Goal: Task Accomplishment & Management: Use online tool/utility

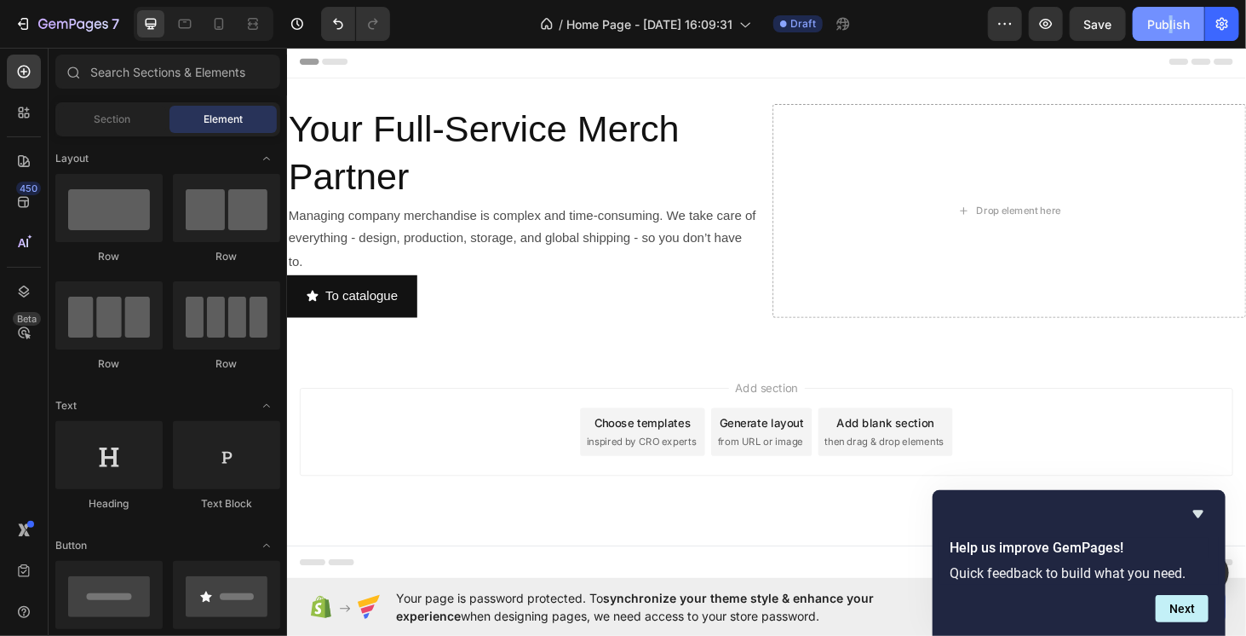
scroll to position [4553, 0]
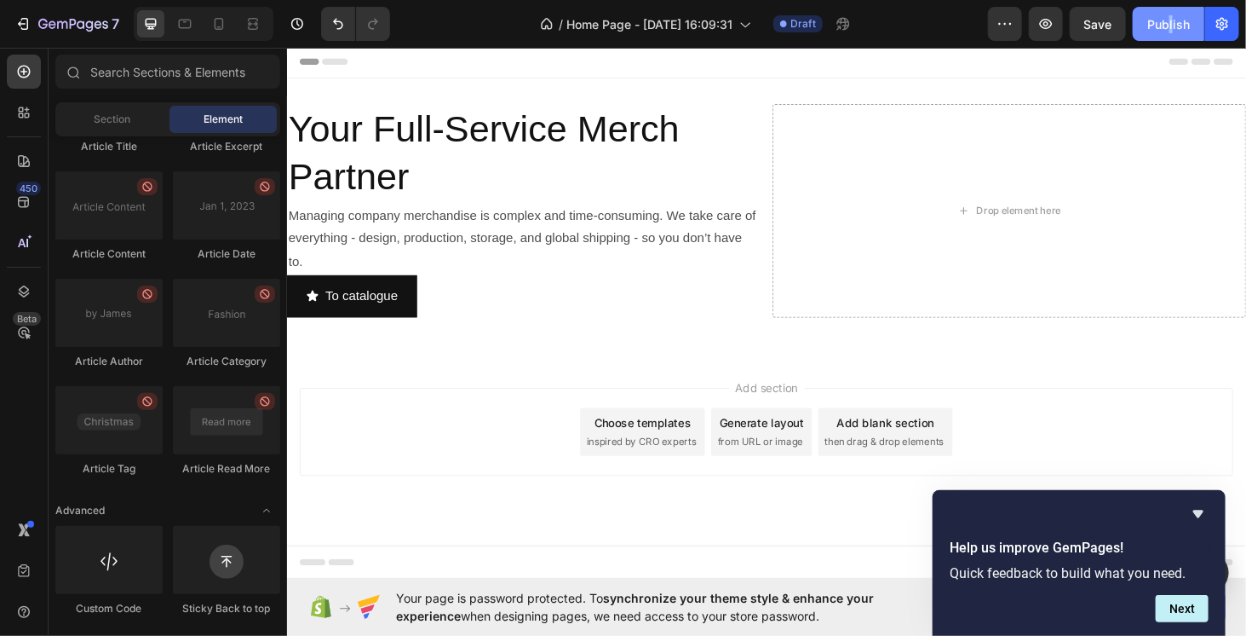
click at [1170, 8] on div "7 / Home Page - Sep 26, 16:09:31 Draft Preview Save Publish" at bounding box center [623, 24] width 1246 height 49
click at [1165, 22] on div "Publish" at bounding box center [1169, 24] width 43 height 18
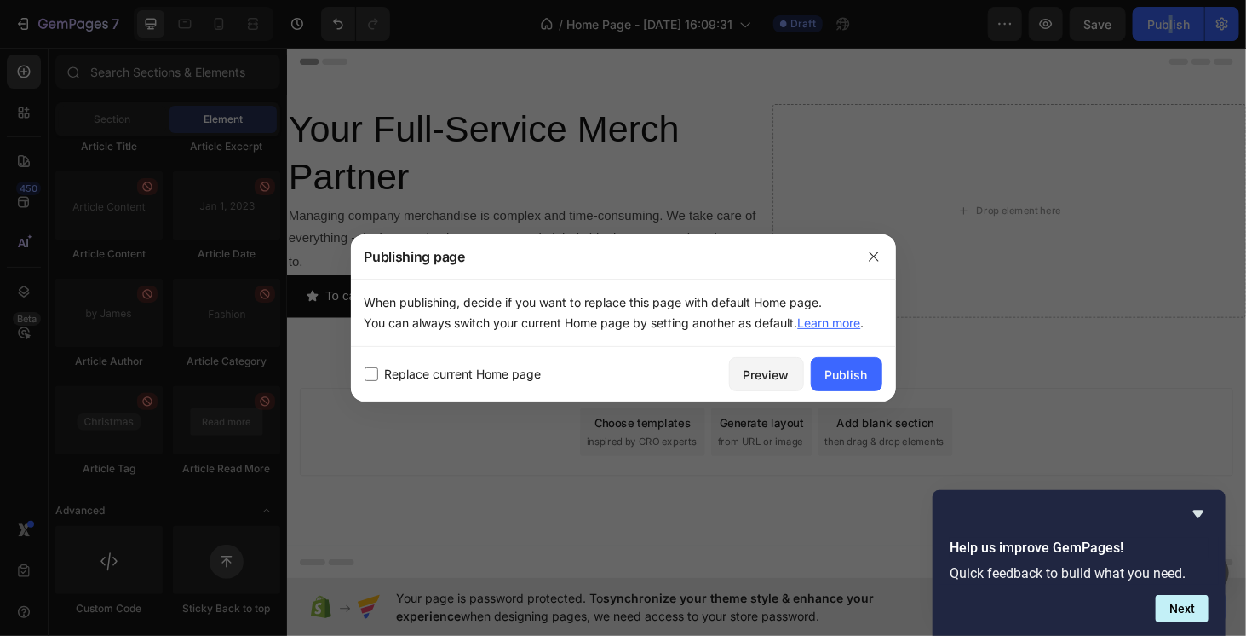
click at [525, 375] on span "Replace current Home page" at bounding box center [463, 374] width 157 height 20
checkbox input "true"
click at [836, 367] on div "Publish" at bounding box center [846, 374] width 43 height 18
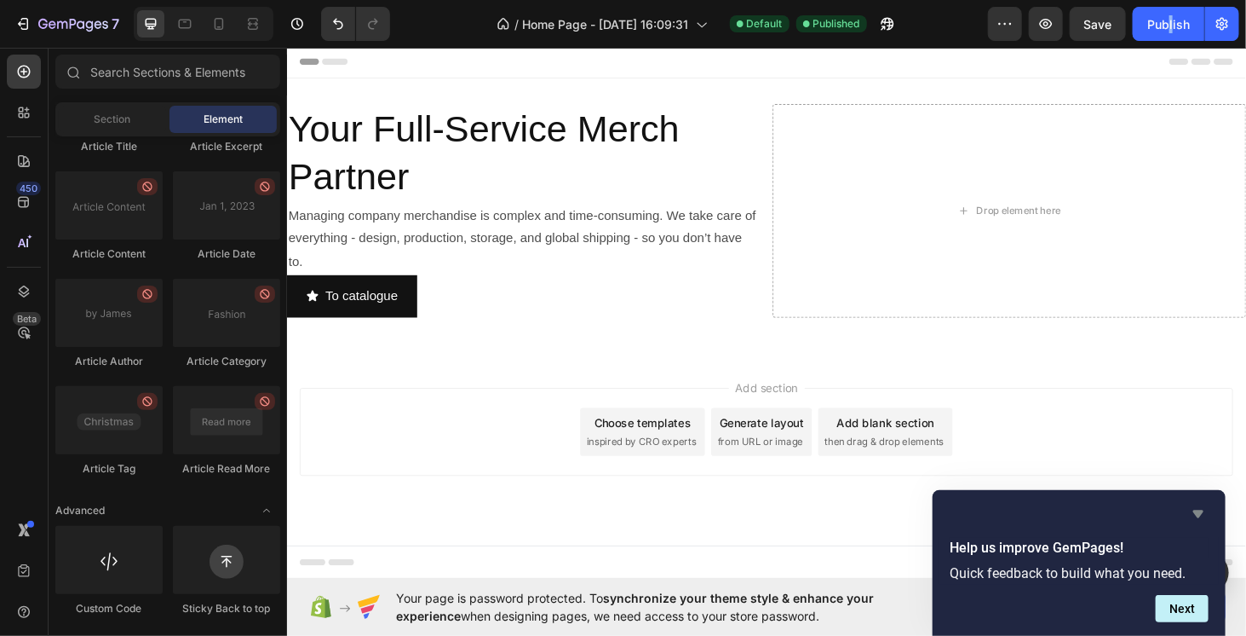
click at [1194, 515] on icon "Hide survey" at bounding box center [1198, 513] width 20 height 20
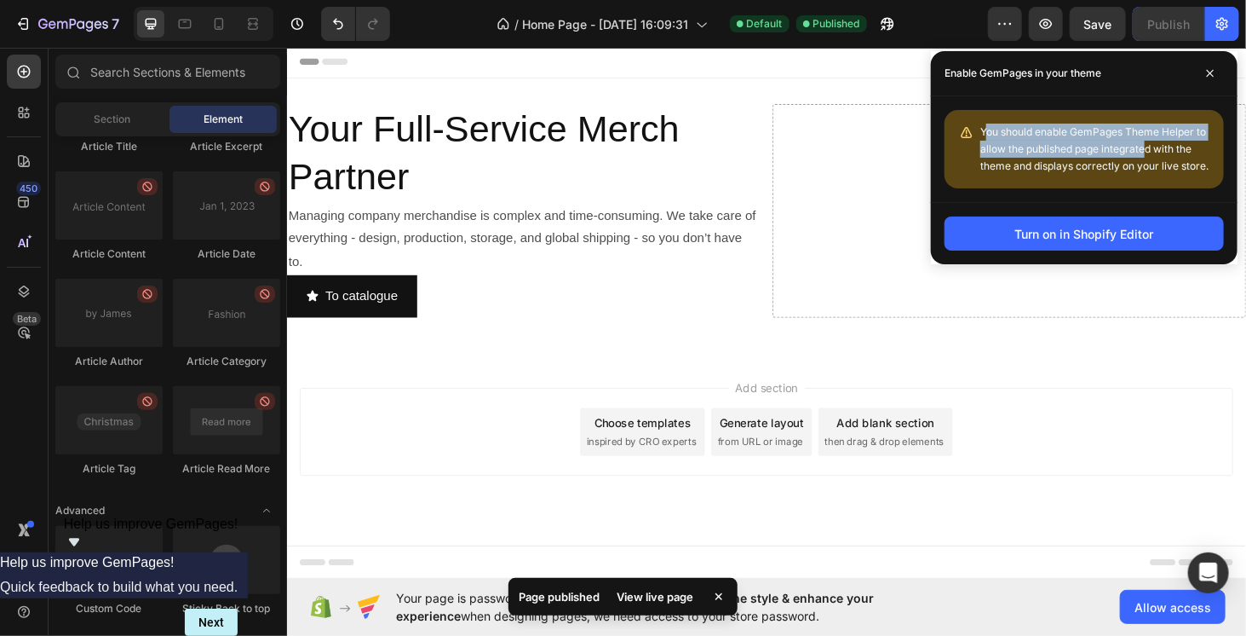
drag, startPoint x: 985, startPoint y: 130, endPoint x: 1150, endPoint y: 143, distance: 165.8
click at [1144, 141] on div "You should enable GemPages Theme Helper to allow the published page integrated …" at bounding box center [1096, 149] width 230 height 51
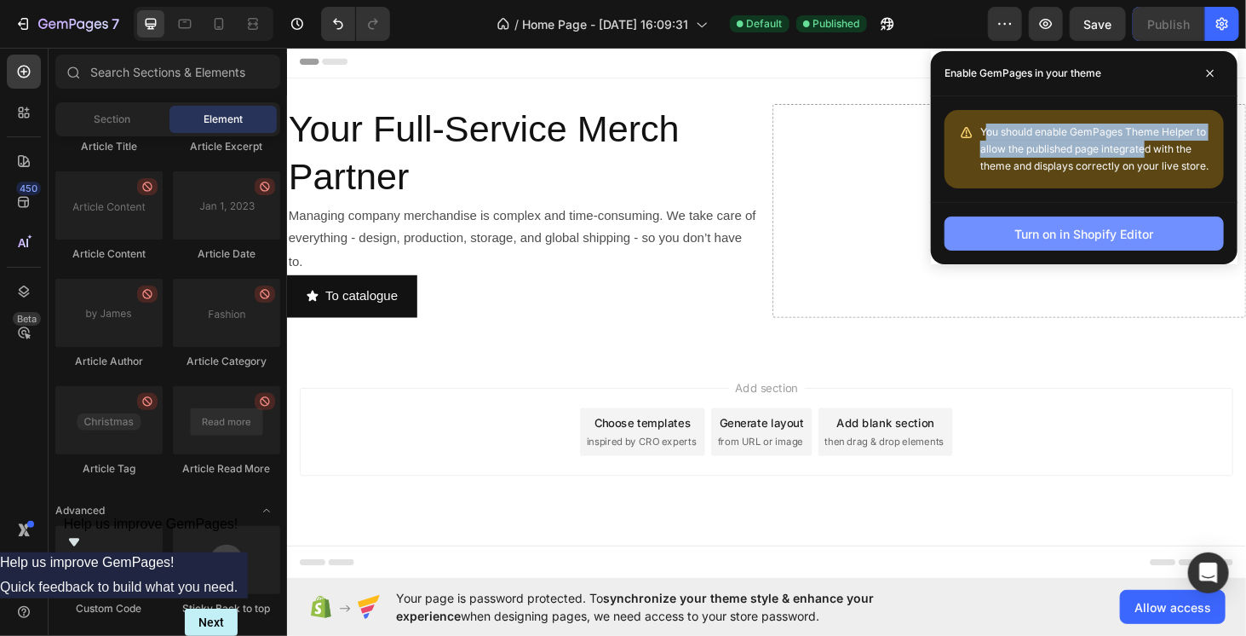
click at [1130, 240] on div "Turn on in Shopify Editor" at bounding box center [1084, 234] width 139 height 18
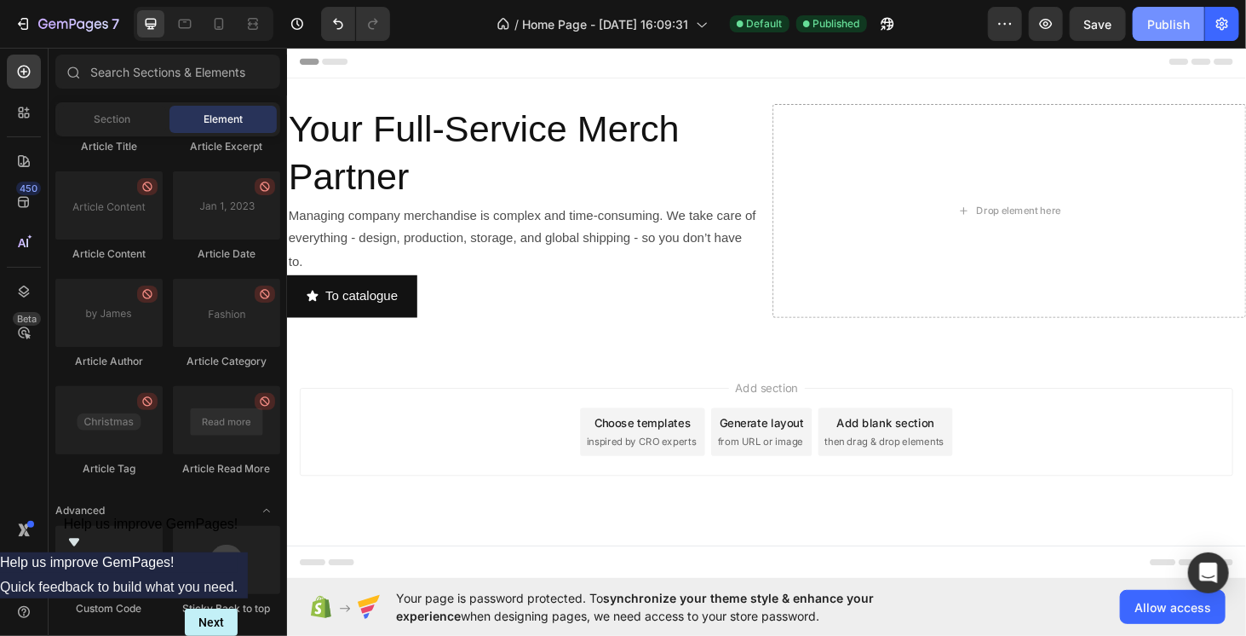
click at [1171, 29] on div "Publish" at bounding box center [1169, 24] width 43 height 18
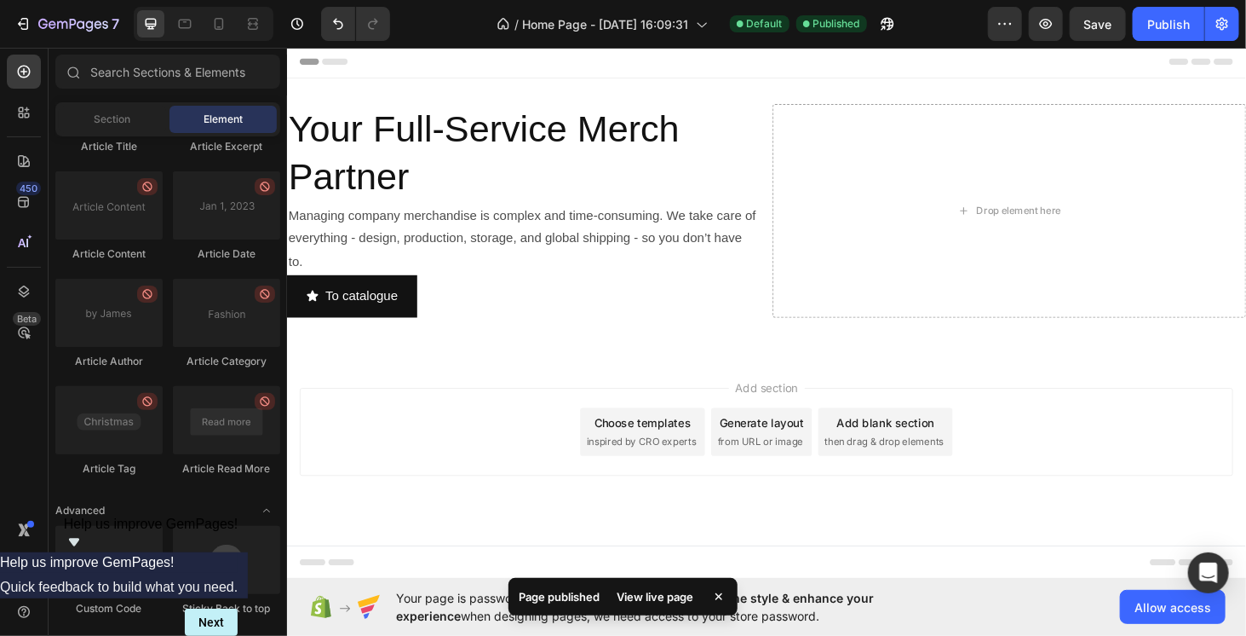
click at [389, 437] on div "Add section Choose templates inspired by CRO experts Generate layout from URL o…" at bounding box center [797, 457] width 995 height 94
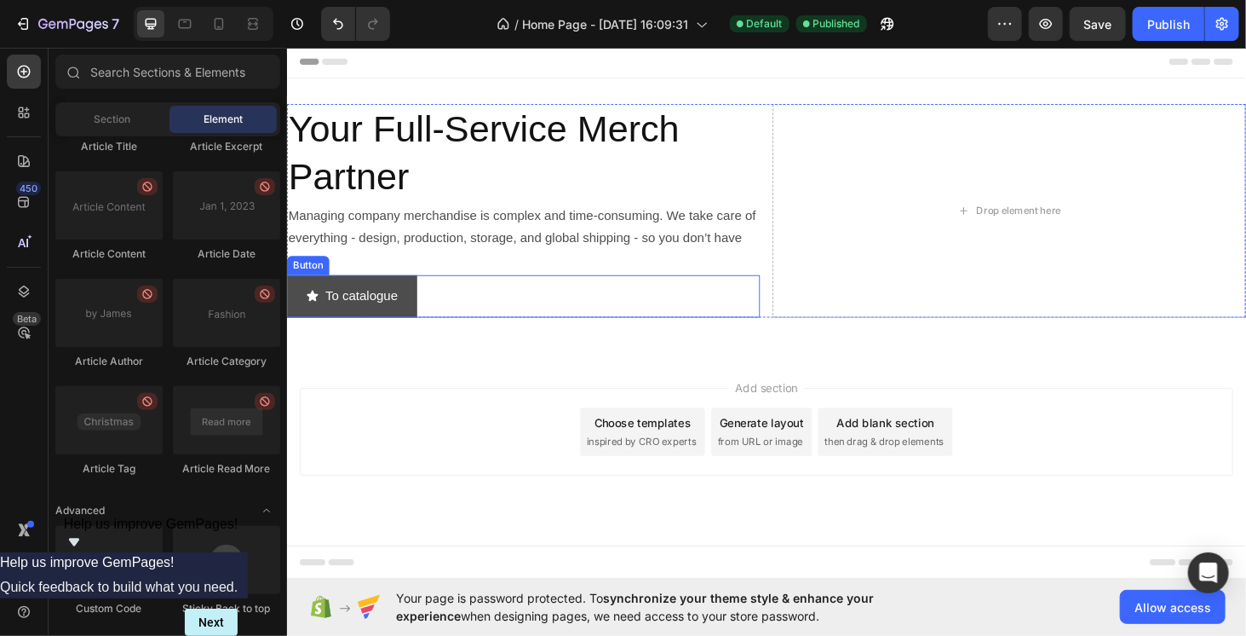
click at [408, 306] on button "To catalogue" at bounding box center [355, 312] width 139 height 45
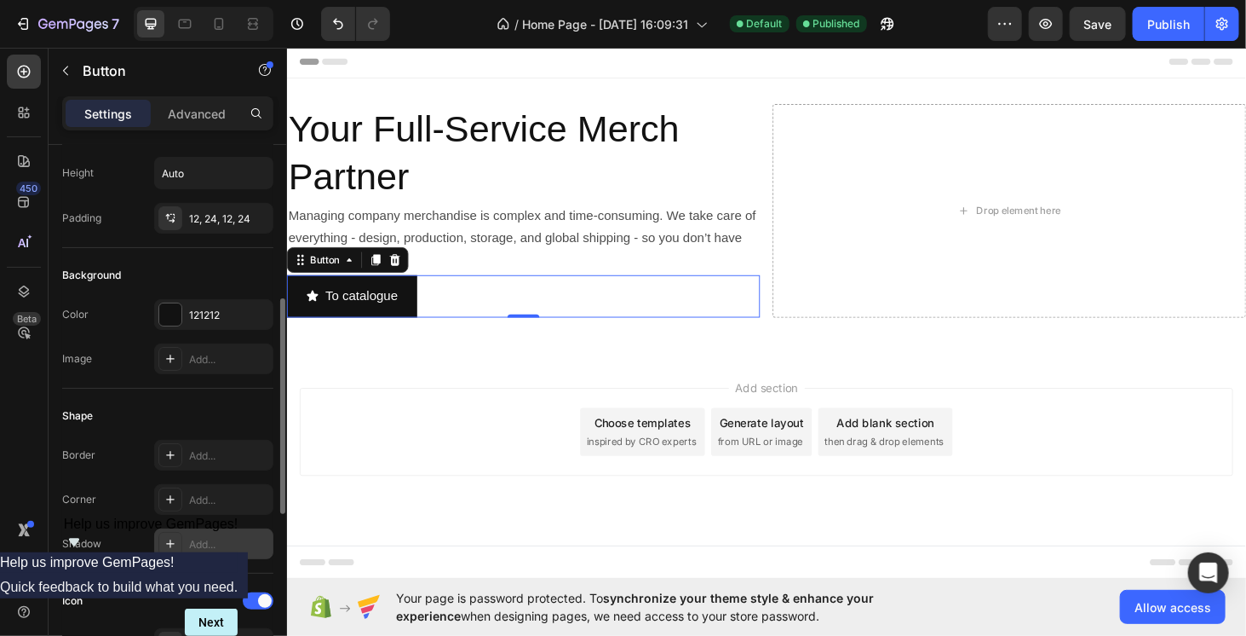
scroll to position [170, 0]
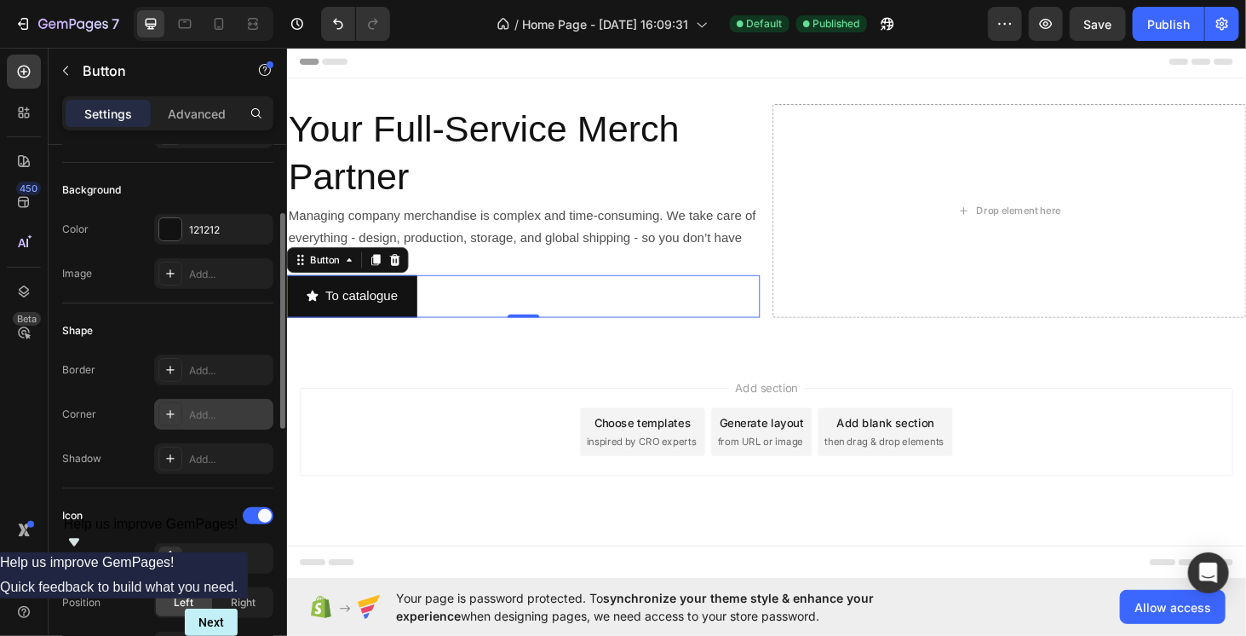
click at [214, 420] on div "Add..." at bounding box center [213, 414] width 119 height 31
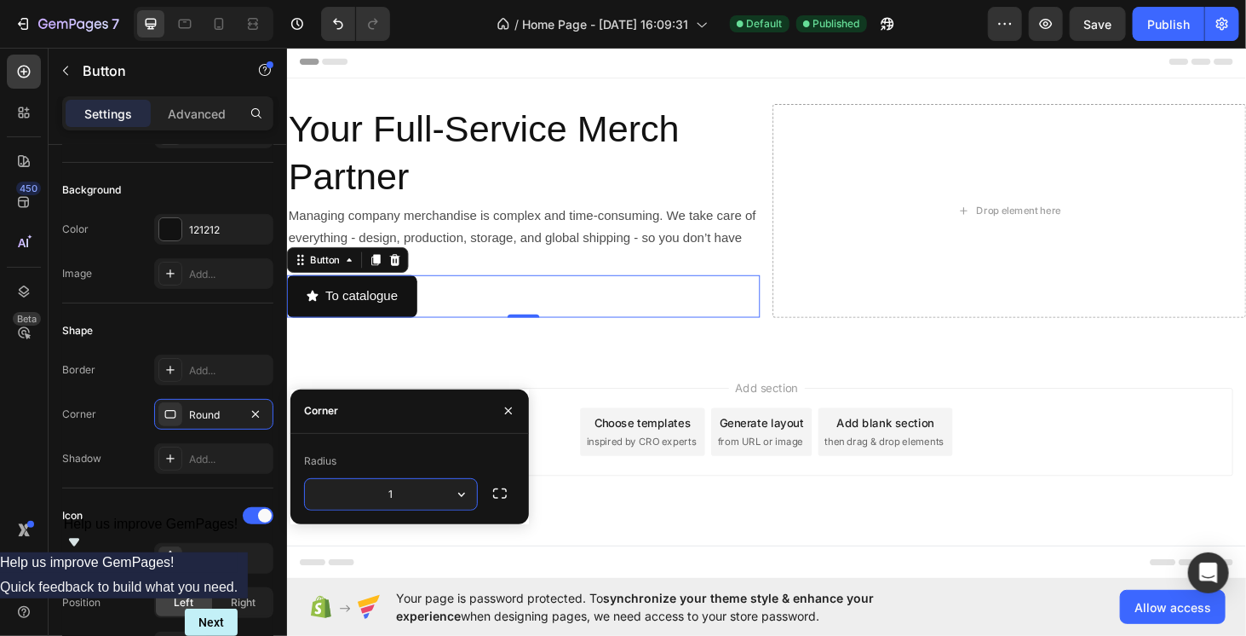
type input "10"
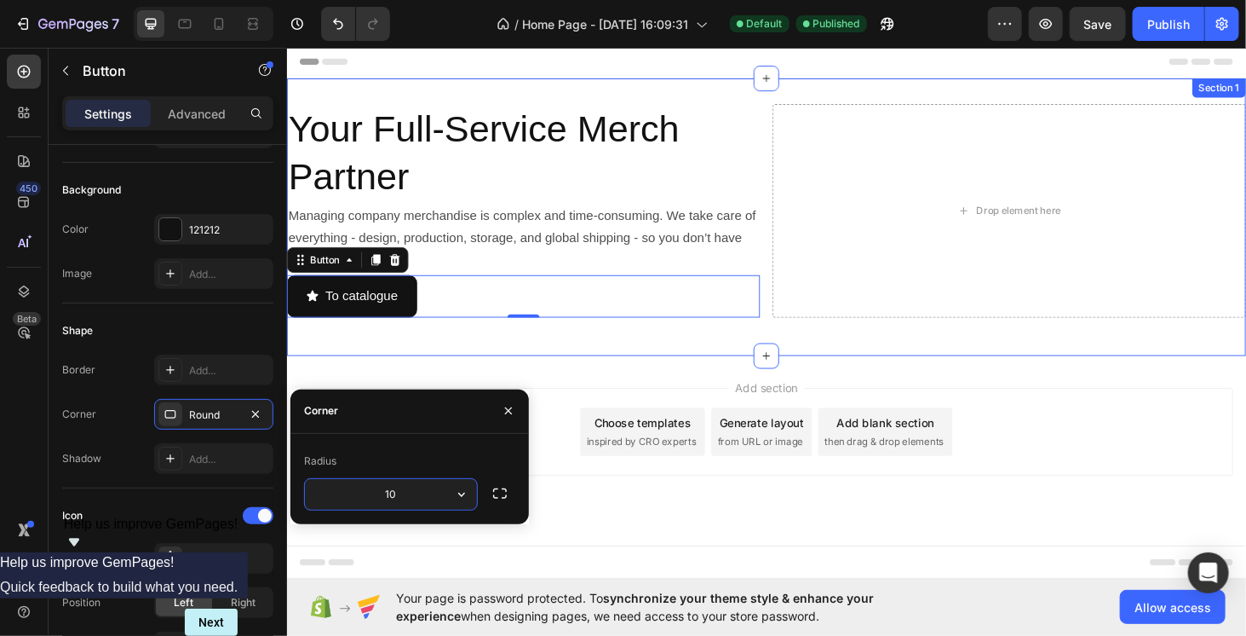
click at [394, 375] on div "Your Full-Service Merch Partner Heading Managing company merchandise is complex…" at bounding box center [797, 228] width 1022 height 296
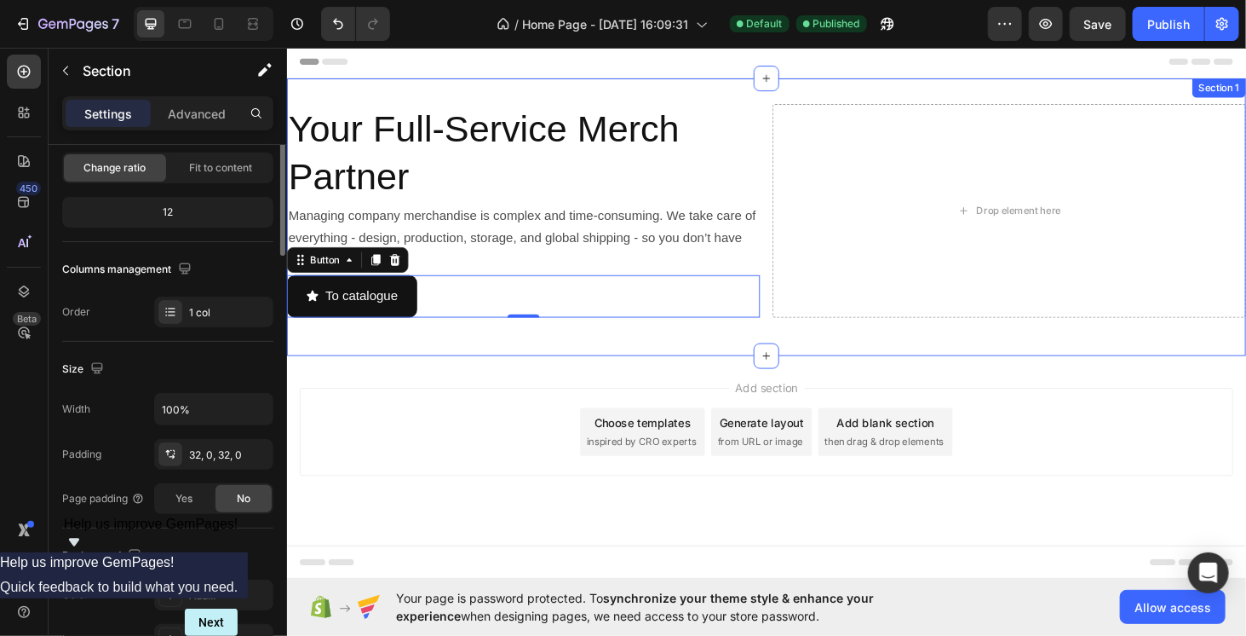
scroll to position [0, 0]
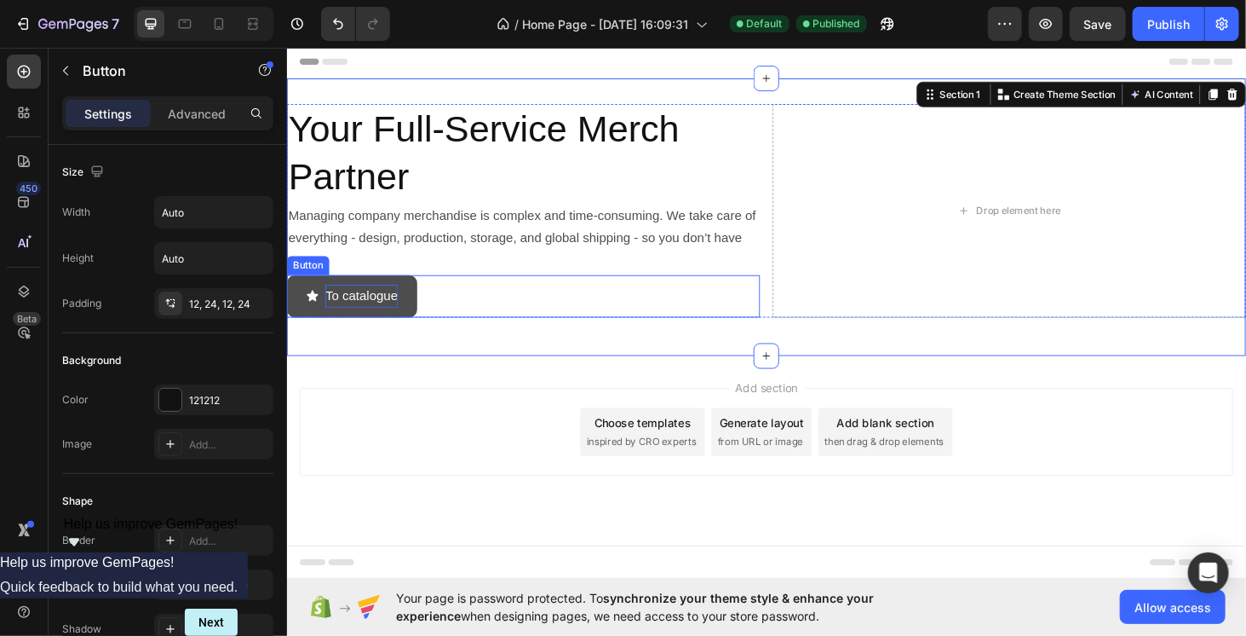
click at [368, 319] on p "To catalogue" at bounding box center [366, 312] width 78 height 25
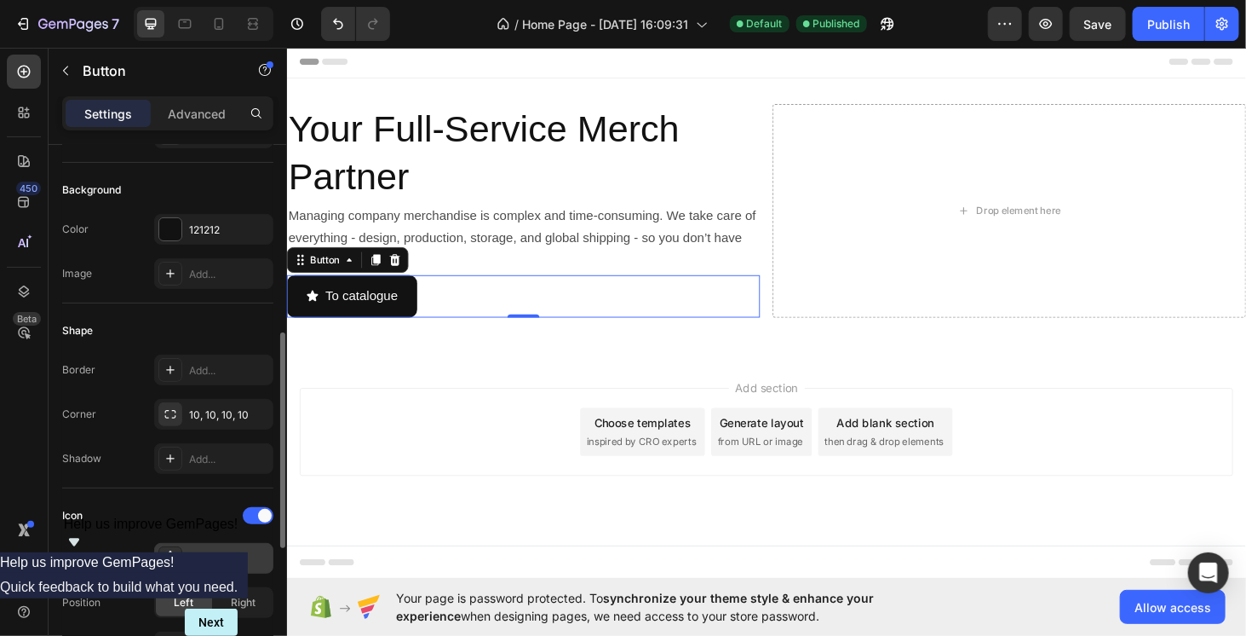
scroll to position [256, 0]
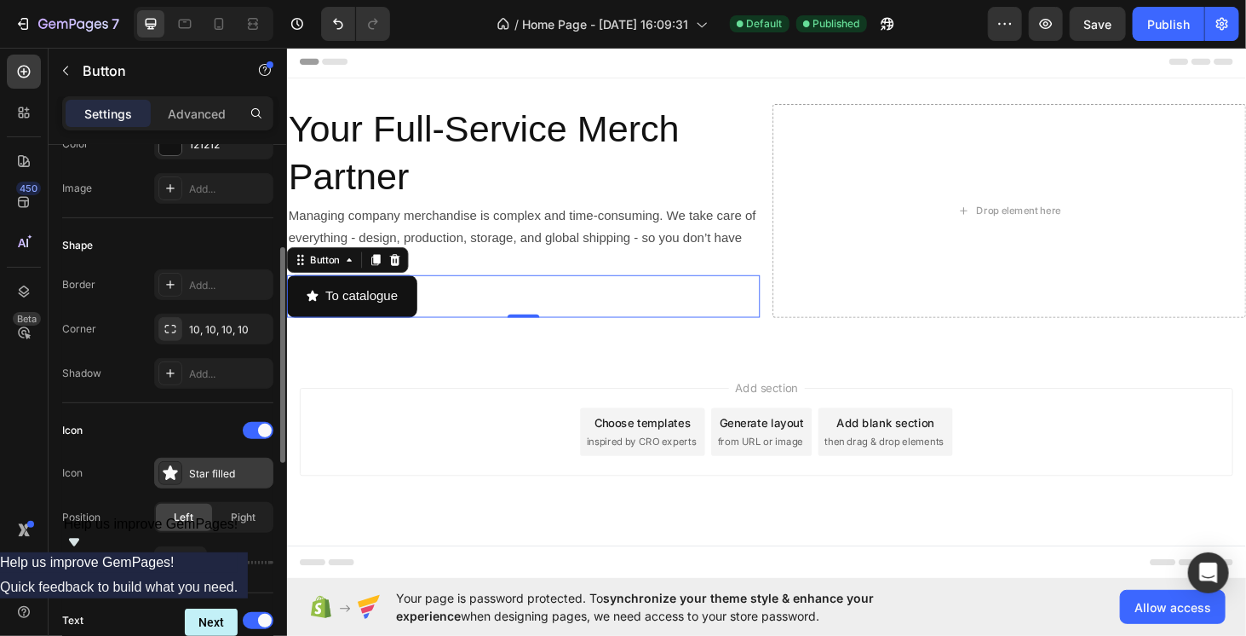
click at [179, 468] on div at bounding box center [170, 473] width 24 height 24
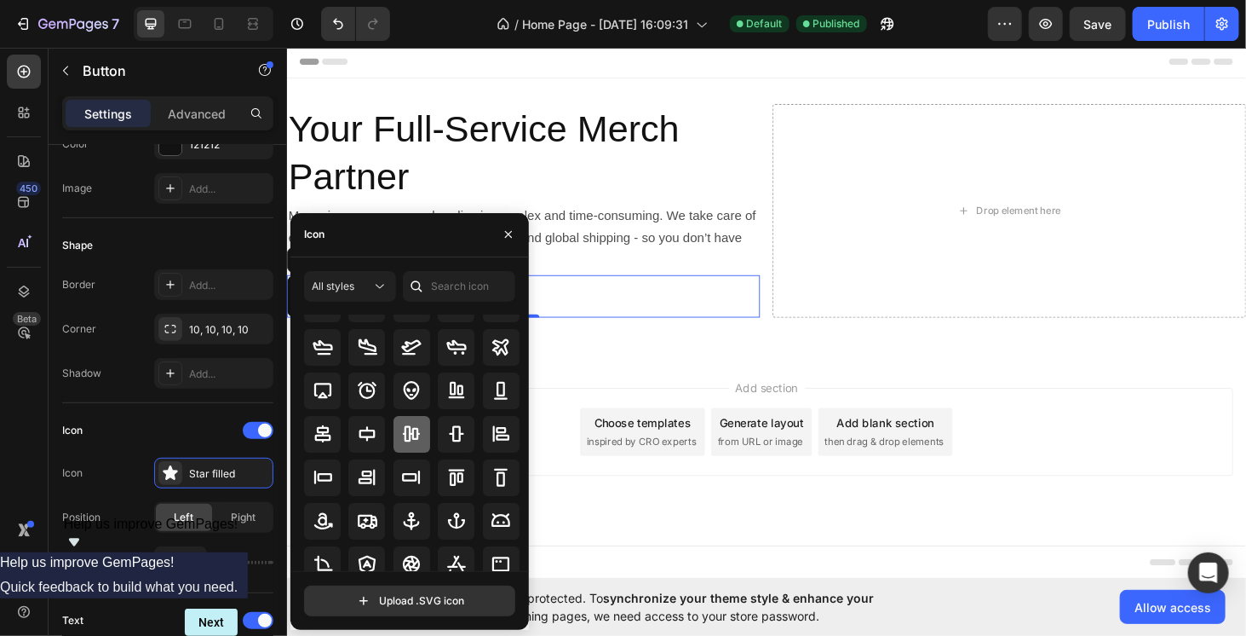
scroll to position [187, 0]
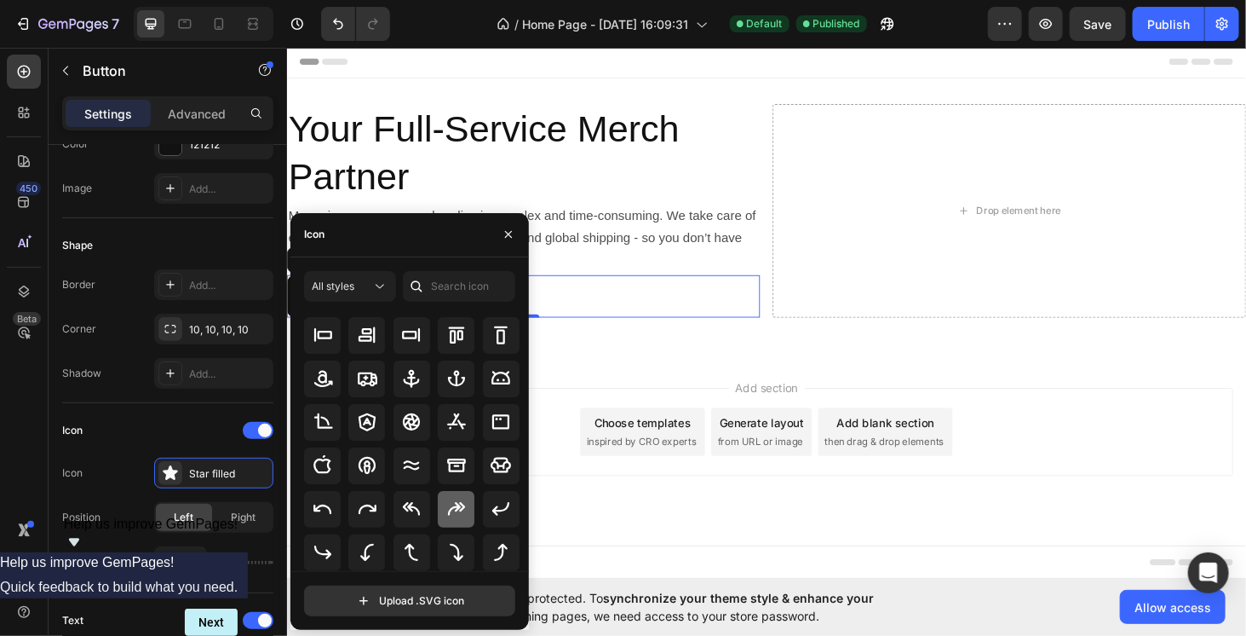
click at [448, 501] on icon at bounding box center [456, 508] width 20 height 20
click at [664, 377] on div "Add section Choose templates inspired by CRO experts Generate layout from URL o…" at bounding box center [797, 481] width 1022 height 210
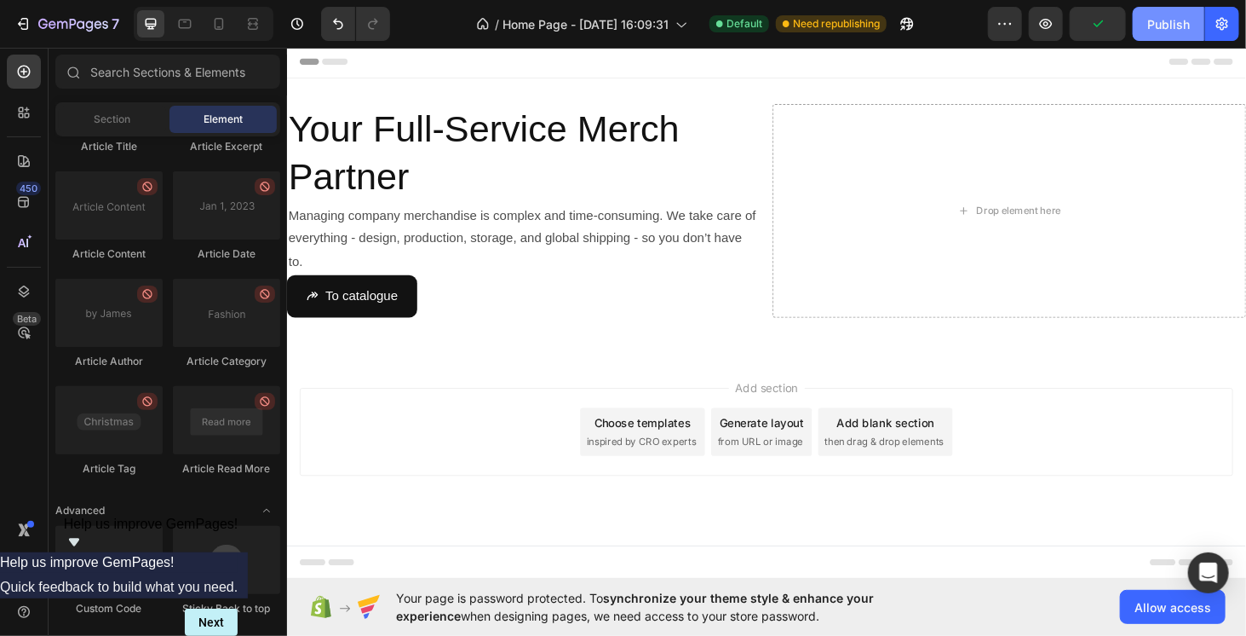
click at [1182, 17] on div "Publish" at bounding box center [1169, 24] width 43 height 18
click at [443, 406] on div "Add section Choose templates inspired by CRO experts Generate layout from URL o…" at bounding box center [797, 481] width 1022 height 210
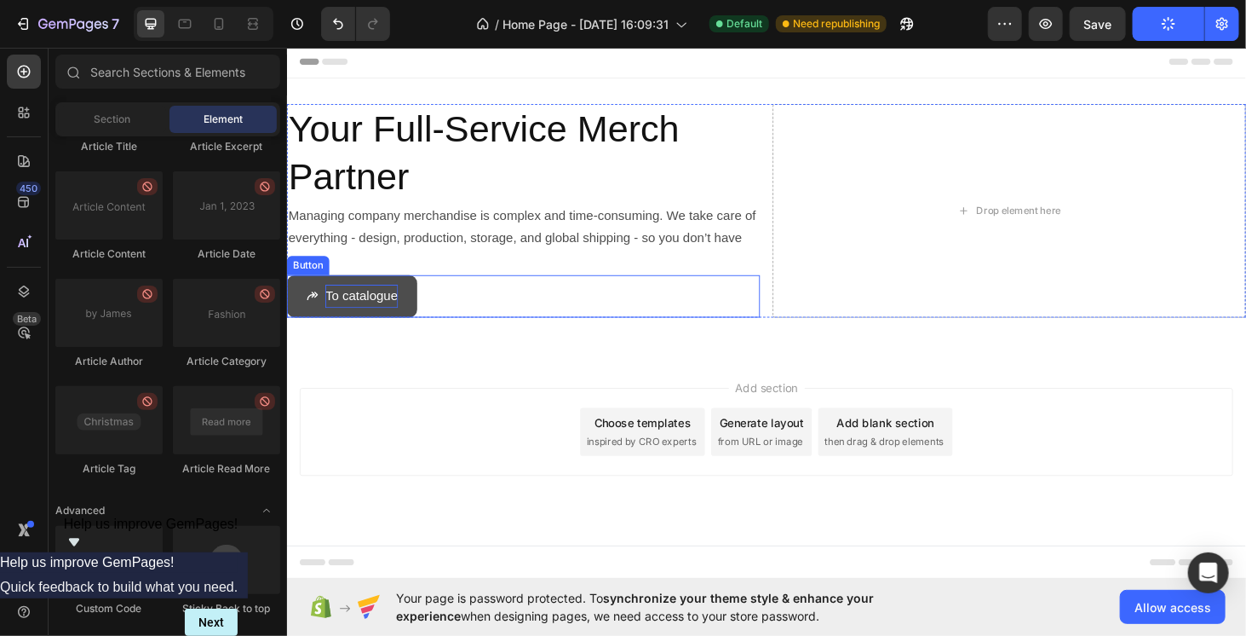
click at [387, 303] on p "To catalogue" at bounding box center [366, 312] width 78 height 25
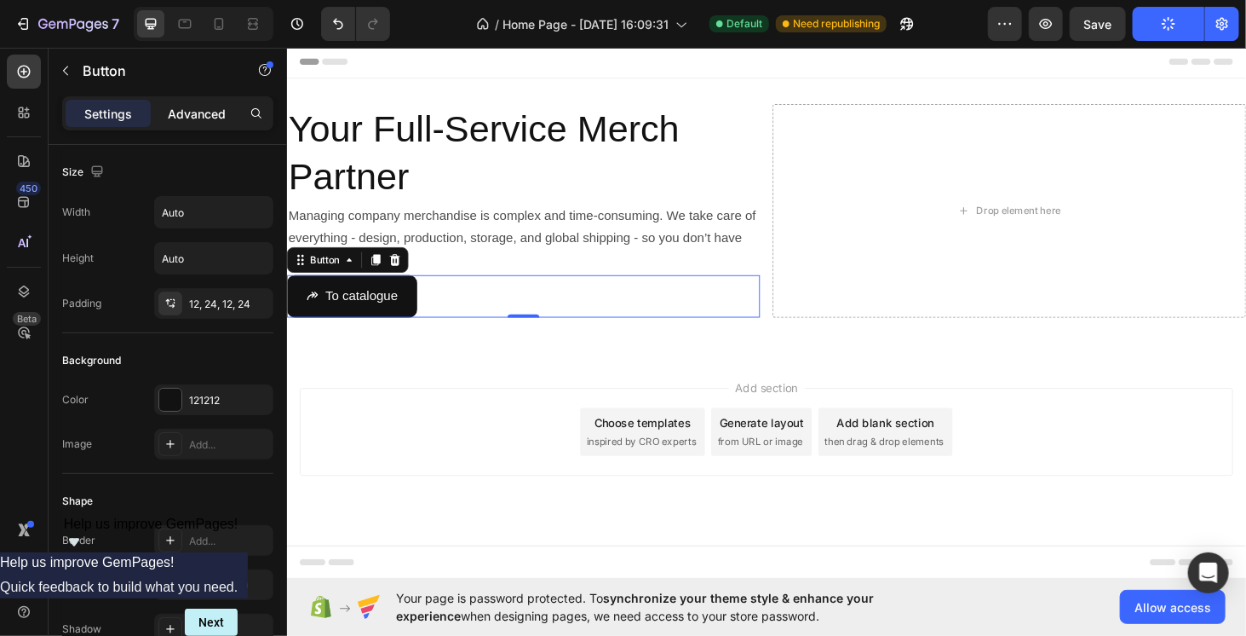
click at [202, 108] on p "Advanced" at bounding box center [197, 114] width 58 height 18
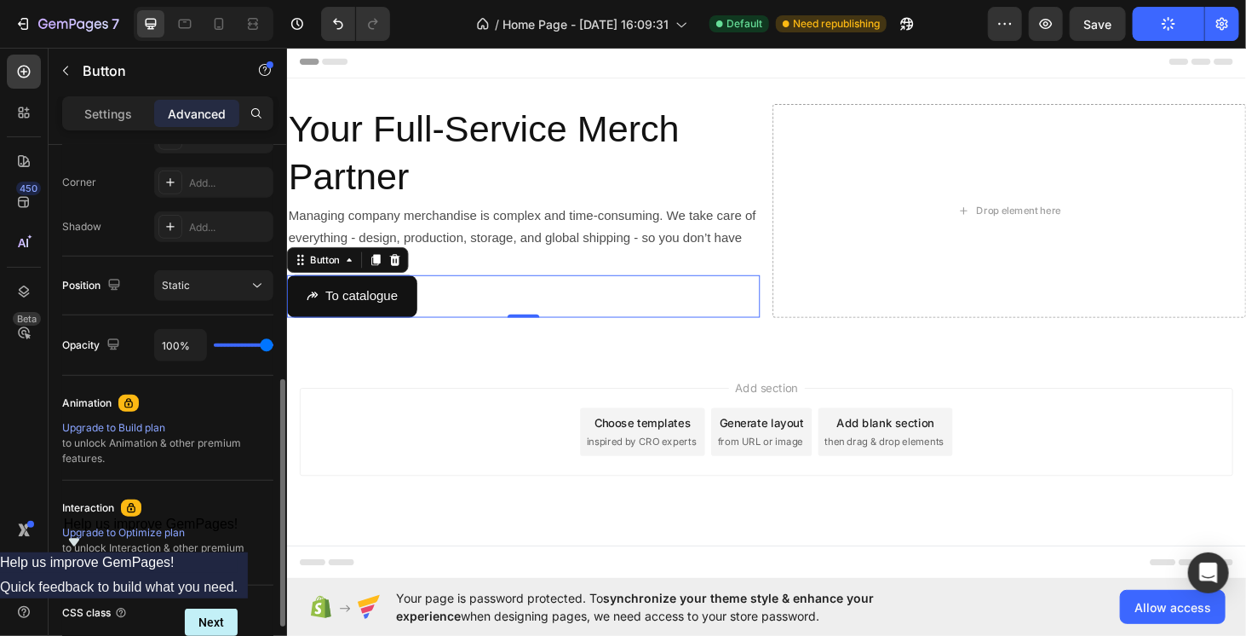
scroll to position [426, 0]
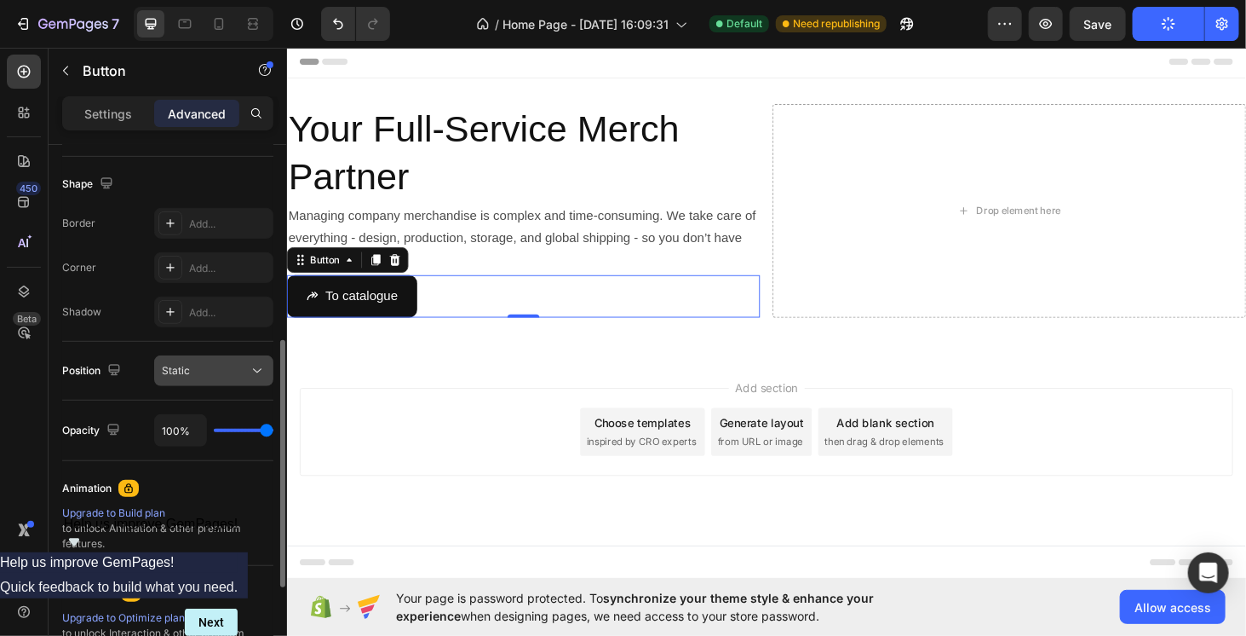
click at [203, 371] on div "Static" at bounding box center [205, 370] width 87 height 15
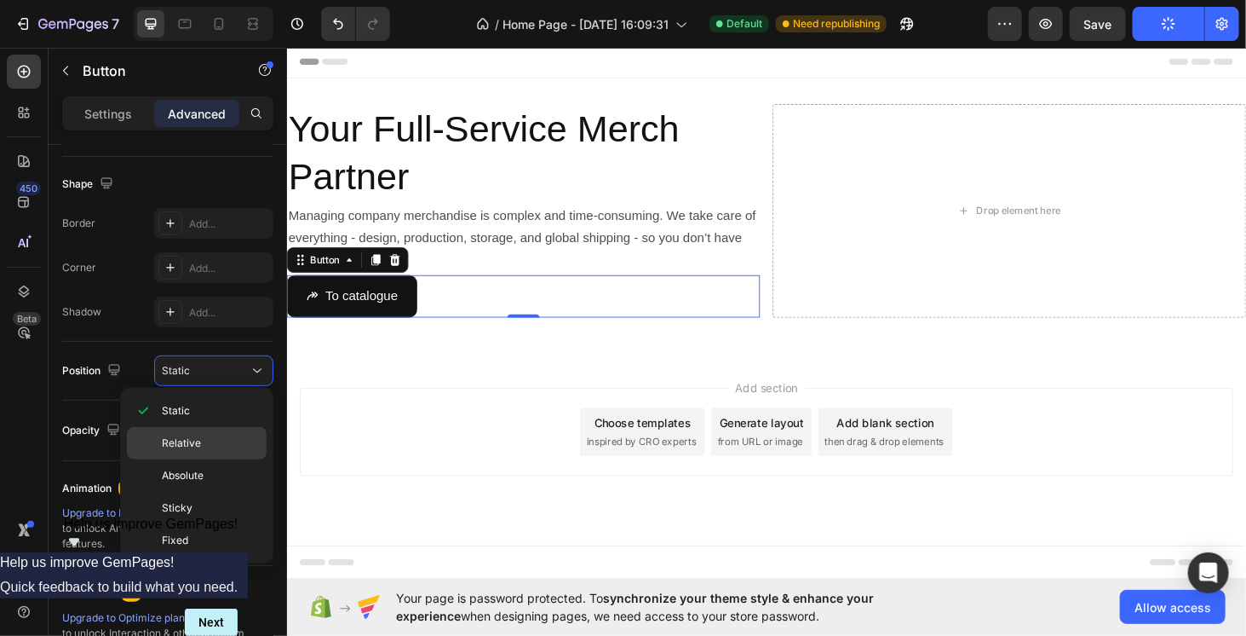
click at [196, 437] on span "Relative" at bounding box center [181, 442] width 39 height 15
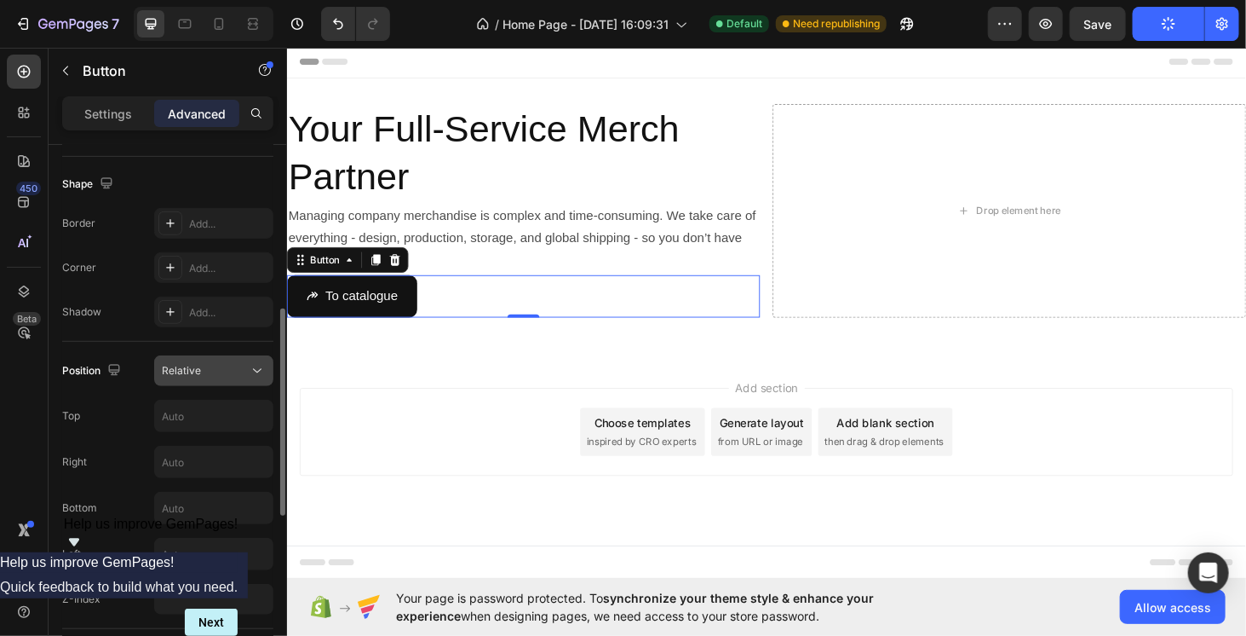
click at [209, 365] on div "Relative" at bounding box center [205, 370] width 87 height 15
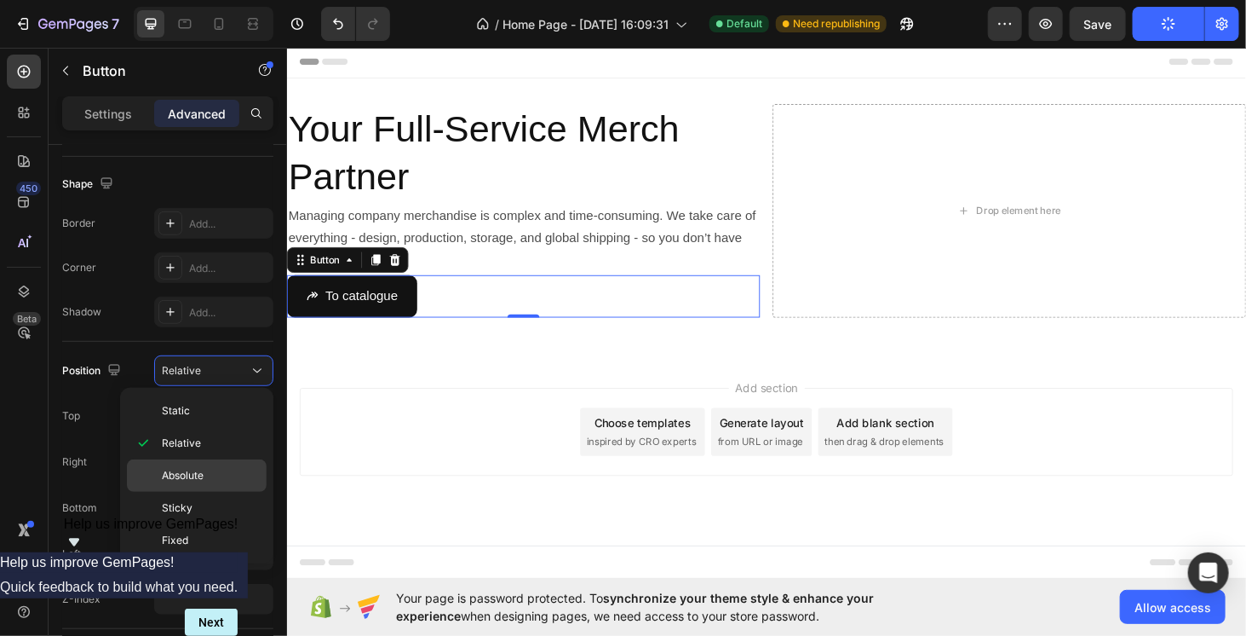
click at [200, 459] on div "Absolute" at bounding box center [197, 475] width 140 height 32
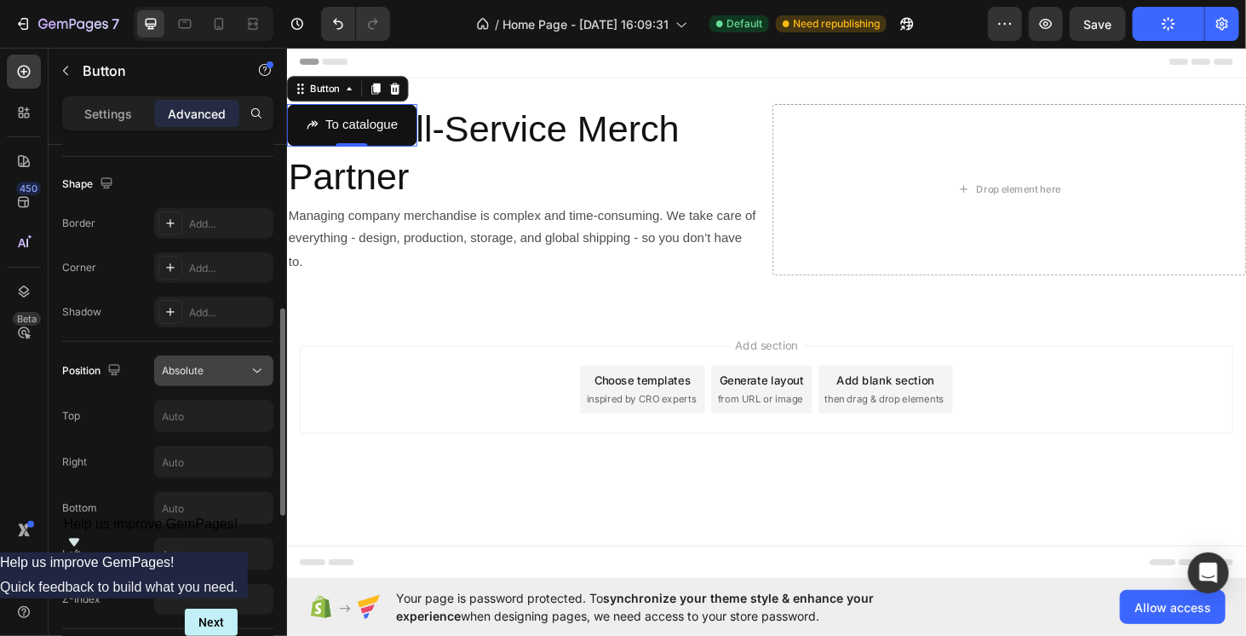
click at [204, 363] on div "Absolute" at bounding box center [205, 370] width 87 height 15
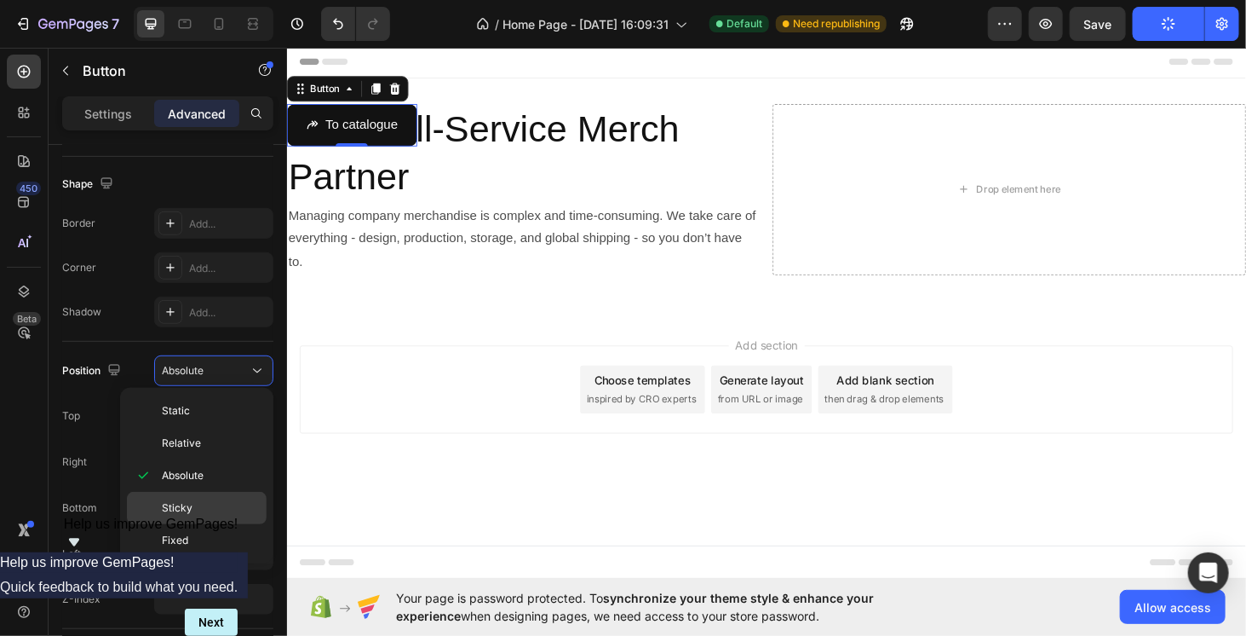
click at [197, 502] on p "Sticky" at bounding box center [210, 507] width 97 height 15
type input "0"
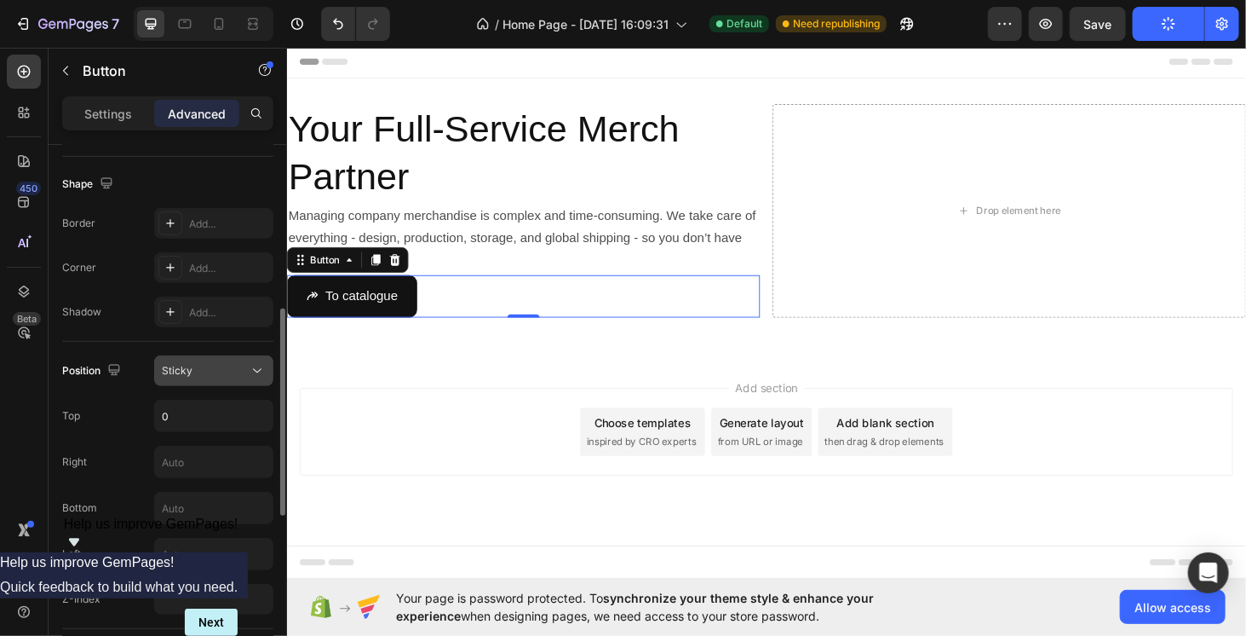
click at [218, 365] on div "Sticky" at bounding box center [205, 370] width 87 height 15
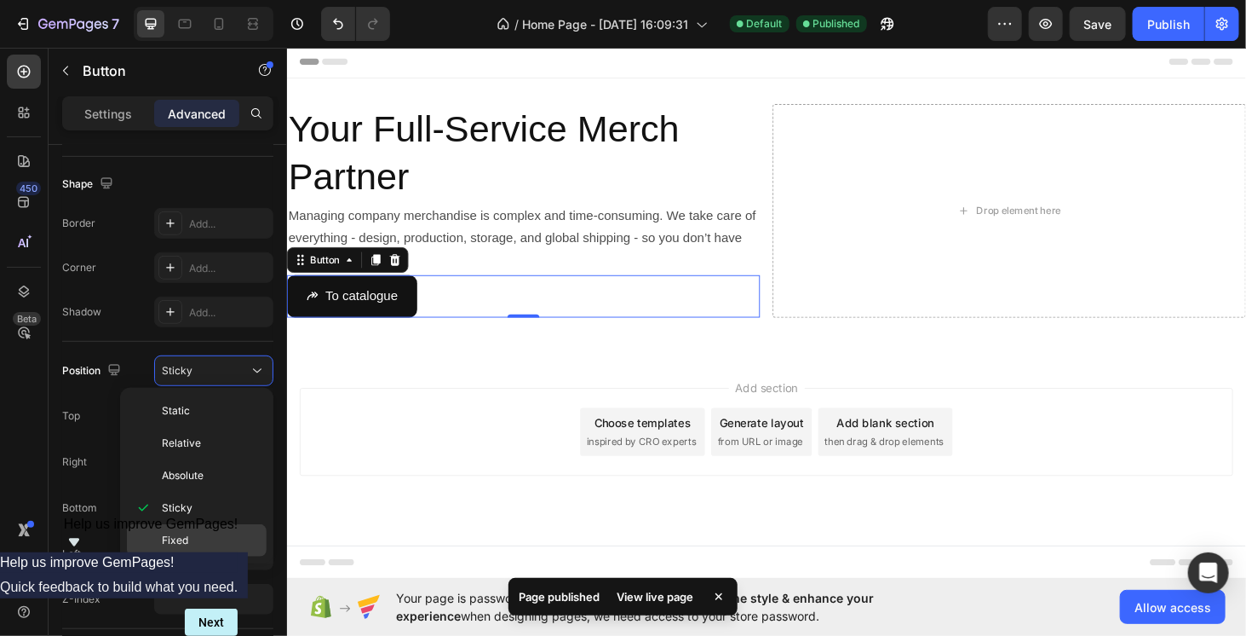
click at [198, 543] on p "Fixed" at bounding box center [210, 539] width 97 height 15
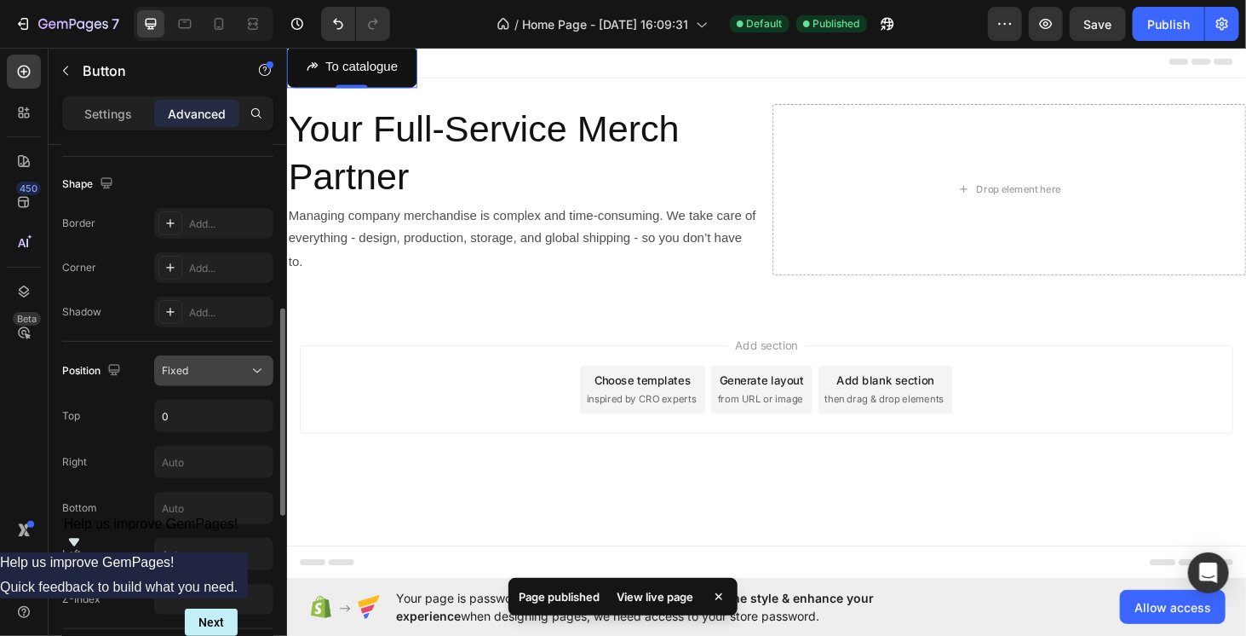
click at [195, 371] on div "Fixed" at bounding box center [205, 370] width 87 height 15
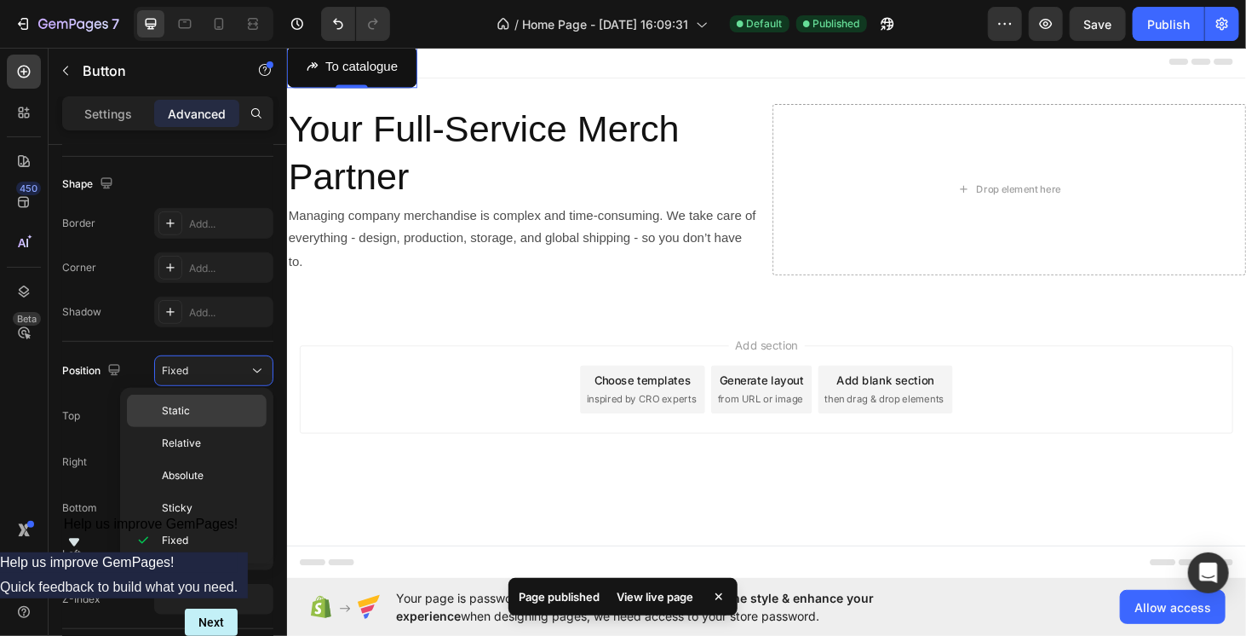
click at [191, 406] on p "Static" at bounding box center [210, 410] width 97 height 15
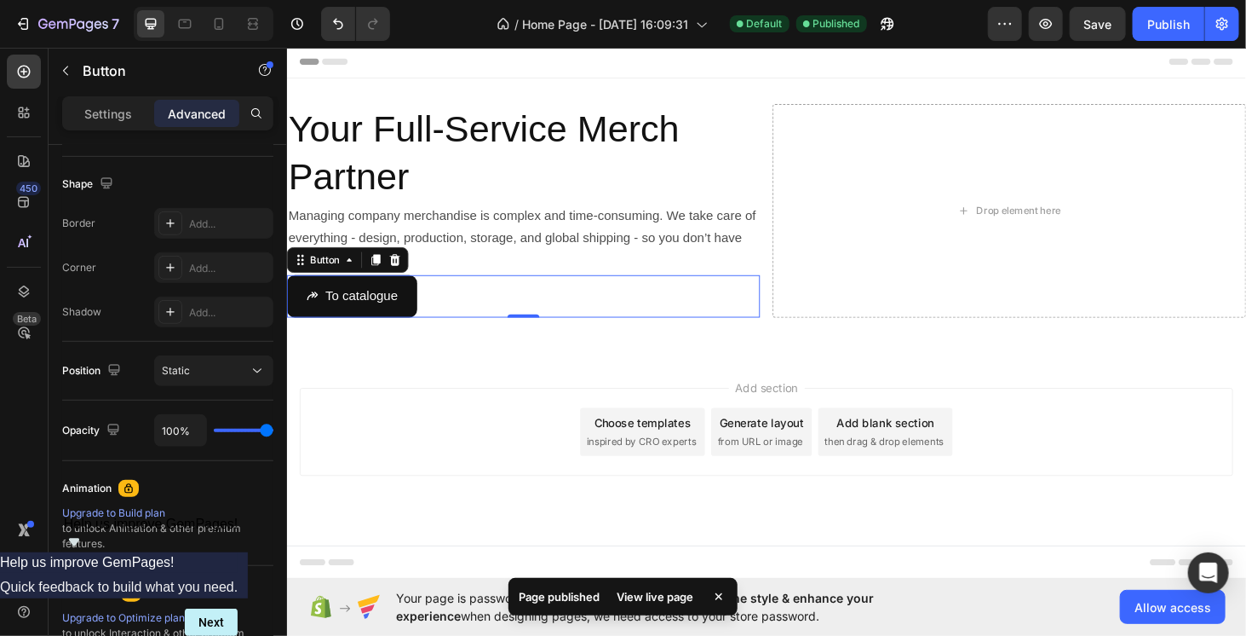
click at [377, 463] on div "Add section Choose templates inspired by CRO experts Generate layout from URL o…" at bounding box center [797, 457] width 995 height 94
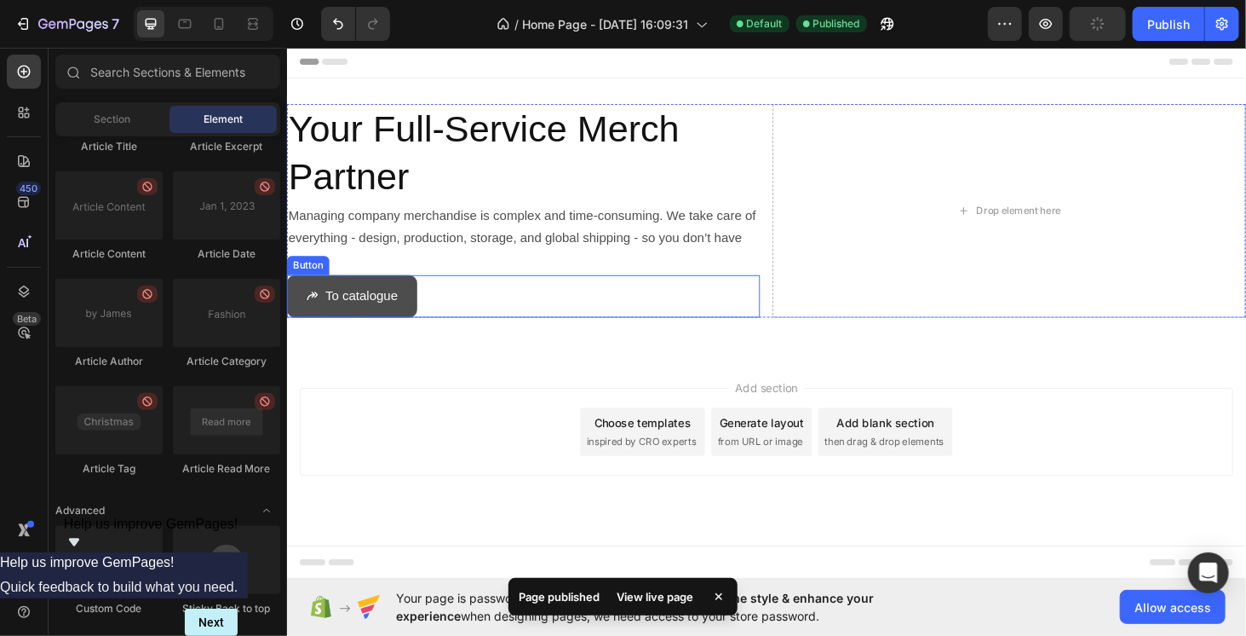
click at [410, 312] on button "To catalogue" at bounding box center [355, 312] width 139 height 45
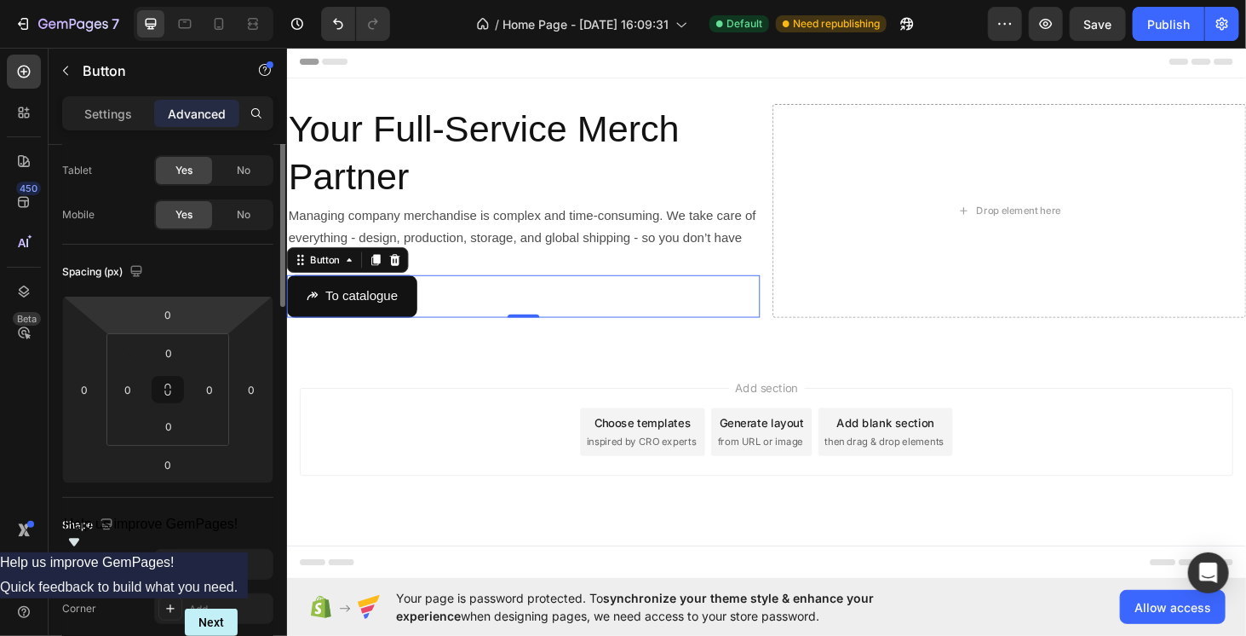
scroll to position [0, 0]
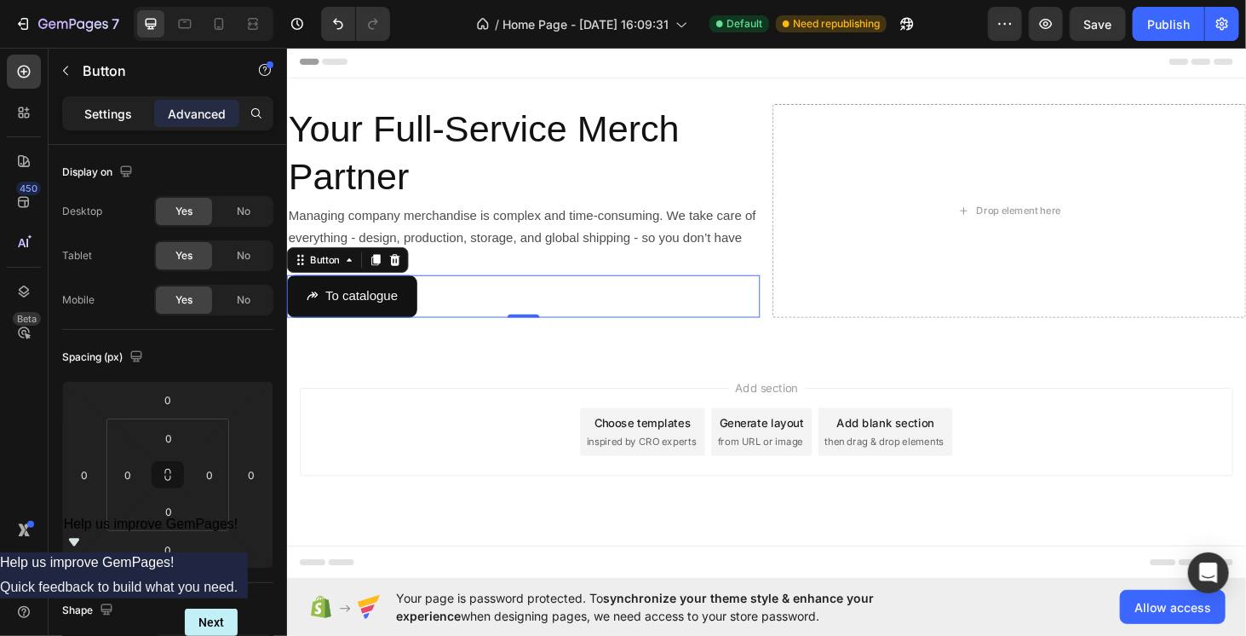
click at [101, 111] on p "Settings" at bounding box center [108, 114] width 48 height 18
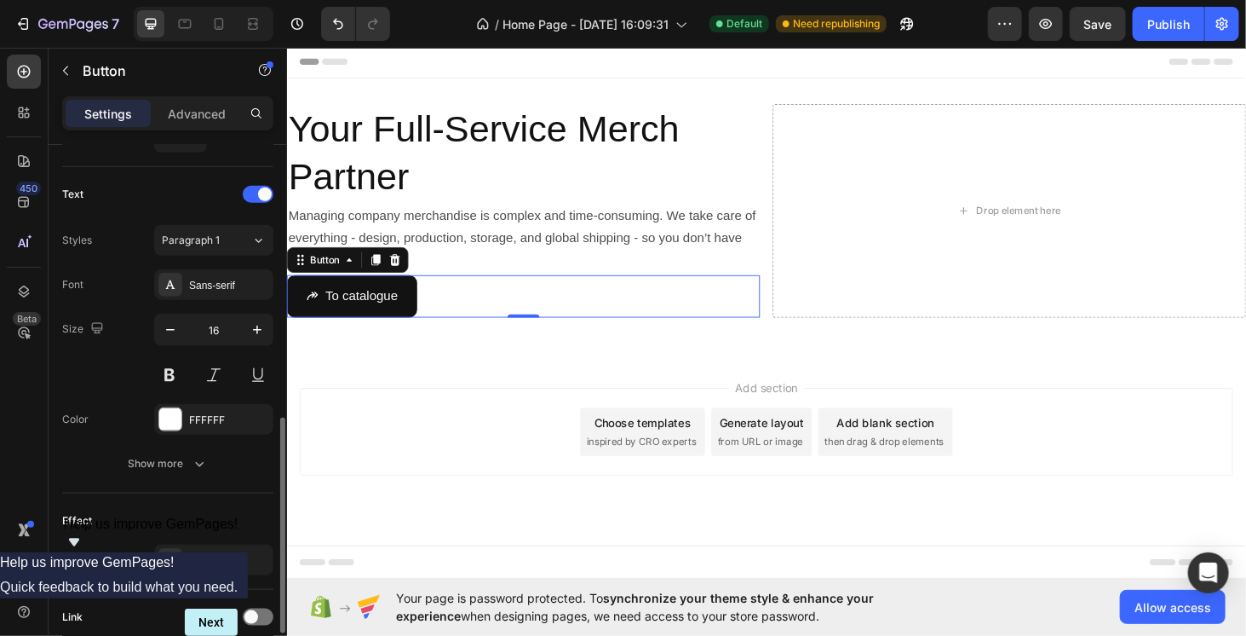
scroll to position [811, 0]
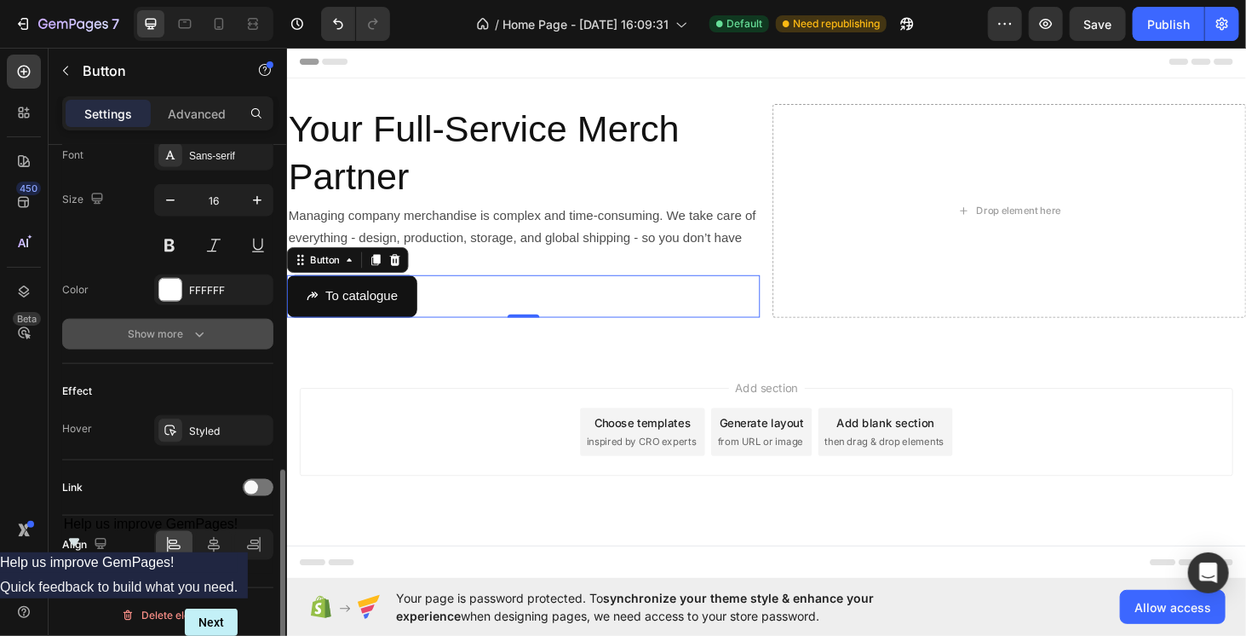
click at [187, 331] on div "Show more" at bounding box center [168, 333] width 79 height 17
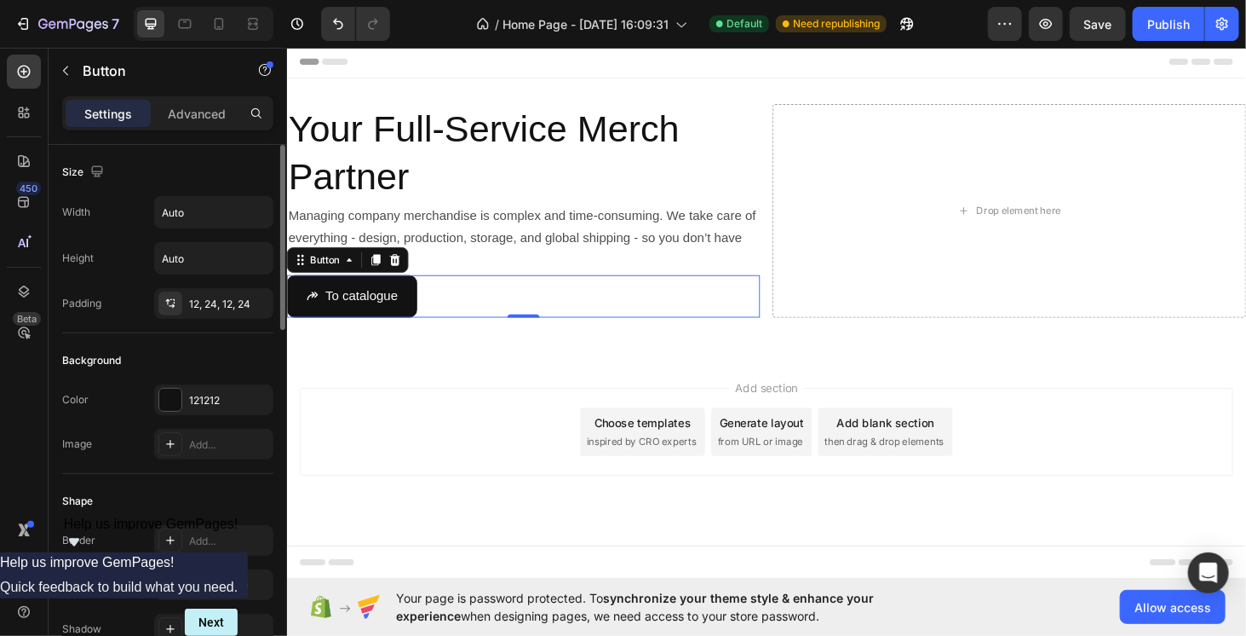
scroll to position [85, 0]
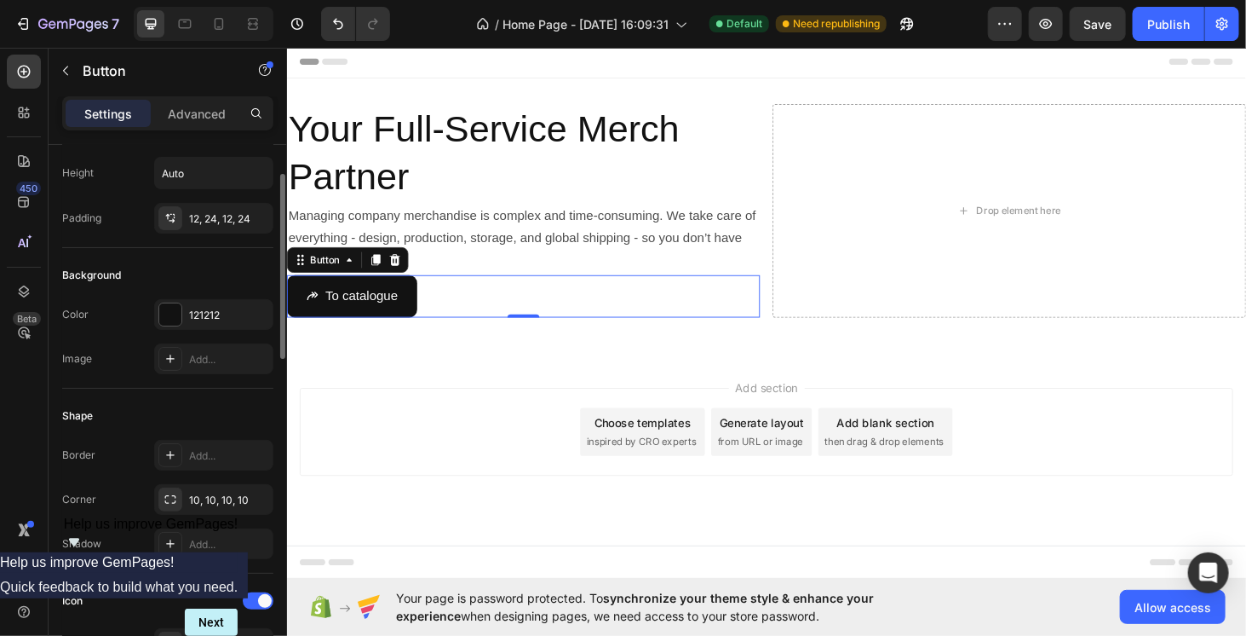
click at [482, 401] on div "Add section Choose templates inspired by CRO experts Generate layout from URL o…" at bounding box center [797, 481] width 1022 height 210
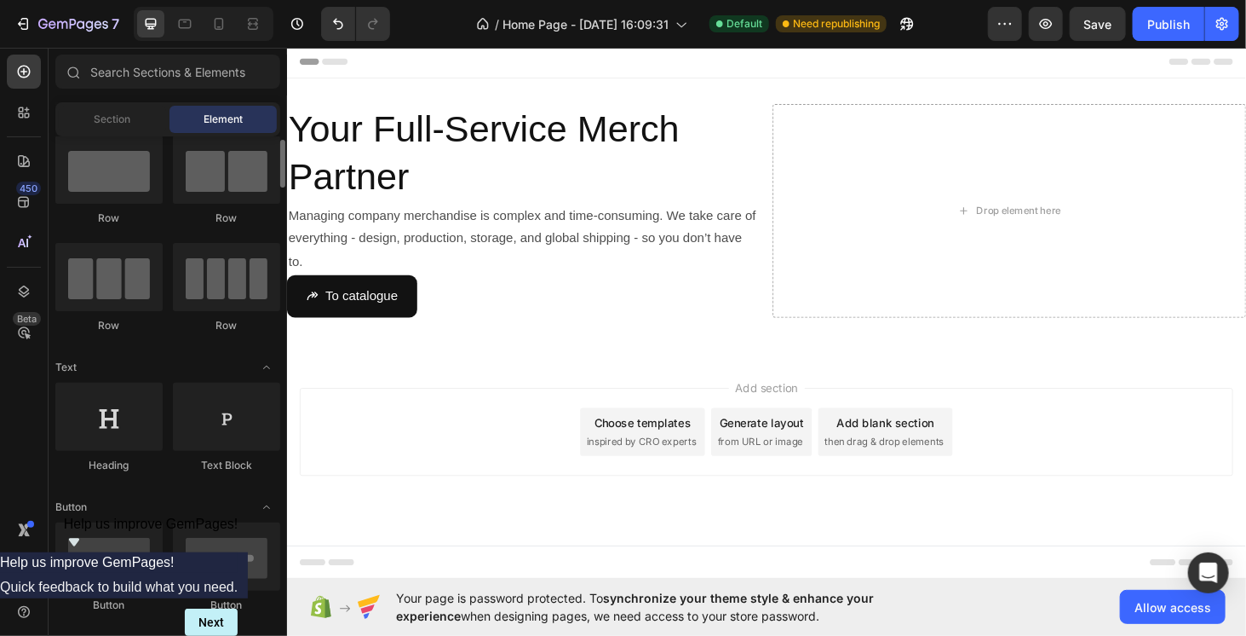
scroll to position [0, 0]
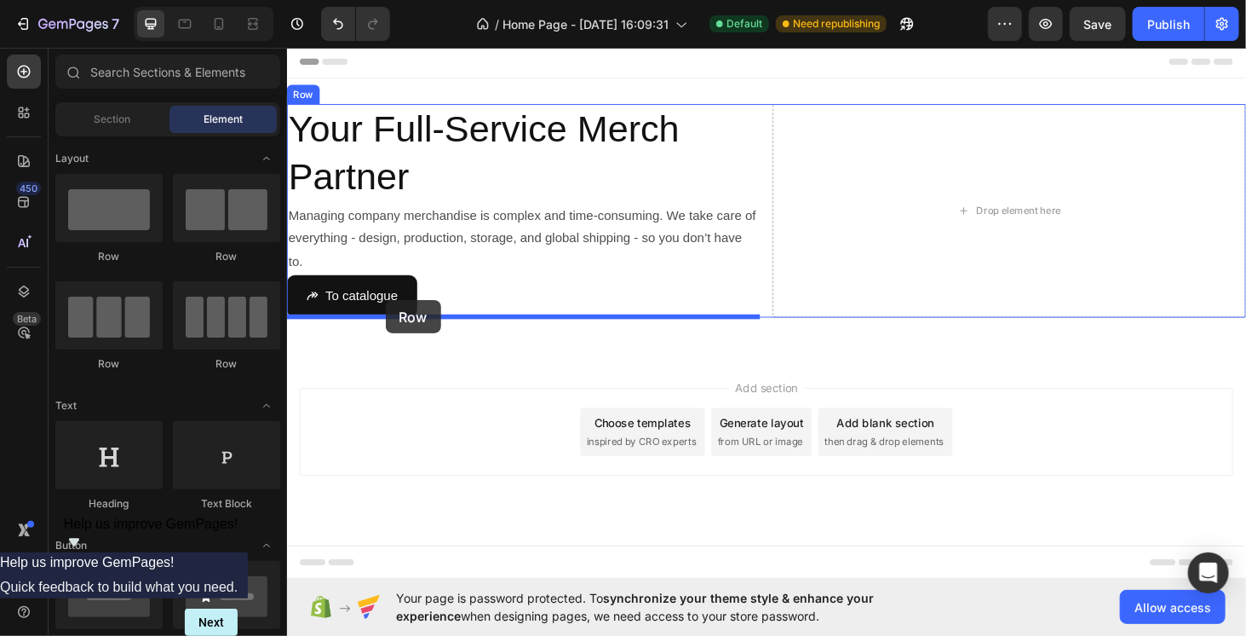
drag, startPoint x: 508, startPoint y: 266, endPoint x: 391, endPoint y: 316, distance: 127.1
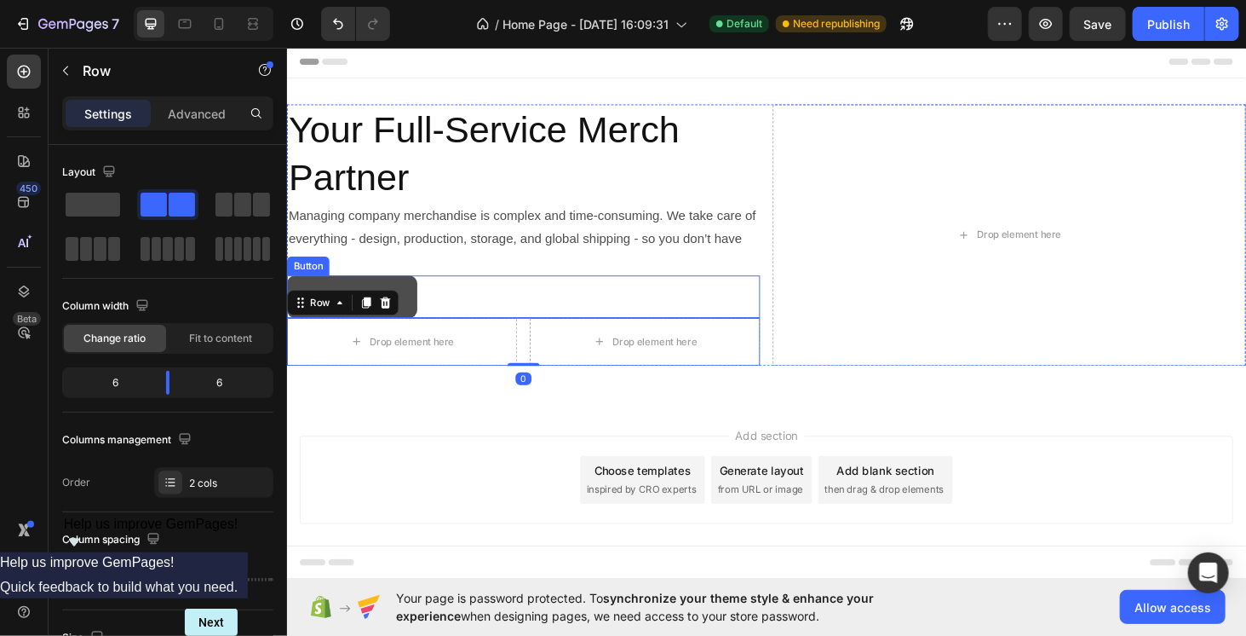
click at [408, 295] on button "To catalogue" at bounding box center [355, 312] width 139 height 45
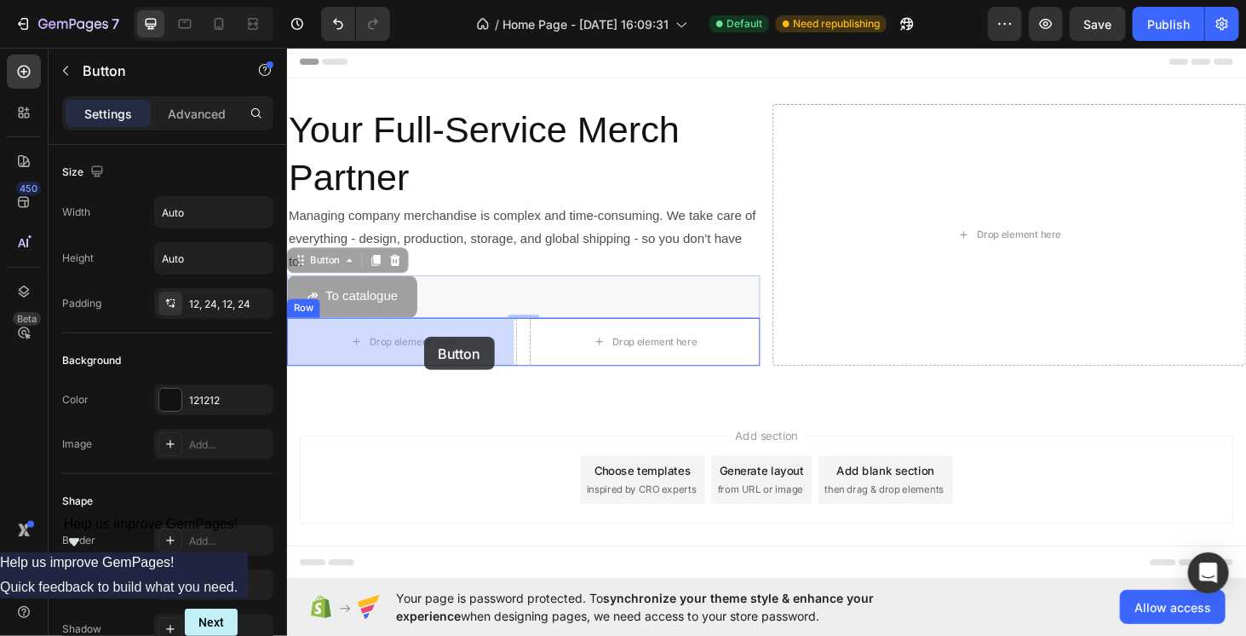
drag, startPoint x: 405, startPoint y: 302, endPoint x: 432, endPoint y: 355, distance: 60.2
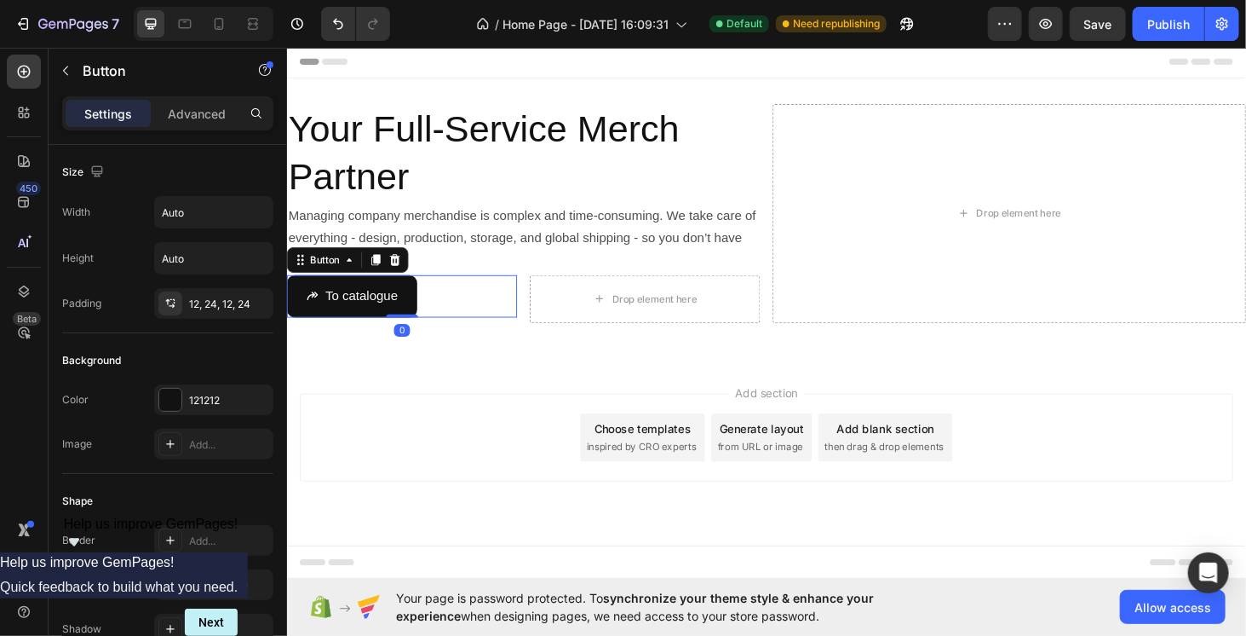
click at [449, 306] on div "To catalogue Button 0" at bounding box center [408, 312] width 245 height 45
click at [552, 313] on div "Drop element here" at bounding box center [667, 315] width 245 height 51
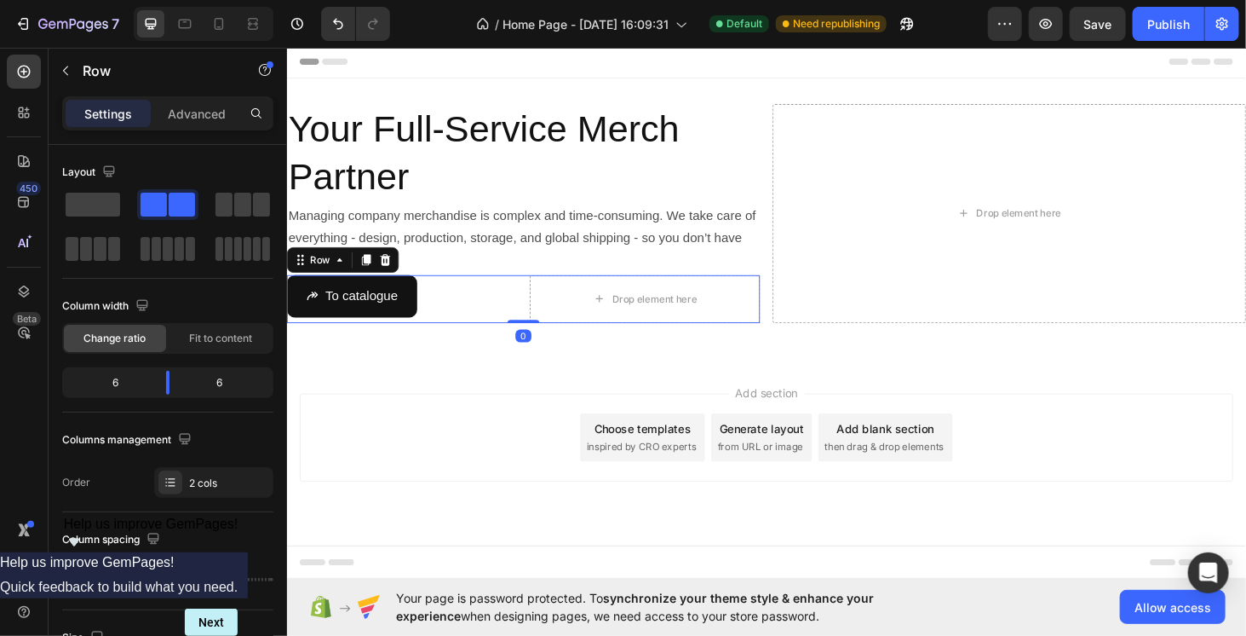
click at [533, 311] on div "To catalogue Button Drop element here Row 0" at bounding box center [538, 315] width 504 height 51
drag, startPoint x: 175, startPoint y: 375, endPoint x: 135, endPoint y: 375, distance: 40.9
click at [135, 0] on body "7 / Home Page - Sep 26, 16:09:31 Default Need republishing Preview Publish 450 …" at bounding box center [623, 0] width 1246 height 0
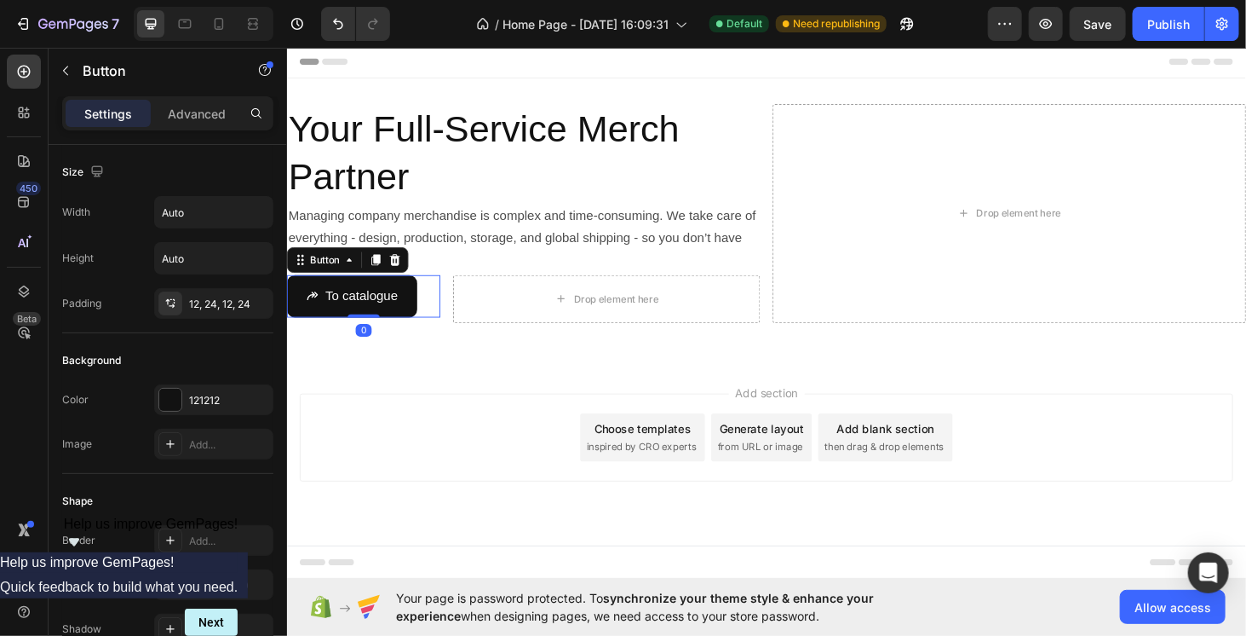
click at [439, 308] on div "To catalogue Button 0" at bounding box center [368, 312] width 164 height 45
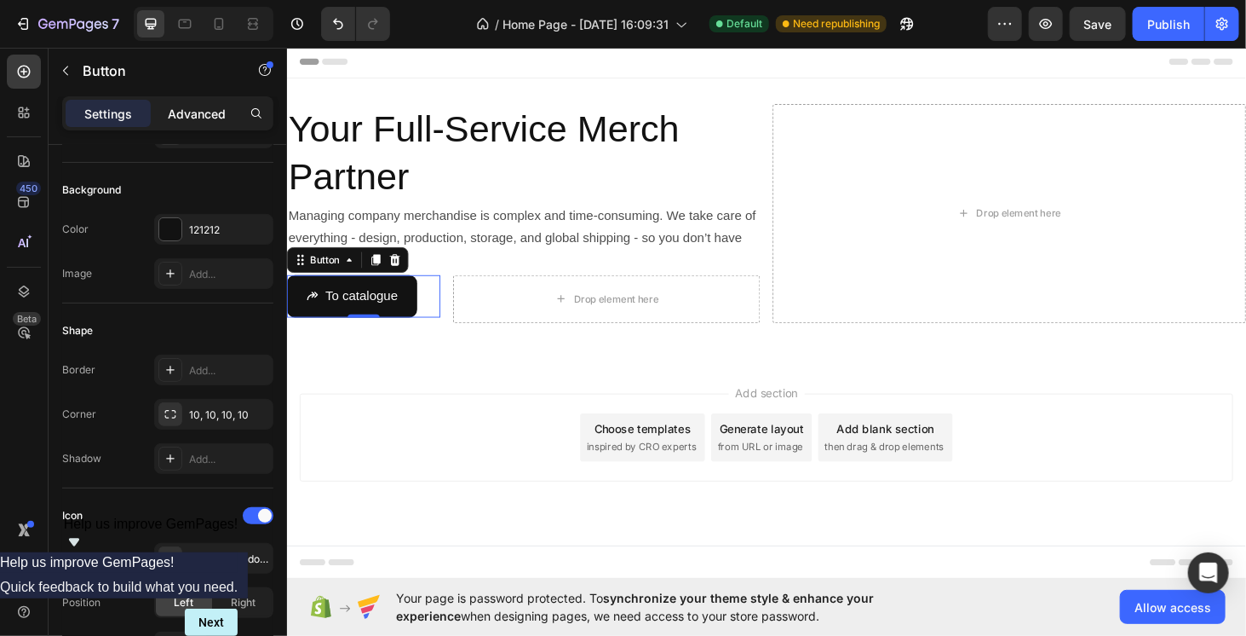
click at [211, 121] on p "Advanced" at bounding box center [197, 114] width 58 height 18
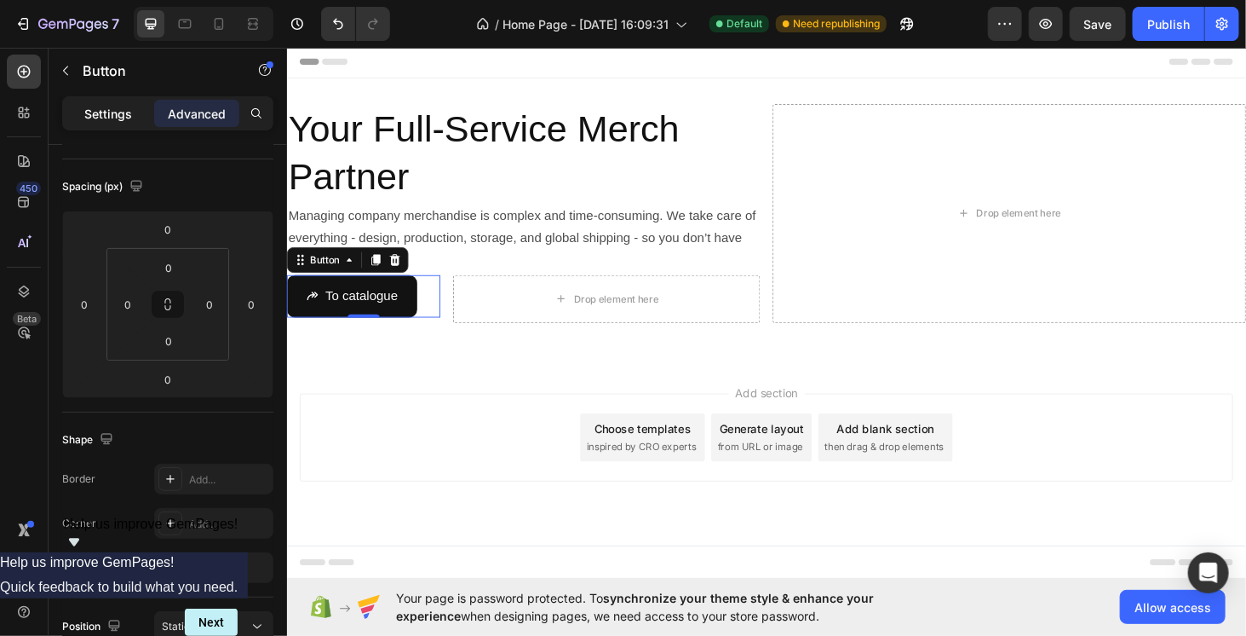
click at [135, 112] on div "Settings" at bounding box center [108, 113] width 85 height 27
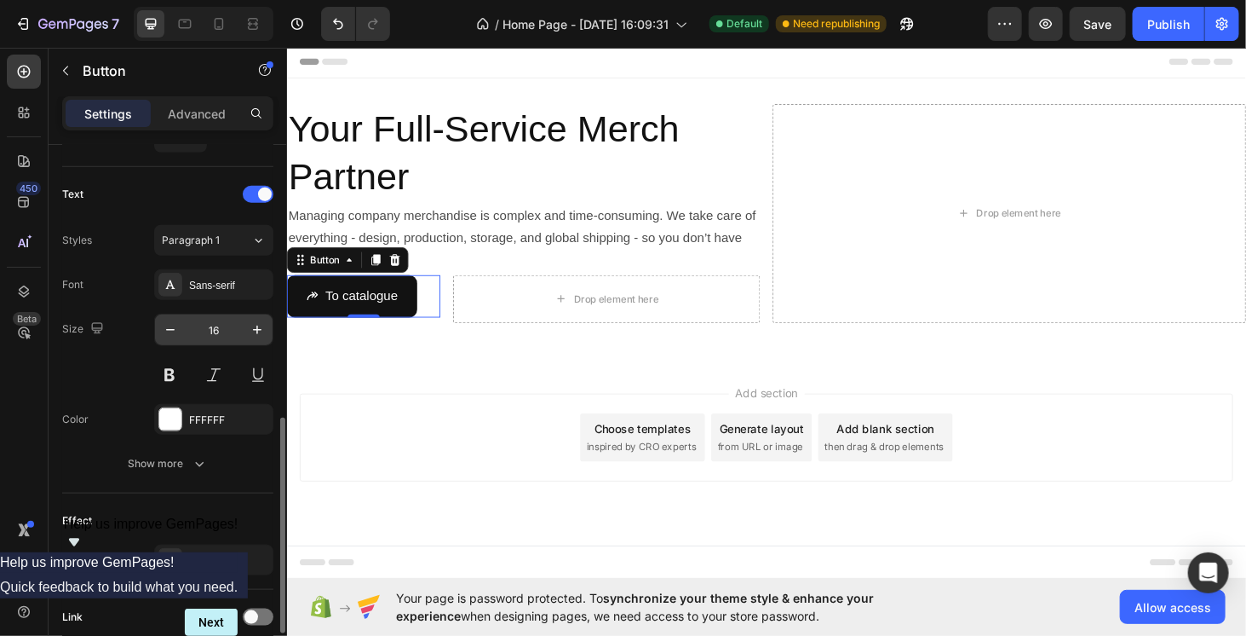
scroll to position [811, 0]
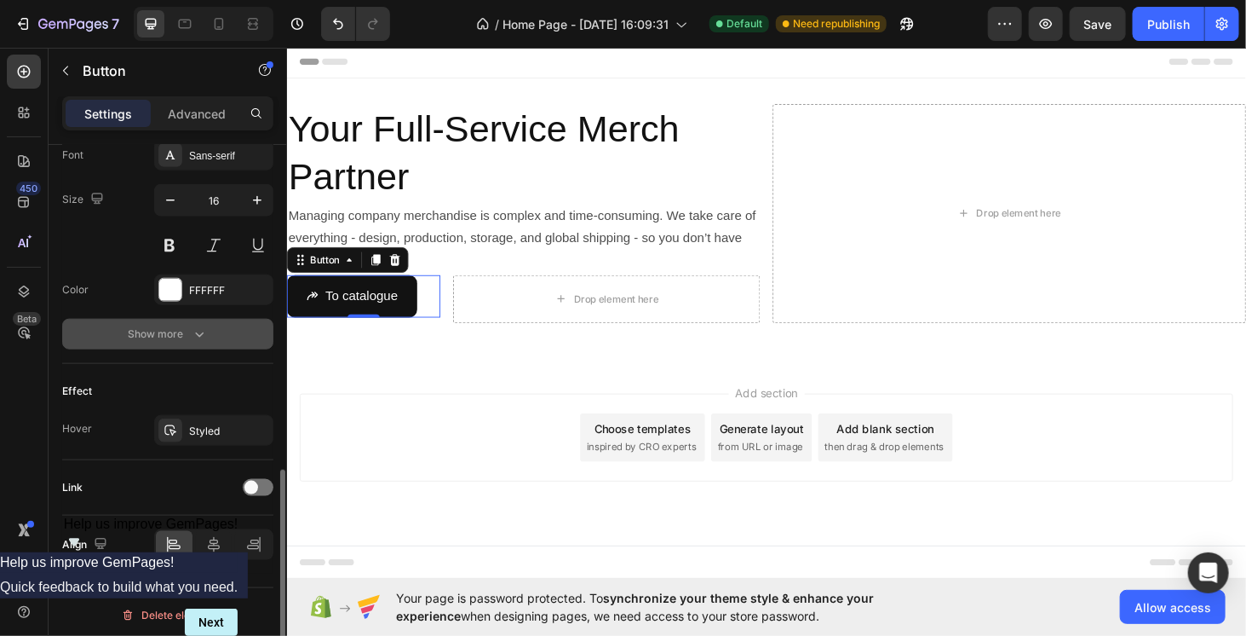
click at [198, 332] on icon "button" at bounding box center [199, 333] width 17 height 17
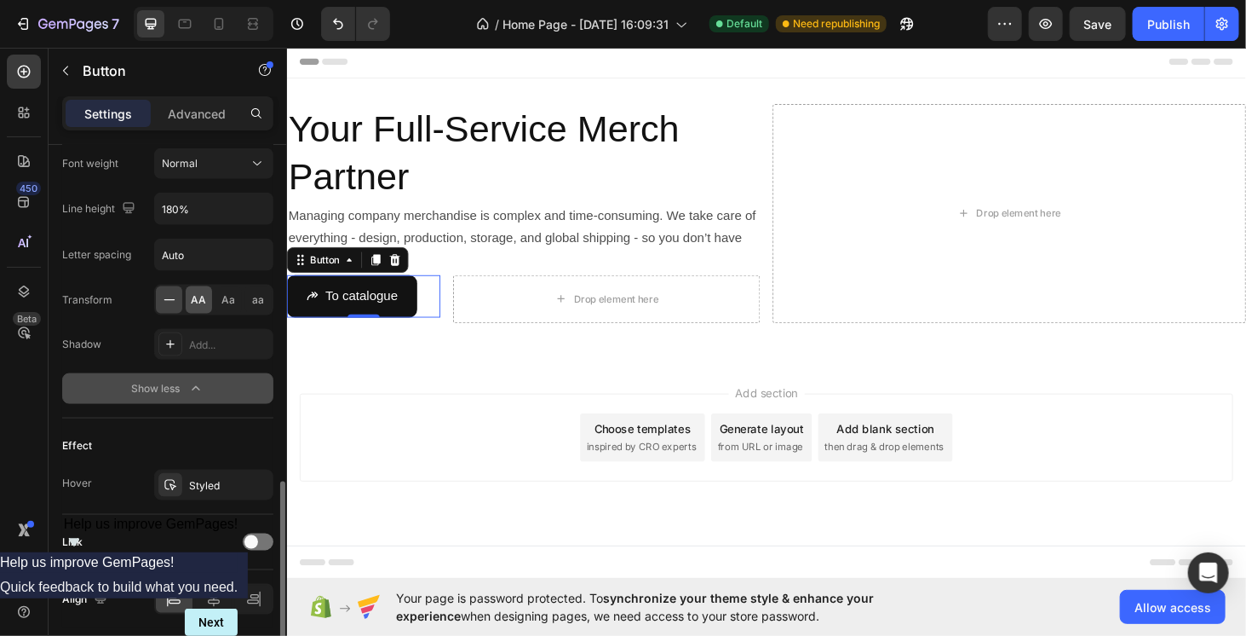
scroll to position [1034, 0]
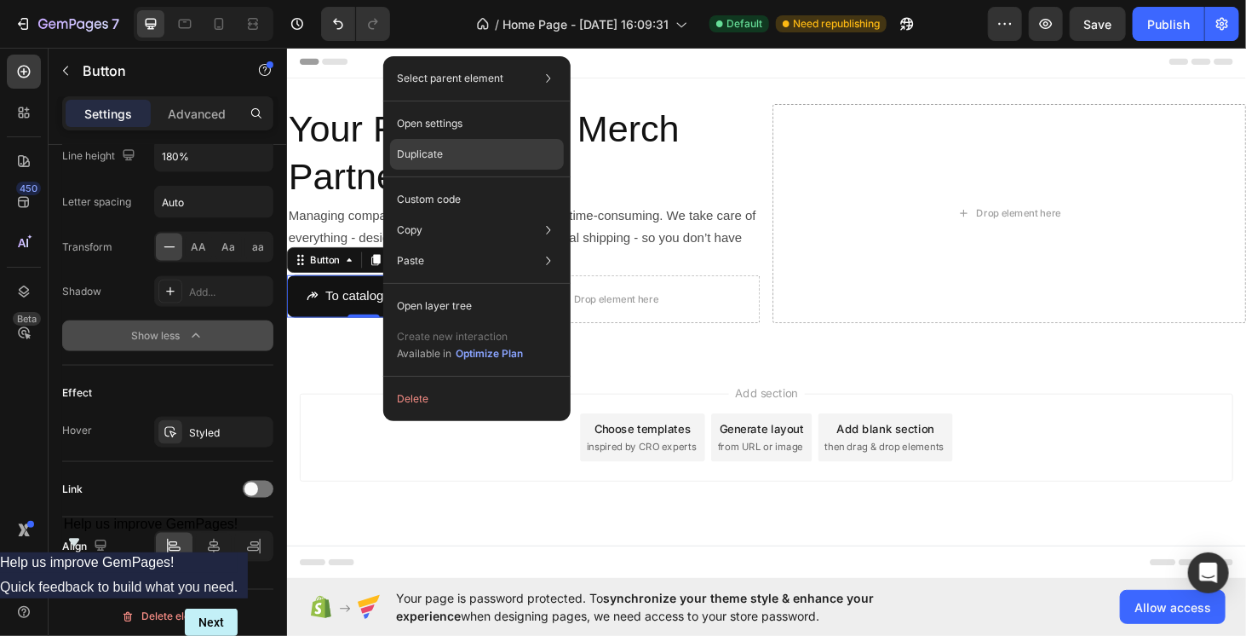
click at [434, 157] on p "Duplicate" at bounding box center [420, 154] width 46 height 15
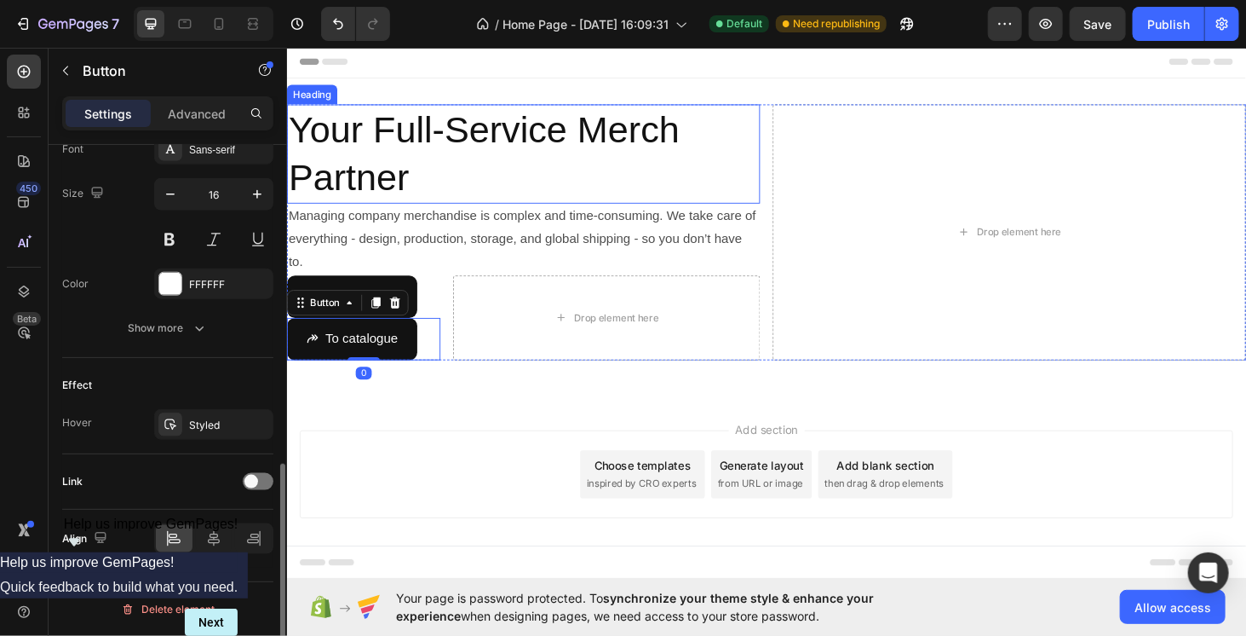
scroll to position [811, 0]
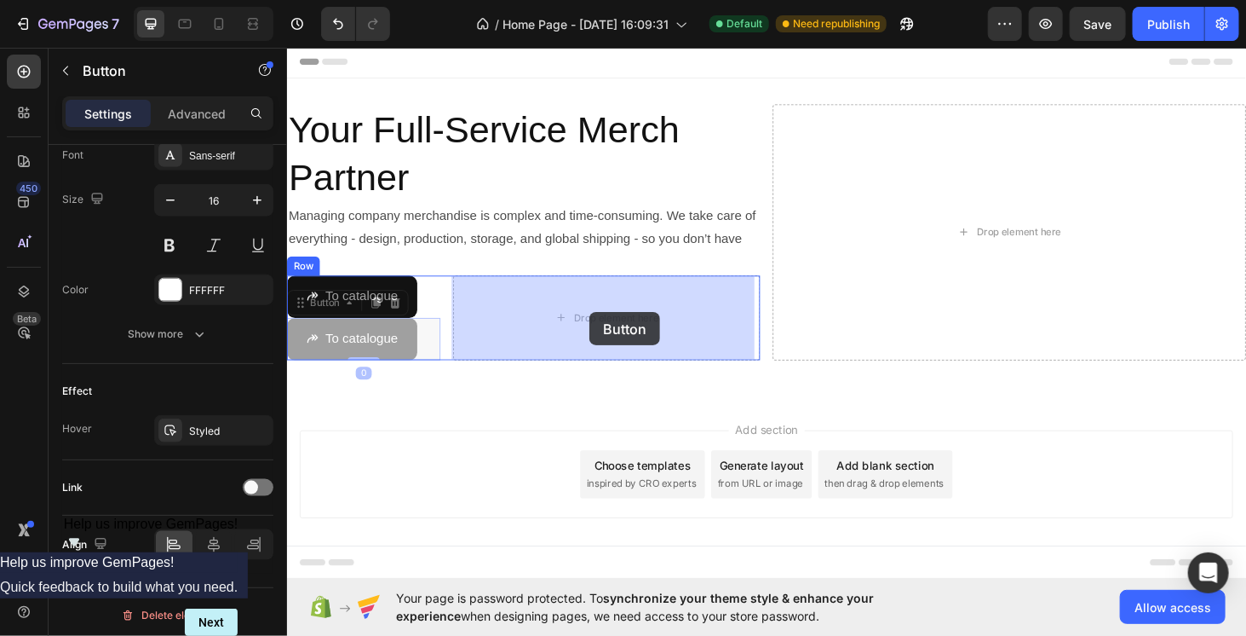
drag, startPoint x: 306, startPoint y: 319, endPoint x: 608, endPoint y: 329, distance: 302.6
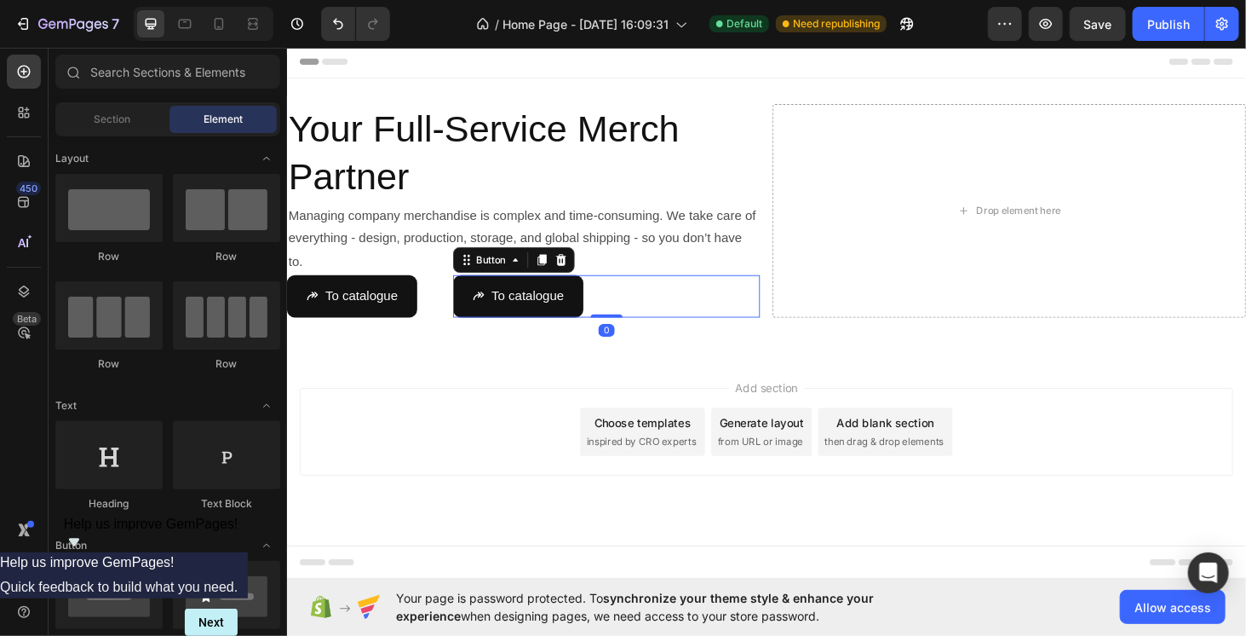
click at [483, 419] on div "Add section Choose templates inspired by CRO experts Generate layout from URL o…" at bounding box center [797, 457] width 995 height 94
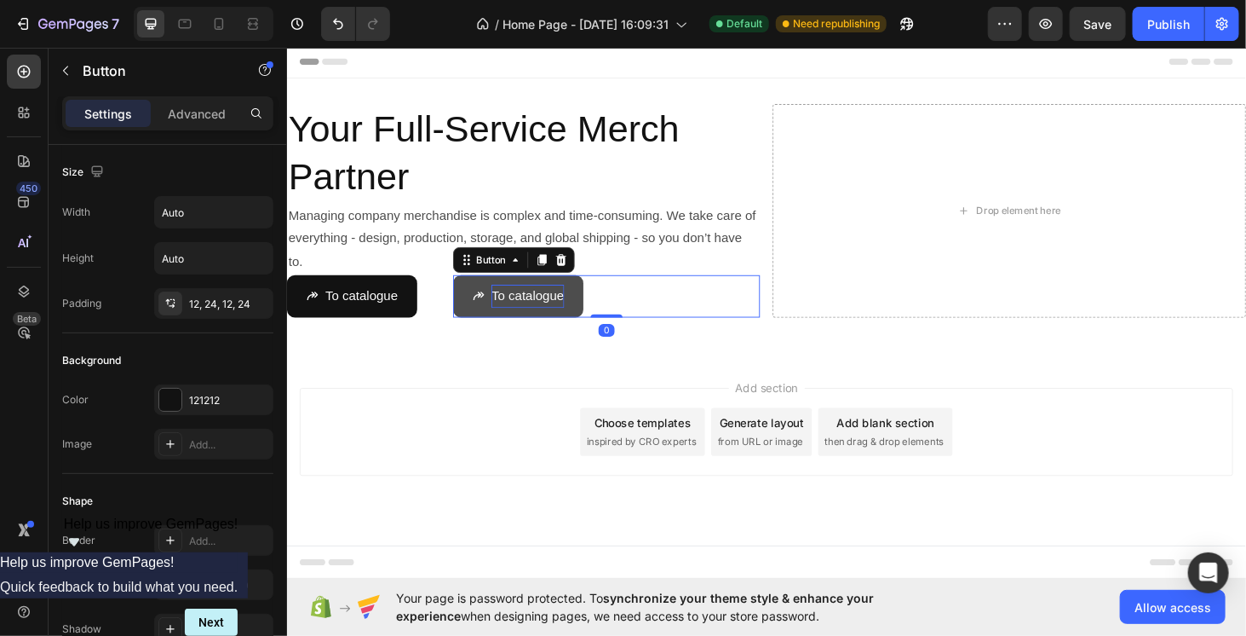
click at [526, 300] on p "To catalogue" at bounding box center [543, 312] width 78 height 25
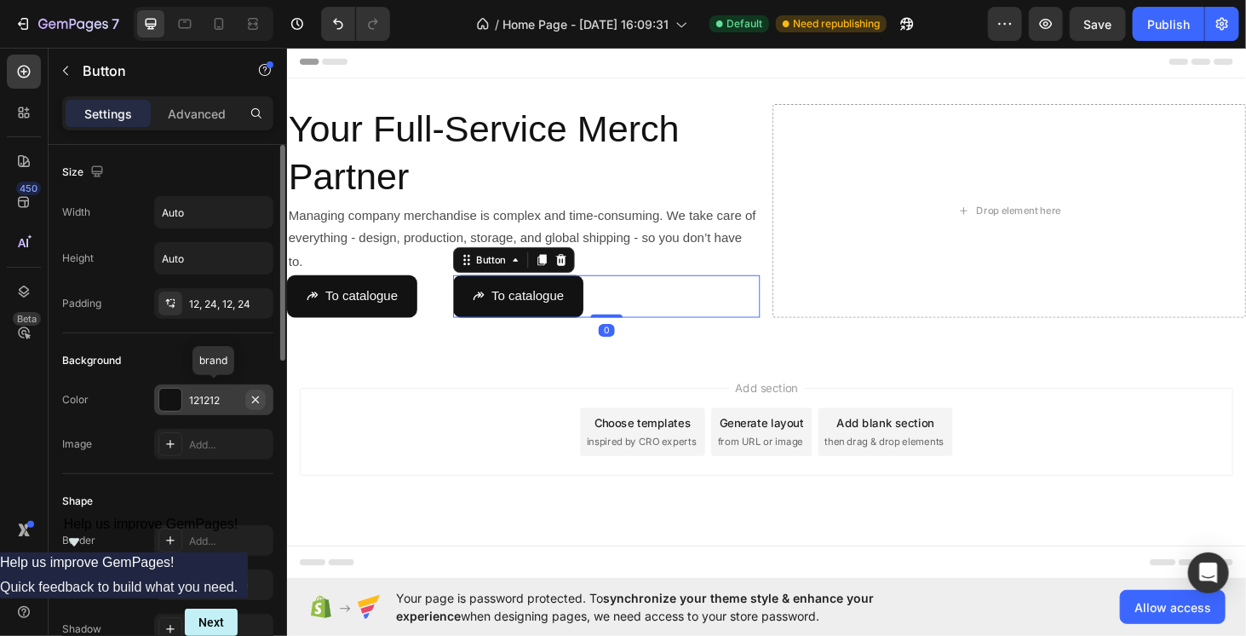
click at [256, 399] on icon "button" at bounding box center [256, 400] width 14 height 14
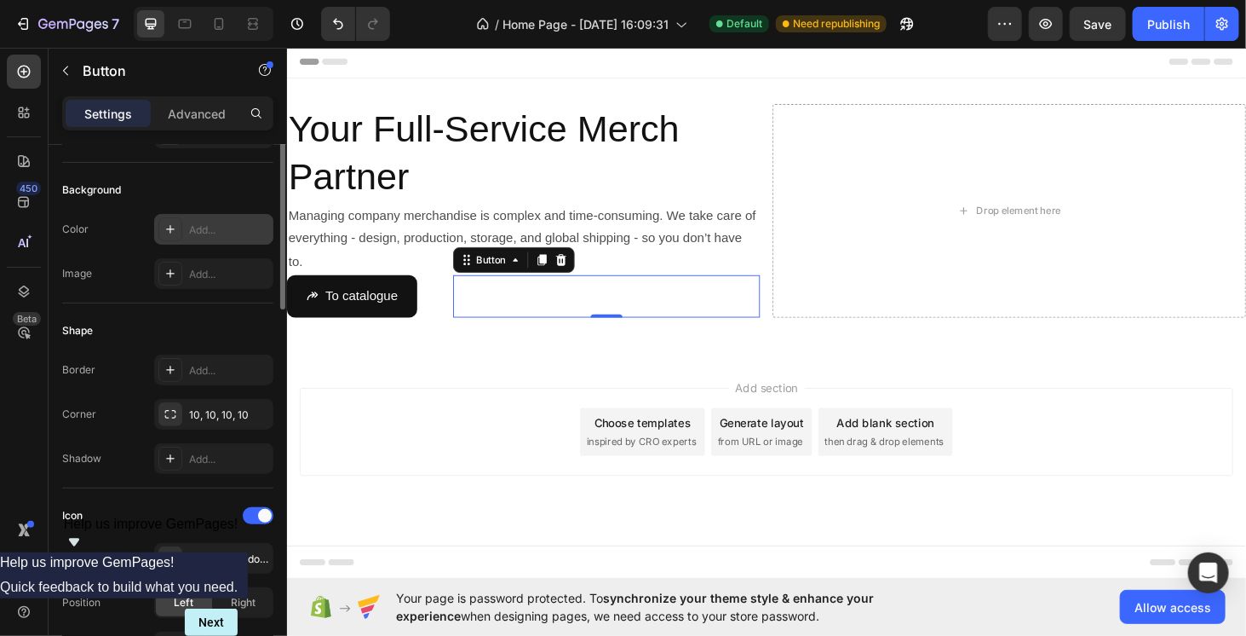
scroll to position [256, 0]
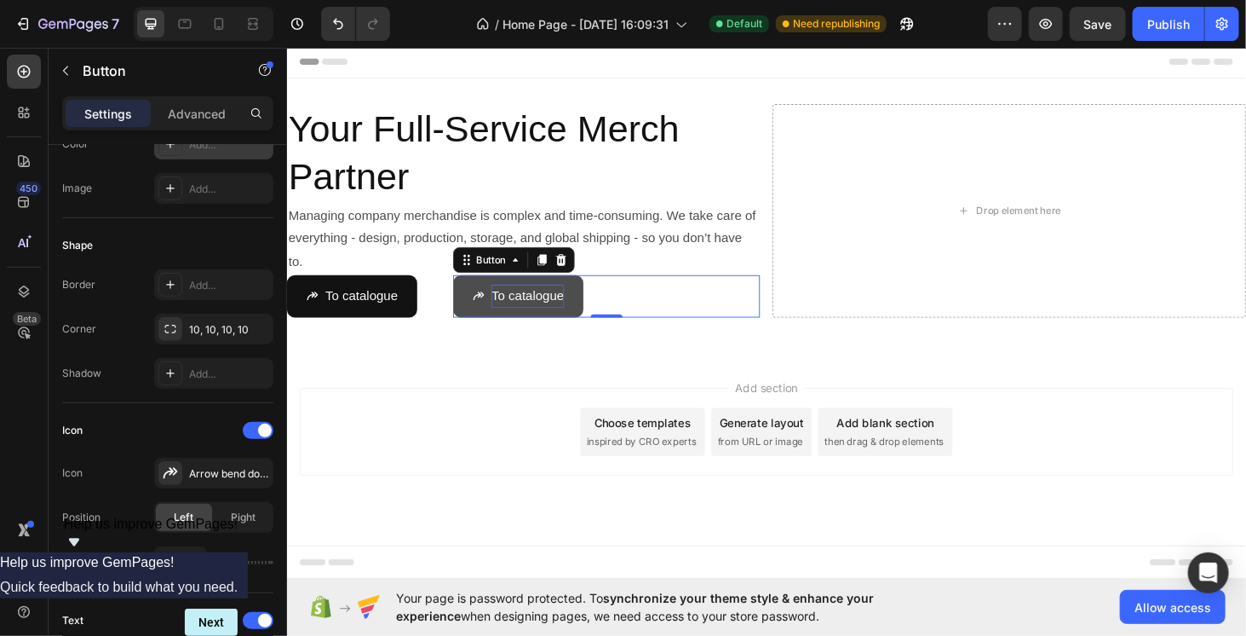
click at [522, 314] on p "To catalogue" at bounding box center [543, 312] width 78 height 25
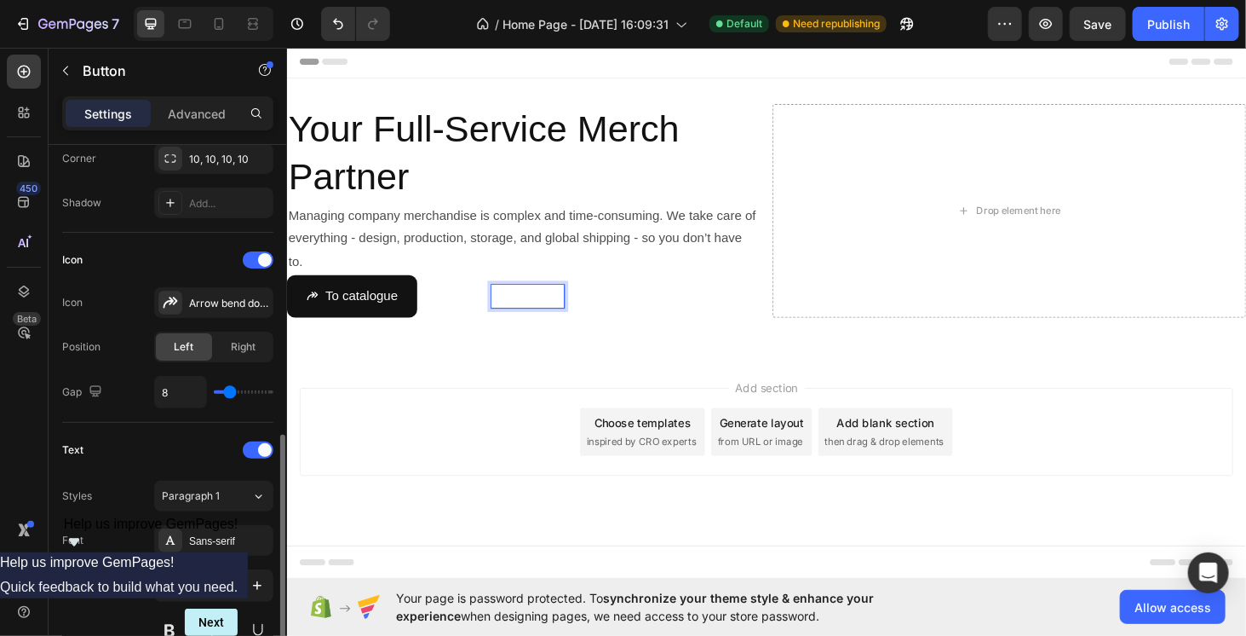
scroll to position [511, 0]
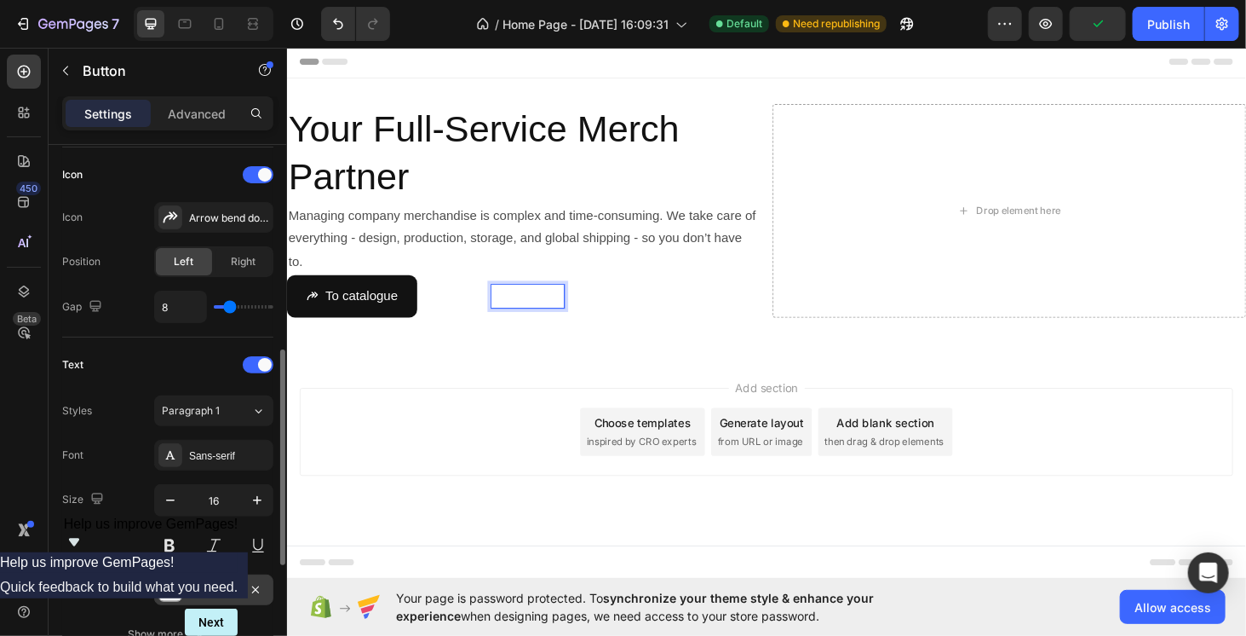
click at [169, 586] on div at bounding box center [170, 589] width 22 height 22
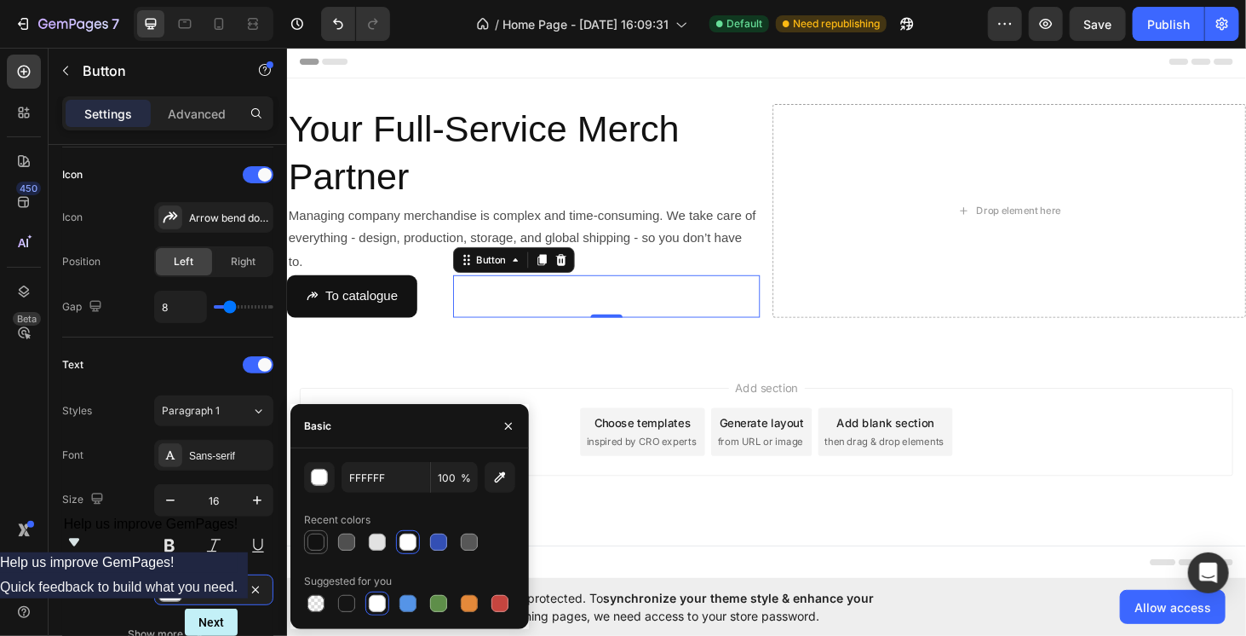
click at [322, 544] on div at bounding box center [316, 541] width 17 height 17
type input "121212"
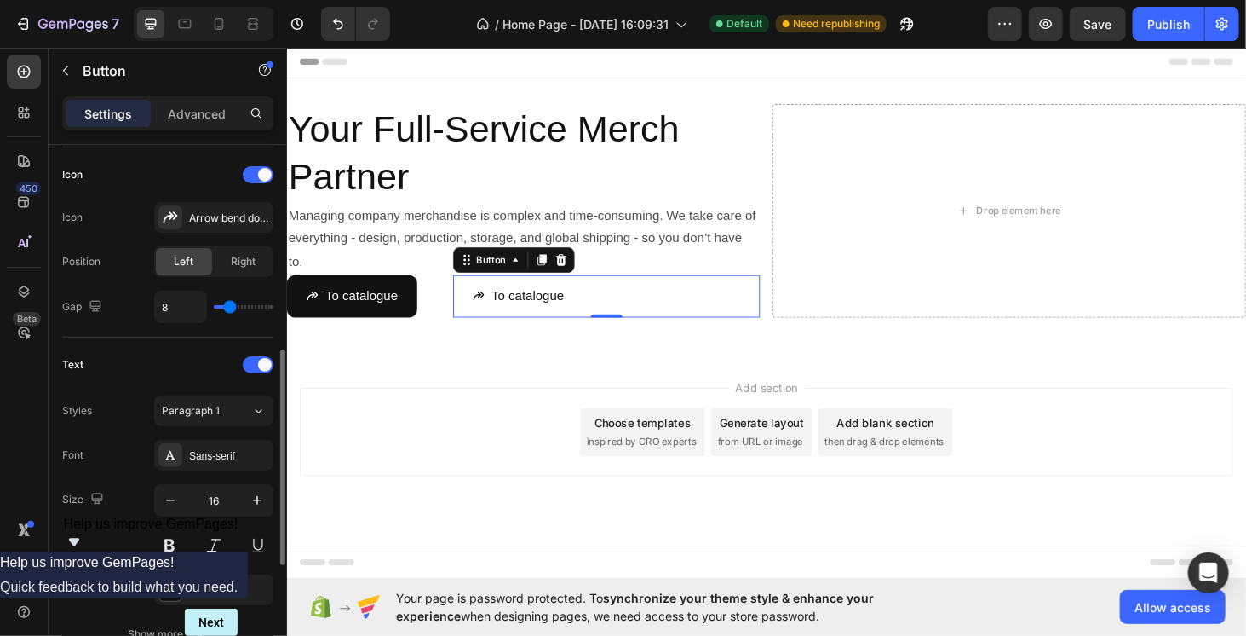
click at [117, 411] on div "Styles Paragraph 1" at bounding box center [167, 410] width 211 height 31
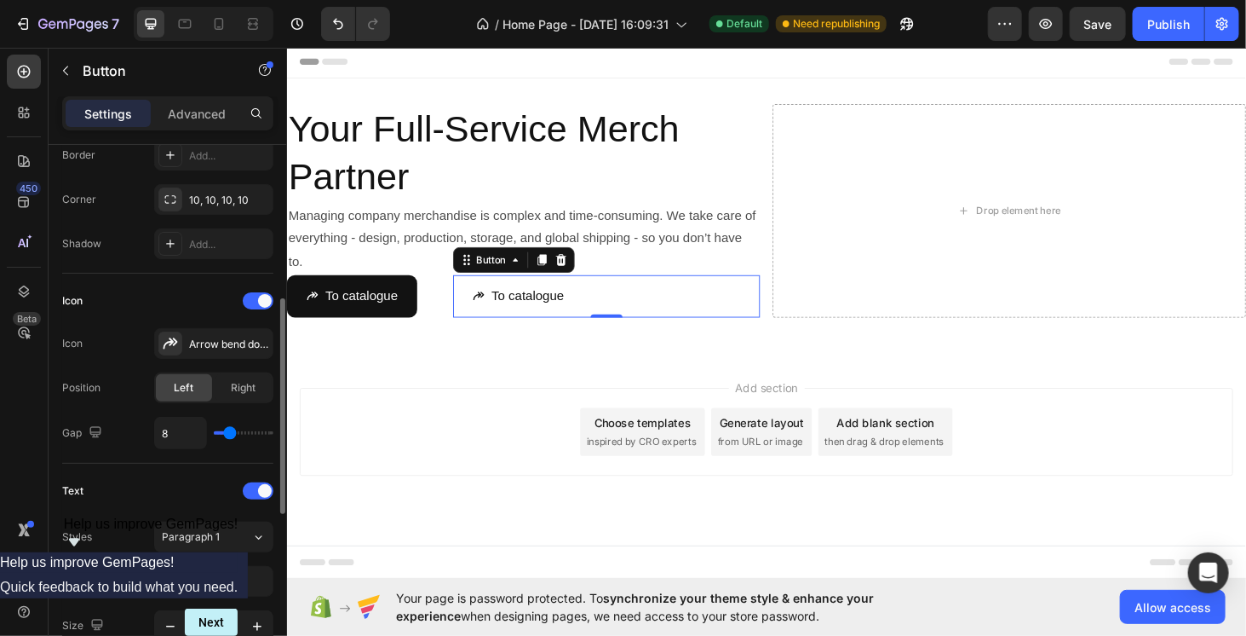
scroll to position [300, 0]
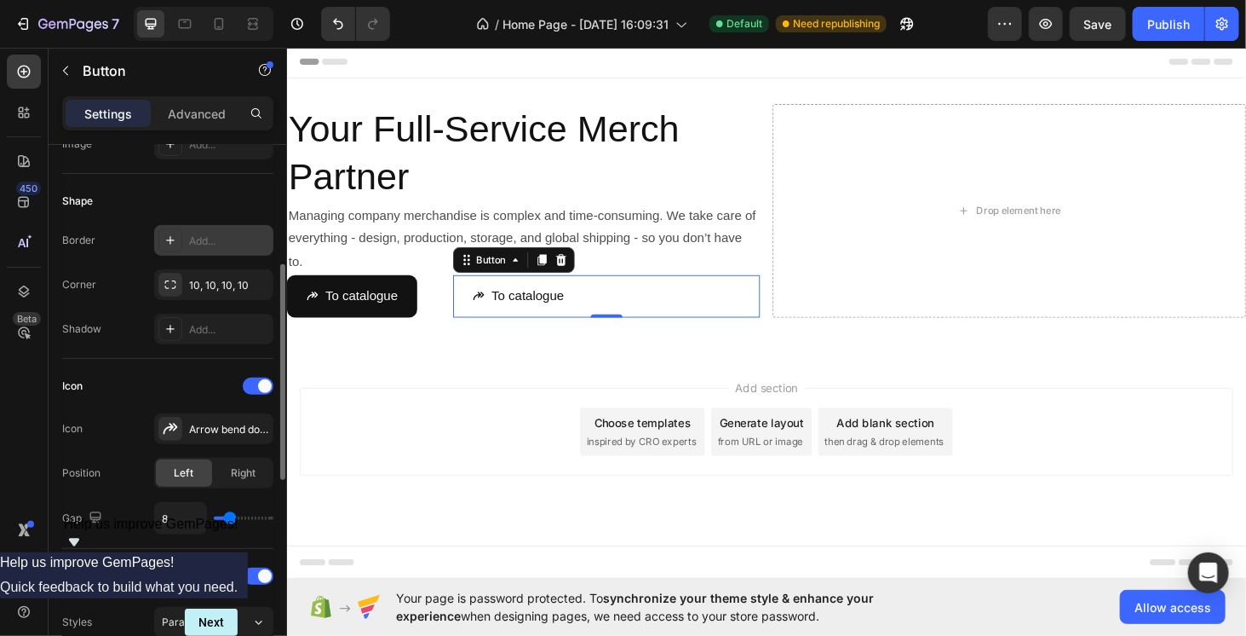
click at [208, 233] on div "Add..." at bounding box center [229, 240] width 80 height 15
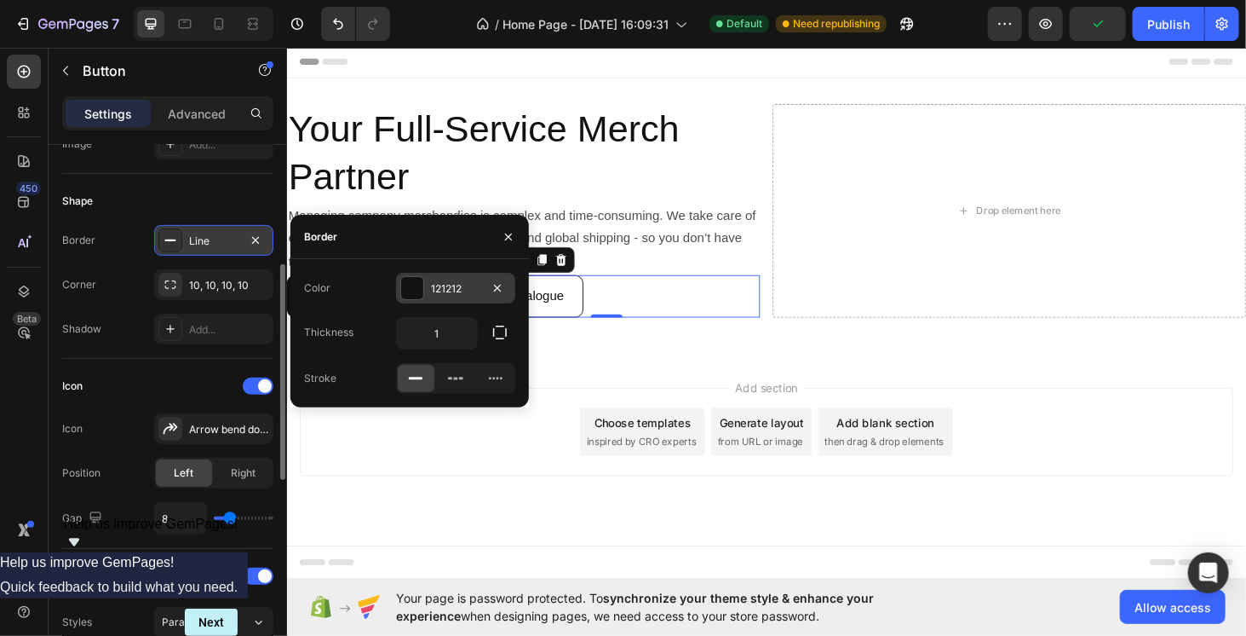
click at [411, 285] on div at bounding box center [412, 288] width 22 height 22
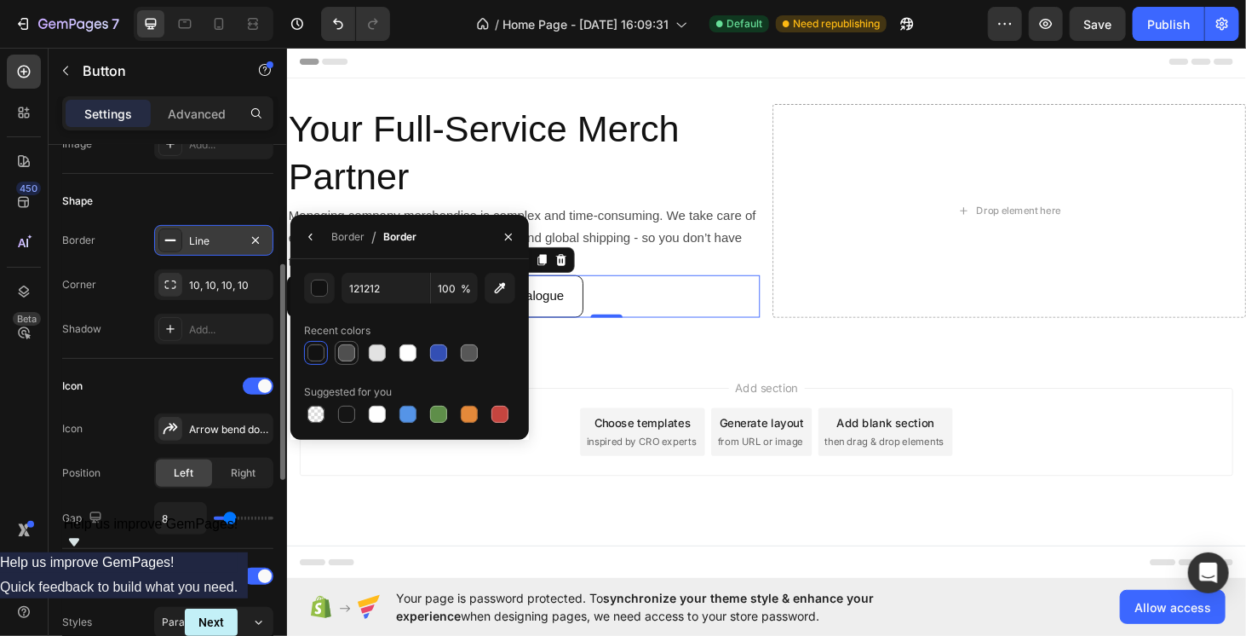
click at [342, 359] on div at bounding box center [346, 352] width 17 height 17
type input "4F4F4F"
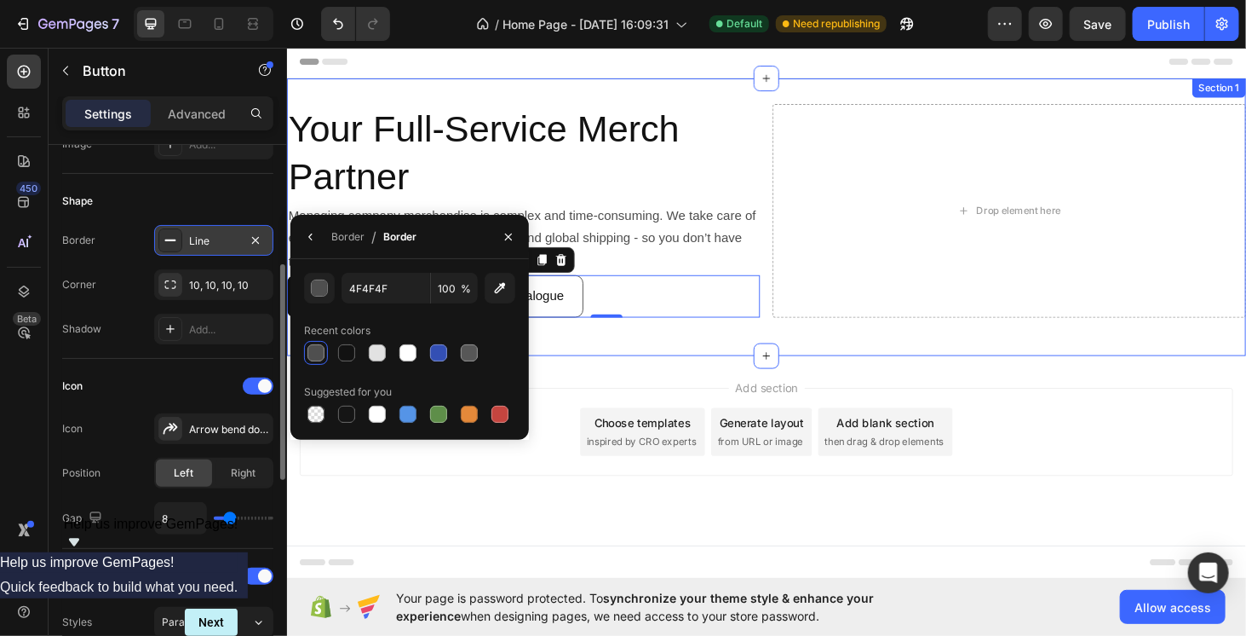
click at [653, 365] on div "Your Full-Service Merch Partner Heading Managing company merchandise is complex…" at bounding box center [797, 228] width 1022 height 296
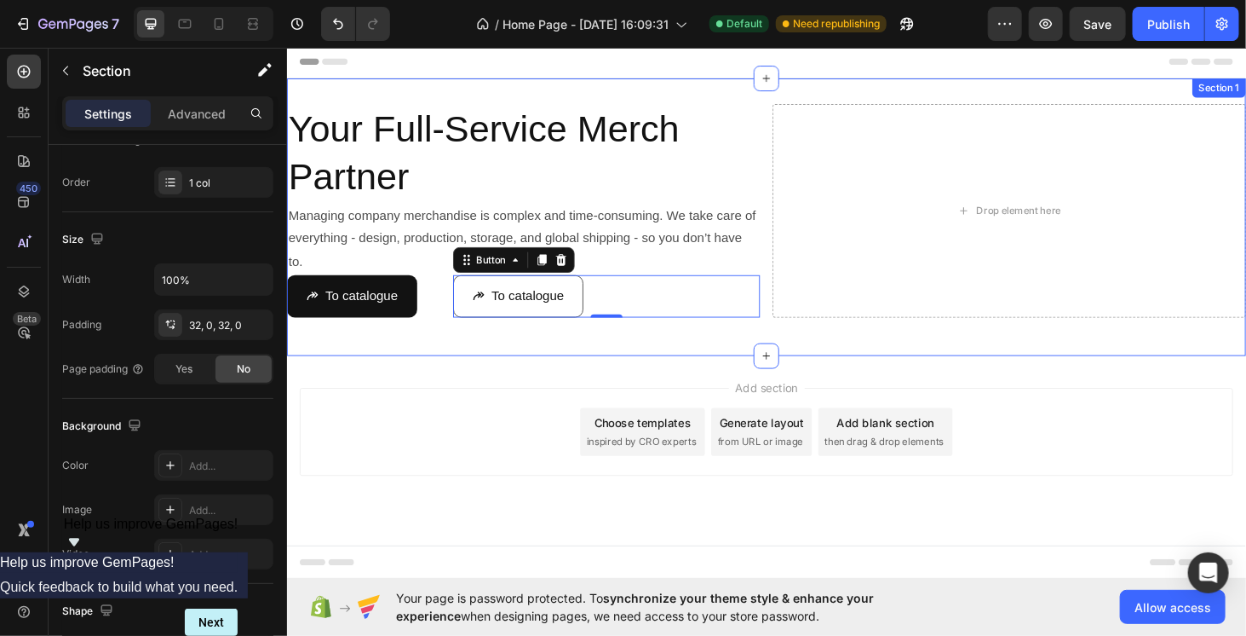
scroll to position [0, 0]
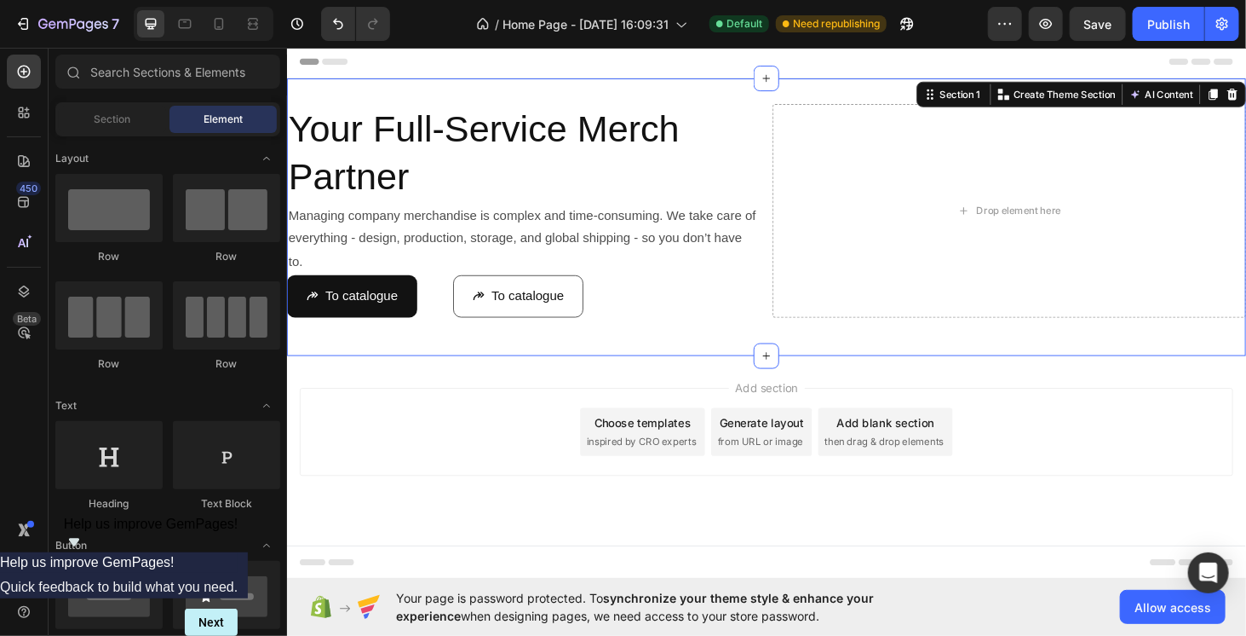
click at [524, 461] on div "Add section Choose templates inspired by CRO experts Generate layout from URL o…" at bounding box center [797, 457] width 995 height 94
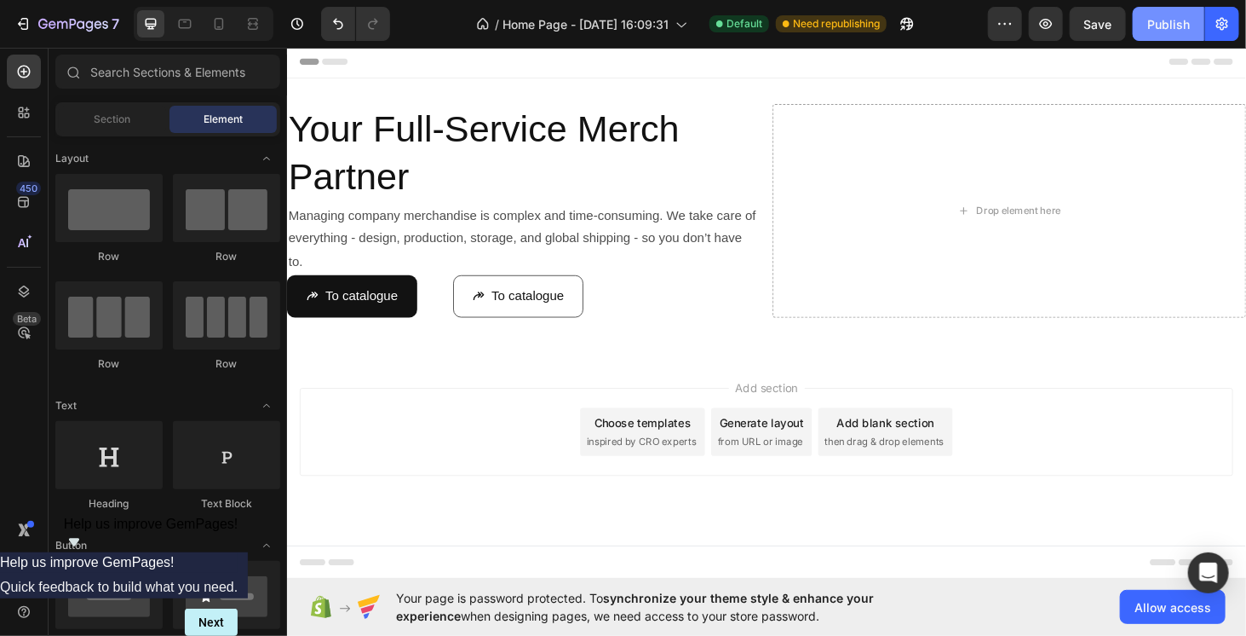
click at [1153, 26] on div "Publish" at bounding box center [1169, 24] width 43 height 18
click at [245, 34] on div at bounding box center [252, 23] width 27 height 27
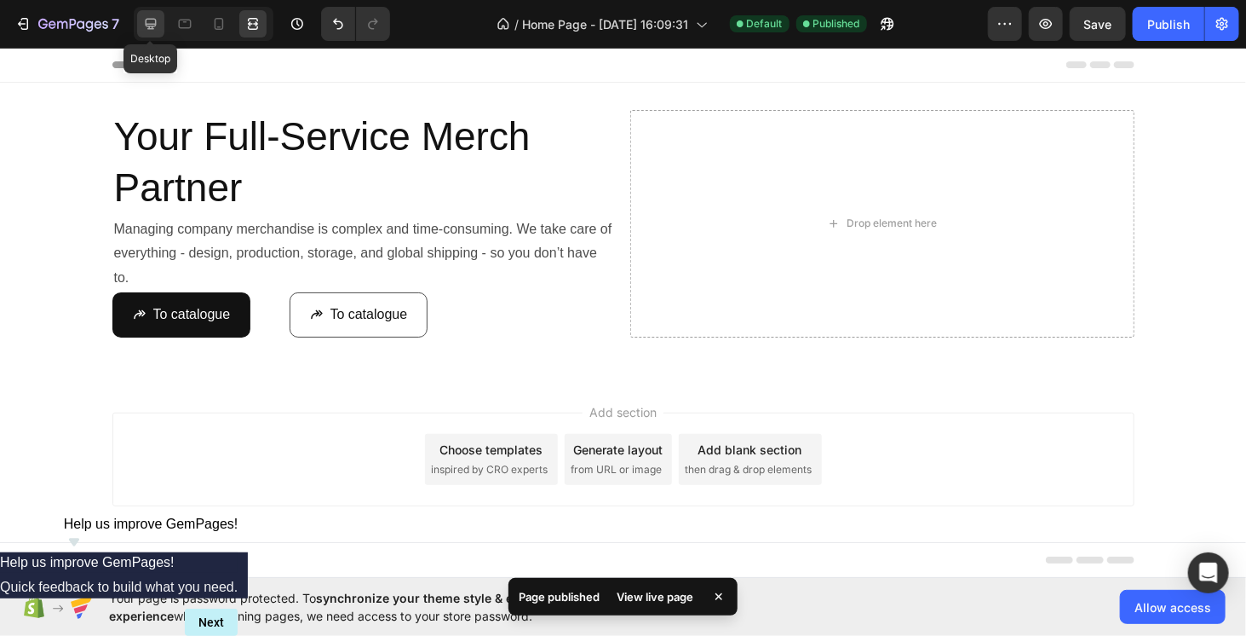
click at [160, 24] on div at bounding box center [150, 23] width 27 height 27
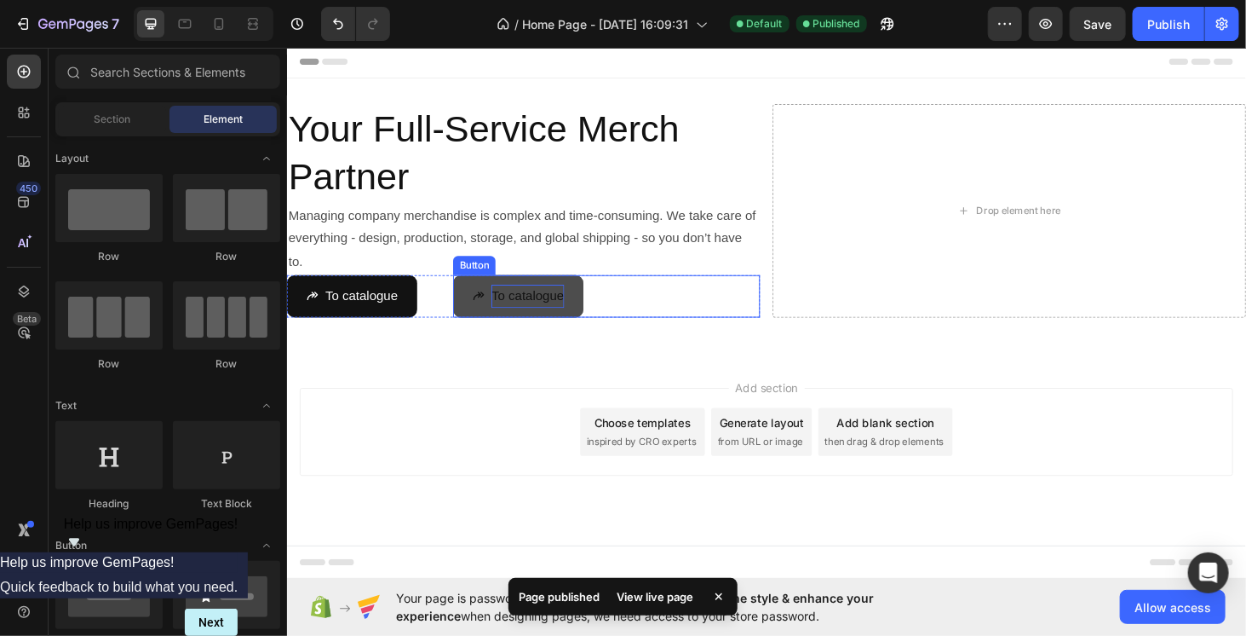
click at [545, 318] on p "To catalogue" at bounding box center [543, 312] width 78 height 25
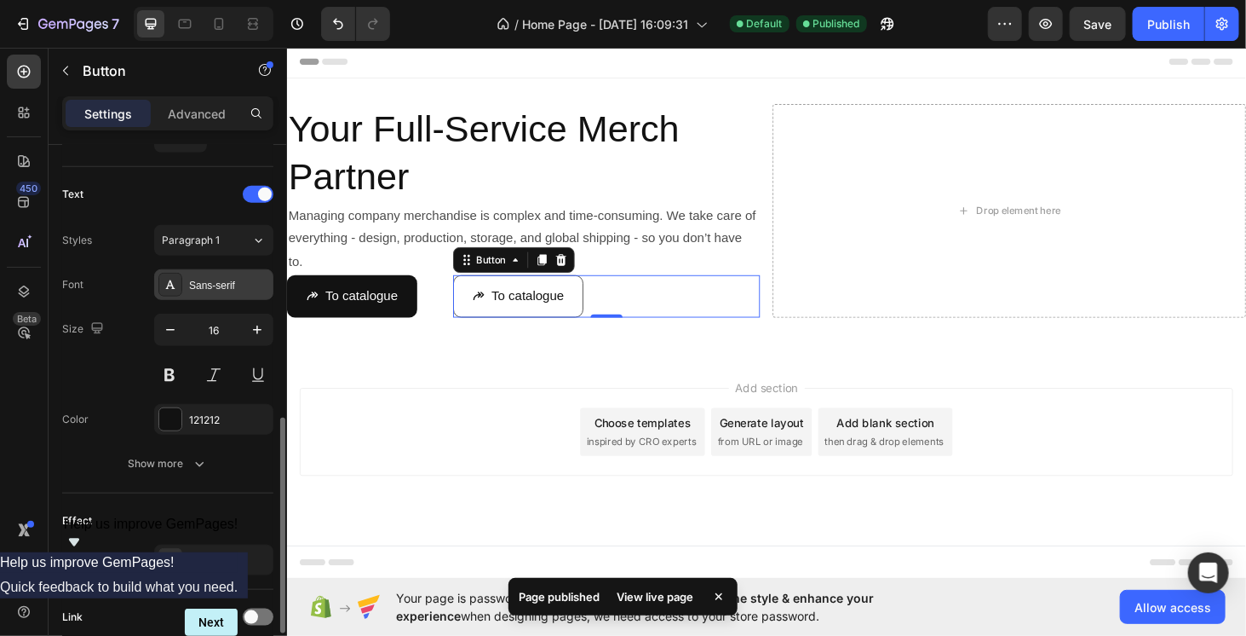
scroll to position [767, 0]
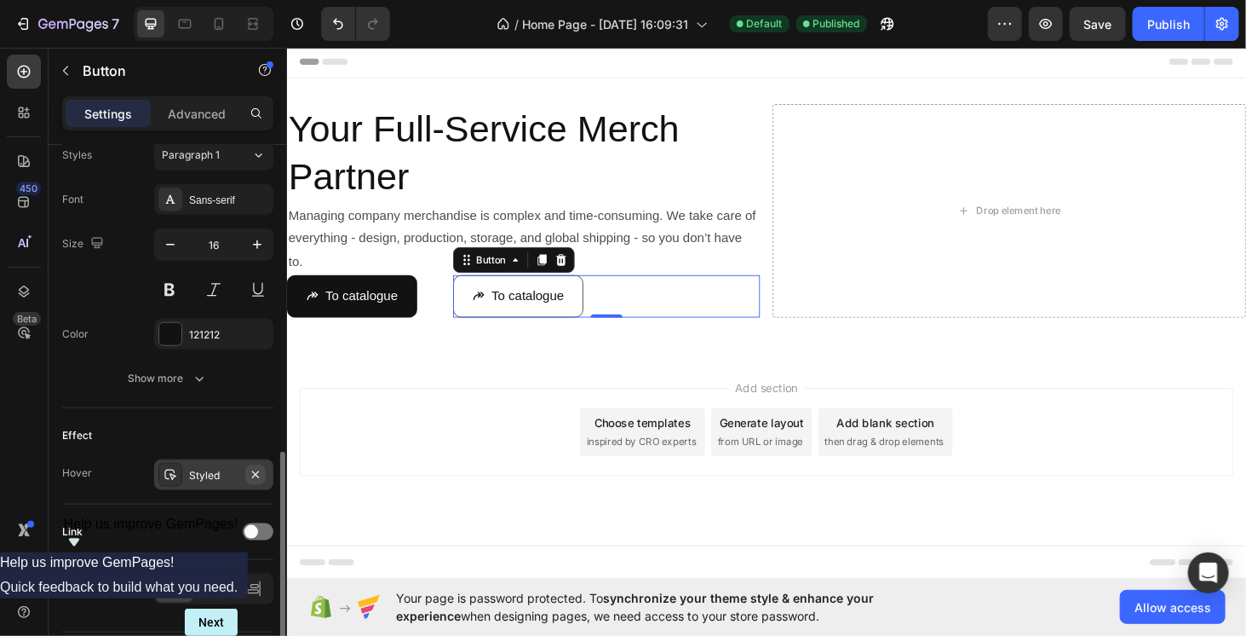
click at [259, 468] on icon "button" at bounding box center [256, 475] width 14 height 14
click at [510, 429] on div "Add section Choose templates inspired by CRO experts Generate layout from URL o…" at bounding box center [797, 457] width 995 height 94
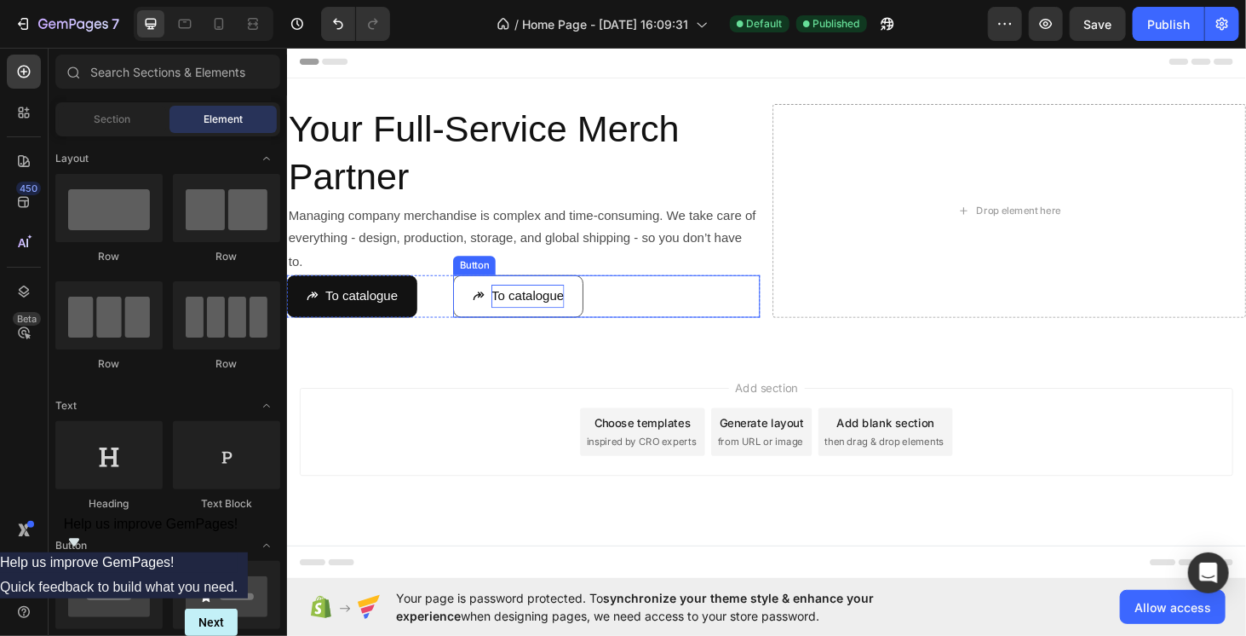
click at [555, 315] on p "To catalogue" at bounding box center [543, 312] width 78 height 25
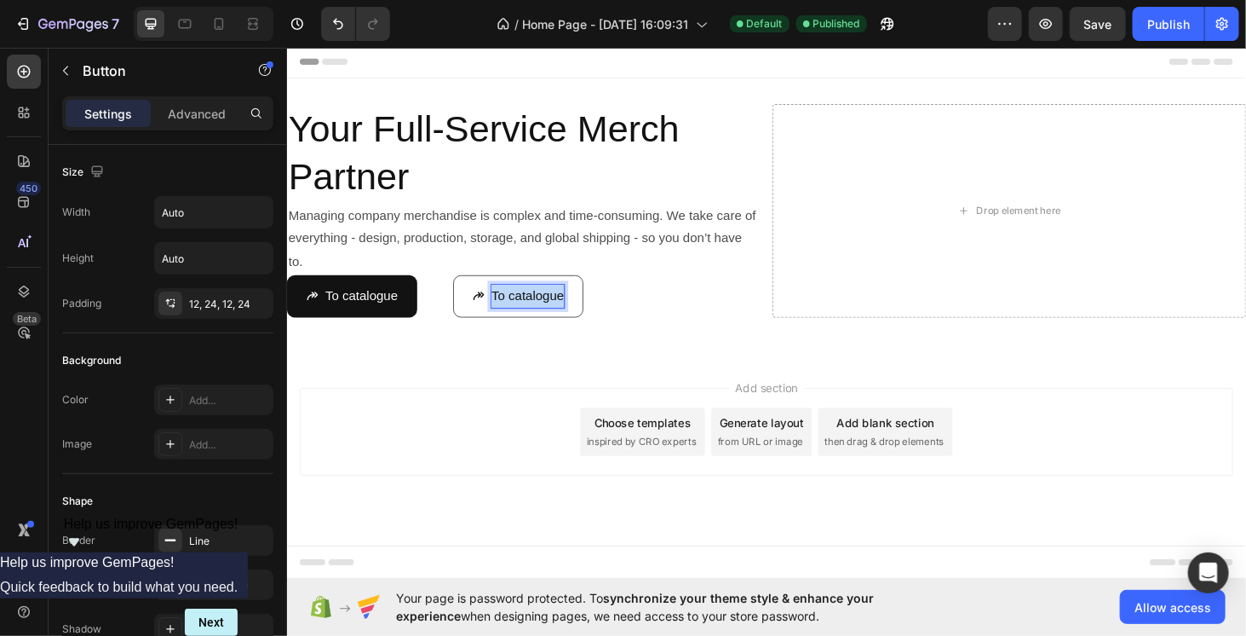
click at [555, 315] on p "To catalogue" at bounding box center [543, 312] width 78 height 25
click at [463, 290] on button "Contact" at bounding box center [517, 312] width 108 height 45
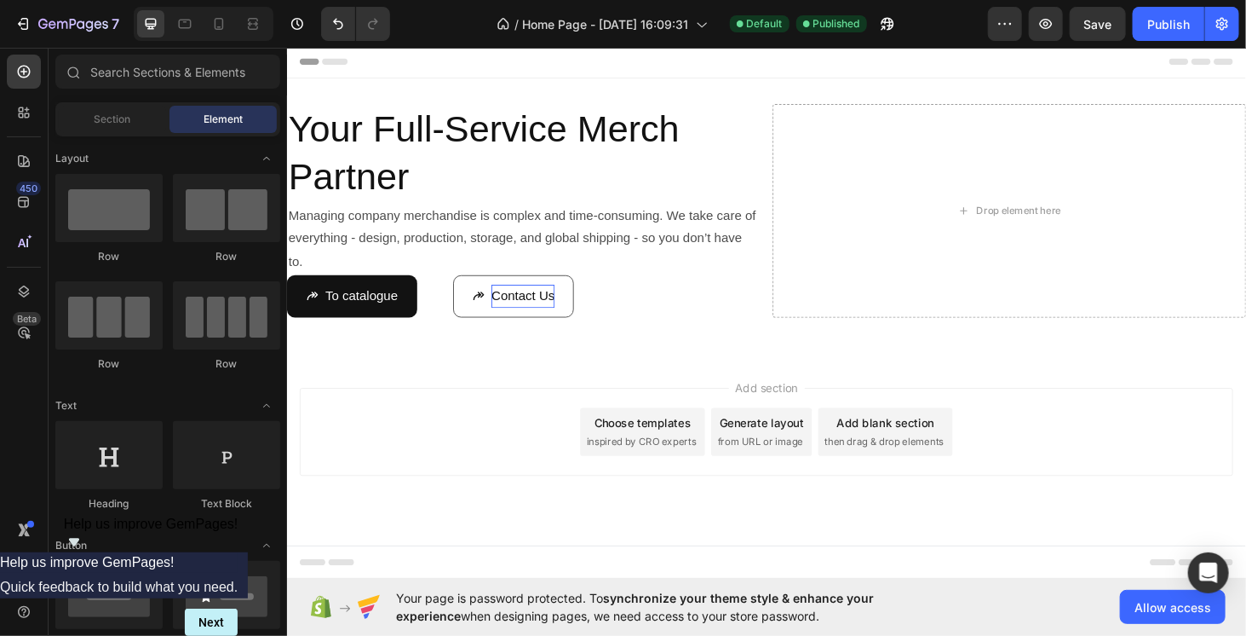
click at [546, 470] on div "Add section Choose templates inspired by CRO experts Generate layout from URL o…" at bounding box center [797, 457] width 995 height 94
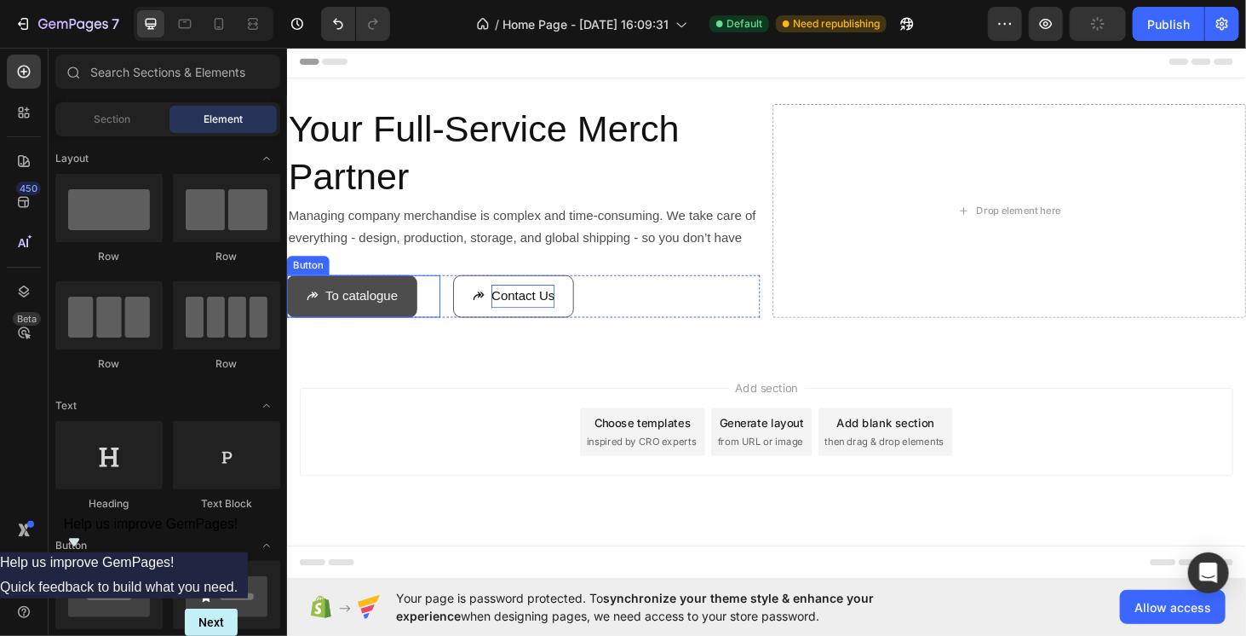
click at [412, 321] on button "To catalogue" at bounding box center [355, 312] width 139 height 45
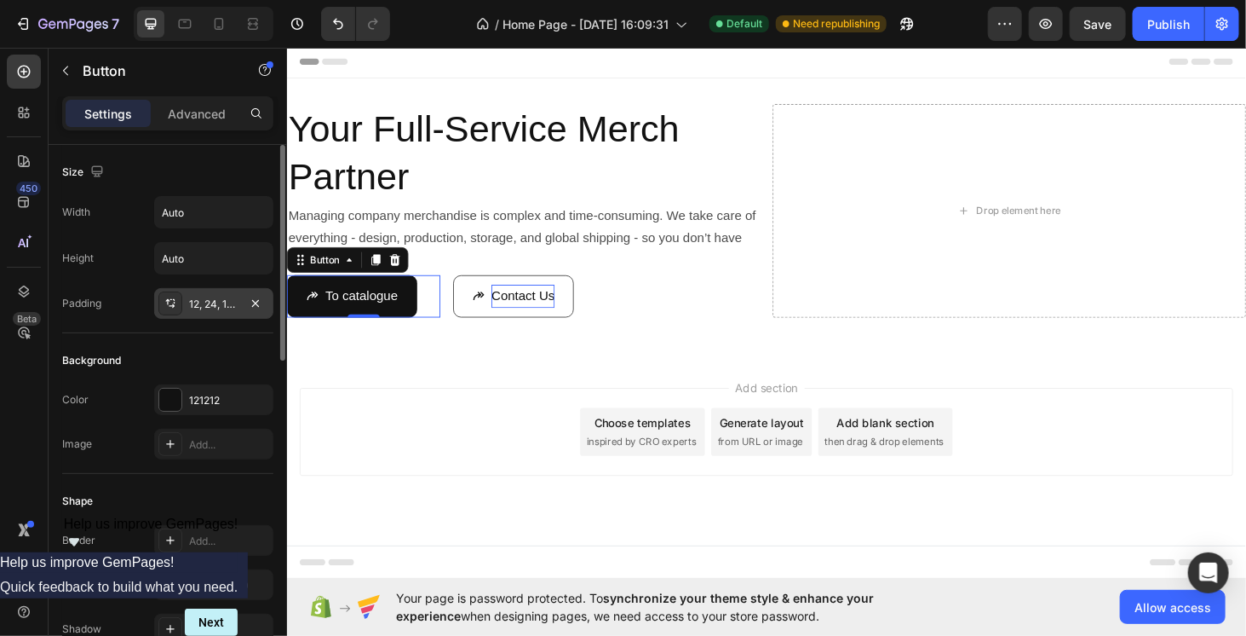
click at [219, 304] on div "12, 24, 12, 24" at bounding box center [213, 303] width 49 height 15
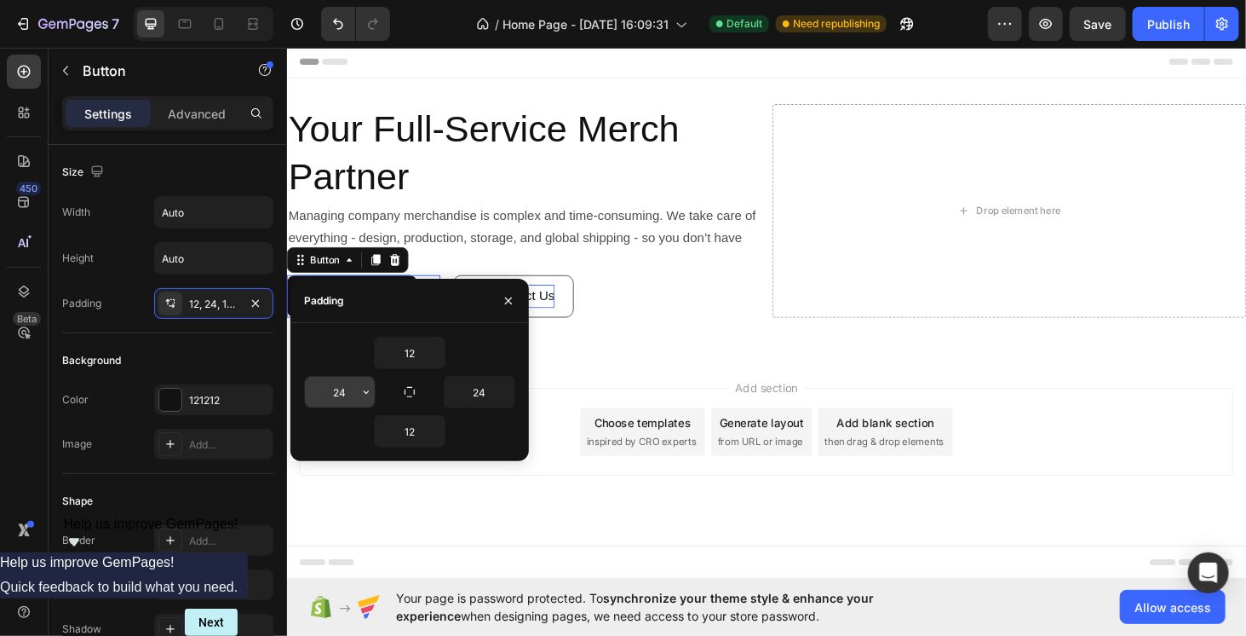
click at [335, 383] on input "24" at bounding box center [340, 392] width 70 height 31
type input "30"
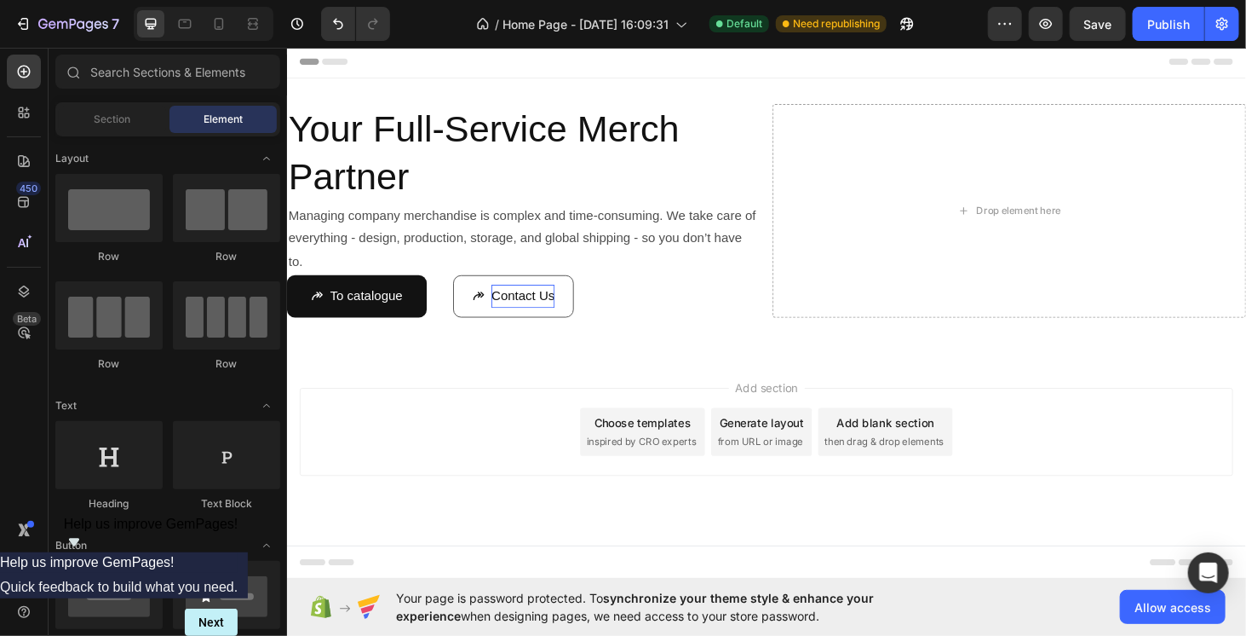
click at [702, 377] on div "Add section Choose templates inspired by CRO experts Generate layout from URL o…" at bounding box center [797, 481] width 1022 height 210
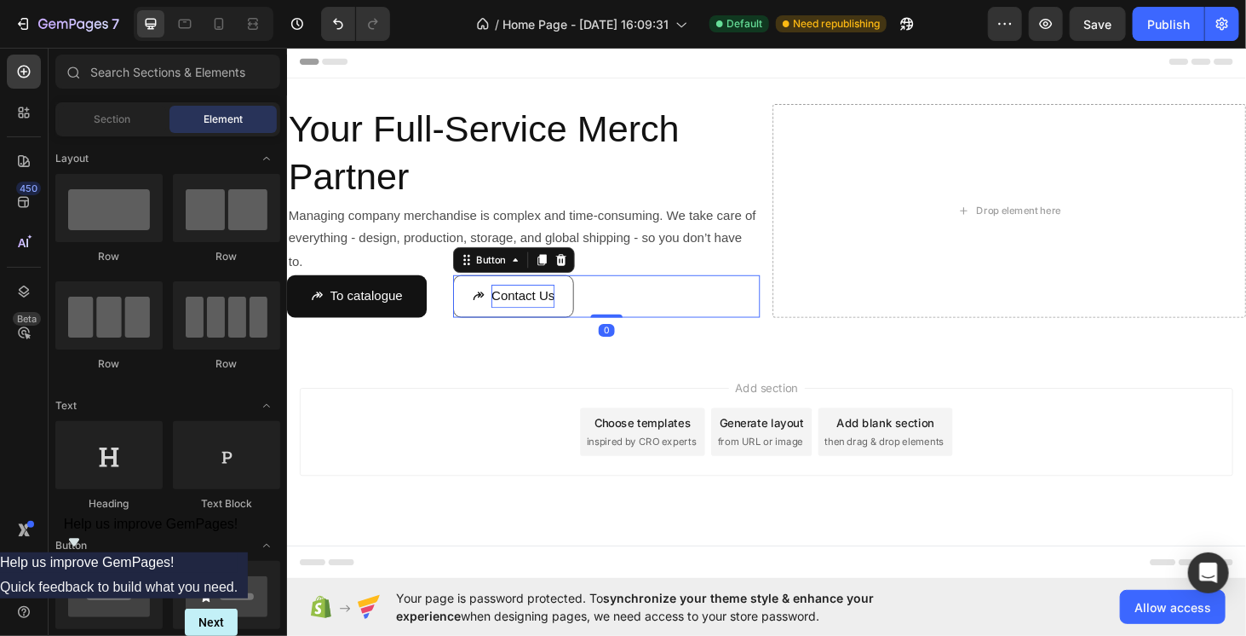
click at [478, 296] on button "Contact Us" at bounding box center [527, 312] width 129 height 45
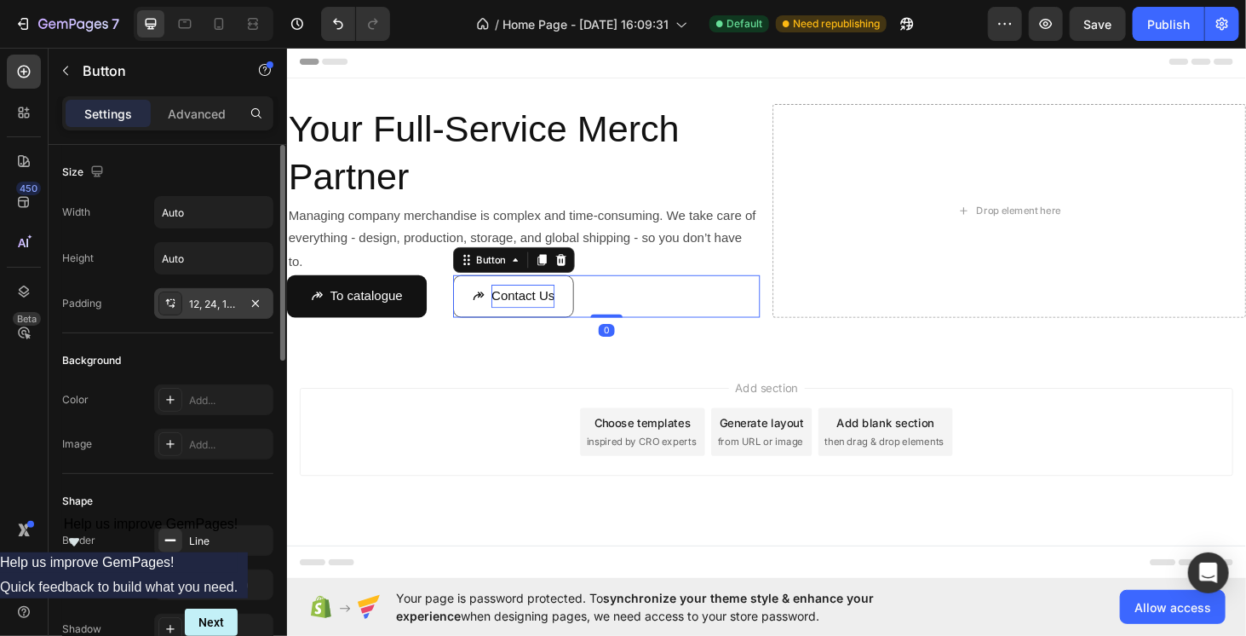
click at [210, 301] on div "12, 24, 12, 24" at bounding box center [213, 303] width 49 height 15
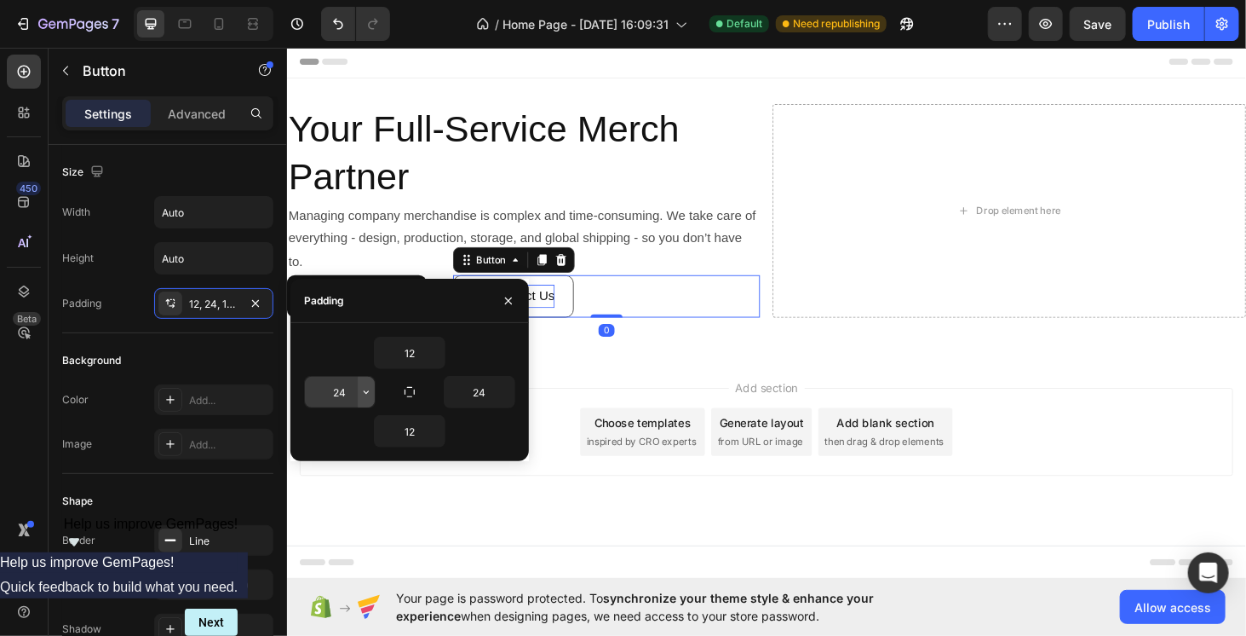
click at [359, 388] on button "button" at bounding box center [366, 392] width 17 height 31
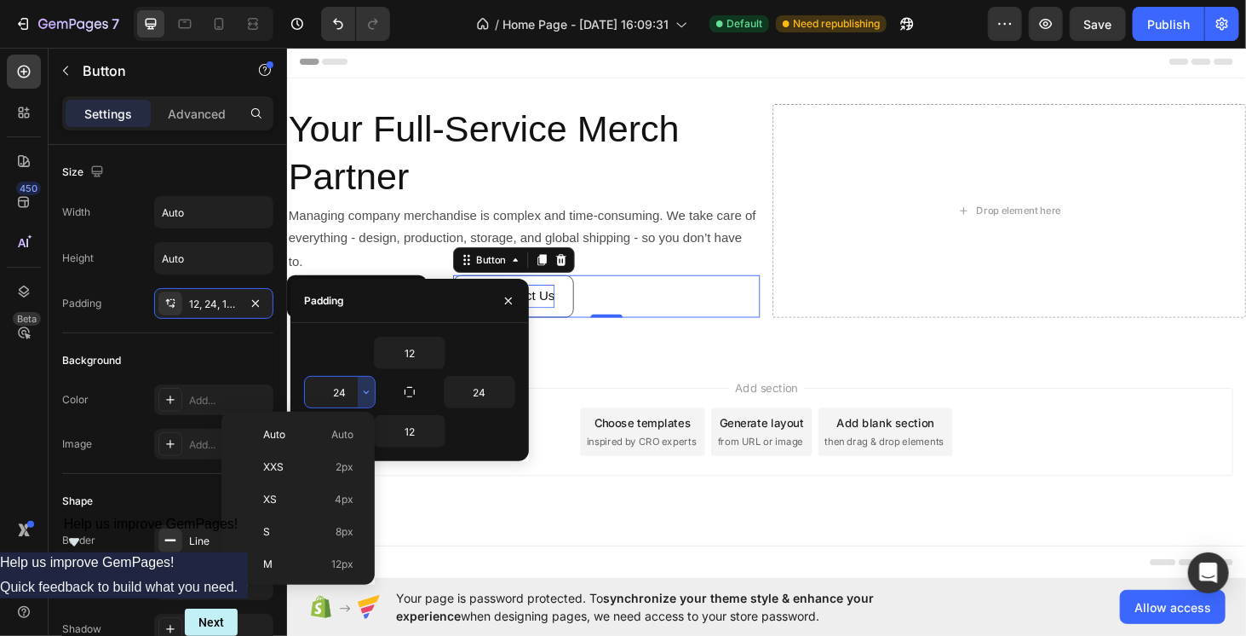
click at [351, 387] on input "24" at bounding box center [340, 392] width 70 height 31
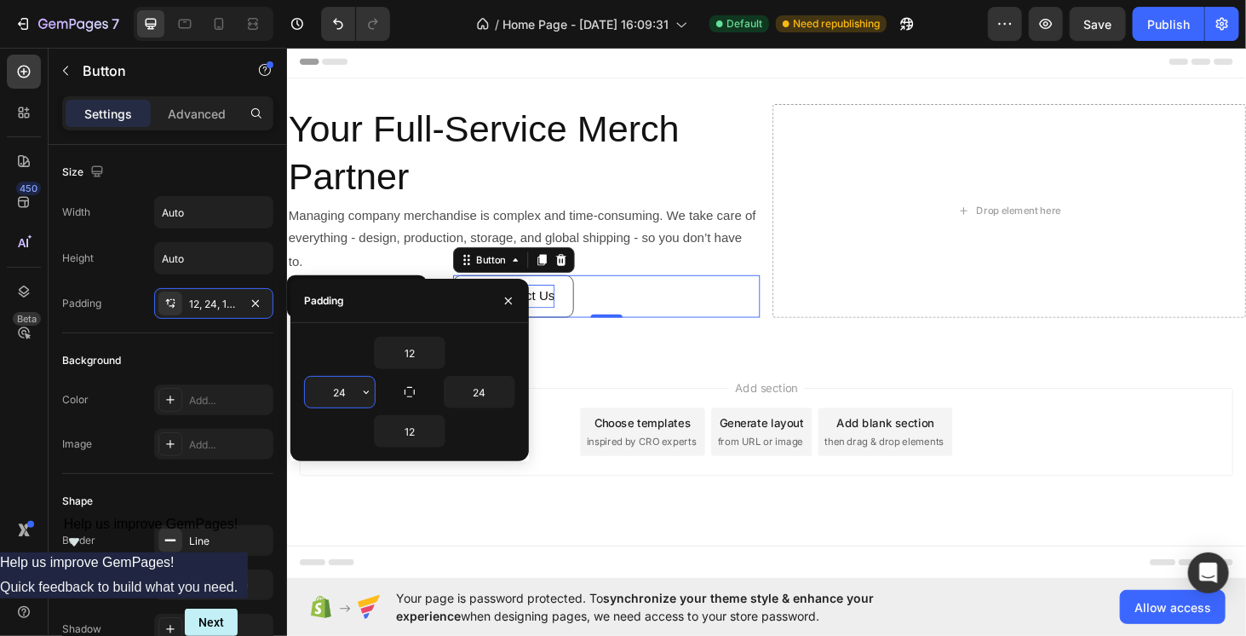
click at [351, 387] on input "24" at bounding box center [340, 392] width 70 height 31
type input "30"
click at [651, 376] on div "Add section Choose templates inspired by CRO experts Generate layout from URL o…" at bounding box center [797, 481] width 1022 height 210
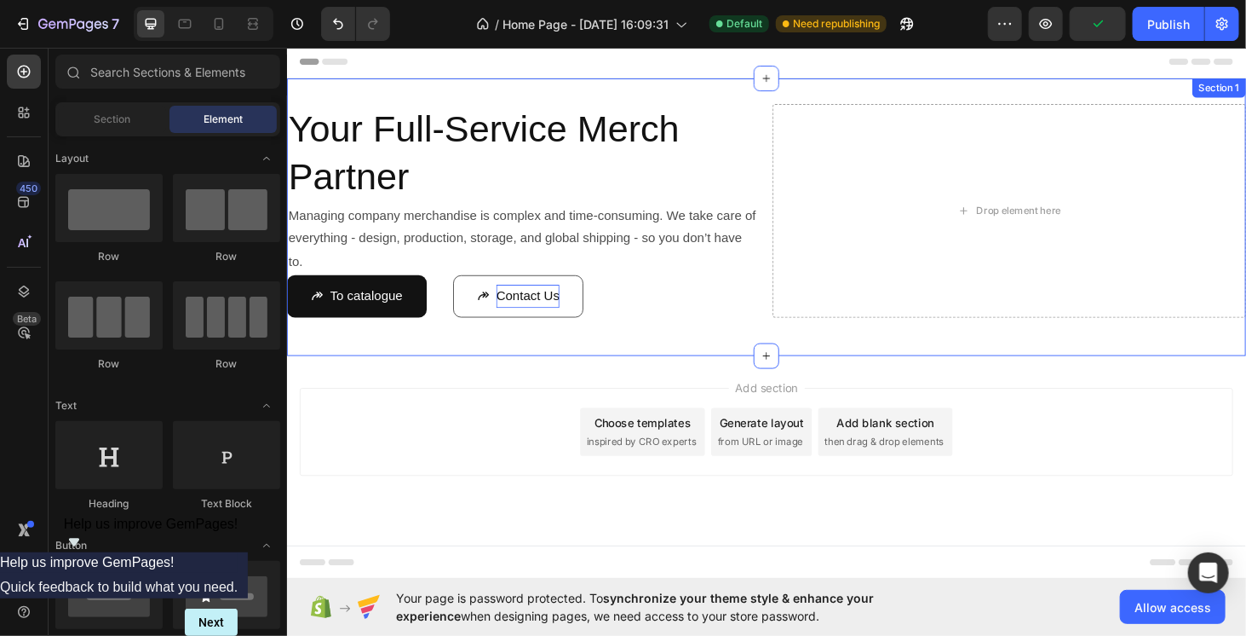
click at [457, 359] on div "Your Full-Service Merch Partner Heading Managing company merchandise is complex…" at bounding box center [797, 228] width 1022 height 296
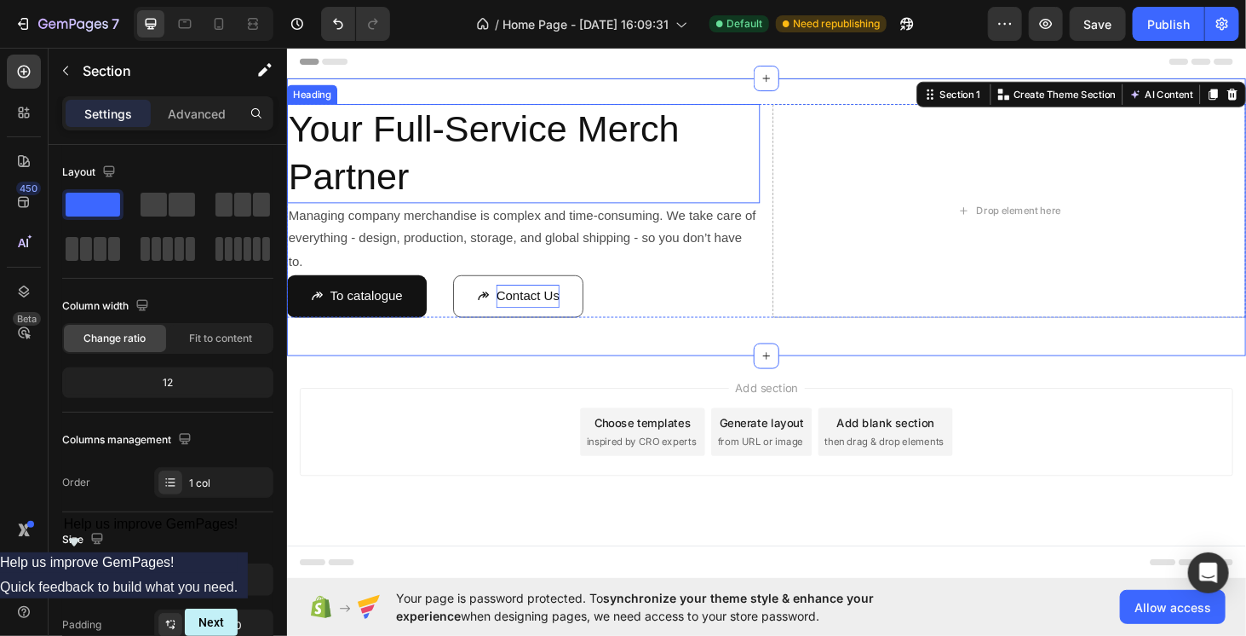
click at [385, 111] on p "Your Full-Service Merch Partner" at bounding box center [538, 160] width 501 height 102
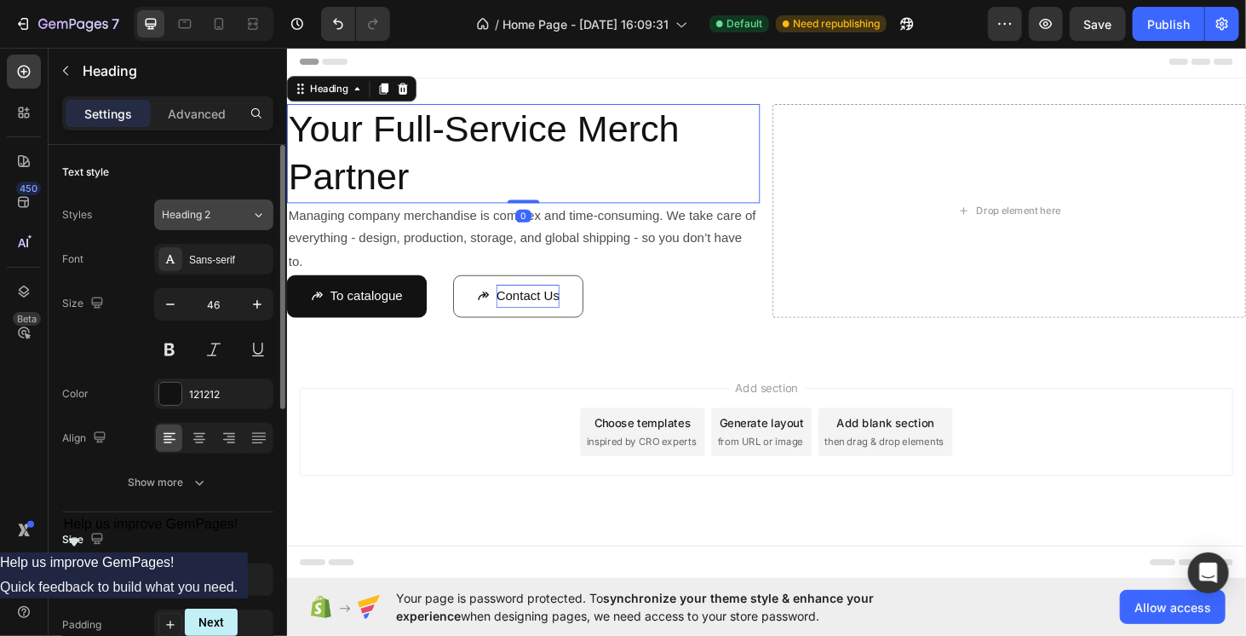
click at [211, 214] on div "Heading 2" at bounding box center [196, 214] width 69 height 15
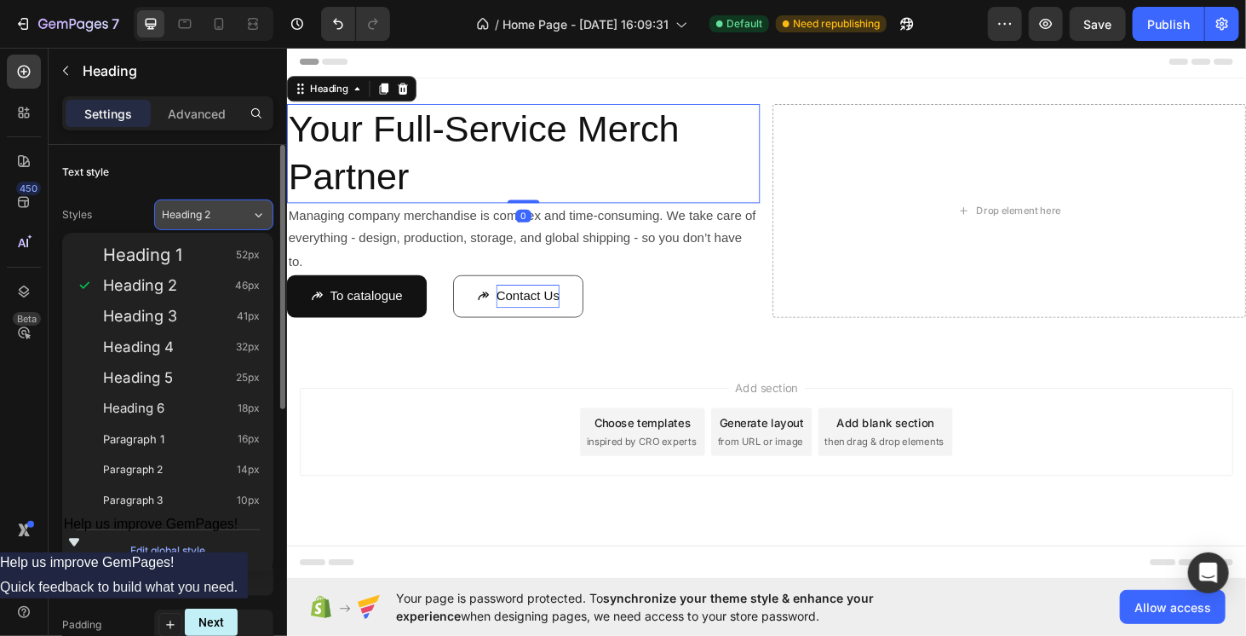
click at [208, 214] on span "Heading 2" at bounding box center [186, 214] width 49 height 15
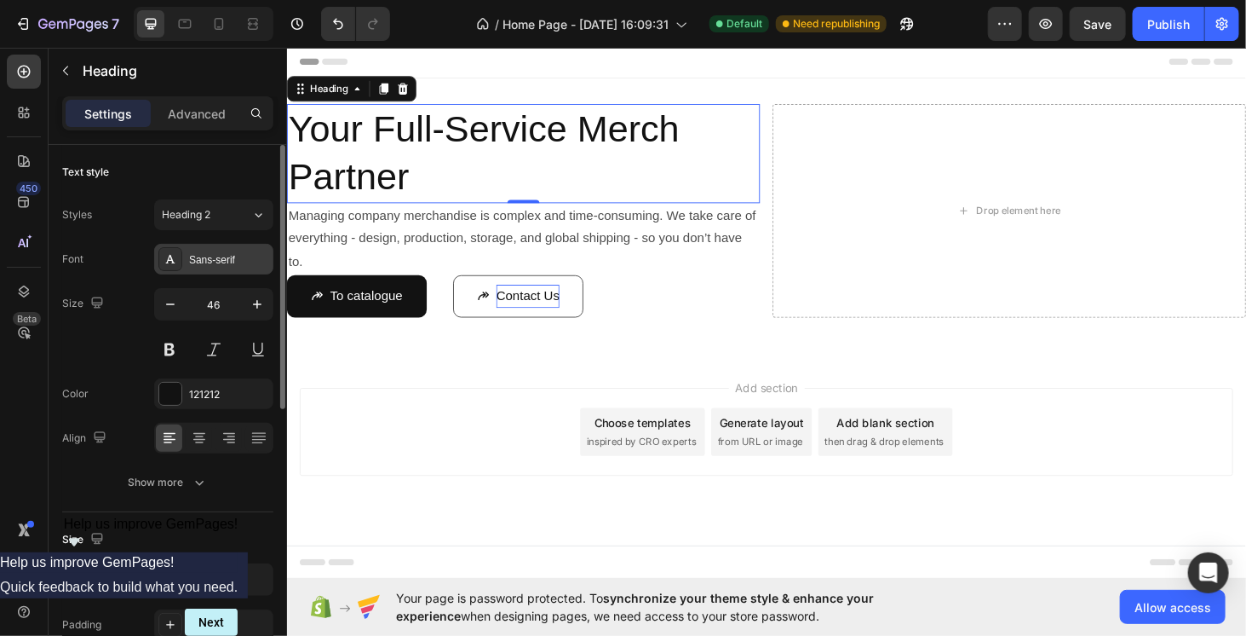
click at [204, 266] on div "Sans-serif" at bounding box center [229, 259] width 80 height 15
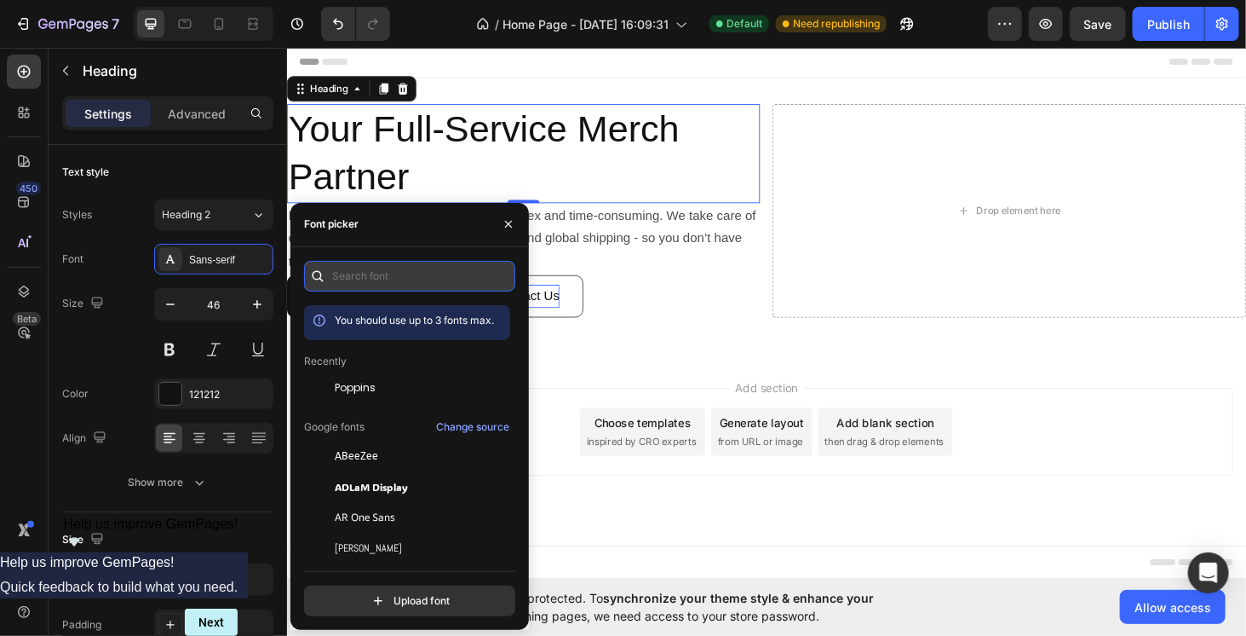
click at [360, 285] on input "text" at bounding box center [409, 276] width 211 height 31
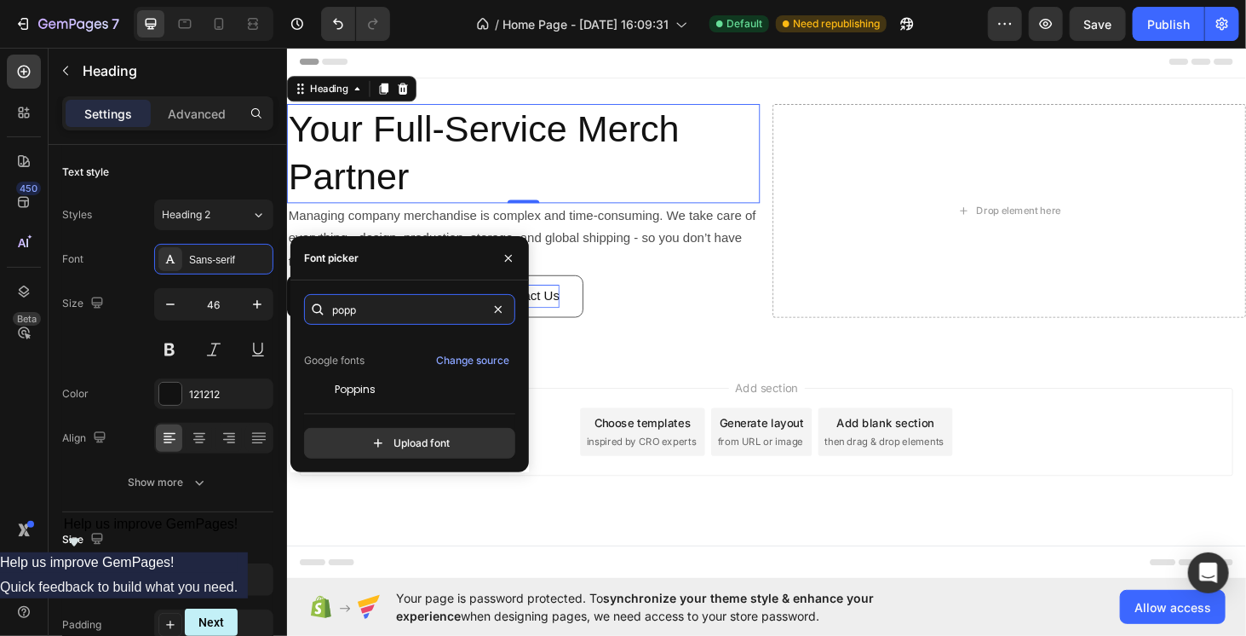
scroll to position [42, 0]
click at [411, 377] on div "Poppins" at bounding box center [421, 384] width 172 height 15
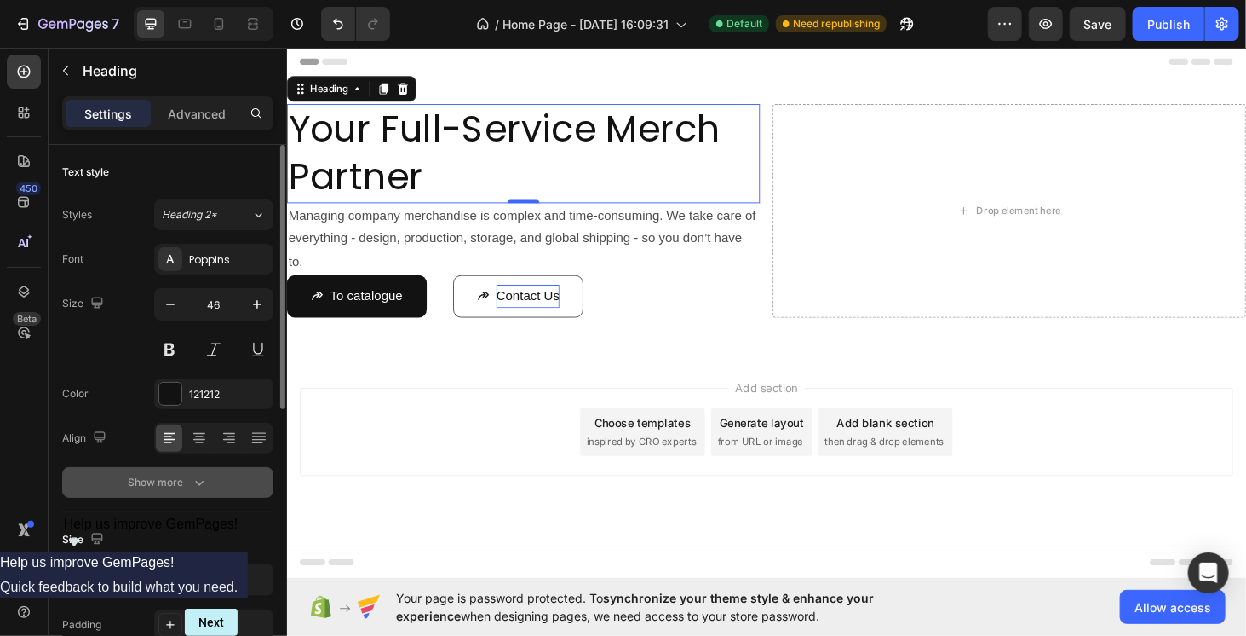
click at [149, 478] on div "Show more" at bounding box center [168, 482] width 79 height 17
click at [205, 480] on div "Normal" at bounding box center [205, 482] width 87 height 15
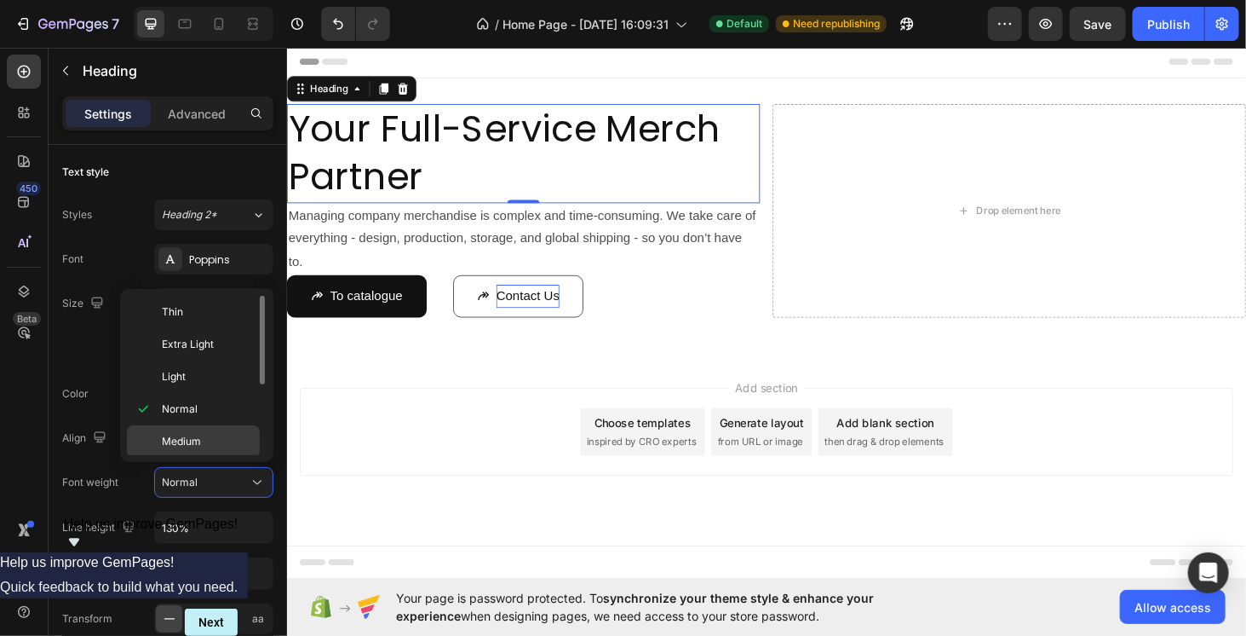
click at [211, 450] on div "Medium" at bounding box center [193, 441] width 133 height 32
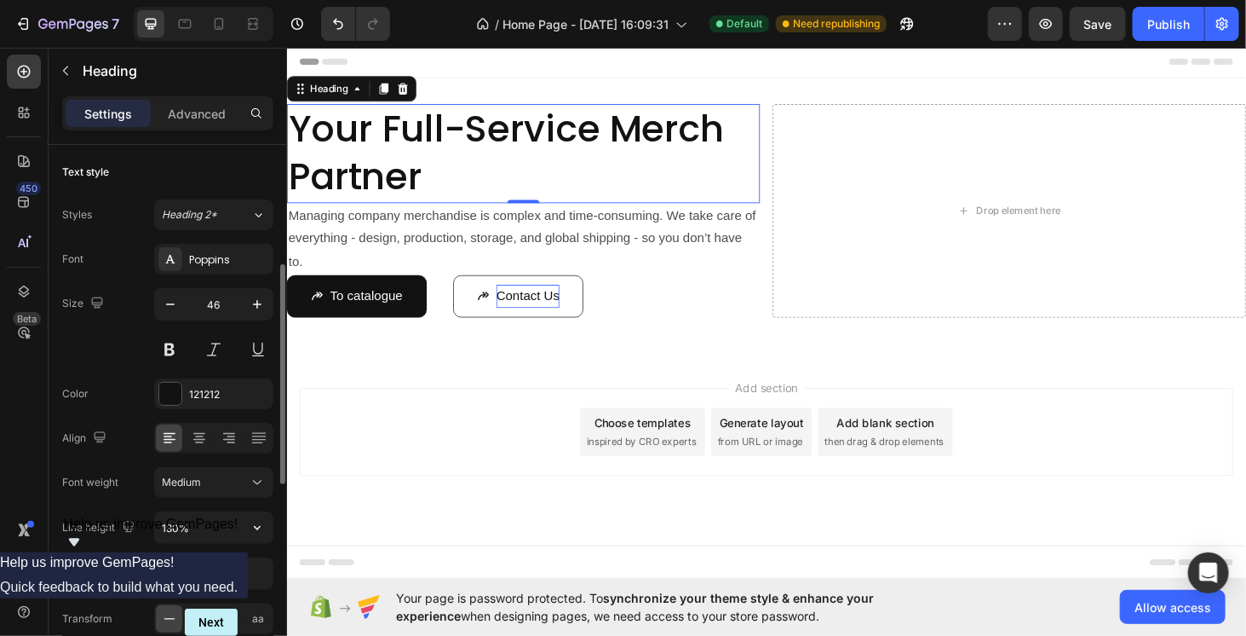
scroll to position [85, 0]
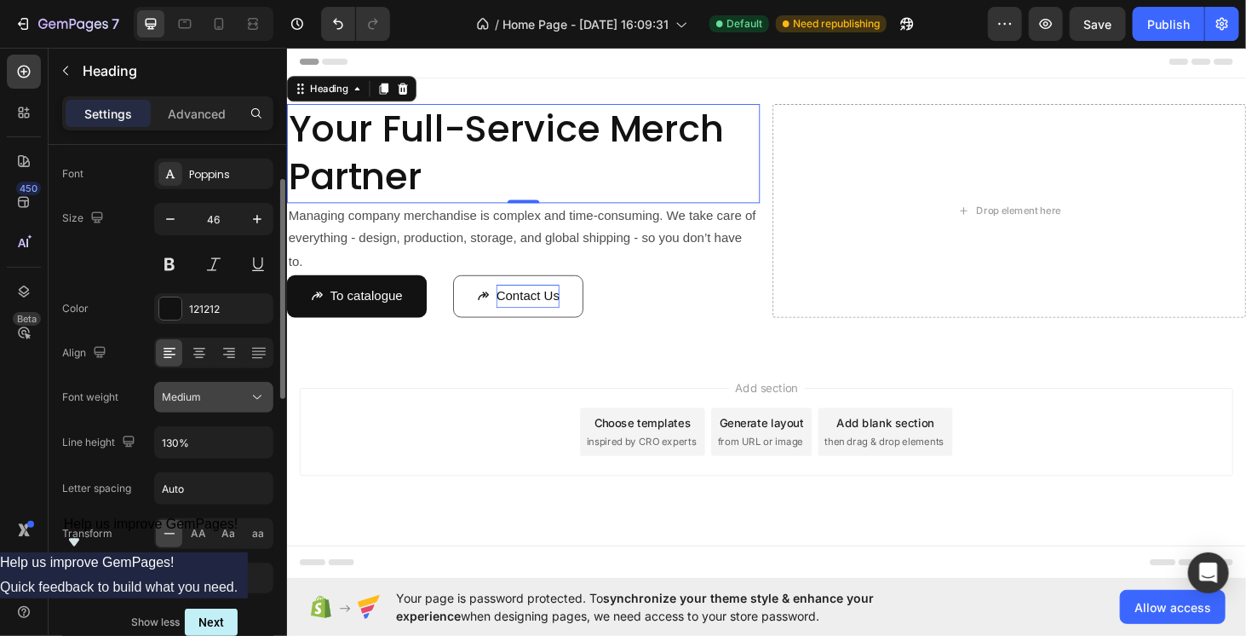
click at [223, 396] on div "Medium" at bounding box center [205, 396] width 87 height 15
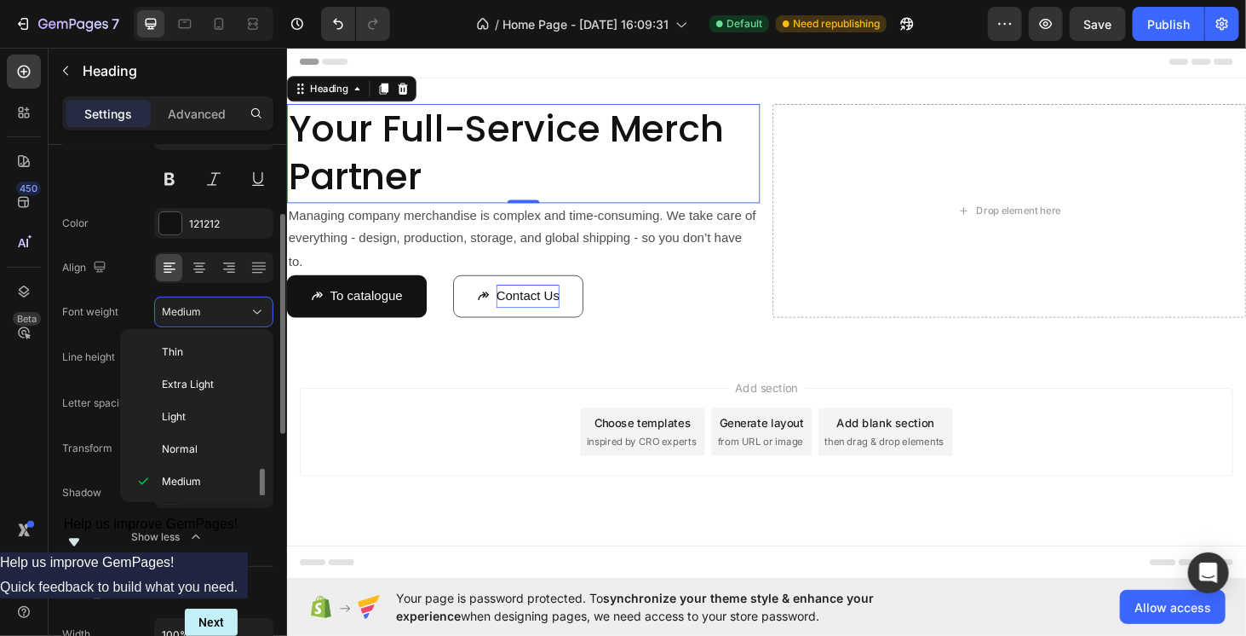
scroll to position [125, 0]
click at [198, 447] on span "Extra Bold" at bounding box center [186, 453] width 49 height 15
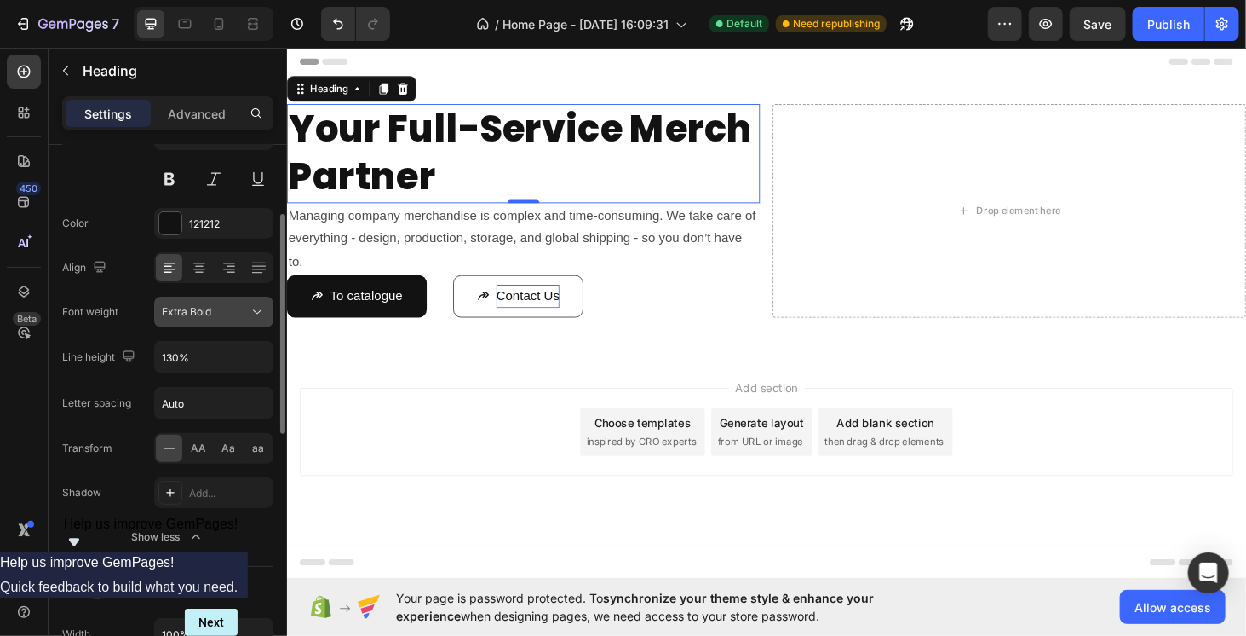
scroll to position [0, 0]
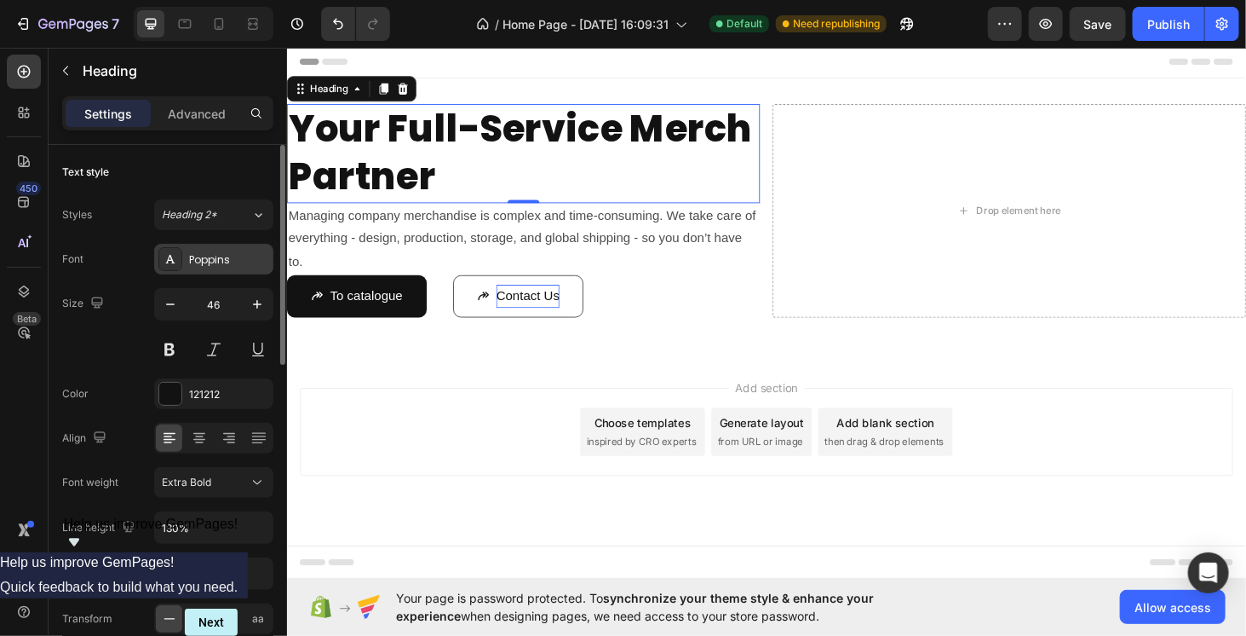
click at [201, 249] on div "Poppins" at bounding box center [213, 259] width 119 height 31
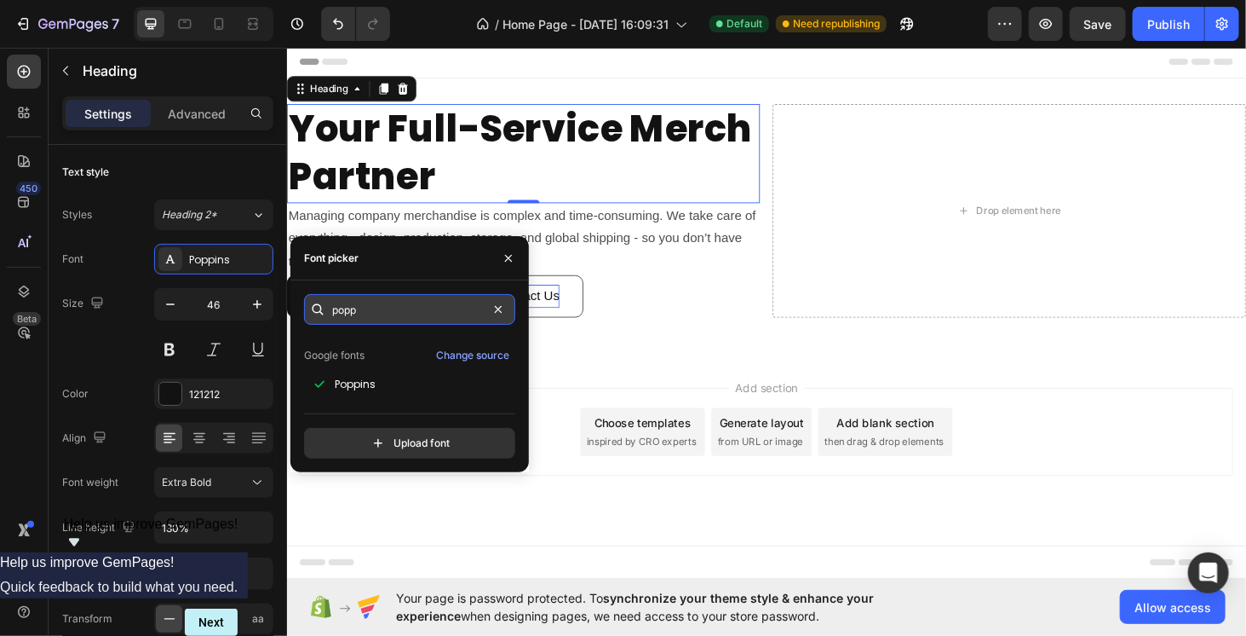
click at [397, 305] on input "popp" at bounding box center [409, 309] width 211 height 31
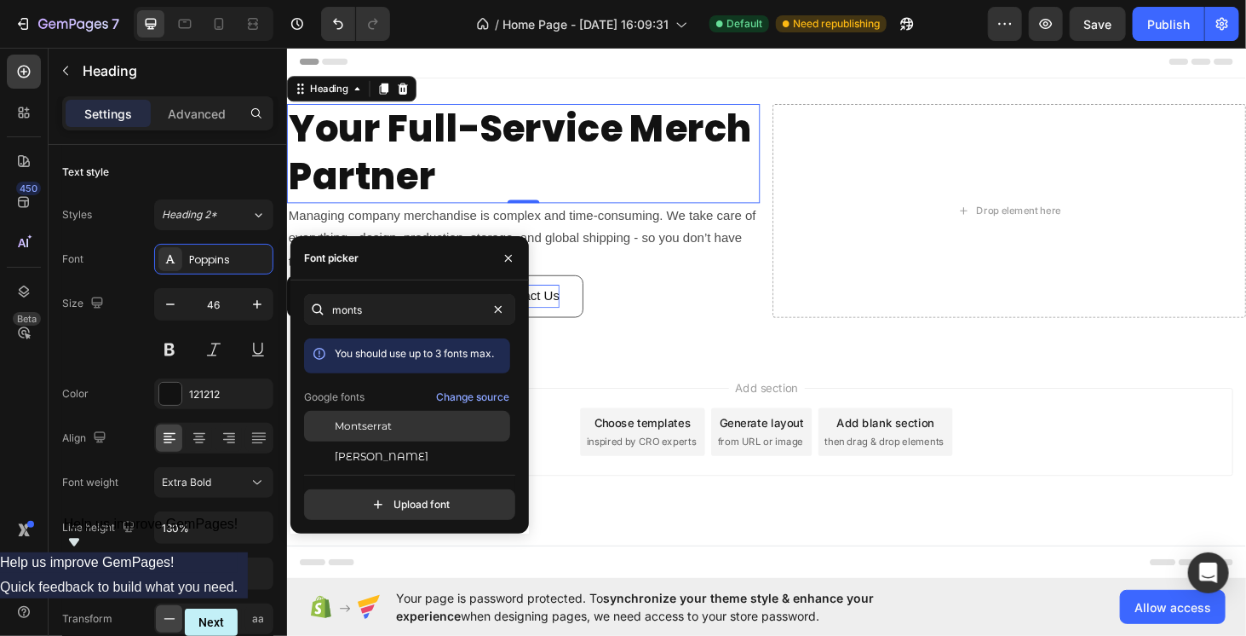
click at [402, 434] on div "Montserrat" at bounding box center [407, 426] width 206 height 31
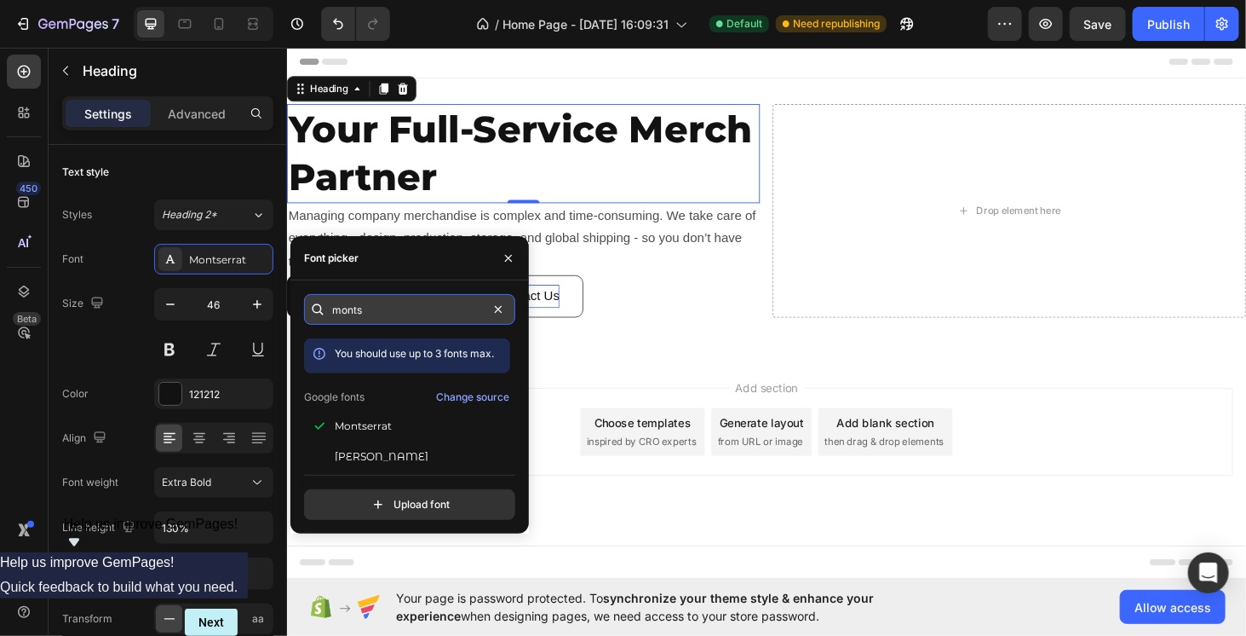
click at [366, 313] on input "monts" at bounding box center [409, 309] width 211 height 31
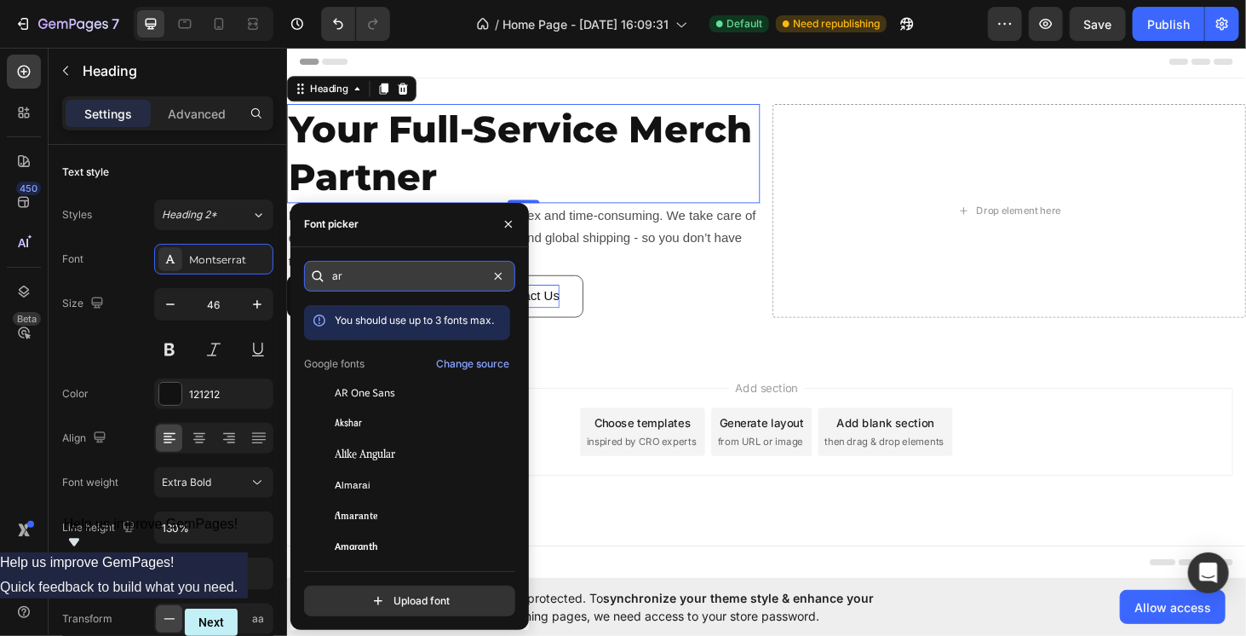
type input "a"
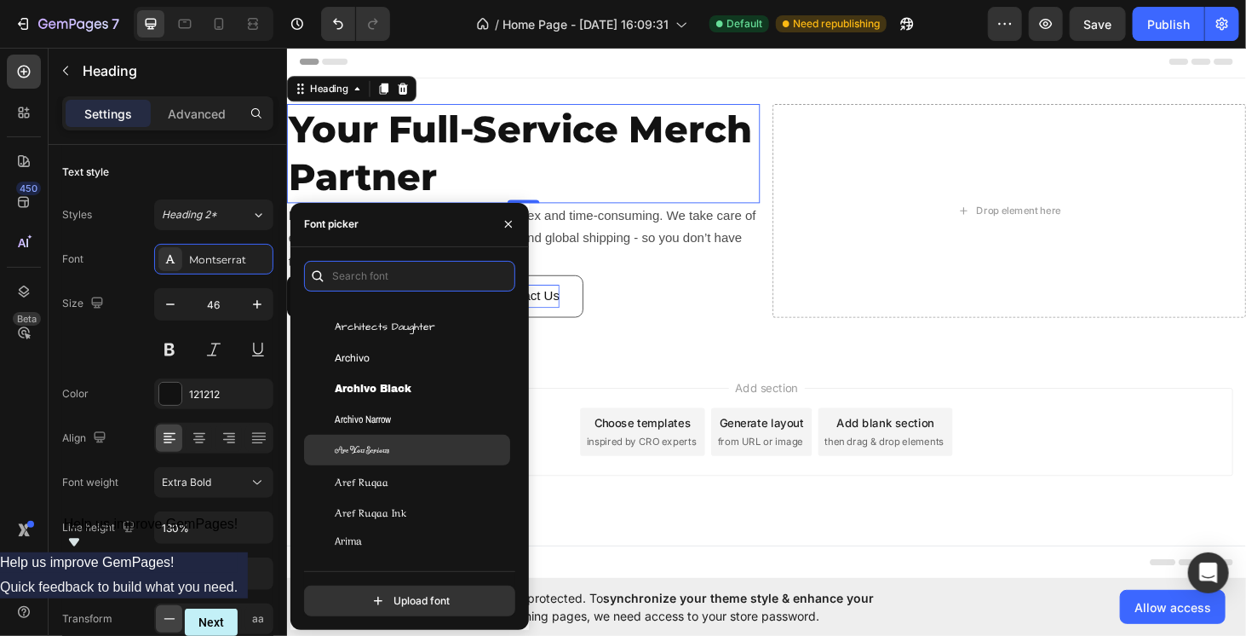
scroll to position [3152, 0]
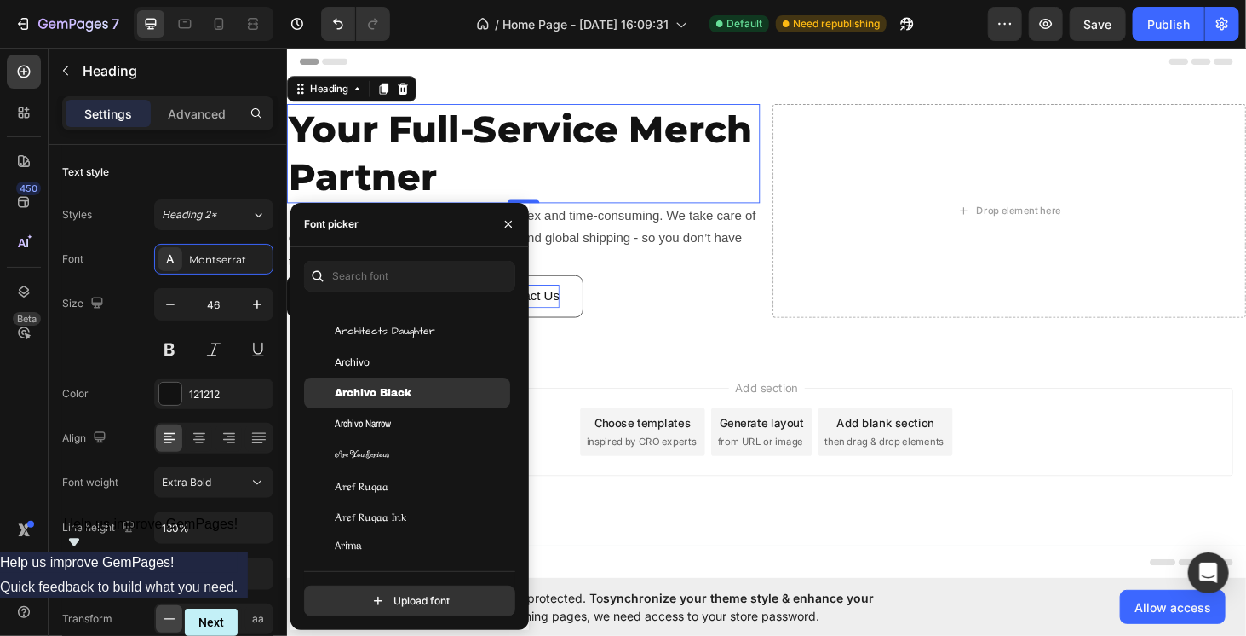
click at [379, 379] on div "Archivo Black" at bounding box center [407, 392] width 206 height 31
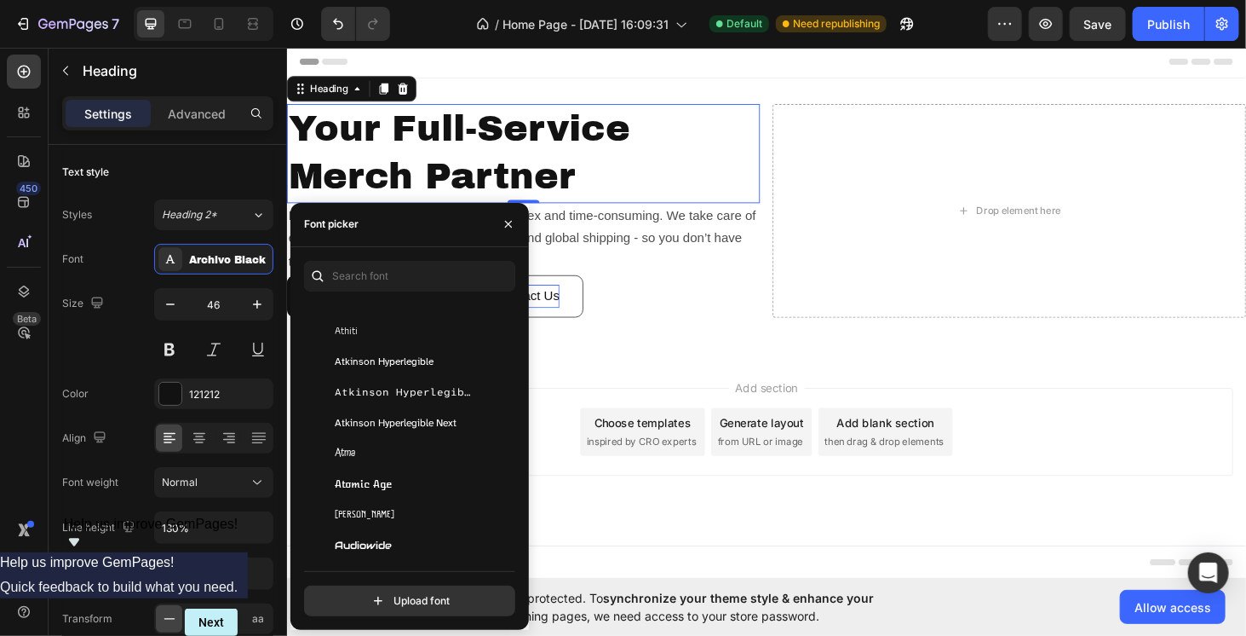
scroll to position [4089, 0]
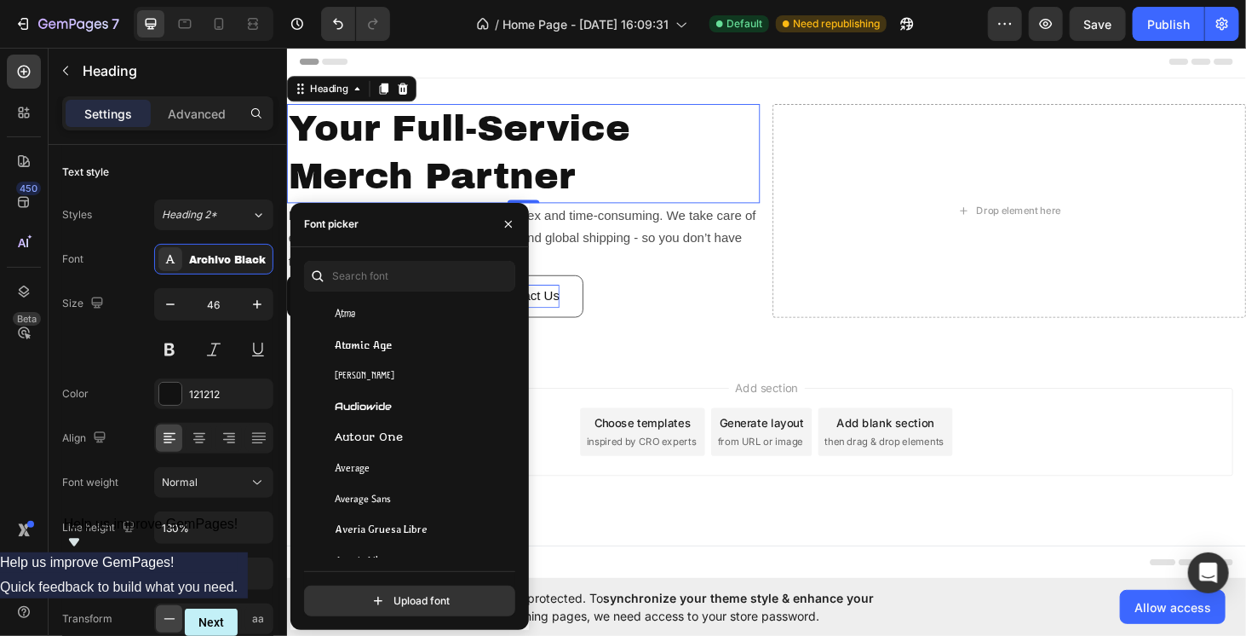
click at [390, 412] on span "Audiowide" at bounding box center [363, 406] width 57 height 15
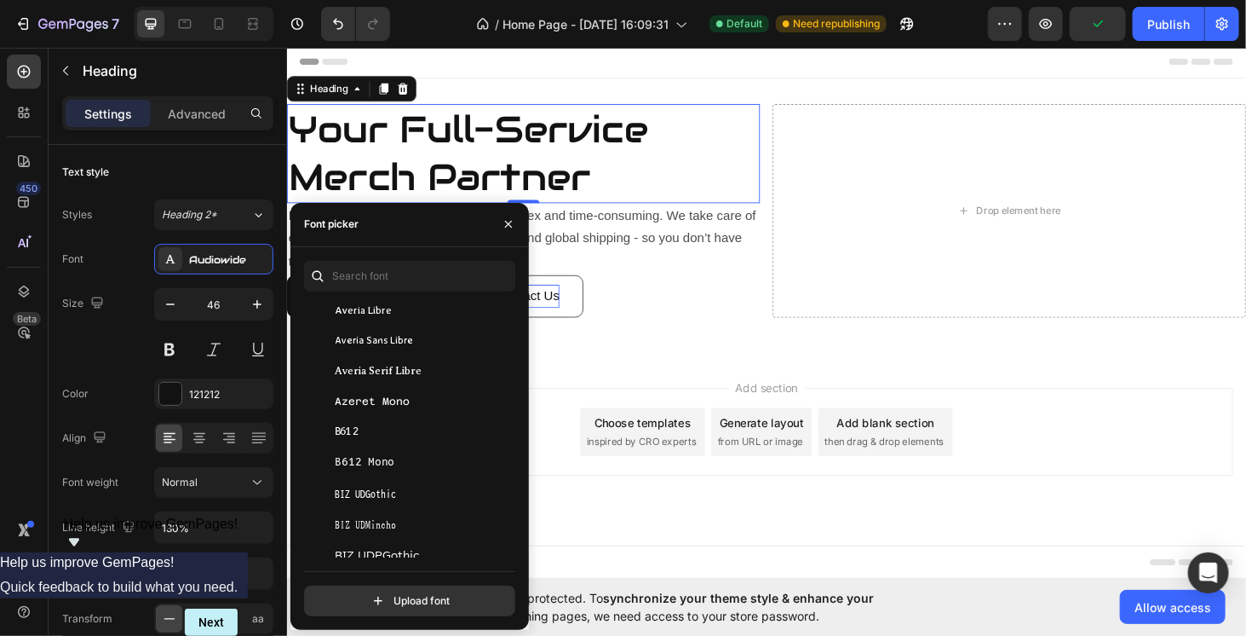
scroll to position [4345, 0]
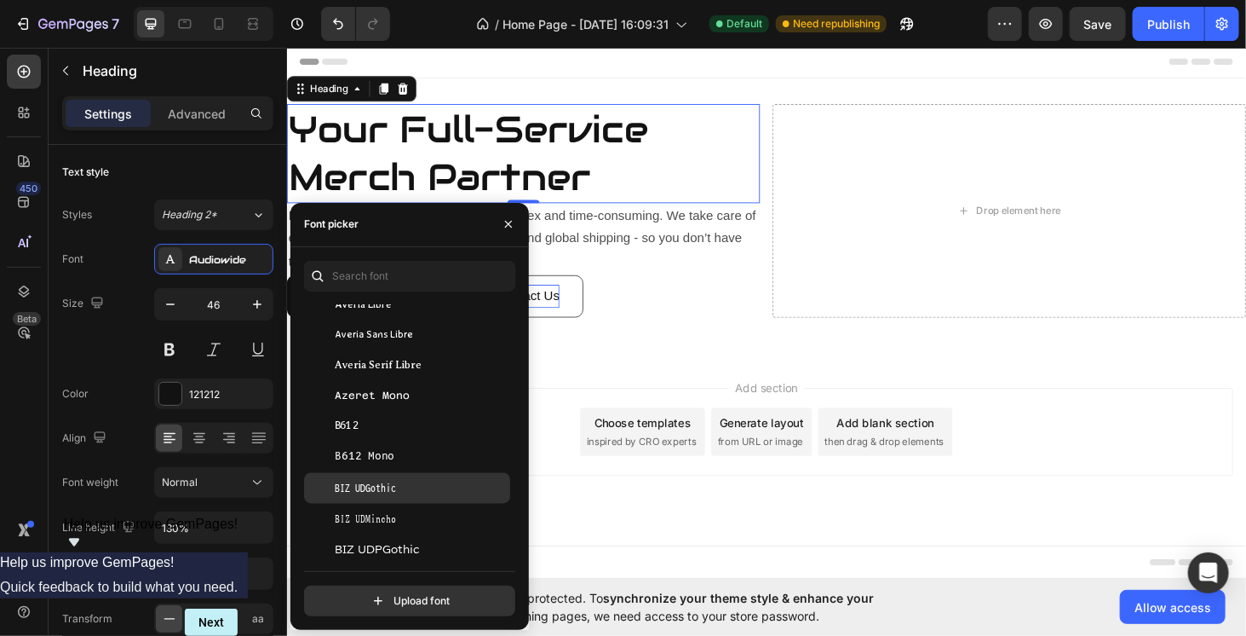
click at [395, 480] on span "BIZ UDGothic" at bounding box center [365, 487] width 61 height 15
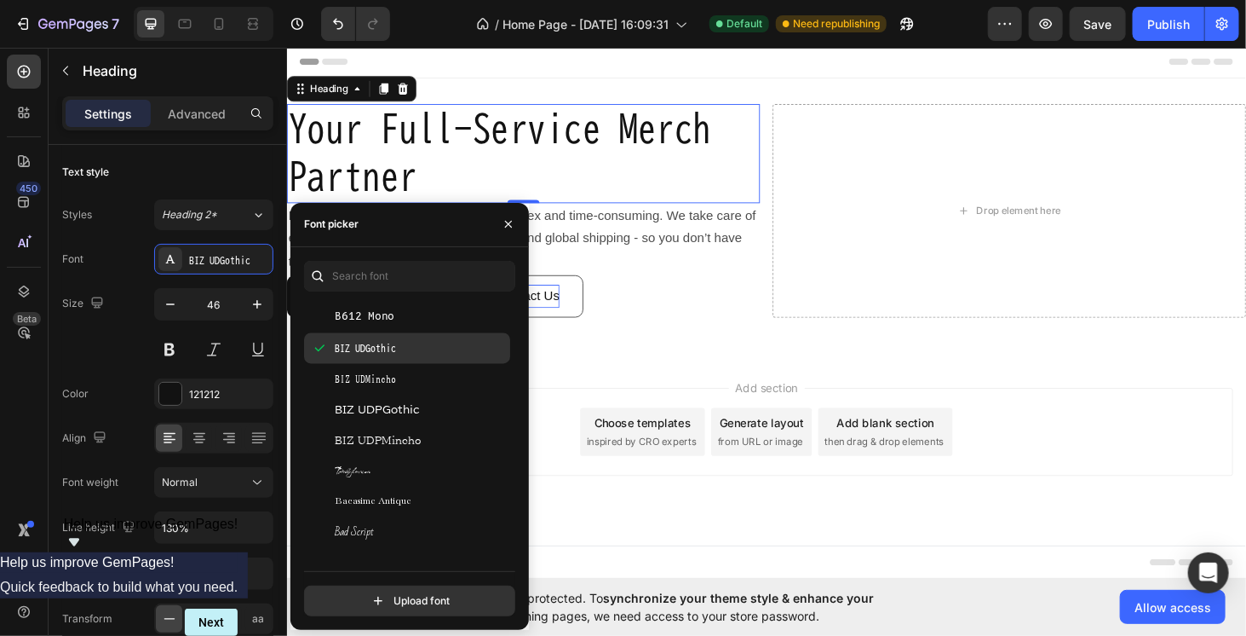
scroll to position [4600, 0]
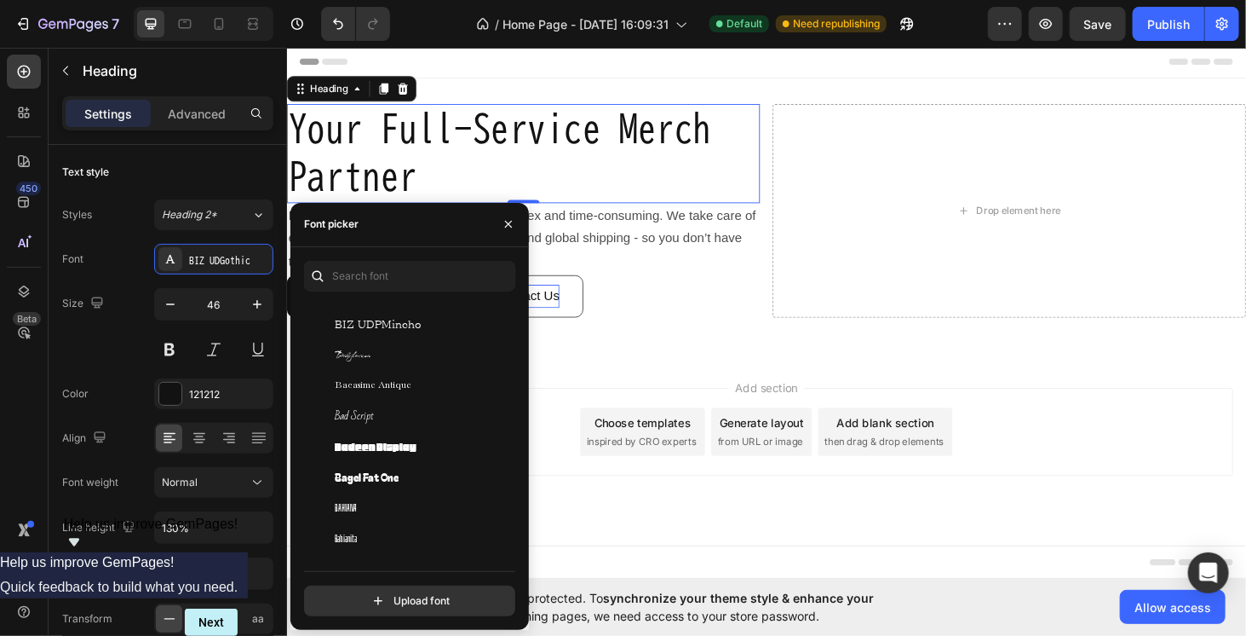
click at [395, 480] on span "Bagel Fat One" at bounding box center [367, 477] width 64 height 15
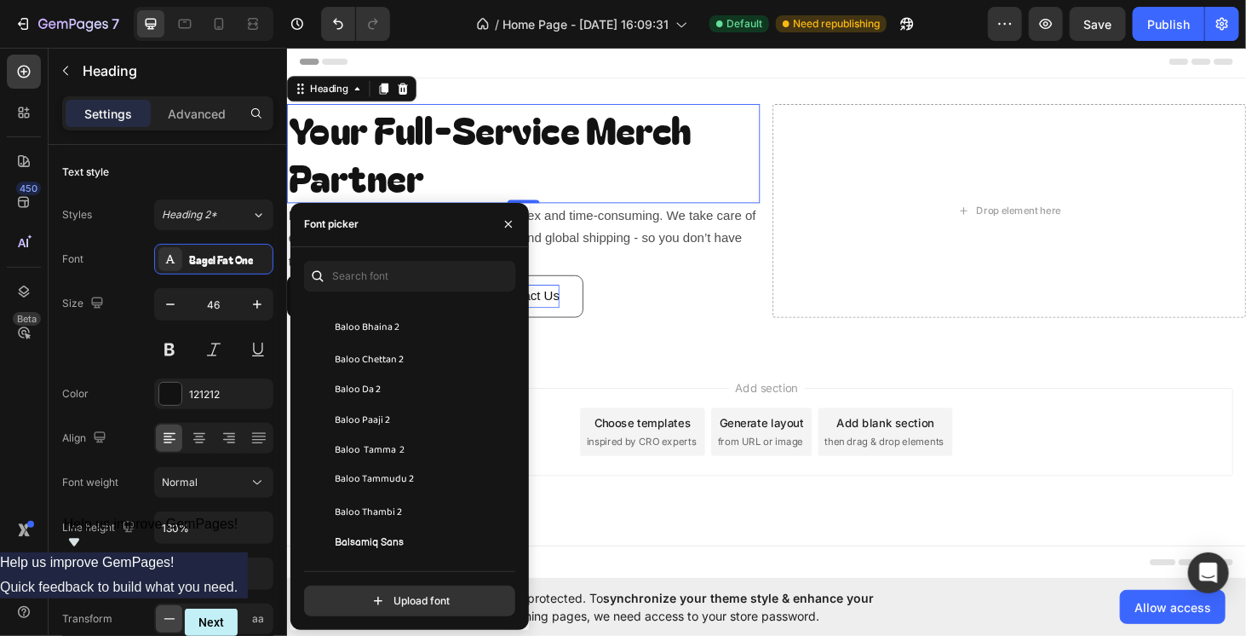
scroll to position [5452, 0]
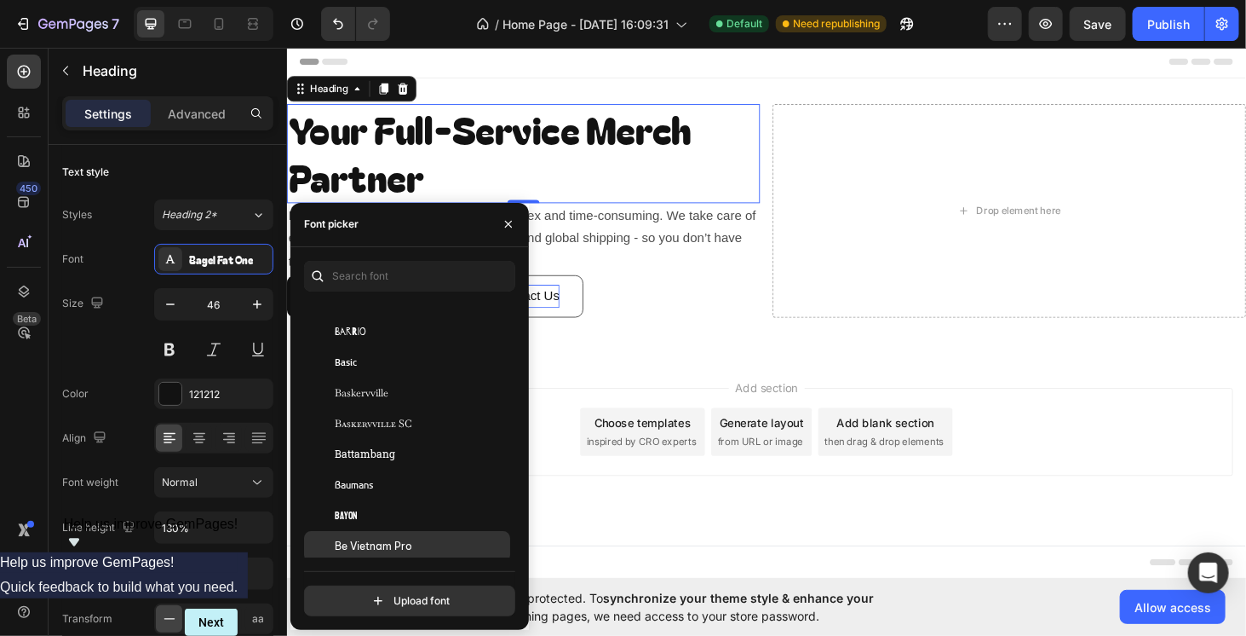
click at [414, 538] on div "Be Vietnam Pro" at bounding box center [421, 545] width 172 height 15
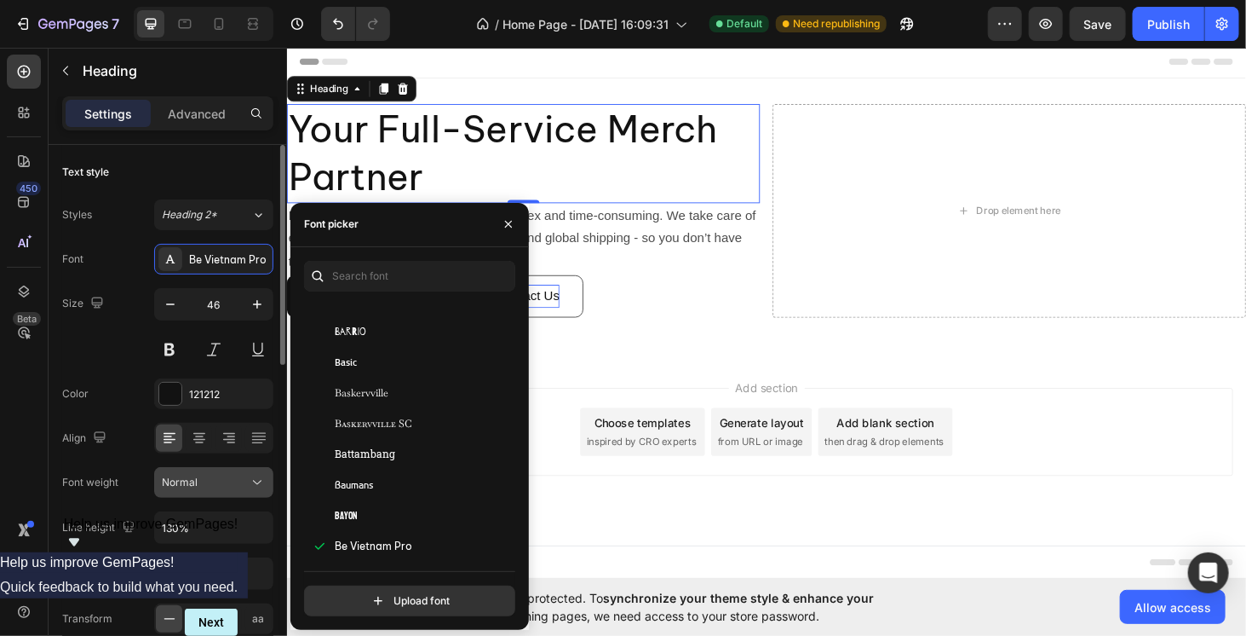
click at [191, 486] on span "Normal" at bounding box center [180, 481] width 36 height 13
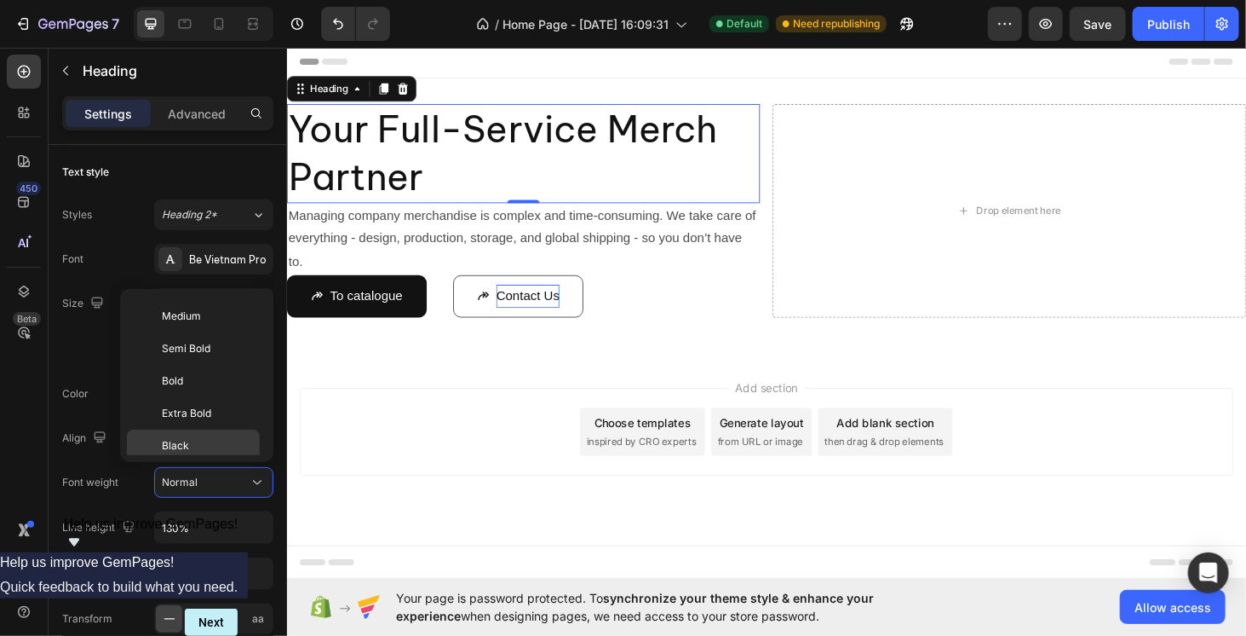
click at [195, 446] on p "Black" at bounding box center [207, 445] width 90 height 15
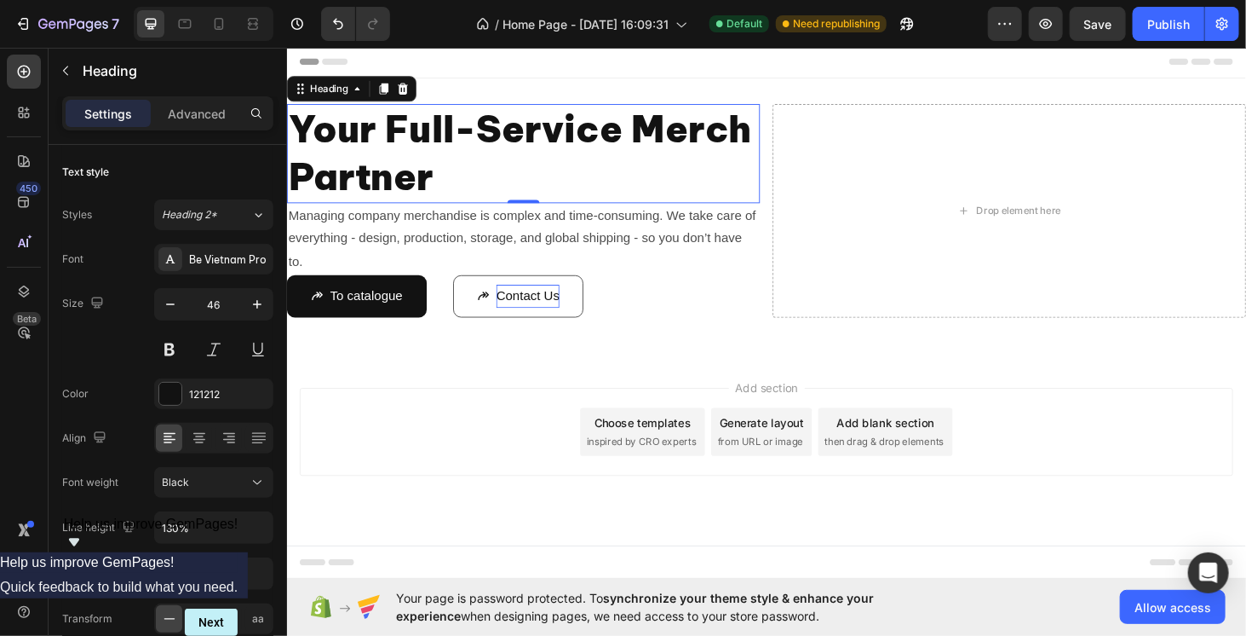
click at [462, 476] on div "Add section Choose templates inspired by CRO experts Generate layout from URL o…" at bounding box center [797, 457] width 995 height 94
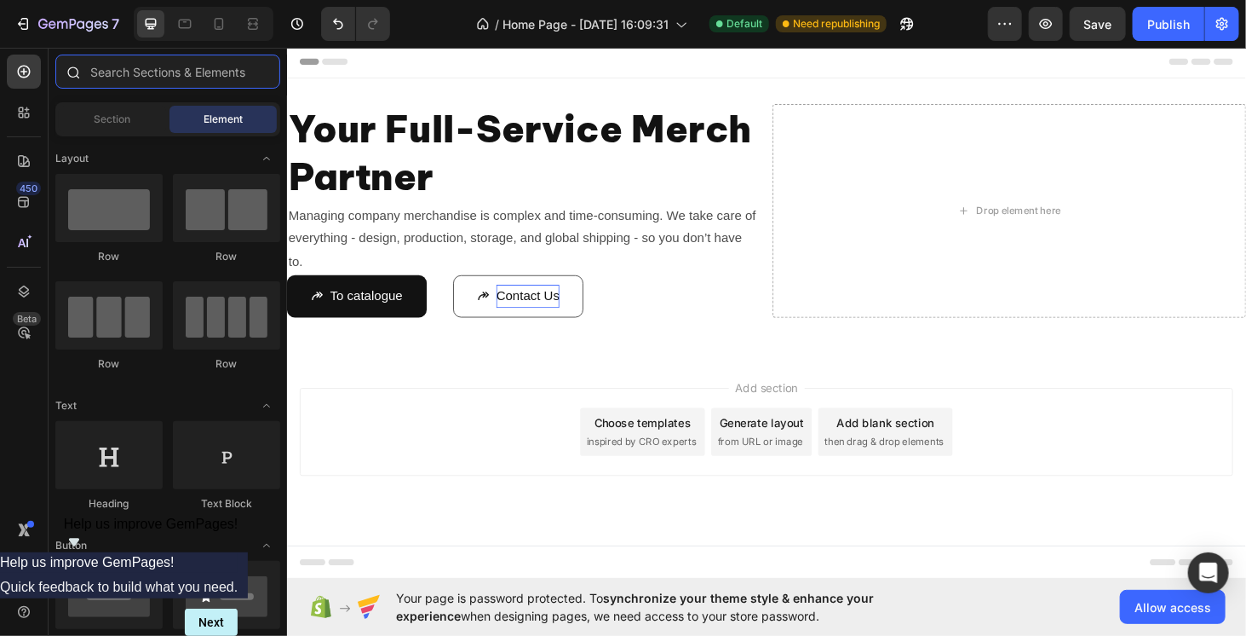
click at [114, 68] on input "text" at bounding box center [167, 72] width 225 height 34
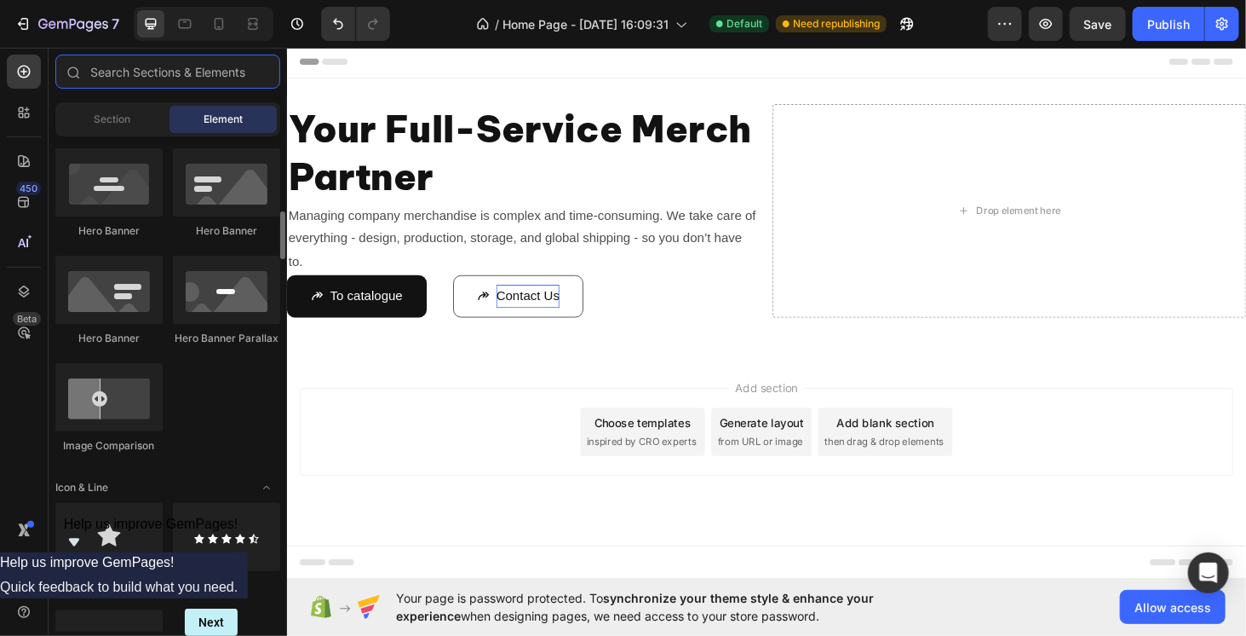
scroll to position [1022, 0]
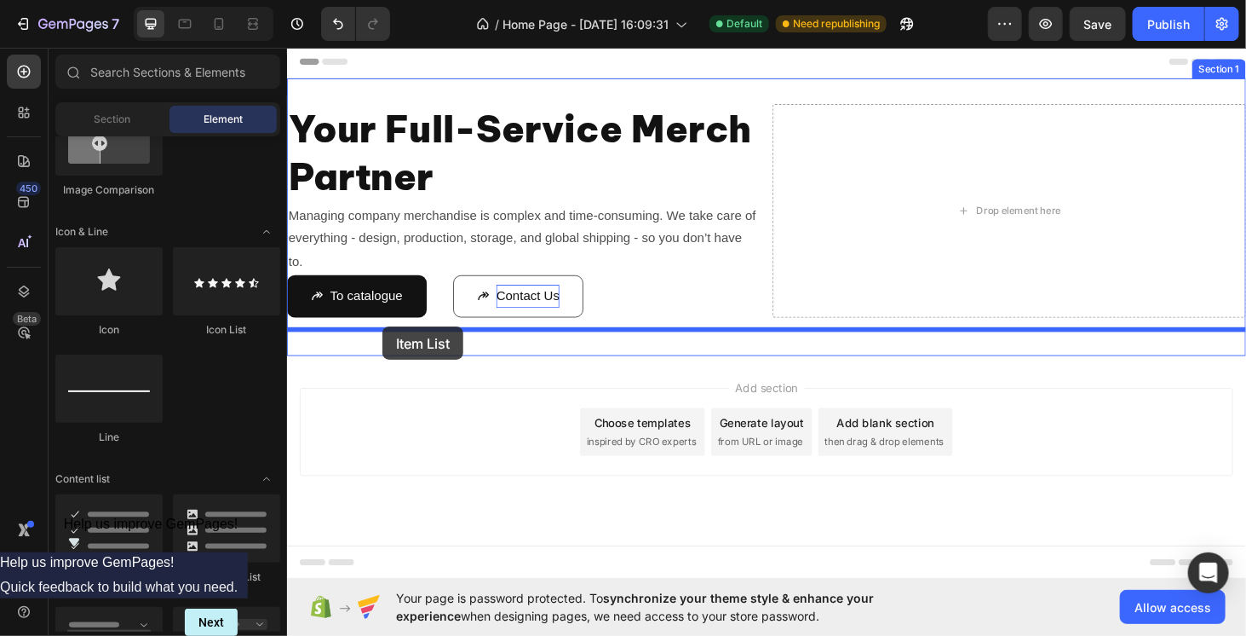
drag, startPoint x: 445, startPoint y: 574, endPoint x: 388, endPoint y: 344, distance: 237.0
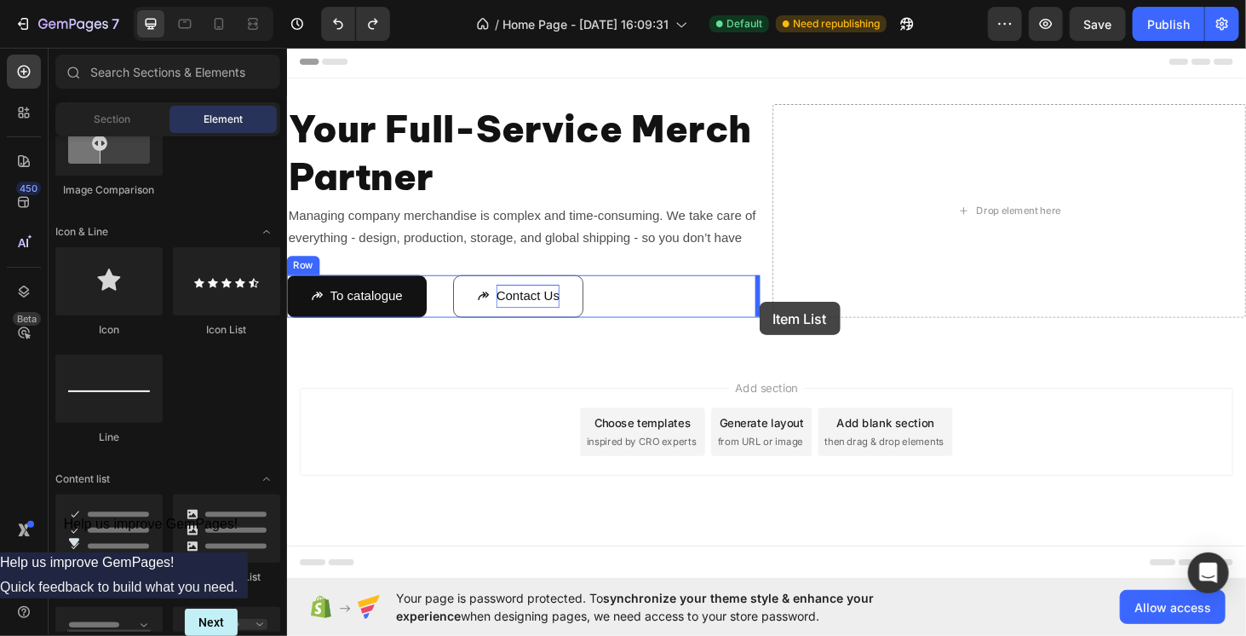
drag, startPoint x: 397, startPoint y: 575, endPoint x: 790, endPoint y: 318, distance: 469.5
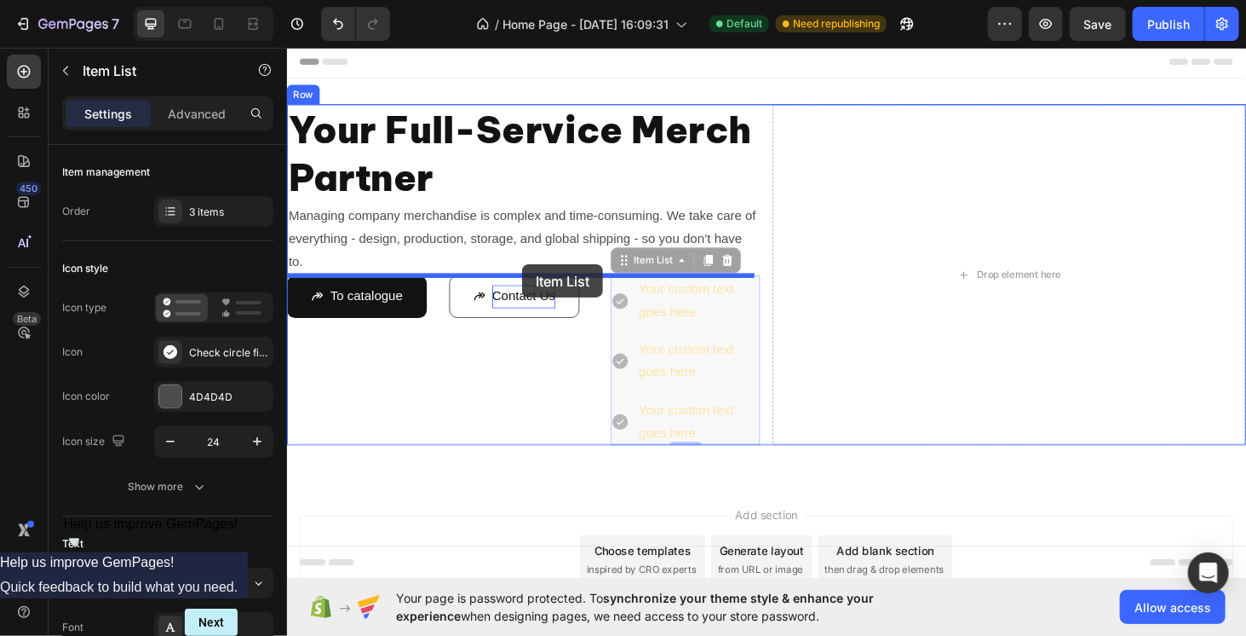
drag, startPoint x: 640, startPoint y: 267, endPoint x: 537, endPoint y: 278, distance: 103.6
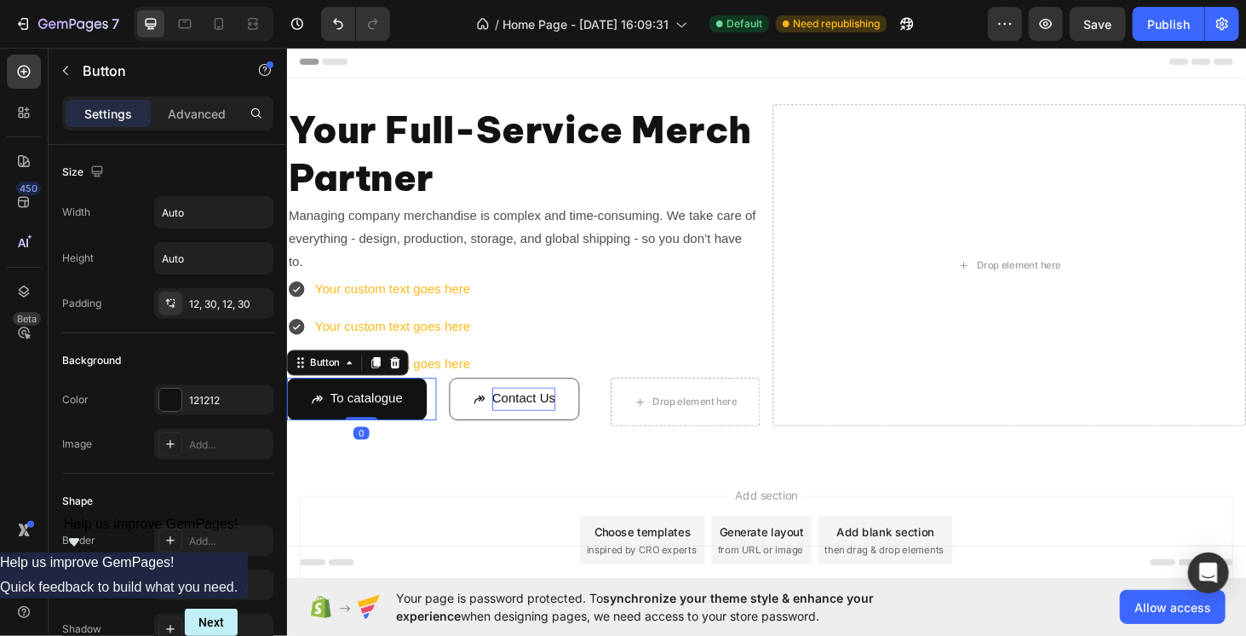
click at [440, 415] on div "To catalogue Button 0" at bounding box center [365, 421] width 159 height 45
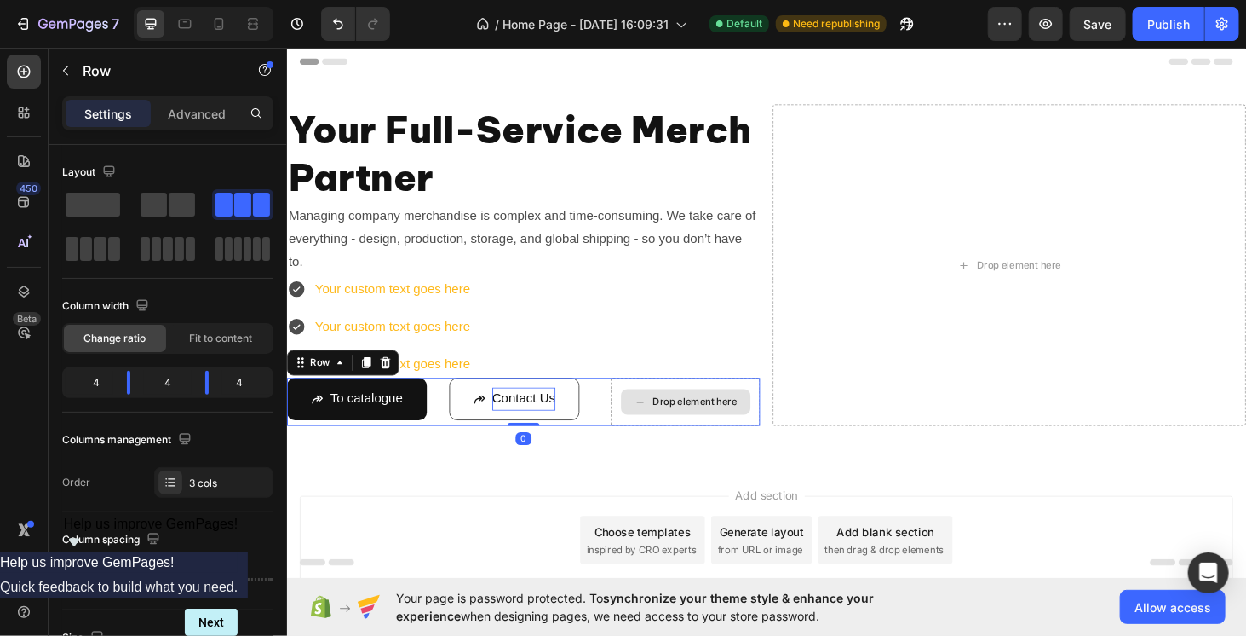
click at [633, 426] on div "Drop element here" at bounding box center [710, 424] width 159 height 51
click at [198, 189] on div at bounding box center [167, 226] width 211 height 75
drag, startPoint x: 198, startPoint y: 187, endPoint x: 191, endPoint y: 197, distance: 12.8
click at [198, 187] on div "Layout" at bounding box center [167, 211] width 211 height 106
click at [185, 198] on span at bounding box center [182, 205] width 26 height 24
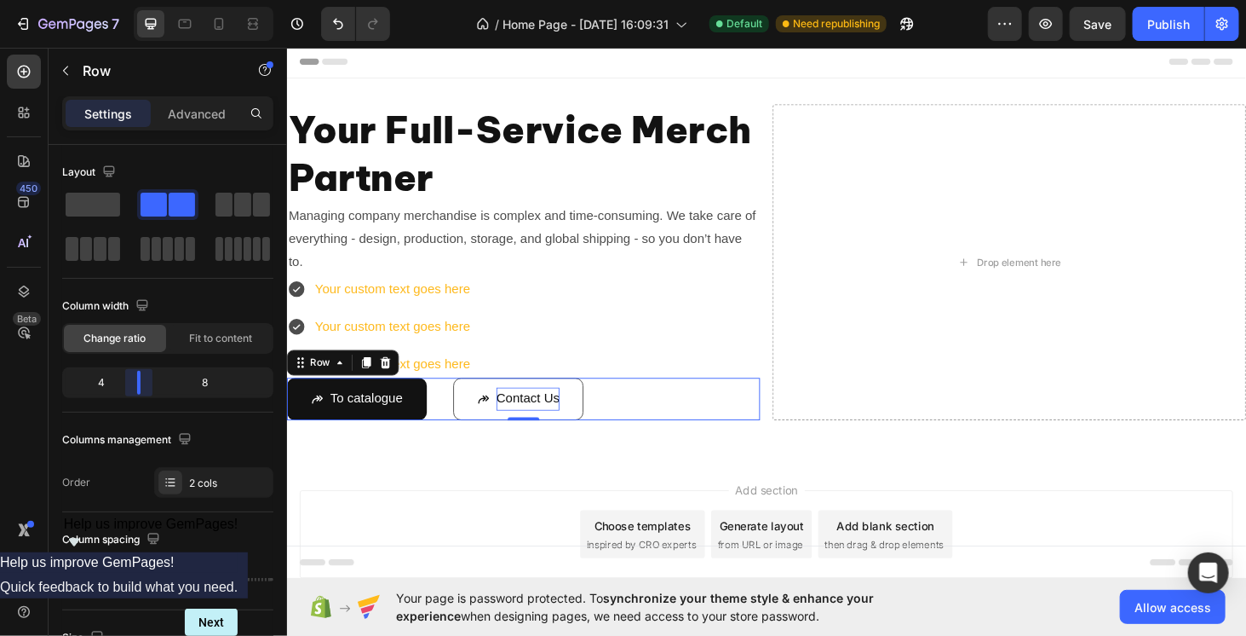
drag, startPoint x: 163, startPoint y: 385, endPoint x: 129, endPoint y: 385, distance: 34.1
click at [129, 0] on body "7 / Home Page - Sep 26, 16:09:31 Default Need republishing Preview Save Publish…" at bounding box center [623, 0] width 1246 height 0
click at [572, 492] on div "Add section Choose templates inspired by CRO experts Generate layout from URL o…" at bounding box center [797, 590] width 1022 height 210
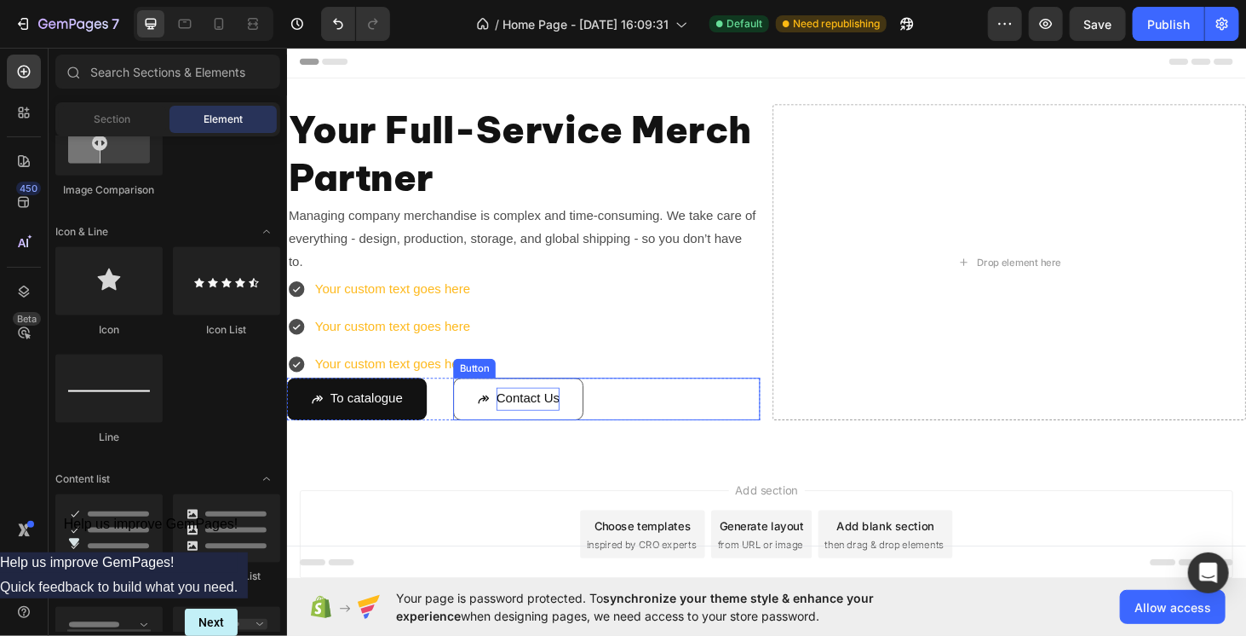
click at [664, 422] on div "Contact Us Button" at bounding box center [626, 421] width 327 height 45
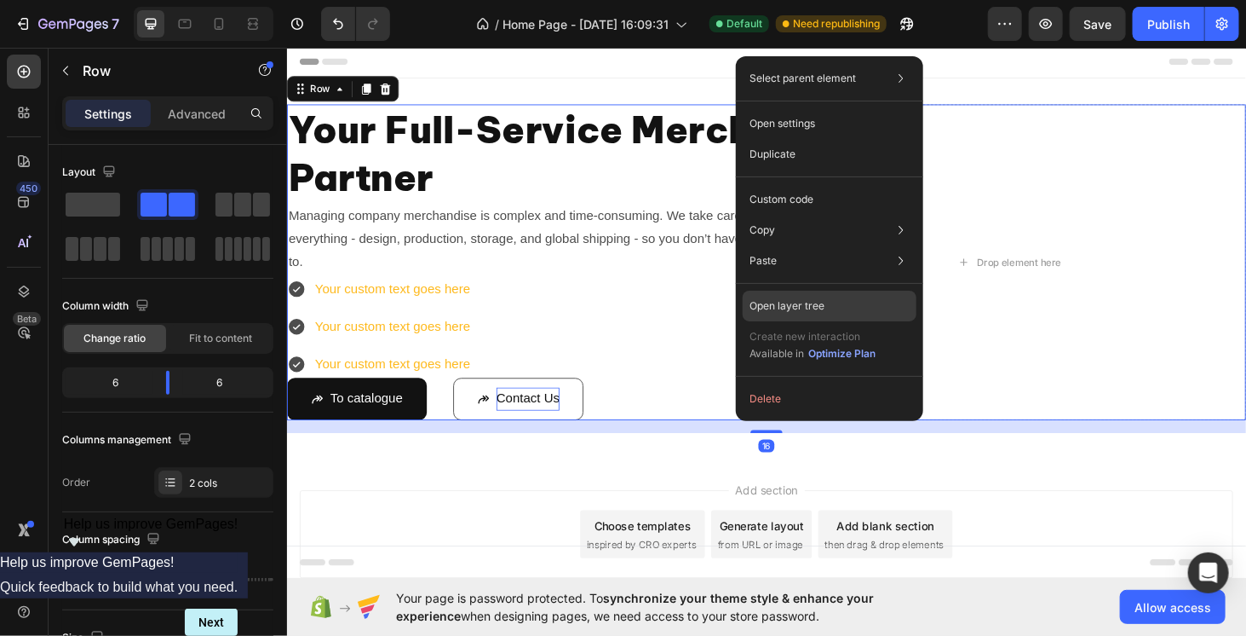
click at [801, 304] on p "Open layer tree" at bounding box center [787, 305] width 75 height 15
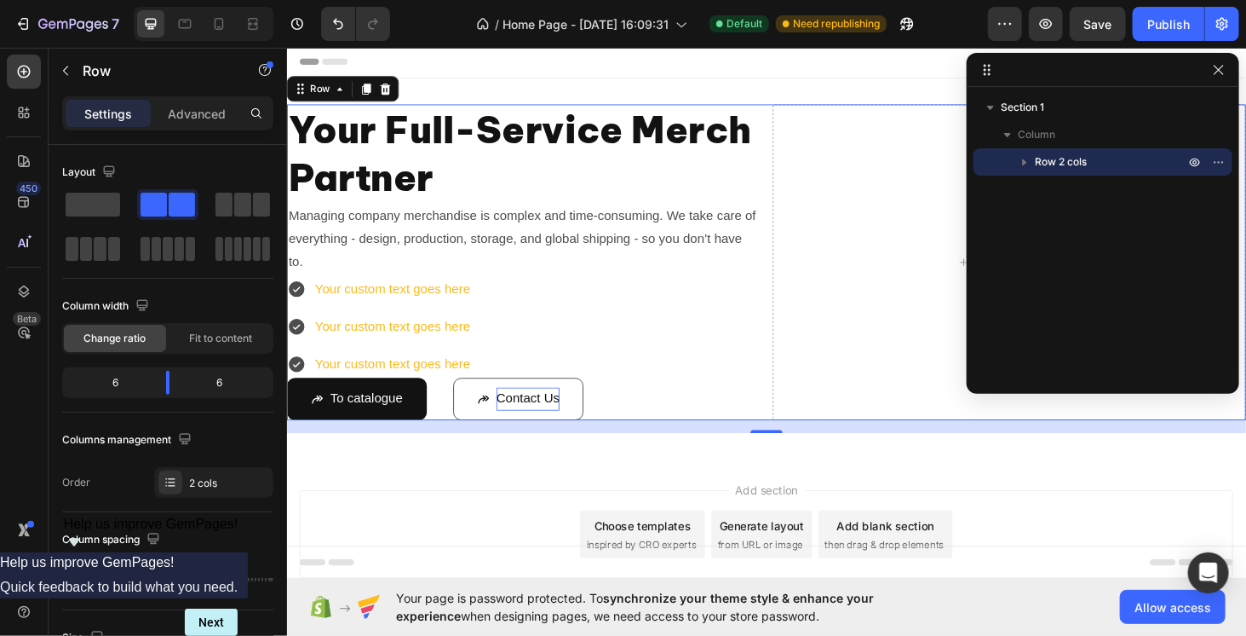
click at [1020, 159] on icon "button" at bounding box center [1024, 161] width 17 height 17
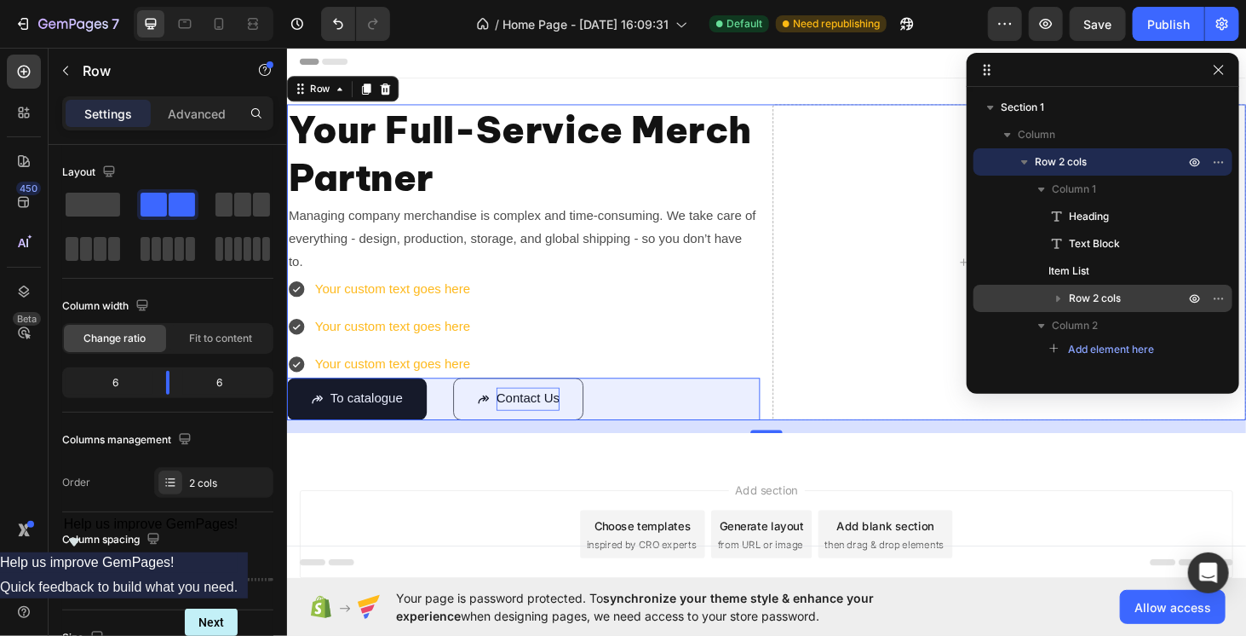
click at [1083, 297] on span "Row 2 cols" at bounding box center [1095, 298] width 52 height 17
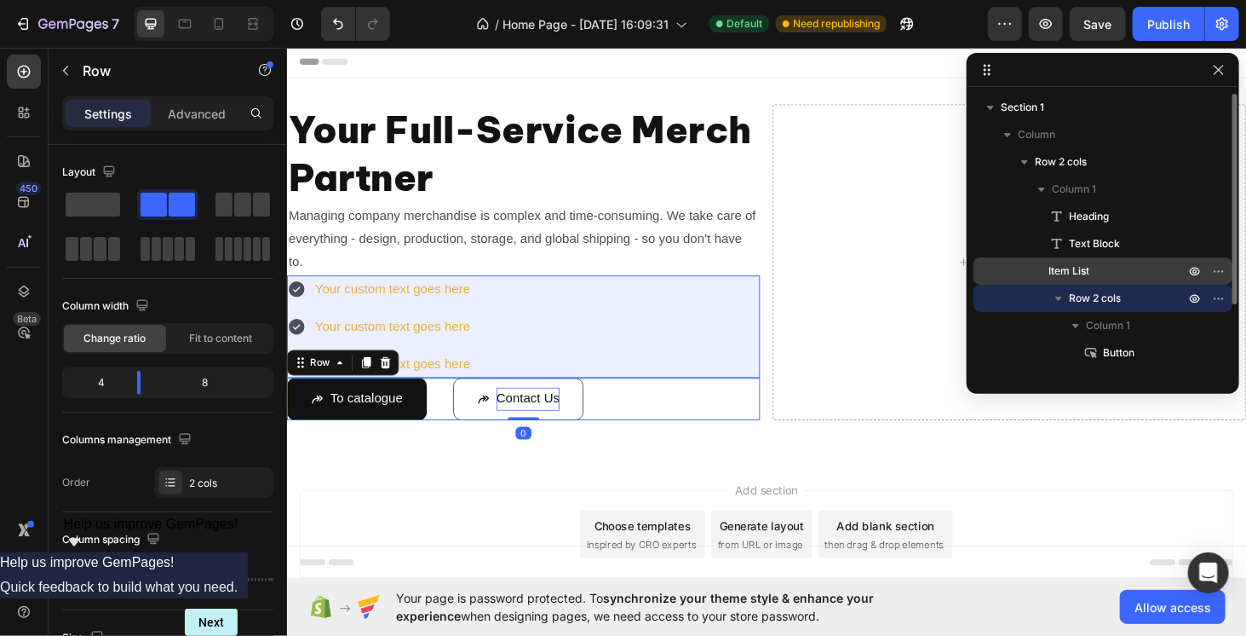
drag, startPoint x: 1098, startPoint y: 301, endPoint x: 1097, endPoint y: 259, distance: 41.8
click at [1097, 259] on div "Heading Text Block Item List Row 2 cols Column 1 Button Column 2 Button" at bounding box center [1103, 312] width 259 height 218
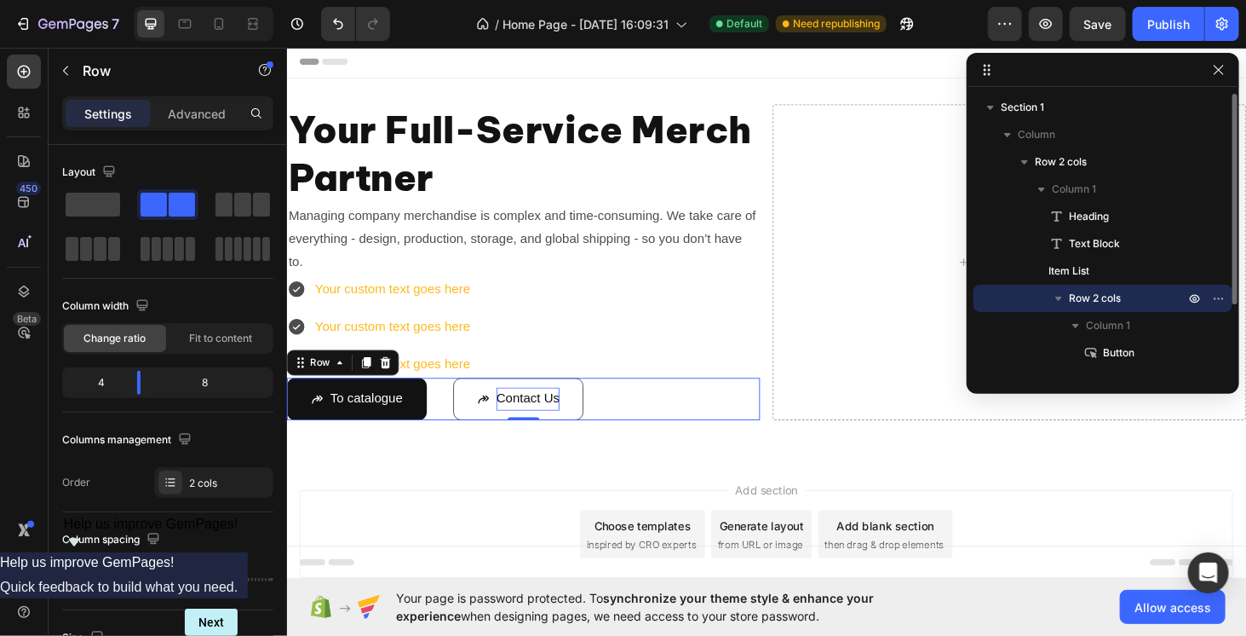
click at [1087, 299] on span "Row 2 cols" at bounding box center [1095, 298] width 52 height 17
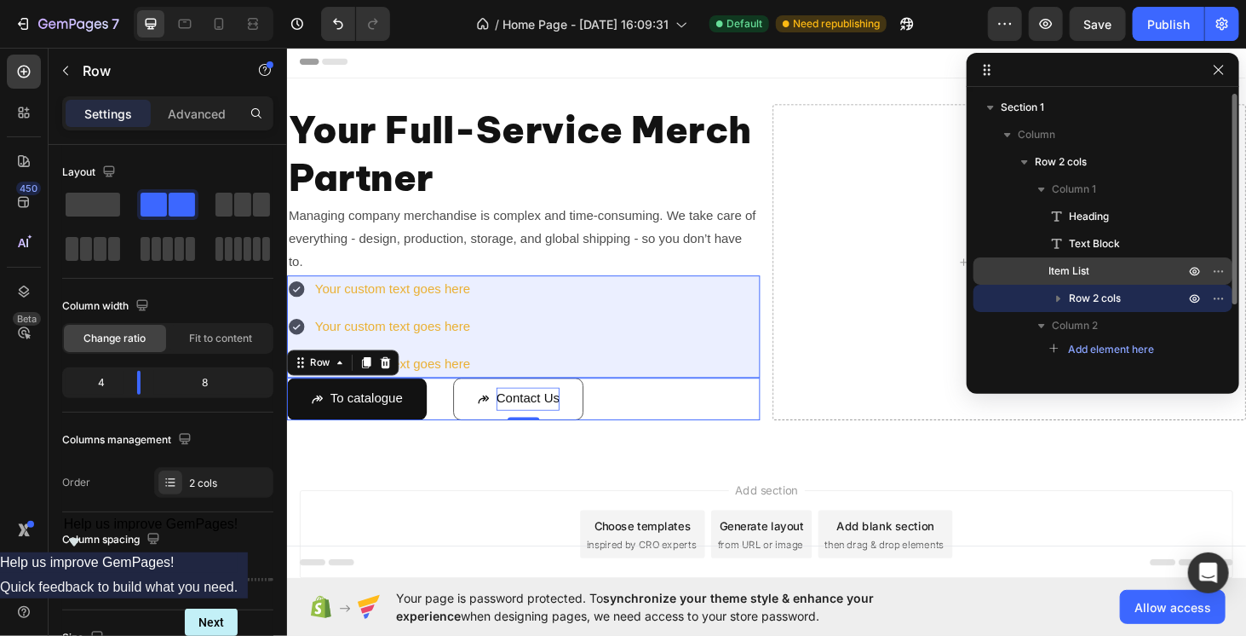
drag, startPoint x: 1099, startPoint y: 300, endPoint x: 1114, endPoint y: 260, distance: 42.9
click at [1114, 260] on div "Heading Text Block Item List Row 2 cols" at bounding box center [1103, 257] width 259 height 109
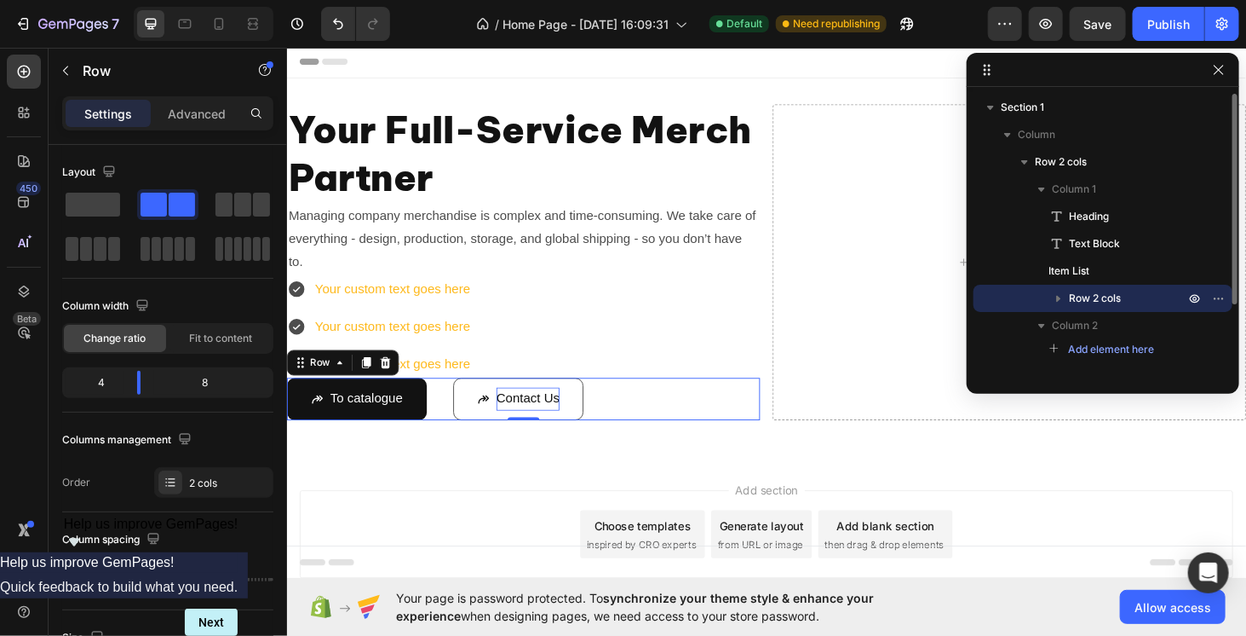
click at [1051, 296] on icon "button" at bounding box center [1058, 298] width 17 height 17
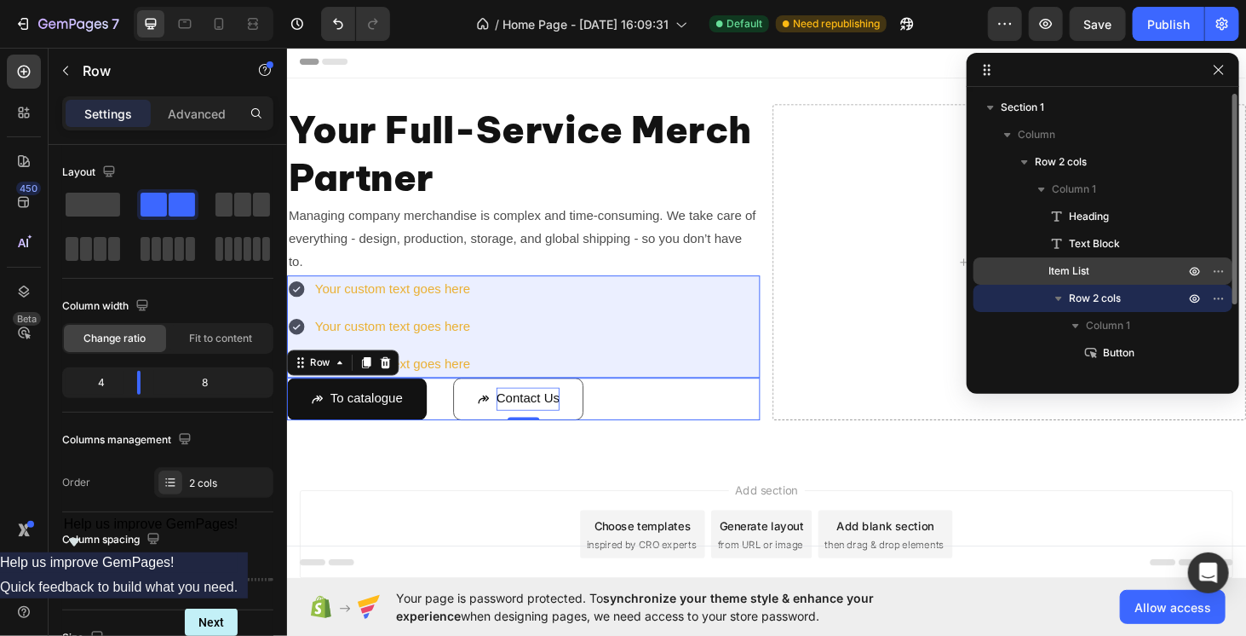
drag, startPoint x: 1084, startPoint y: 299, endPoint x: 1098, endPoint y: 265, distance: 37.0
click at [1098, 265] on div "Heading Text Block Item List Row 2 cols Column 1 Button Column 2 Button" at bounding box center [1103, 312] width 259 height 218
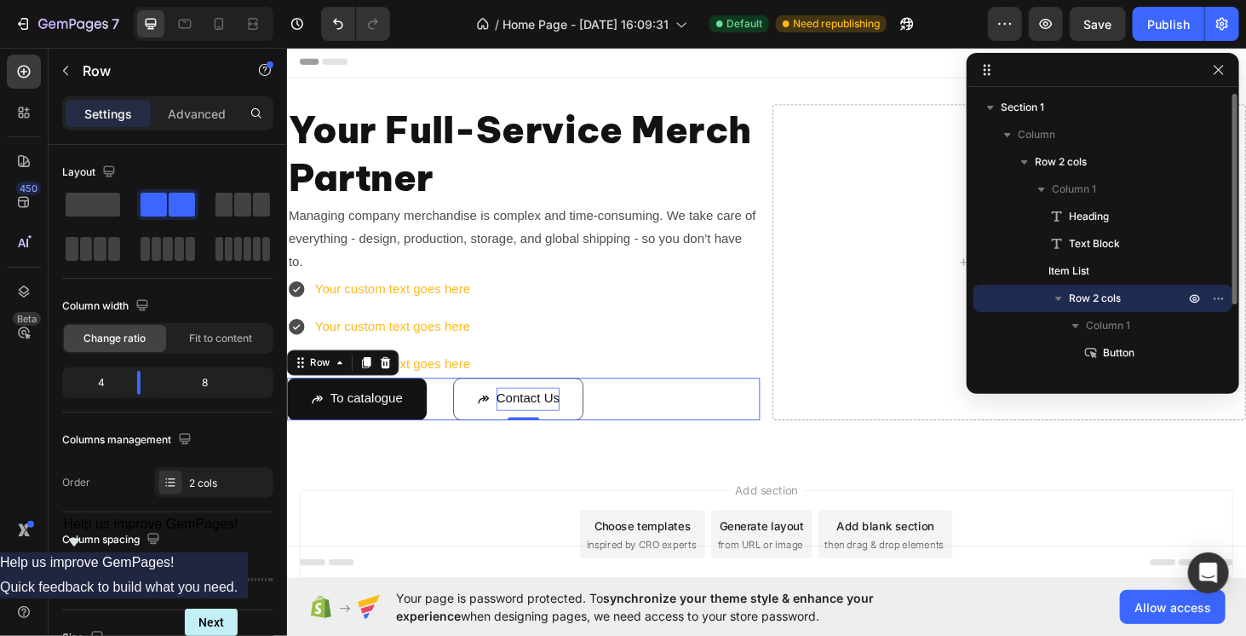
click at [1058, 290] on icon "button" at bounding box center [1058, 298] width 17 height 17
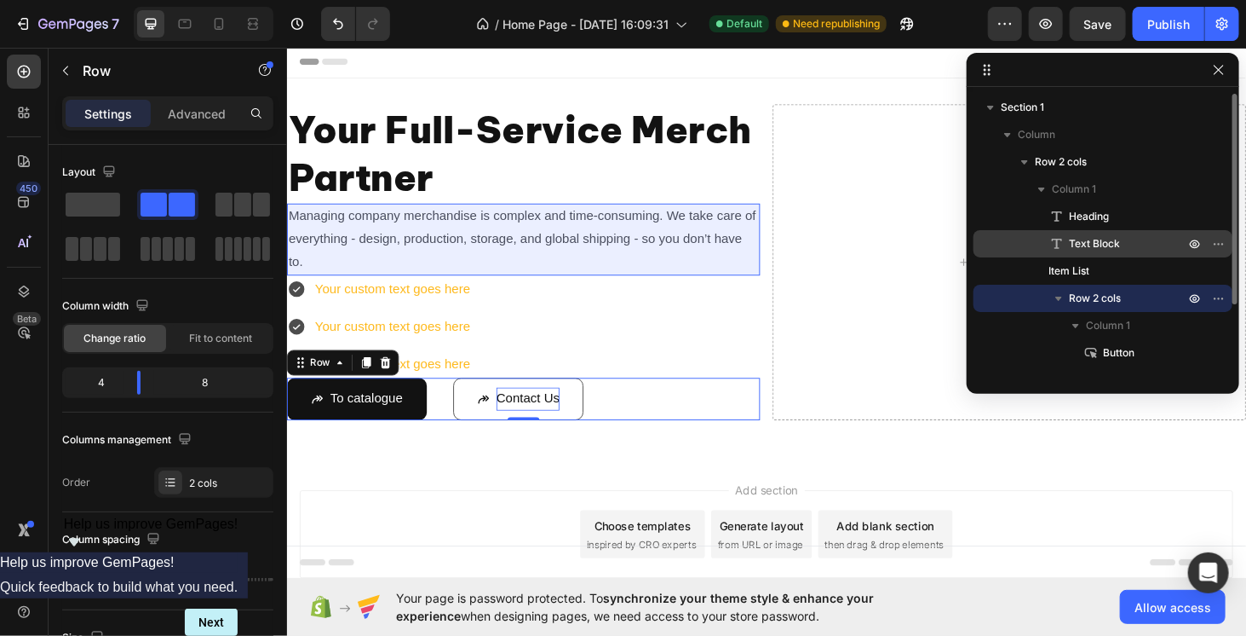
drag, startPoint x: 1097, startPoint y: 300, endPoint x: 1107, endPoint y: 256, distance: 44.6
click at [1107, 256] on div "Heading Text Block Item List Row 2 cols Column 1 Button Column 2 Button" at bounding box center [1103, 312] width 259 height 218
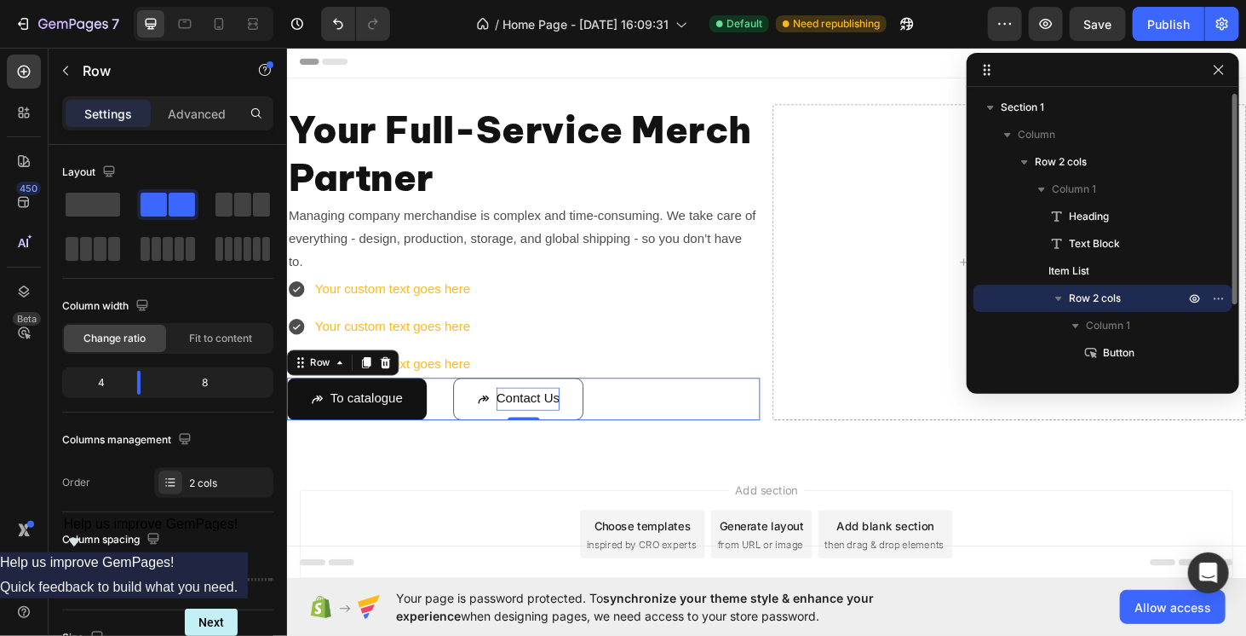
click at [1082, 294] on span "Row 2 cols" at bounding box center [1095, 298] width 52 height 17
click at [1060, 296] on icon "button" at bounding box center [1058, 298] width 17 height 17
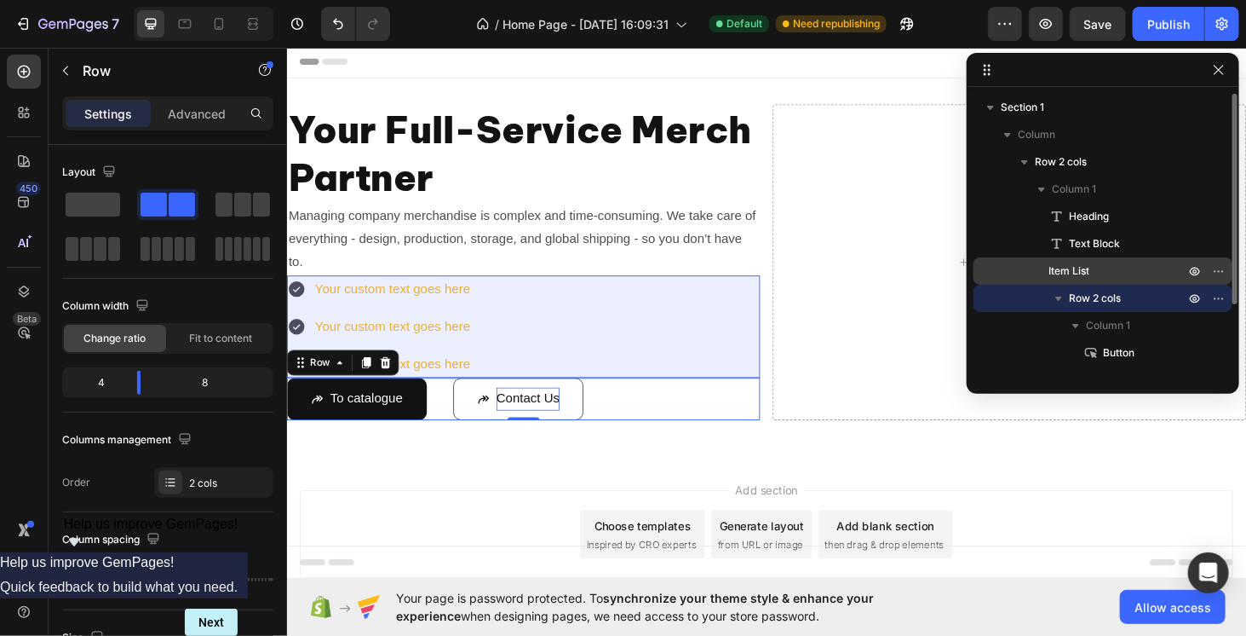
click at [1078, 269] on span "Item List" at bounding box center [1069, 270] width 41 height 17
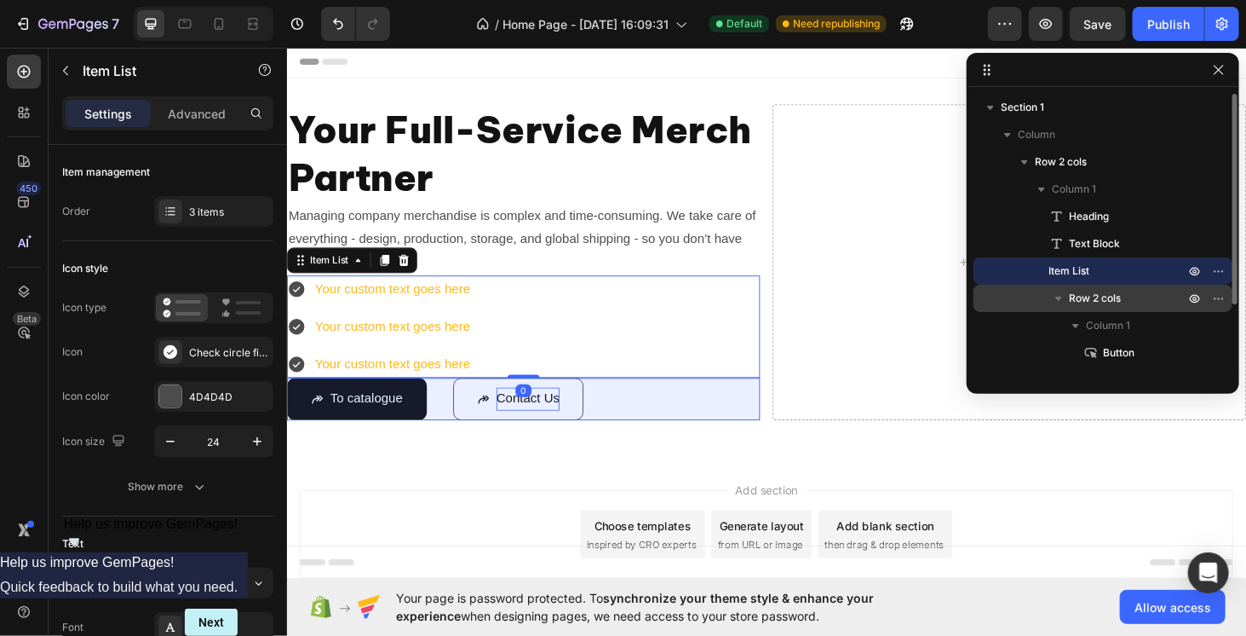
drag, startPoint x: 1071, startPoint y: 271, endPoint x: 1119, endPoint y: 305, distance: 59.3
click at [1119, 305] on div "Heading Text Block Item List Row 2 cols Column 1 Button Column 2 Button" at bounding box center [1103, 312] width 259 height 218
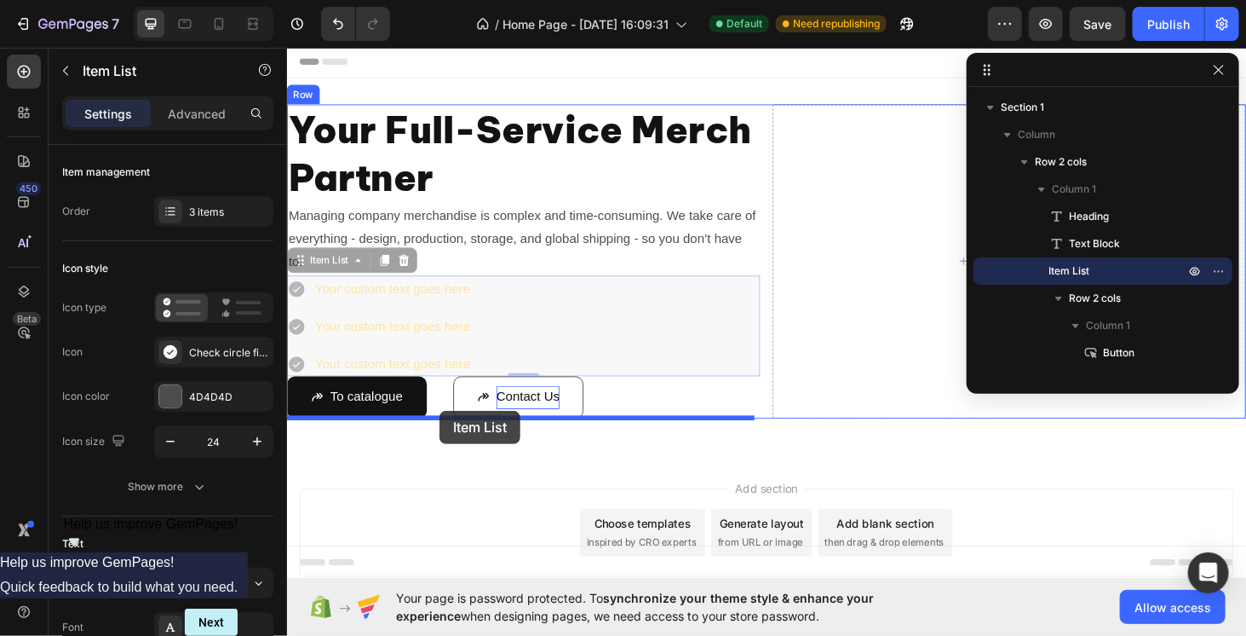
drag, startPoint x: 298, startPoint y: 273, endPoint x: 449, endPoint y: 434, distance: 220.0
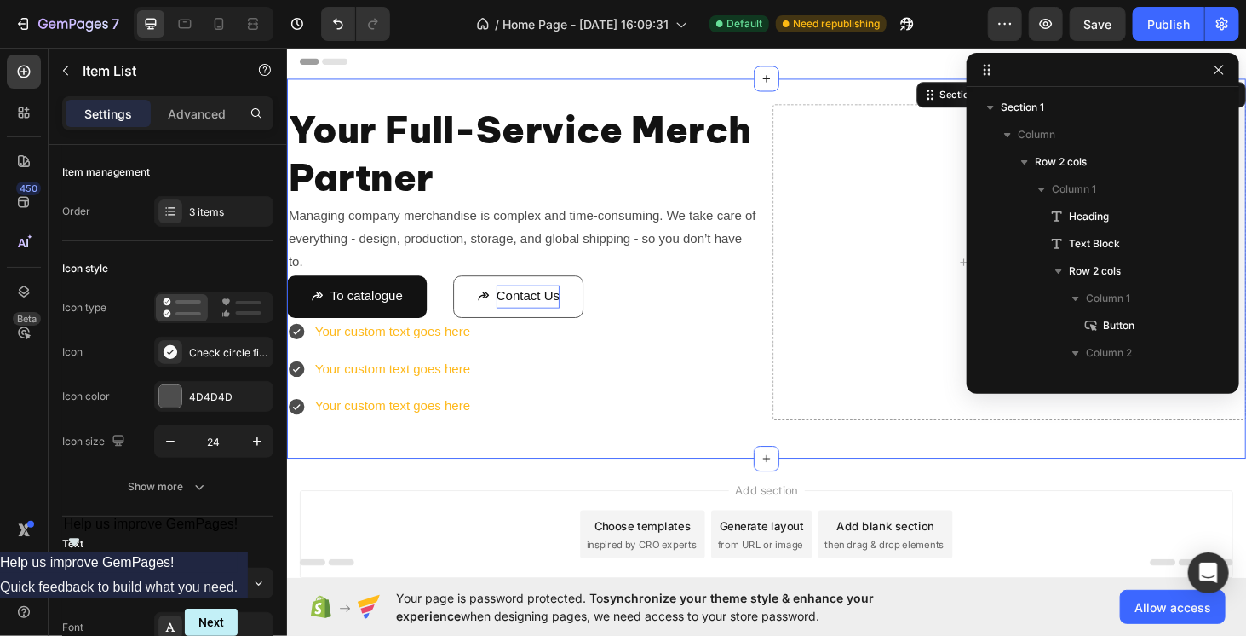
click at [435, 481] on div "Your Full-Service Merch Partner Heading Managing company merchandise is complex…" at bounding box center [797, 282] width 1022 height 405
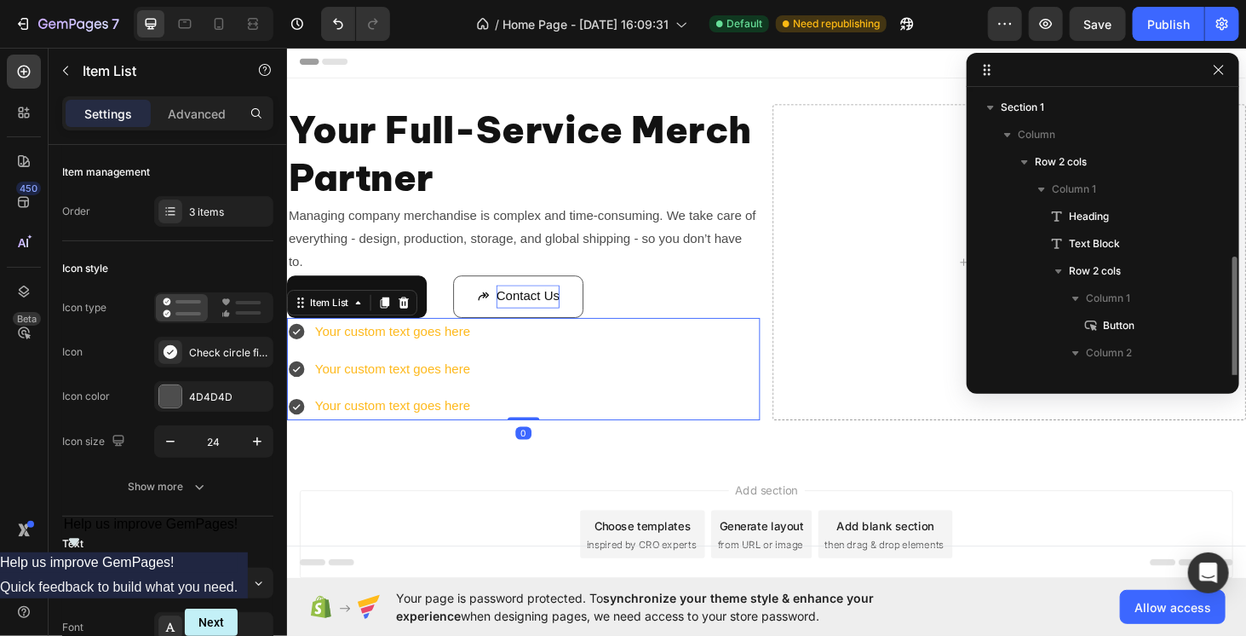
click at [412, 345] on div "Your custom text goes here" at bounding box center [398, 350] width 170 height 30
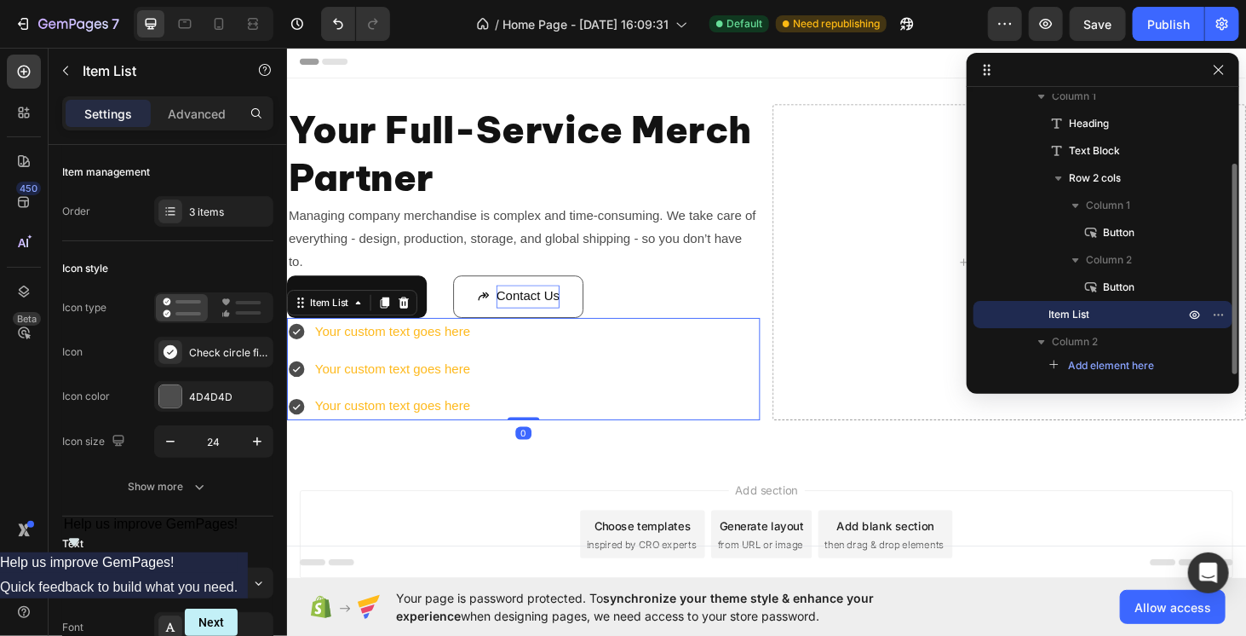
click at [412, 345] on div "Your custom text goes here" at bounding box center [398, 350] width 170 height 30
click at [412, 345] on p "Your custom text goes here" at bounding box center [398, 349] width 165 height 25
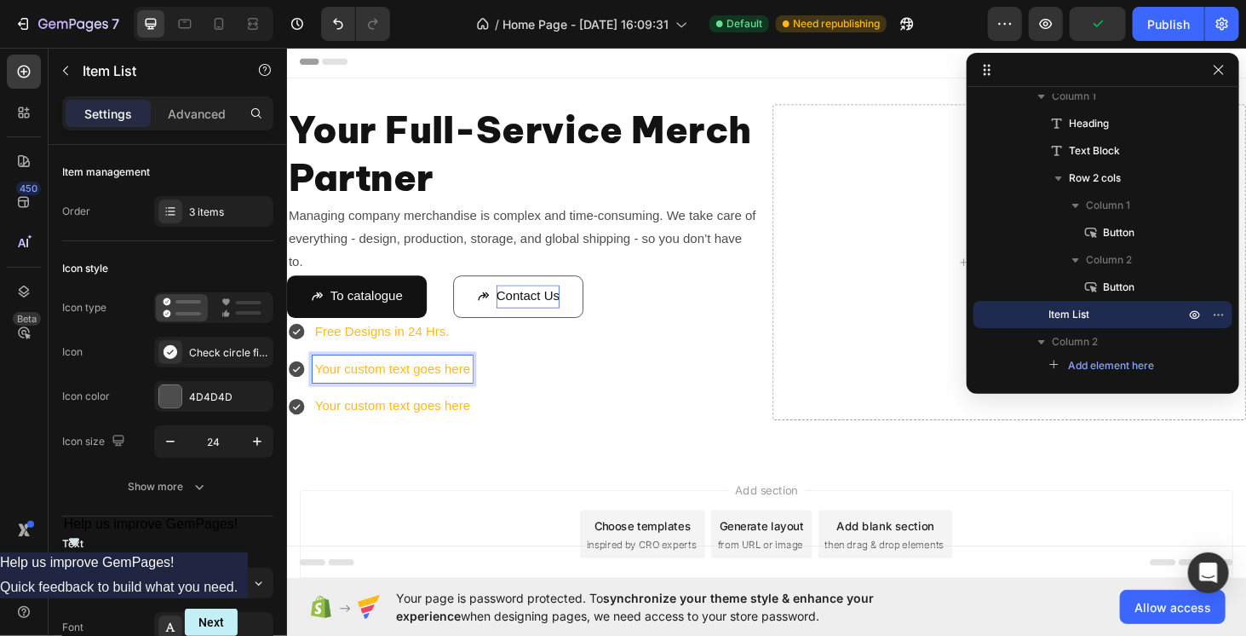
click at [440, 396] on p "Your custom text goes here" at bounding box center [398, 389] width 165 height 25
click at [456, 552] on div "Add section Choose templates inspired by CRO experts Generate layout from URL o…" at bounding box center [797, 566] width 995 height 94
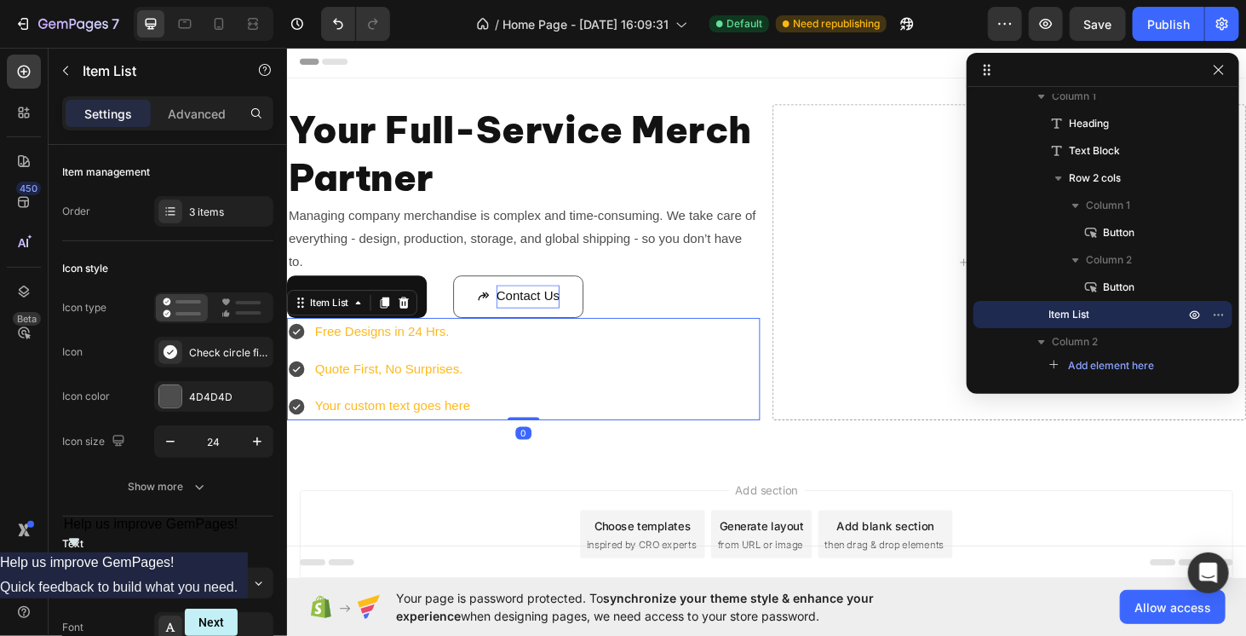
click at [503, 431] on div "Free Designs in 24 Hrs. Quote First, No Surprises. Your custom text goes here" at bounding box center [538, 389] width 504 height 109
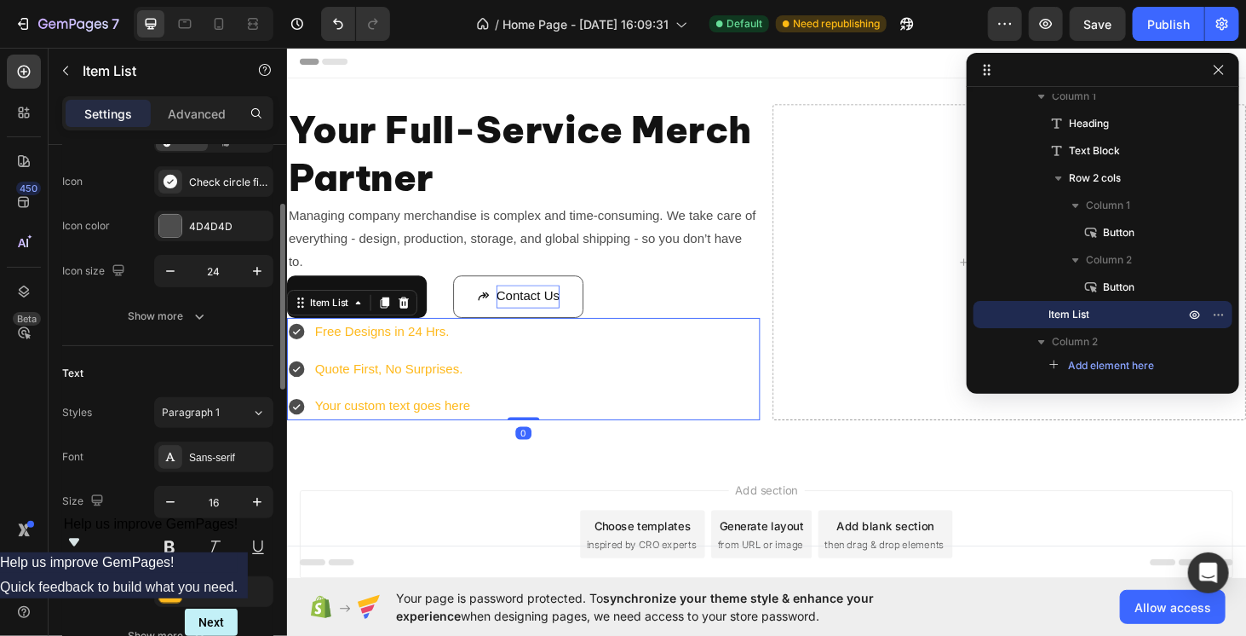
scroll to position [256, 0]
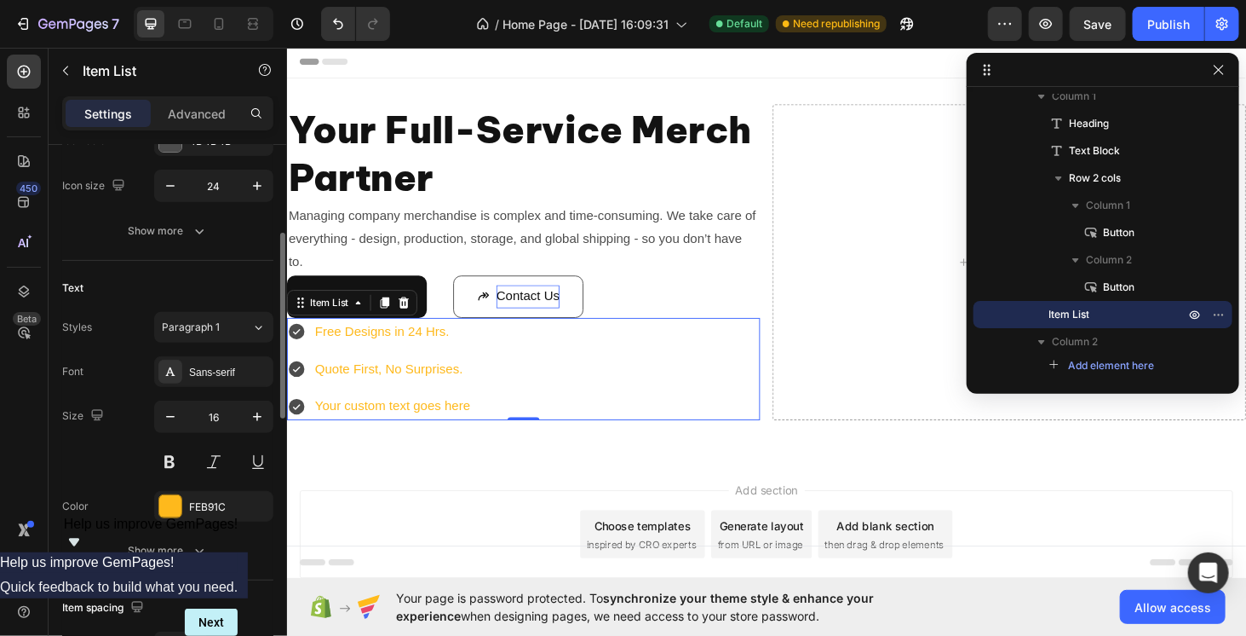
click at [489, 421] on div "Free Designs in 24 Hrs. Quote First, No Surprises. Your custom text goes here" at bounding box center [538, 389] width 504 height 109
click at [1079, 313] on span "Item List" at bounding box center [1069, 314] width 41 height 17
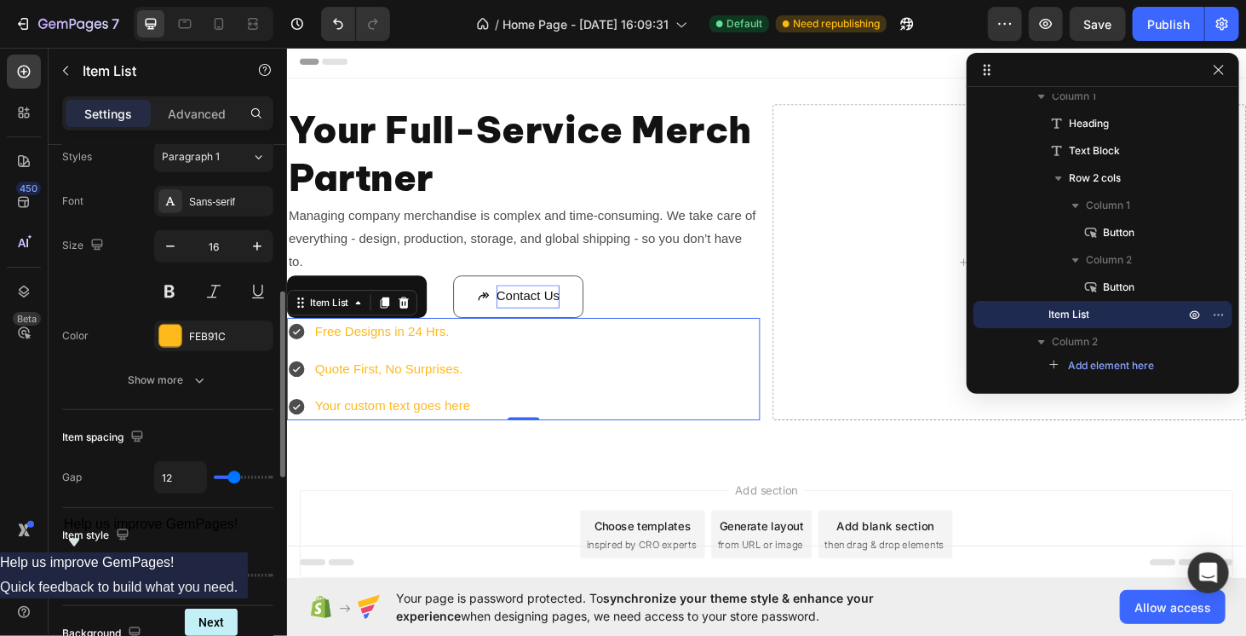
scroll to position [596, 0]
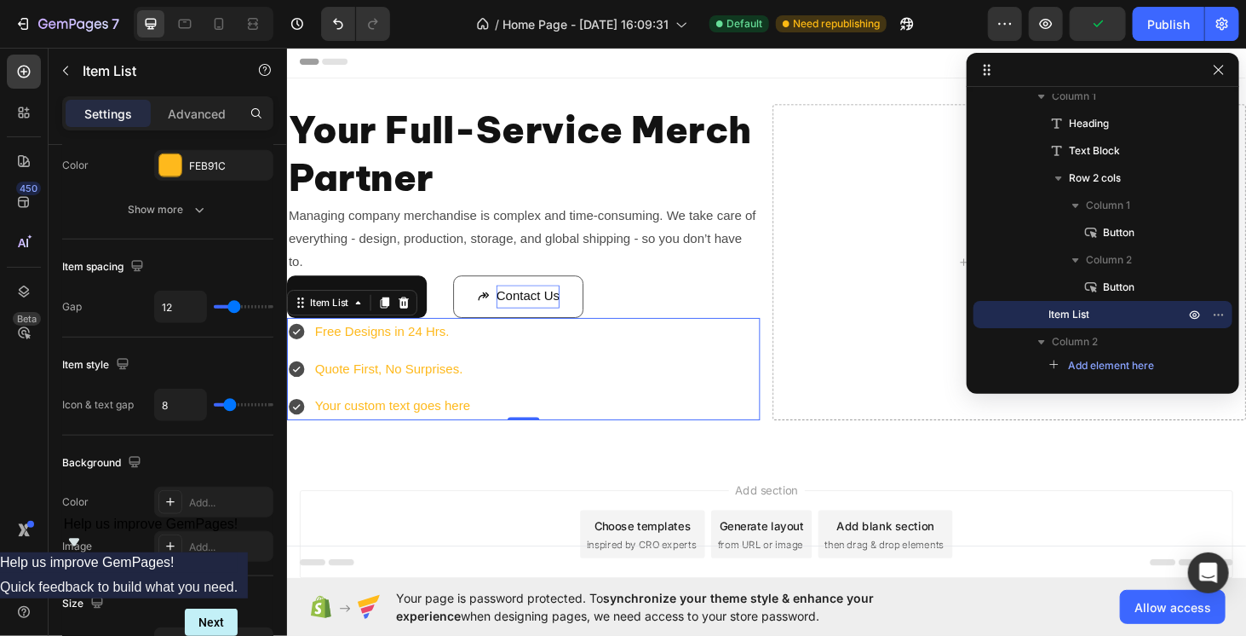
click at [538, 391] on div "Free Designs in 24 Hrs. Quote First, No Surprises. Your custom text goes here" at bounding box center [538, 389] width 504 height 109
click at [336, 322] on div "Item List" at bounding box center [332, 318] width 48 height 15
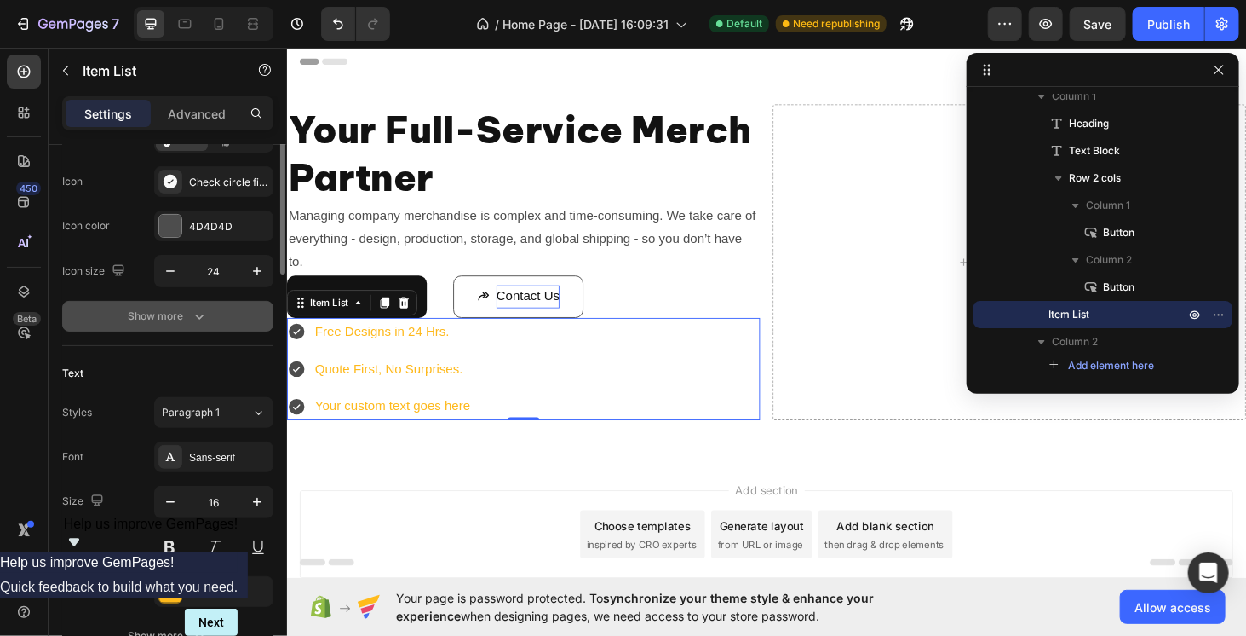
scroll to position [0, 0]
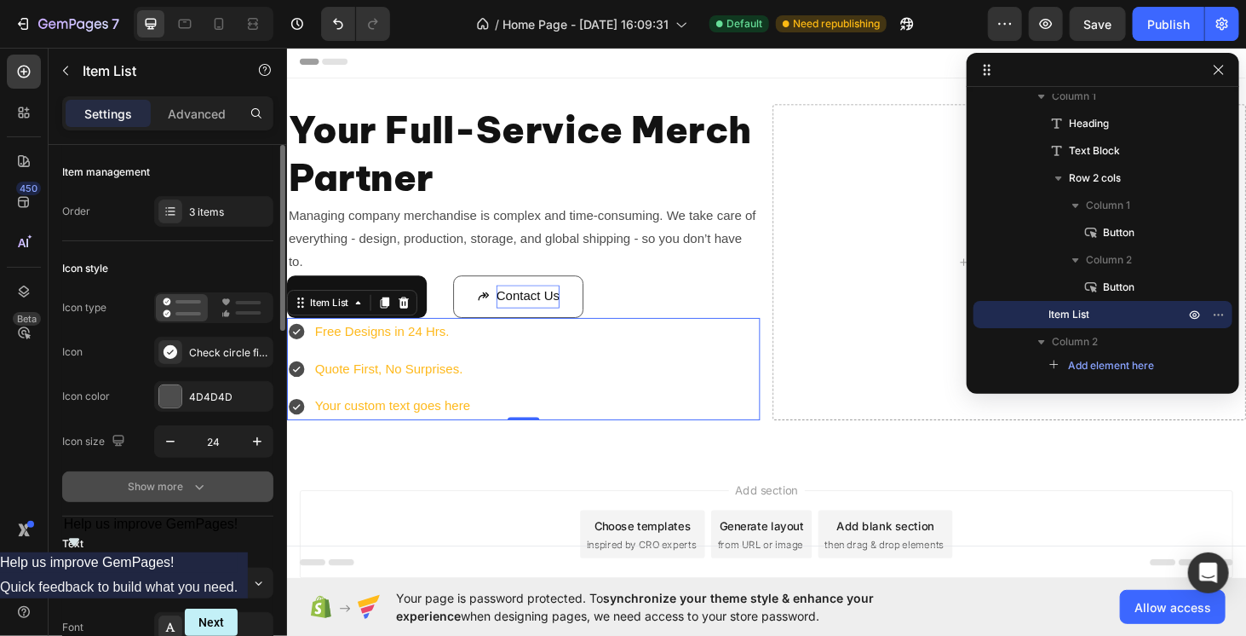
click at [180, 490] on div "Show more" at bounding box center [168, 486] width 79 height 17
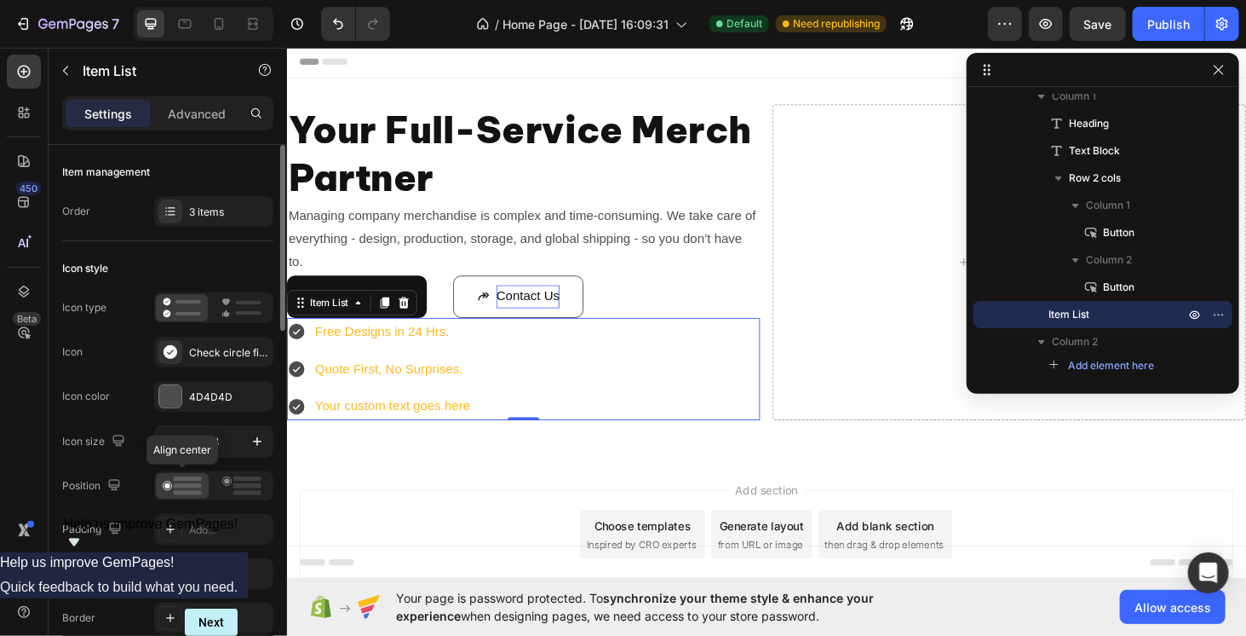
scroll to position [170, 0]
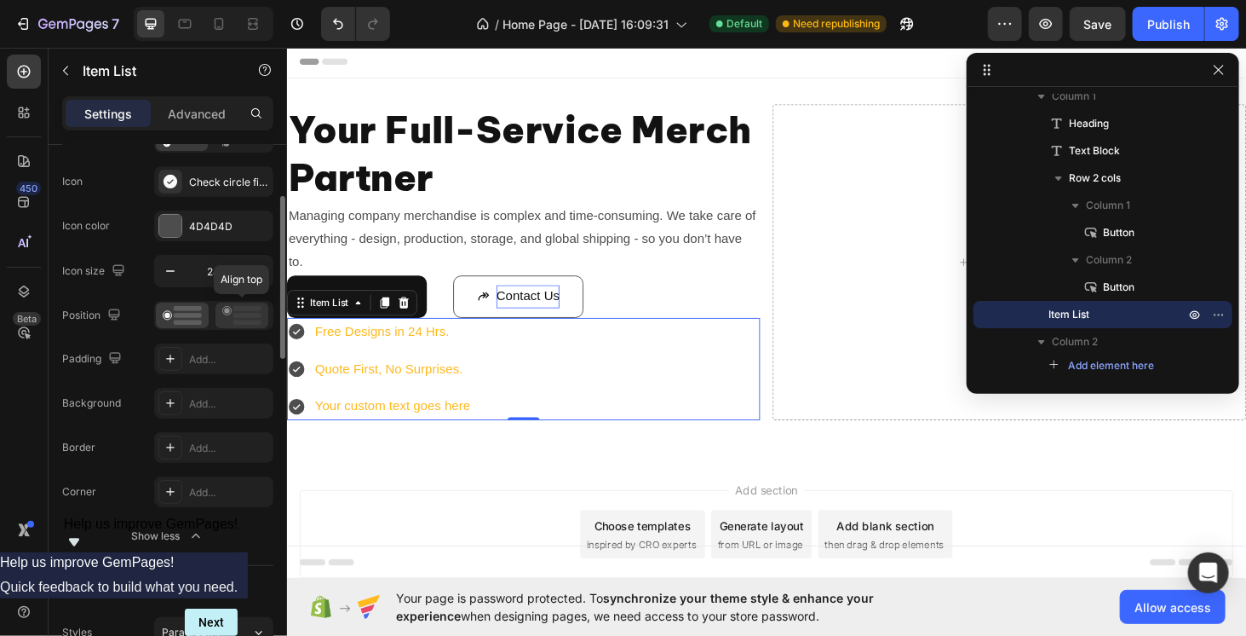
click at [235, 320] on rect at bounding box center [247, 322] width 28 height 5
click at [192, 314] on rect at bounding box center [188, 315] width 28 height 5
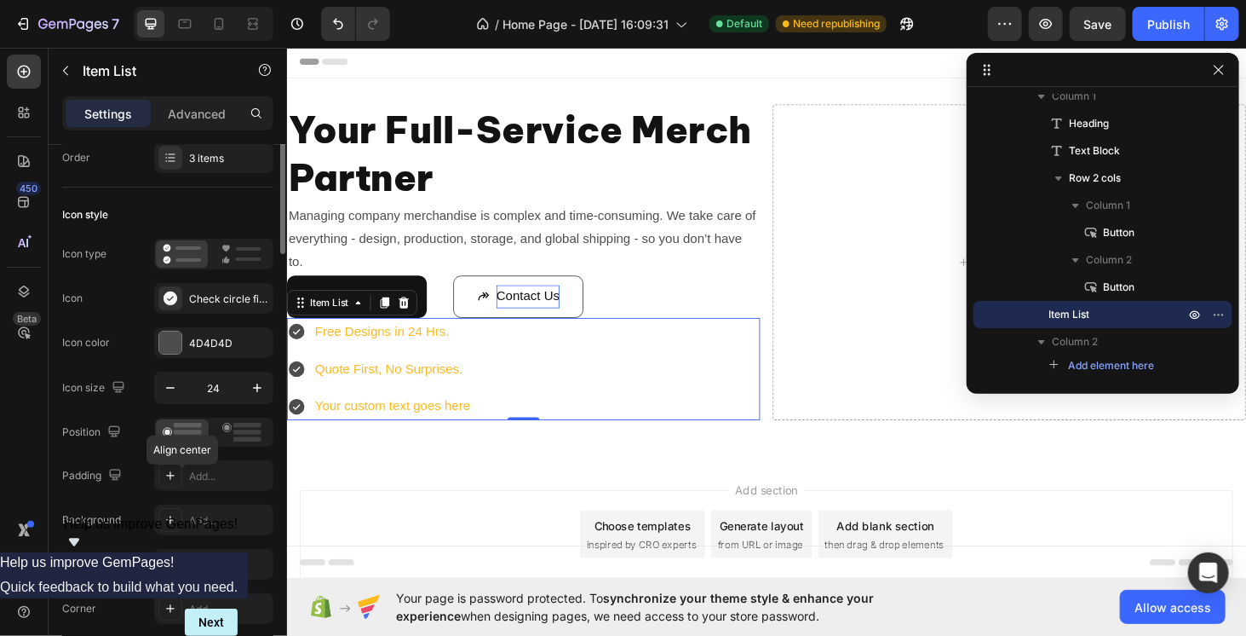
scroll to position [0, 0]
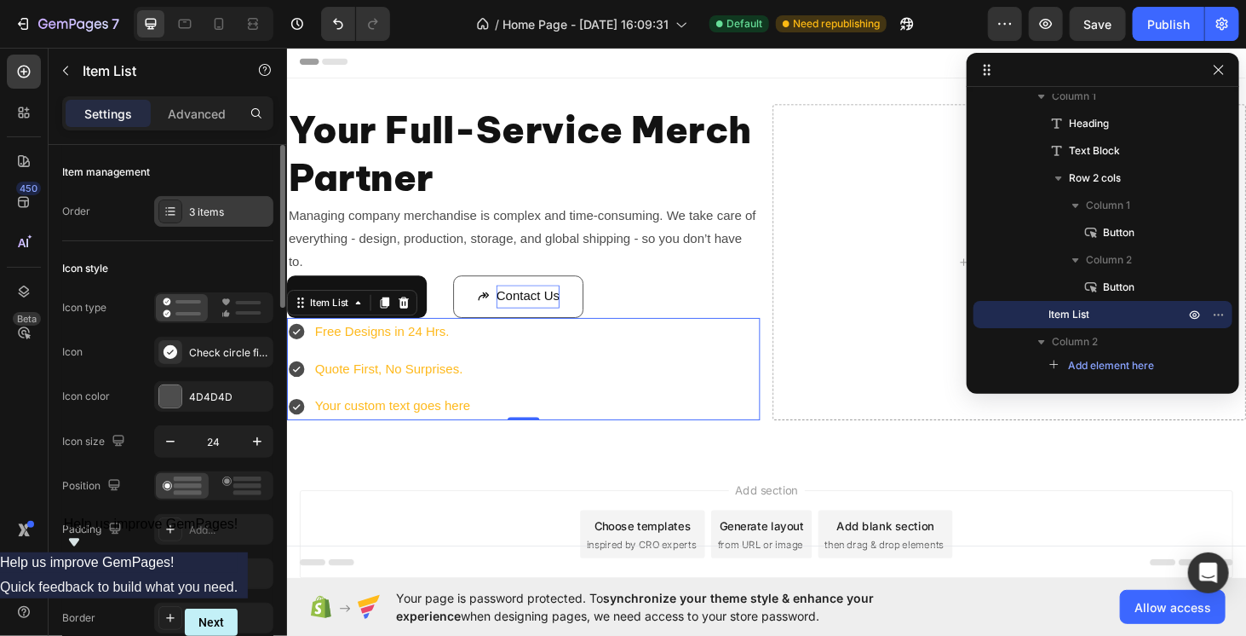
click at [205, 198] on div "3 items" at bounding box center [213, 211] width 119 height 31
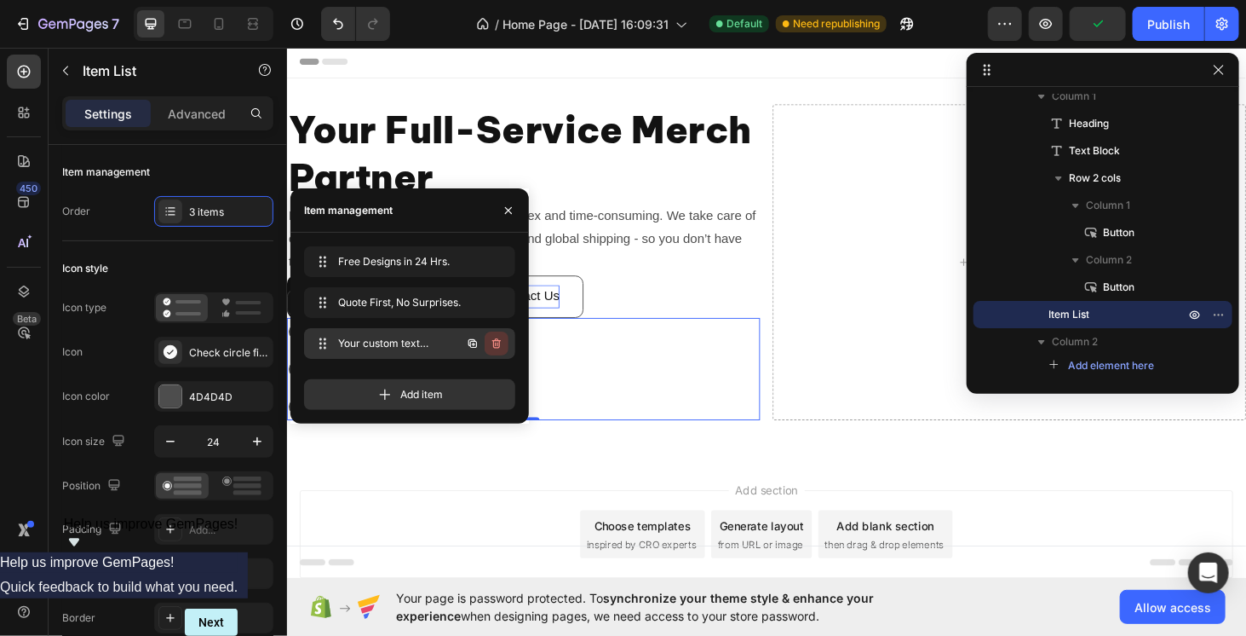
click at [496, 342] on icon "button" at bounding box center [497, 344] width 14 height 14
click at [440, 510] on div "Add section Choose templates inspired by CRO experts Generate layout from URL o…" at bounding box center [797, 590] width 1022 height 210
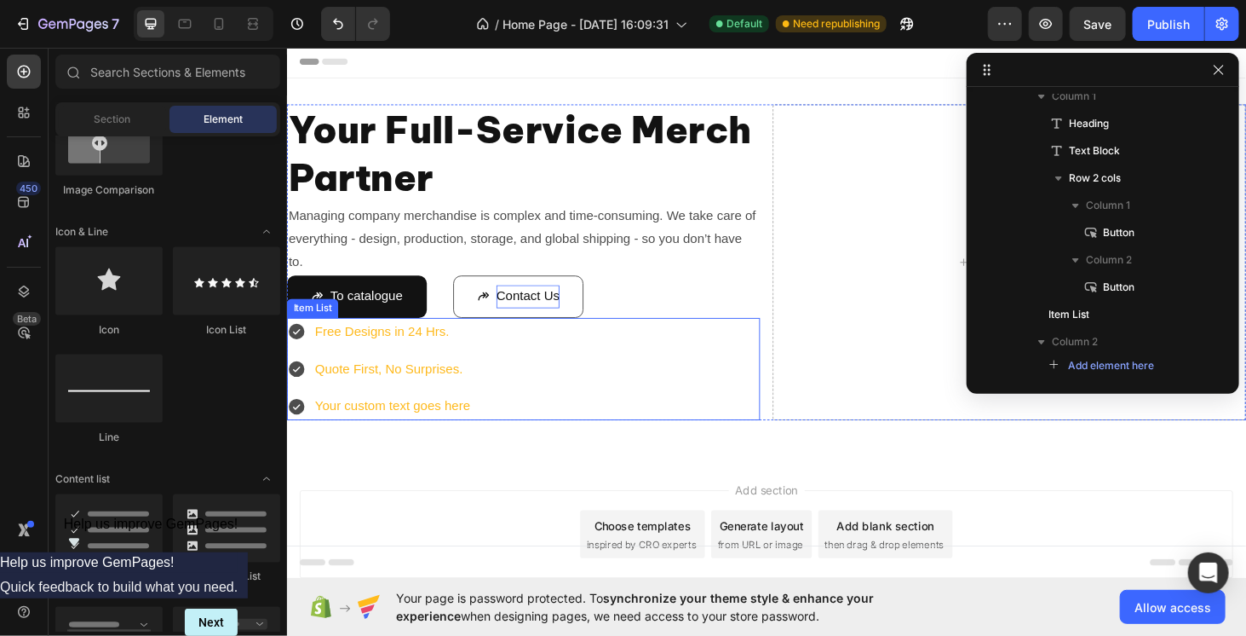
click at [498, 421] on div "Free Designs in 24 Hrs. Quote First, No Surprises. Your custom text goes here" at bounding box center [538, 389] width 504 height 109
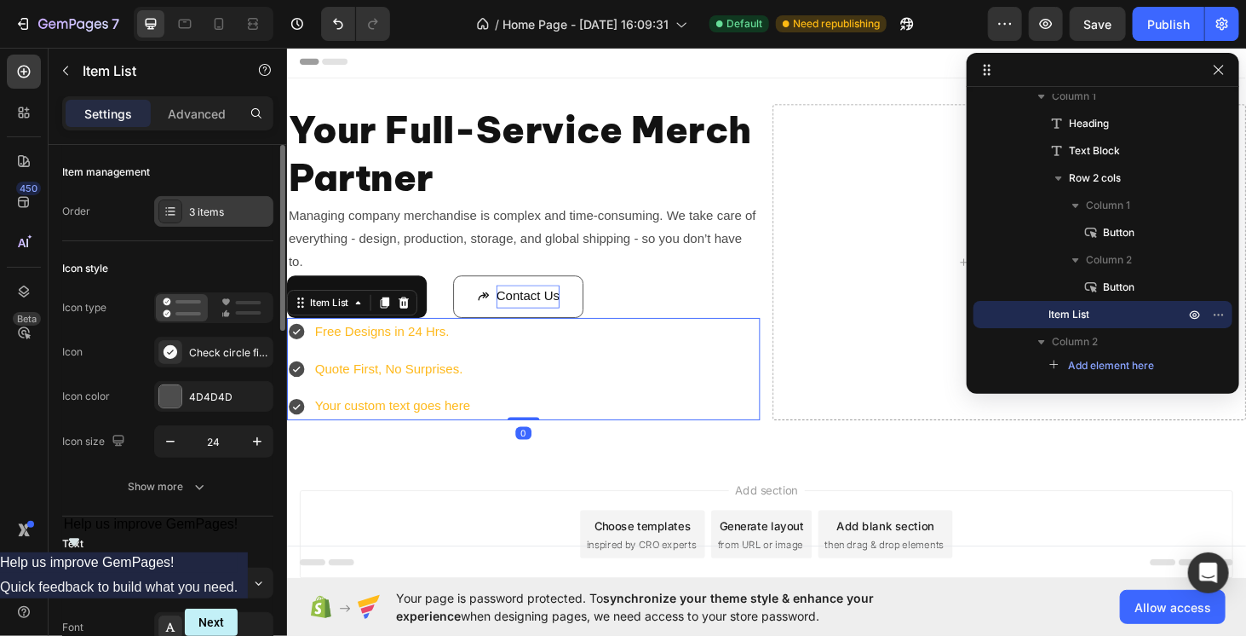
click at [201, 211] on div "3 items" at bounding box center [229, 211] width 80 height 15
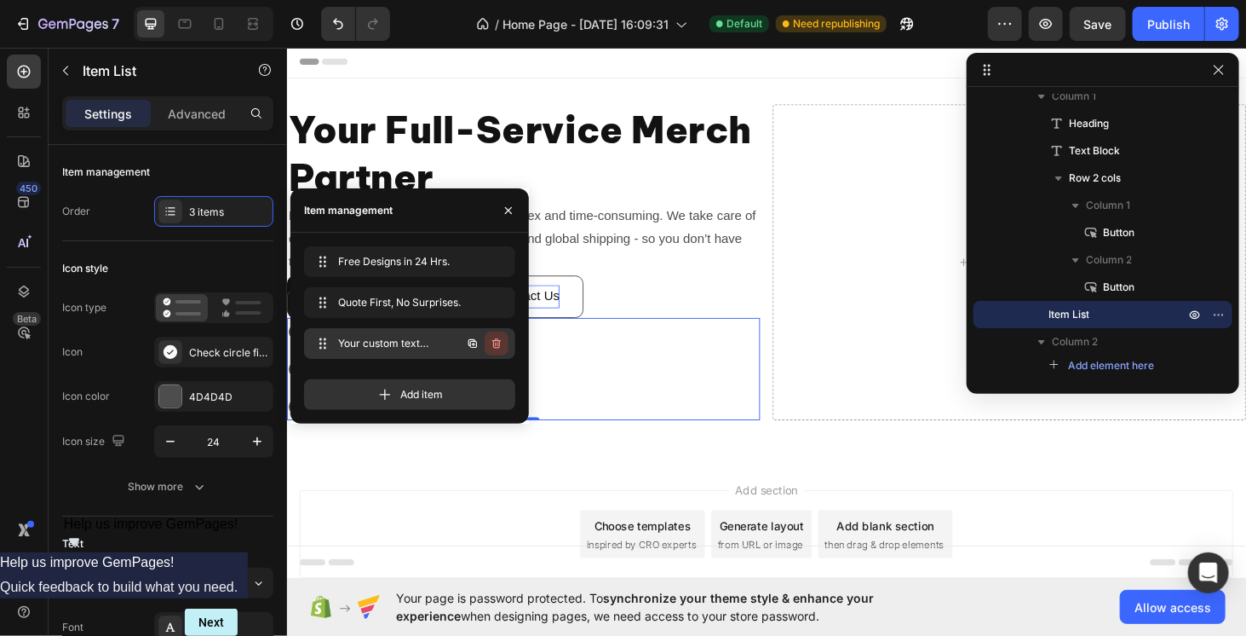
click at [499, 341] on icon "button" at bounding box center [496, 343] width 9 height 10
click at [488, 342] on div "Delete" at bounding box center [485, 343] width 32 height 15
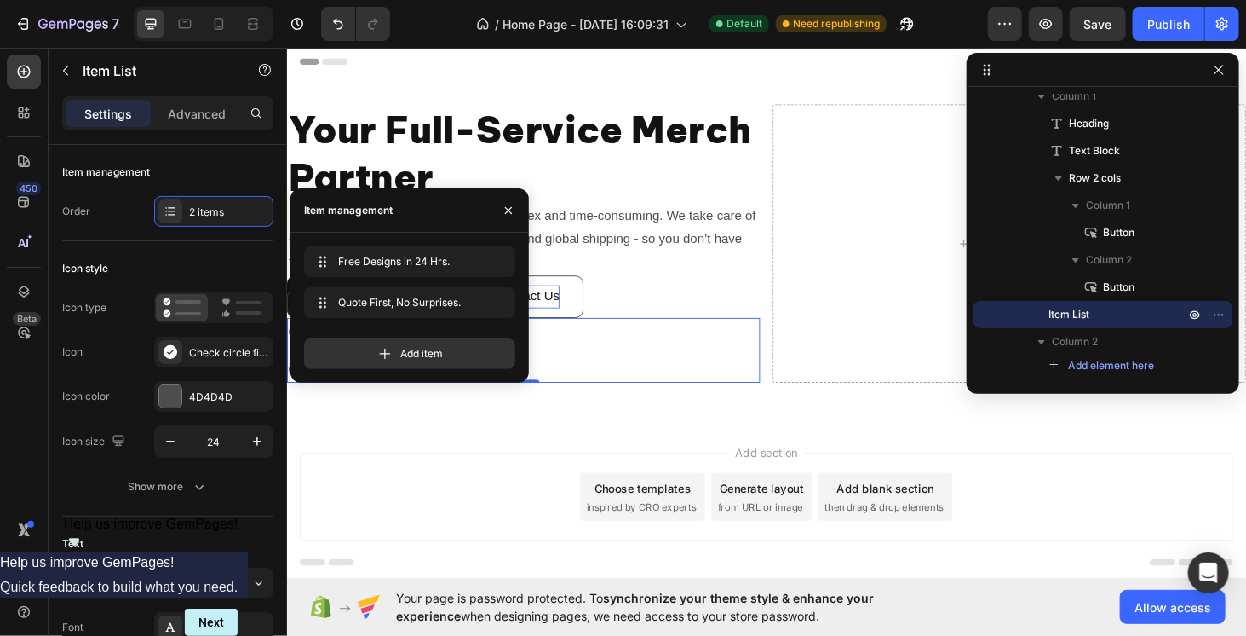
click at [576, 377] on div "Free Designs in 24 Hrs. Quote First, No Surprises." at bounding box center [538, 370] width 504 height 70
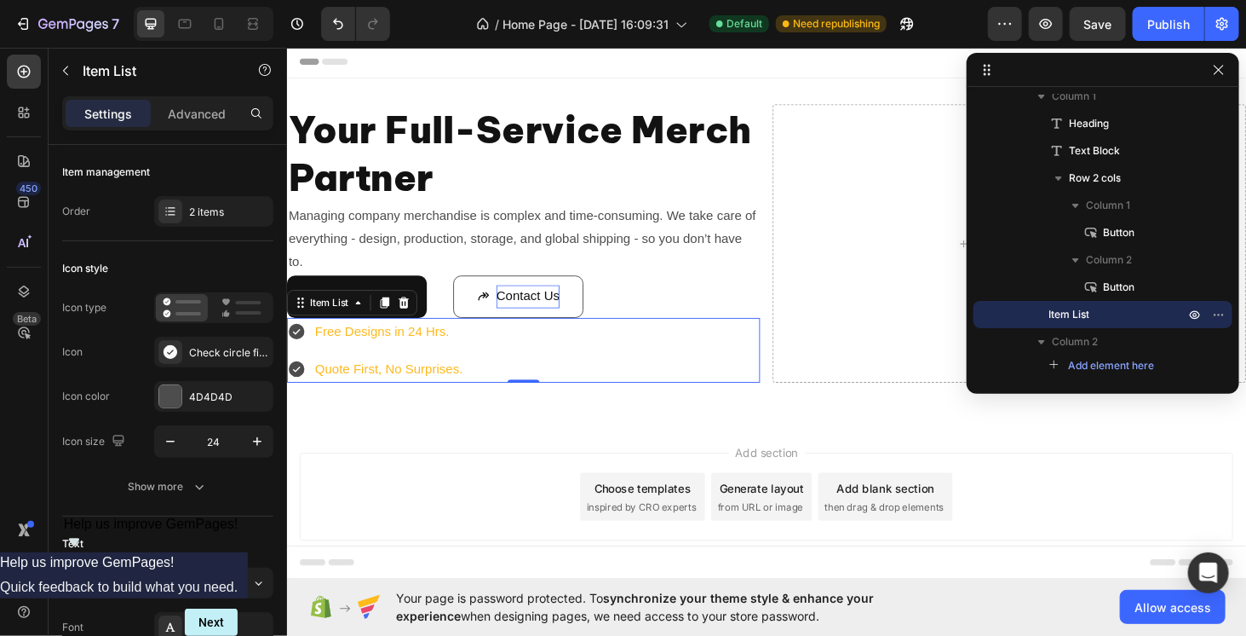
click at [528, 359] on div "Free Designs in 24 Hrs. Quote First, No Surprises." at bounding box center [538, 370] width 504 height 70
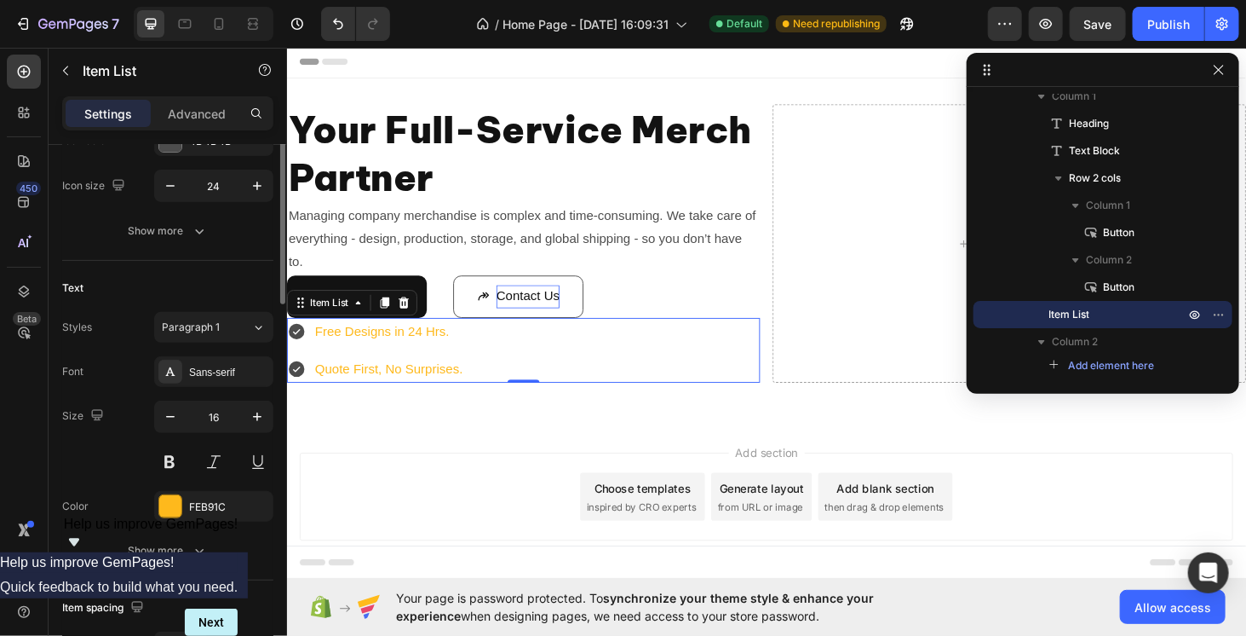
scroll to position [341, 0]
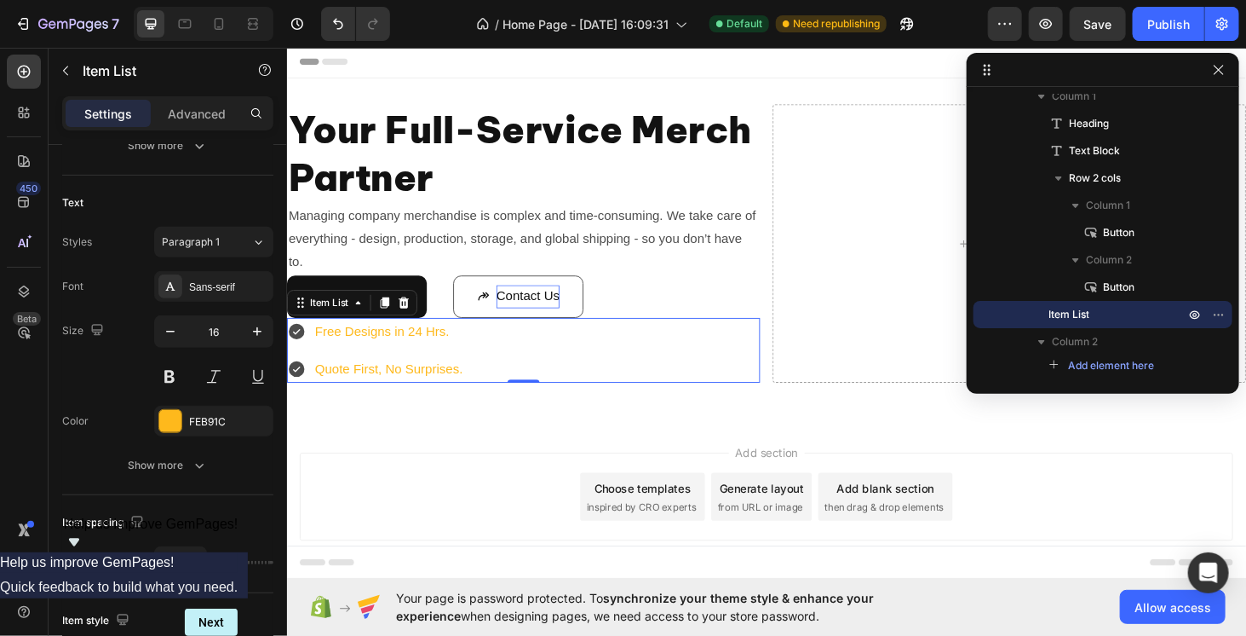
click at [586, 359] on div "Free Designs in 24 Hrs. Quote First, No Surprises." at bounding box center [538, 370] width 504 height 70
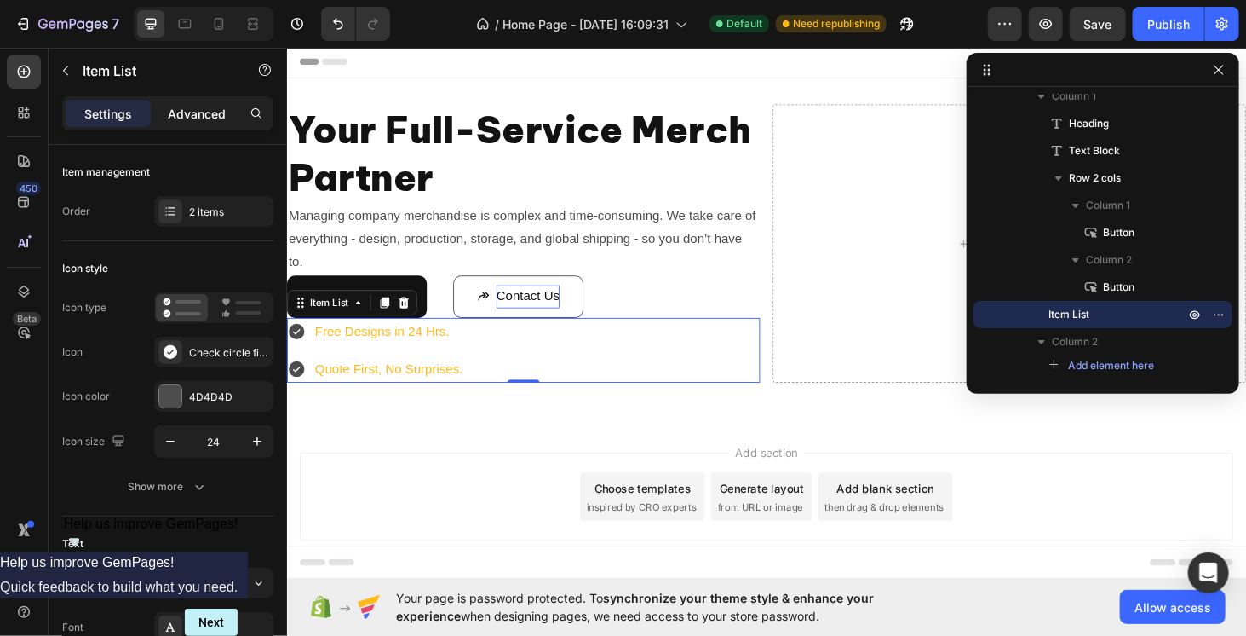
click at [203, 123] on div "Advanced" at bounding box center [196, 113] width 85 height 27
type input "100%"
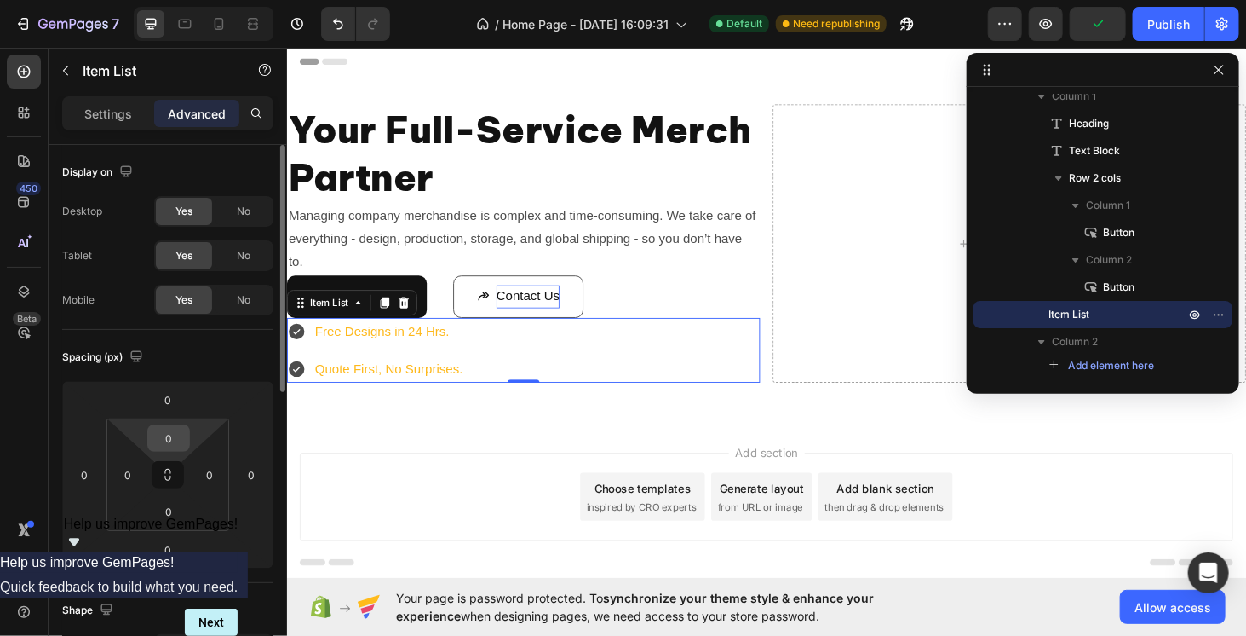
click at [157, 440] on input "0" at bounding box center [169, 438] width 34 height 26
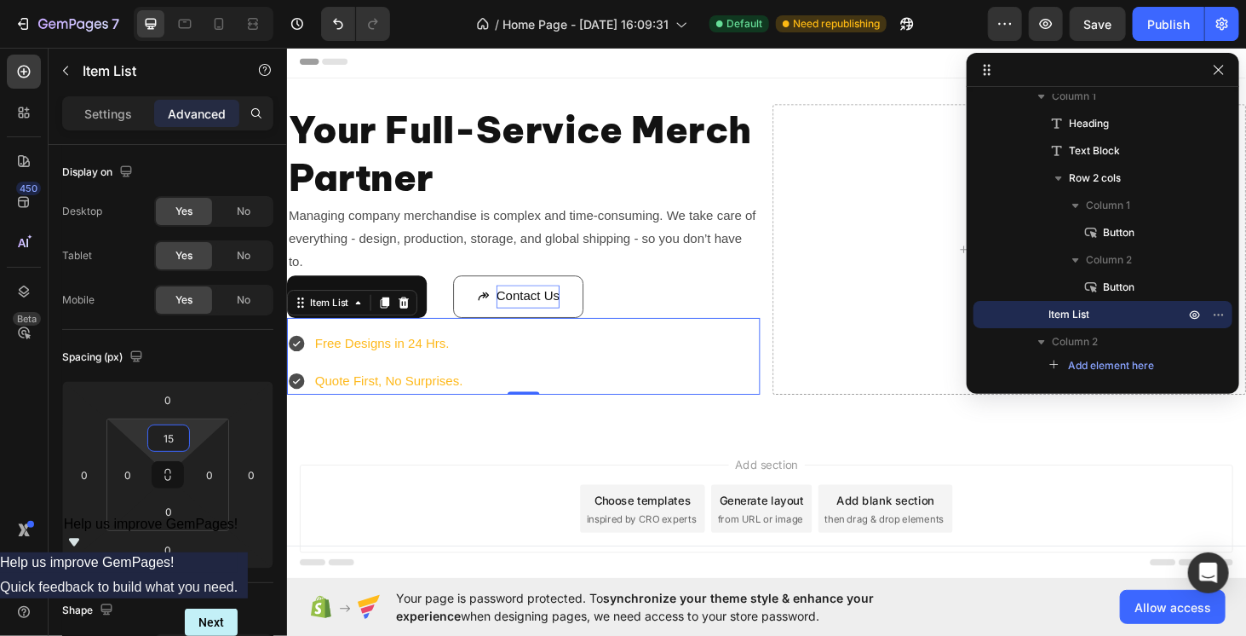
type input "15"
click at [488, 389] on div "Free Designs in 24 Hrs. Quote First, No Surprises." at bounding box center [538, 383] width 504 height 70
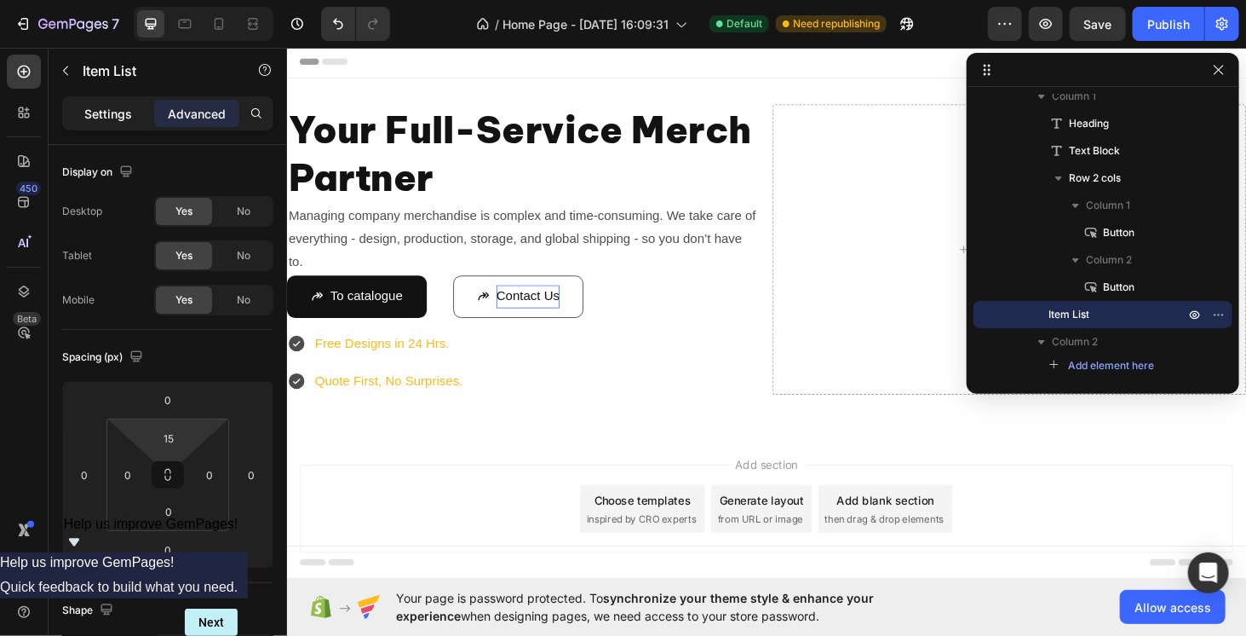
click at [89, 109] on p "Settings" at bounding box center [108, 114] width 48 height 18
type input "8"
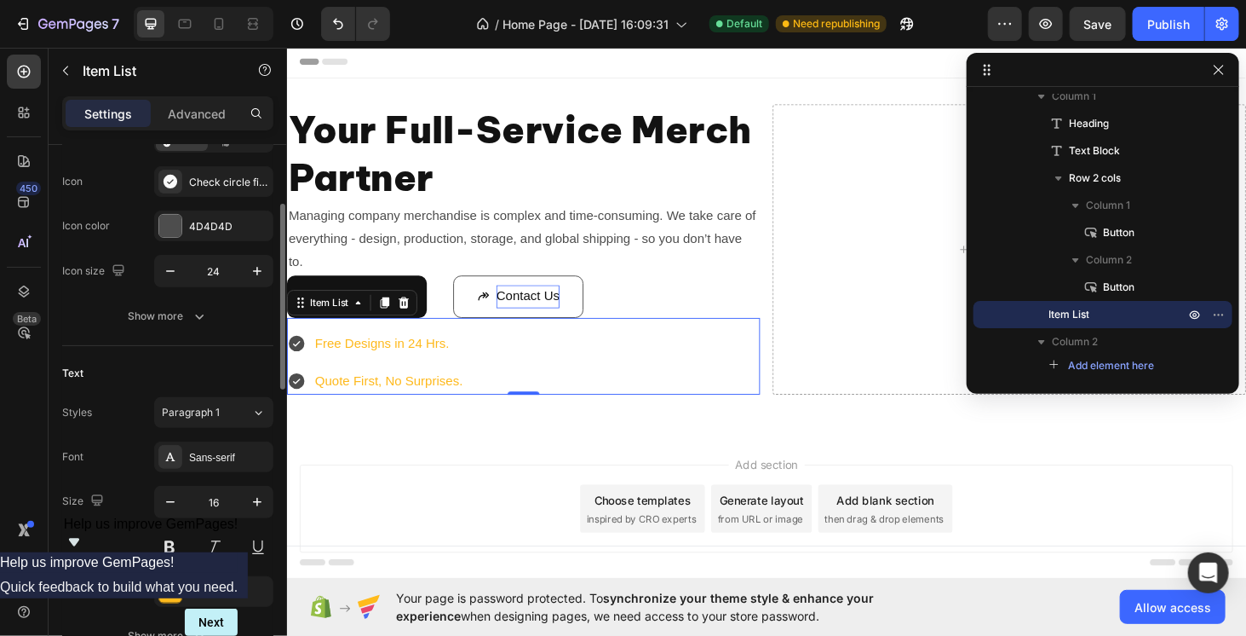
scroll to position [256, 0]
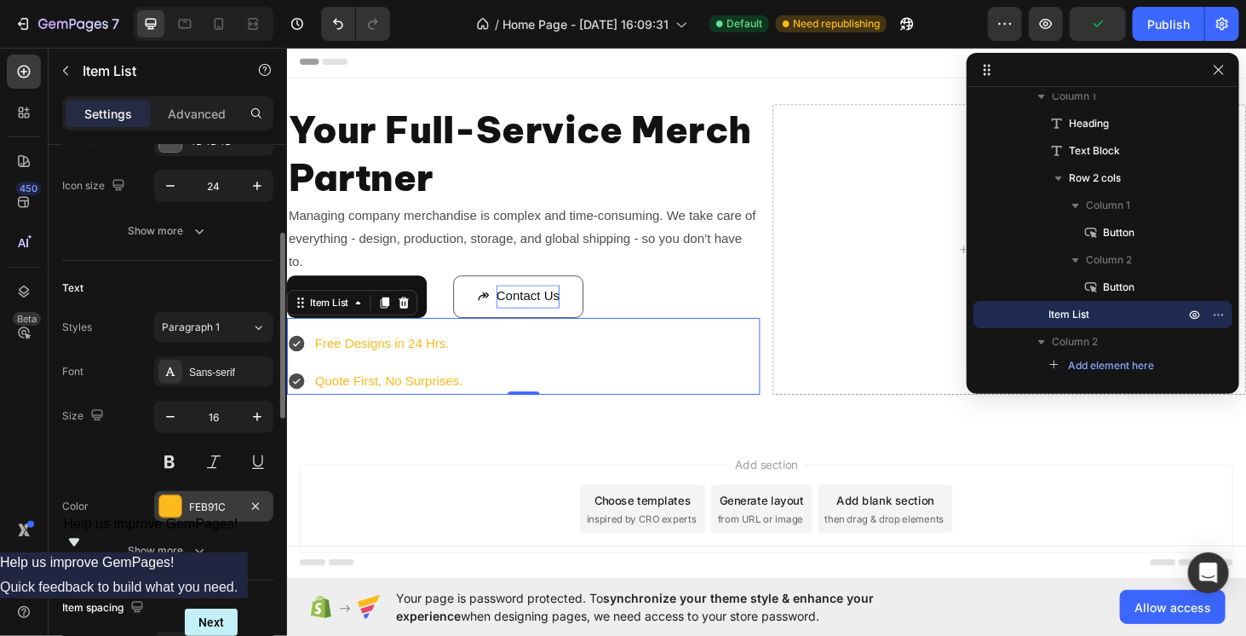
click at [196, 502] on div "FEB91C" at bounding box center [213, 506] width 49 height 15
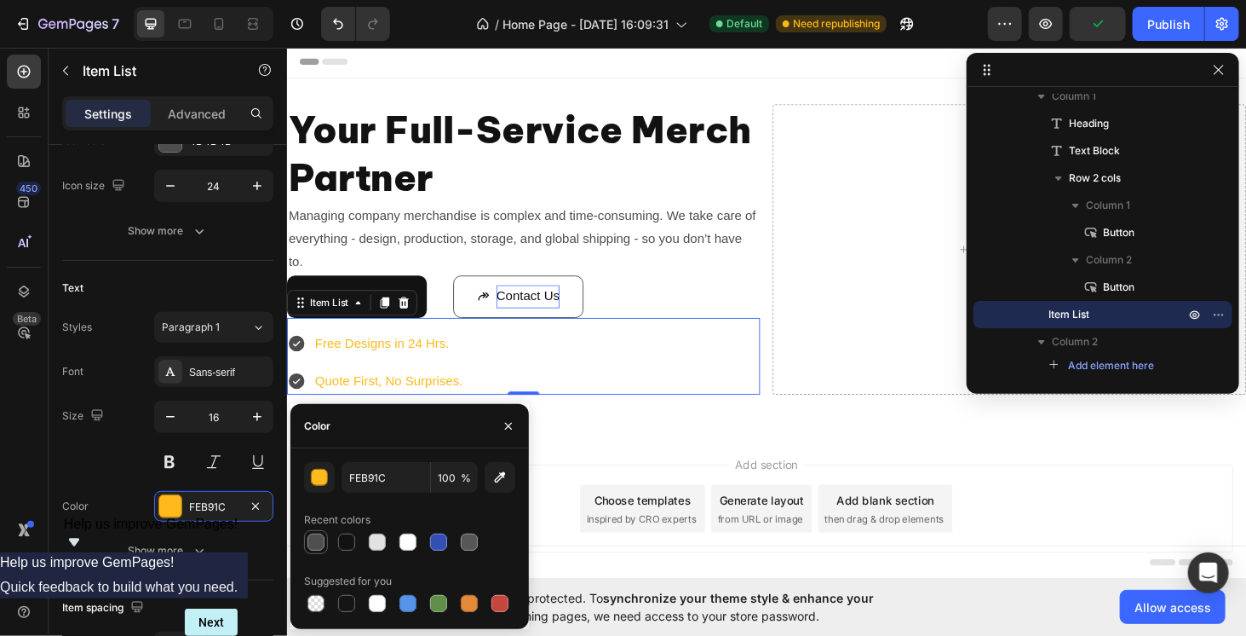
click at [315, 545] on div at bounding box center [316, 541] width 17 height 17
click at [466, 538] on div at bounding box center [469, 541] width 17 height 17
type input "575757"
click at [311, 480] on button "button" at bounding box center [319, 477] width 31 height 31
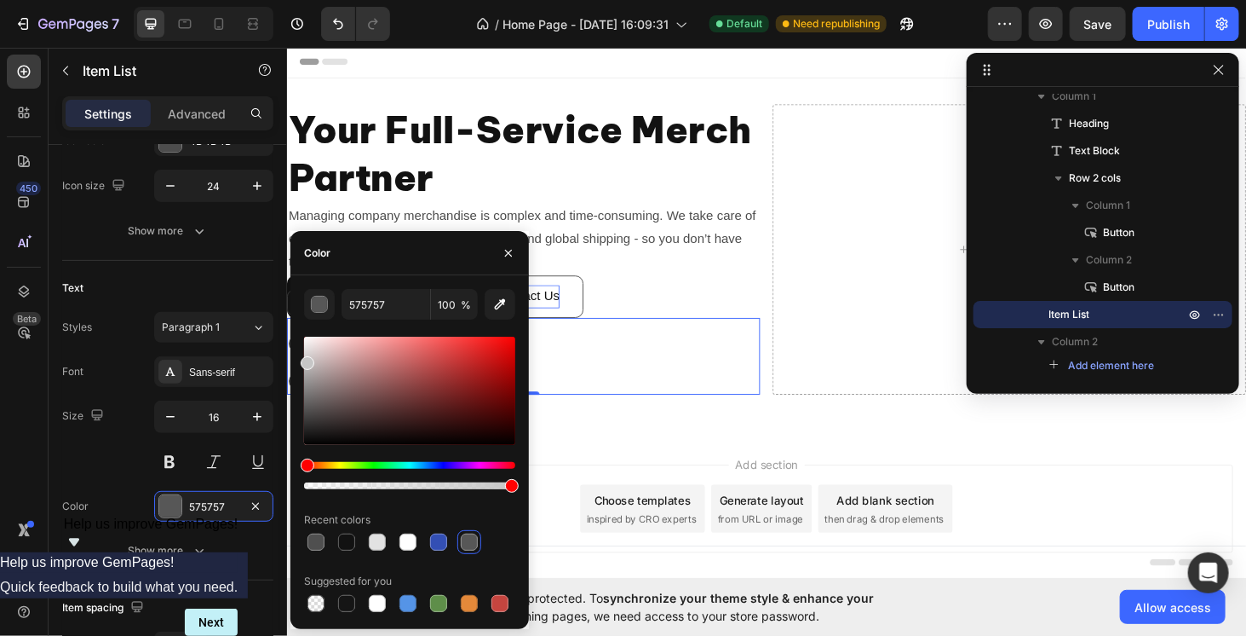
drag, startPoint x: 324, startPoint y: 392, endPoint x: 296, endPoint y: 360, distance: 41.7
click at [296, 360] on div "575757 100 % Recent colors Suggested for you" at bounding box center [409, 452] width 239 height 326
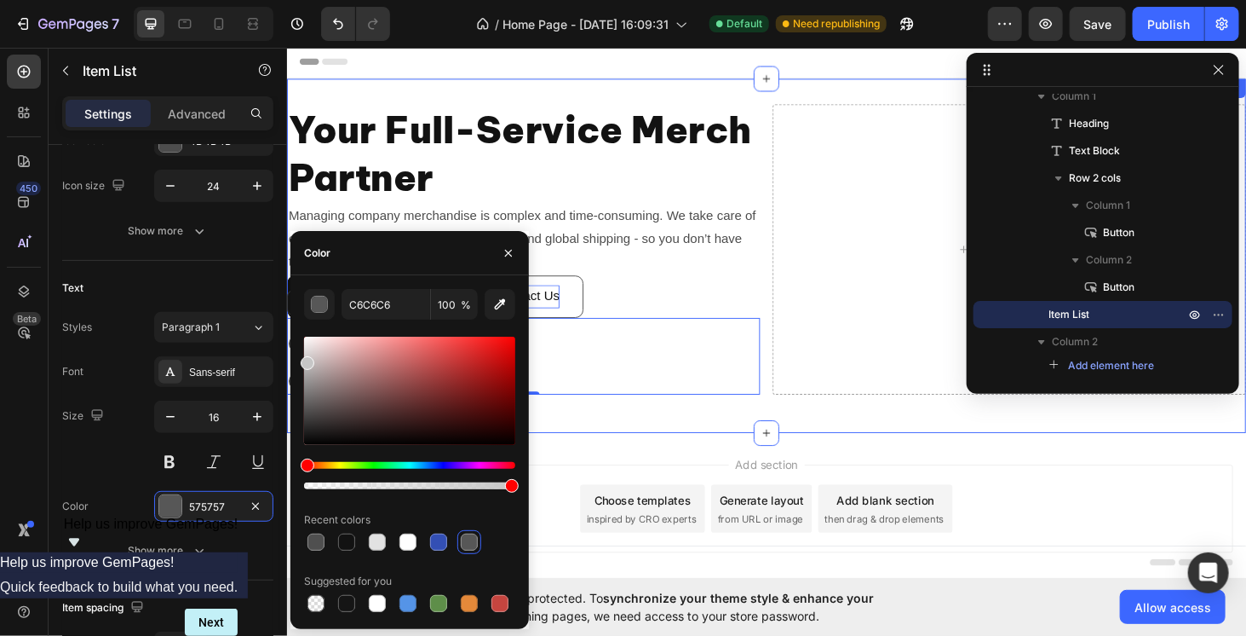
click at [632, 446] on div "Your Full-Service Merch Partner Heading Managing company merchandise is complex…" at bounding box center [797, 268] width 1022 height 377
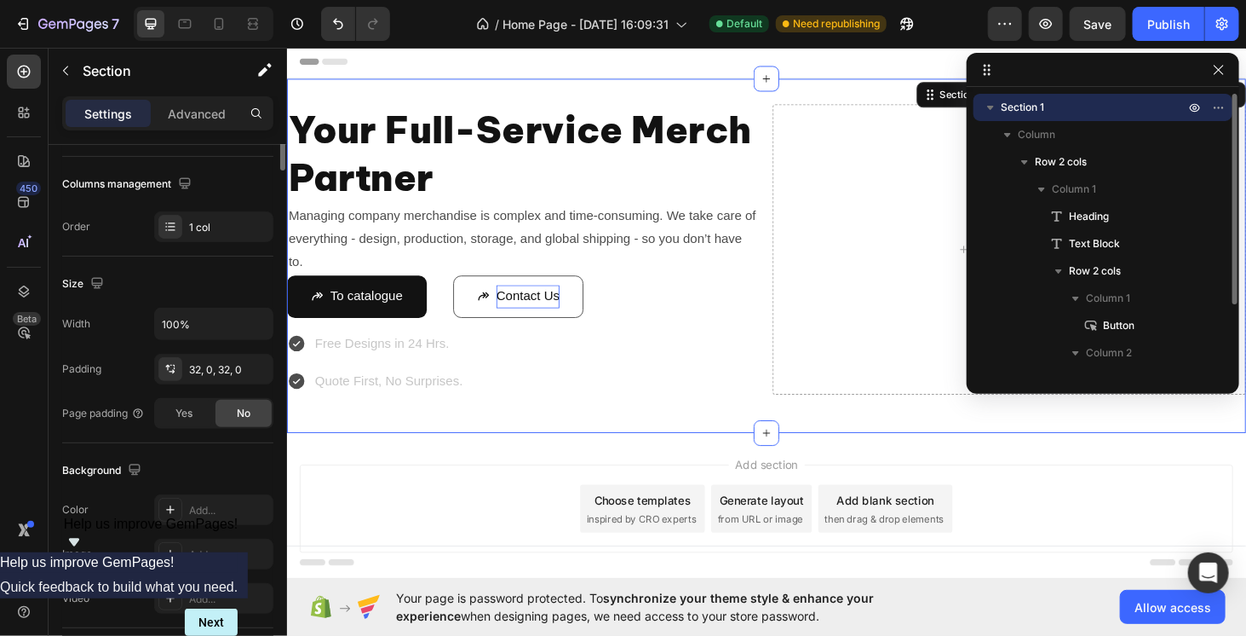
scroll to position [0, 0]
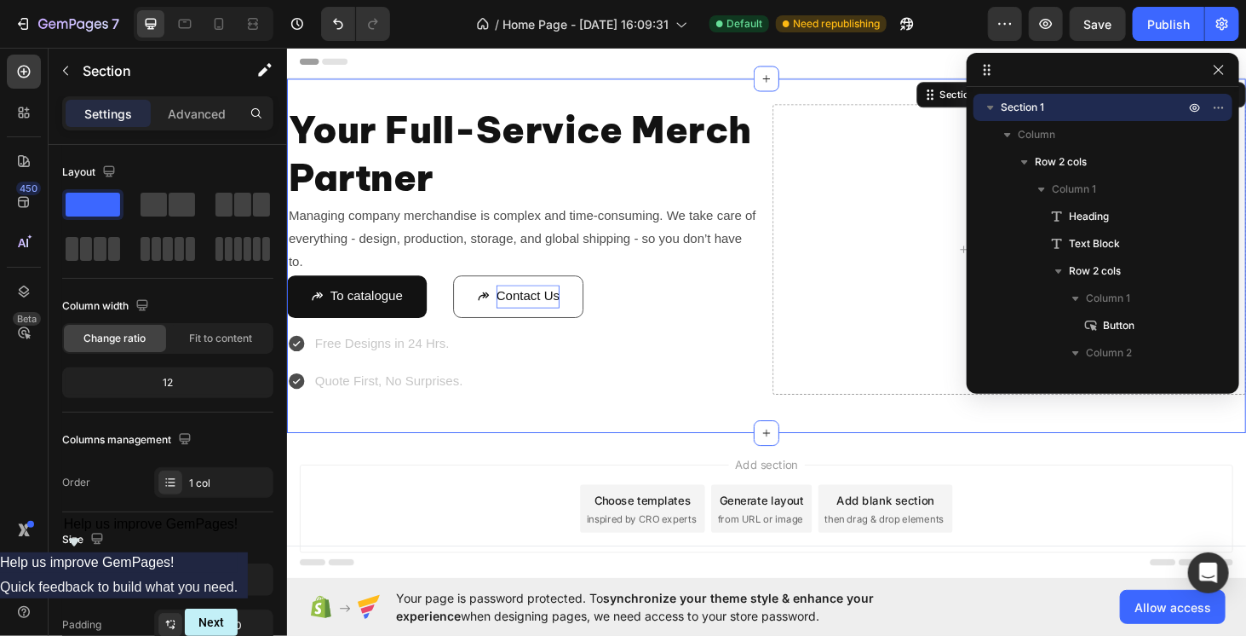
click at [458, 496] on div "Add section Choose templates inspired by CRO experts Generate layout from URL o…" at bounding box center [797, 539] width 995 height 94
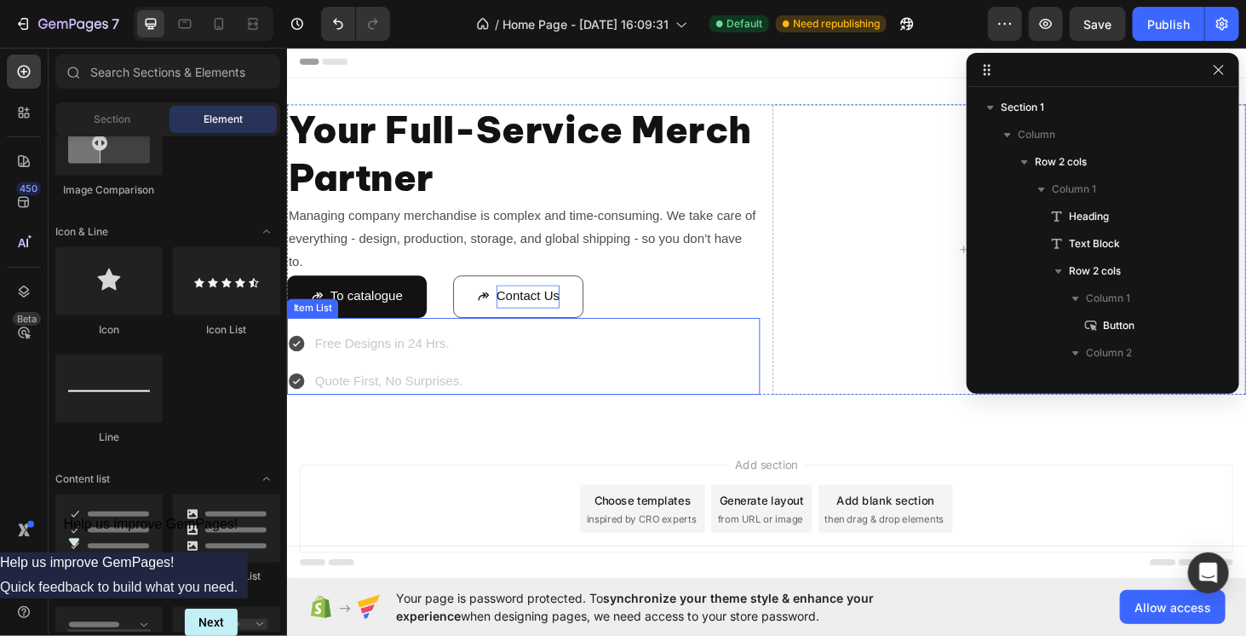
click at [470, 382] on div "Free Designs in 24 Hrs. Quote First, No Surprises." at bounding box center [381, 383] width 190 height 70
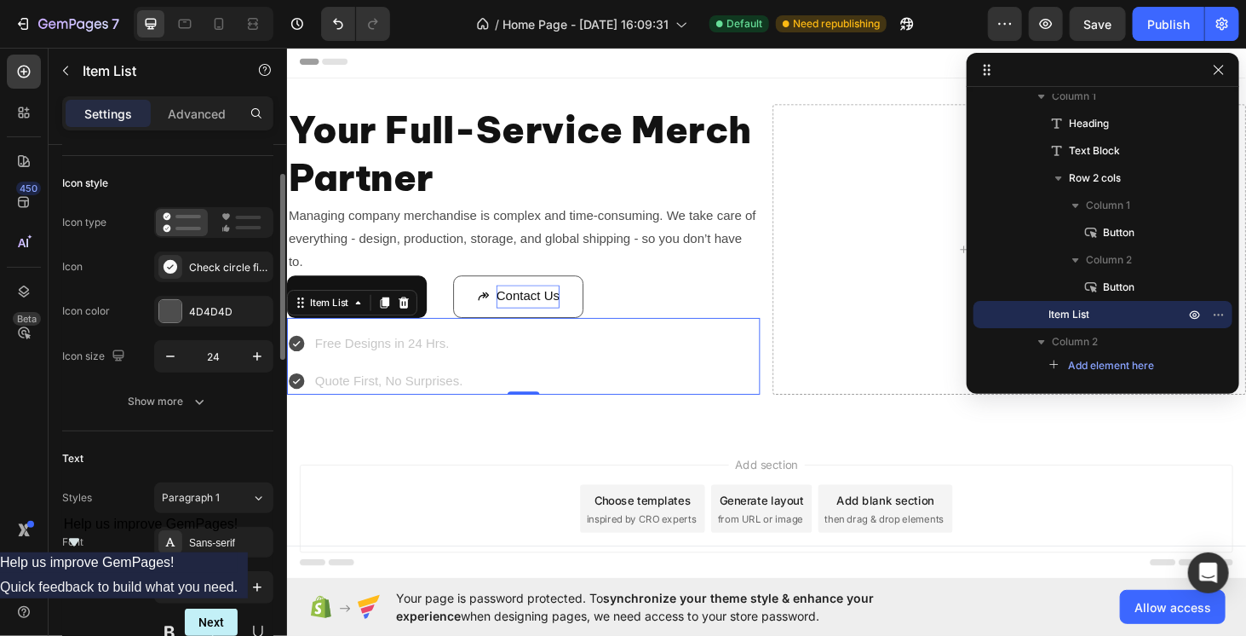
scroll to position [170, 0]
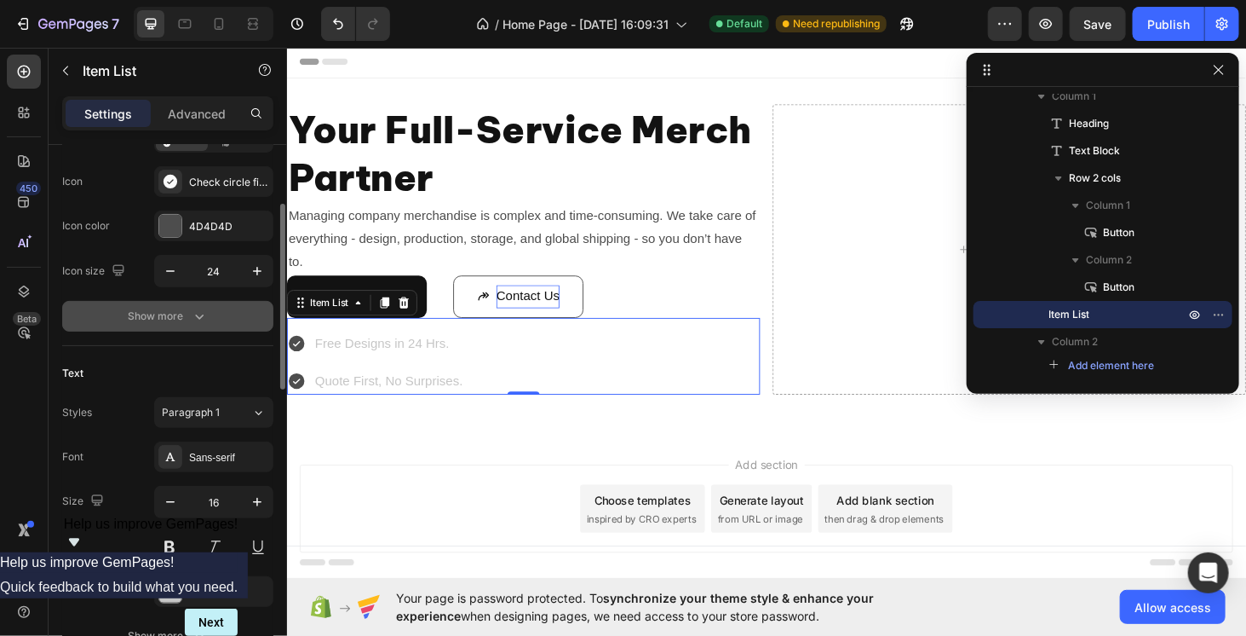
click at [187, 312] on div "Show more" at bounding box center [168, 316] width 79 height 17
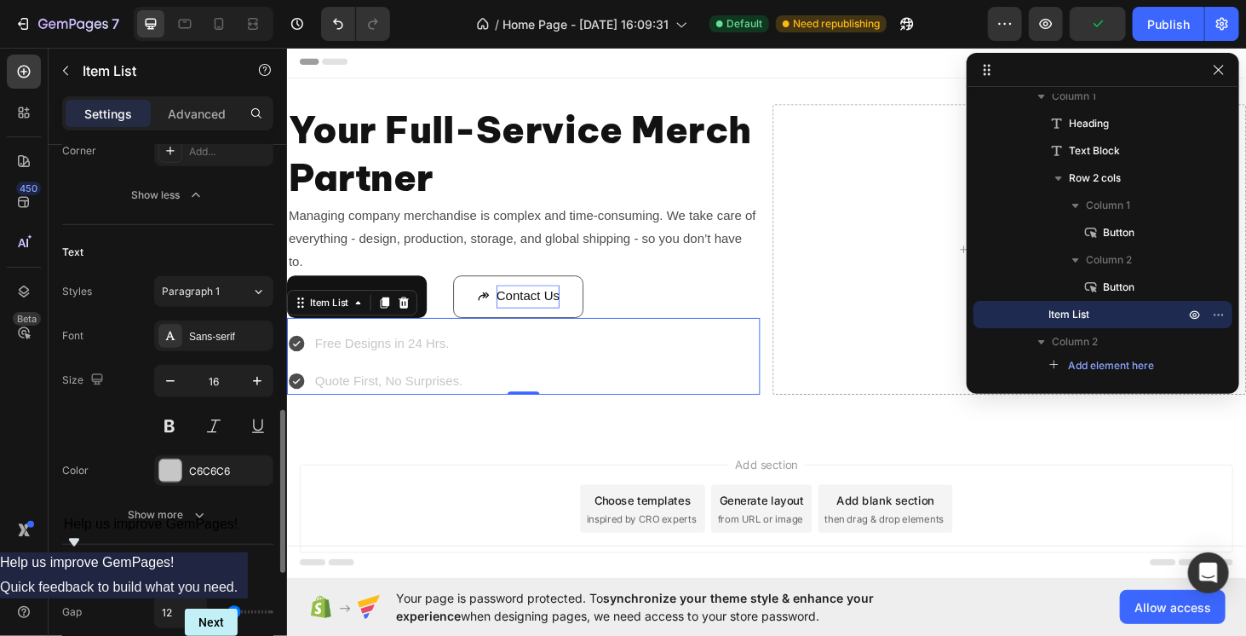
scroll to position [596, 0]
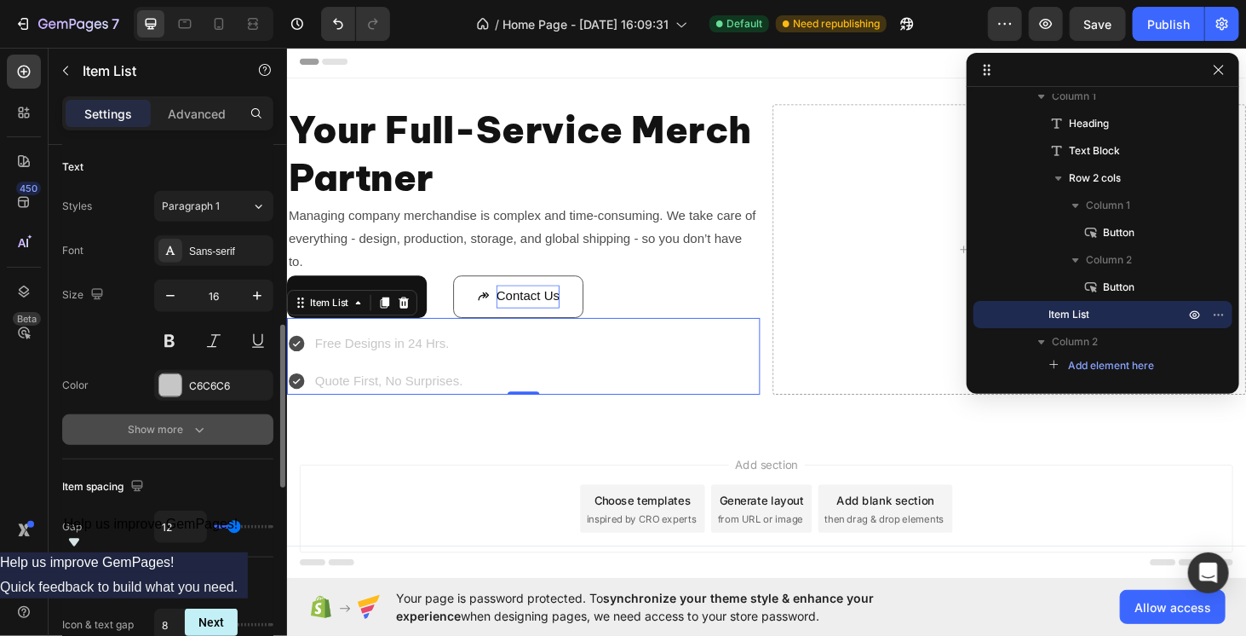
click at [199, 439] on button "Show more" at bounding box center [167, 429] width 211 height 31
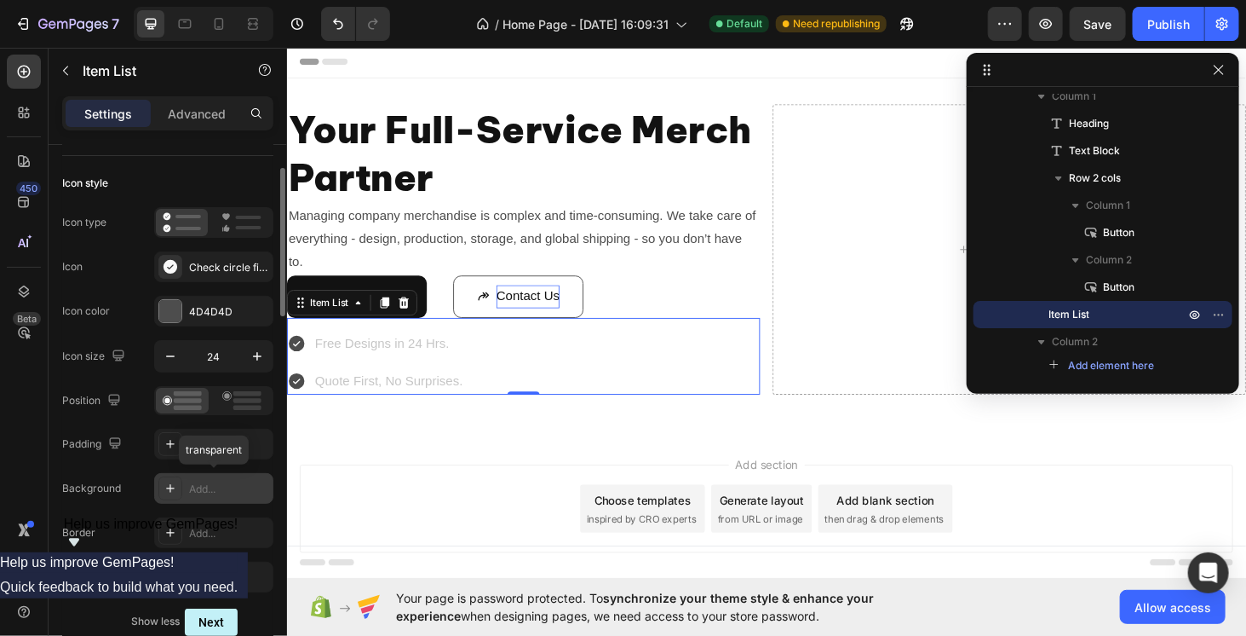
scroll to position [170, 0]
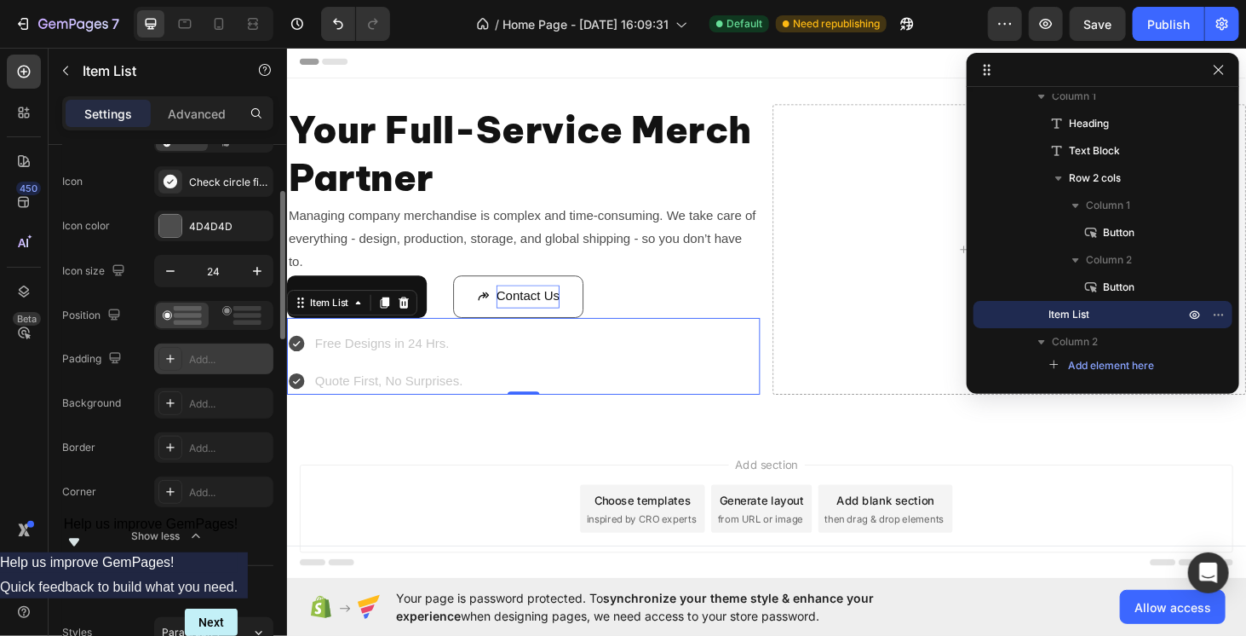
click at [216, 362] on div "Add..." at bounding box center [229, 359] width 80 height 15
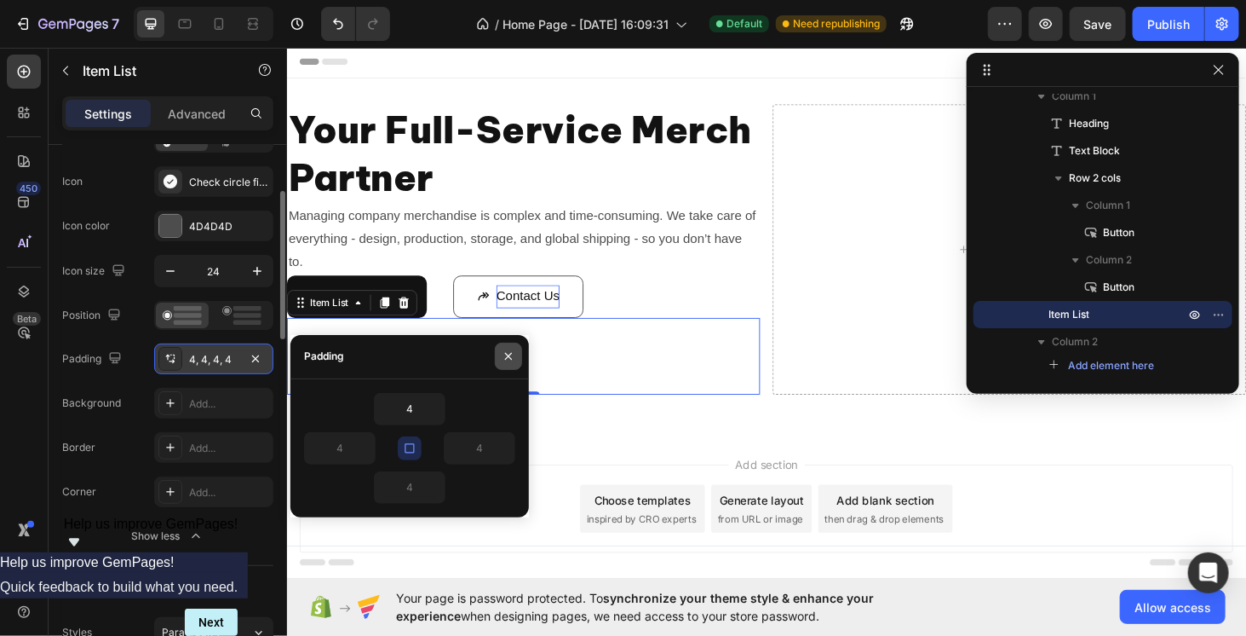
click at [502, 358] on icon "button" at bounding box center [509, 356] width 14 height 14
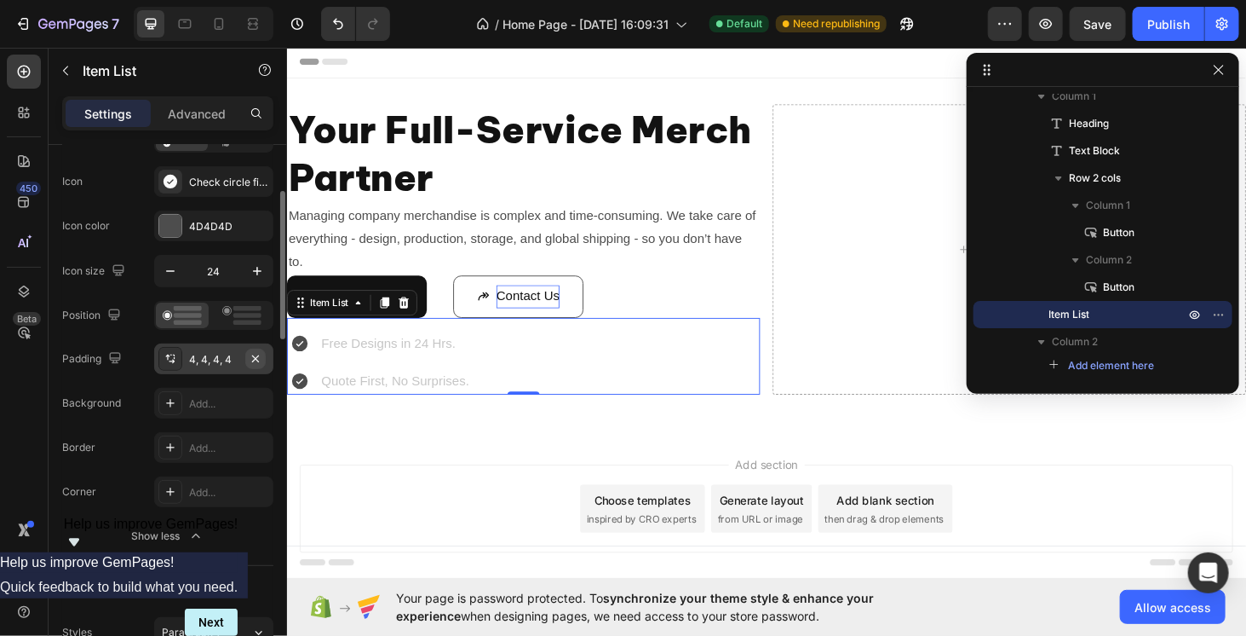
click at [253, 352] on icon "button" at bounding box center [256, 359] width 14 height 14
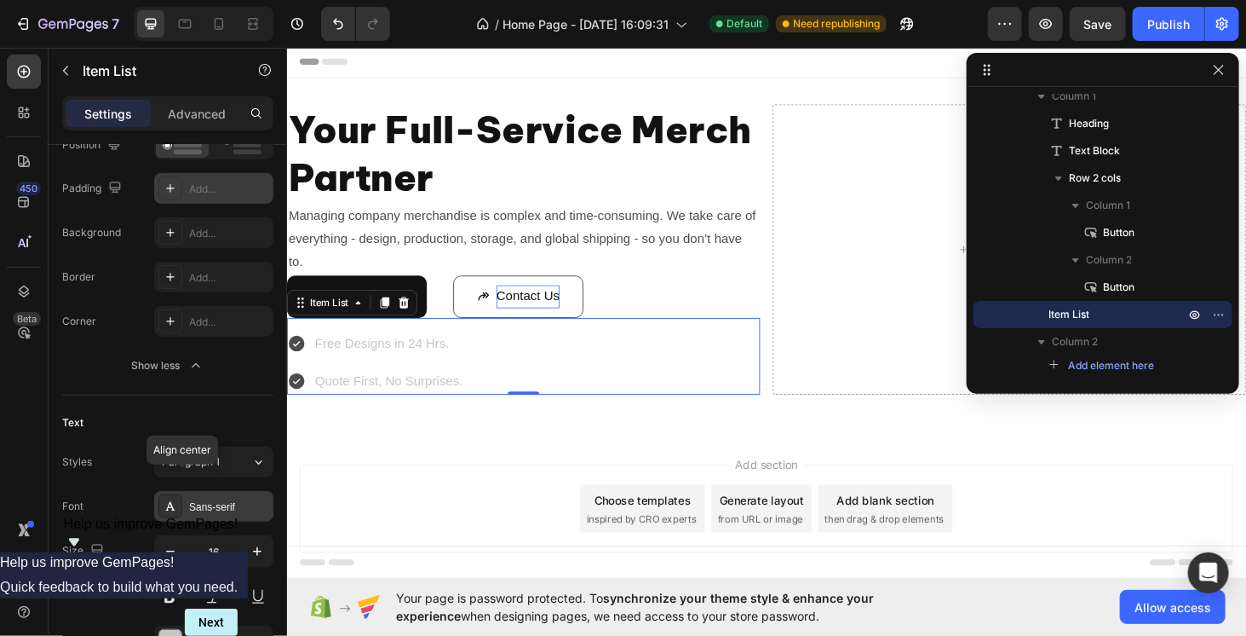
scroll to position [0, 0]
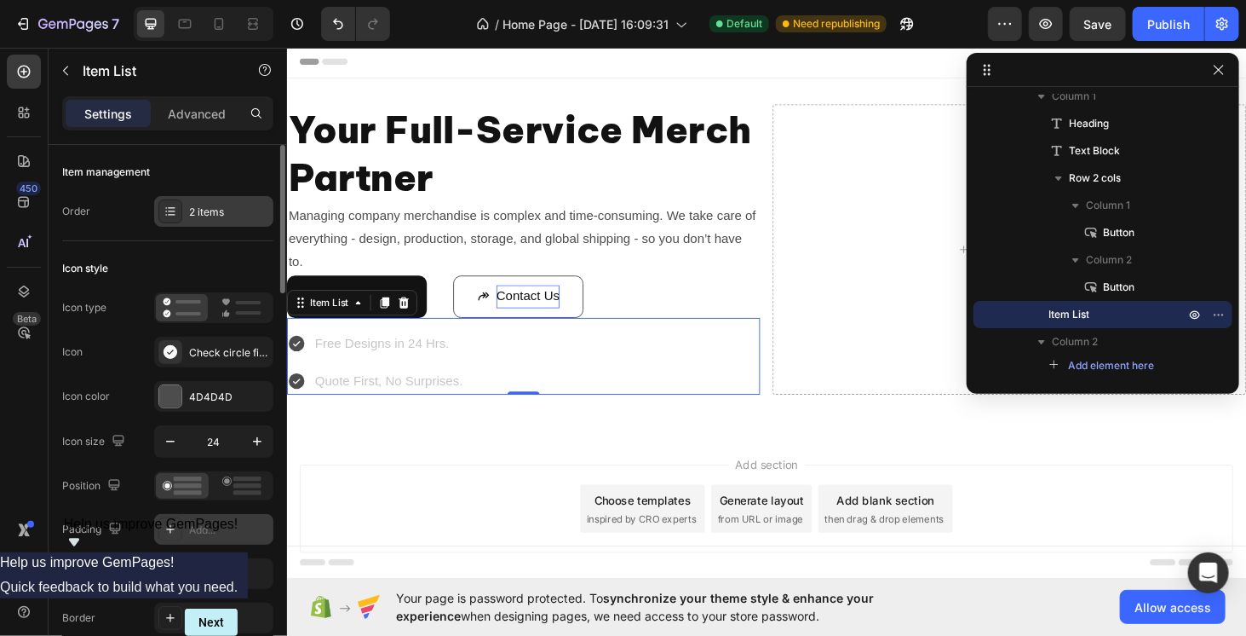
click at [216, 219] on div "2 items" at bounding box center [213, 211] width 119 height 31
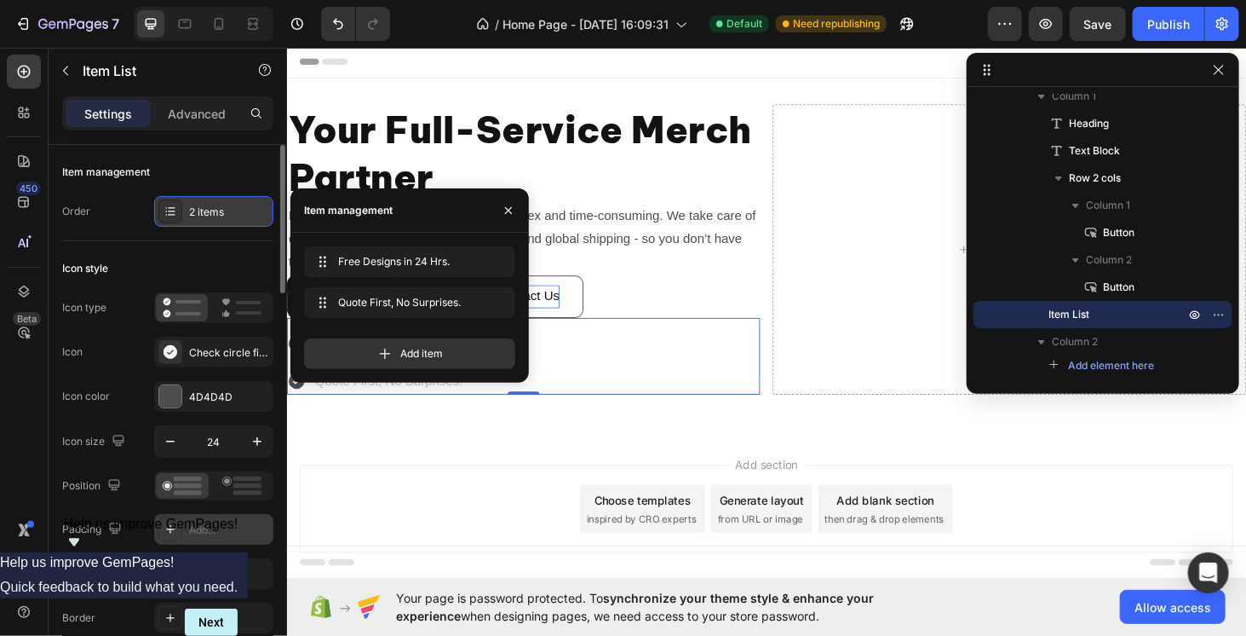
click at [216, 219] on div "2 items" at bounding box center [213, 211] width 119 height 31
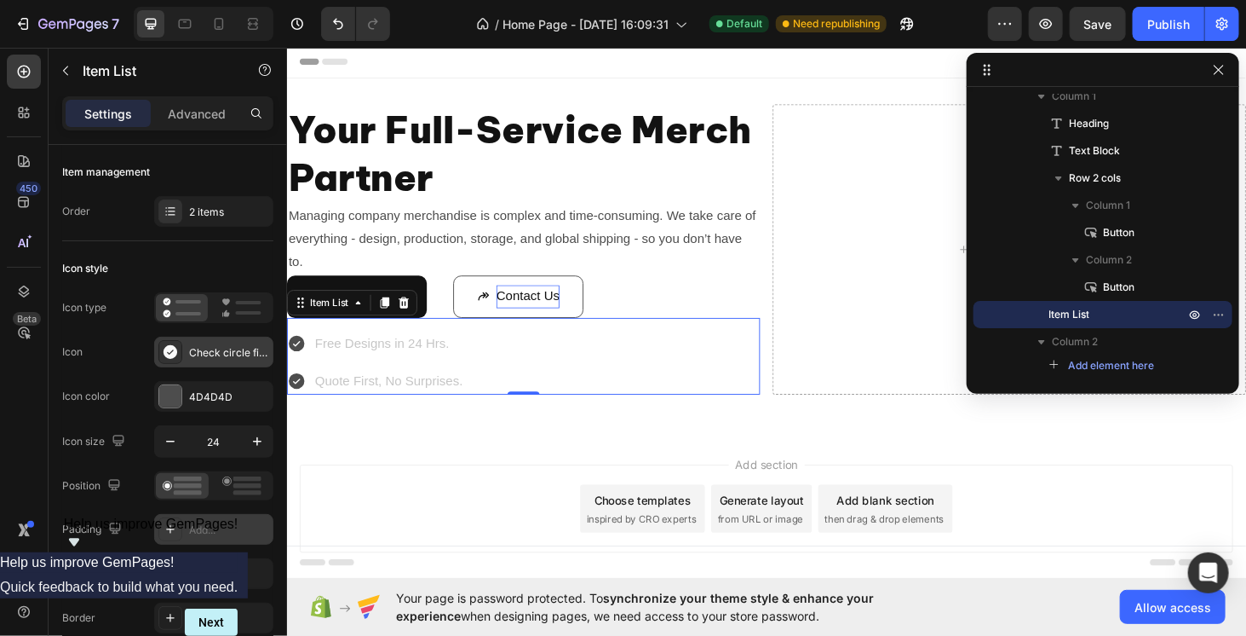
click at [215, 361] on div "Check circle filled" at bounding box center [213, 352] width 119 height 31
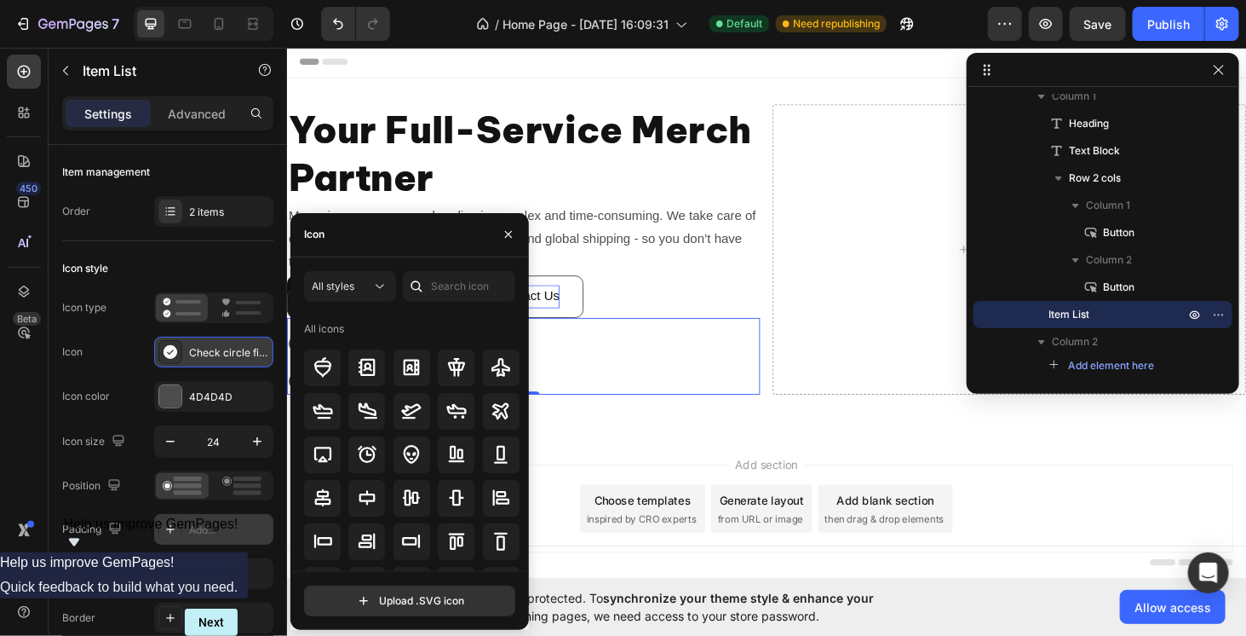
click at [215, 361] on div "Check circle filled" at bounding box center [213, 352] width 119 height 31
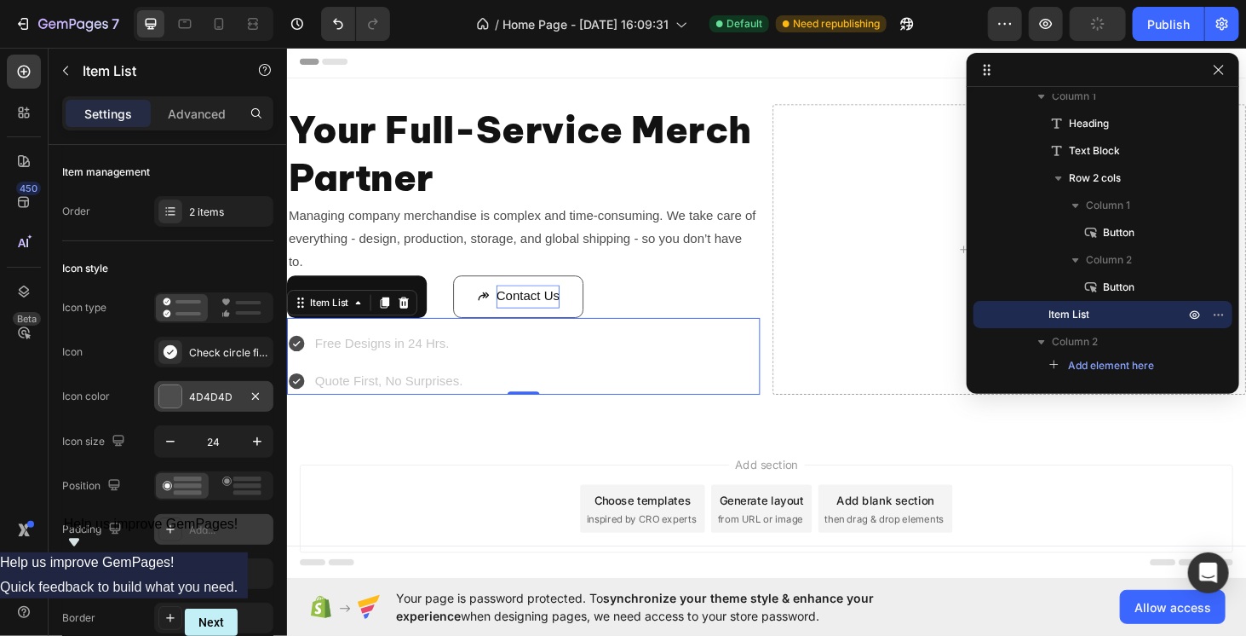
click at [209, 381] on div "4D4D4D" at bounding box center [213, 396] width 119 height 31
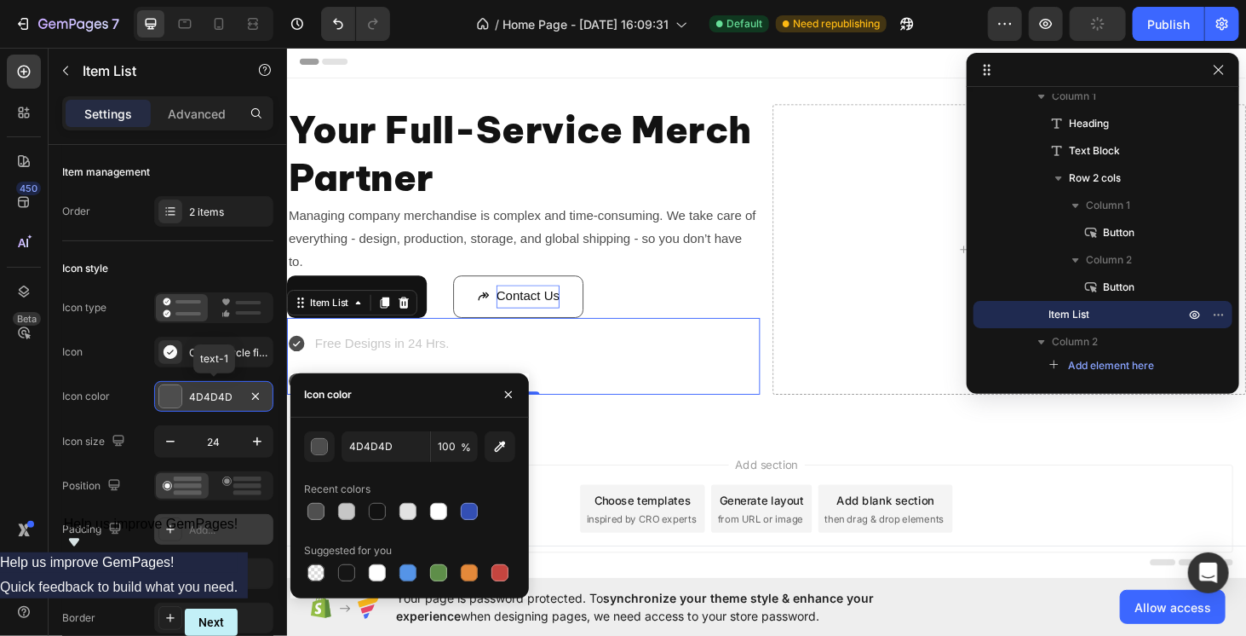
click at [209, 381] on div "4D4D4D" at bounding box center [213, 396] width 119 height 31
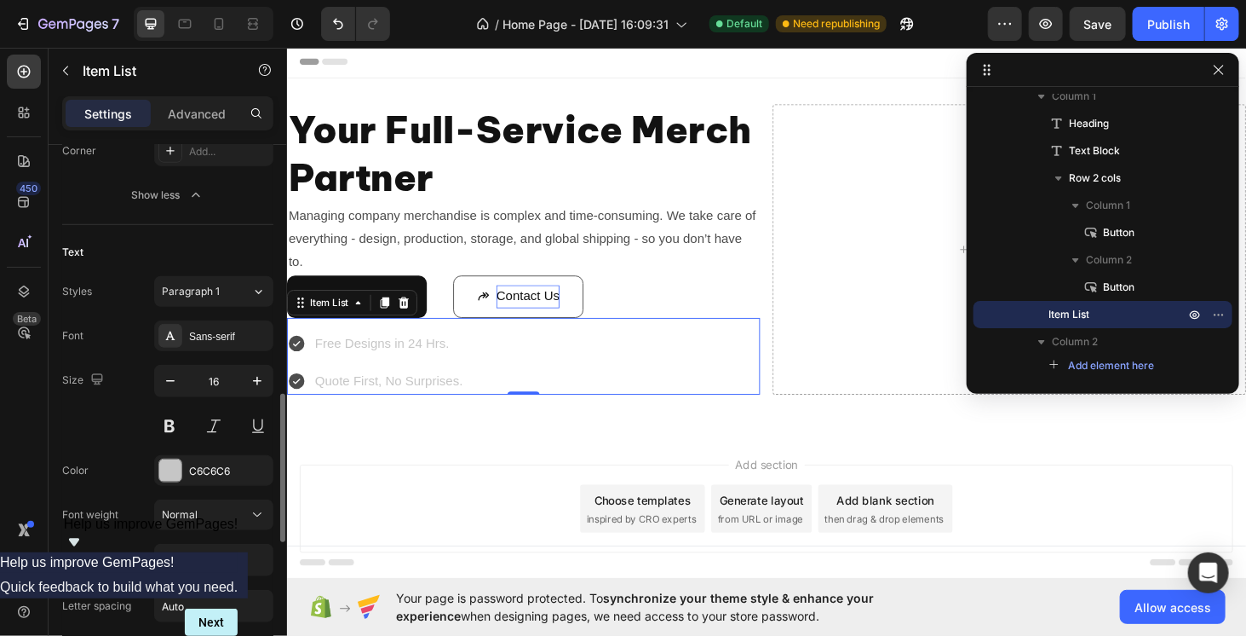
scroll to position [596, 0]
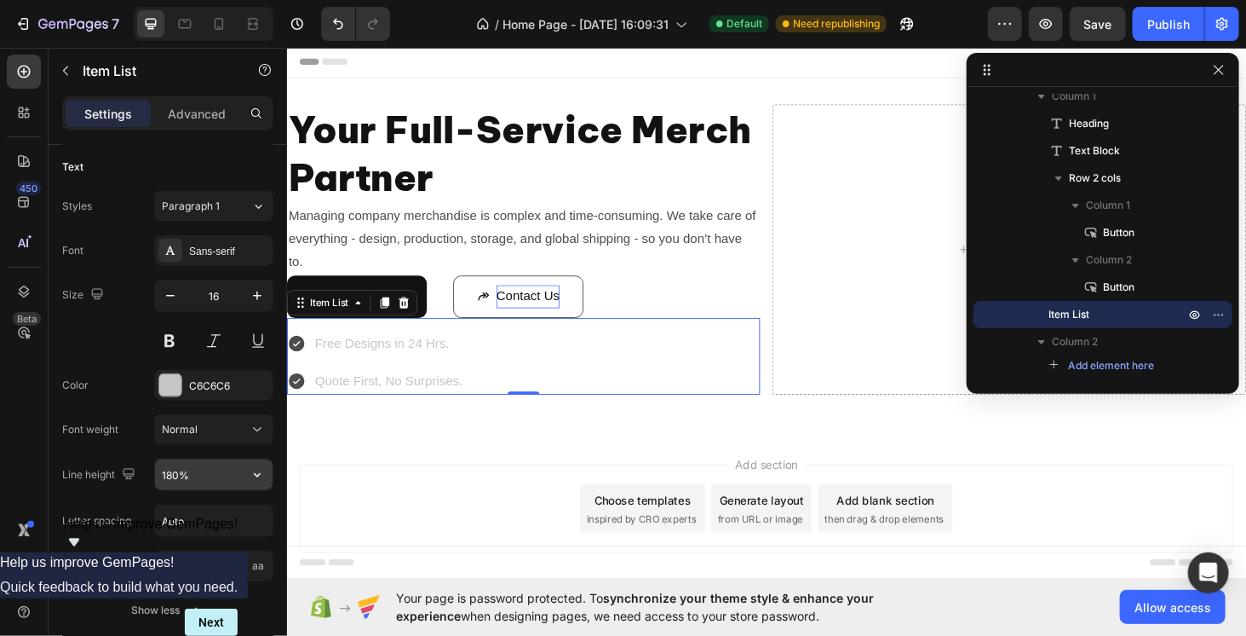
click at [208, 468] on input "180%" at bounding box center [214, 474] width 118 height 31
click at [267, 474] on button "button" at bounding box center [257, 474] width 31 height 31
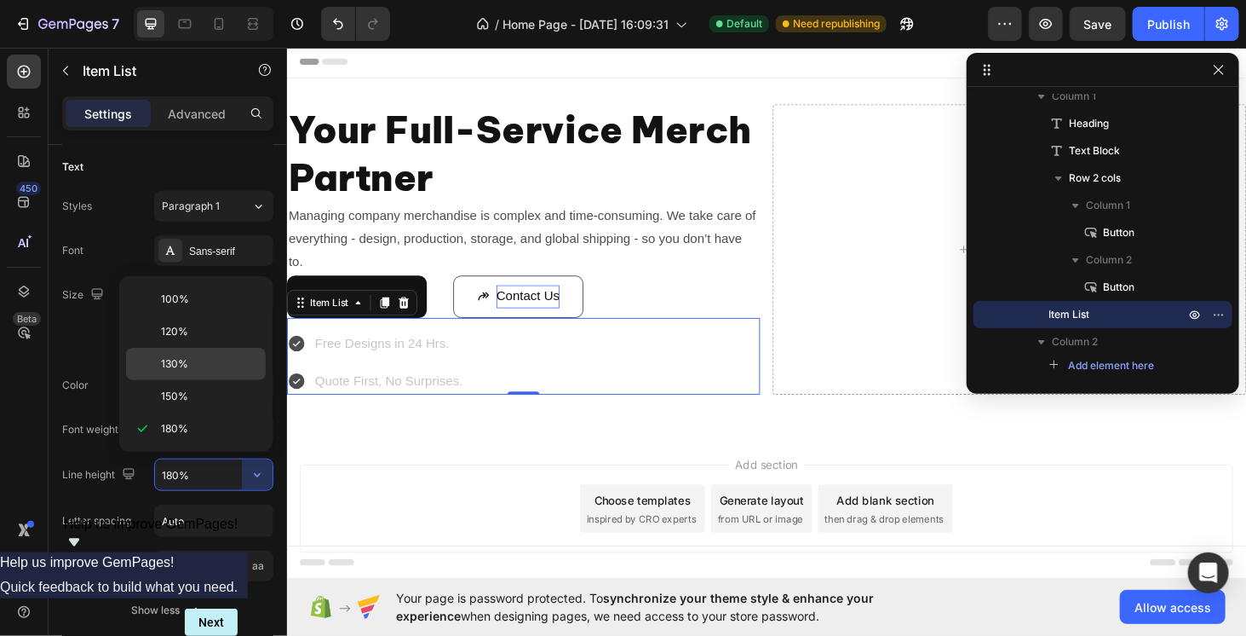
click at [201, 365] on p "130%" at bounding box center [209, 363] width 97 height 15
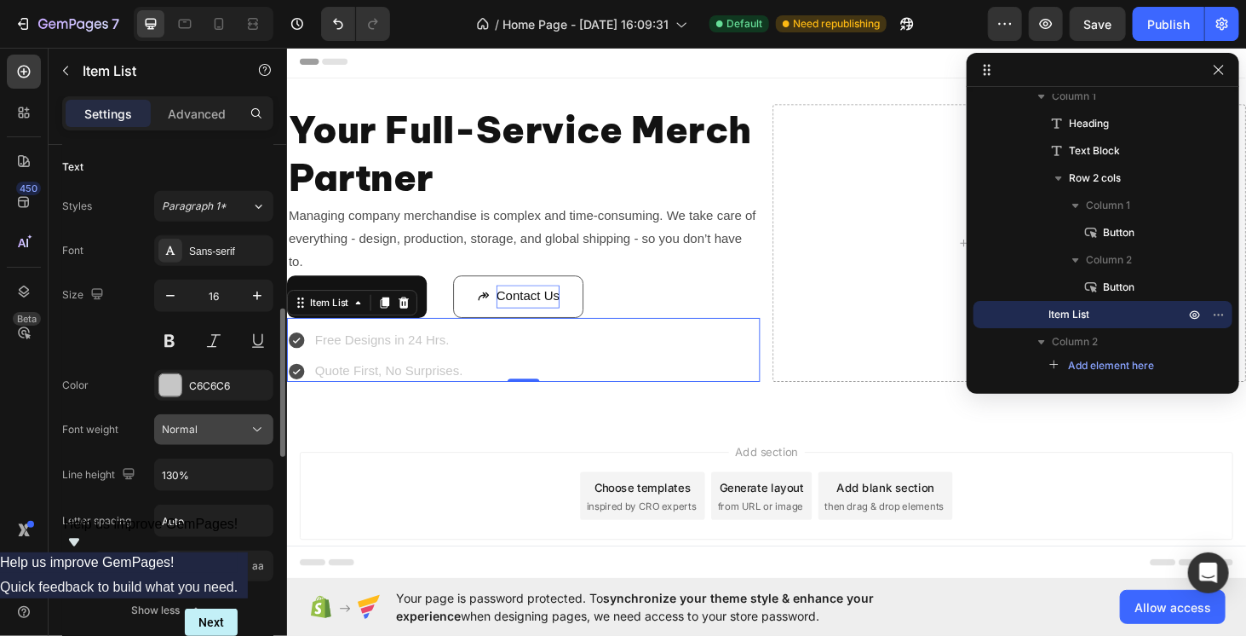
click at [267, 417] on button "Normal" at bounding box center [213, 429] width 119 height 31
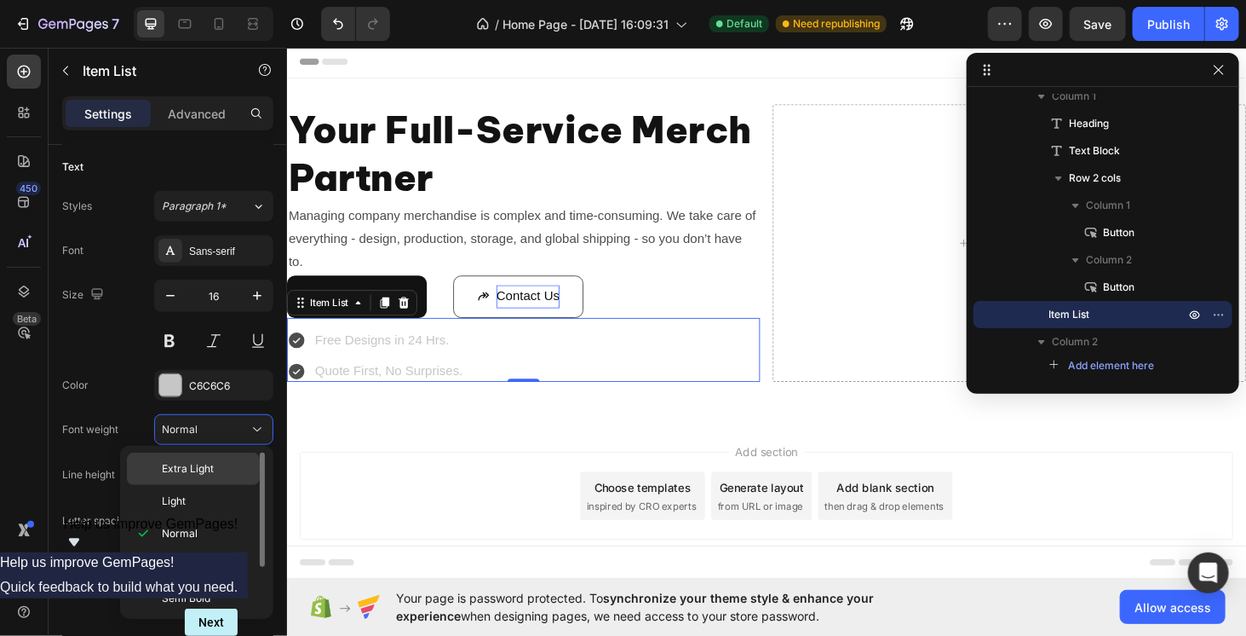
click at [201, 480] on div "Extra Light" at bounding box center [193, 468] width 133 height 32
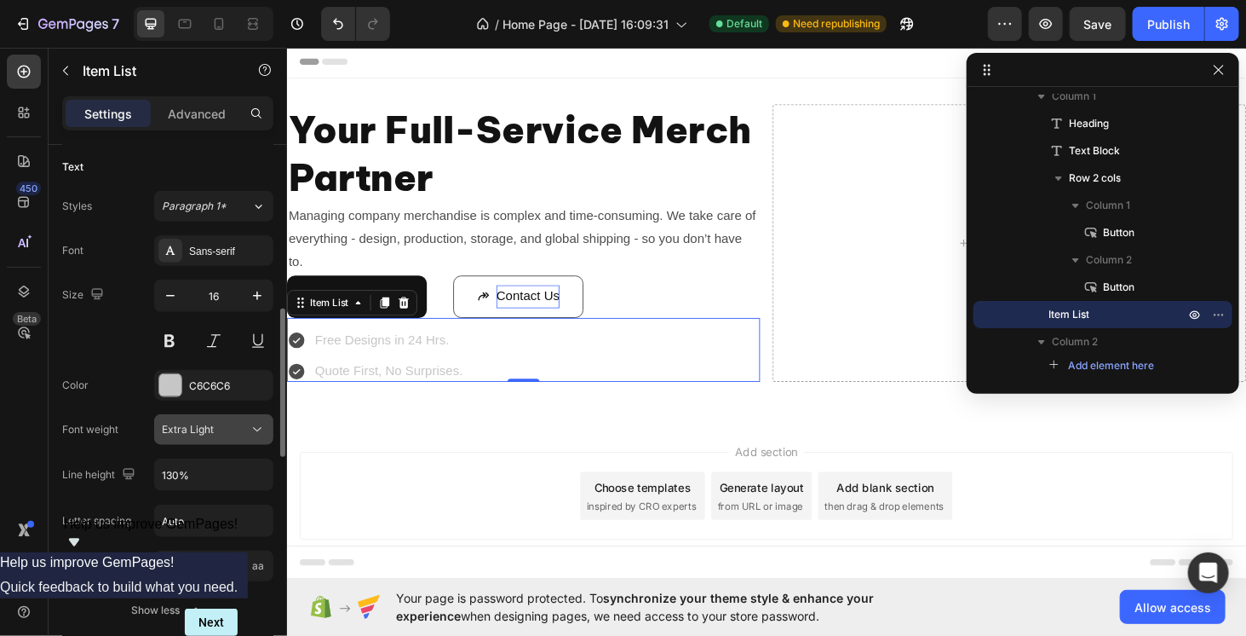
click at [262, 422] on icon at bounding box center [257, 429] width 17 height 17
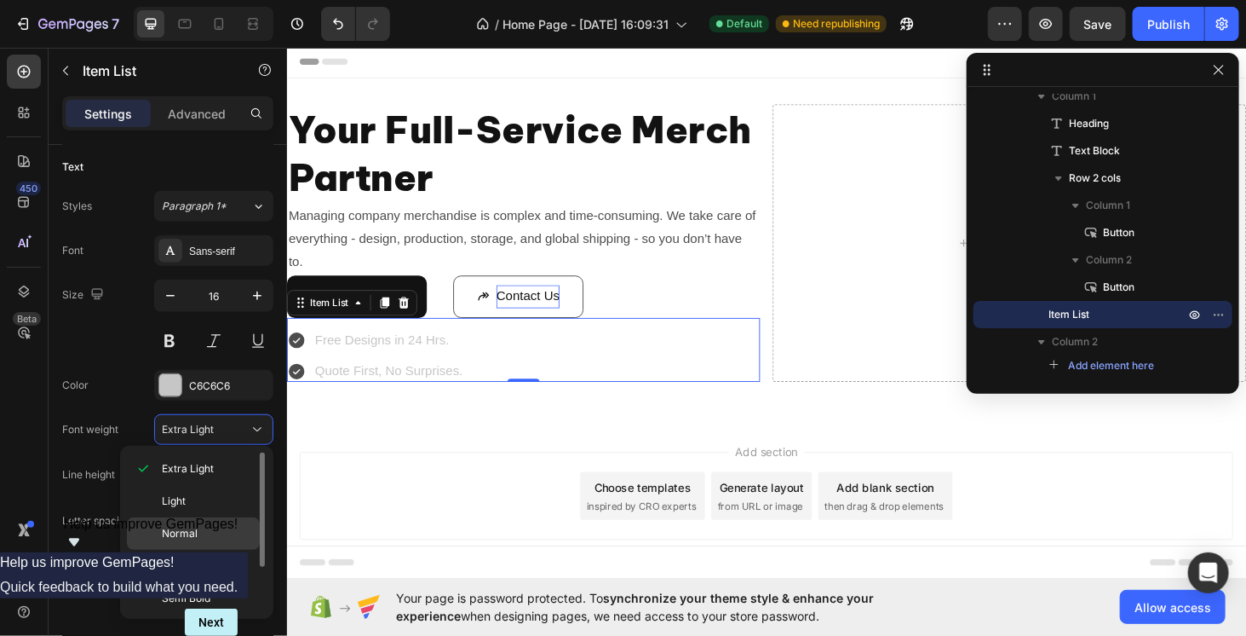
click at [211, 530] on p "Normal" at bounding box center [207, 533] width 90 height 15
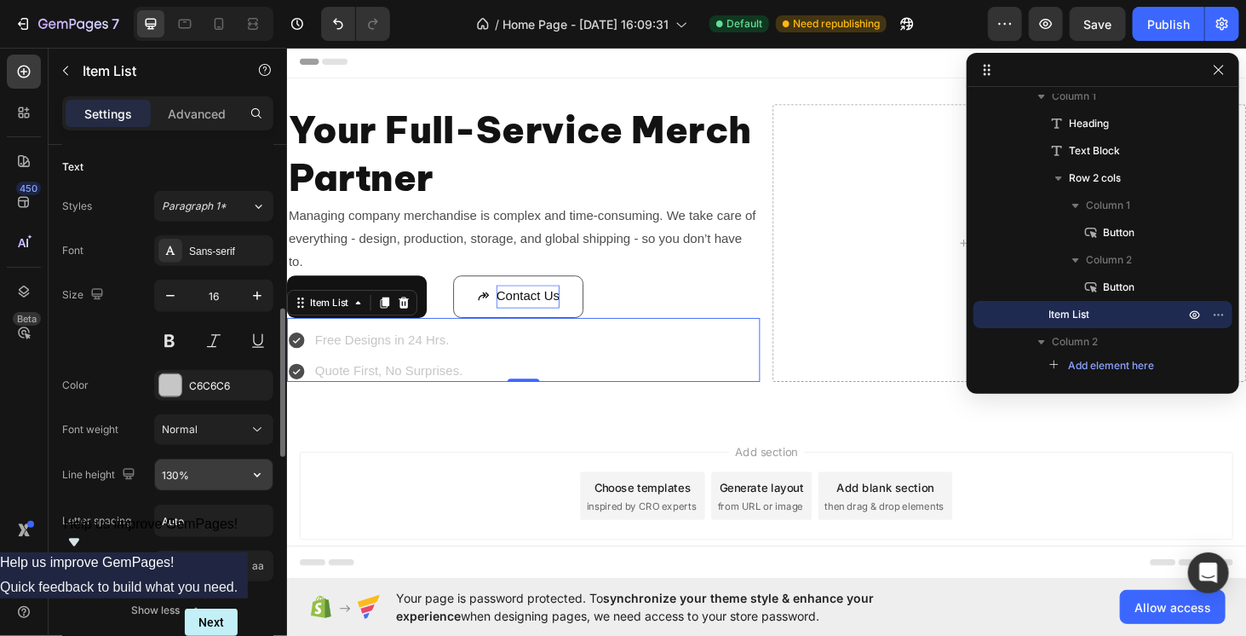
click at [223, 474] on input "130%" at bounding box center [214, 474] width 118 height 31
click at [252, 477] on icon "button" at bounding box center [257, 474] width 17 height 17
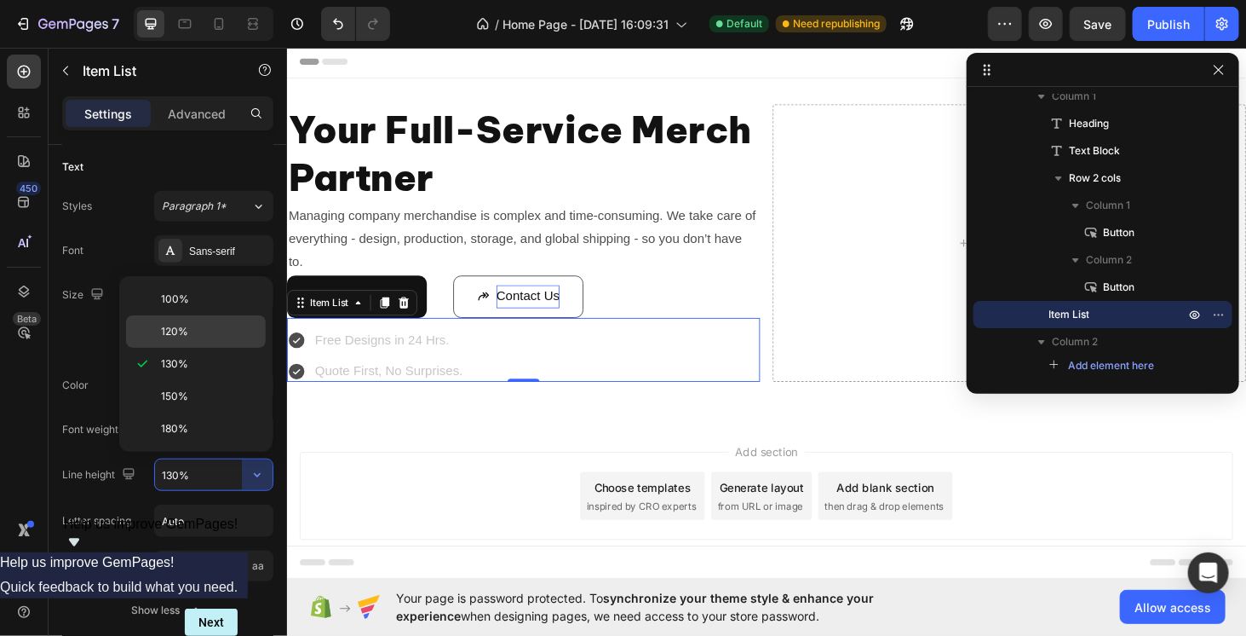
click at [215, 330] on p "120%" at bounding box center [209, 331] width 97 height 15
type input "120%"
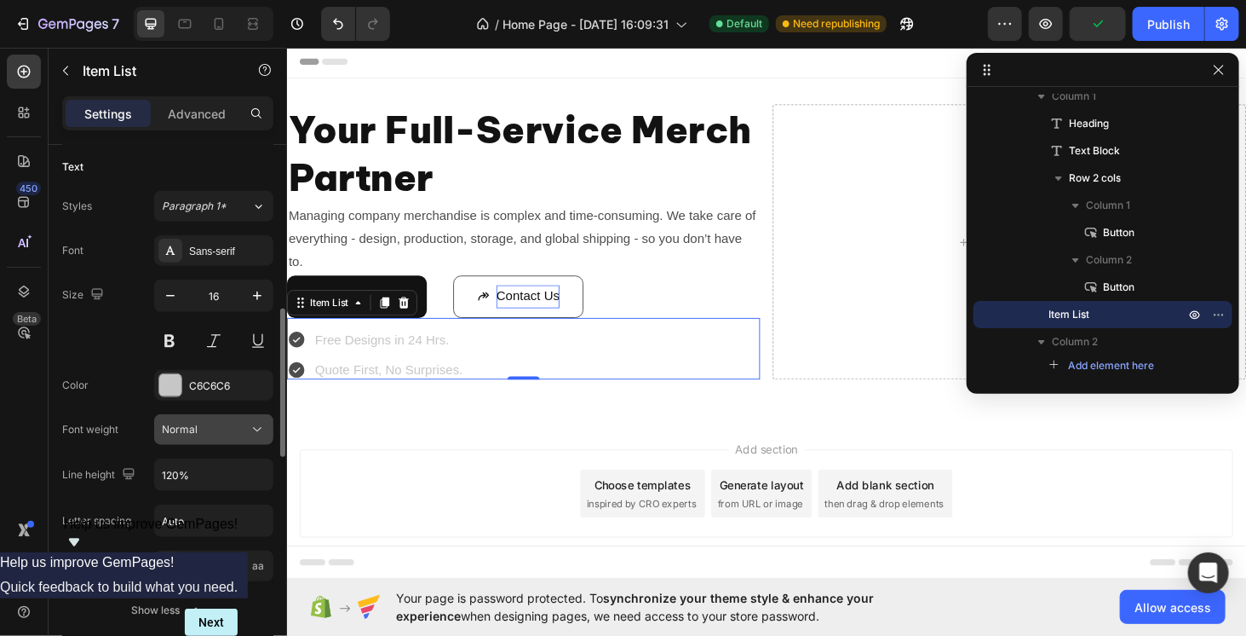
click at [260, 428] on icon at bounding box center [257, 430] width 9 height 4
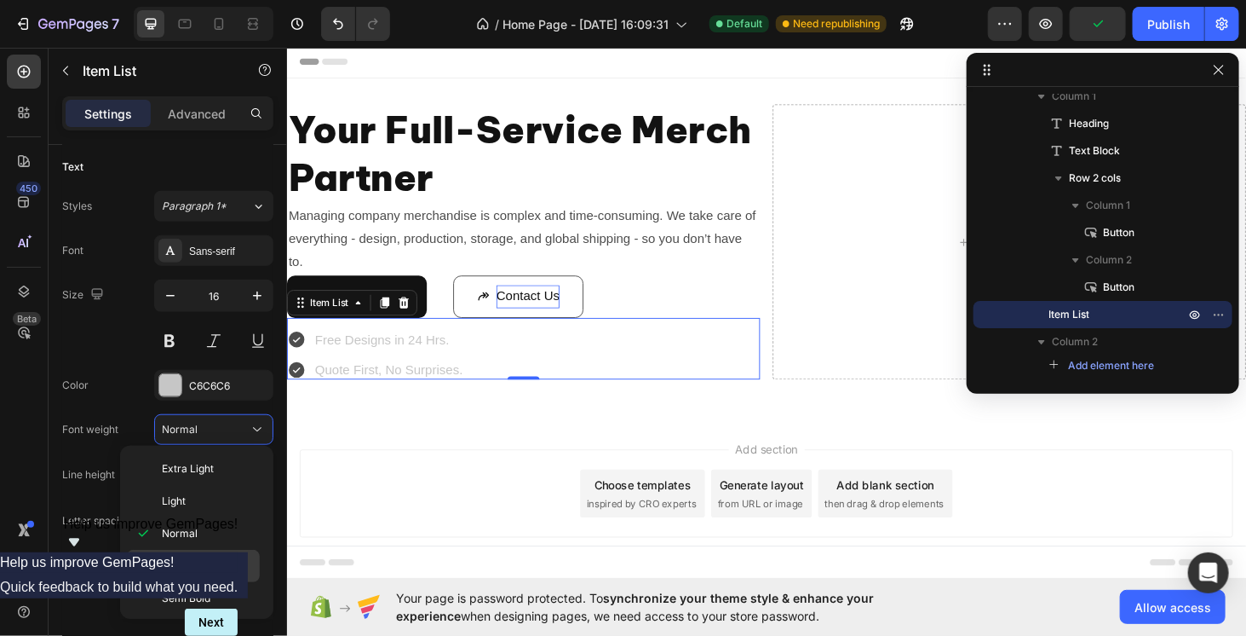
click at [220, 555] on div "Medium" at bounding box center [193, 565] width 133 height 32
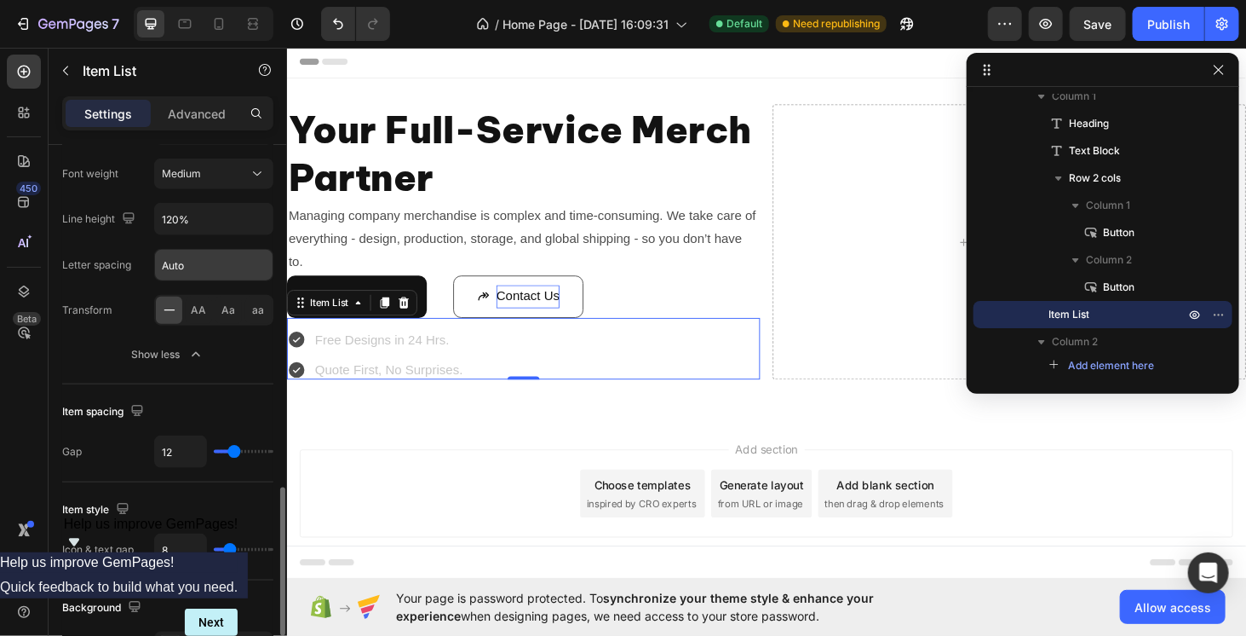
scroll to position [937, 0]
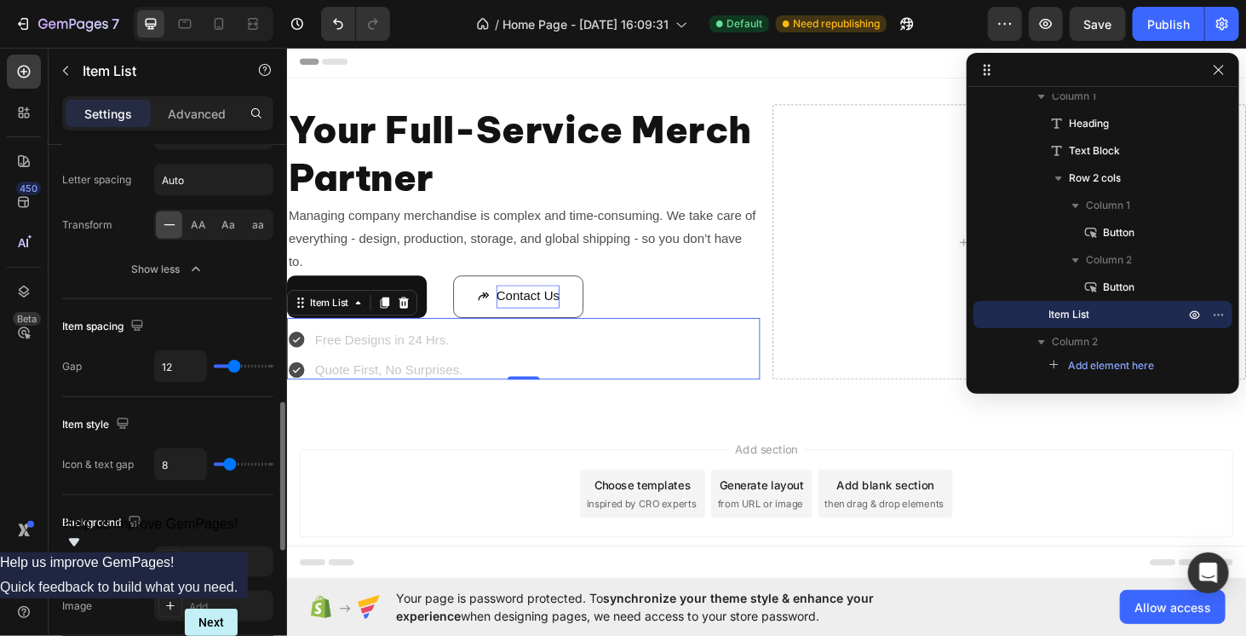
type input "7"
type input "5"
type input "4"
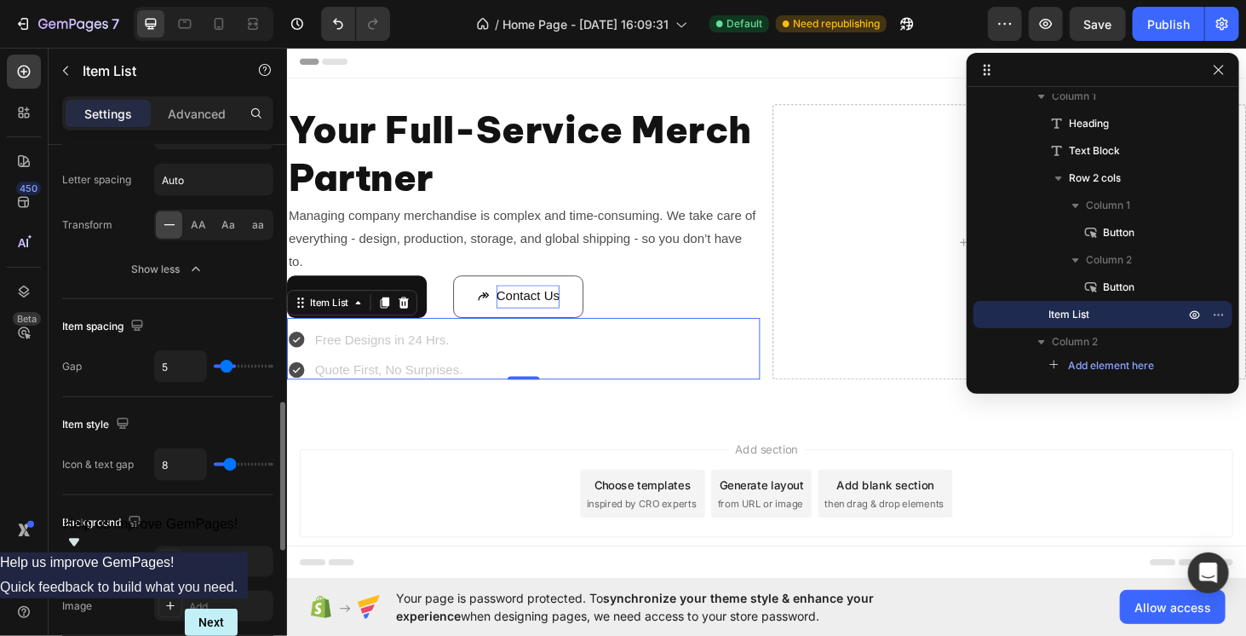
type input "4"
type input "3"
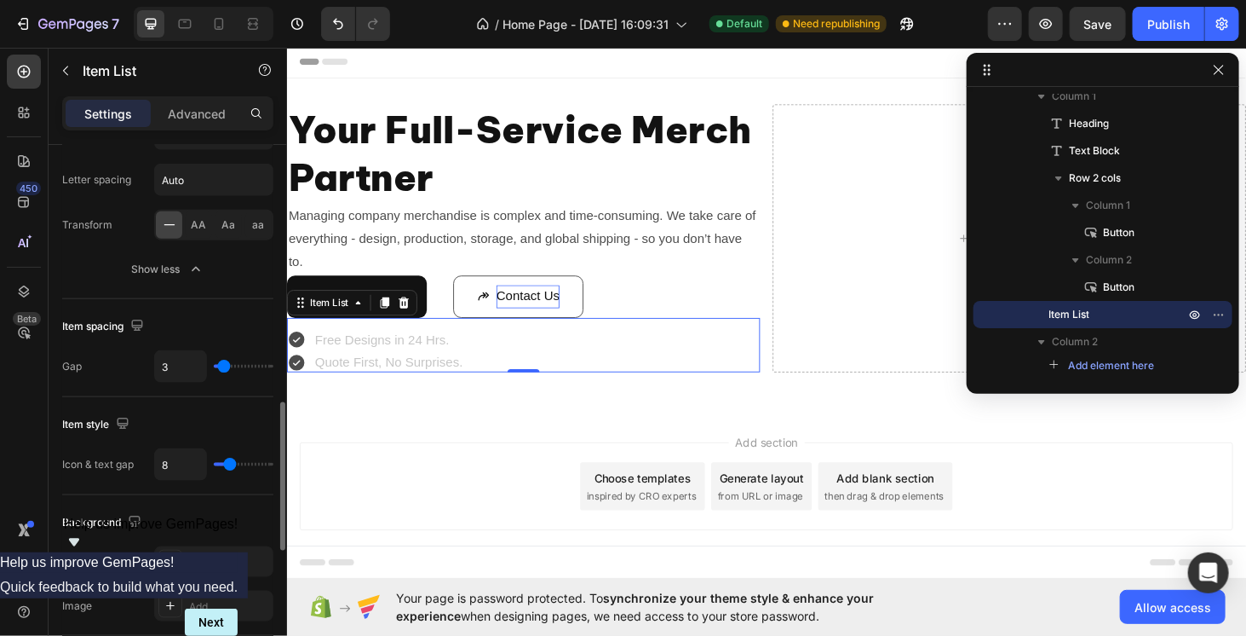
type input "2"
type input "1"
type input "0"
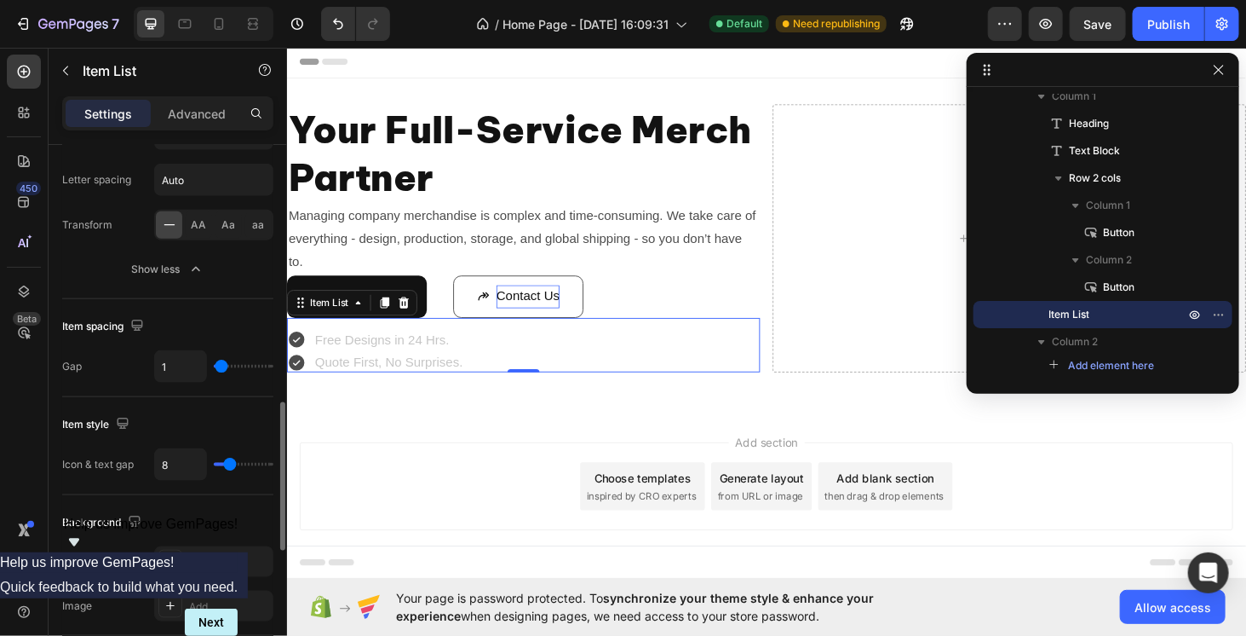
type input "0"
type input "1"
type input "2"
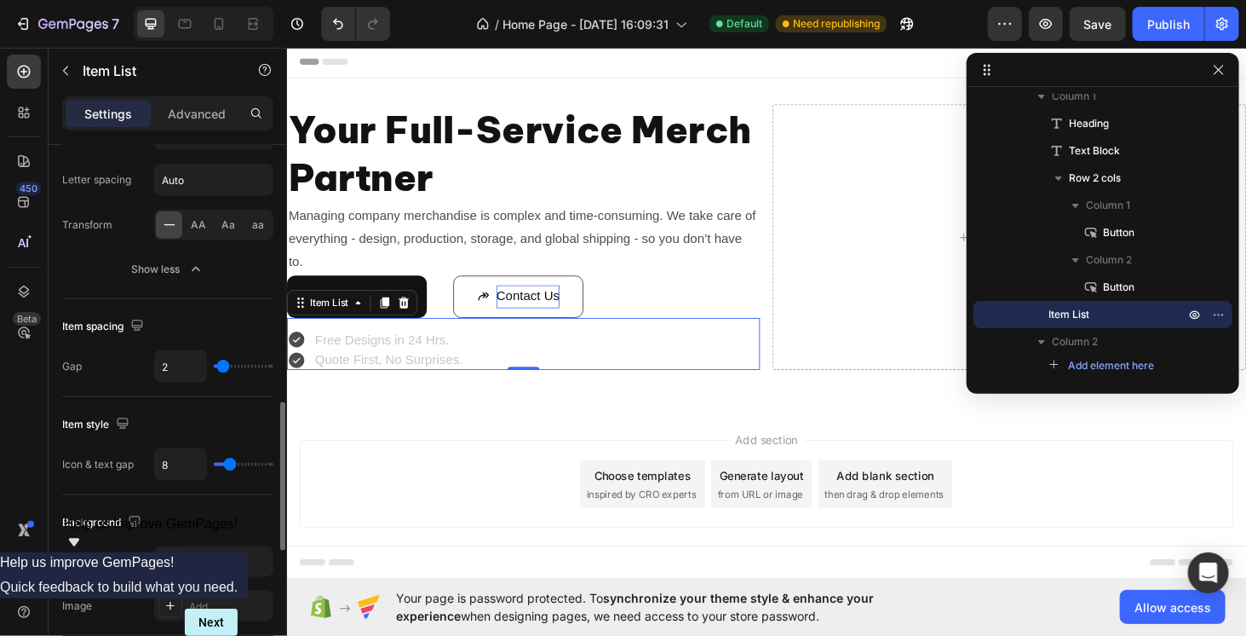
type input "3"
click at [223, 365] on input "range" at bounding box center [244, 366] width 60 height 3
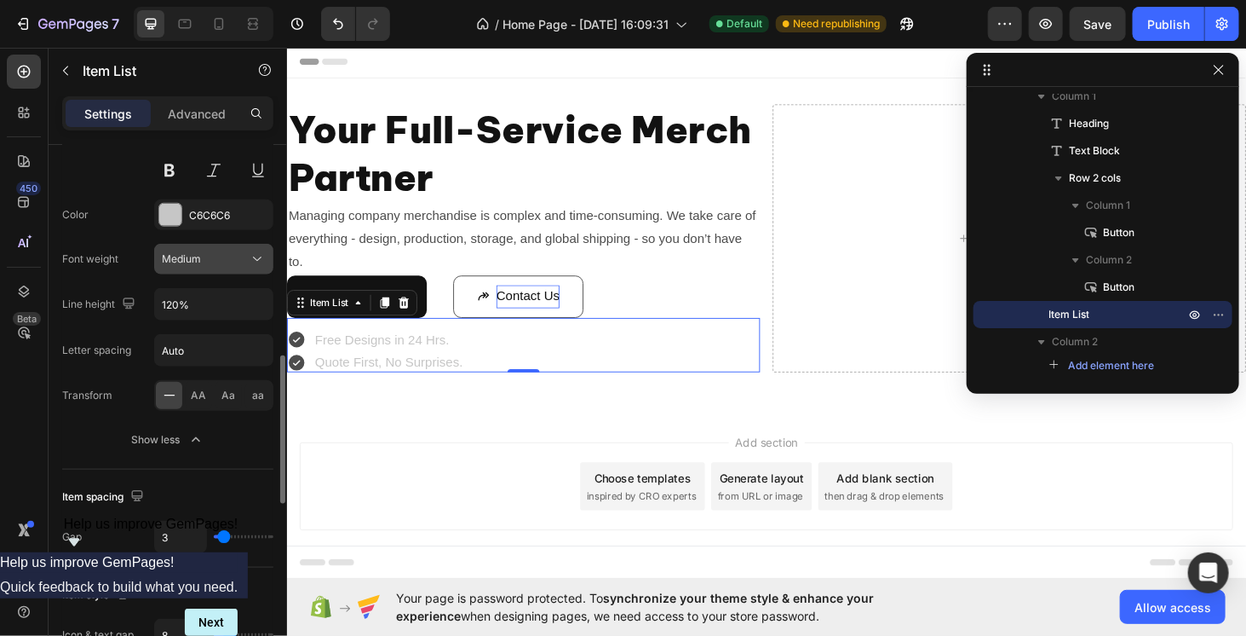
click at [212, 261] on div "Medium" at bounding box center [205, 258] width 87 height 15
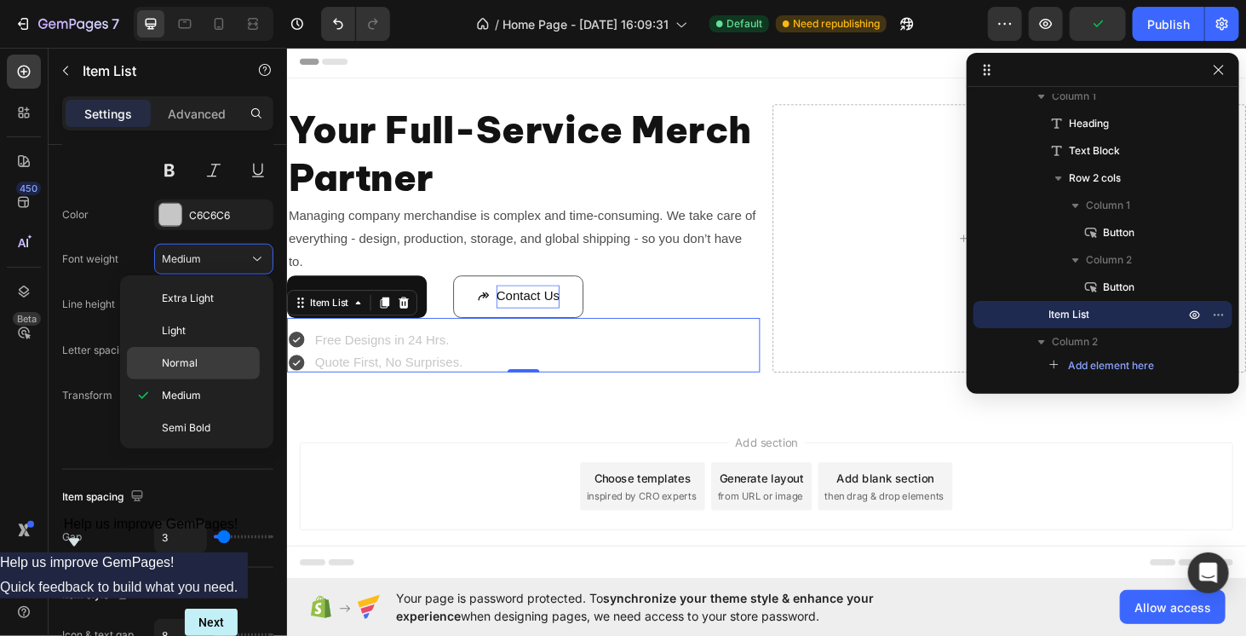
click at [213, 371] on div "Normal" at bounding box center [193, 363] width 133 height 32
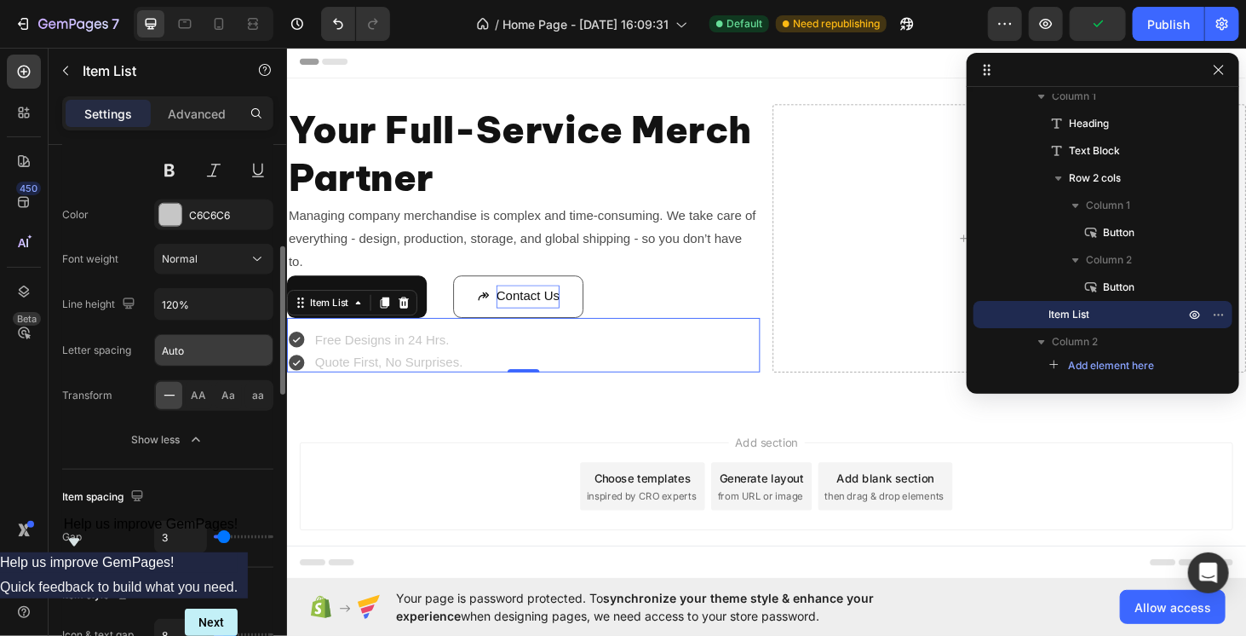
scroll to position [596, 0]
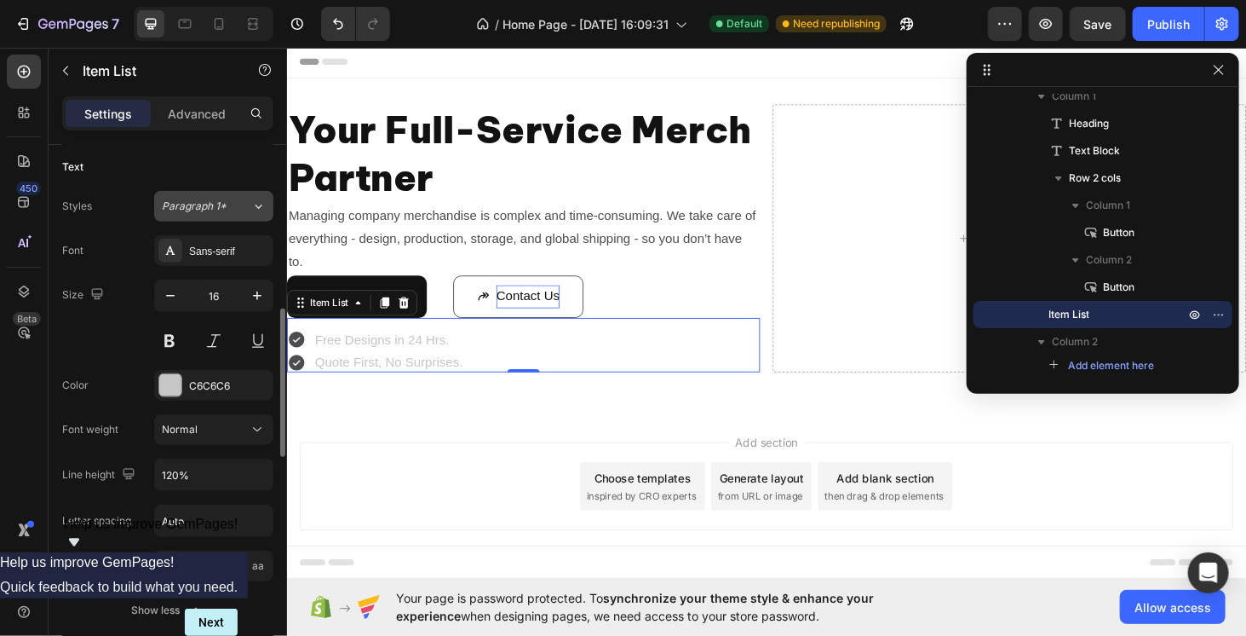
click at [239, 198] on div "Paragraph 1*" at bounding box center [206, 205] width 89 height 15
click at [111, 196] on div "Styles Paragraph 1*" at bounding box center [167, 206] width 211 height 31
click at [160, 288] on button "button" at bounding box center [170, 295] width 31 height 31
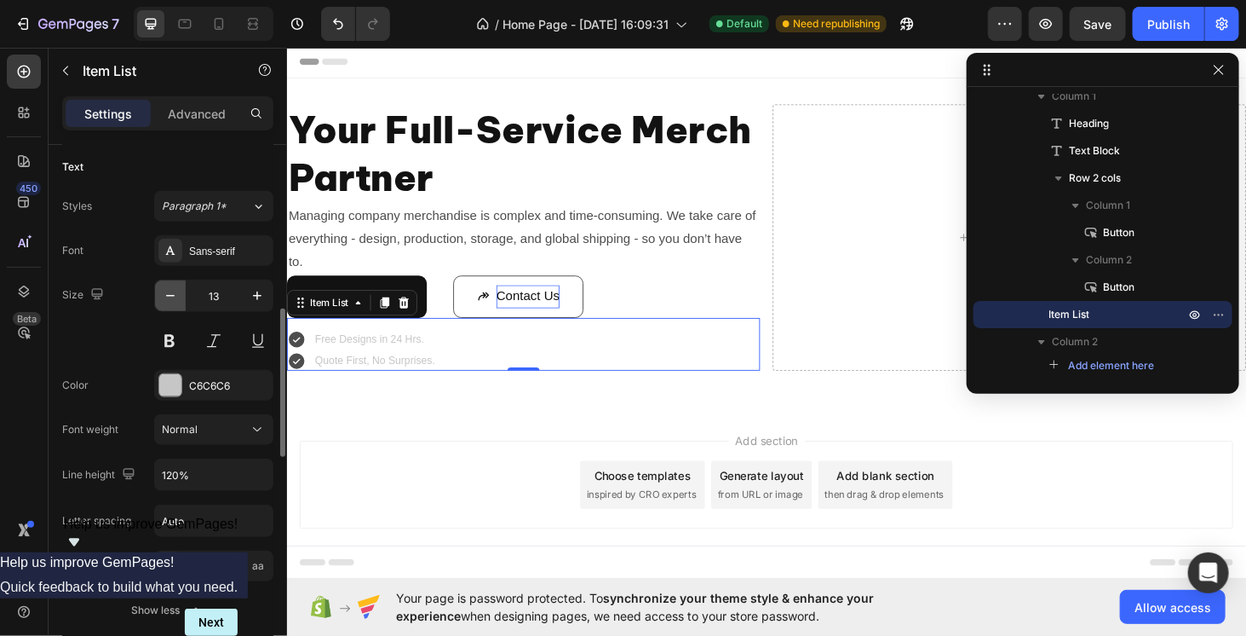
click at [160, 288] on button "button" at bounding box center [170, 295] width 31 height 31
type input "12"
click at [372, 458] on div "Add section Choose templates inspired by CRO experts Generate layout from URL o…" at bounding box center [797, 537] width 1022 height 210
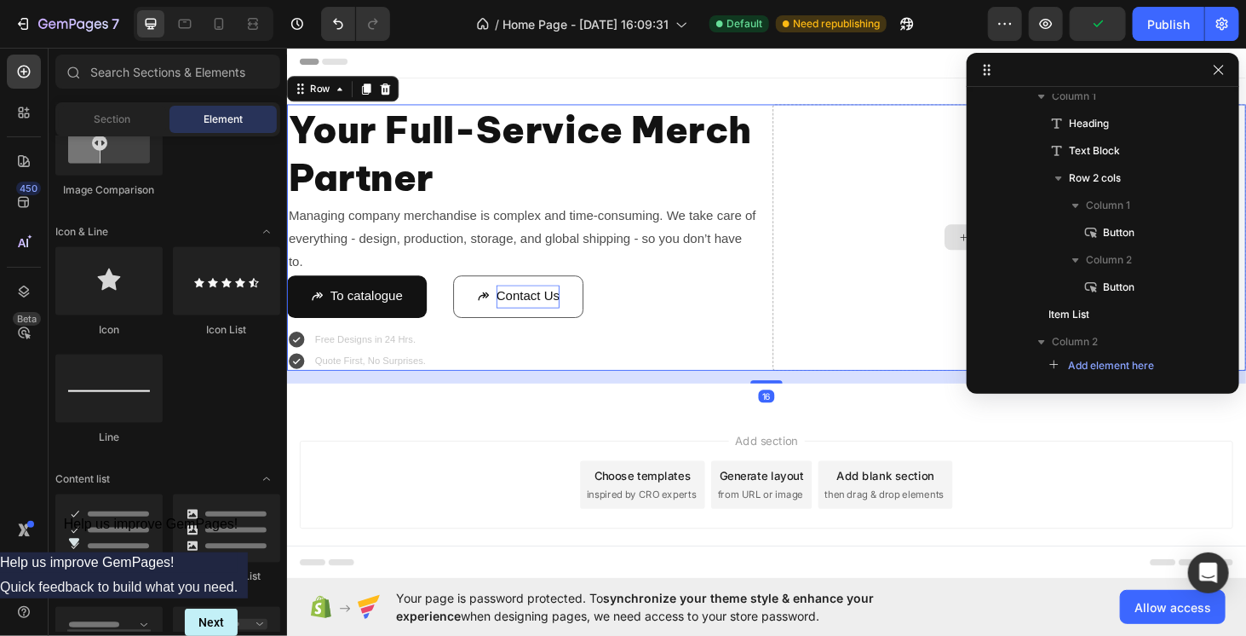
scroll to position [0, 0]
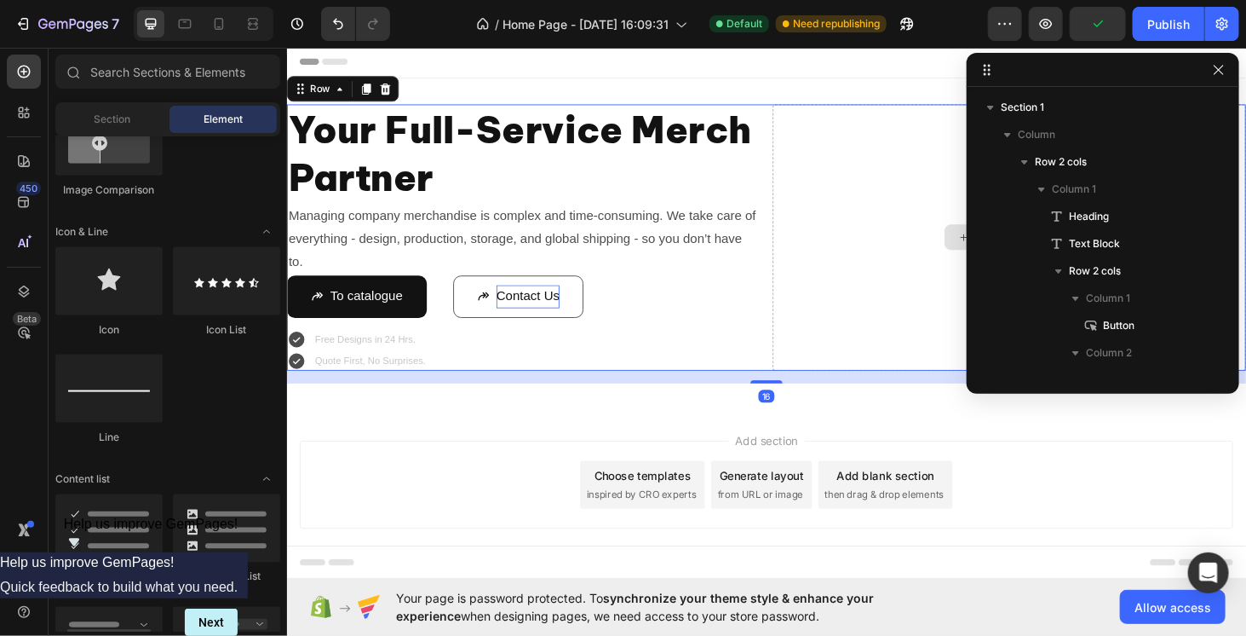
click at [831, 305] on div "Drop element here" at bounding box center [1056, 249] width 504 height 284
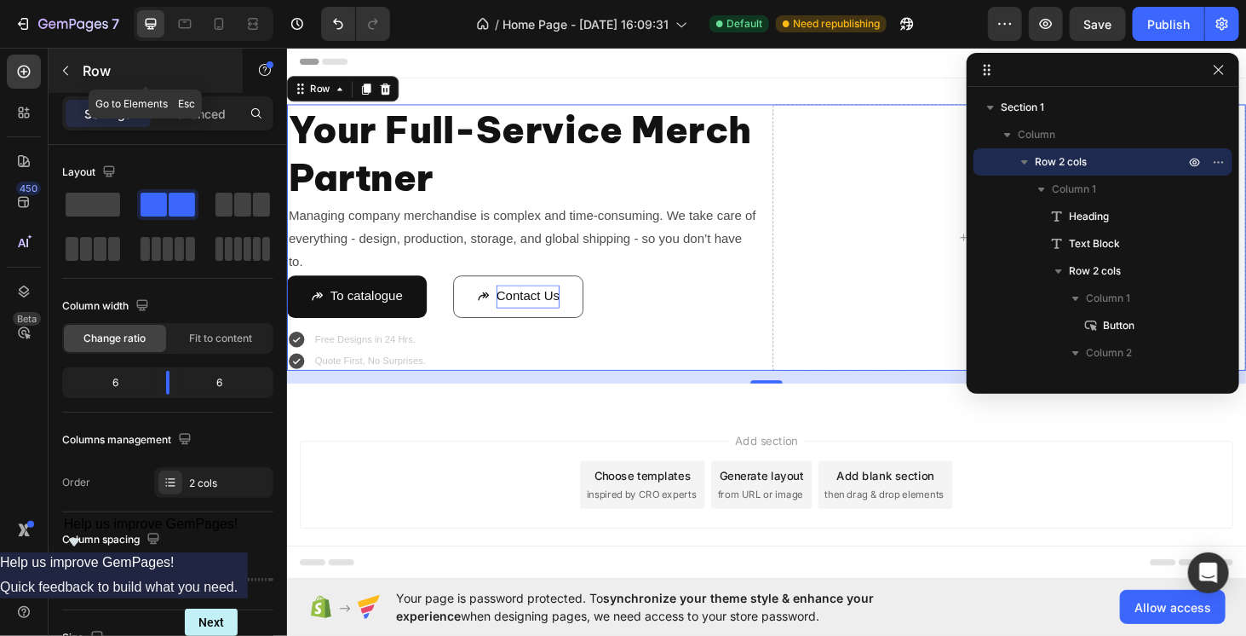
click at [66, 68] on icon "button" at bounding box center [66, 71] width 14 height 14
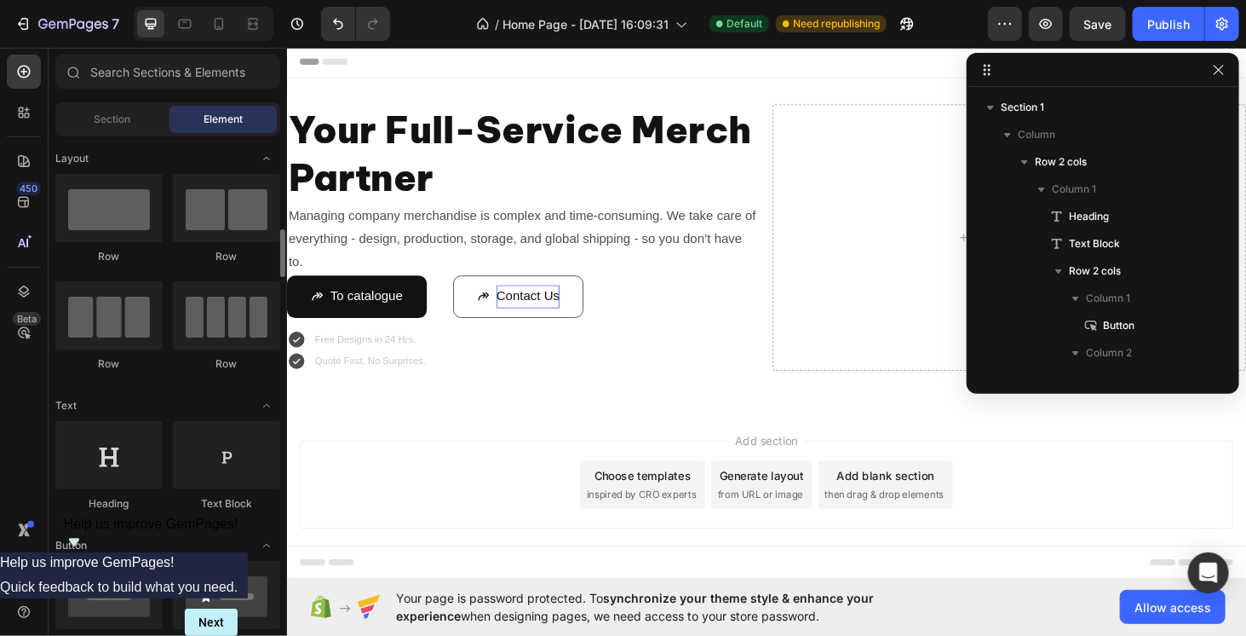
scroll to position [170, 0]
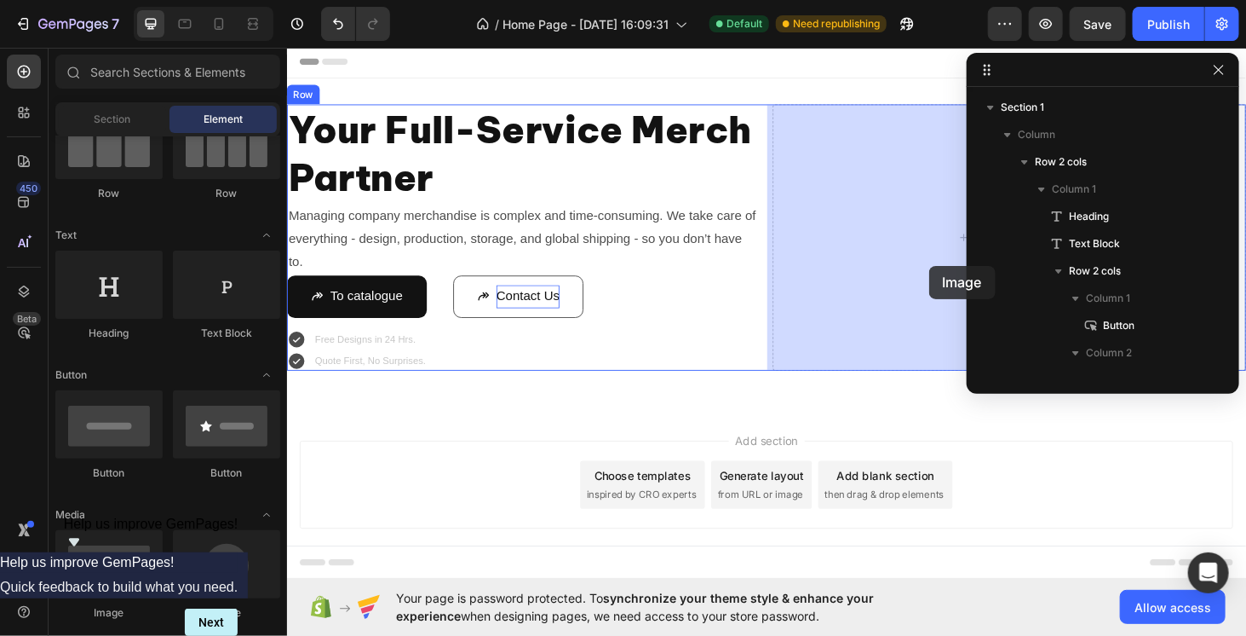
drag, startPoint x: 424, startPoint y: 612, endPoint x: 970, endPoint y: 279, distance: 639.2
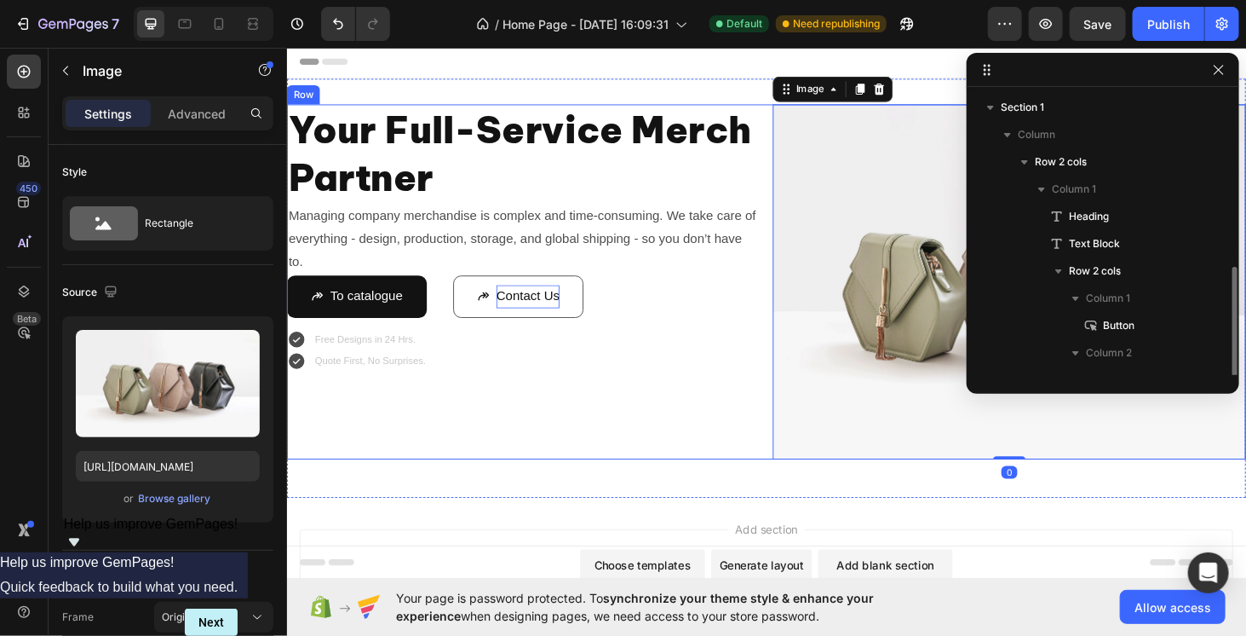
scroll to position [100, 0]
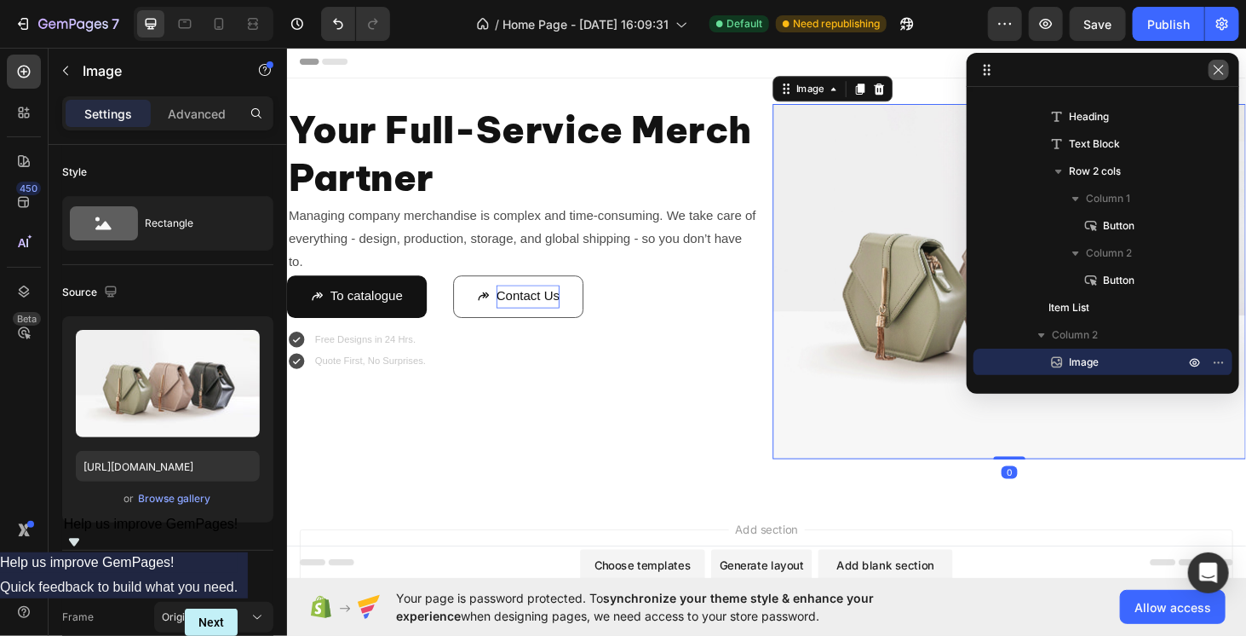
click at [1219, 72] on icon "button" at bounding box center [1219, 70] width 14 height 14
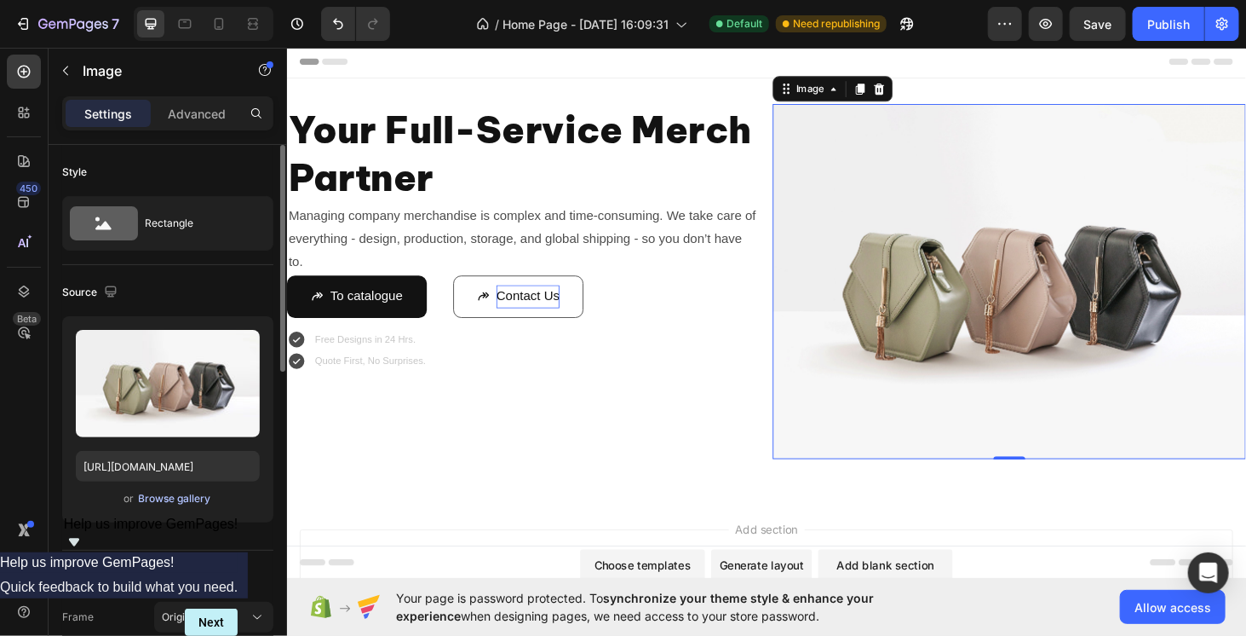
click at [158, 492] on div "Browse gallery" at bounding box center [175, 498] width 72 height 15
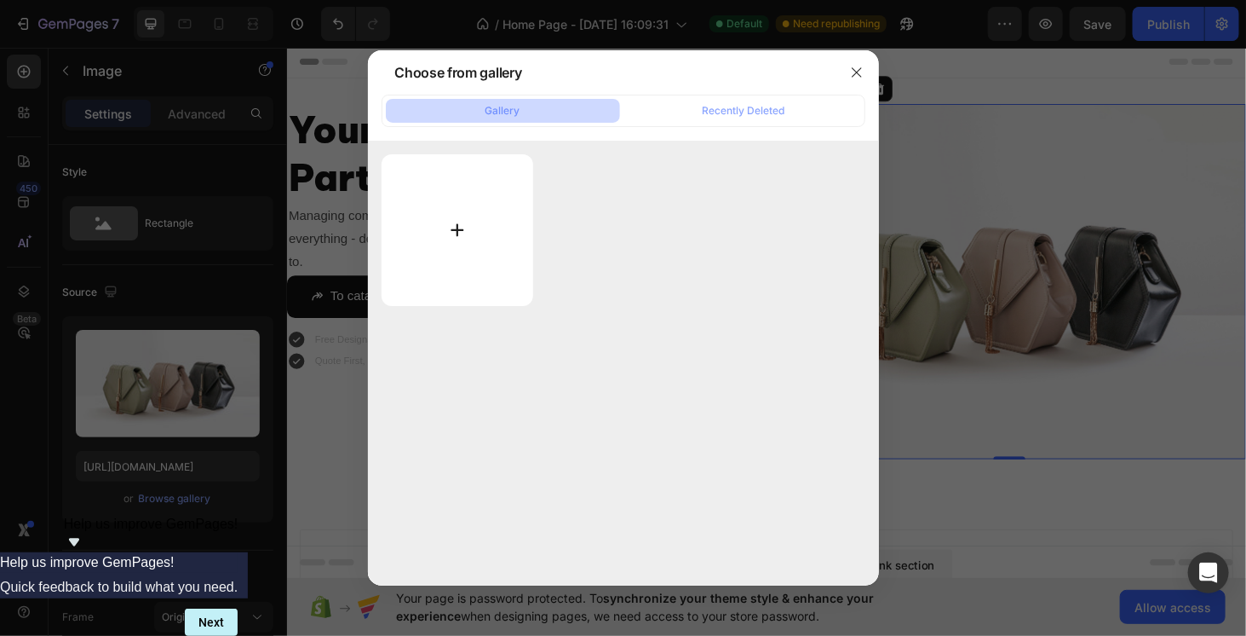
click at [457, 200] on input "file" at bounding box center [458, 230] width 152 height 152
type input "C:\fakepath\875500-(2).webp"
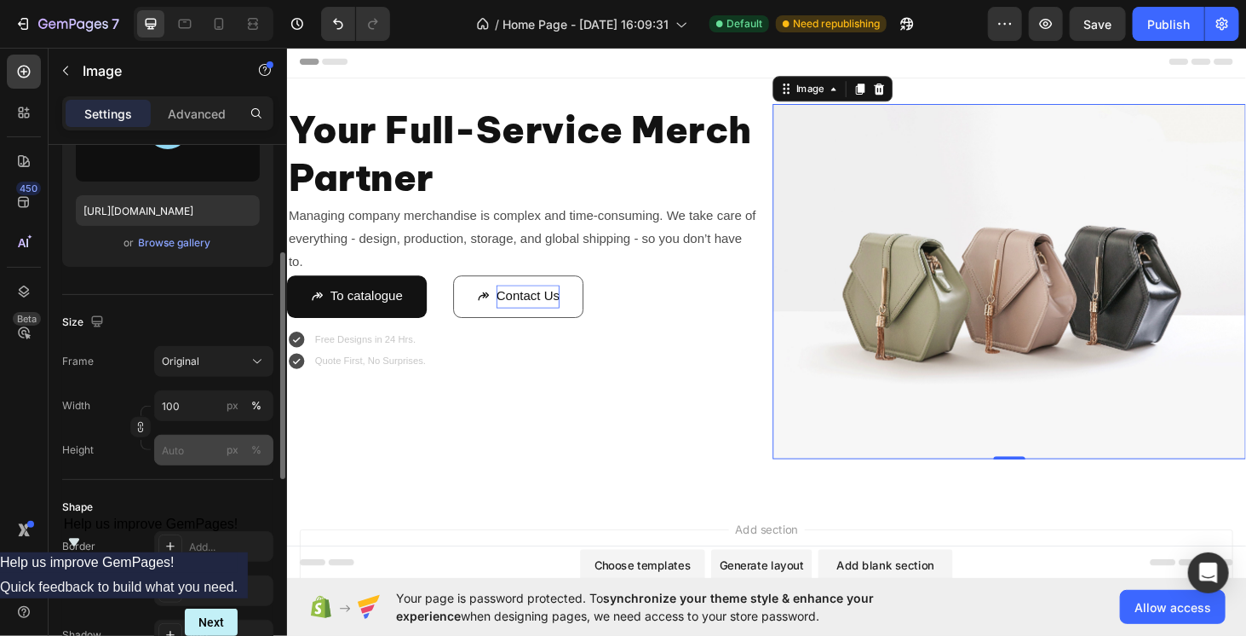
scroll to position [0, 0]
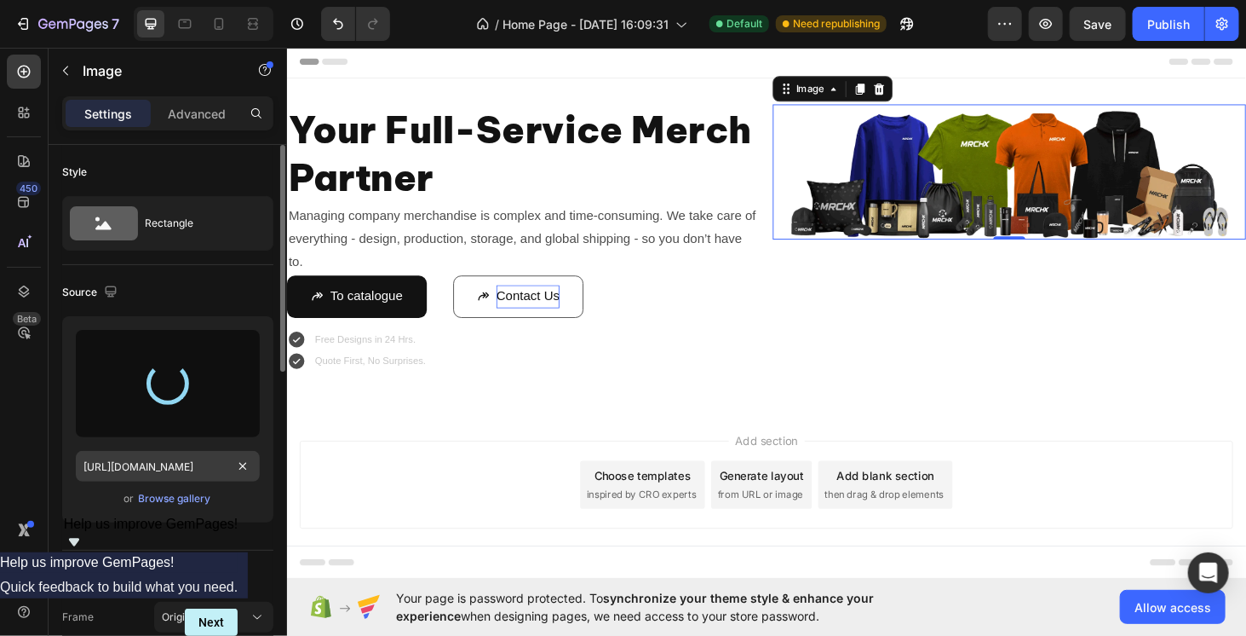
type input "https://cdn.shopify.com/s/files/1/0952/8469/1265/files/gempages_586117974205661…"
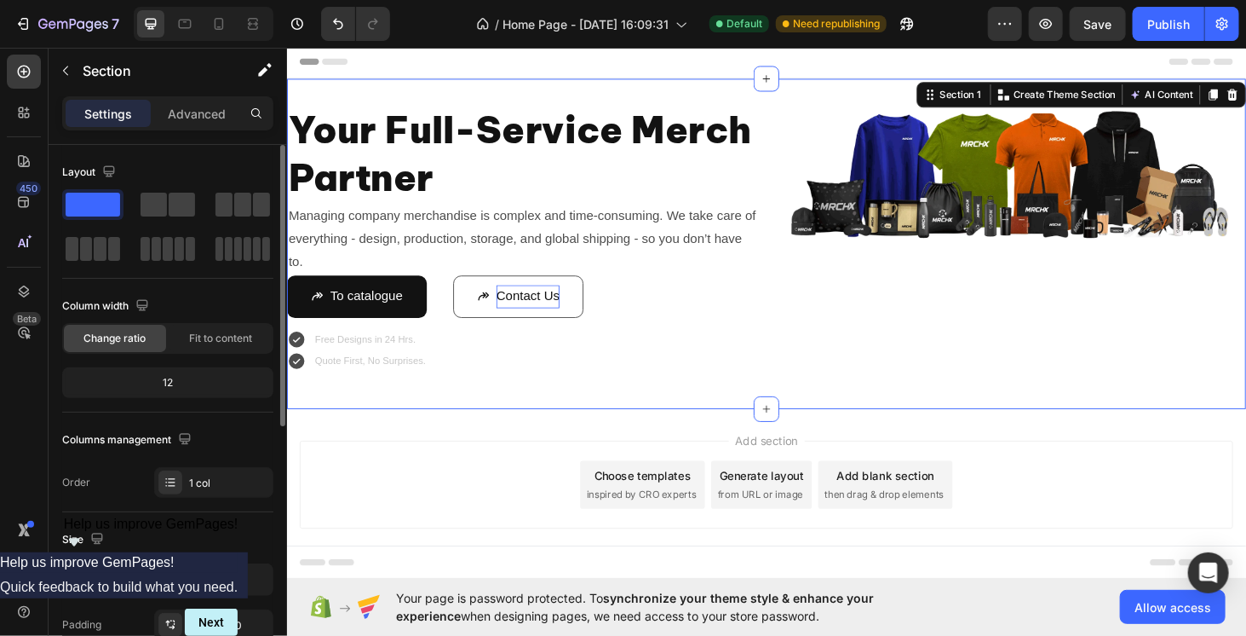
click at [704, 93] on div "Your Full-Service Merch Partner Heading Managing company merchandise is complex…" at bounding box center [797, 256] width 1022 height 352
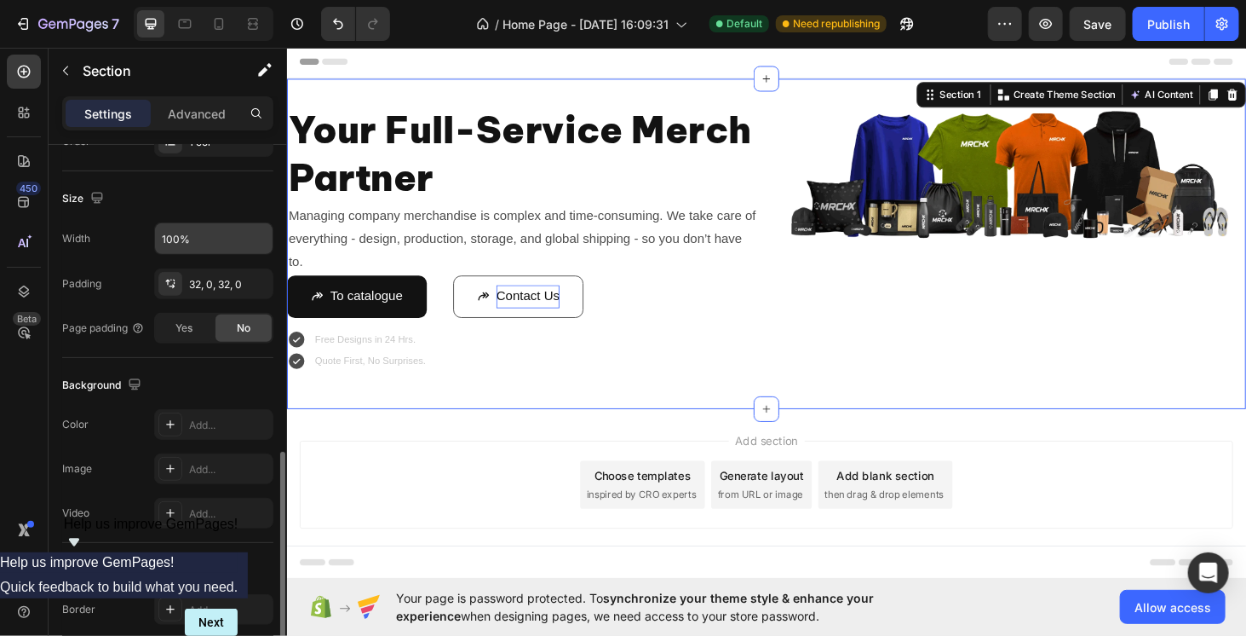
scroll to position [497, 0]
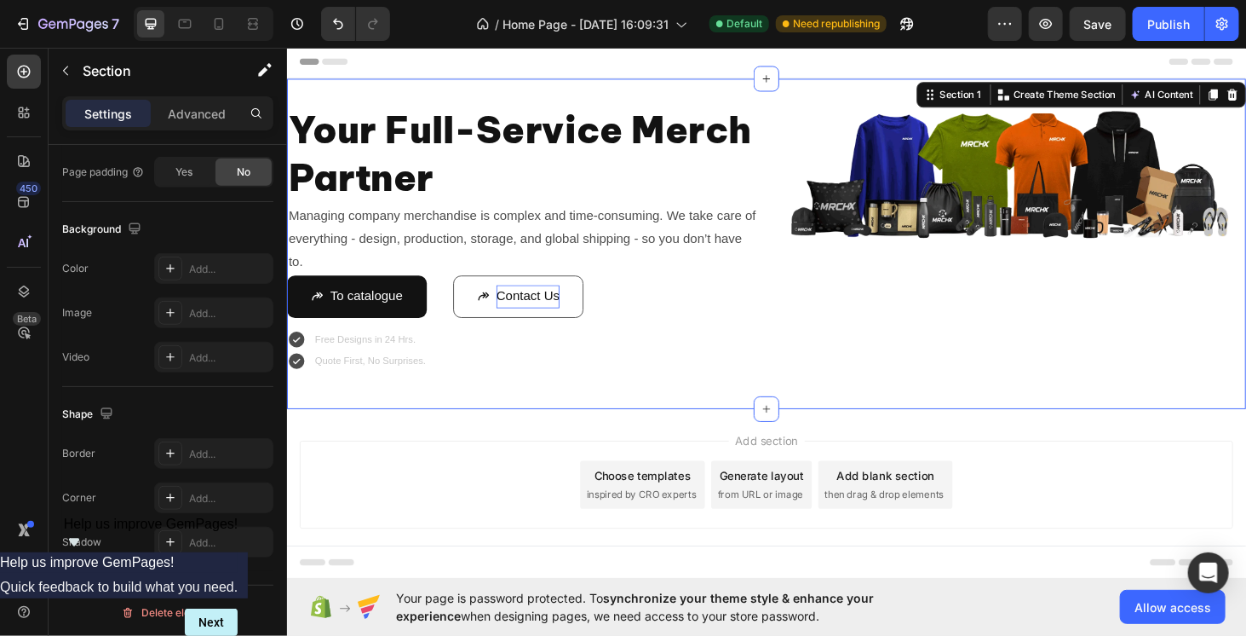
click at [903, 403] on div "Your Full-Service Merch Partner Heading Managing company merchandise is complex…" at bounding box center [797, 255] width 1022 height 297
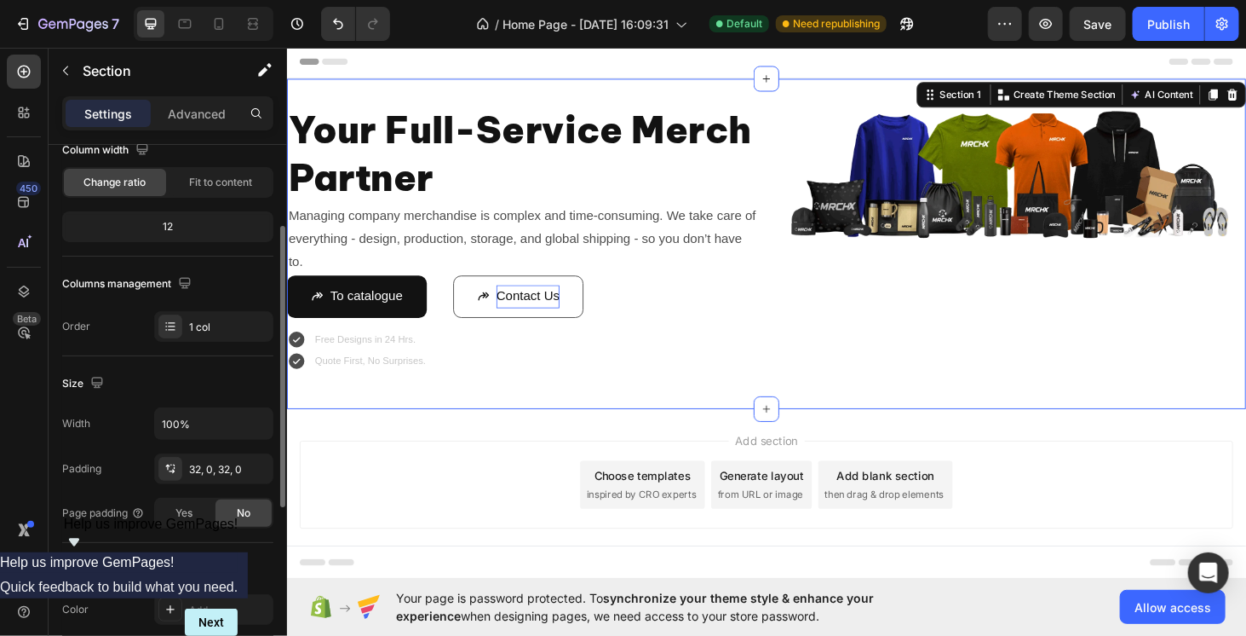
scroll to position [0, 0]
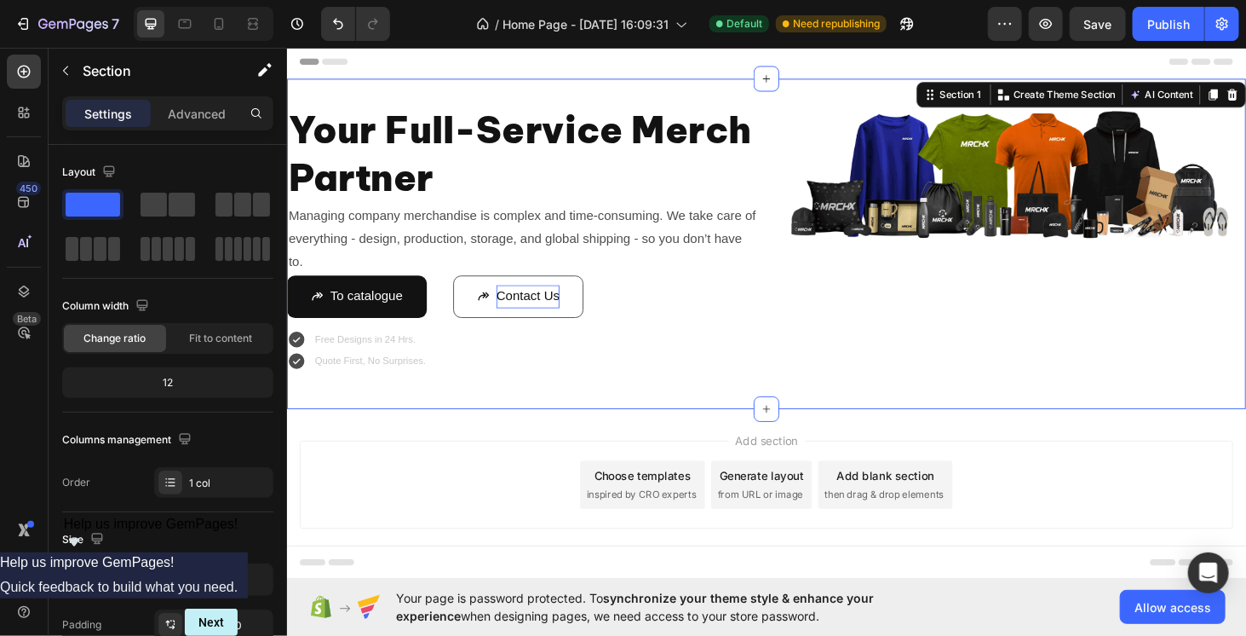
click at [760, 410] on div "Your Full-Service Merch Partner Heading Managing company merchandise is complex…" at bounding box center [797, 256] width 1022 height 352
click at [792, 394] on div "Your Full-Service Merch Partner Heading Managing company merchandise is complex…" at bounding box center [797, 255] width 1022 height 297
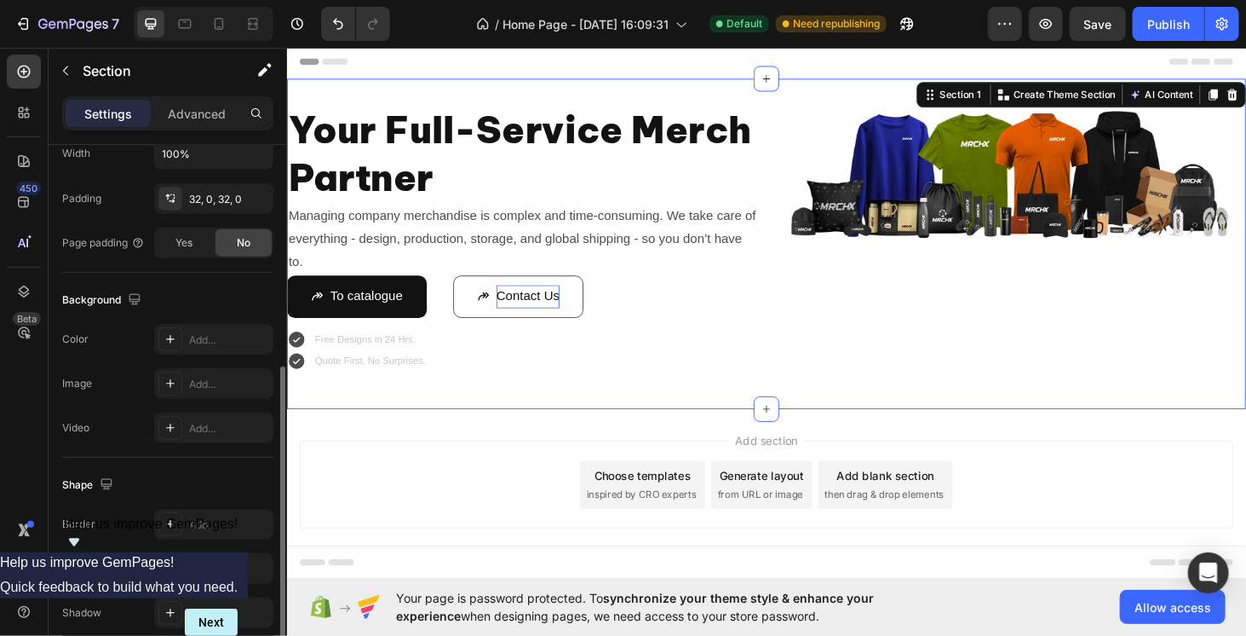
scroll to position [497, 0]
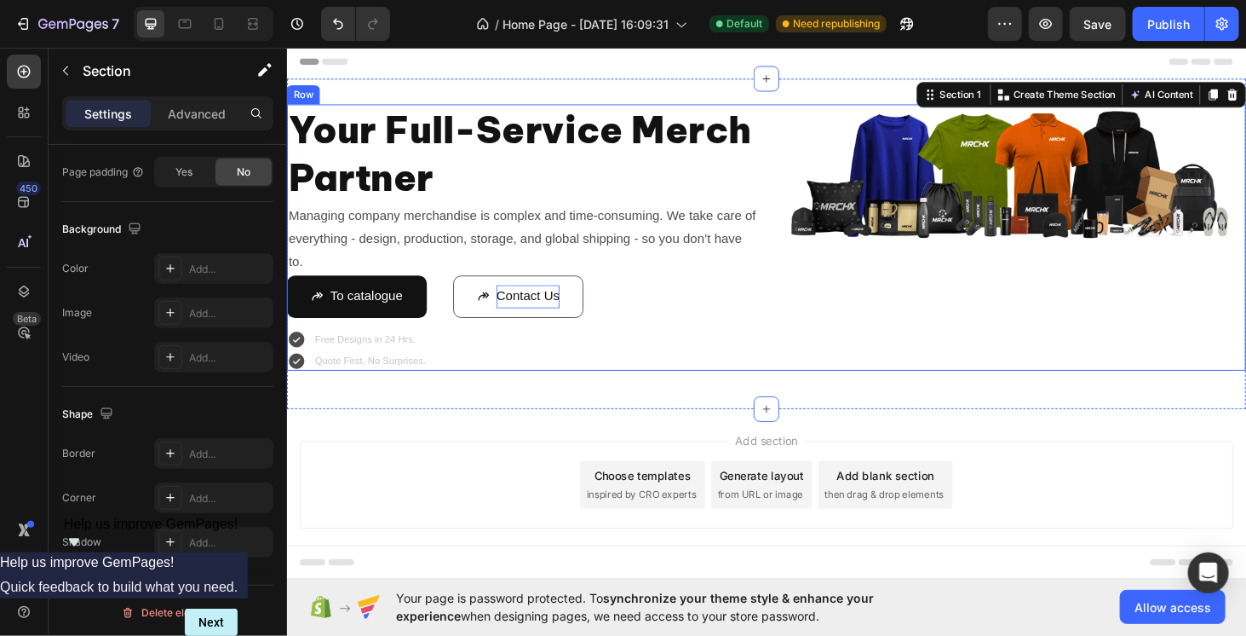
click at [869, 280] on div "Image" at bounding box center [1056, 249] width 504 height 284
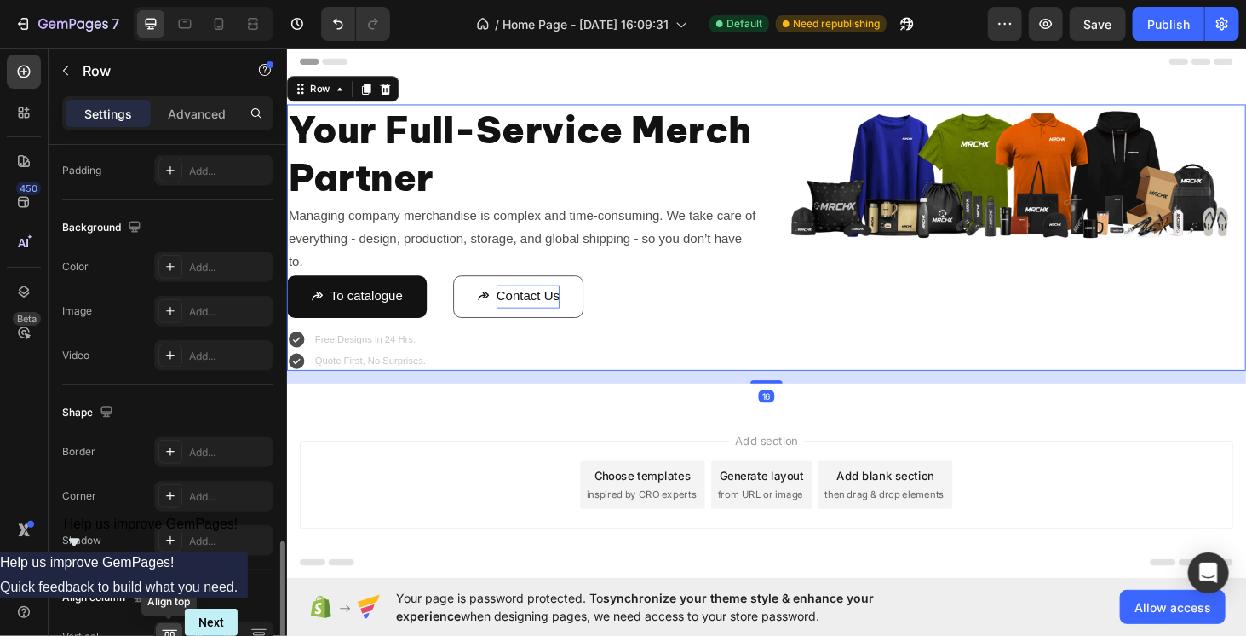
scroll to position [689, 0]
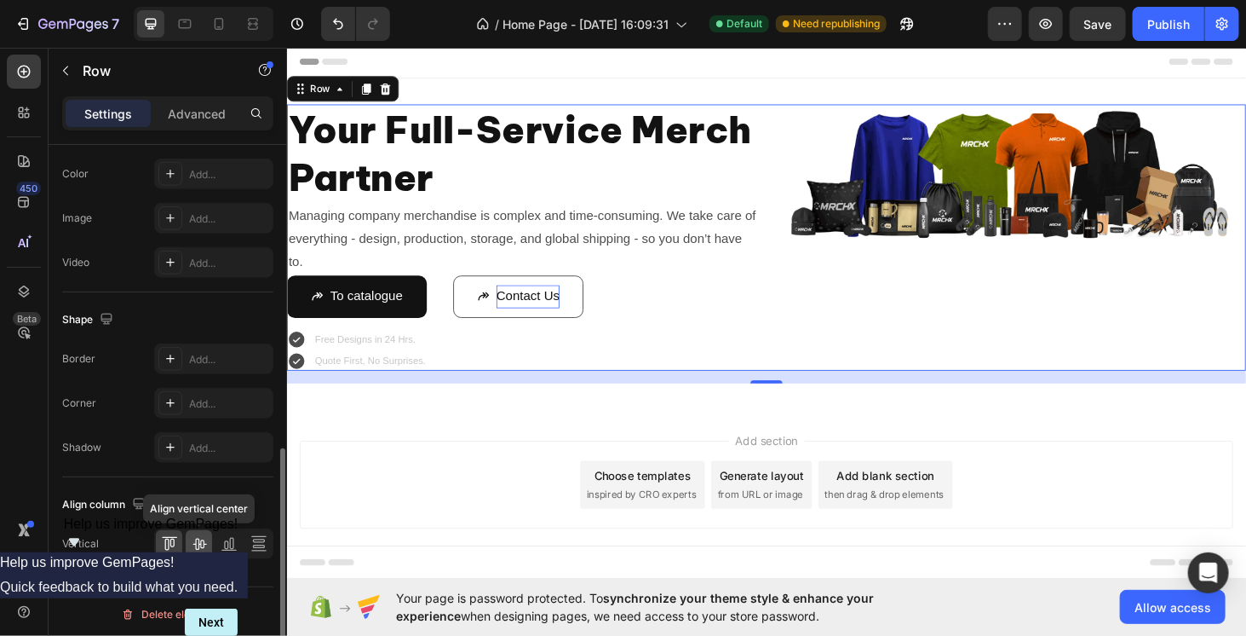
click at [202, 538] on icon at bounding box center [199, 543] width 17 height 17
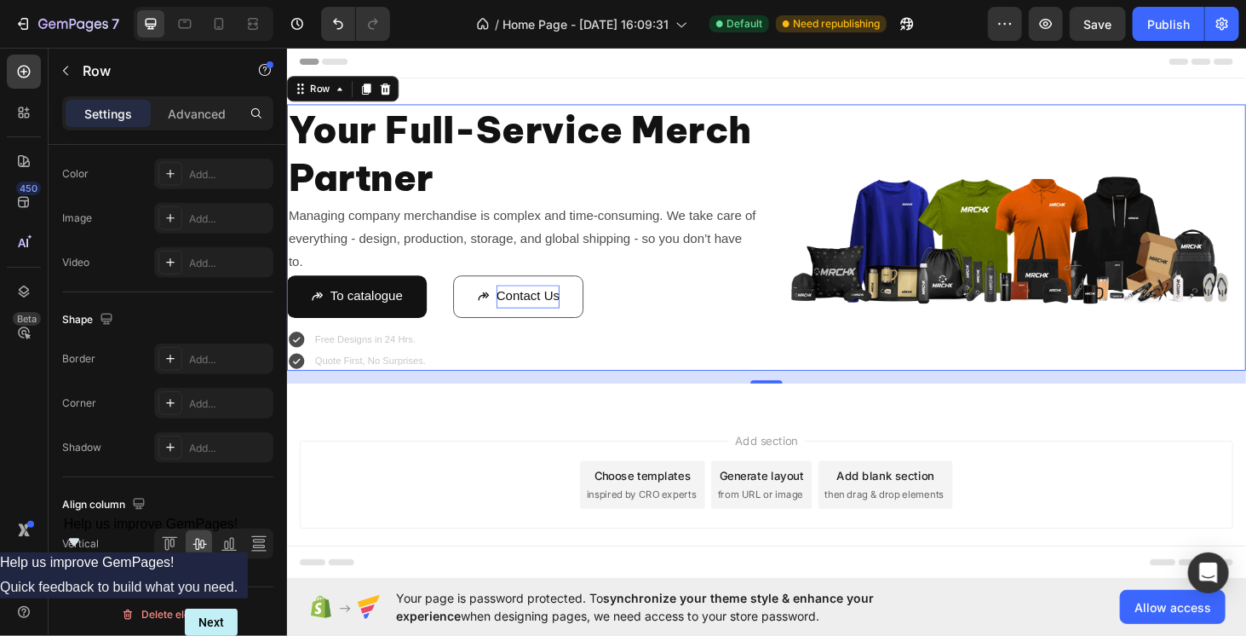
click at [535, 467] on div "Add section Choose templates inspired by CRO experts Generate layout from URL o…" at bounding box center [797, 513] width 995 height 94
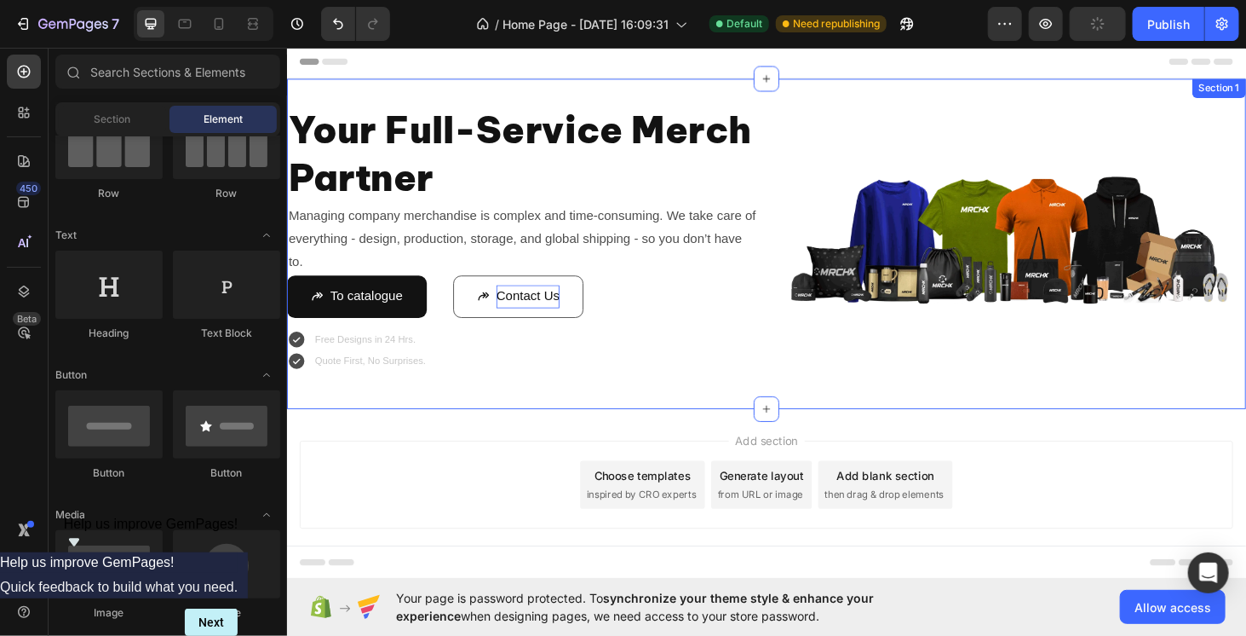
click at [715, 409] on div "Your Full-Service Merch Partner Heading Managing company merchandise is complex…" at bounding box center [797, 256] width 1022 height 352
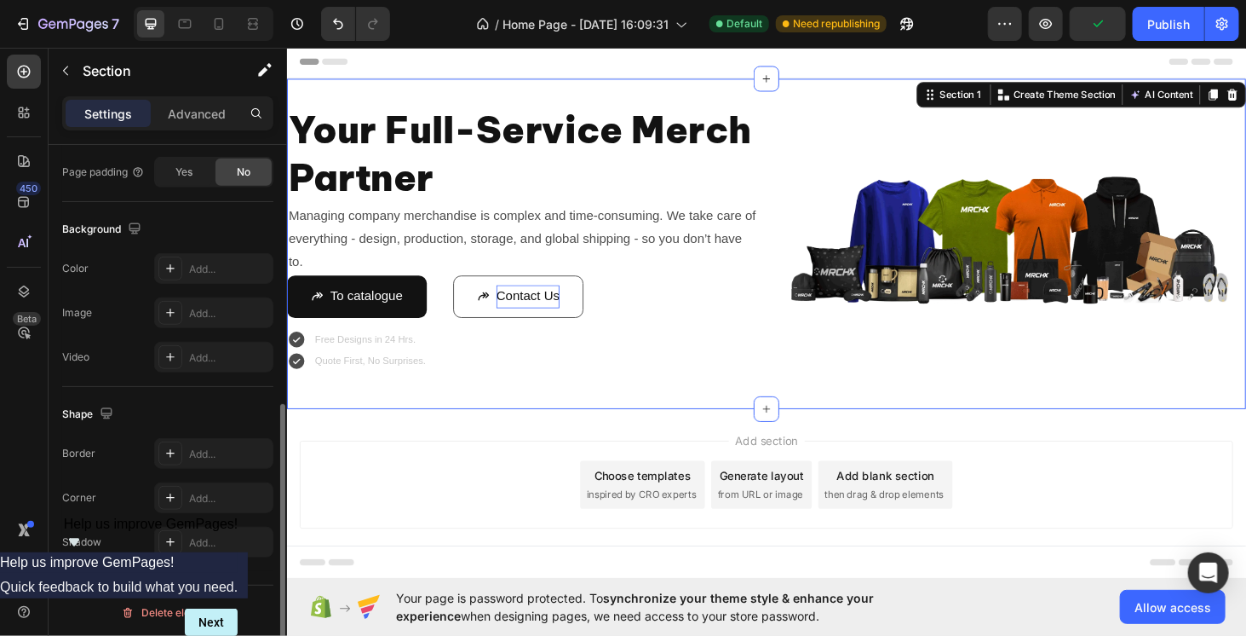
scroll to position [241, 0]
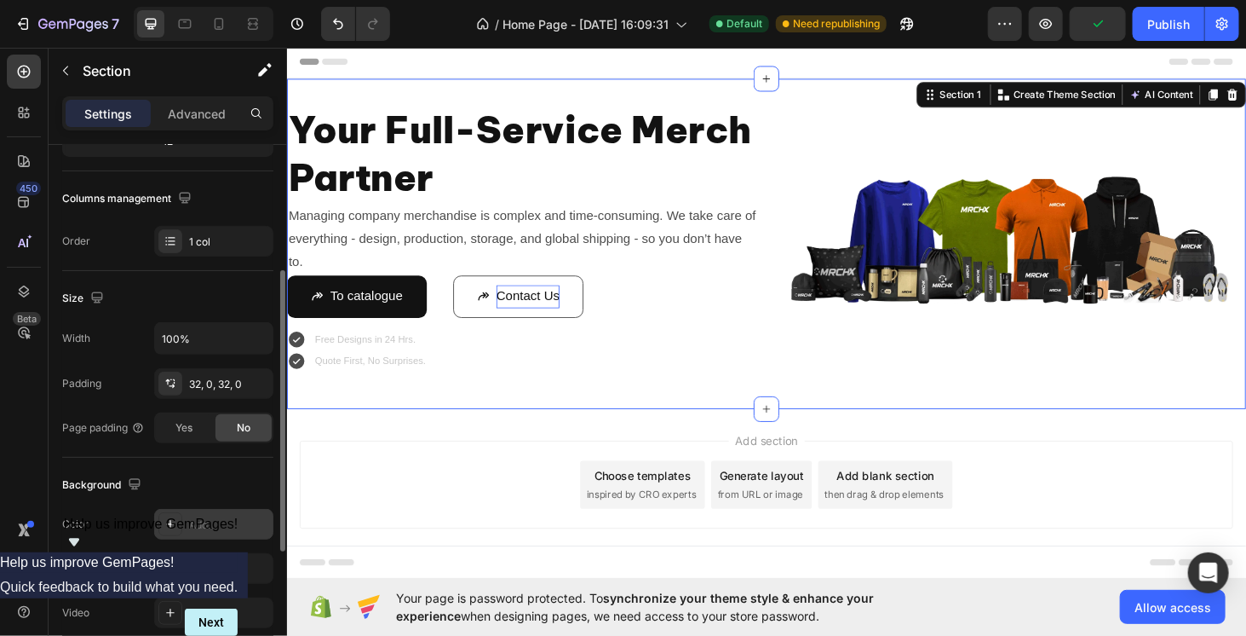
click at [196, 510] on div "Add..." at bounding box center [213, 524] width 119 height 31
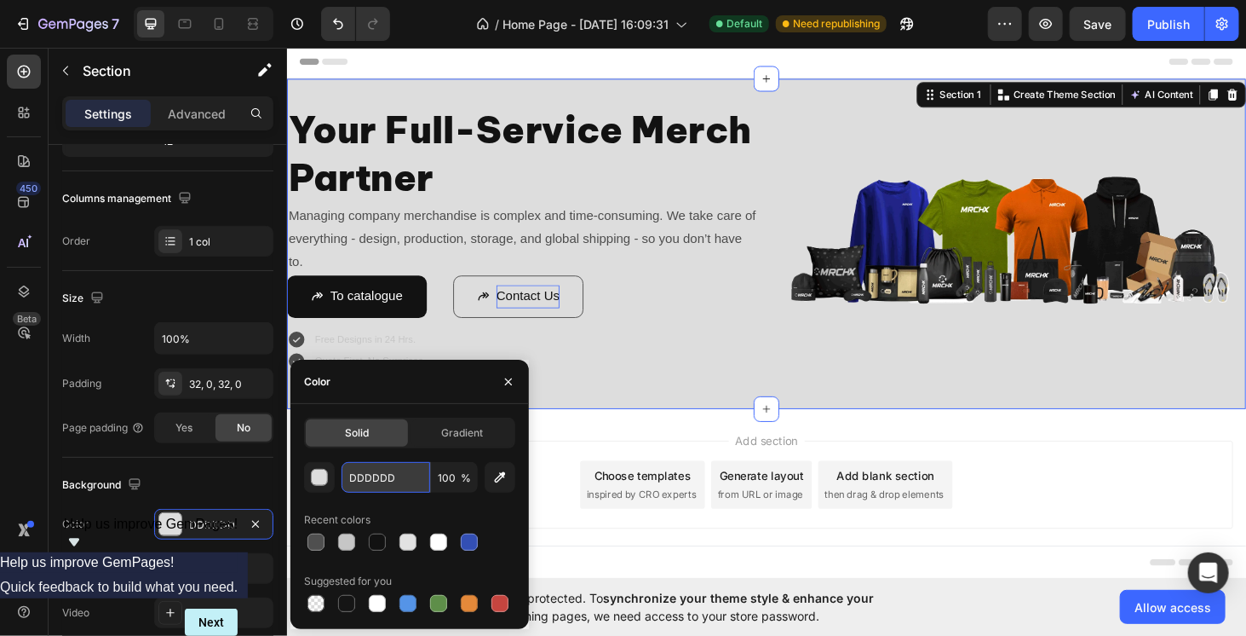
click at [390, 463] on input "DDDDDD" at bounding box center [386, 477] width 89 height 31
paste input "ededed"
type input "ededed"
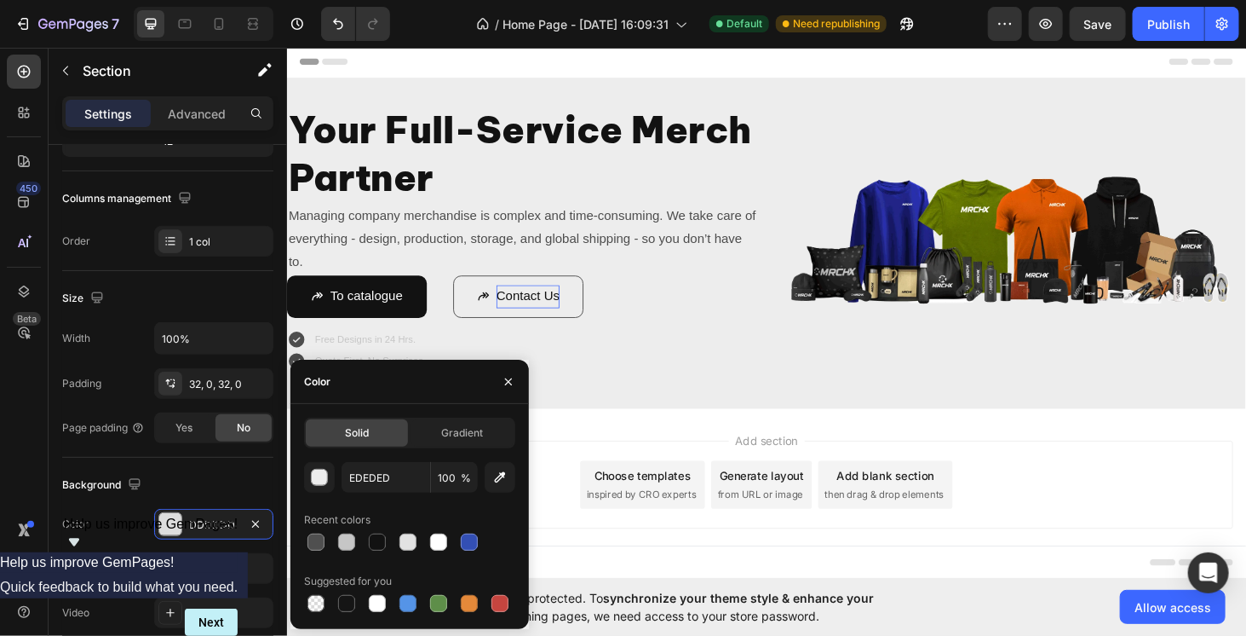
click at [918, 438] on div "Add section Choose templates inspired by CRO experts Generate layout from URL o…" at bounding box center [797, 537] width 1022 height 210
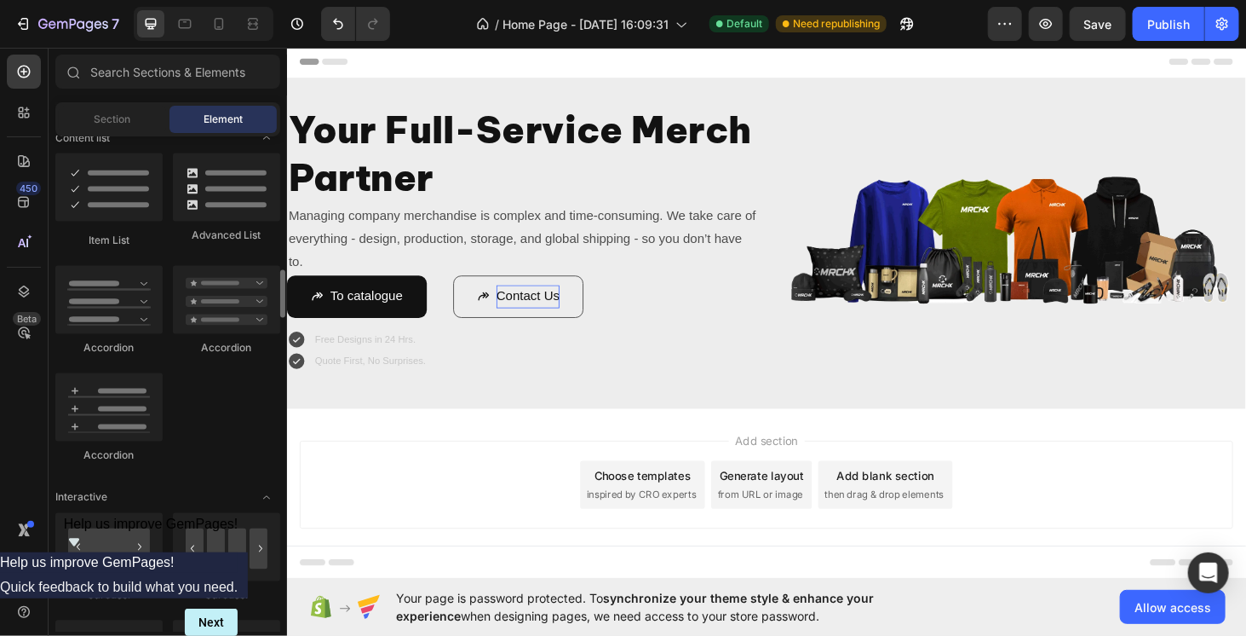
scroll to position [1278, 0]
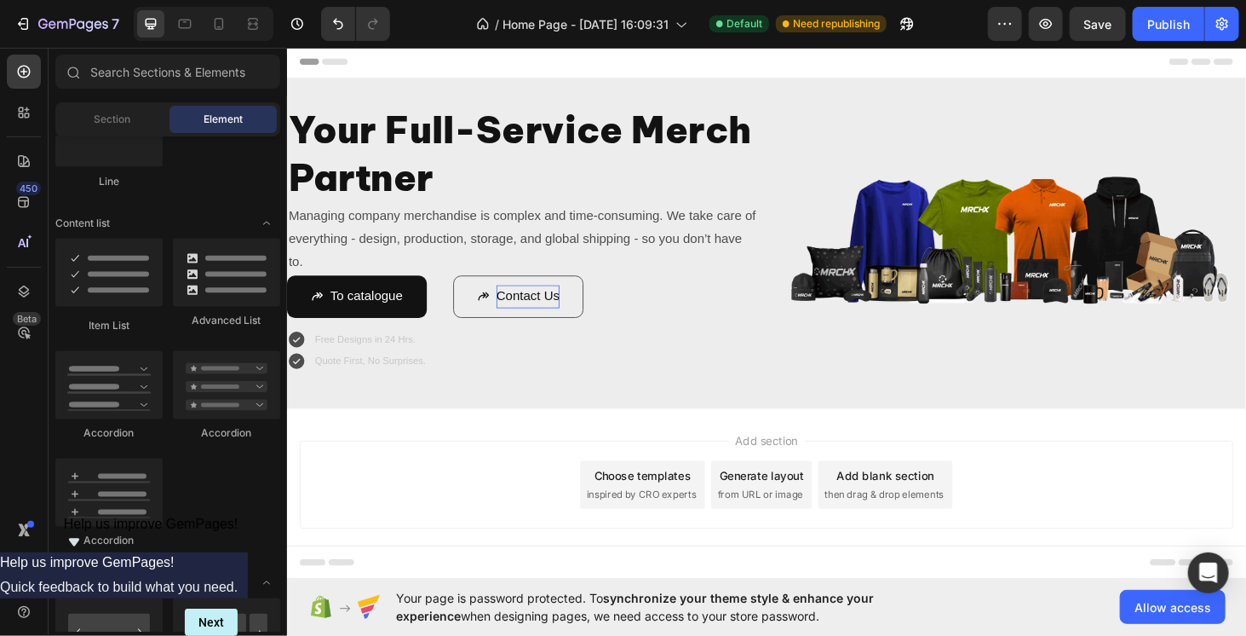
click at [498, 525] on div "Add section Choose templates inspired by CRO experts Generate layout from URL o…" at bounding box center [797, 513] width 995 height 94
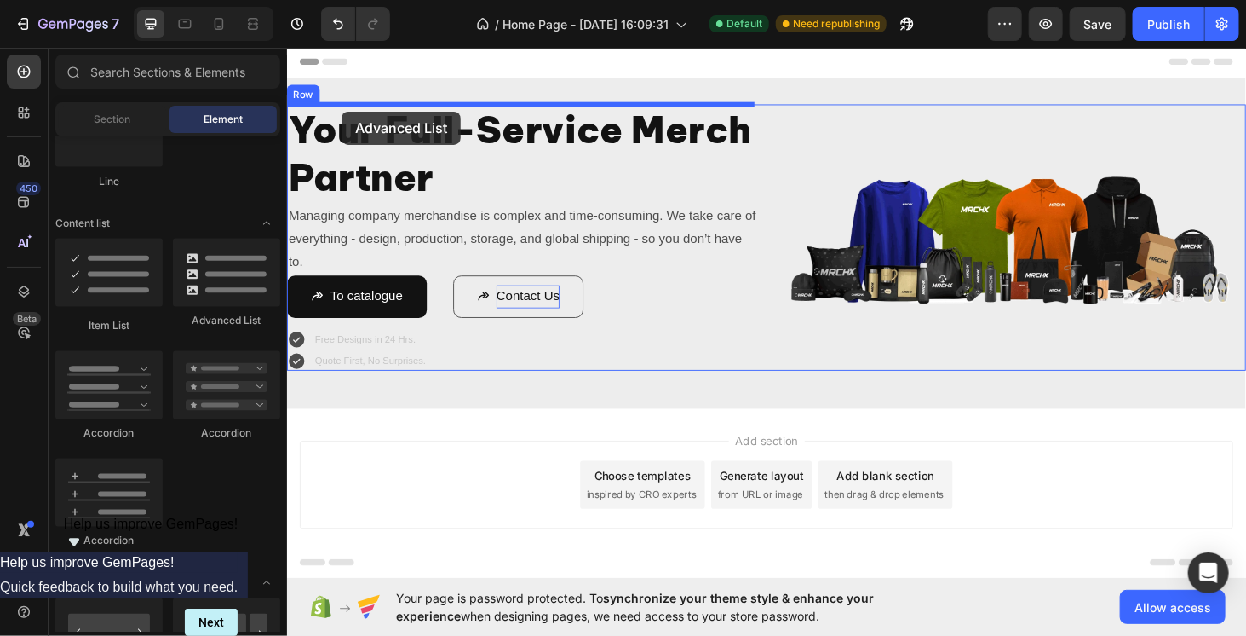
drag, startPoint x: 518, startPoint y: 342, endPoint x: 344, endPoint y: 115, distance: 285.6
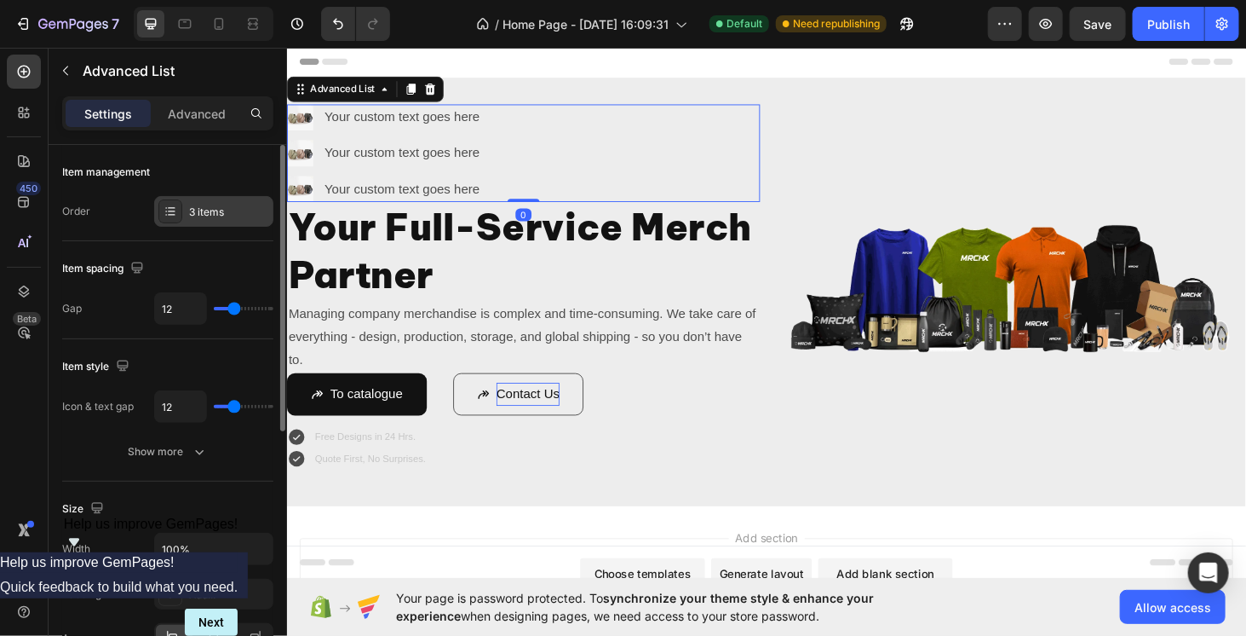
click at [229, 209] on div "3 items" at bounding box center [229, 211] width 80 height 15
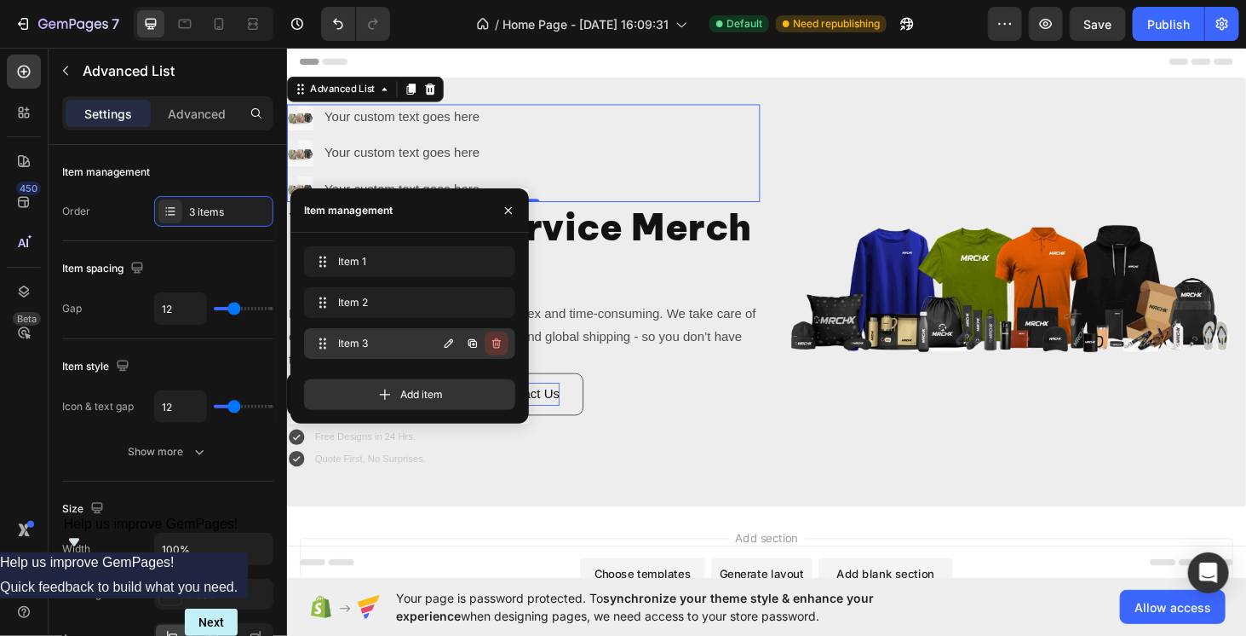
click at [501, 344] on icon "button" at bounding box center [497, 344] width 14 height 14
click at [495, 342] on div "Delete" at bounding box center [485, 343] width 32 height 15
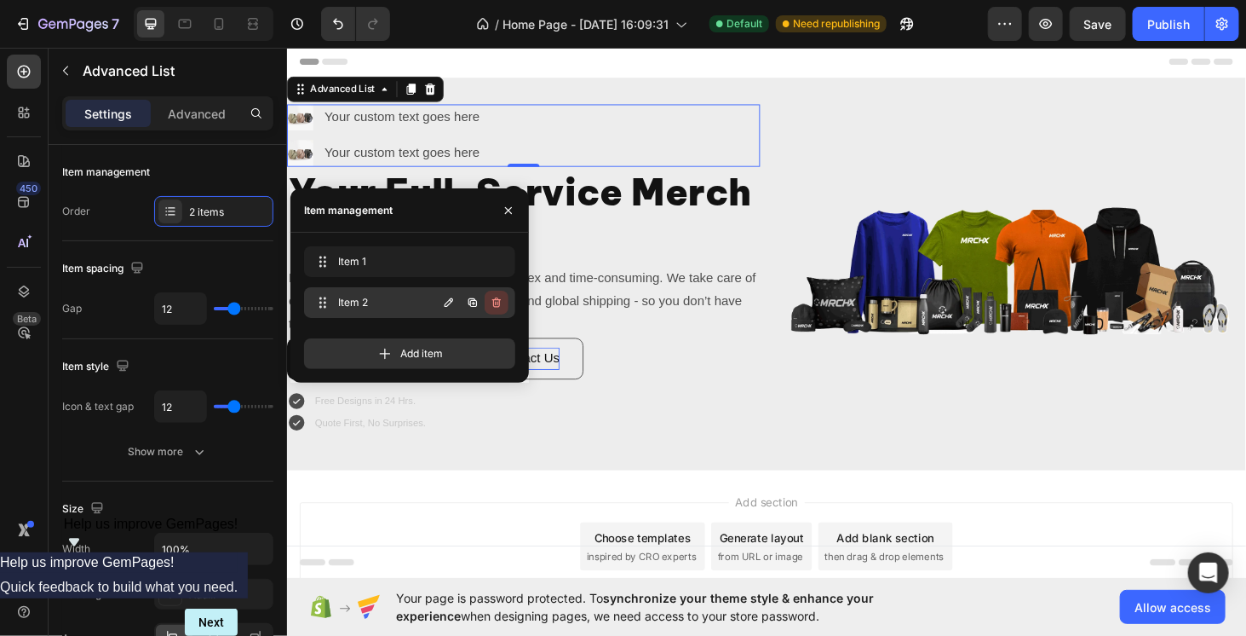
click at [494, 301] on icon "button" at bounding box center [496, 302] width 9 height 10
click at [492, 303] on div "Delete" at bounding box center [485, 302] width 32 height 15
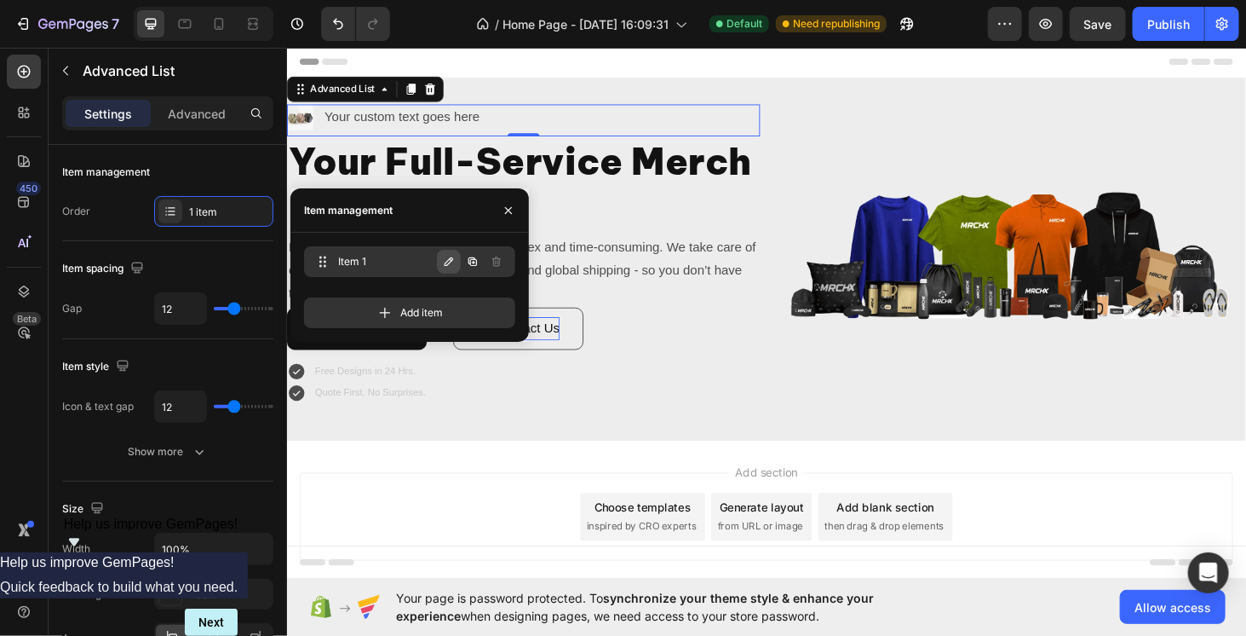
click at [452, 261] on icon "button" at bounding box center [449, 262] width 14 height 14
click at [494, 259] on icon "button" at bounding box center [497, 262] width 14 height 14
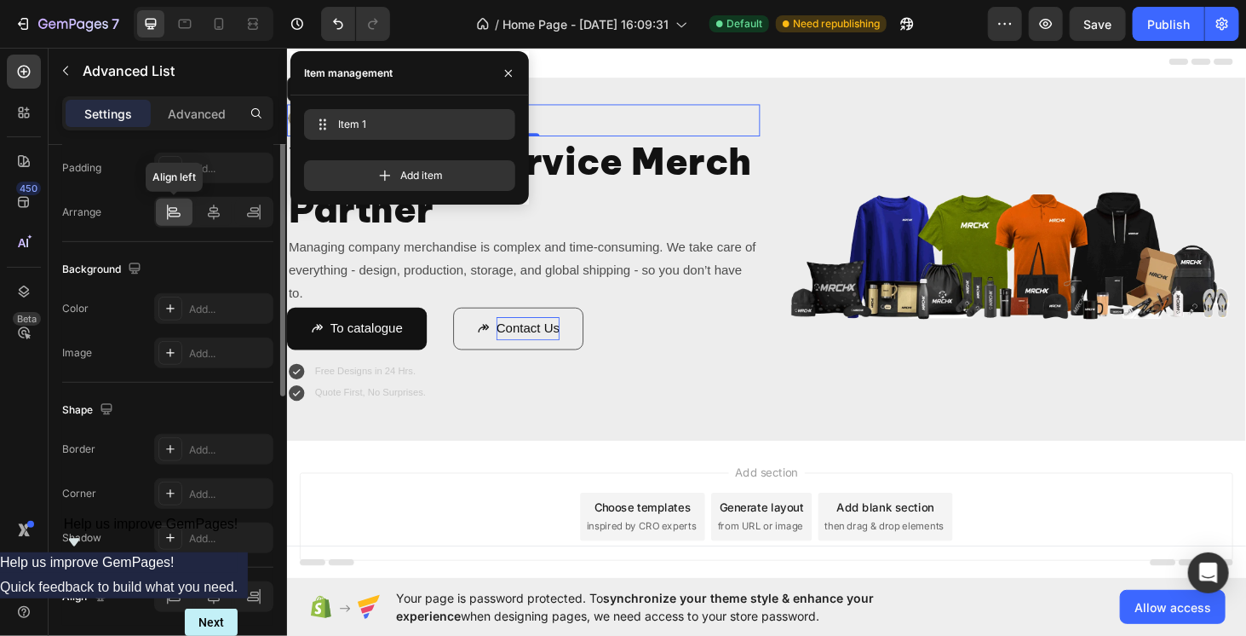
scroll to position [0, 0]
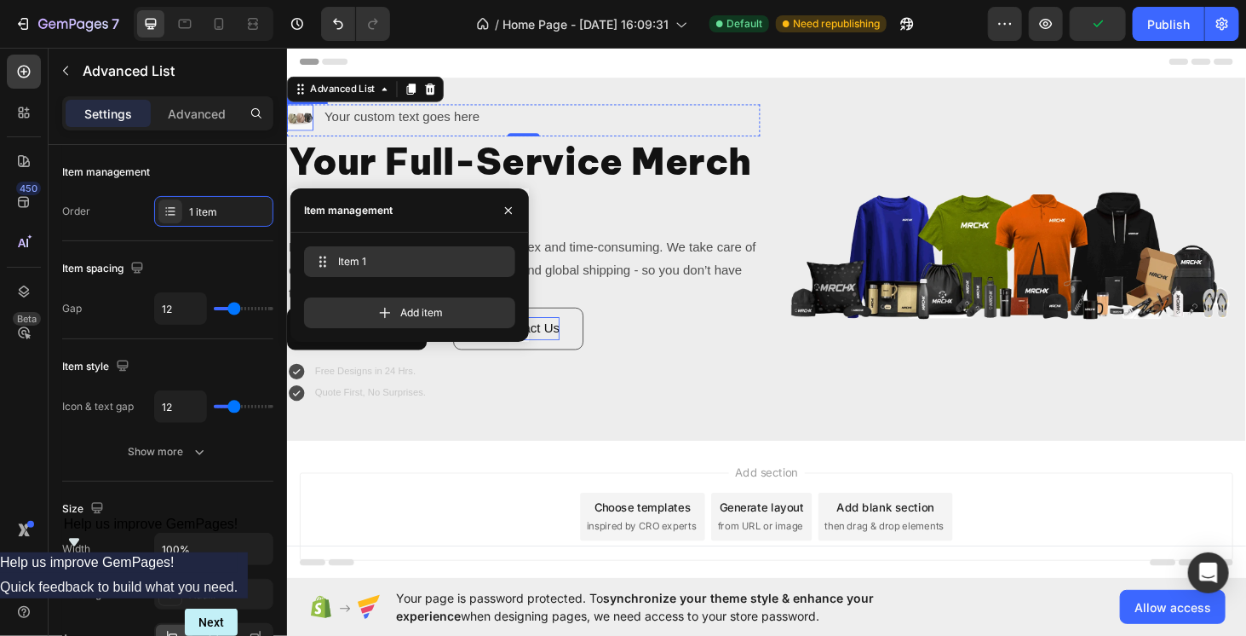
click at [296, 118] on img at bounding box center [300, 121] width 28 height 28
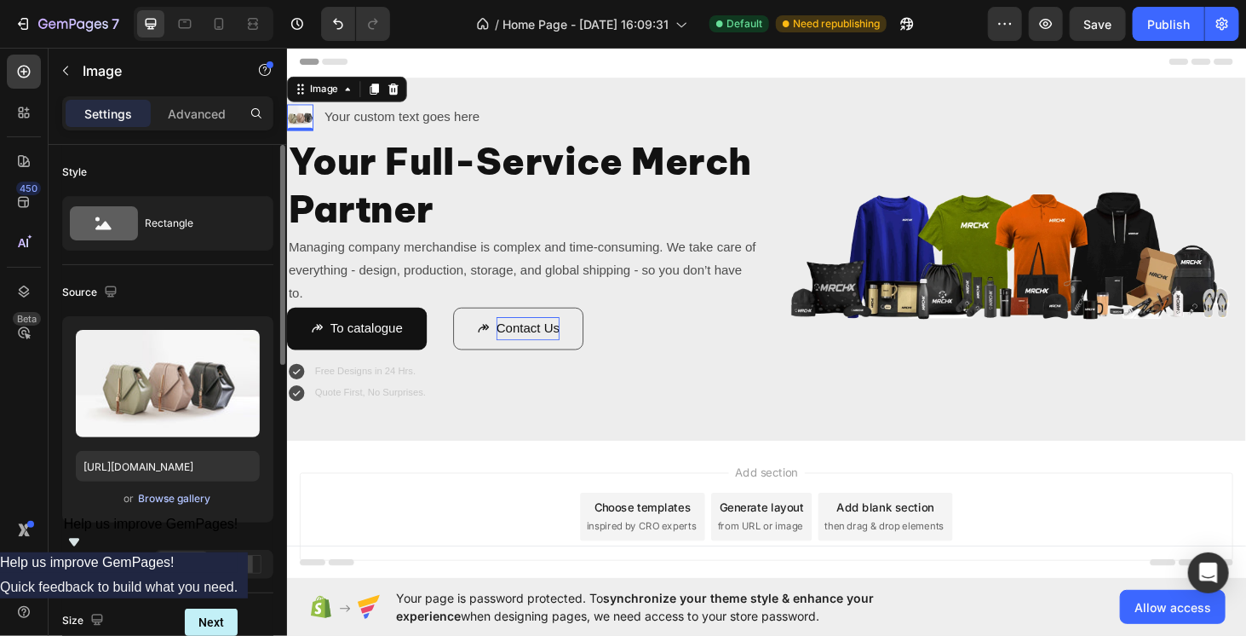
click at [181, 503] on div "Browse gallery" at bounding box center [175, 498] width 72 height 15
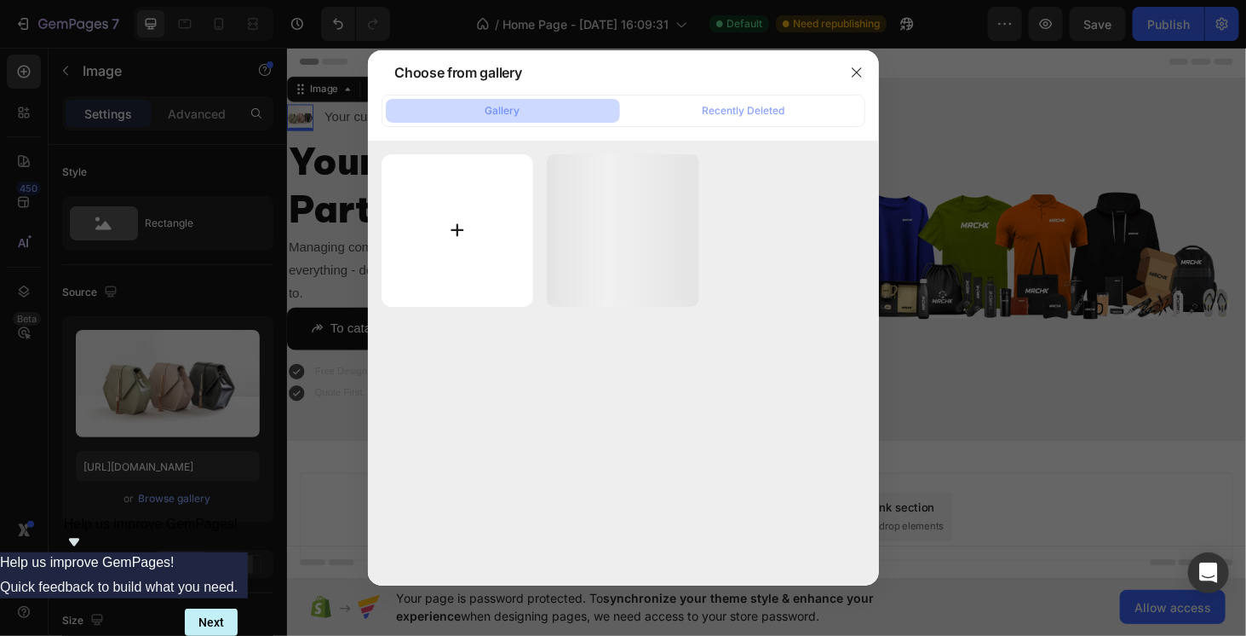
click at [462, 215] on input "file" at bounding box center [458, 230] width 152 height 152
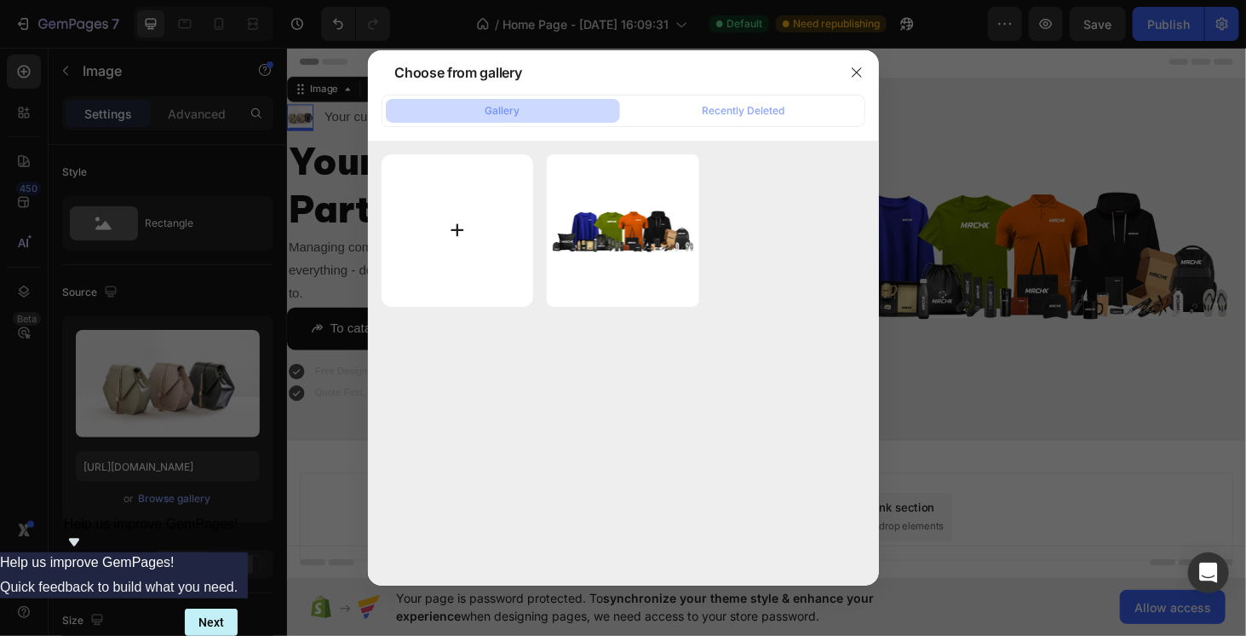
type input "C:\fakepath\sales.webp"
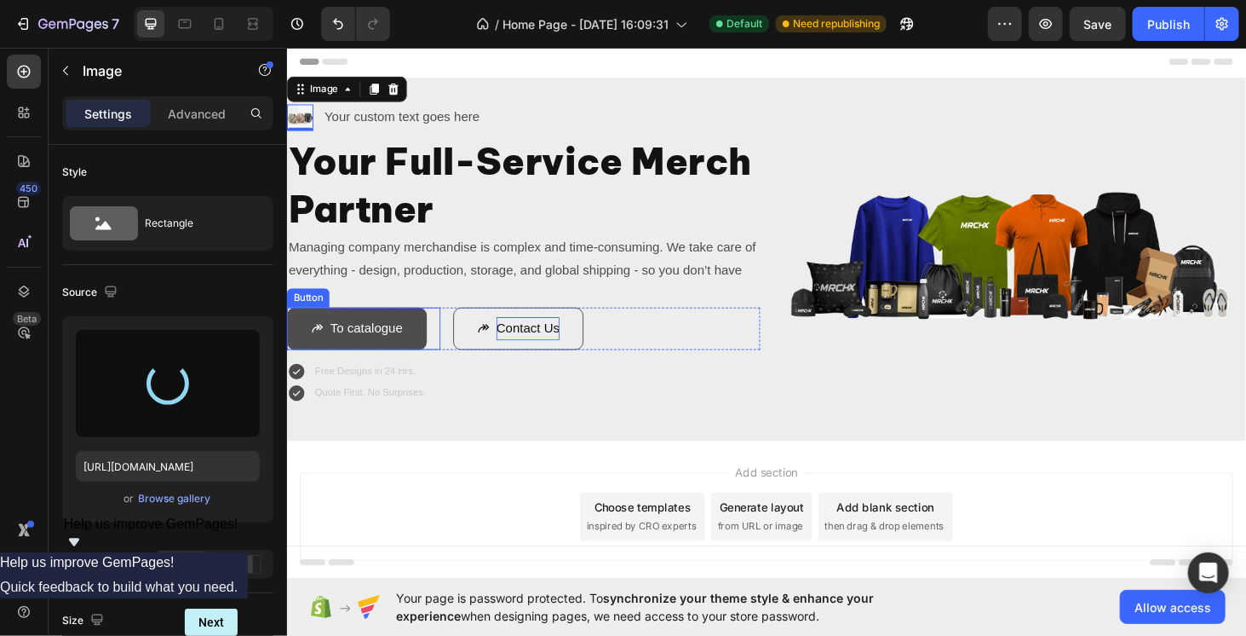
type input "https://cdn.shopify.com/s/files/1/0952/8469/1265/files/gempages_586117974205661…"
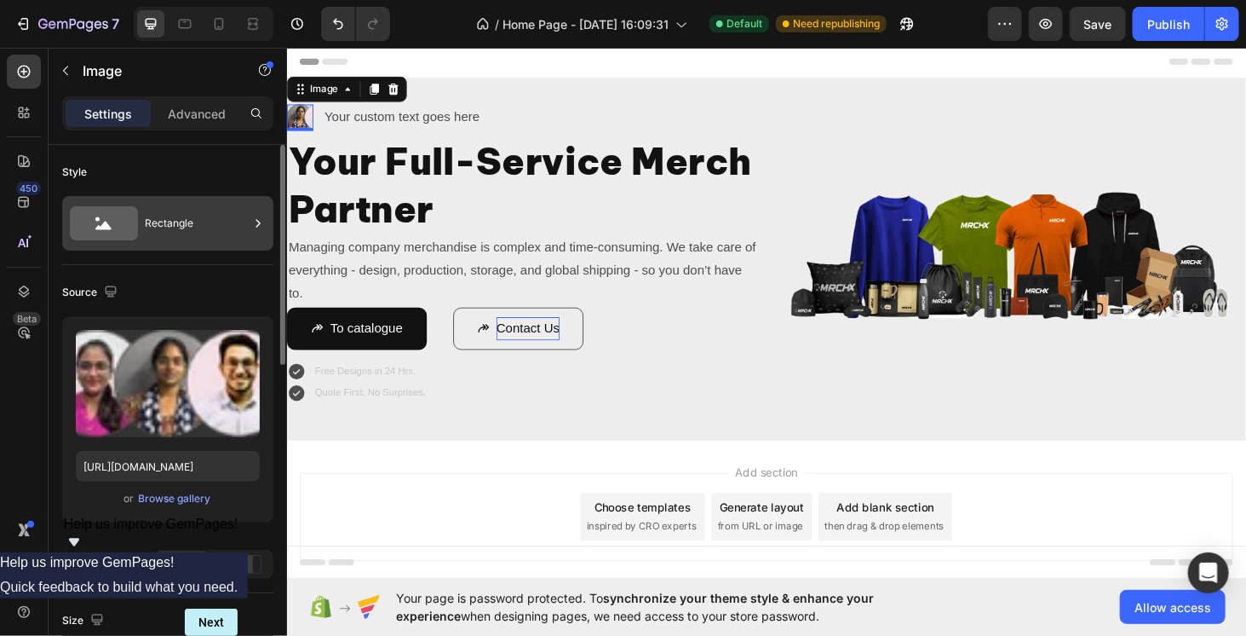
click at [158, 239] on div "Rectangle" at bounding box center [197, 223] width 104 height 39
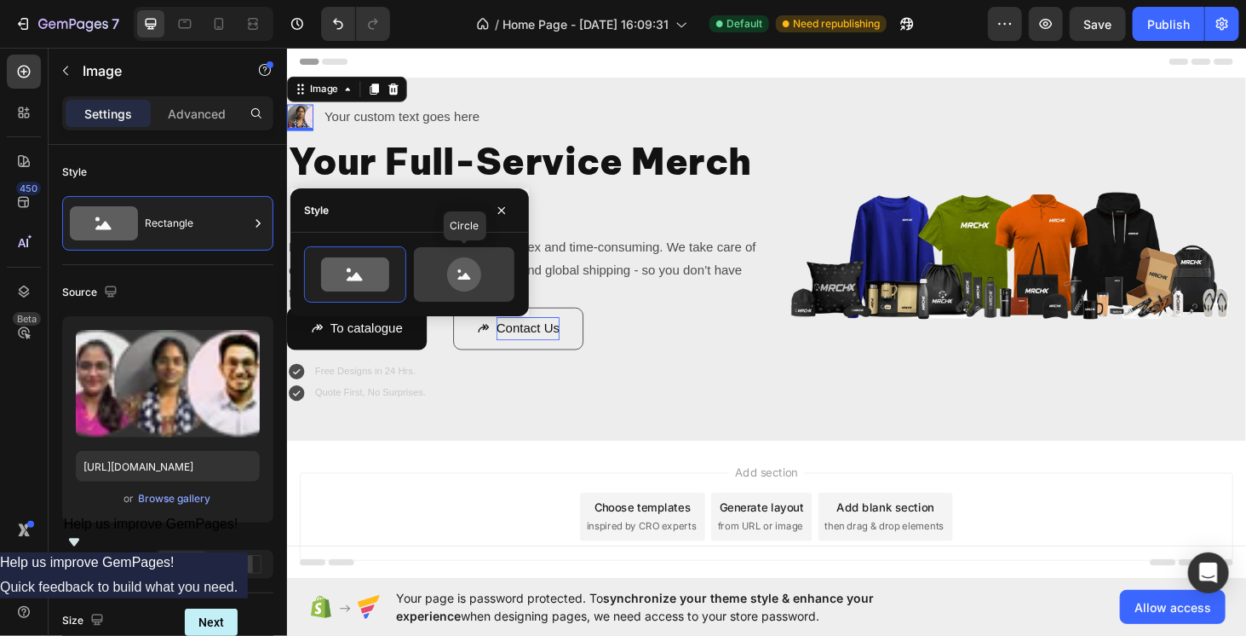
click at [487, 273] on icon at bounding box center [464, 274] width 80 height 34
type input "80"
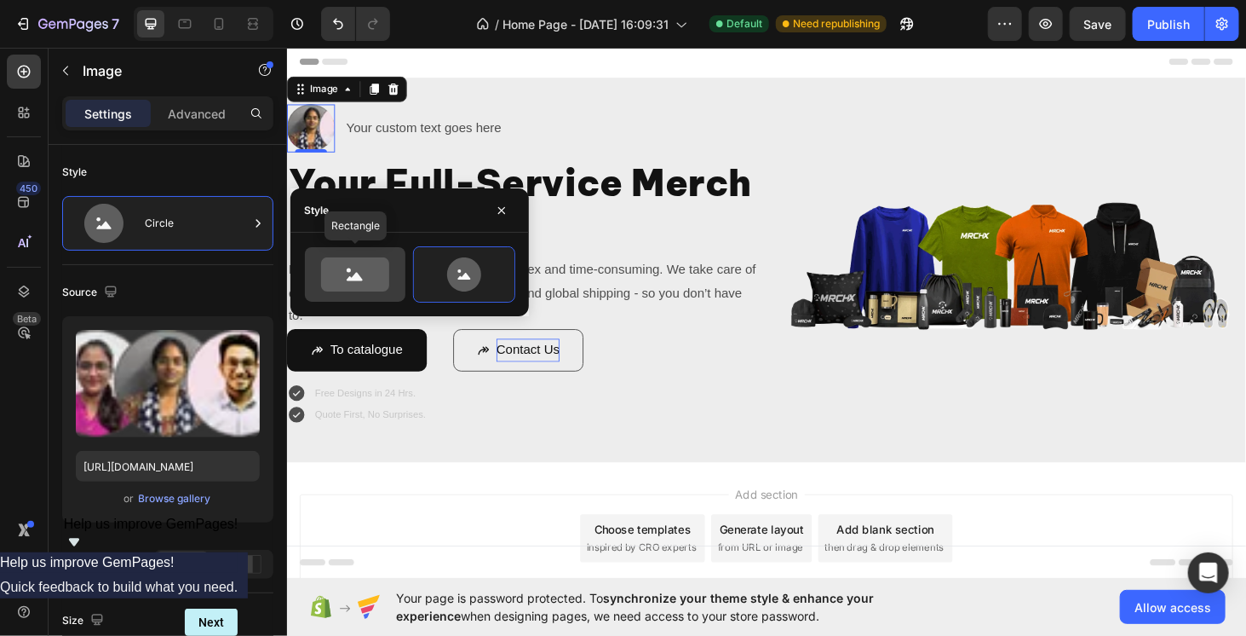
click at [370, 269] on icon at bounding box center [355, 274] width 68 height 34
type input "100"
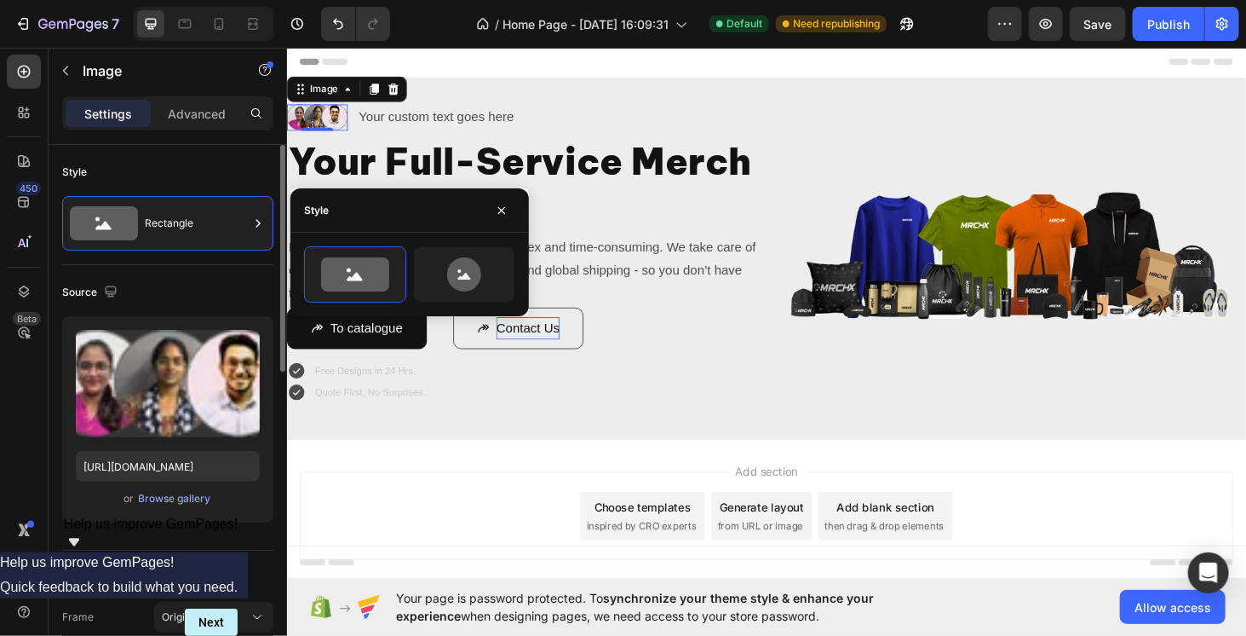
click at [118, 165] on div "Style" at bounding box center [167, 171] width 211 height 27
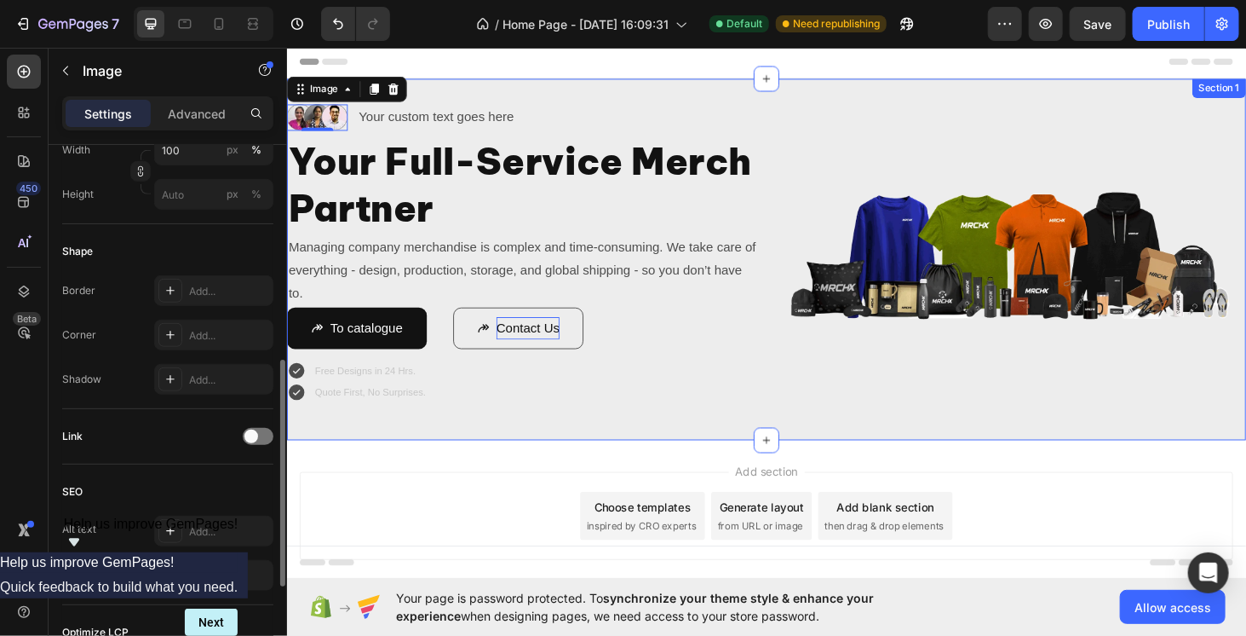
scroll to position [497, 0]
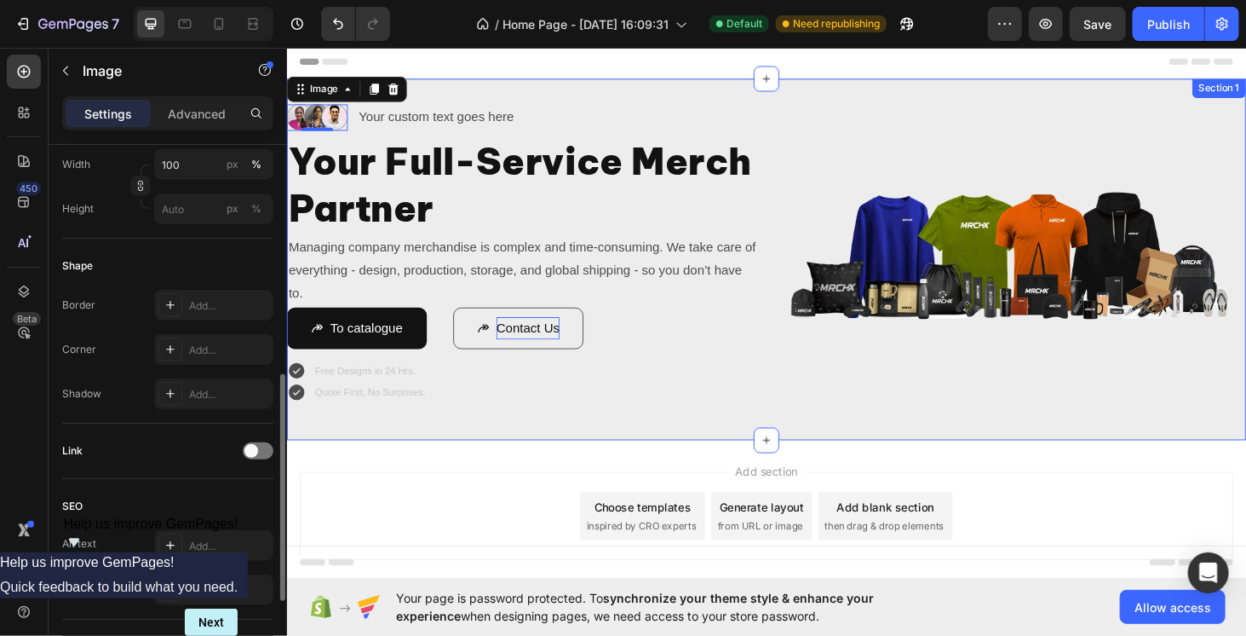
click at [592, 441] on div "Image 0 Your custom text goes here Text Block Advanced List Your Full-Service M…" at bounding box center [797, 272] width 1022 height 385
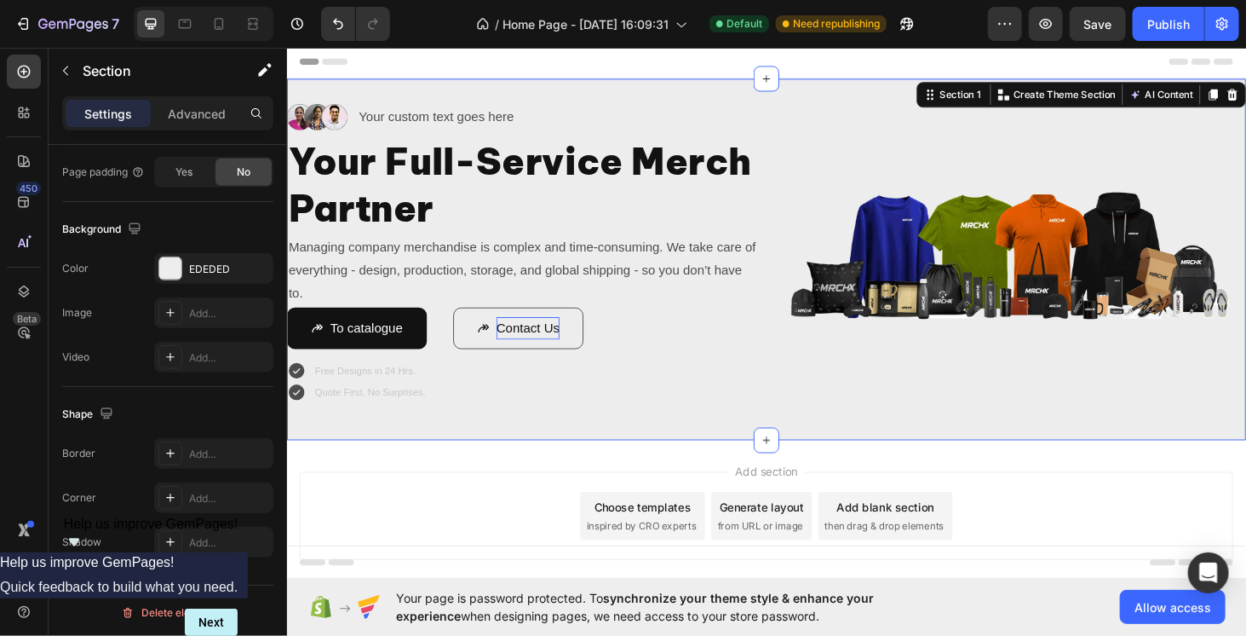
scroll to position [0, 0]
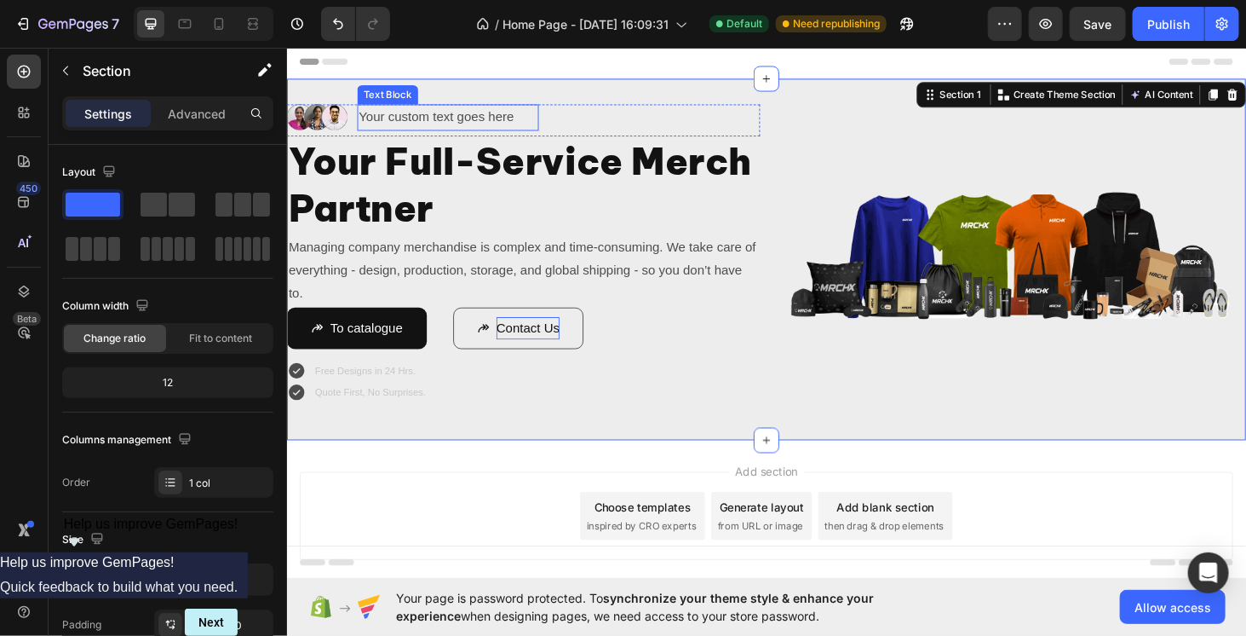
click at [385, 118] on div "Your custom text goes here" at bounding box center [457, 121] width 193 height 28
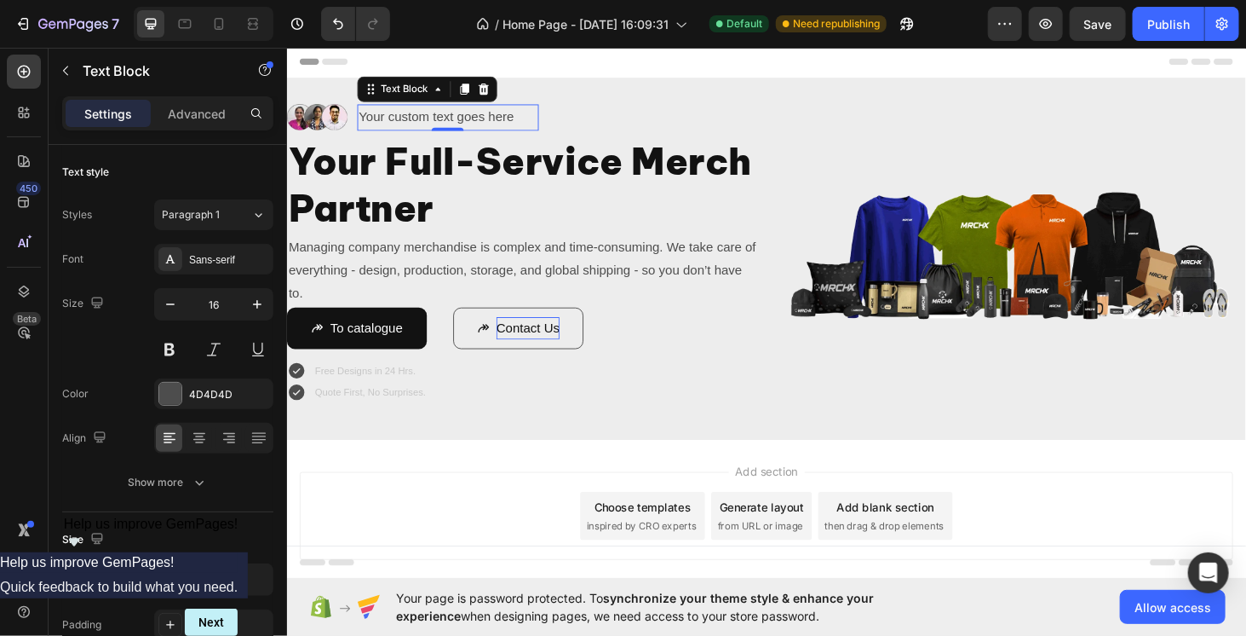
click at [420, 122] on div "Your custom text goes here" at bounding box center [457, 121] width 193 height 28
click at [420, 122] on p "Your custom text goes here" at bounding box center [458, 121] width 190 height 25
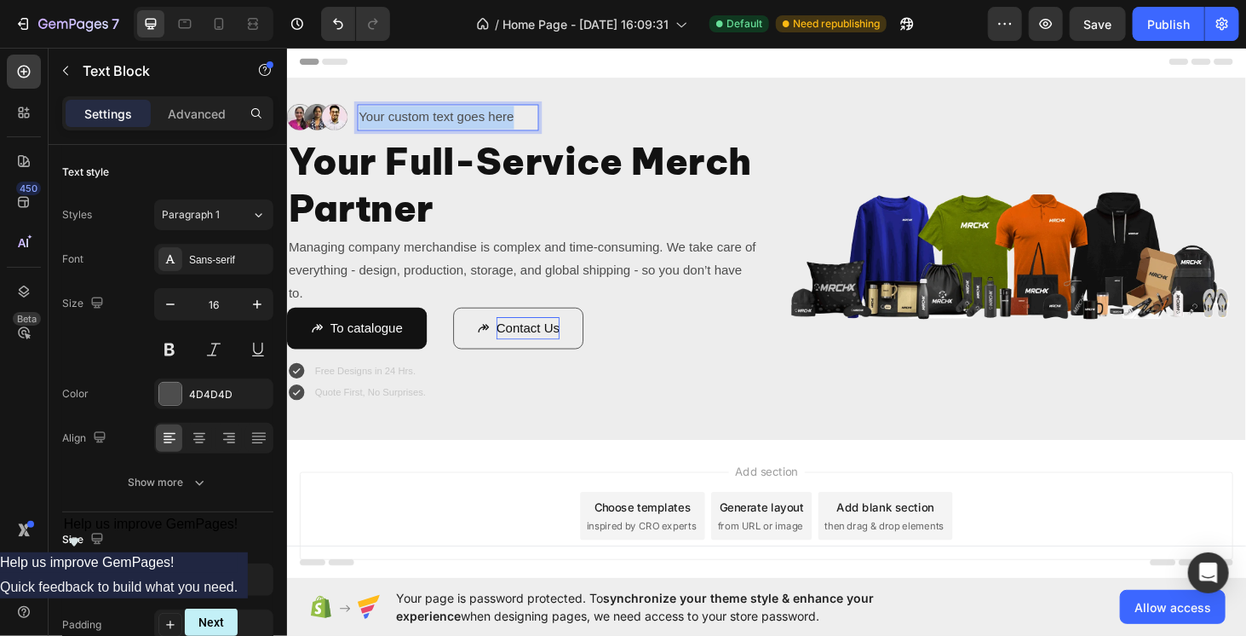
click at [420, 122] on p "Your custom text goes here" at bounding box center [458, 121] width 190 height 25
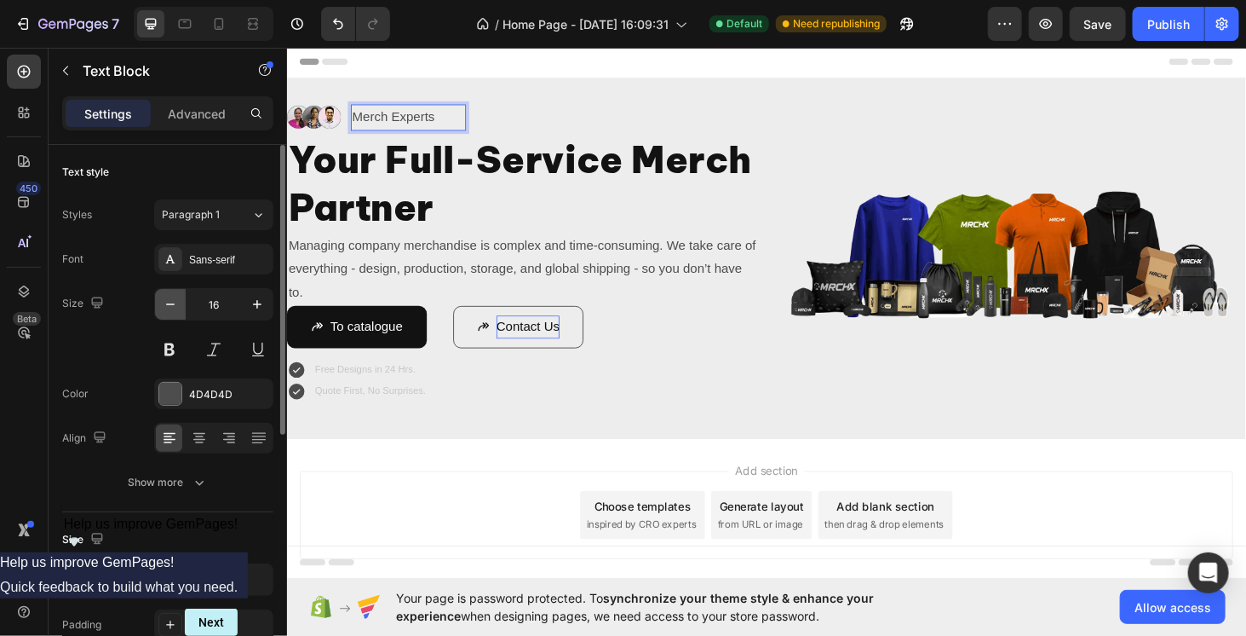
click at [167, 299] on icon "button" at bounding box center [170, 304] width 17 height 17
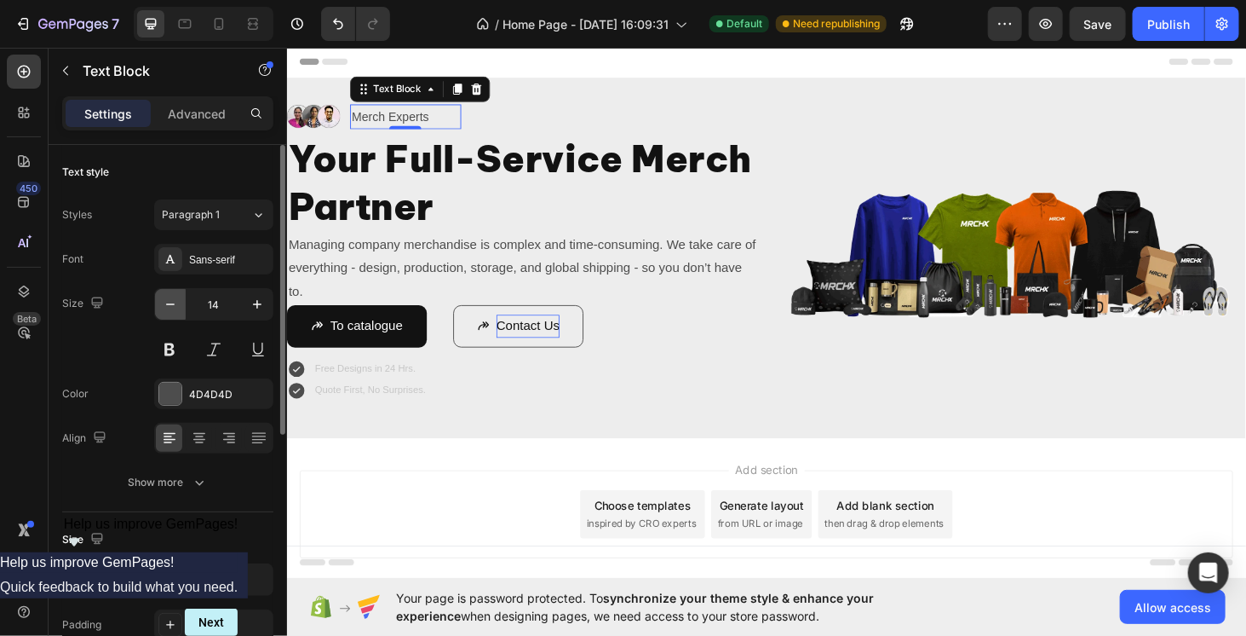
click at [167, 299] on icon "button" at bounding box center [170, 304] width 17 height 17
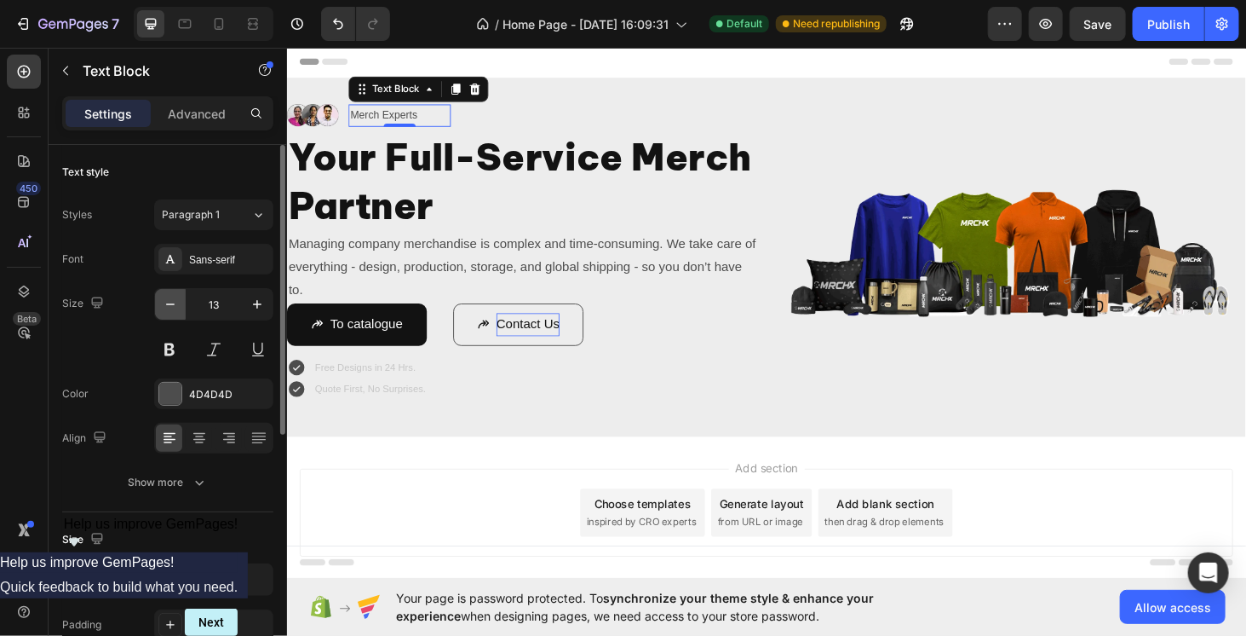
click at [167, 299] on icon "button" at bounding box center [170, 304] width 17 height 17
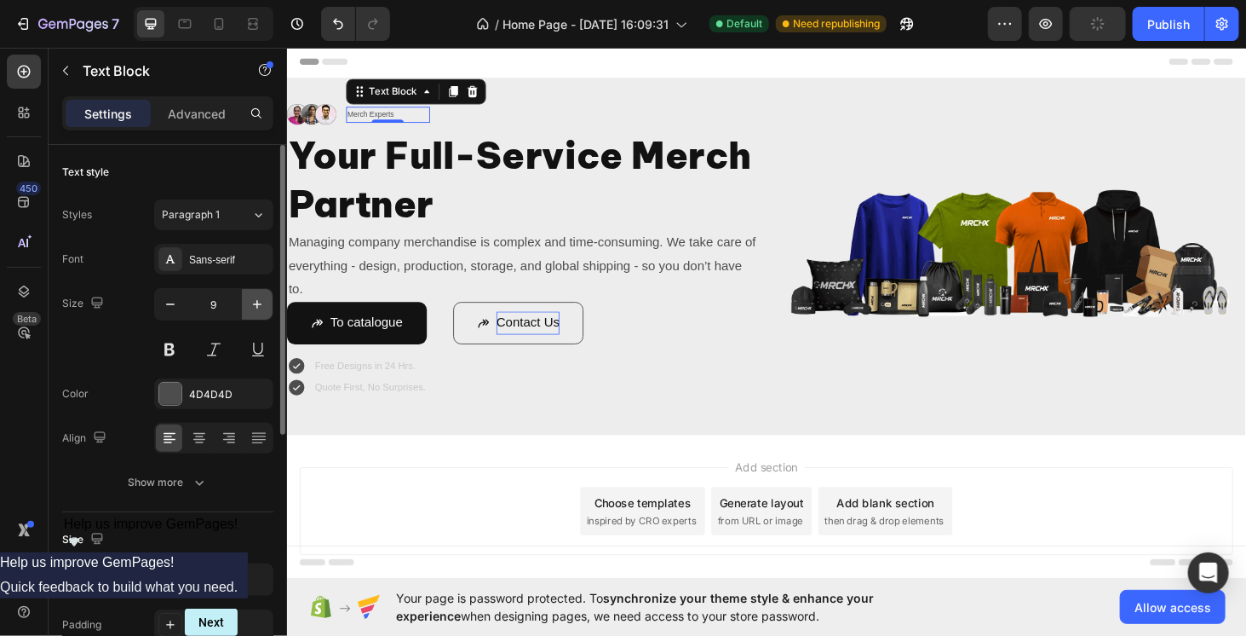
click at [259, 303] on icon "button" at bounding box center [257, 304] width 9 height 9
click at [257, 304] on icon "button" at bounding box center [257, 304] width 9 height 9
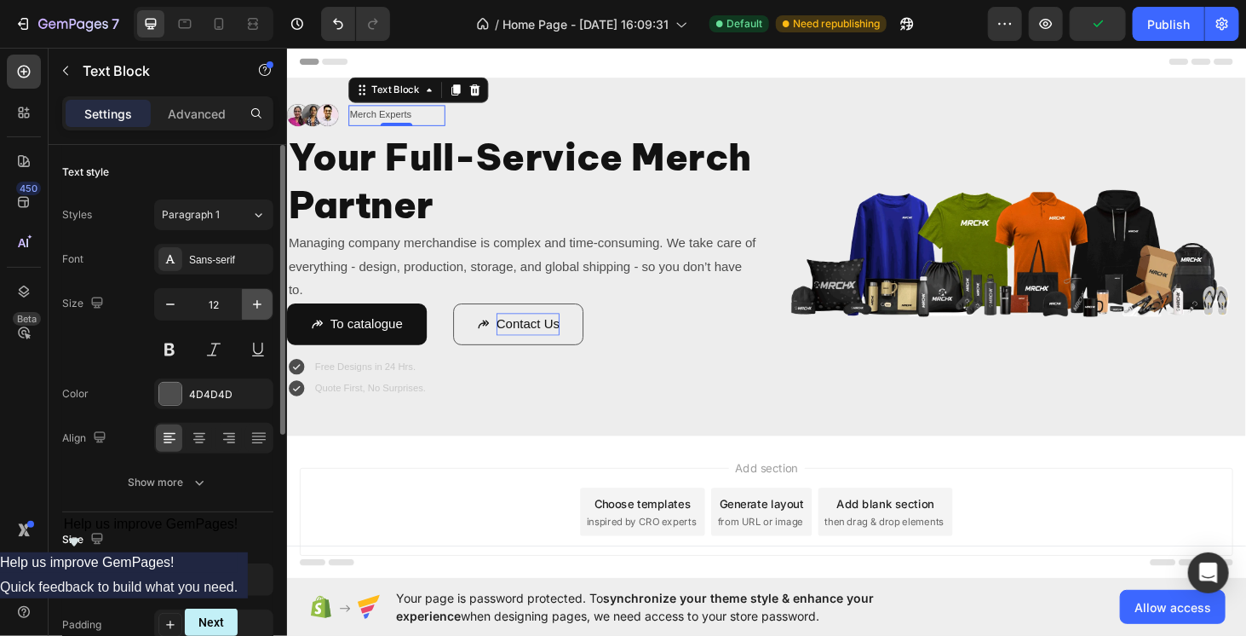
click at [257, 304] on icon "button" at bounding box center [257, 304] width 9 height 9
click at [167, 301] on icon "button" at bounding box center [170, 304] width 17 height 17
type input "12"
click at [195, 252] on div "Sans-serif" at bounding box center [229, 259] width 80 height 15
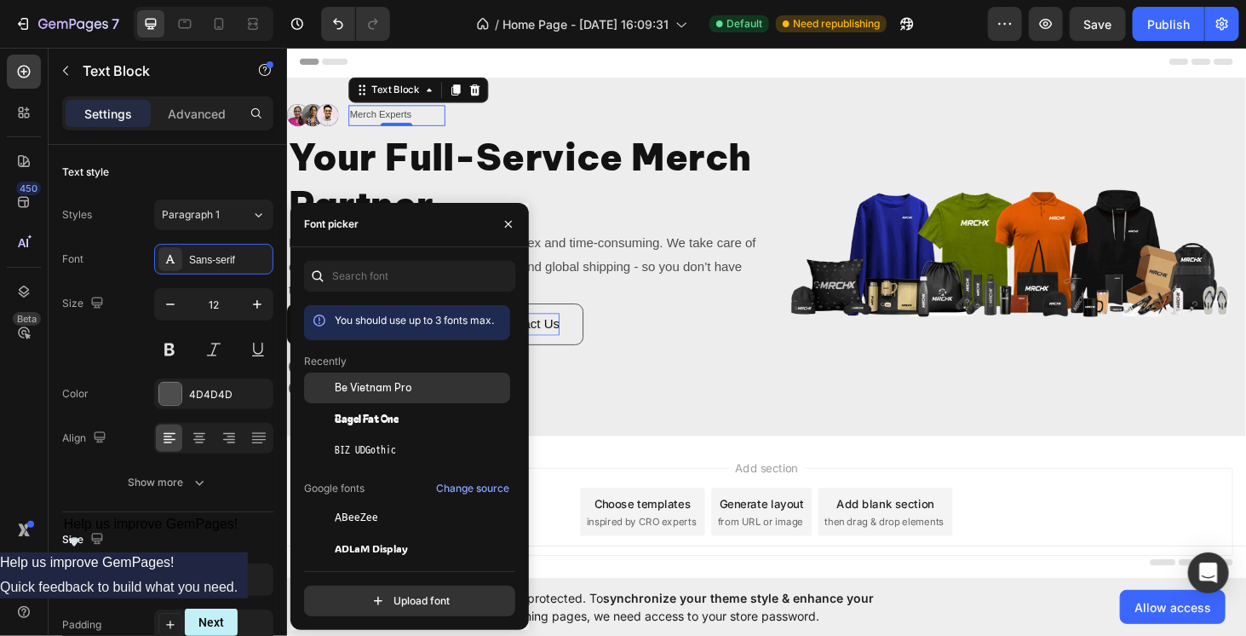
click at [373, 396] on div "Be Vietnam Pro" at bounding box center [407, 387] width 206 height 31
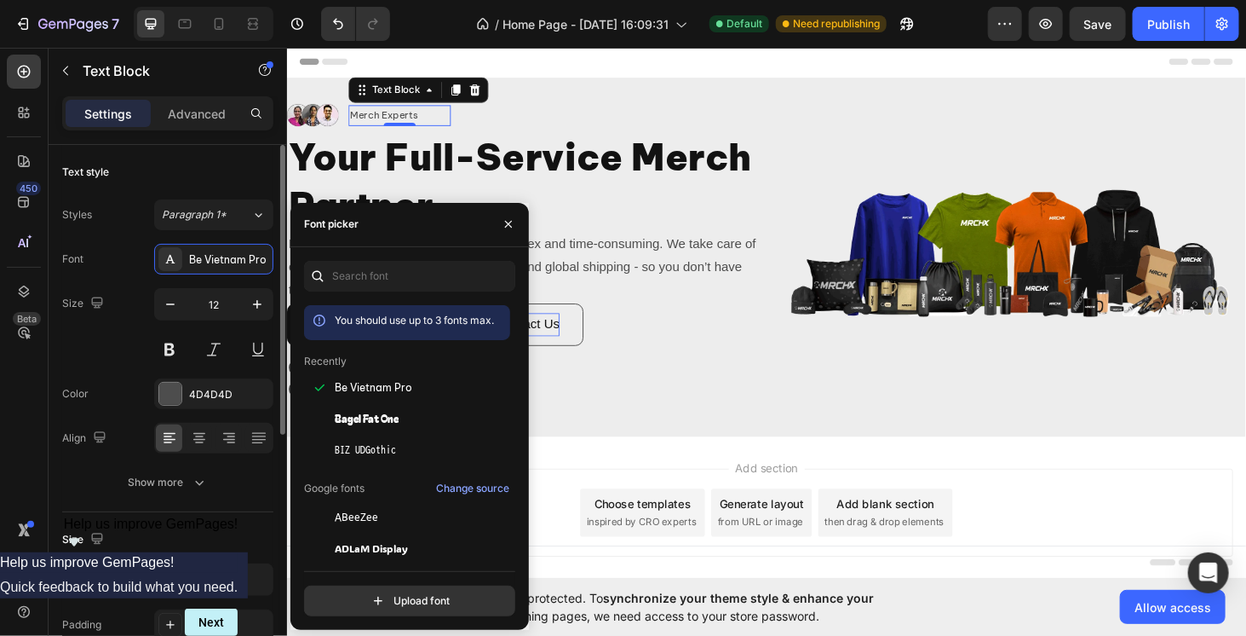
click at [106, 269] on div "Font Be Vietnam Pro" at bounding box center [167, 259] width 211 height 31
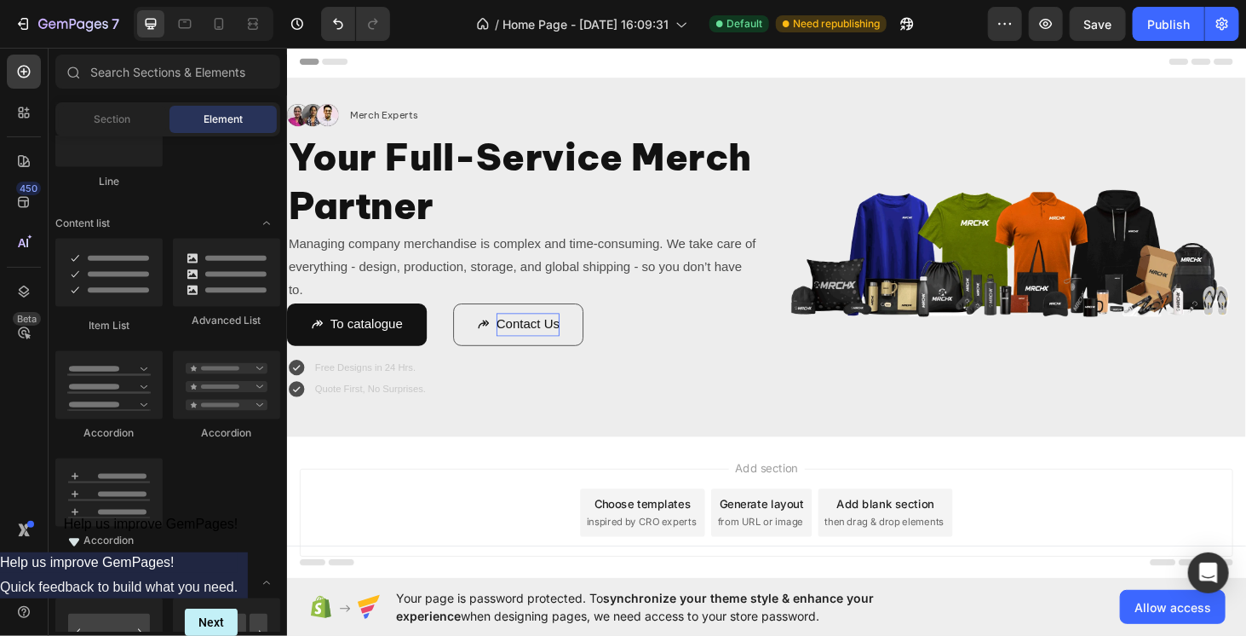
click at [494, 503] on div "Add section Choose templates inspired by CRO experts Generate layout from URL o…" at bounding box center [797, 543] width 995 height 94
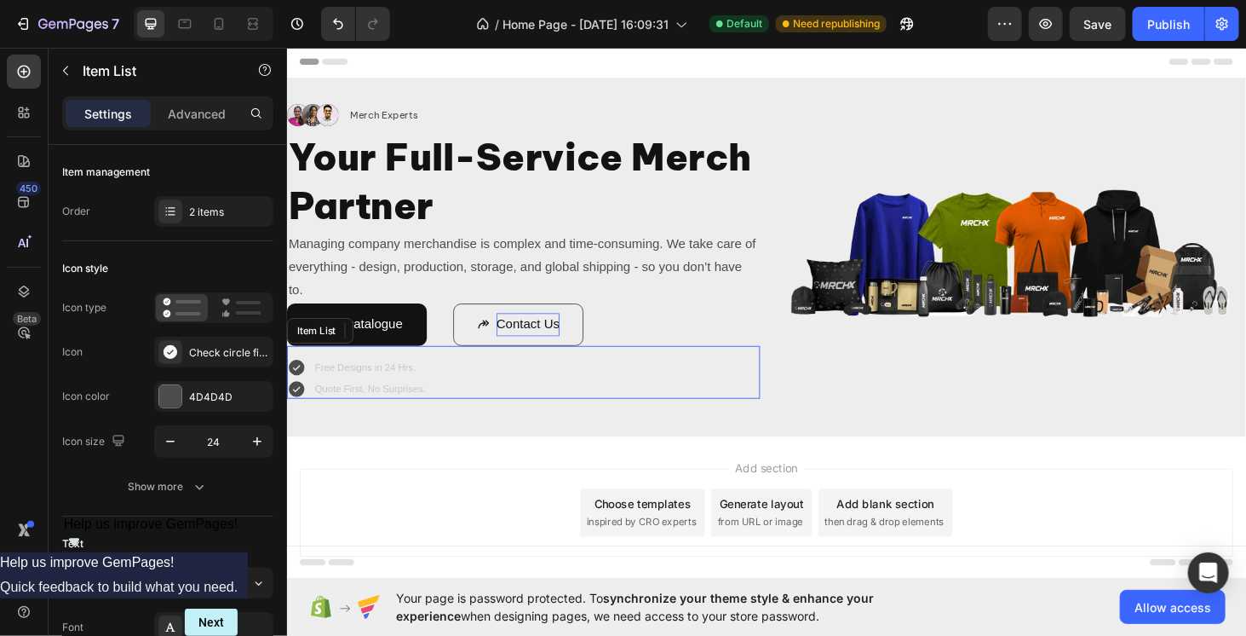
click at [405, 389] on p "Free Designs in 24 Hrs." at bounding box center [375, 388] width 118 height 12
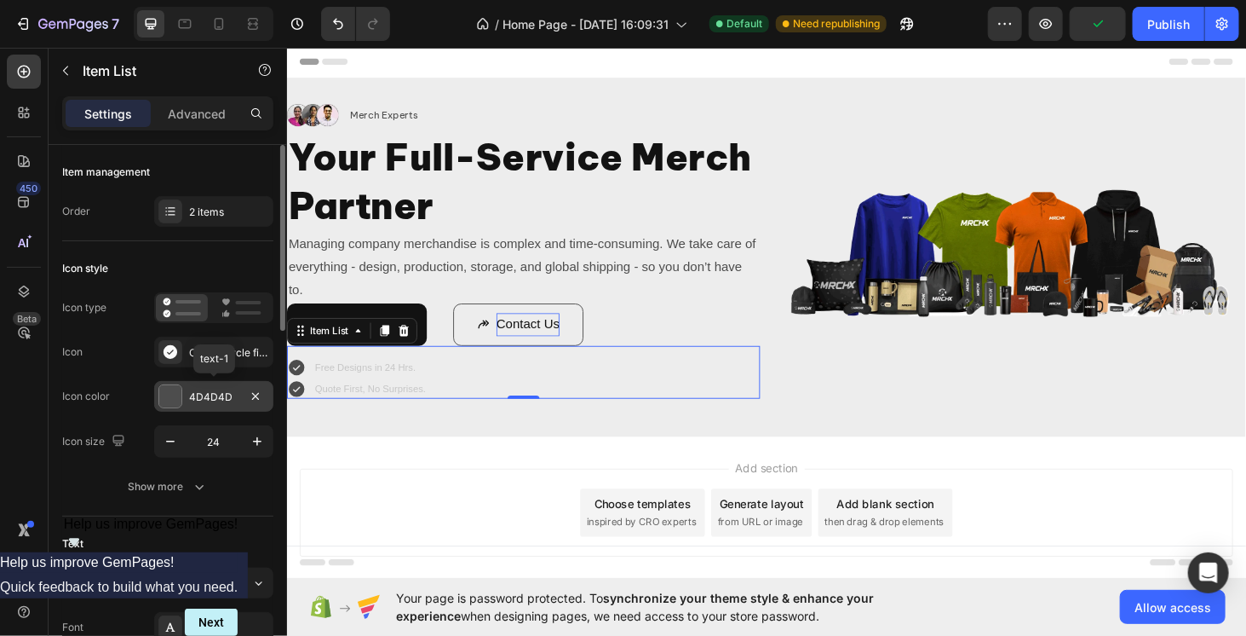
click at [170, 395] on div at bounding box center [170, 396] width 22 height 22
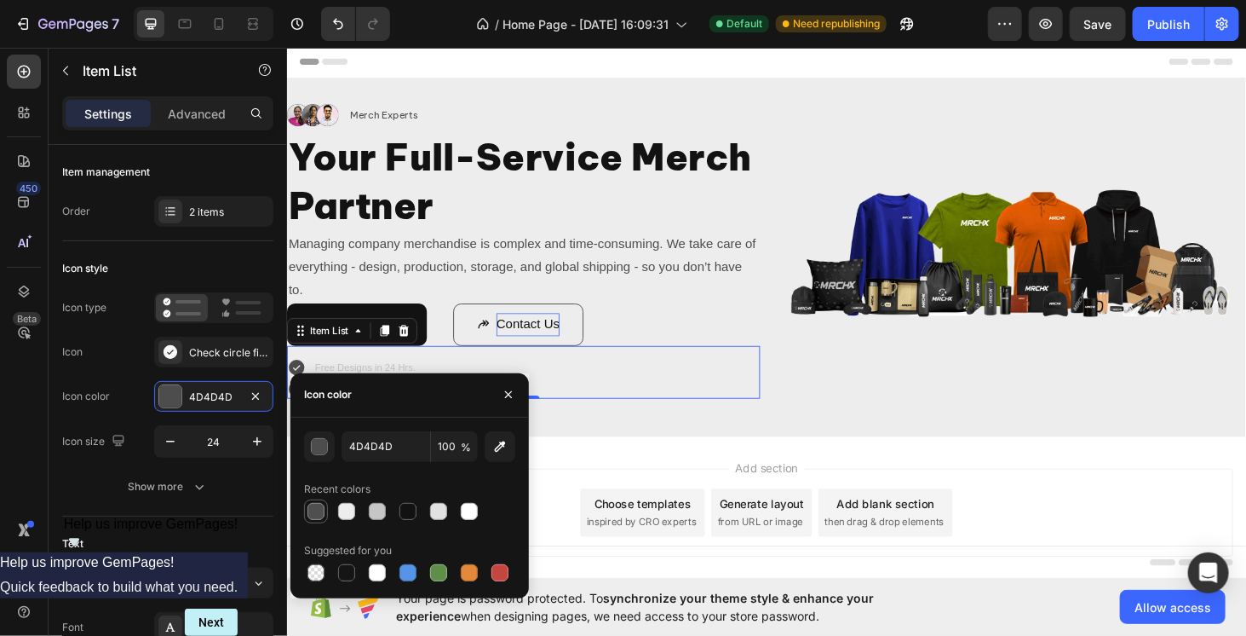
click at [323, 505] on div at bounding box center [316, 511] width 17 height 17
click at [475, 566] on div at bounding box center [469, 572] width 17 height 17
click at [315, 512] on div at bounding box center [316, 511] width 17 height 17
click at [383, 514] on div at bounding box center [377, 511] width 17 height 17
click at [348, 511] on div at bounding box center [346, 511] width 17 height 17
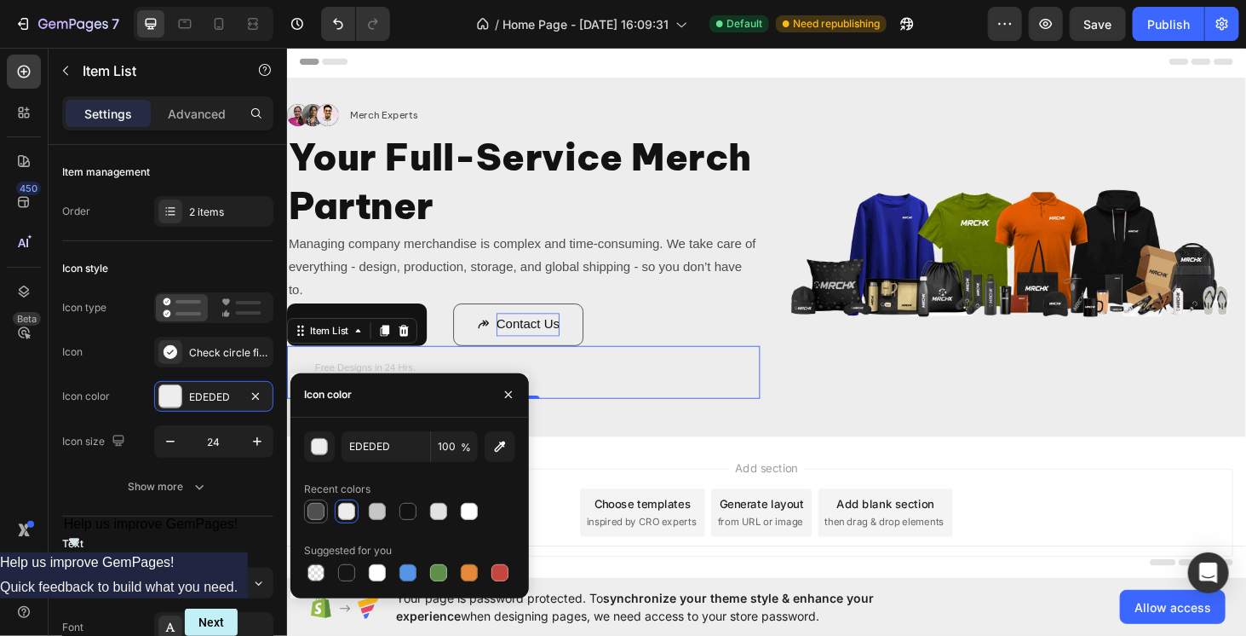
click at [321, 509] on div at bounding box center [316, 511] width 17 height 17
type input "4F4F4F"
click at [618, 412] on div "Free Designs in 24 Hrs. Quote First, No Surprises." at bounding box center [538, 398] width 504 height 43
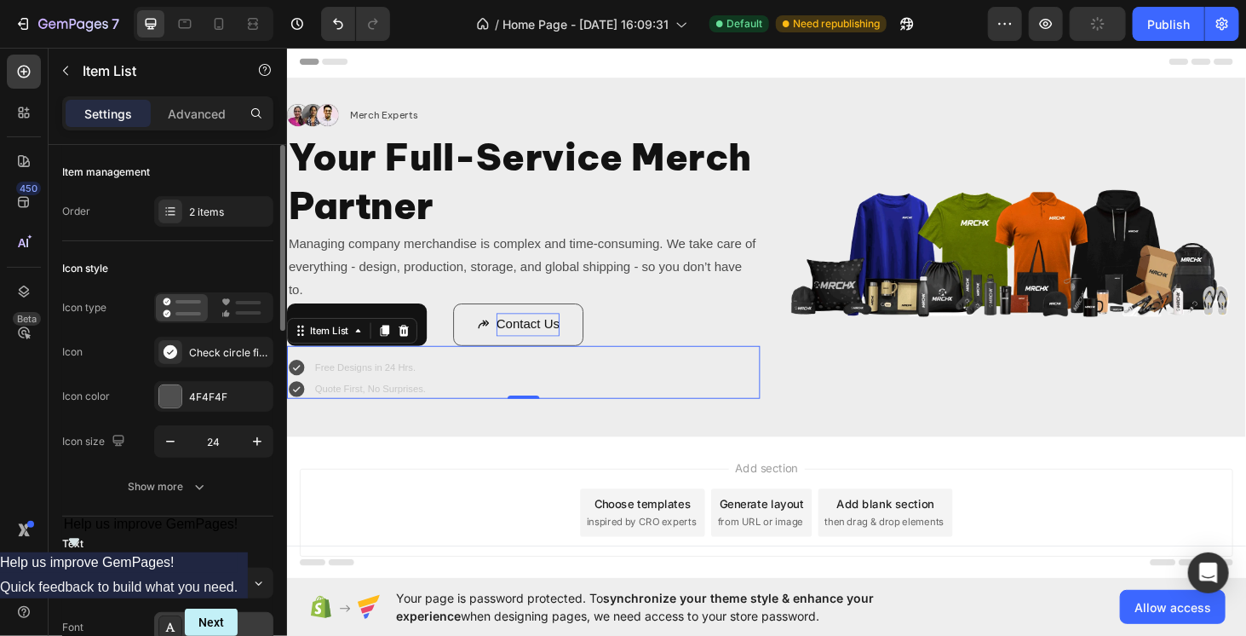
scroll to position [170, 0]
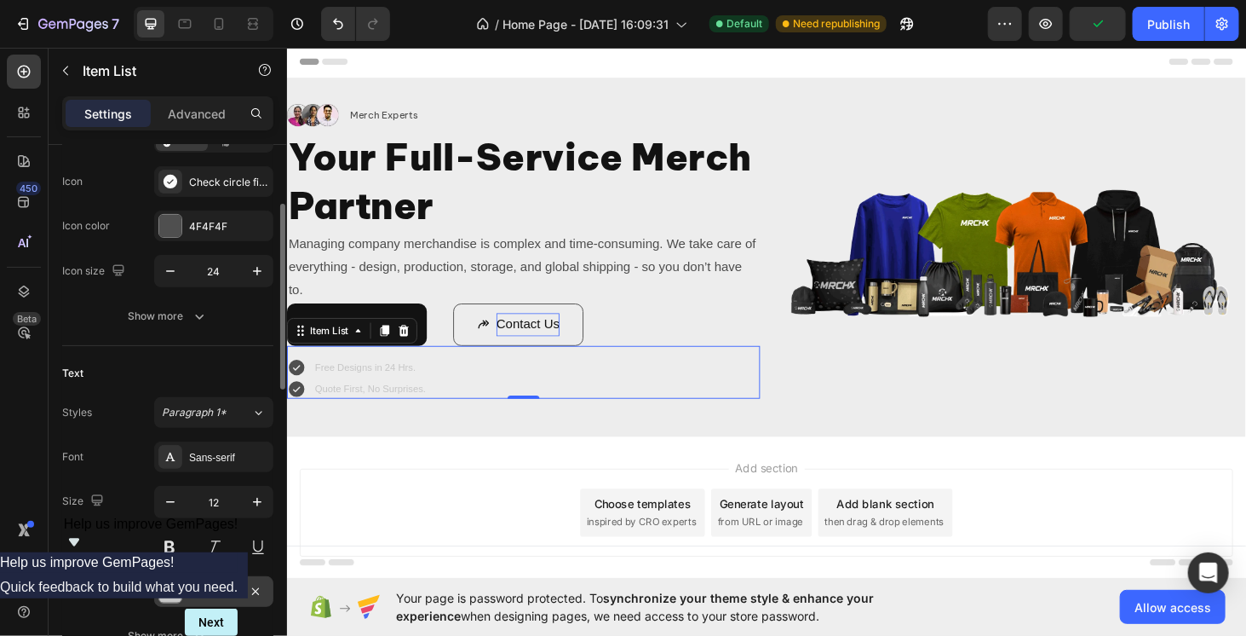
click at [175, 595] on div at bounding box center [170, 591] width 22 height 22
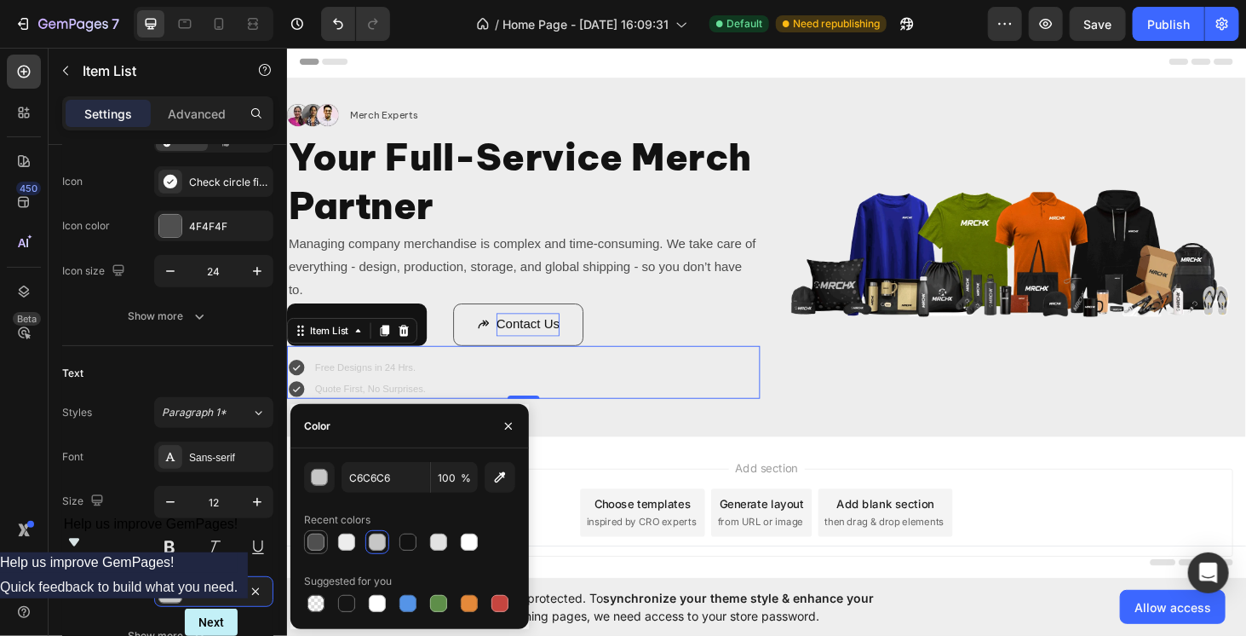
click at [322, 540] on div at bounding box center [316, 541] width 17 height 17
type input "4F4F4F"
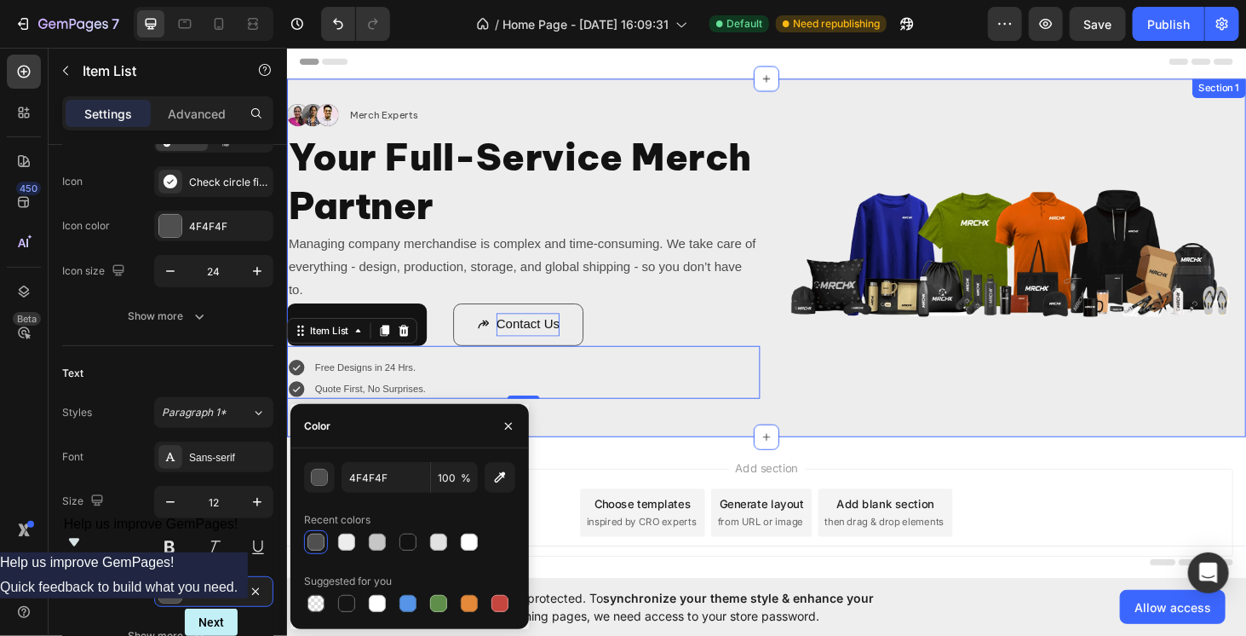
click at [630, 427] on div "Image Merch Experts Text Block Advanced List Your Full-Service Merch Partner He…" at bounding box center [797, 270] width 1022 height 327
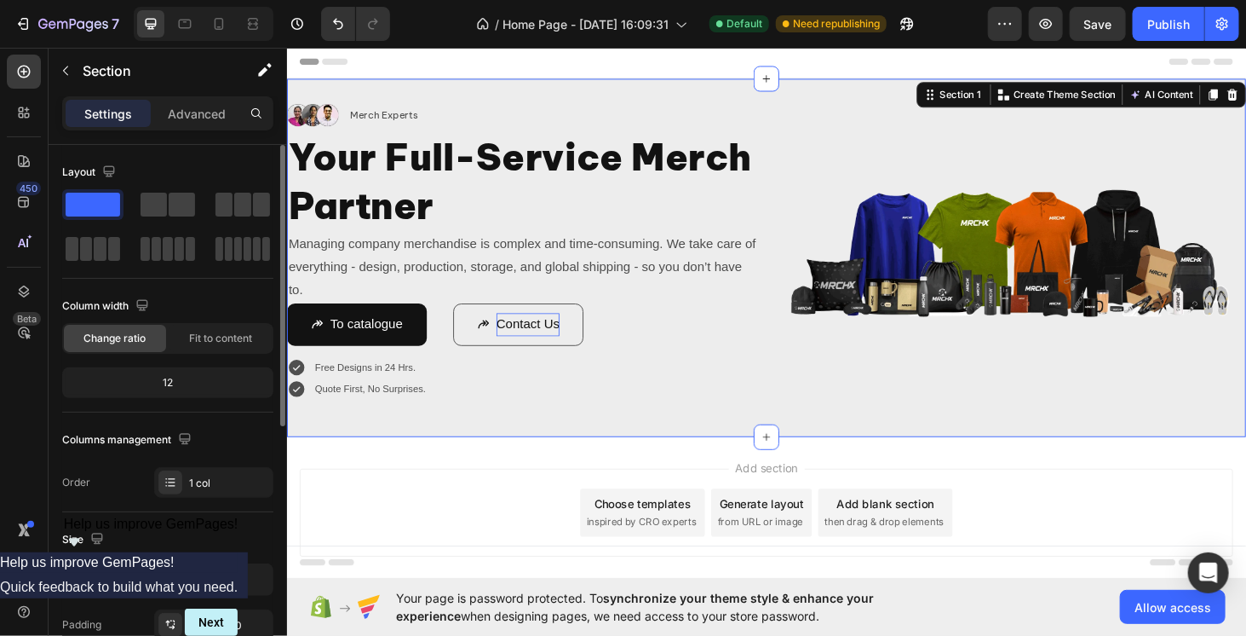
click at [480, 488] on div "Add section Choose templates inspired by CRO experts Generate layout from URL o…" at bounding box center [797, 567] width 1022 height 210
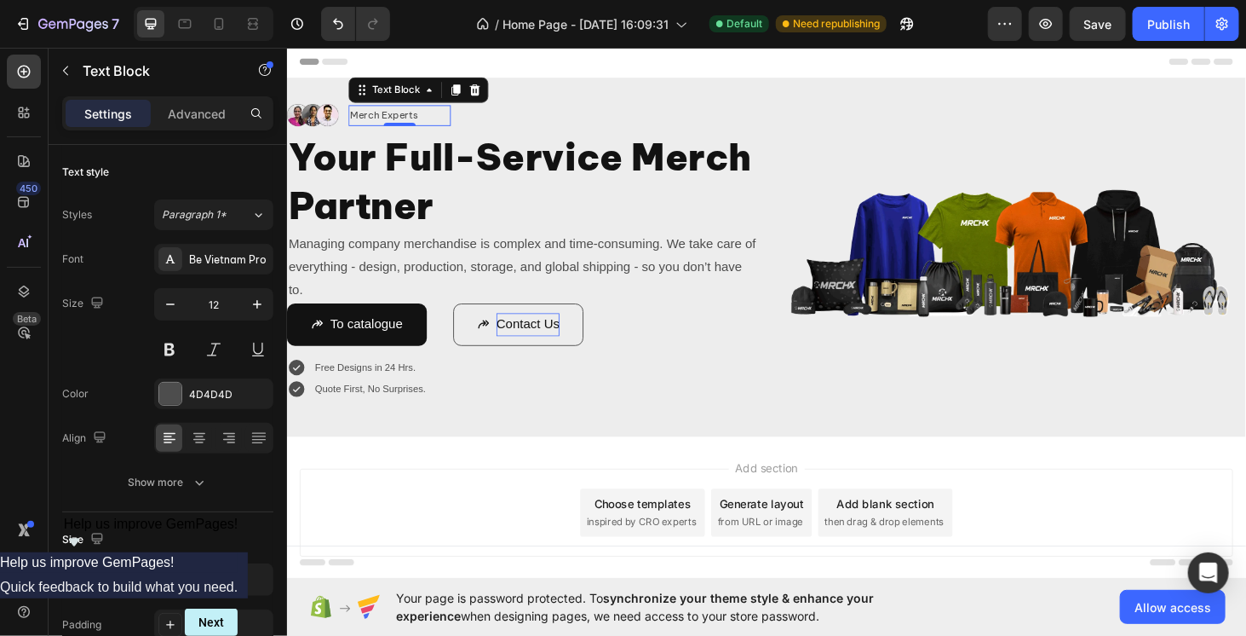
click at [397, 124] on p "Merch Experts" at bounding box center [407, 119] width 106 height 19
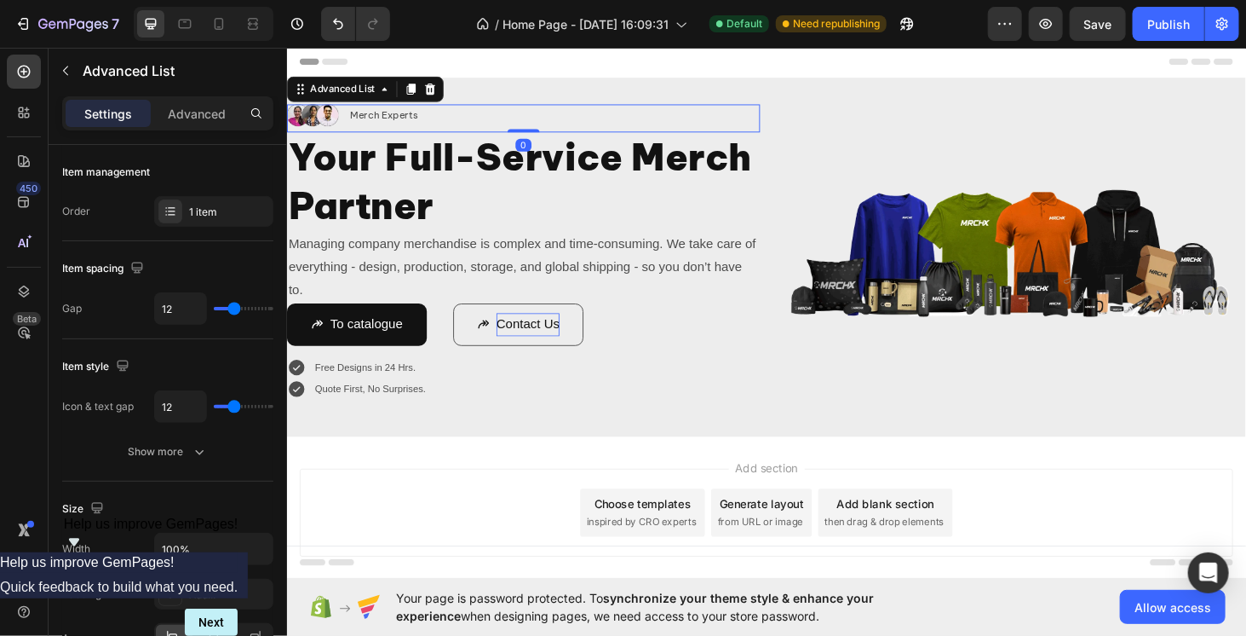
click at [347, 120] on li "Image Merch Experts Text Block" at bounding box center [373, 119] width 175 height 24
type input "8"
type input "0"
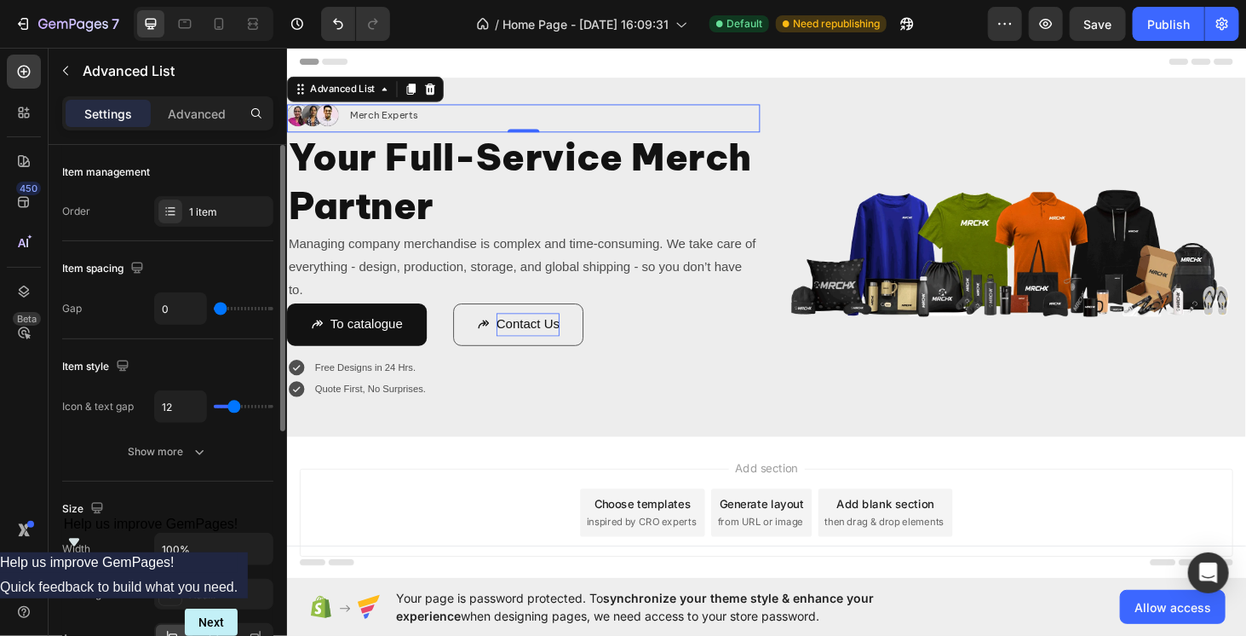
type input "1"
type input "2"
type input "3"
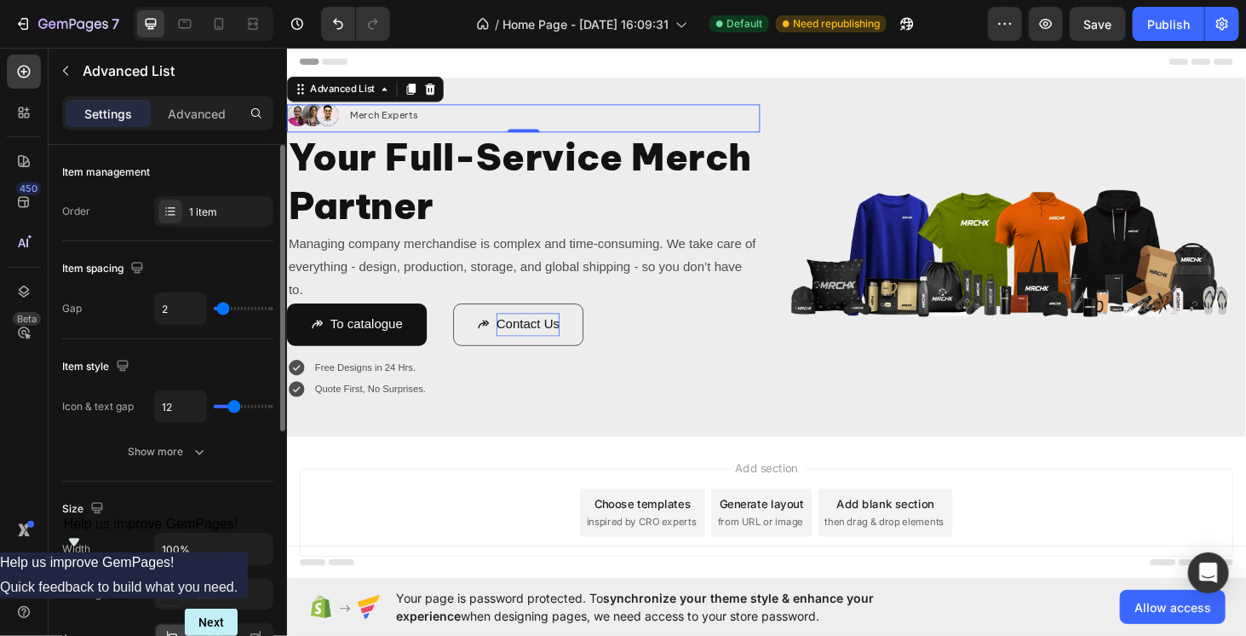
type input "3"
type input "5"
type input "7"
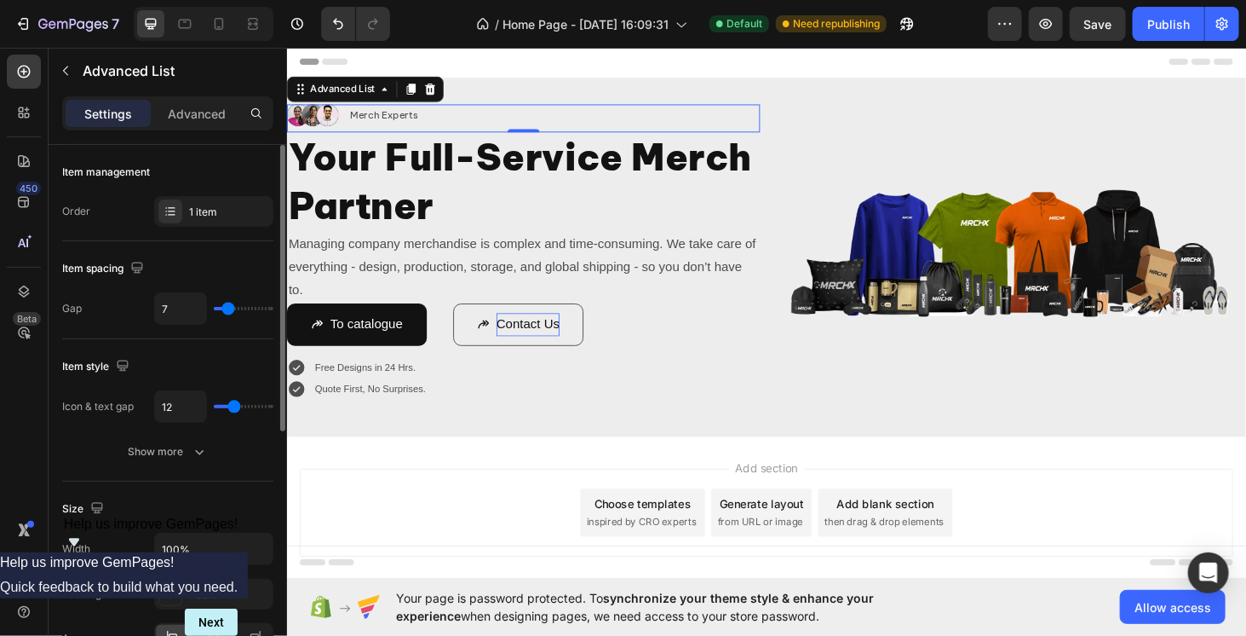
type input "8"
type input "10"
type input "11"
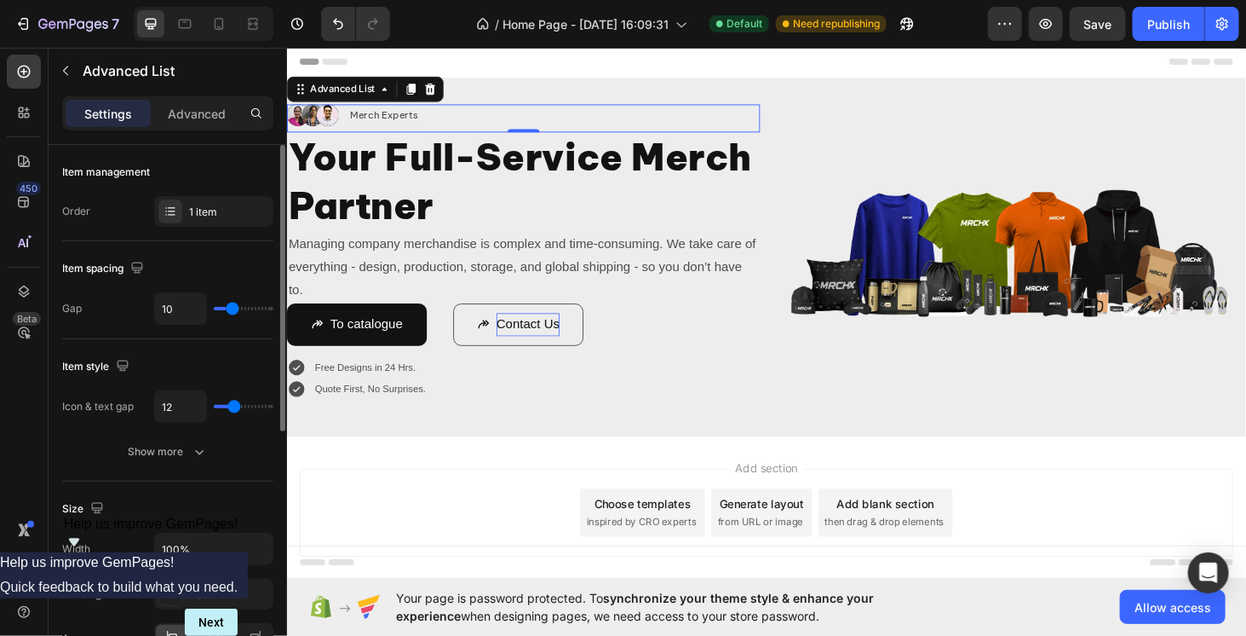
type input "11"
type input "15"
type input "26"
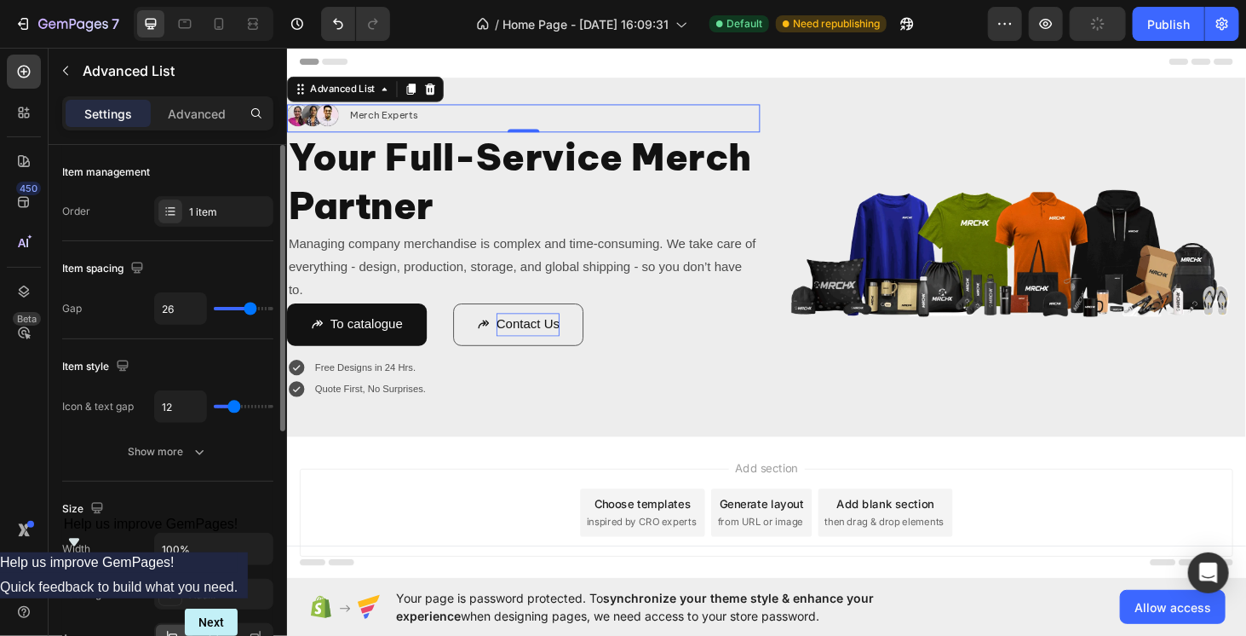
type input "33"
type input "36"
type input "40"
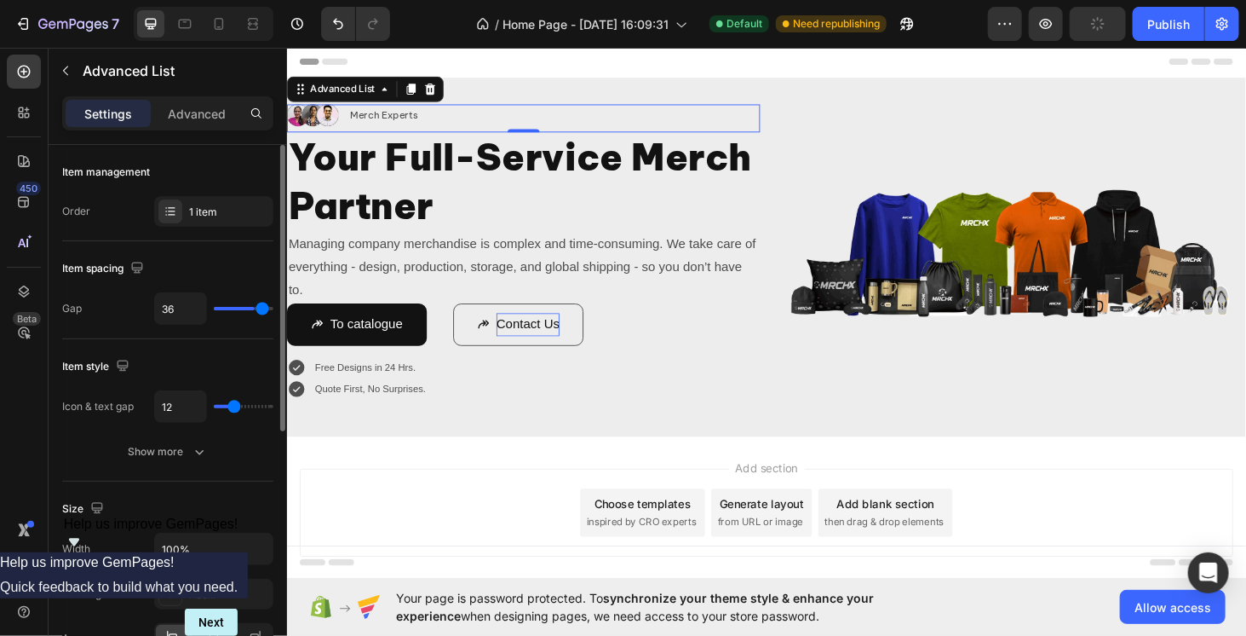
type input "40"
type input "19"
type input "0"
drag, startPoint x: 230, startPoint y: 308, endPoint x: 191, endPoint y: 307, distance: 39.2
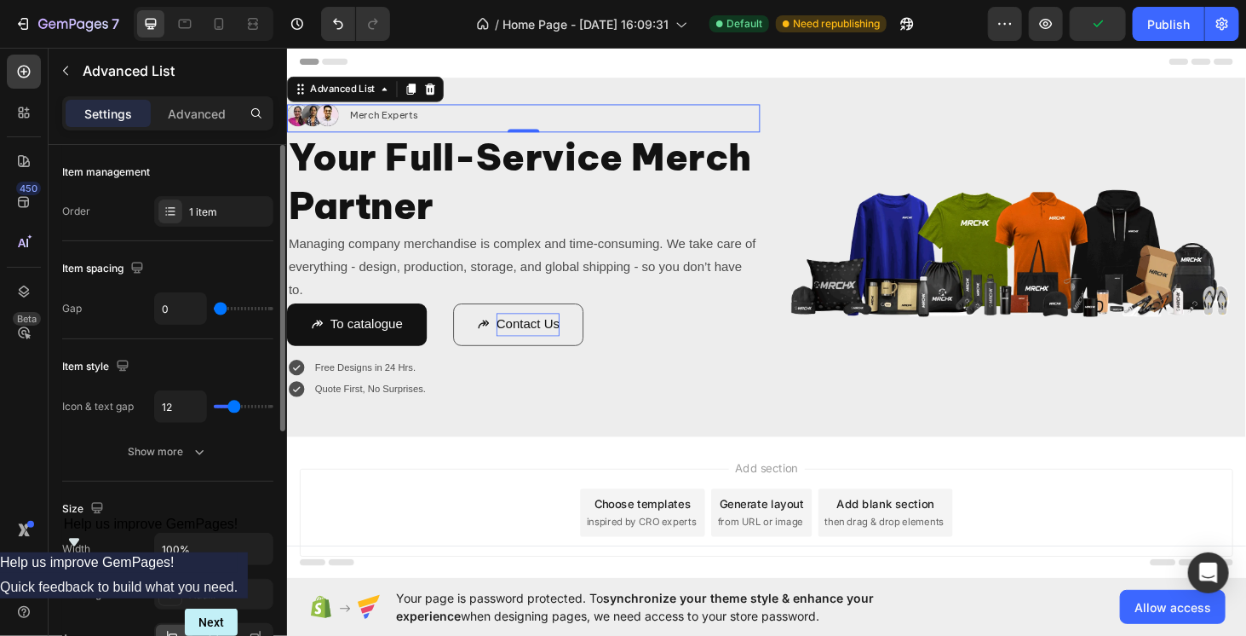
type input "0"
click at [214, 307] on input "range" at bounding box center [244, 308] width 60 height 3
type input "13"
type input "0"
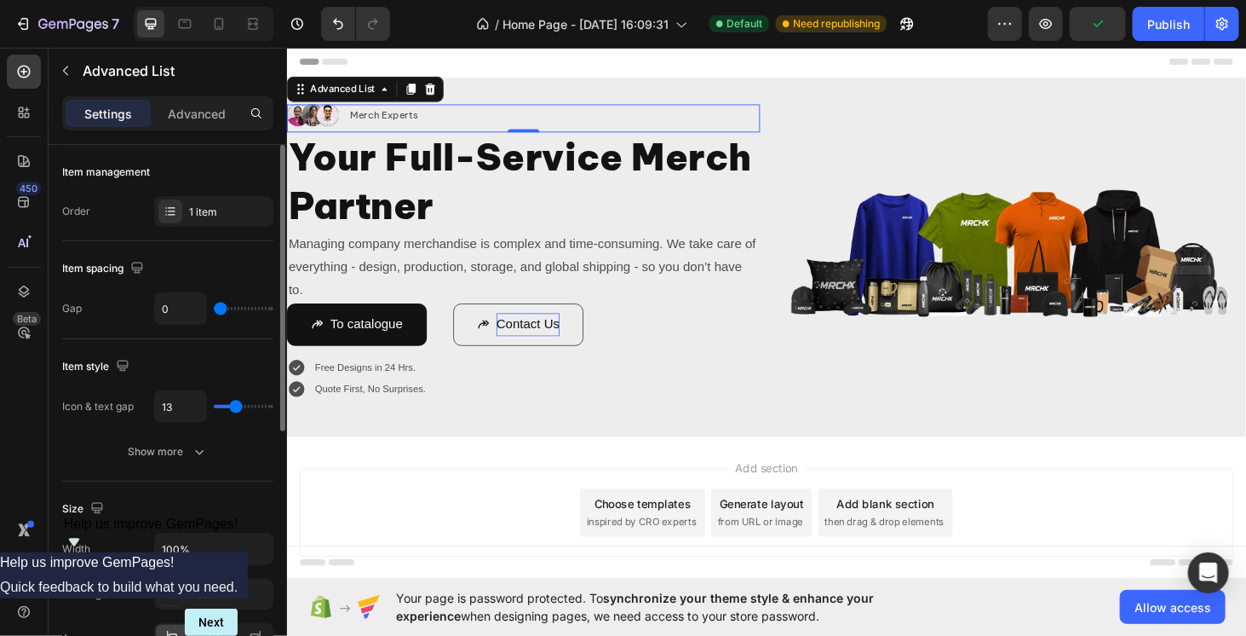
type input "0"
type input "1"
type input "4"
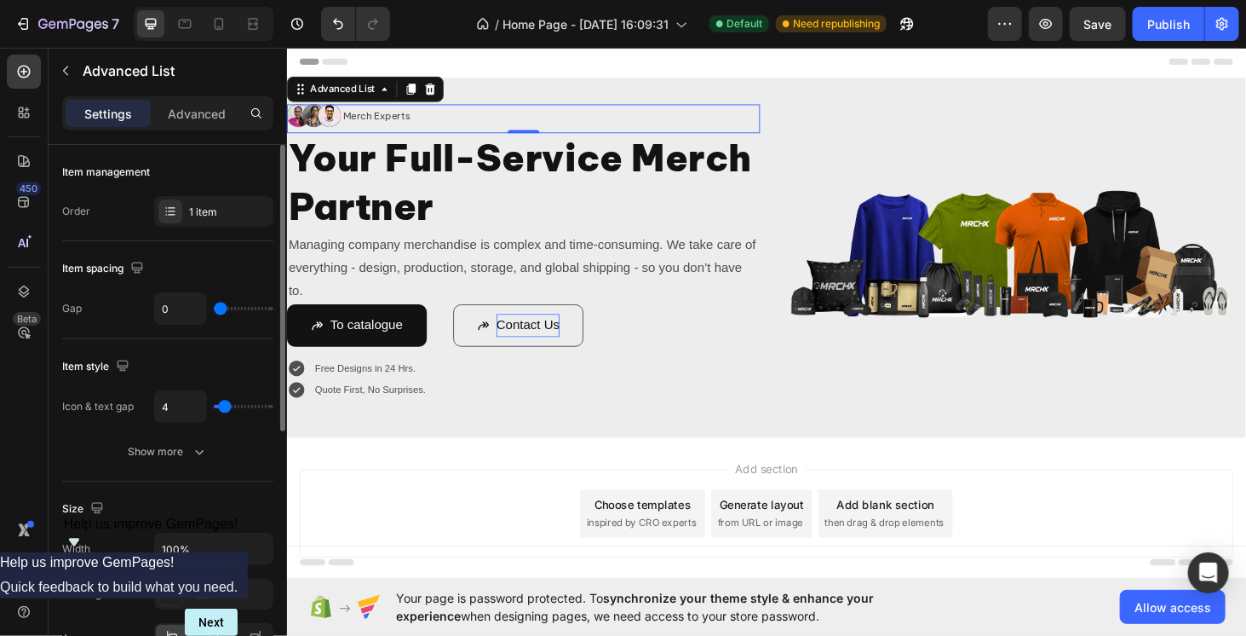
type input "11"
type input "12"
type input "13"
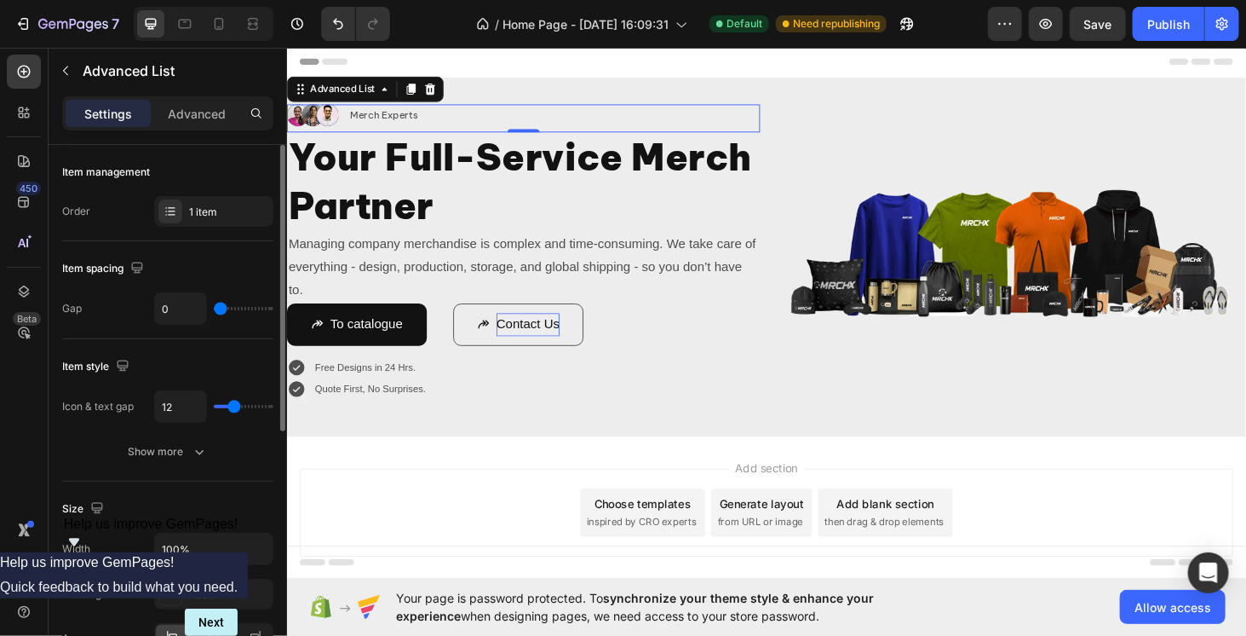
type input "13"
type input "12"
type input "10"
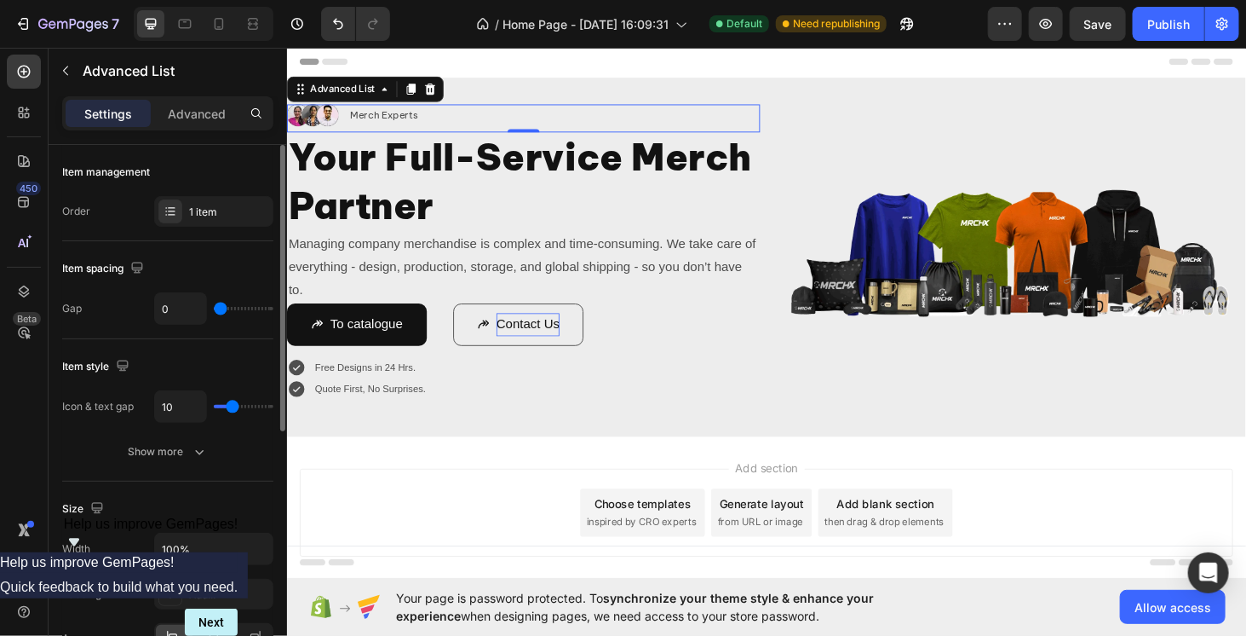
type input "9"
type input "8"
type input "7"
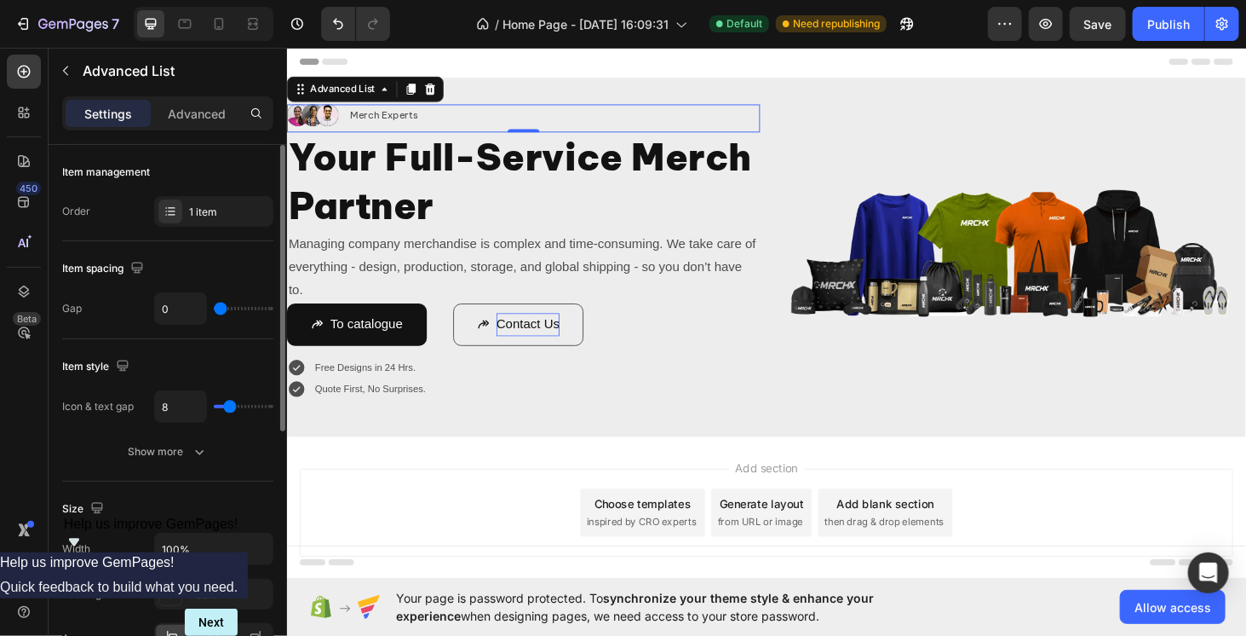
type input "7"
type input "6"
click at [227, 405] on input "range" at bounding box center [244, 406] width 60 height 3
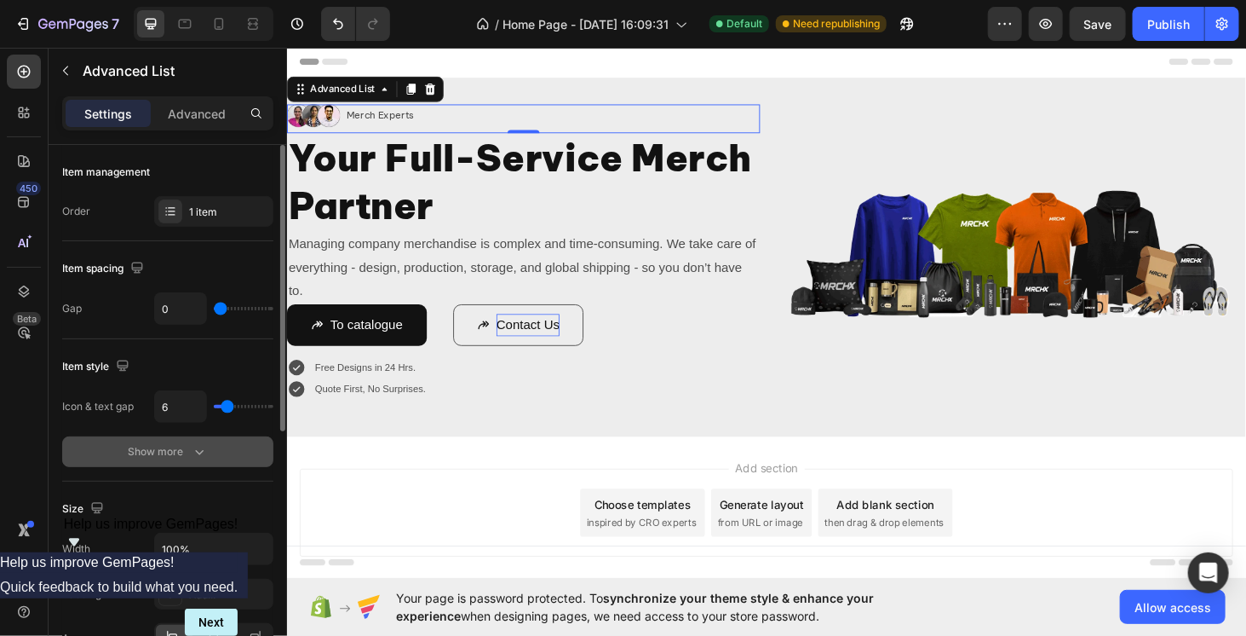
click at [189, 461] on button "Show more" at bounding box center [167, 451] width 211 height 31
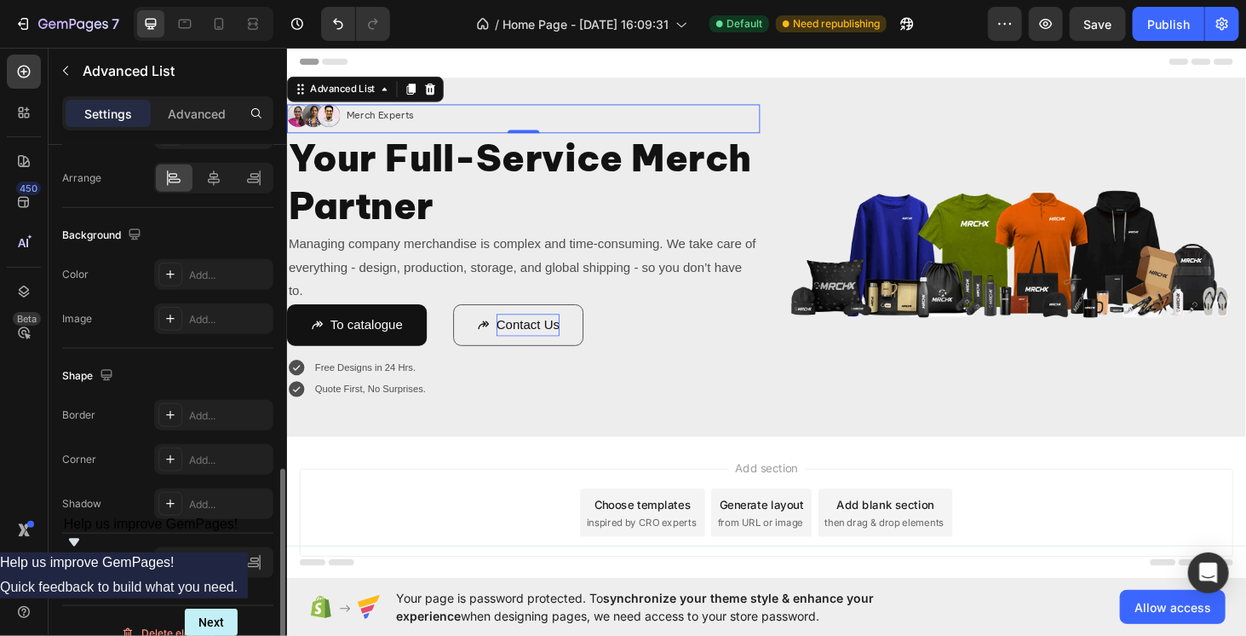
scroll to position [700, 0]
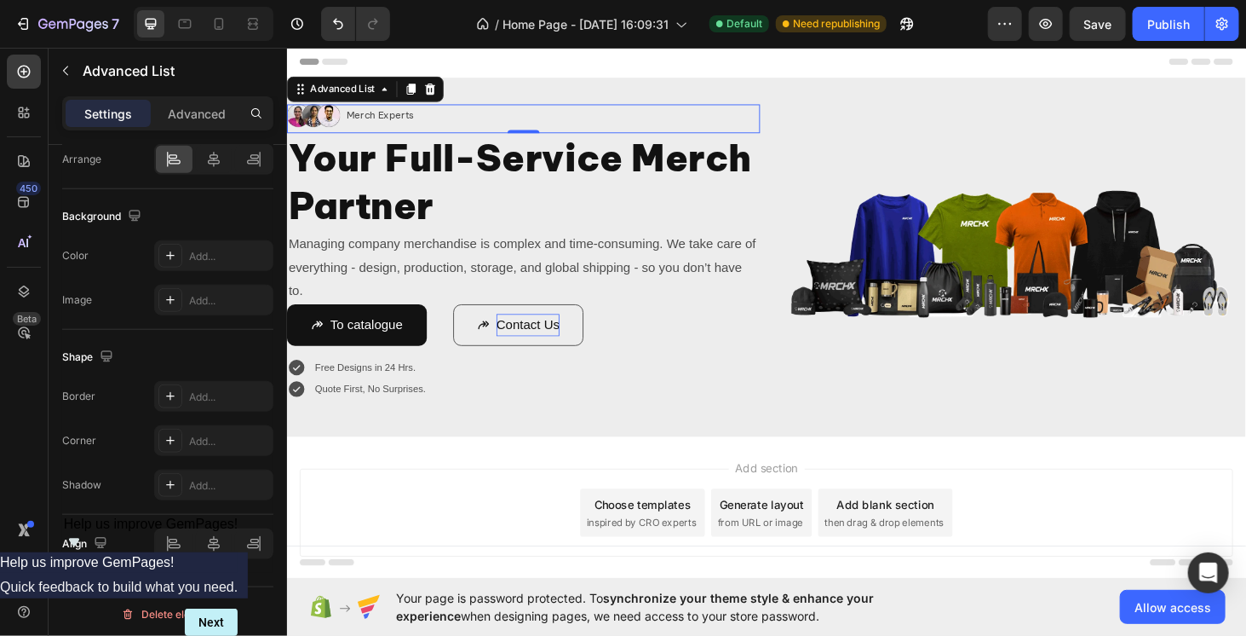
click at [503, 504] on div "Add section Choose templates inspired by CRO experts Generate layout from URL o…" at bounding box center [797, 543] width 995 height 94
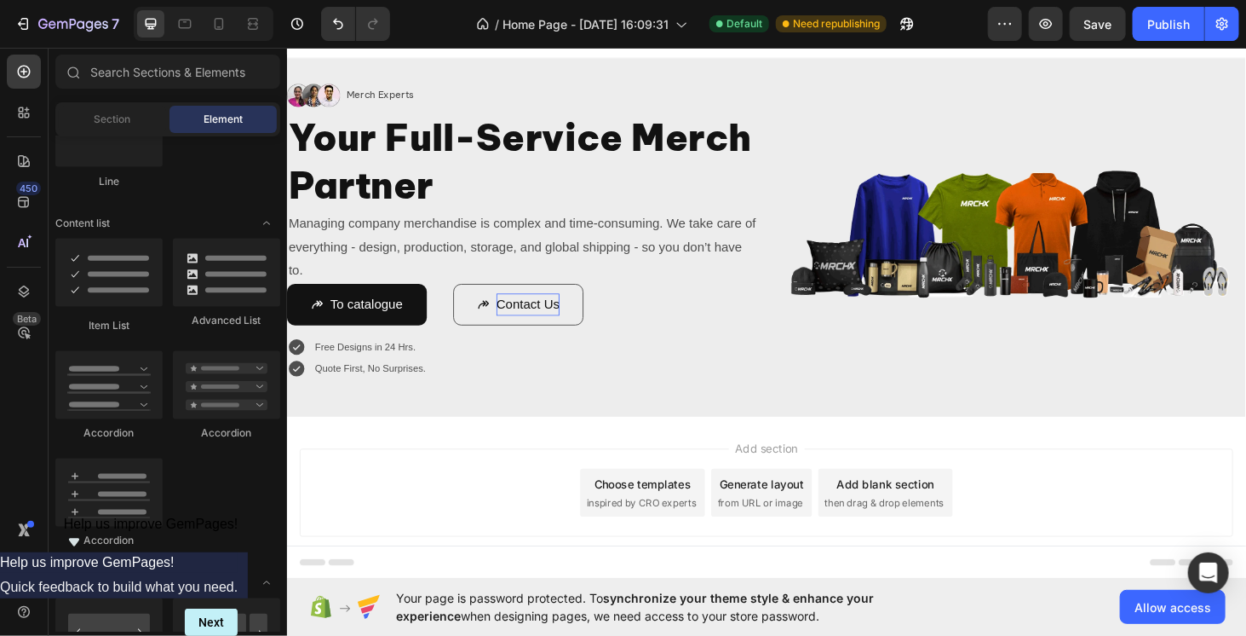
scroll to position [56, 0]
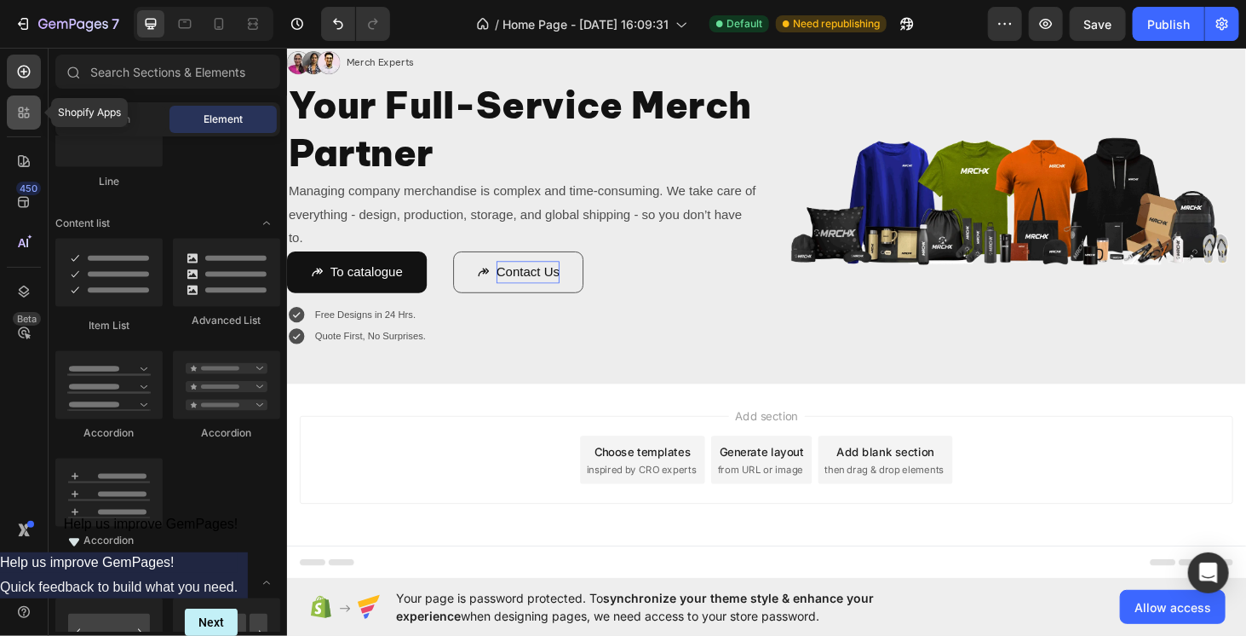
click at [27, 117] on icon at bounding box center [27, 115] width 5 height 5
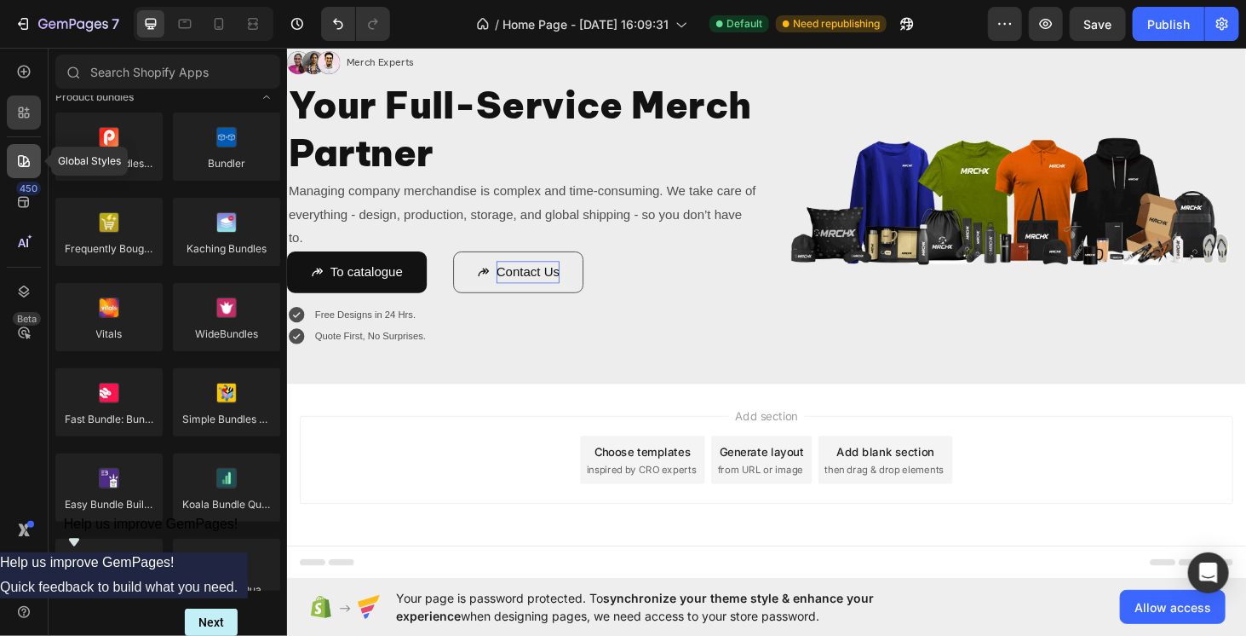
click at [20, 158] on icon at bounding box center [23, 160] width 17 height 17
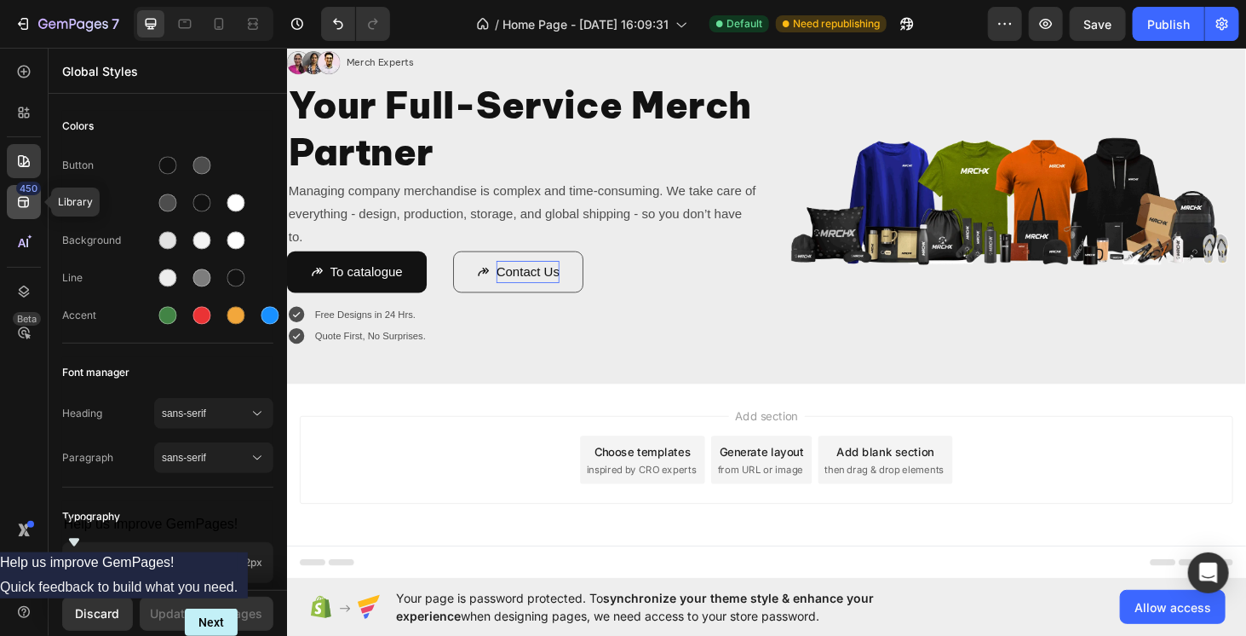
click at [28, 216] on div "450" at bounding box center [24, 202] width 34 height 34
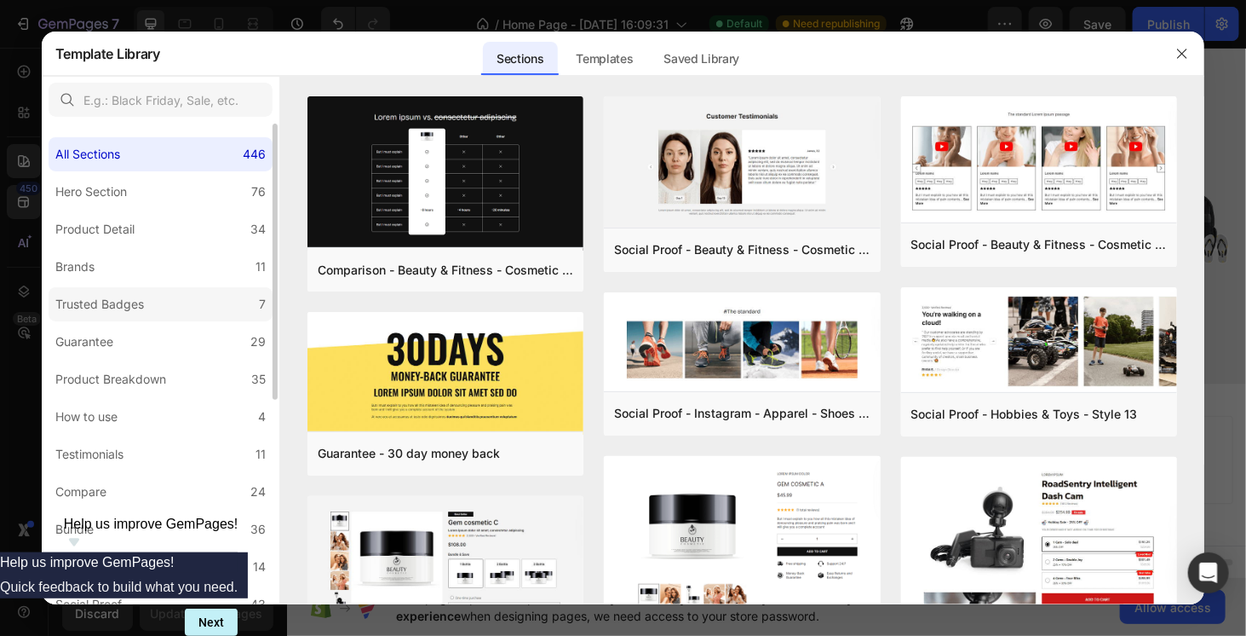
click at [133, 298] on div "Trusted Badges" at bounding box center [99, 304] width 89 height 20
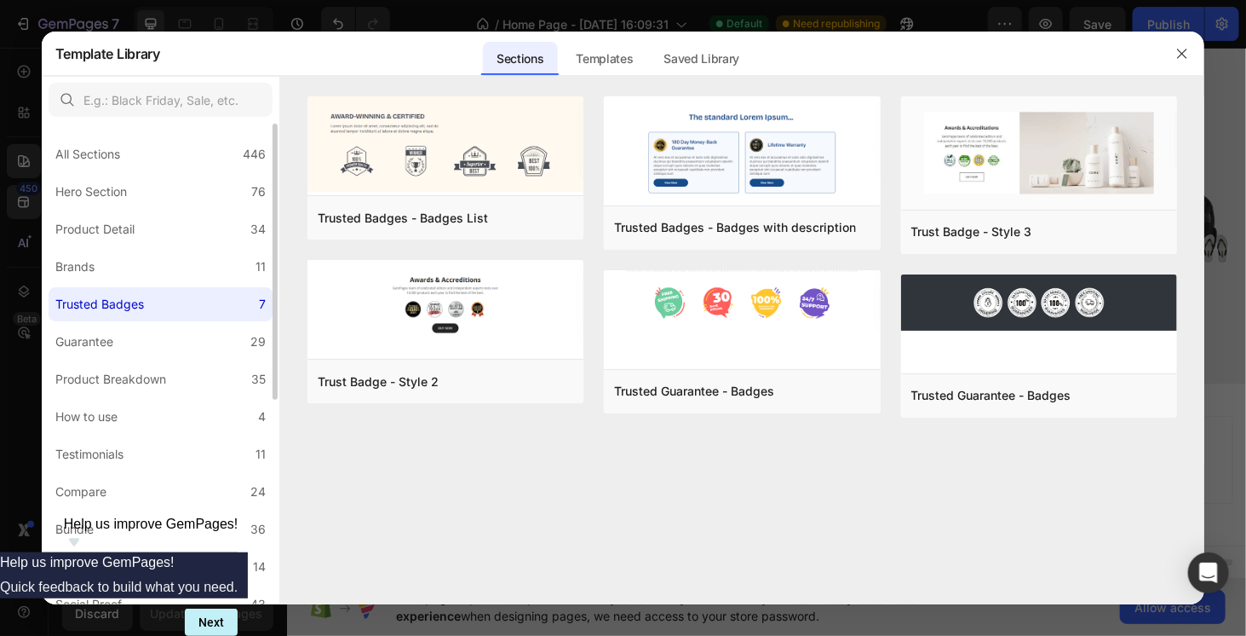
click at [131, 248] on div "All Sections 446 Hero Section 76 Product Detail 34 Brands 11 Trusted Badges 7 G…" at bounding box center [161, 541] width 238 height 835
click at [131, 267] on label "Brands 11" at bounding box center [161, 267] width 224 height 34
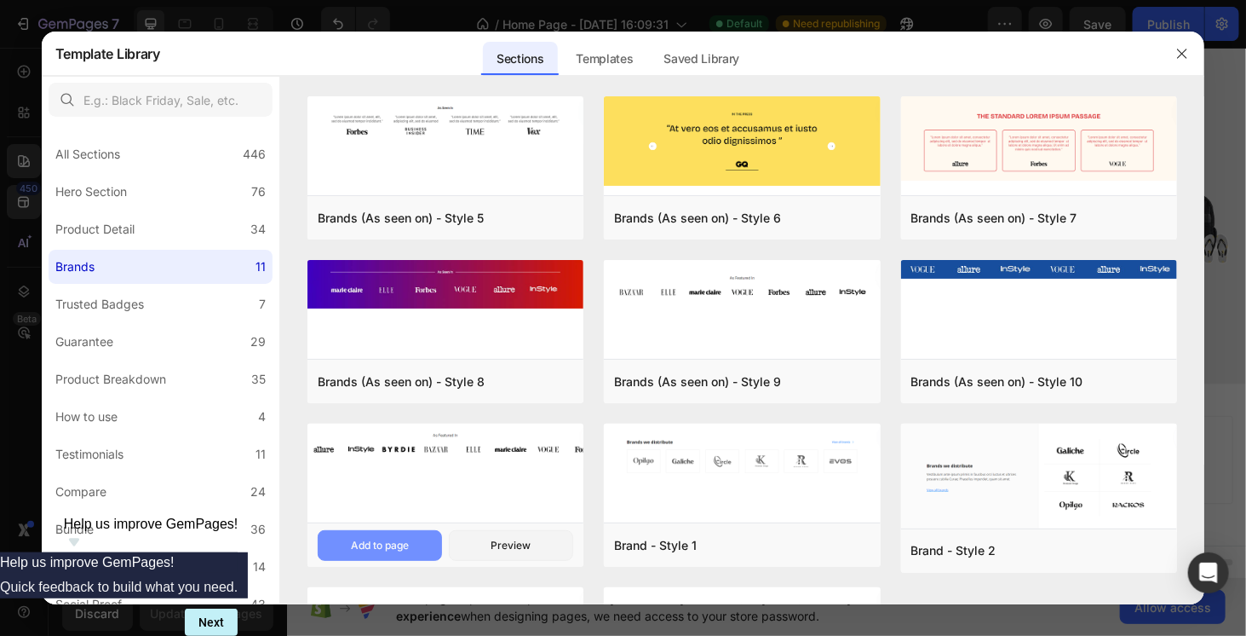
click at [410, 539] on button "Add to page" at bounding box center [380, 545] width 124 height 31
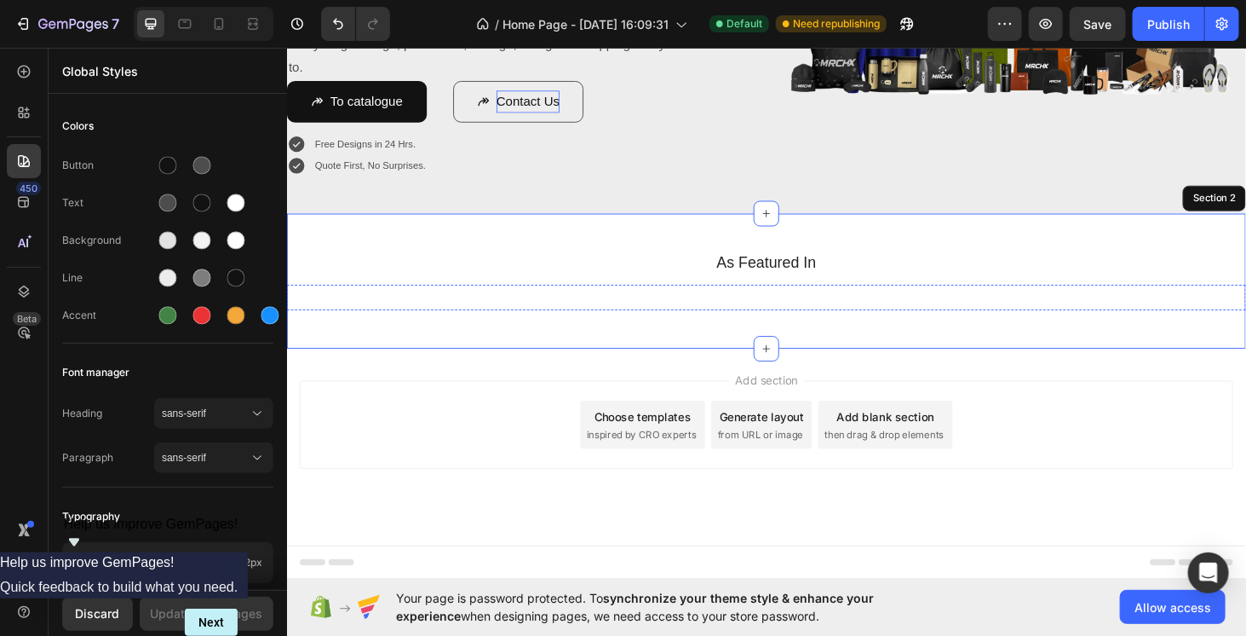
scroll to position [278, 0]
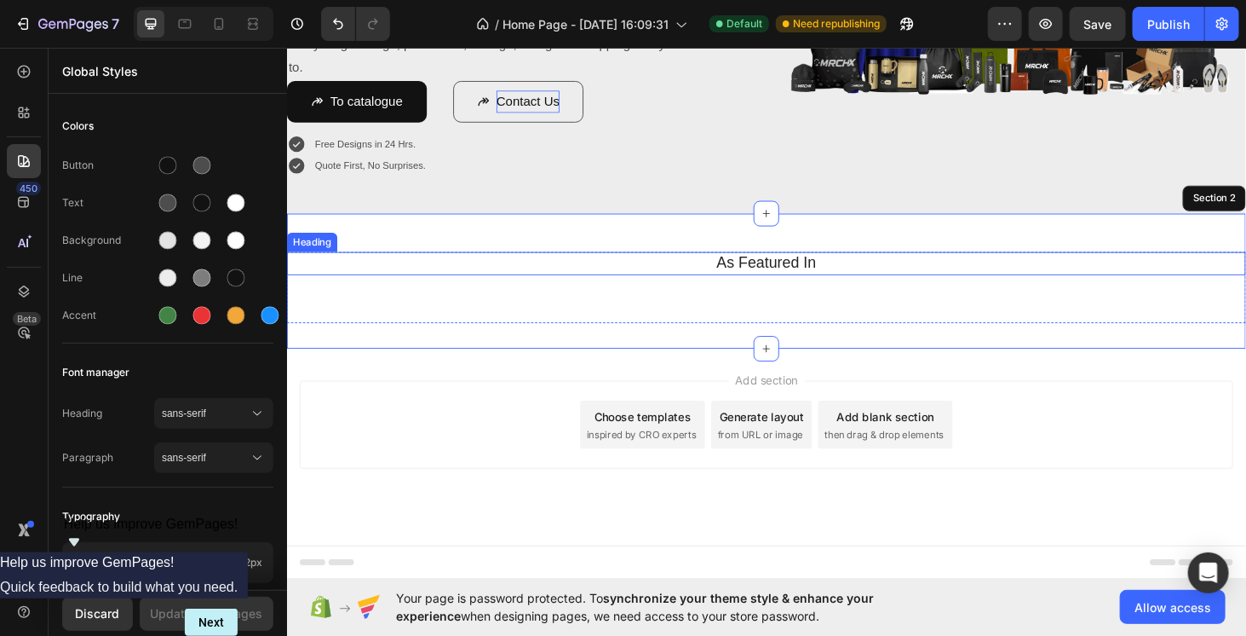
click at [417, 265] on h2 "As Featured In" at bounding box center [797, 277] width 997 height 25
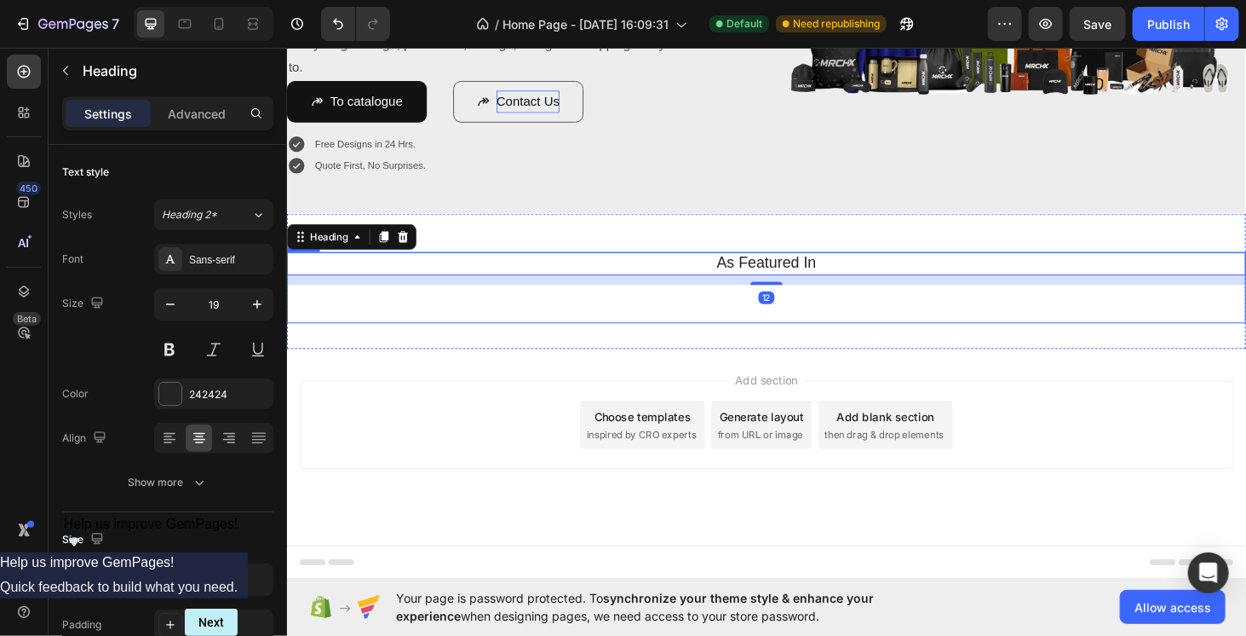
click at [411, 329] on div "Image Image Image Image Image Image Image Image Carousel" at bounding box center [797, 320] width 1022 height 41
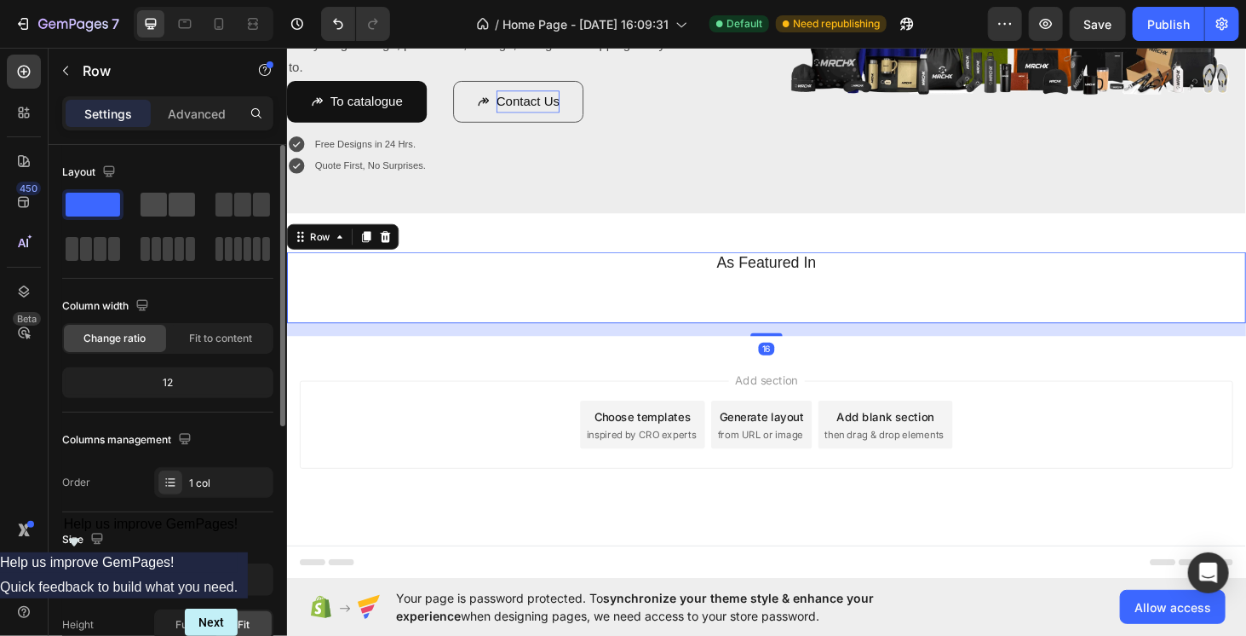
click at [189, 196] on span at bounding box center [182, 205] width 26 height 24
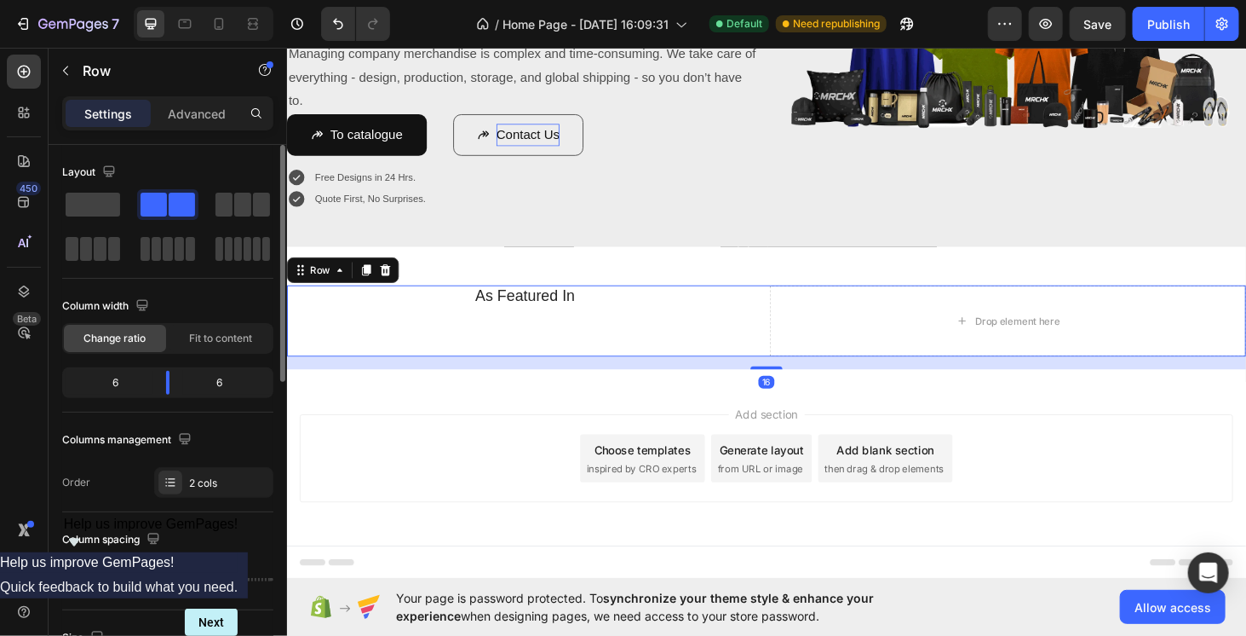
scroll to position [218, 0]
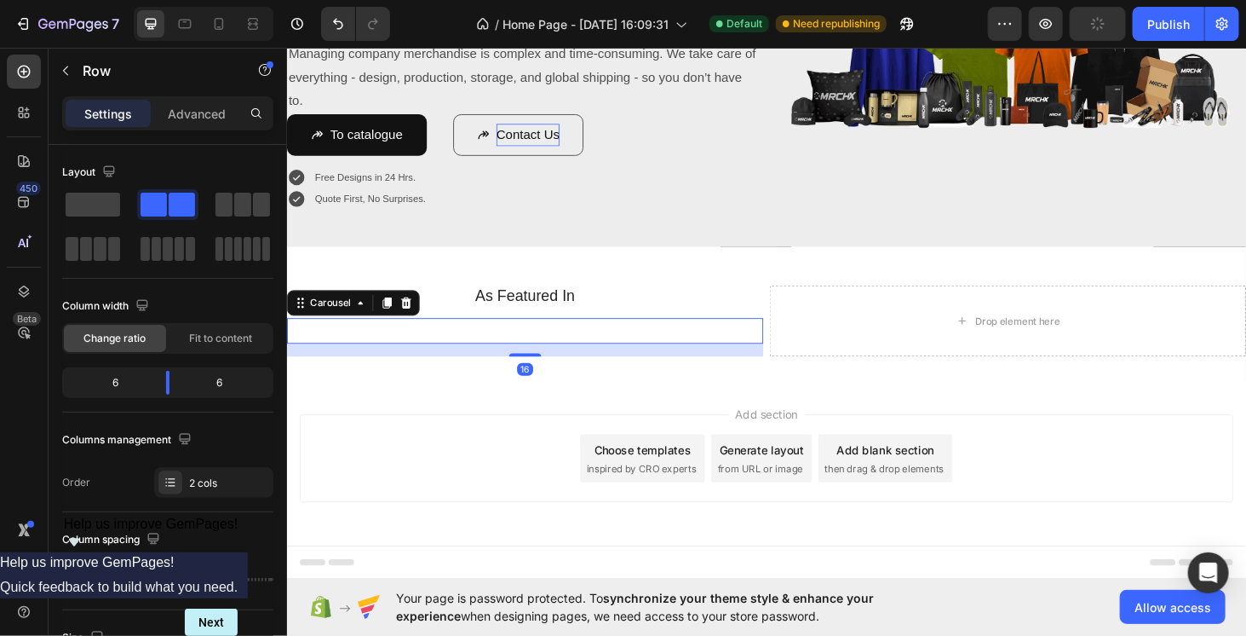
click at [620, 349] on div "Image Image Image Image Image Image Image Image" at bounding box center [540, 349] width 508 height 0
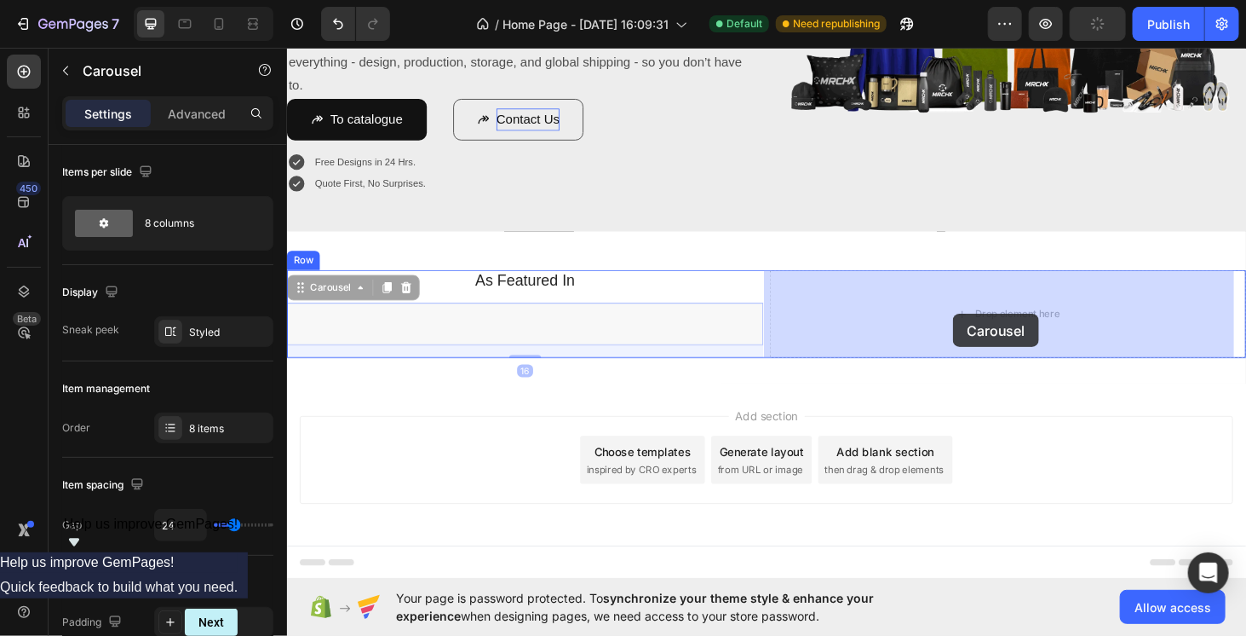
drag, startPoint x: 302, startPoint y: 299, endPoint x: 996, endPoint y: 331, distance: 695.0
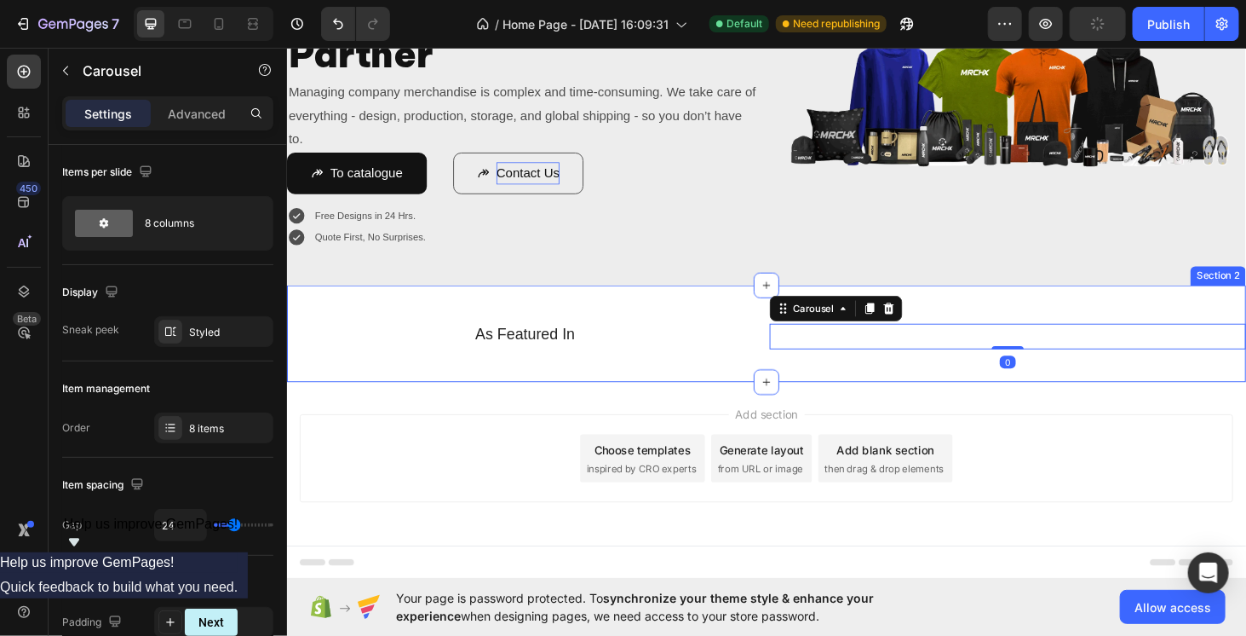
scroll to position [170, 0]
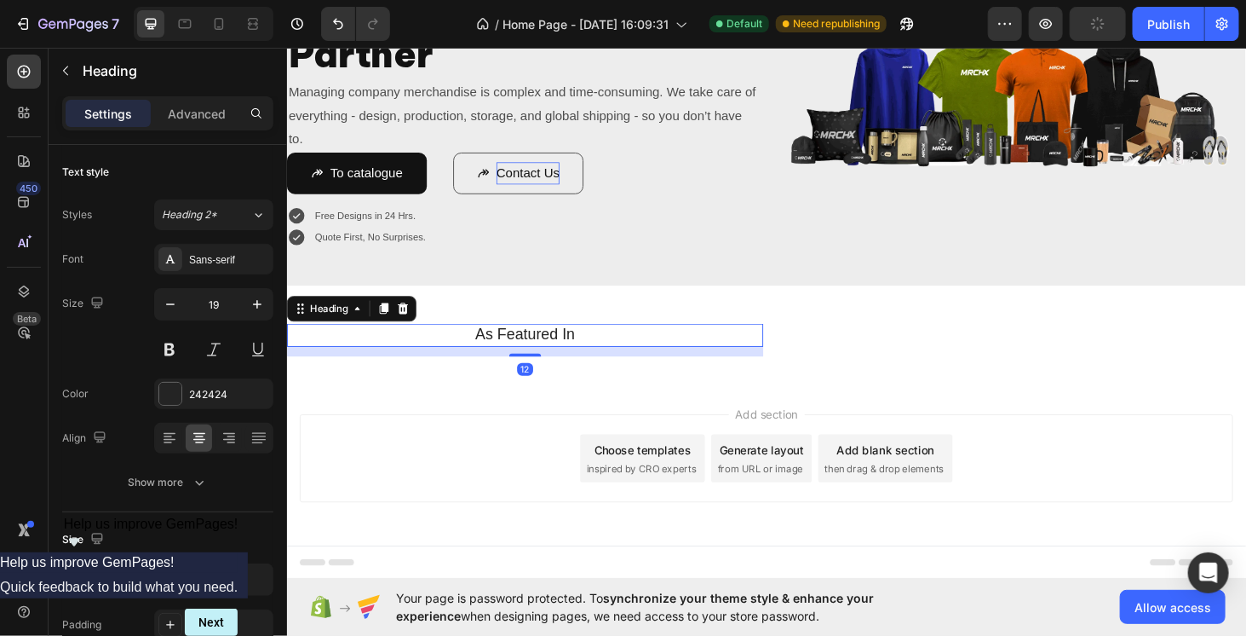
click at [756, 342] on h2 "As Featured In" at bounding box center [540, 354] width 482 height 25
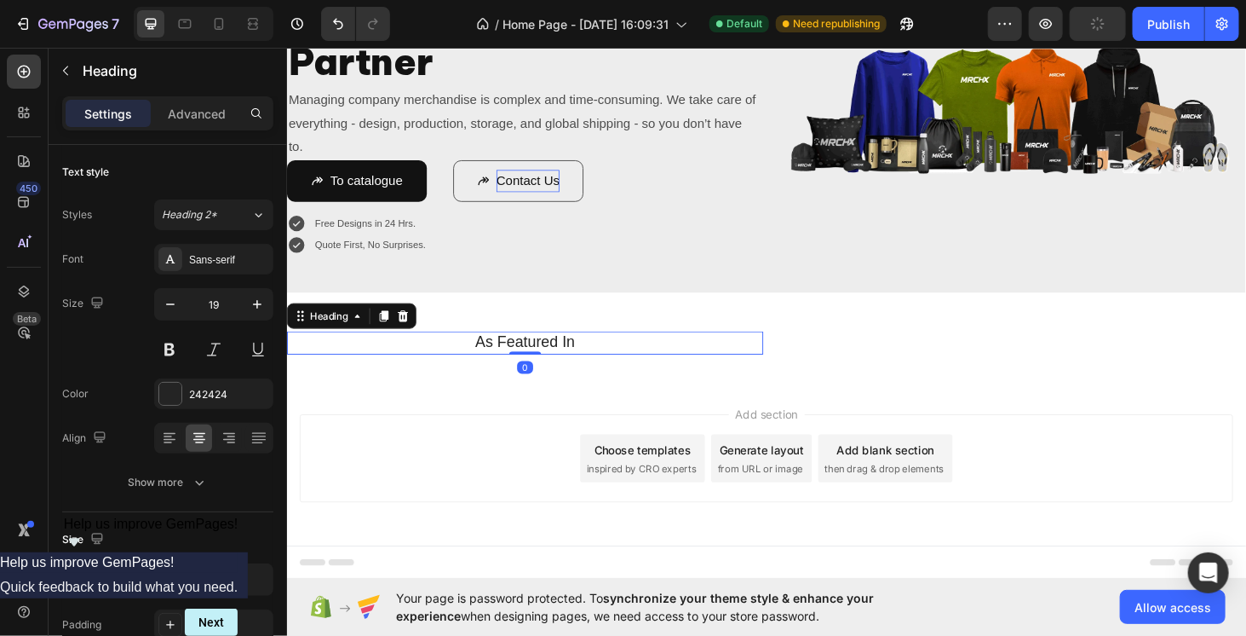
drag, startPoint x: 538, startPoint y: 365, endPoint x: 538, endPoint y: 351, distance: 13.6
click at [538, 351] on div "As Featured In Heading 0" at bounding box center [540, 361] width 508 height 25
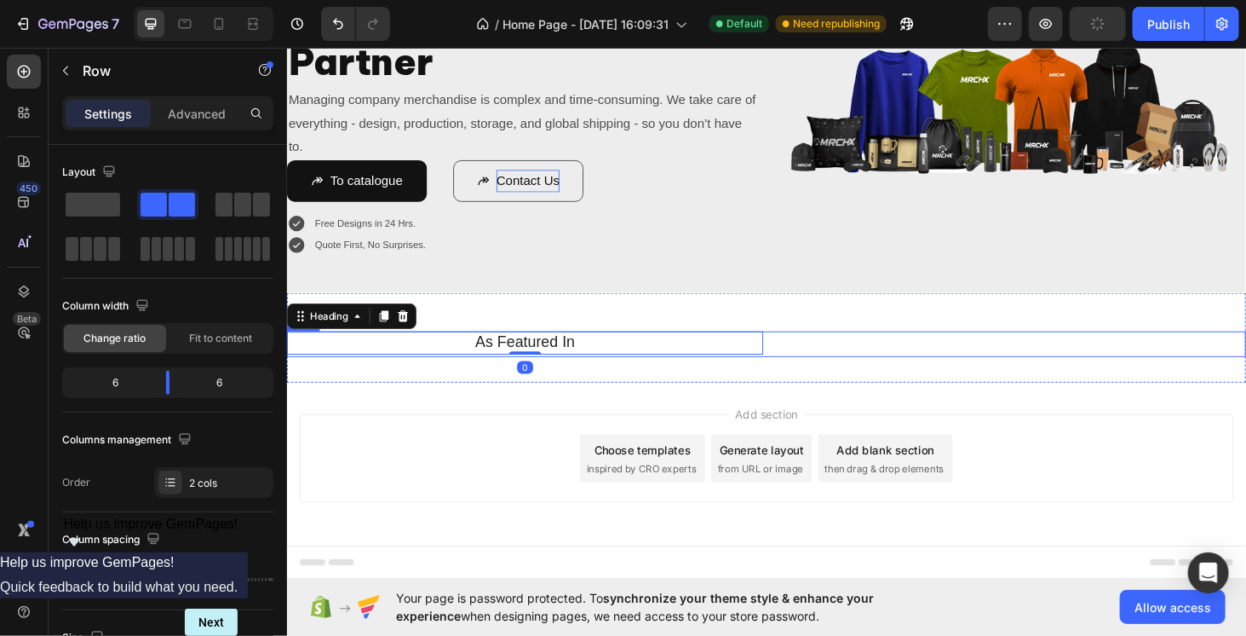
click at [773, 365] on div "As Featured In Heading 0" at bounding box center [540, 362] width 508 height 27
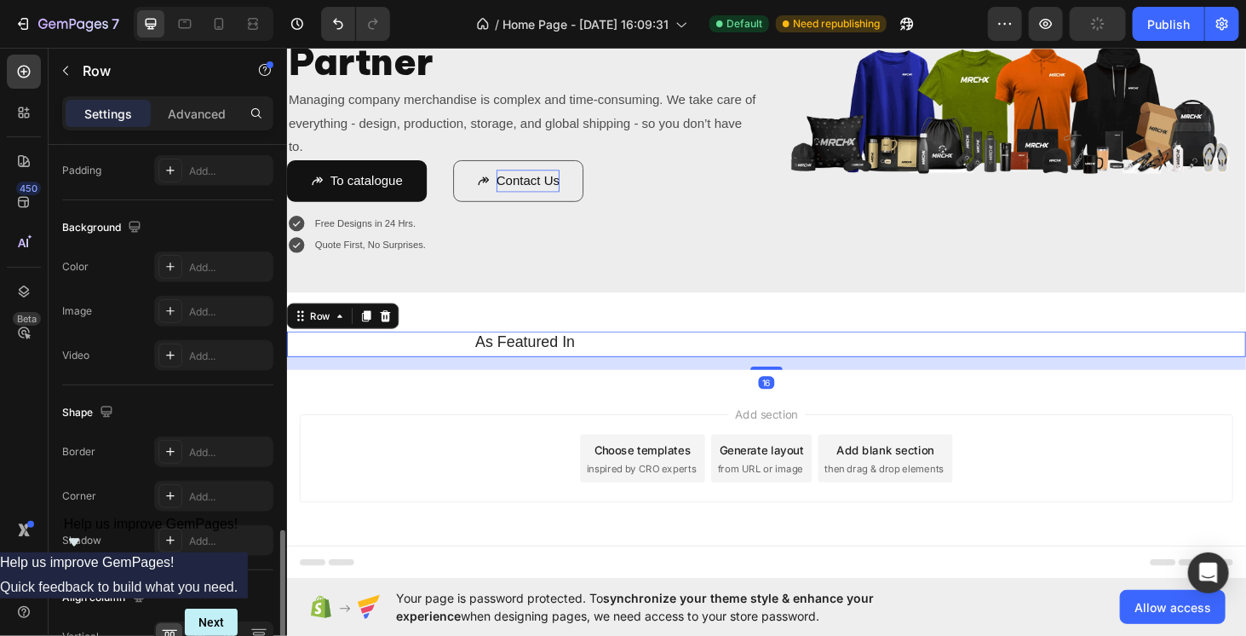
scroll to position [689, 0]
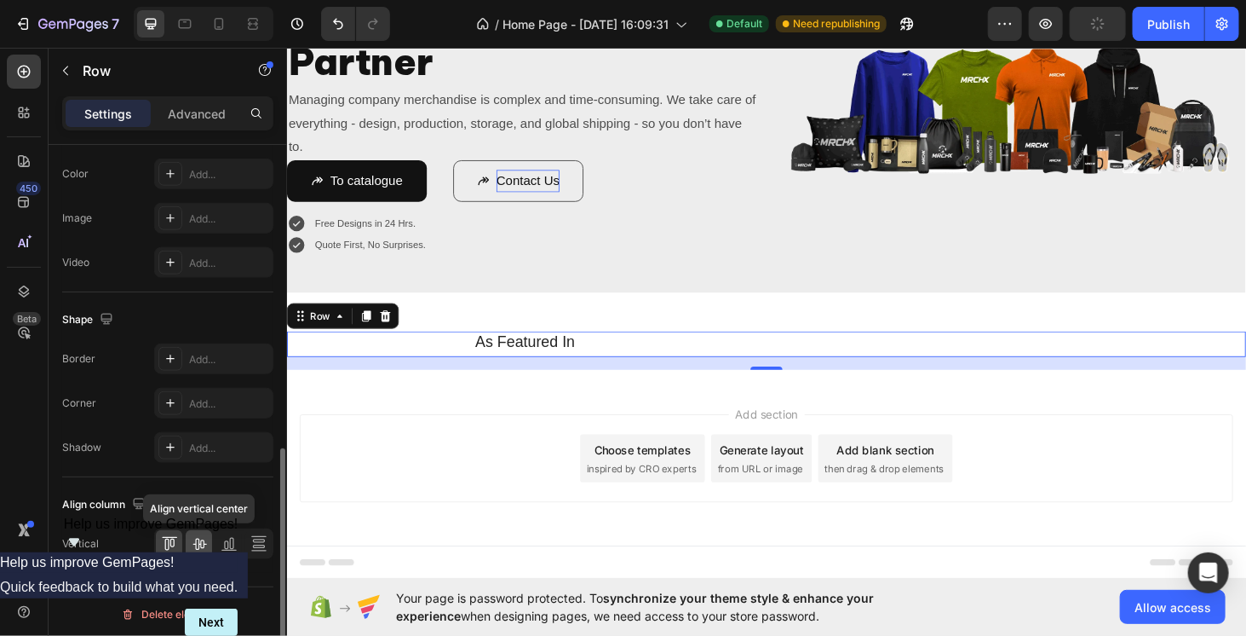
click at [188, 543] on div at bounding box center [199, 543] width 26 height 27
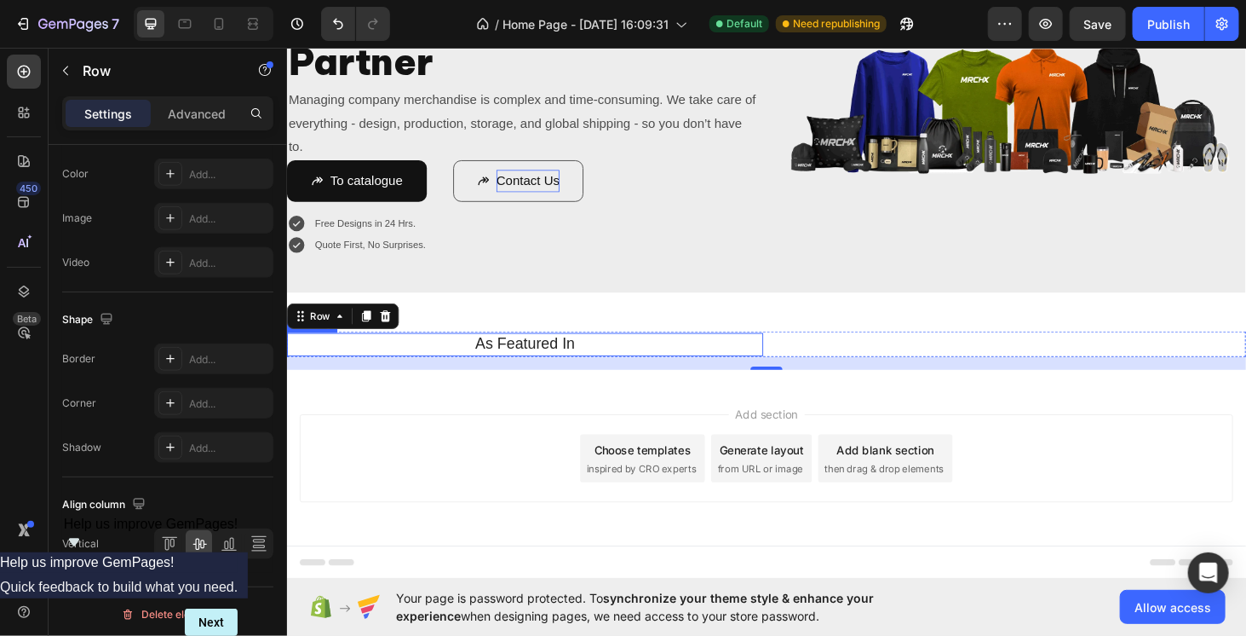
click at [684, 364] on h2 "As Featured In" at bounding box center [540, 363] width 482 height 25
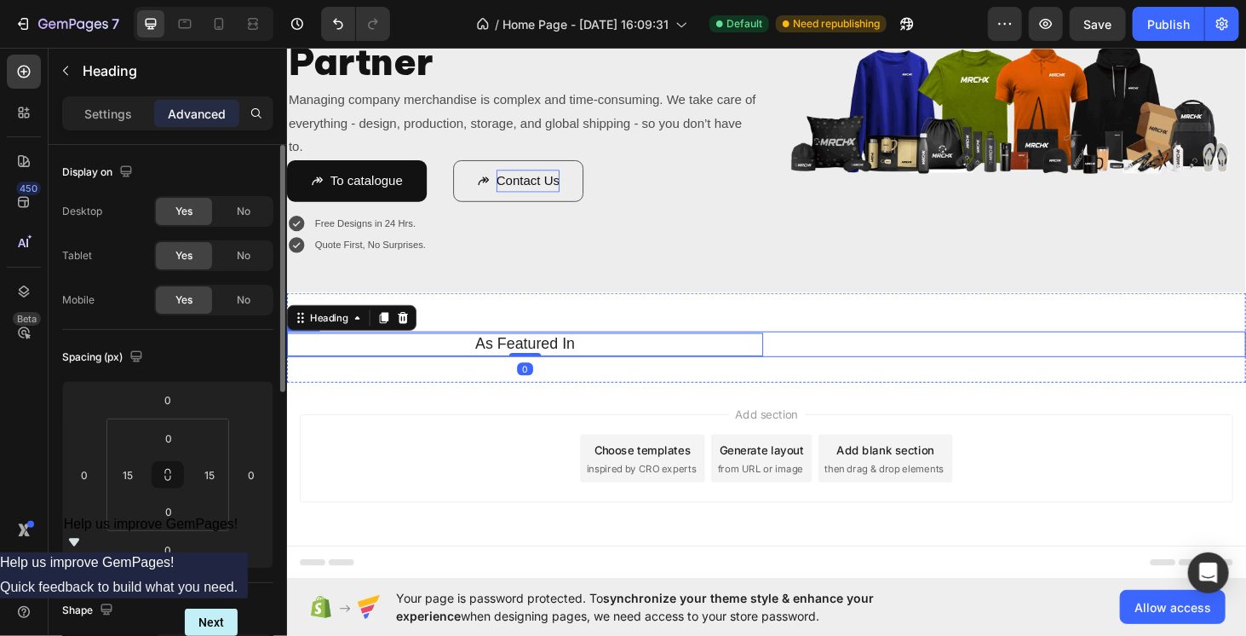
click at [684, 370] on div "As Featured In Heading 0" at bounding box center [540, 362] width 508 height 27
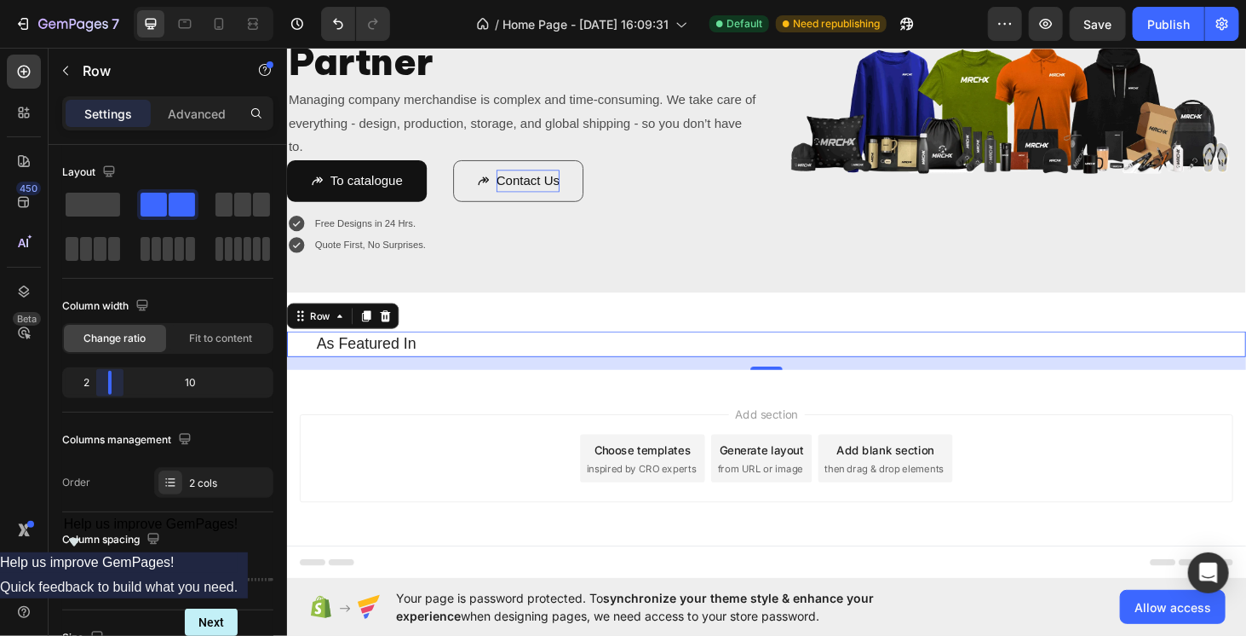
scroll to position [186, 0]
drag, startPoint x: 170, startPoint y: 384, endPoint x: 90, endPoint y: 385, distance: 79.2
click at [90, 0] on body "7 / Home Page - Sep 26, 16:09:31 Default Need republishing Preview Save Publish…" at bounding box center [623, 0] width 1246 height 0
click at [360, 351] on h2 "As Featured In" at bounding box center [371, 363] width 144 height 25
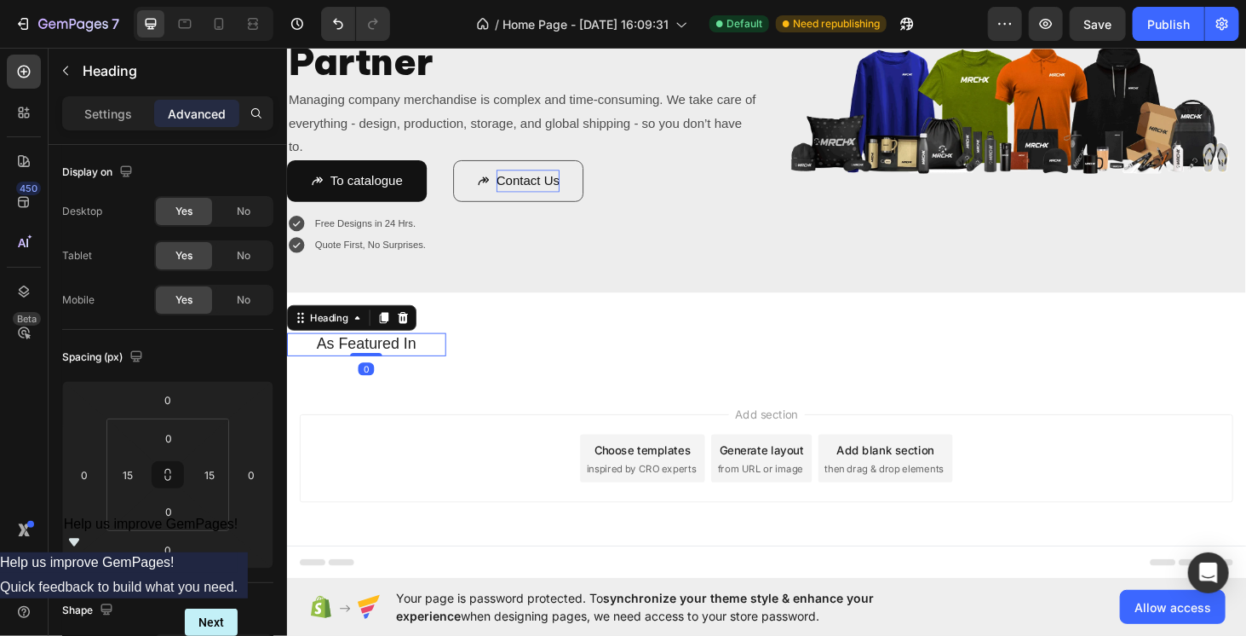
click at [360, 351] on h2 "As Featured In" at bounding box center [371, 363] width 144 height 25
click at [360, 353] on p "As Featured In" at bounding box center [371, 363] width 141 height 21
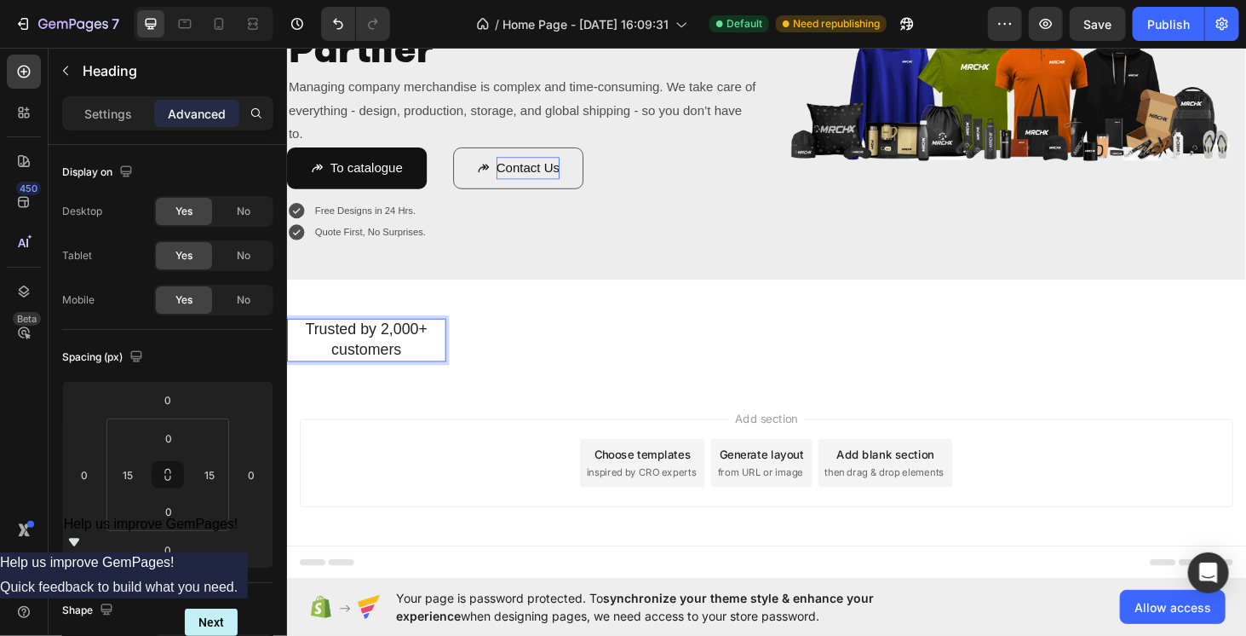
scroll to position [175, 0]
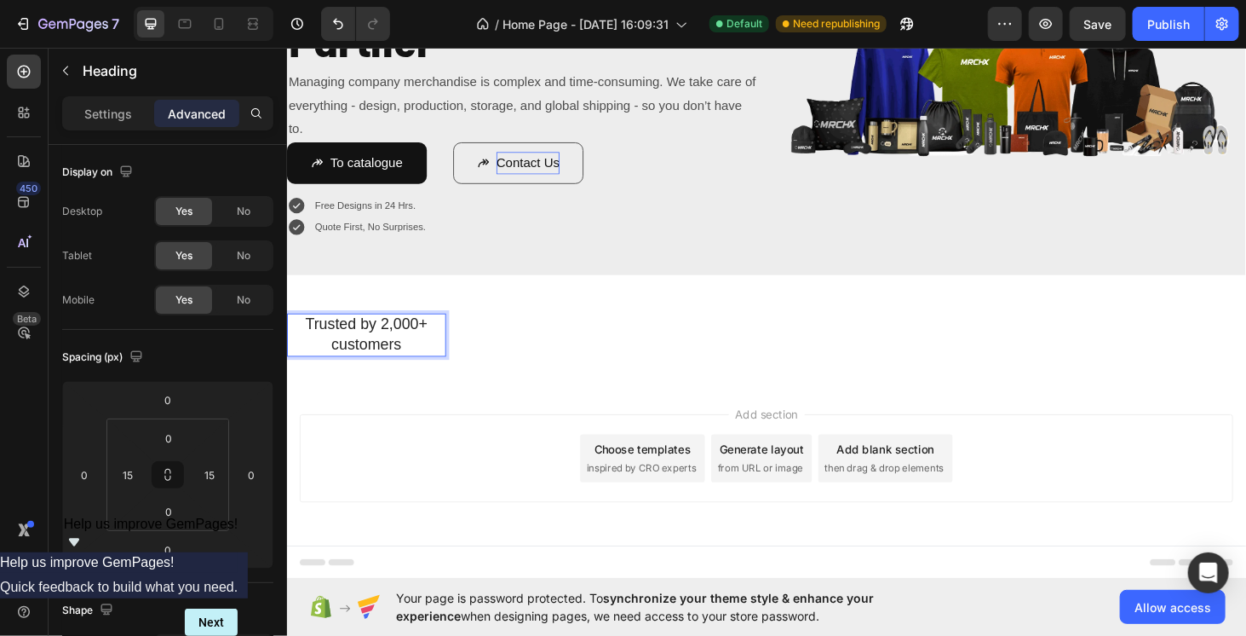
click at [393, 434] on div "Add section Choose templates inspired by CRO experts Generate layout from URL o…" at bounding box center [797, 509] width 1022 height 210
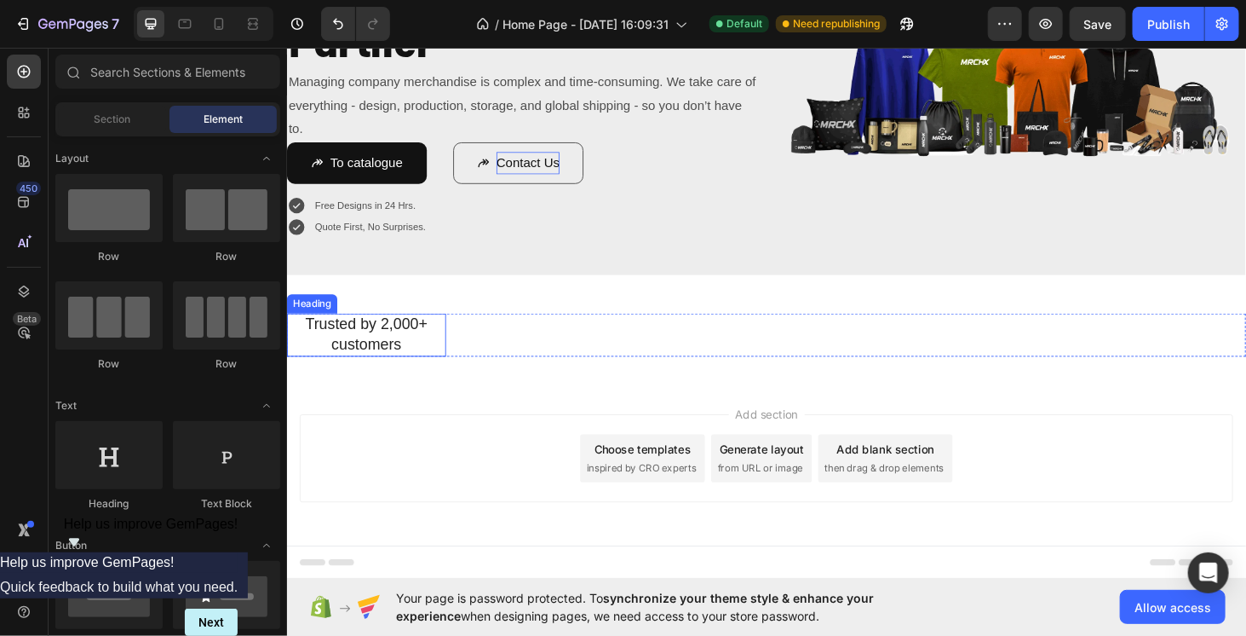
click at [409, 366] on p "Trusted by 2,000+ customers" at bounding box center [371, 353] width 141 height 42
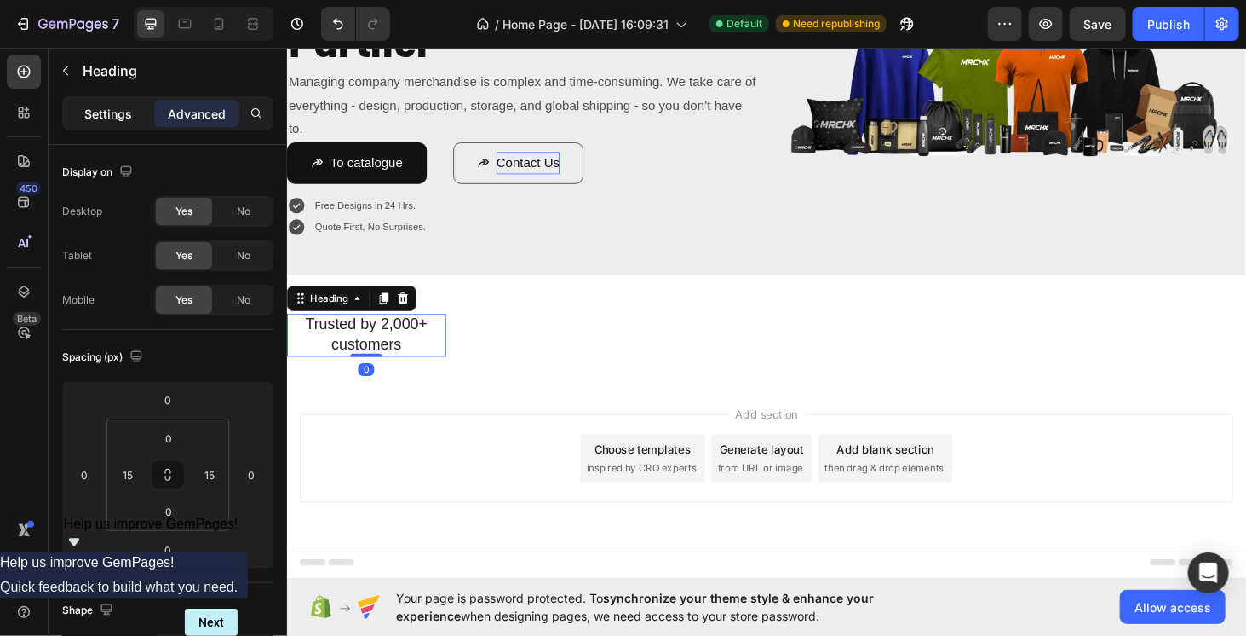
click at [79, 104] on div "Settings" at bounding box center [108, 113] width 85 height 27
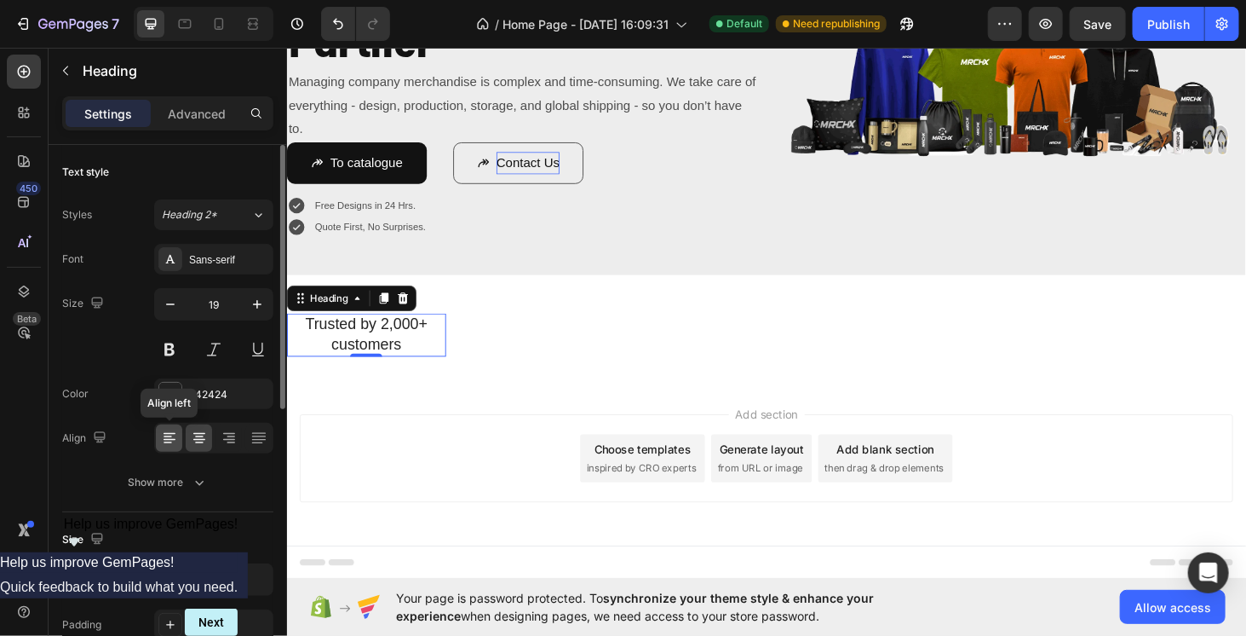
click at [169, 436] on icon at bounding box center [168, 437] width 9 height 2
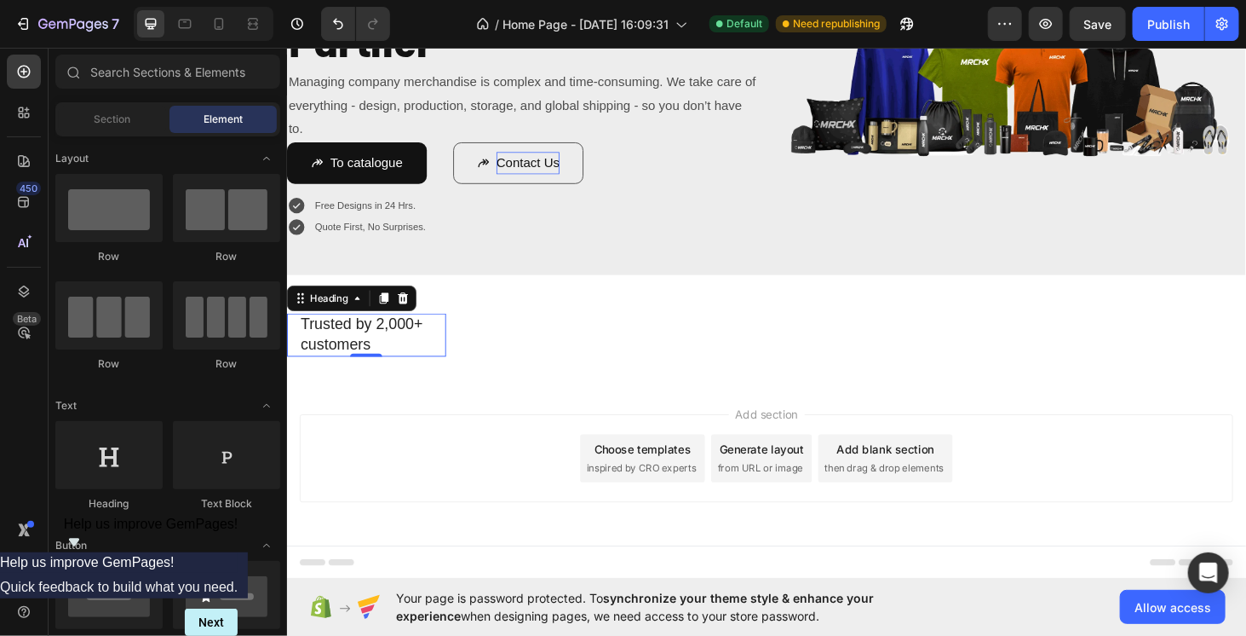
click at [526, 511] on div "Add section Choose templates inspired by CRO experts Generate layout from URL o…" at bounding box center [797, 485] width 995 height 94
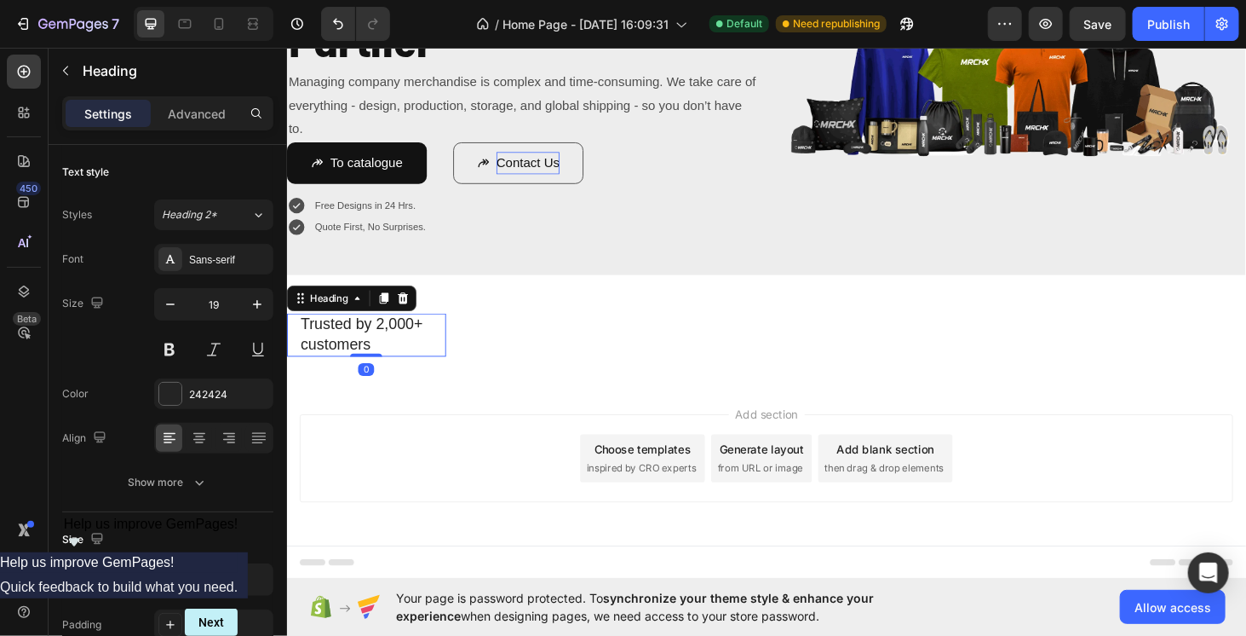
click at [393, 374] on p "Trusted by 2,000+ customers" at bounding box center [371, 353] width 141 height 42
click at [172, 302] on icon "button" at bounding box center [170, 304] width 17 height 17
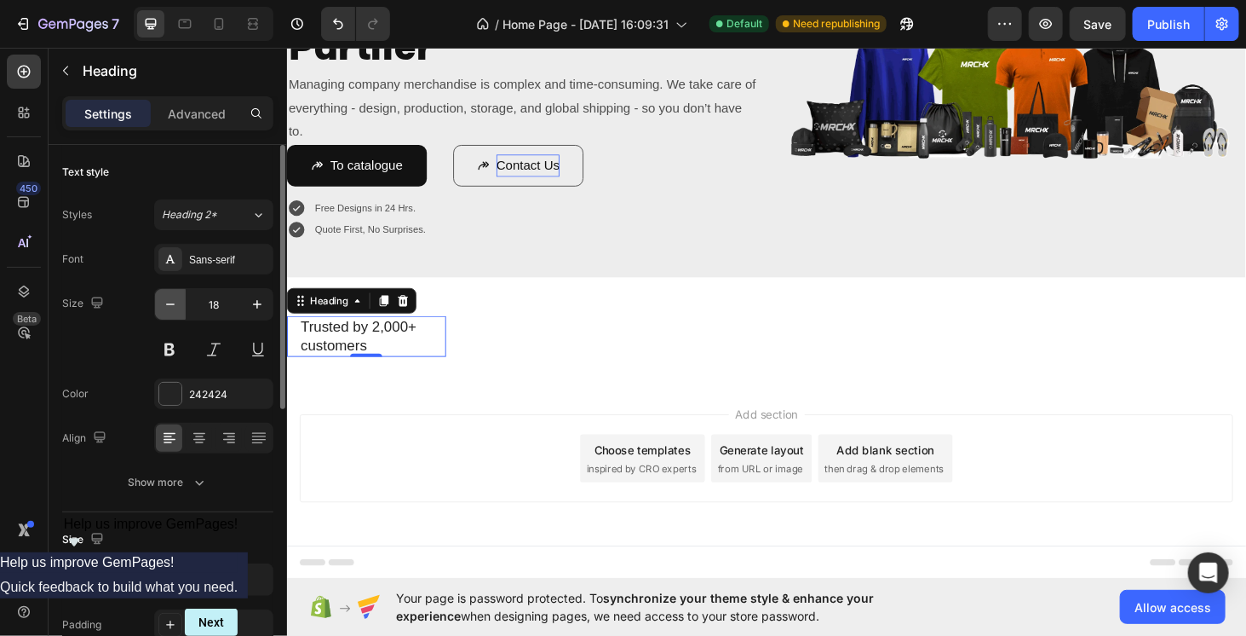
click at [172, 302] on icon "button" at bounding box center [170, 304] width 17 height 17
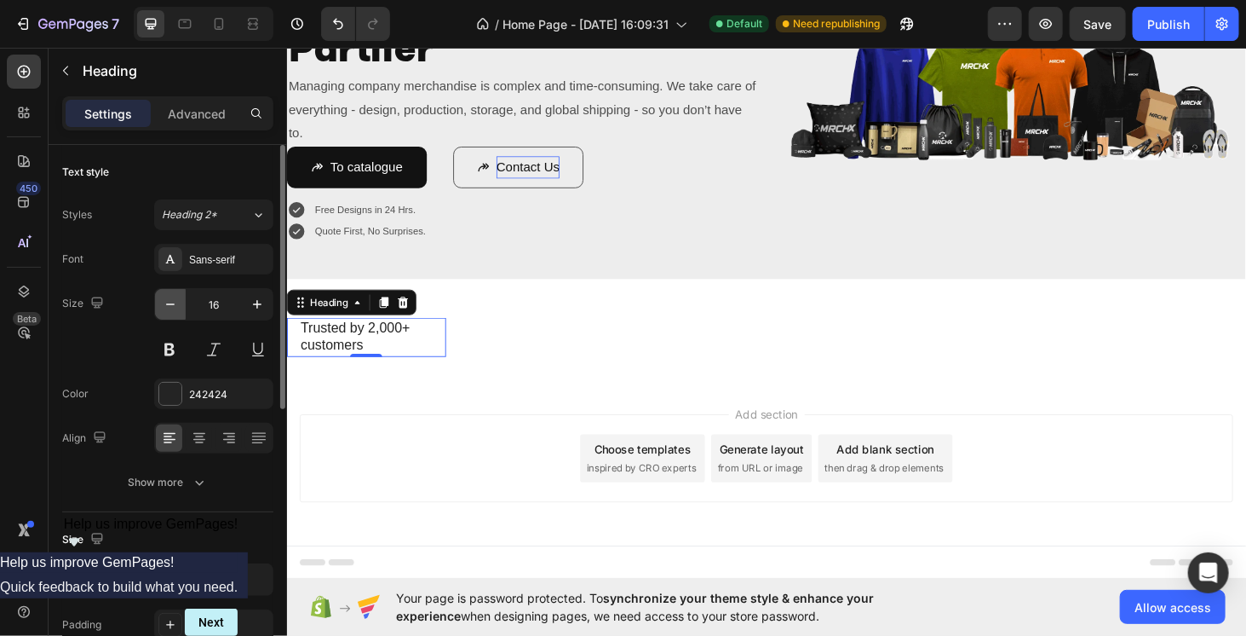
click at [172, 302] on icon "button" at bounding box center [170, 304] width 17 height 17
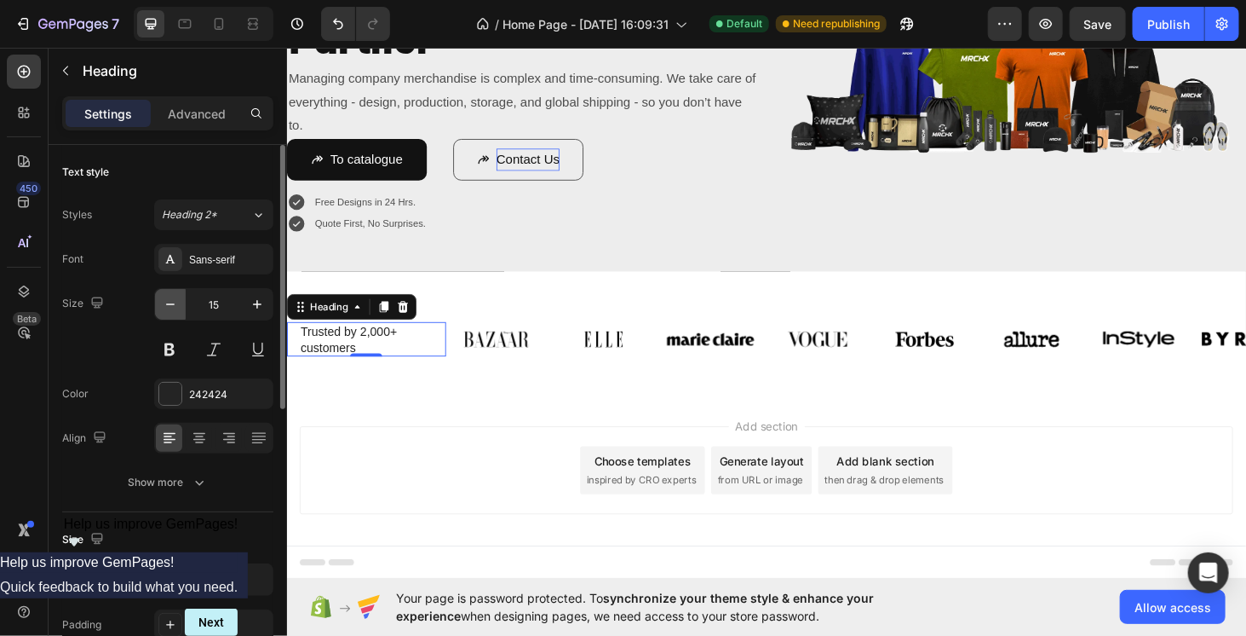
click at [172, 302] on icon "button" at bounding box center [170, 304] width 17 height 17
type input "14"
click at [400, 568] on div "Add section Choose templates inspired by CRO experts Generate layout from URL o…" at bounding box center [797, 522] width 1022 height 210
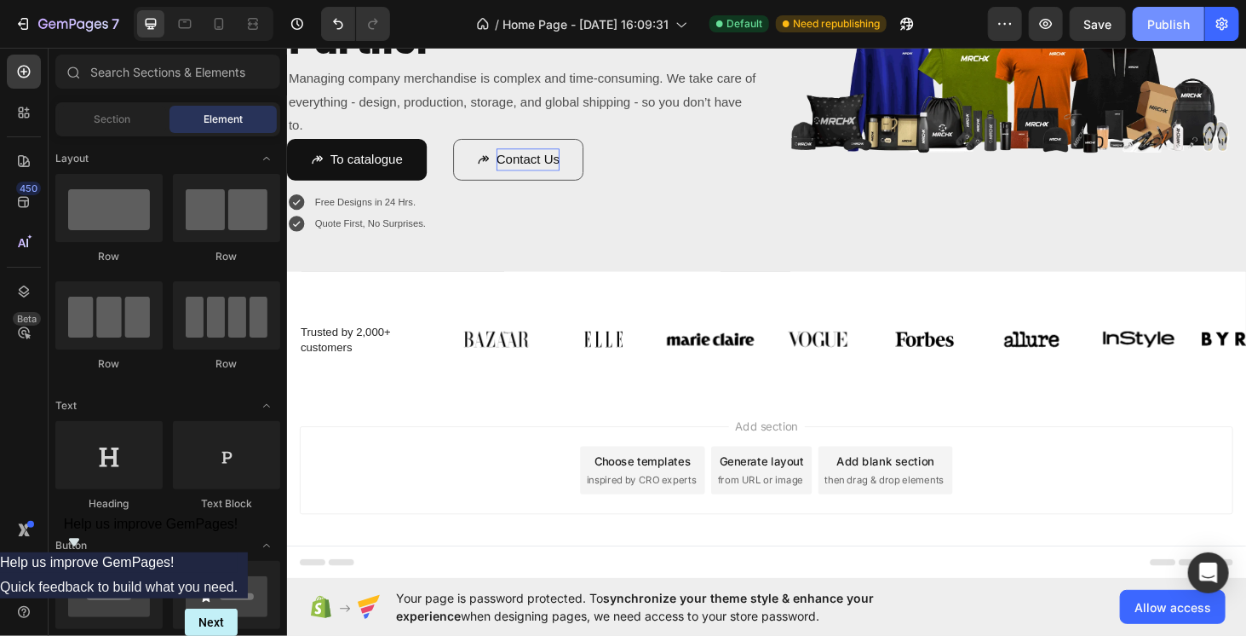
click at [1187, 20] on div "Publish" at bounding box center [1169, 24] width 43 height 18
click at [330, 347] on p "Trusted by 2,000+ customers" at bounding box center [371, 357] width 141 height 31
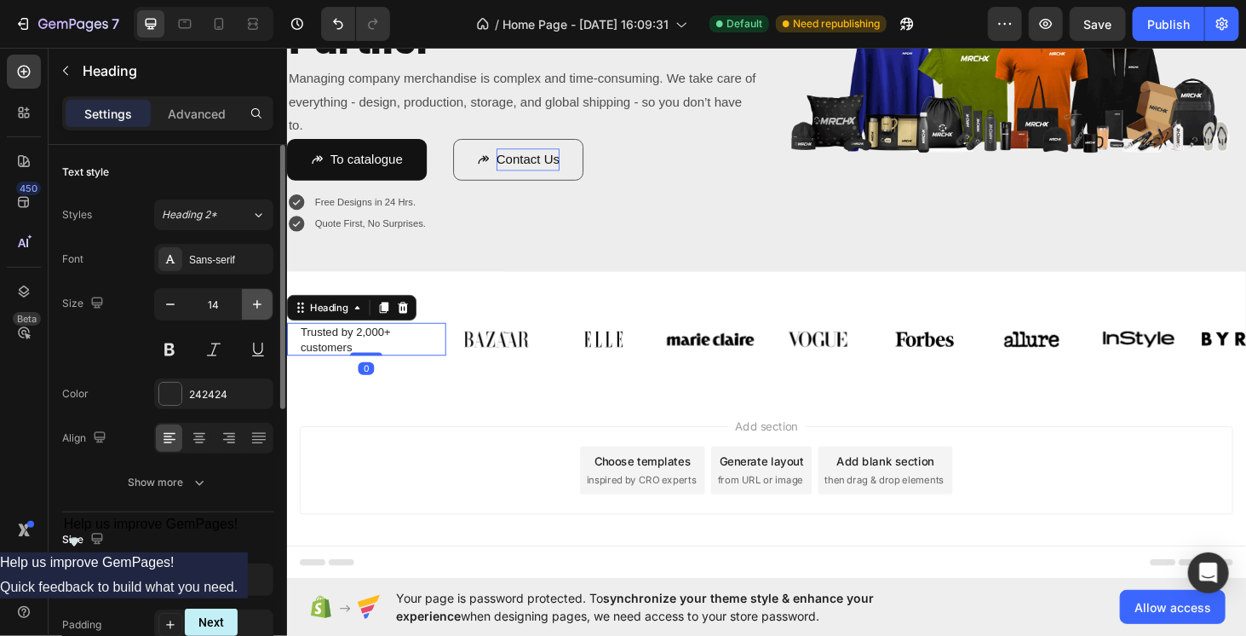
click at [256, 306] on icon "button" at bounding box center [257, 304] width 17 height 17
type input "15"
click at [199, 244] on div "Sans-serif" at bounding box center [213, 259] width 119 height 31
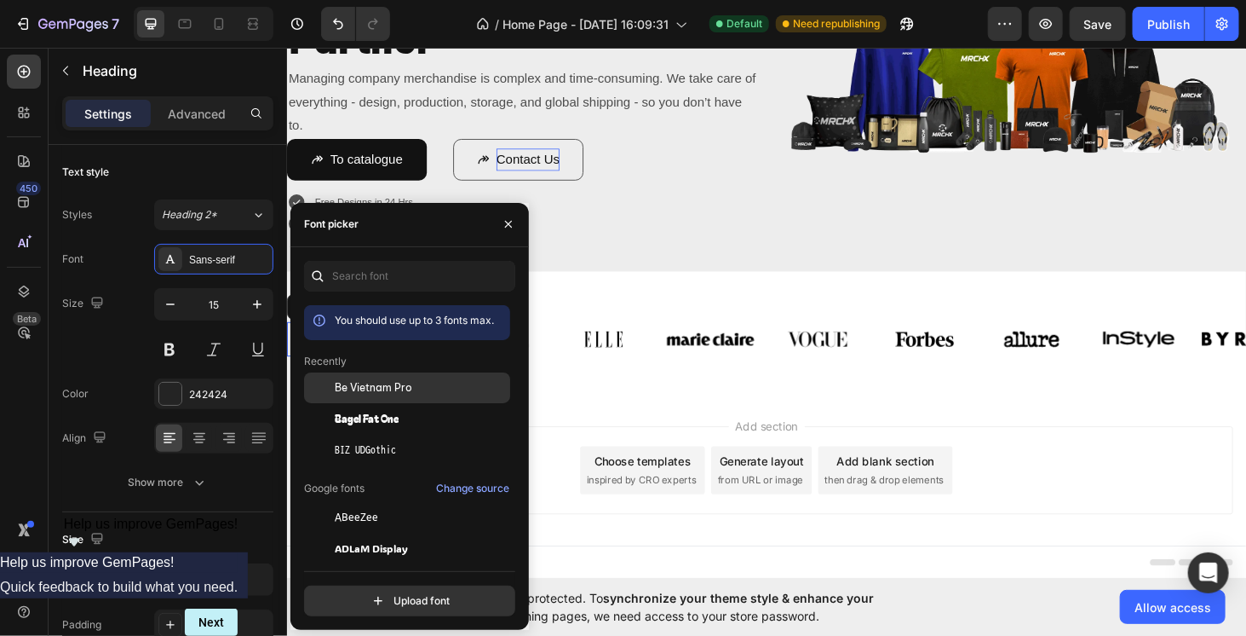
click at [365, 386] on span "Be Vietnam Pro" at bounding box center [374, 387] width 78 height 15
click at [594, 463] on div "Add section Choose templates inspired by CRO experts Generate layout from URL o…" at bounding box center [797, 498] width 995 height 94
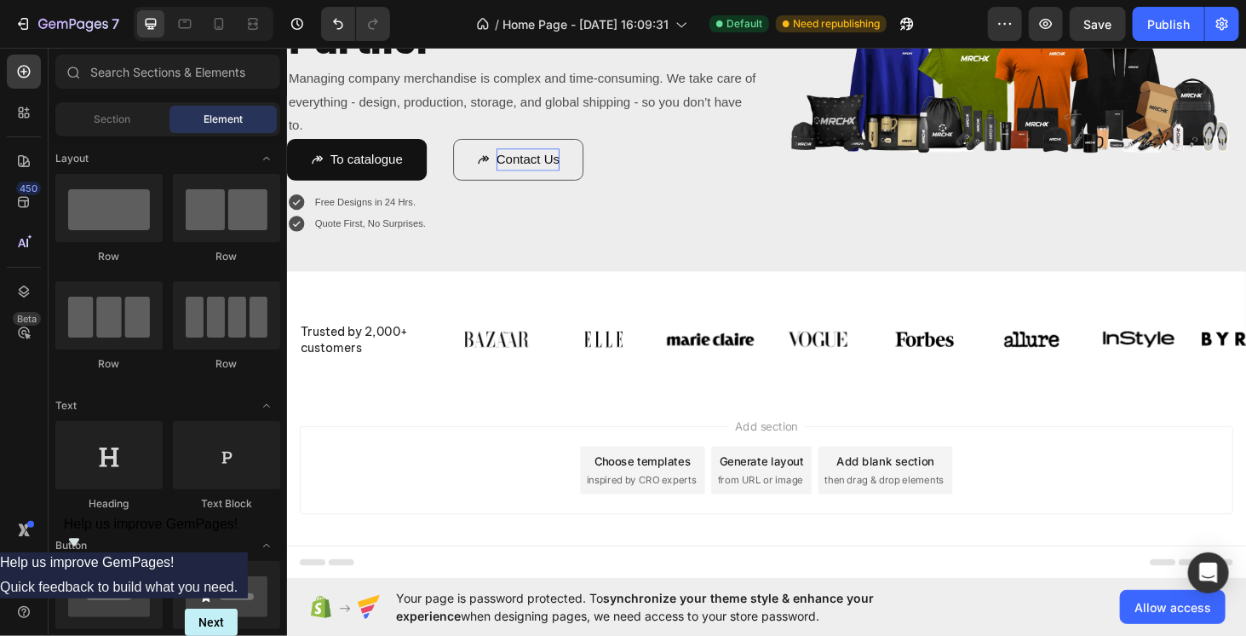
click at [369, 460] on div "Add section Choose templates inspired by CRO experts Generate layout from URL o…" at bounding box center [797, 498] width 995 height 94
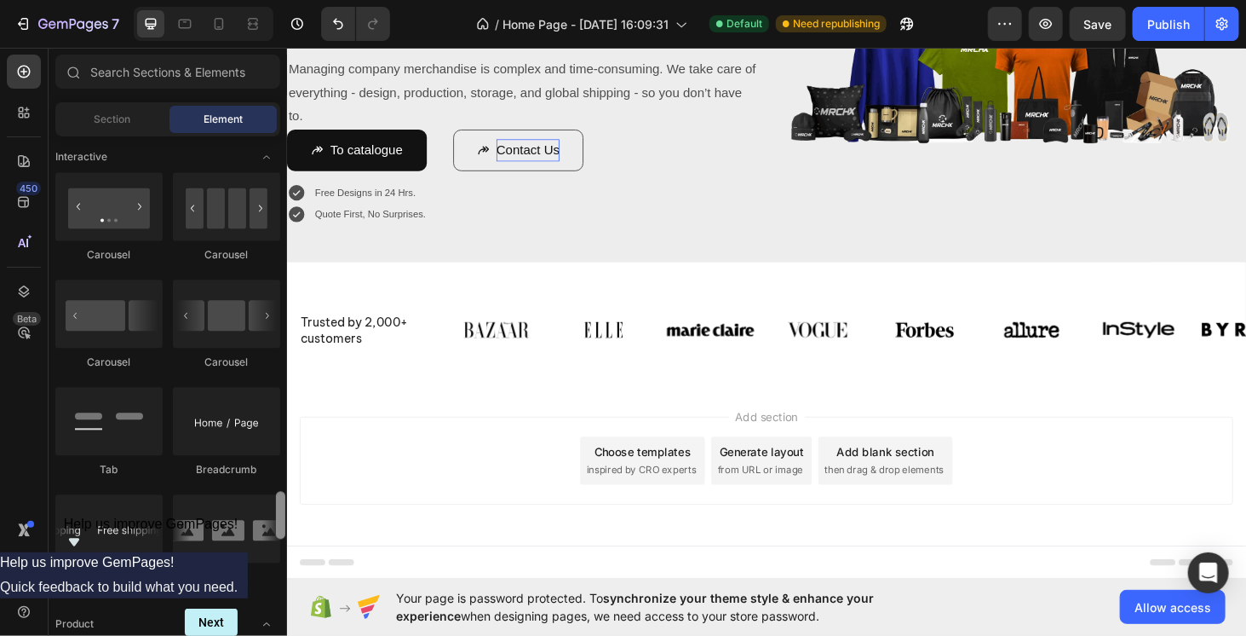
scroll to position [1619, 0]
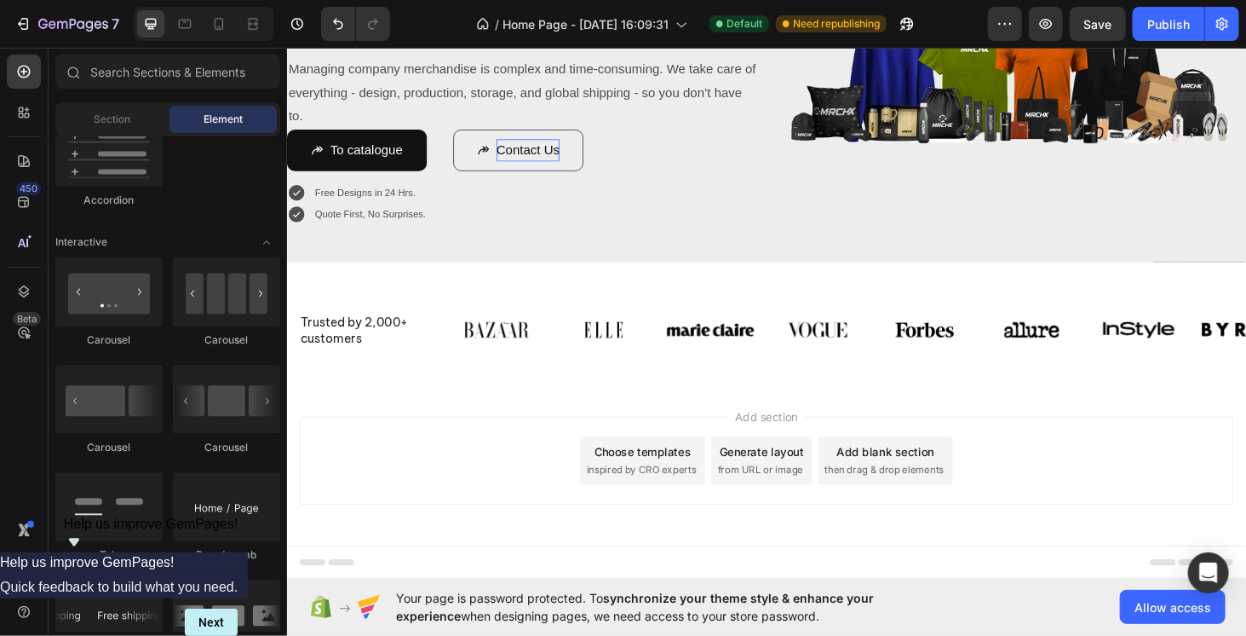
click at [920, 481] on div "Add blank section" at bounding box center [924, 478] width 104 height 18
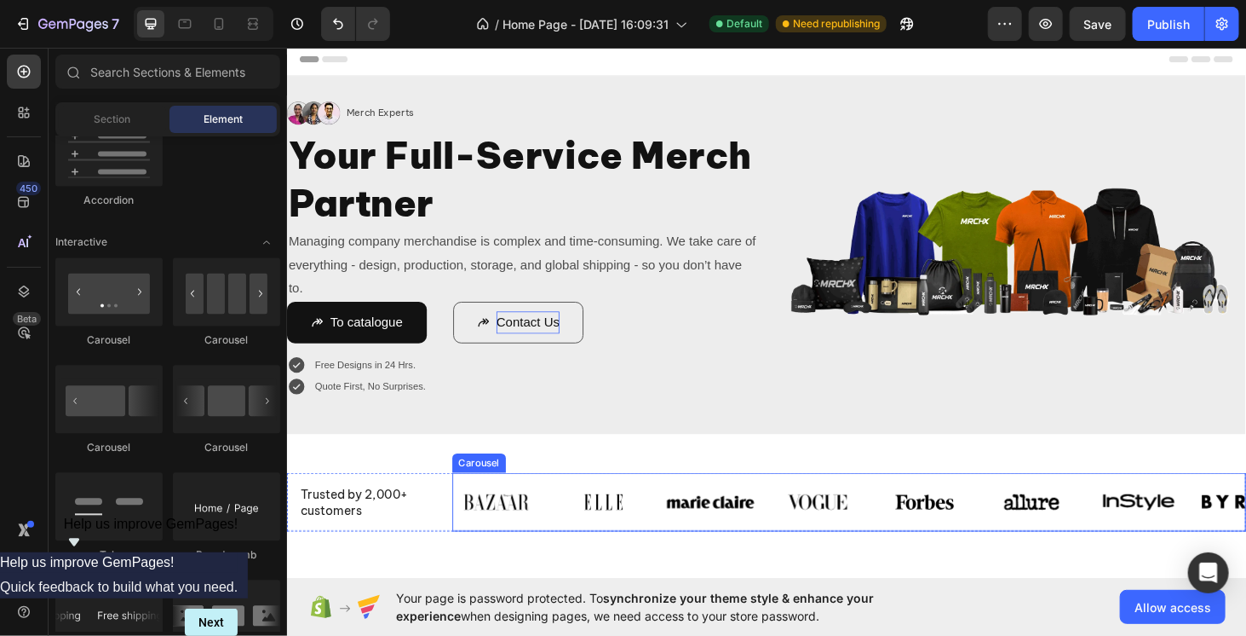
scroll to position [0, 0]
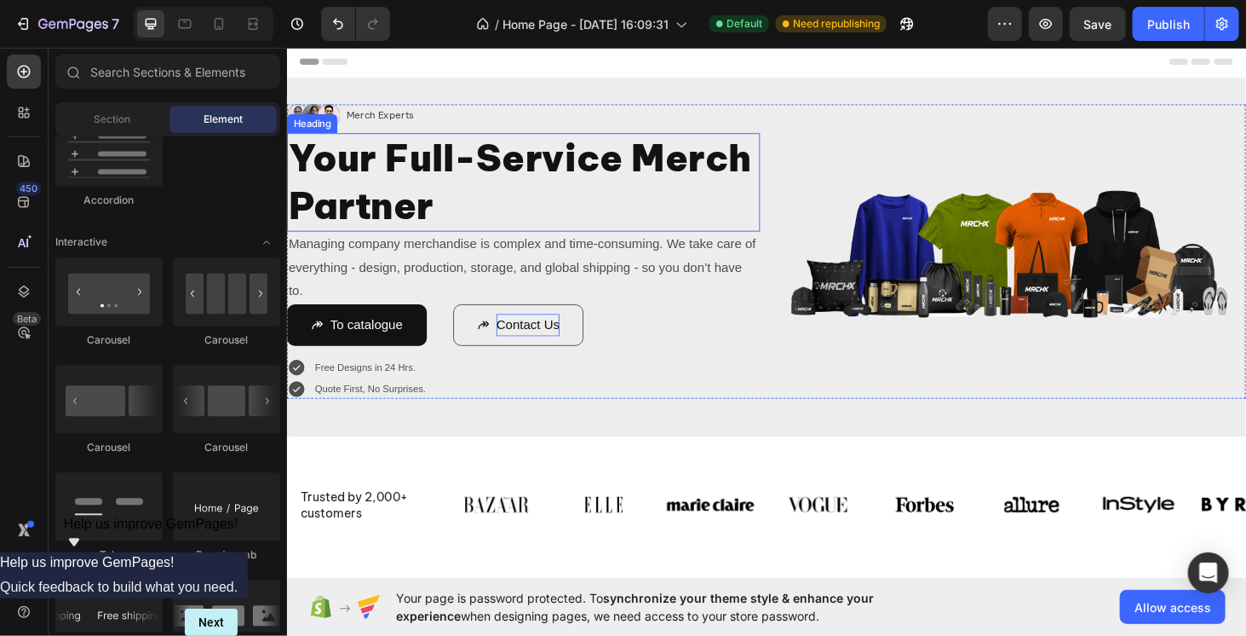
click at [474, 177] on p "Your Full-Service Merch Partner" at bounding box center [538, 191] width 501 height 102
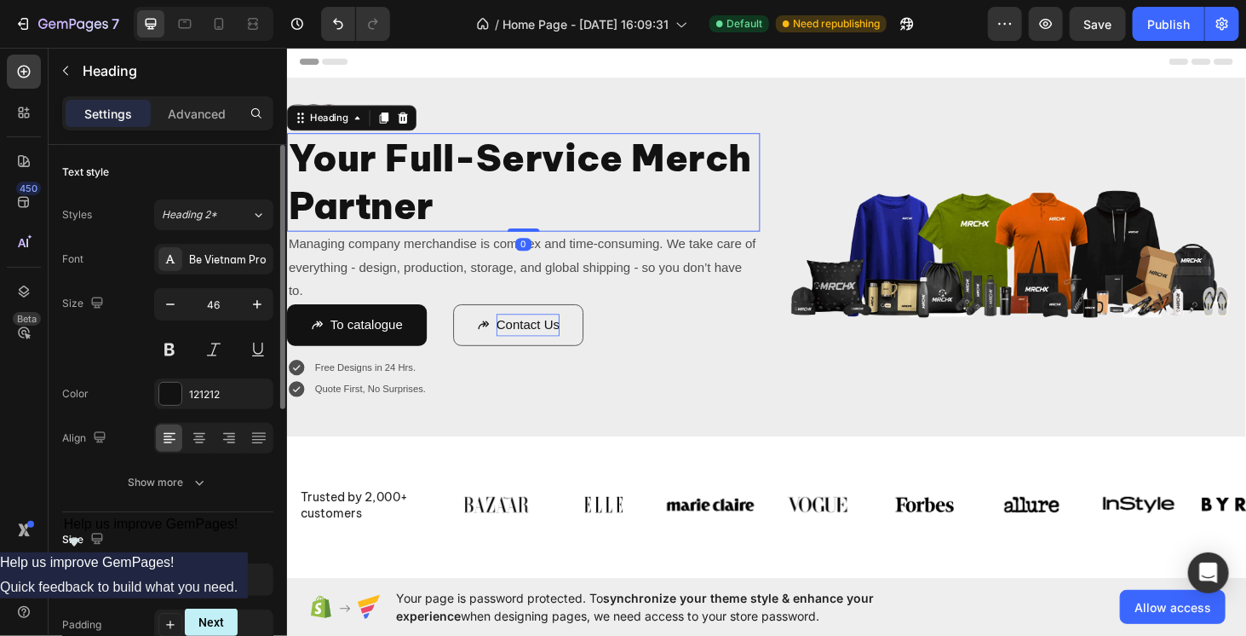
scroll to position [256, 0]
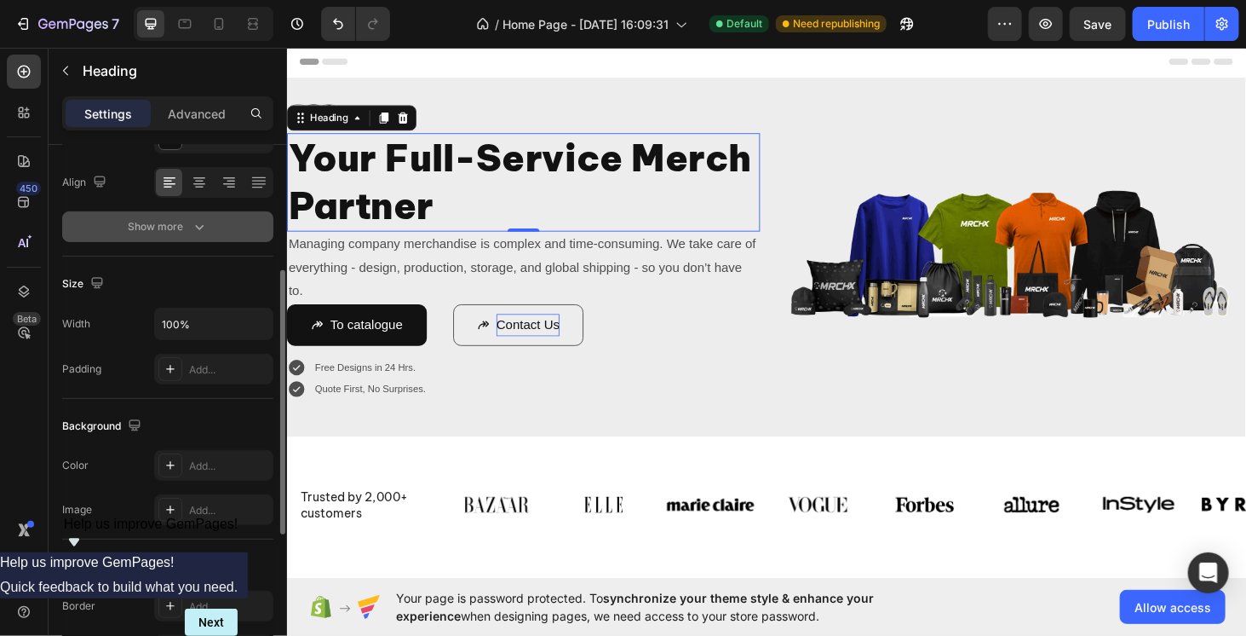
click at [181, 218] on div "Show more" at bounding box center [168, 226] width 79 height 17
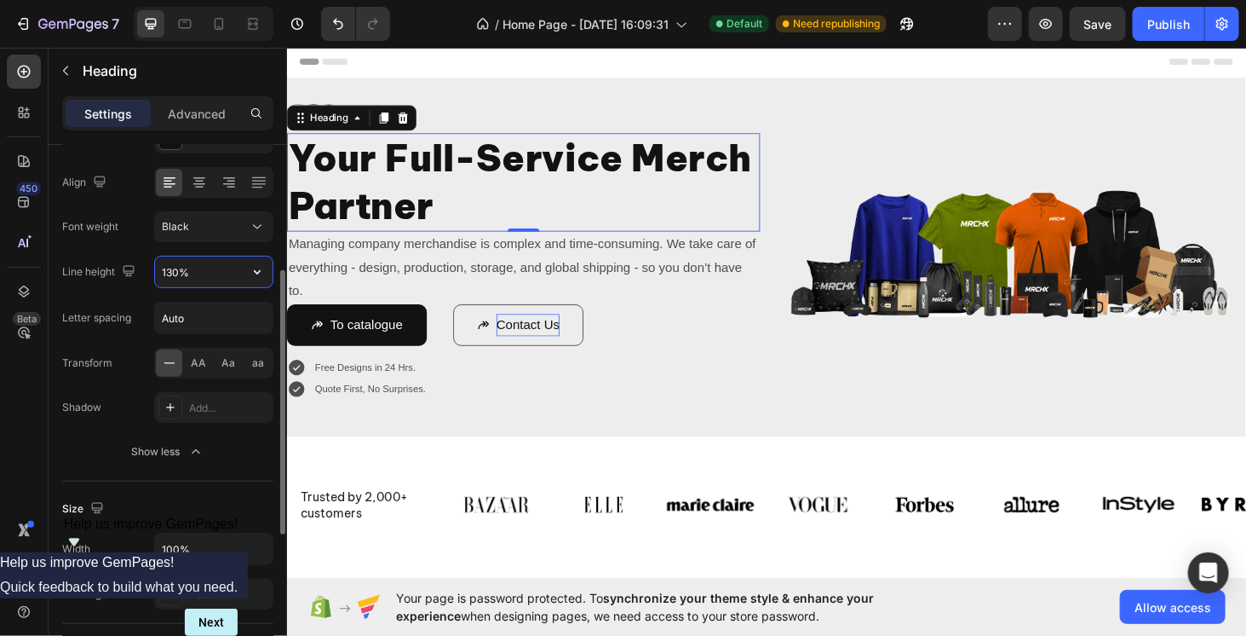
click at [196, 272] on input "130%" at bounding box center [214, 271] width 118 height 31
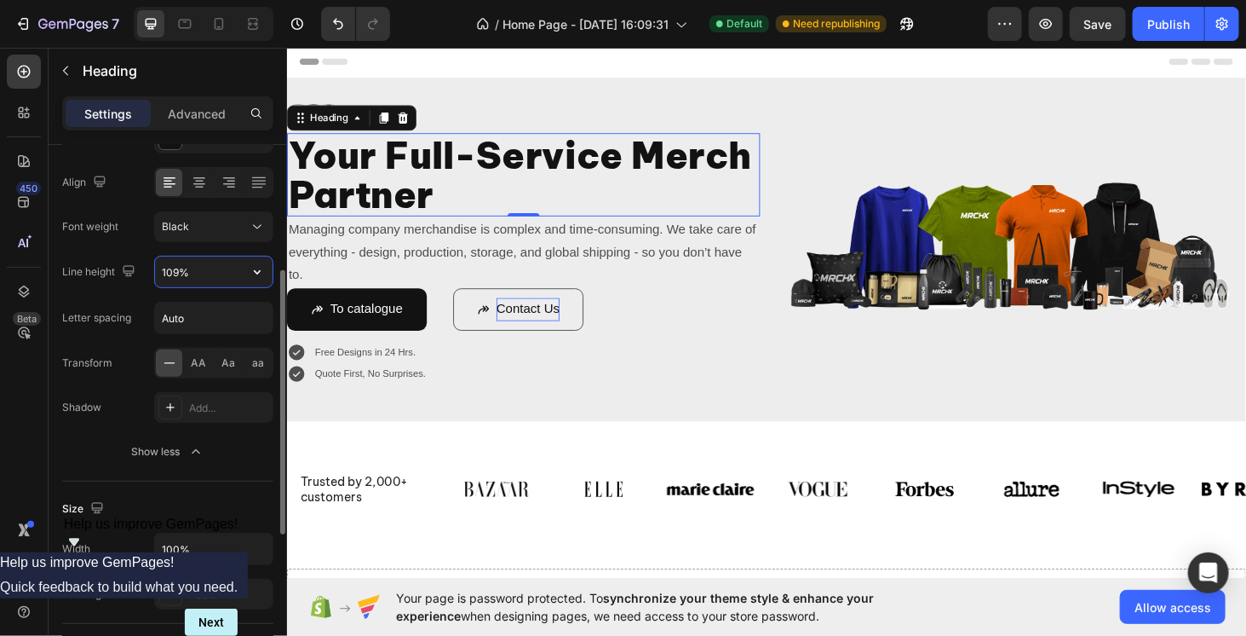
type input "110%"
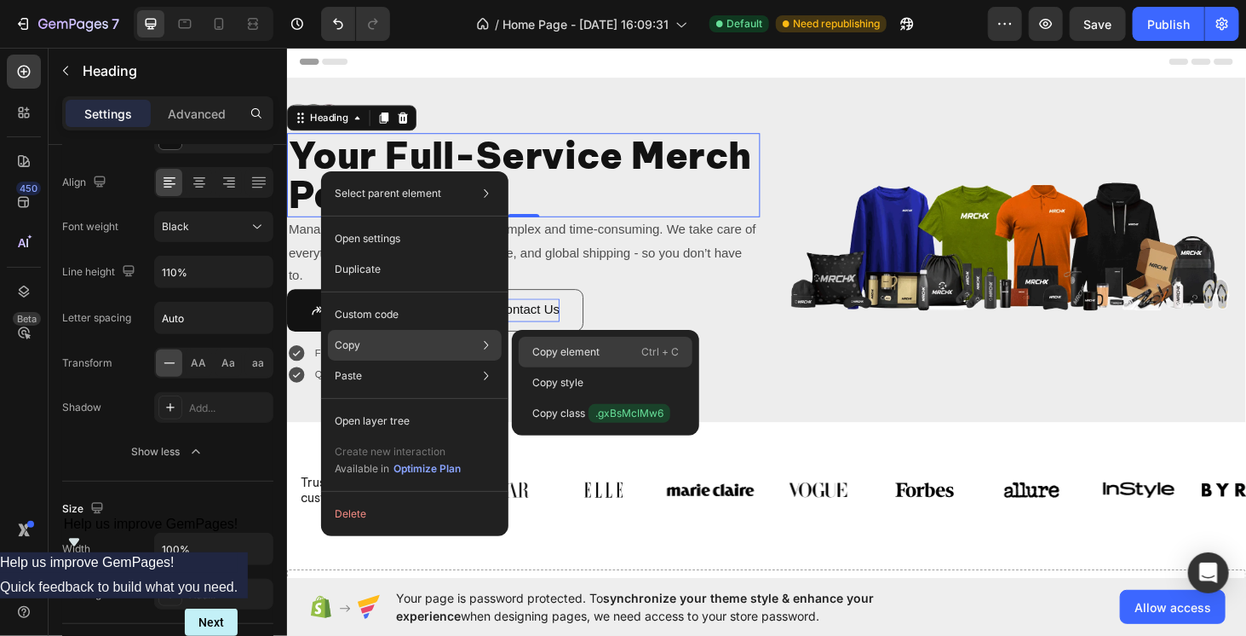
click at [596, 344] on p "Copy element" at bounding box center [565, 351] width 67 height 15
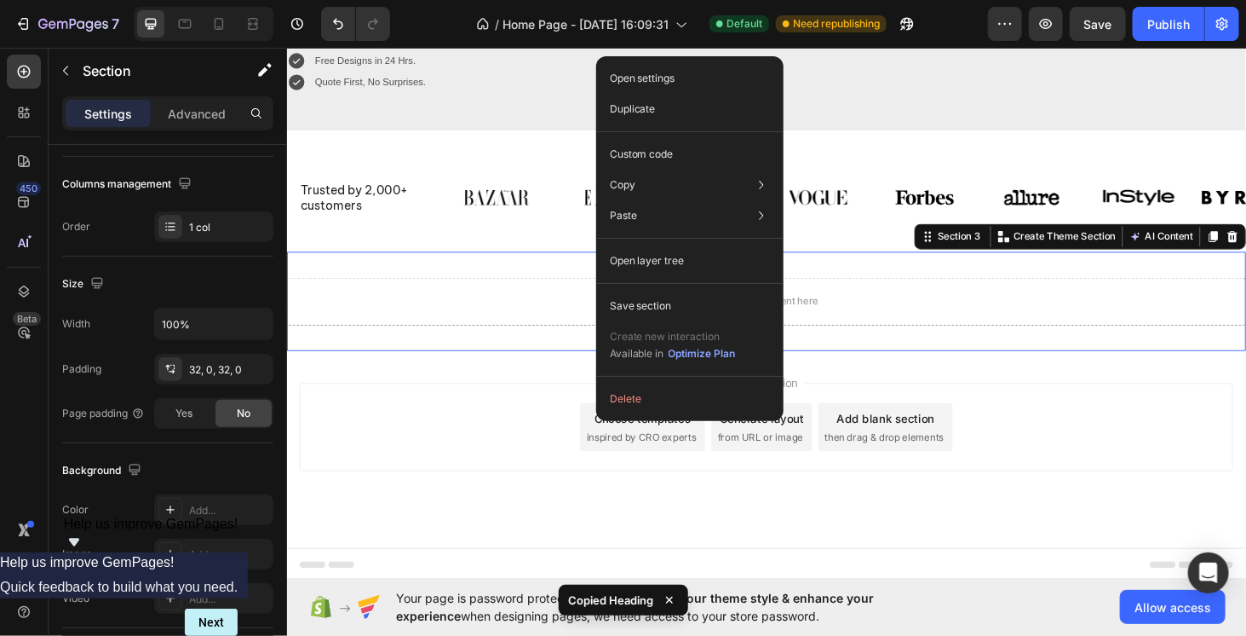
scroll to position [0, 0]
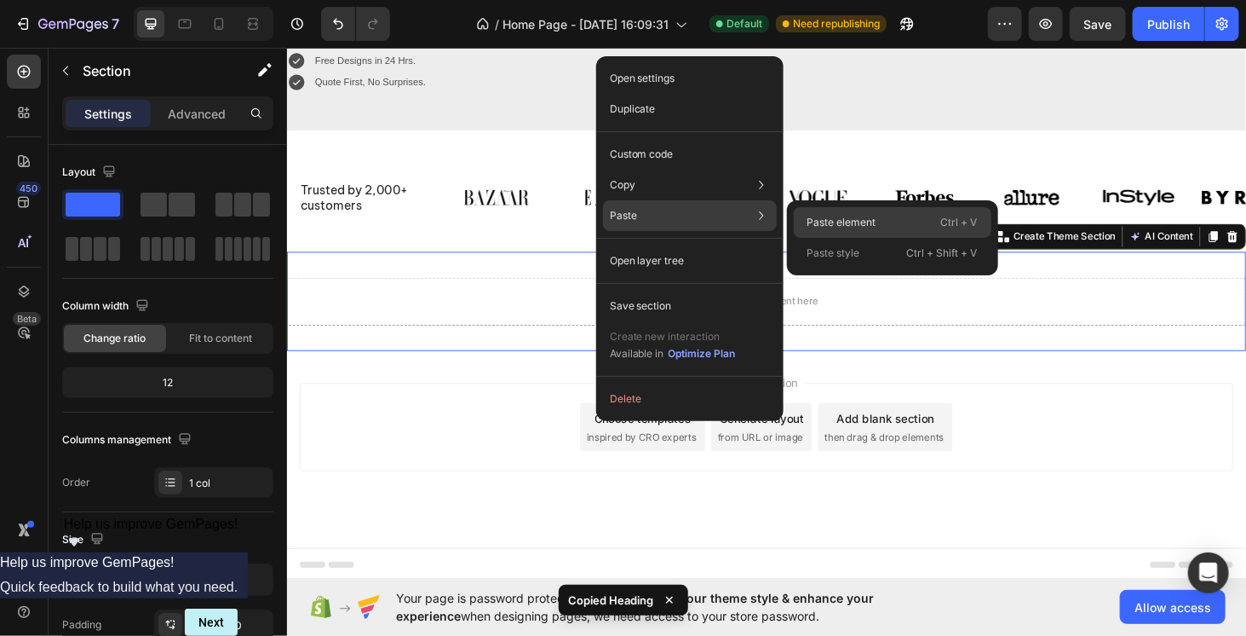
click at [873, 219] on p "Paste element" at bounding box center [842, 222] width 69 height 15
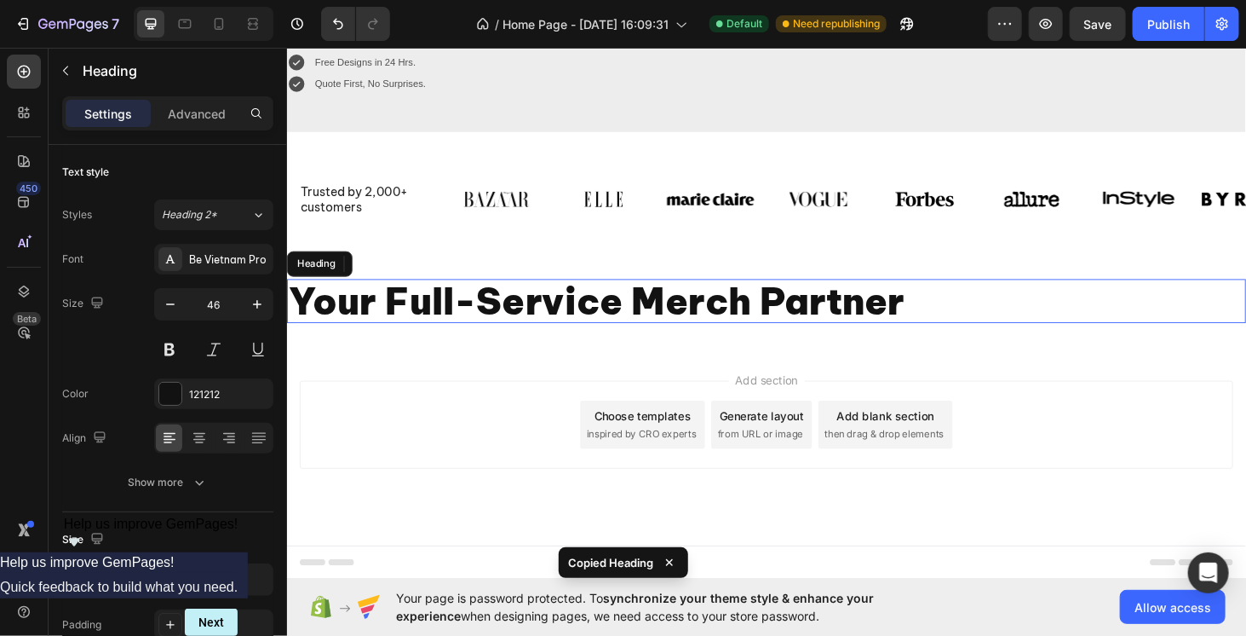
scroll to position [307, 0]
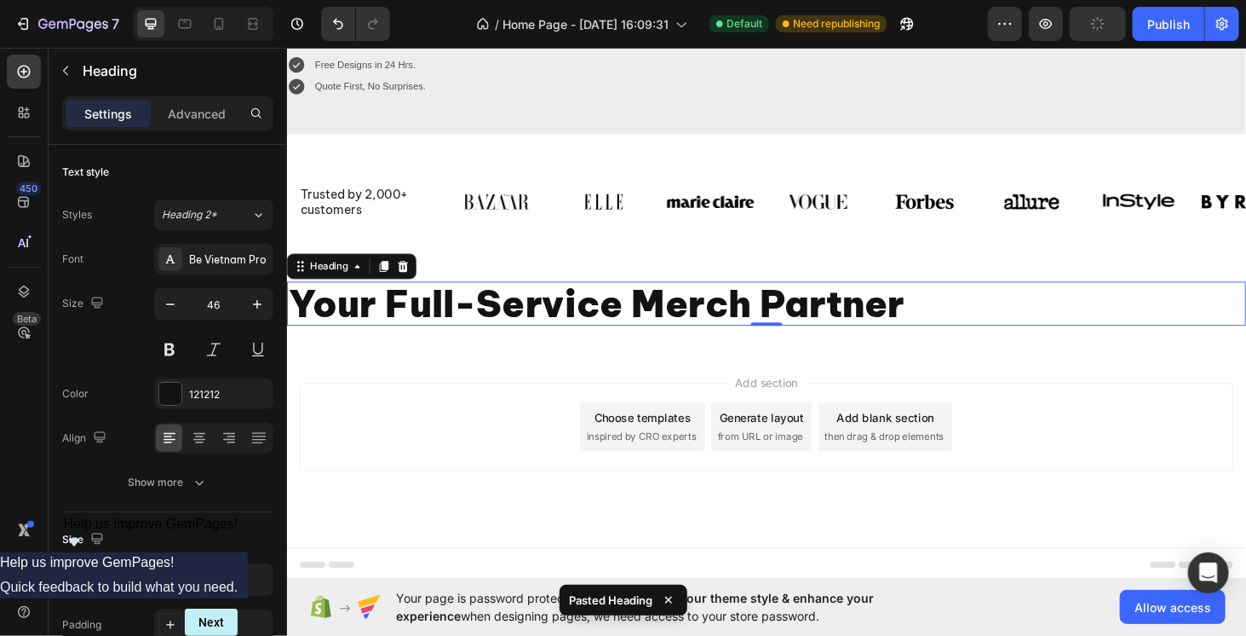
click at [474, 327] on h2 "Your Full-Service Merch Partner" at bounding box center [797, 319] width 1022 height 47
click at [474, 327] on p "Your Full-Service Merch Partner" at bounding box center [797, 319] width 1019 height 43
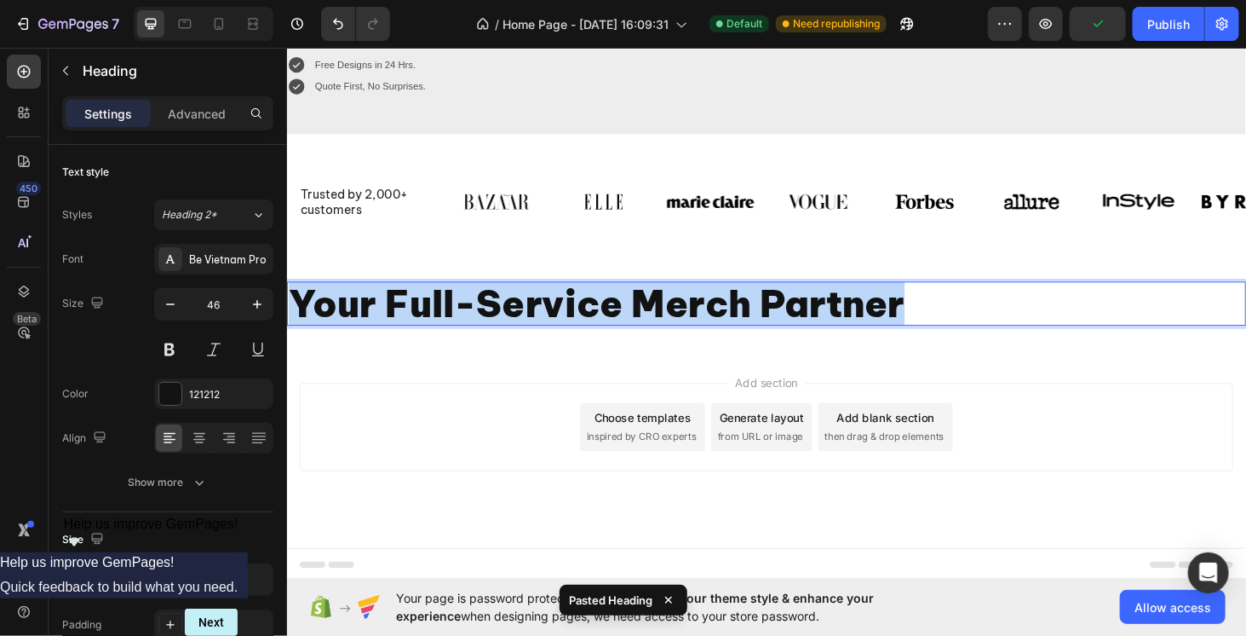
click at [477, 328] on p "Your Full-Service Merch Partner" at bounding box center [797, 319] width 1019 height 43
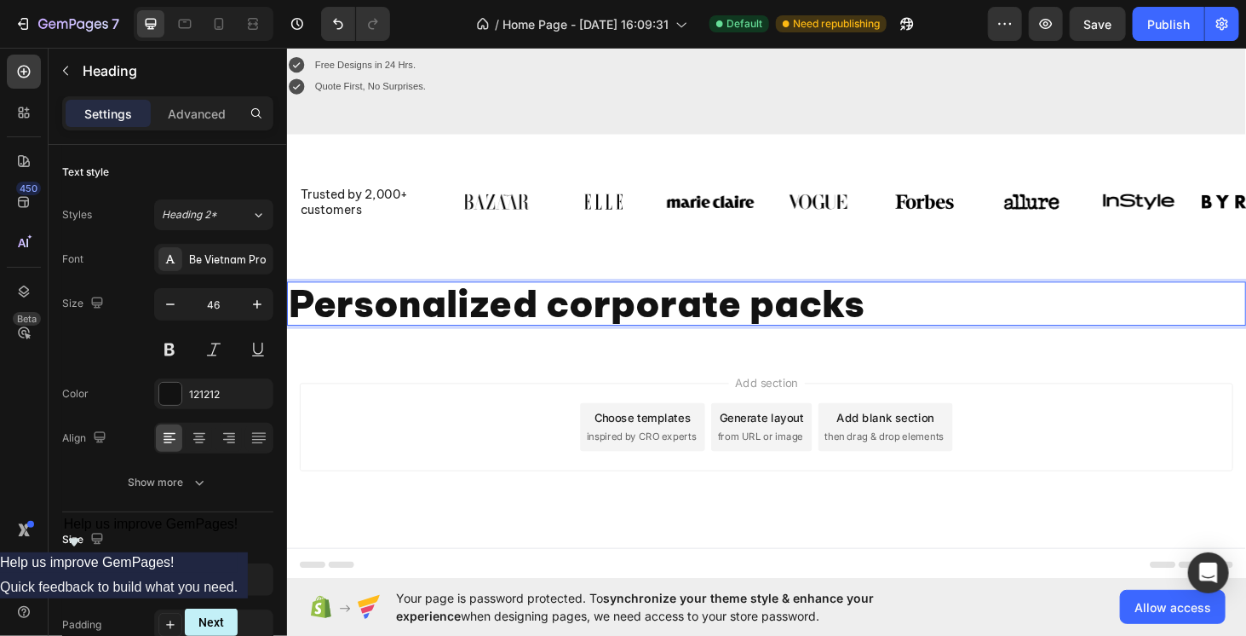
click at [531, 421] on div "Add section Choose templates inspired by CRO experts Generate layout from URL o…" at bounding box center [797, 452] width 995 height 94
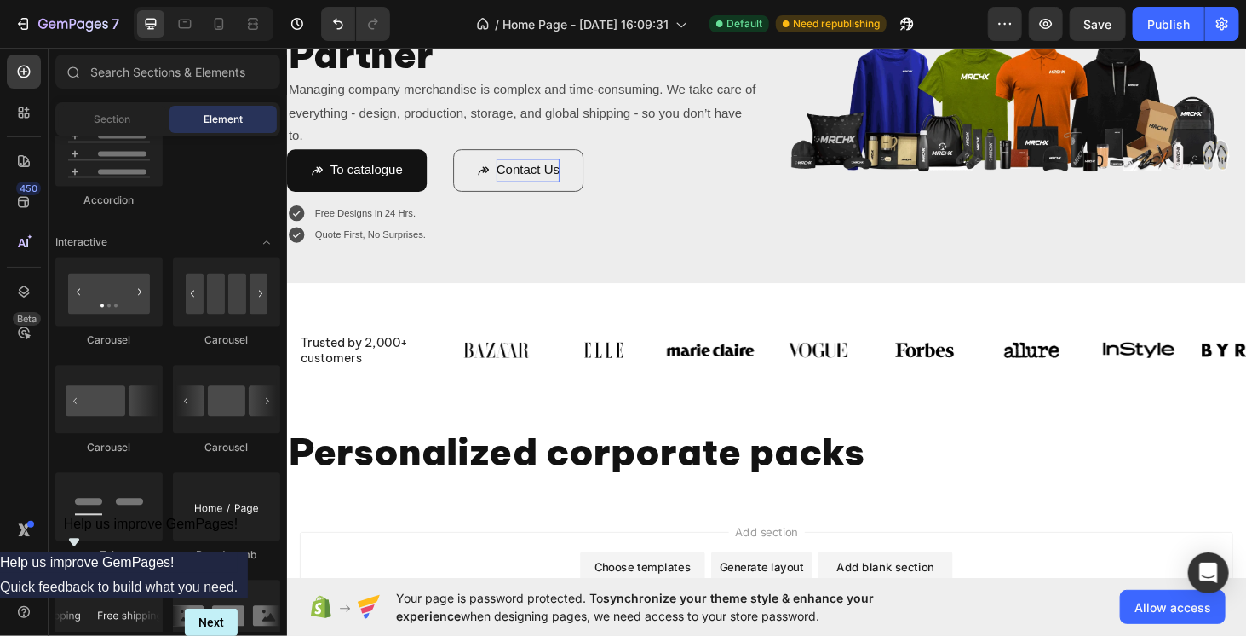
scroll to position [51, 0]
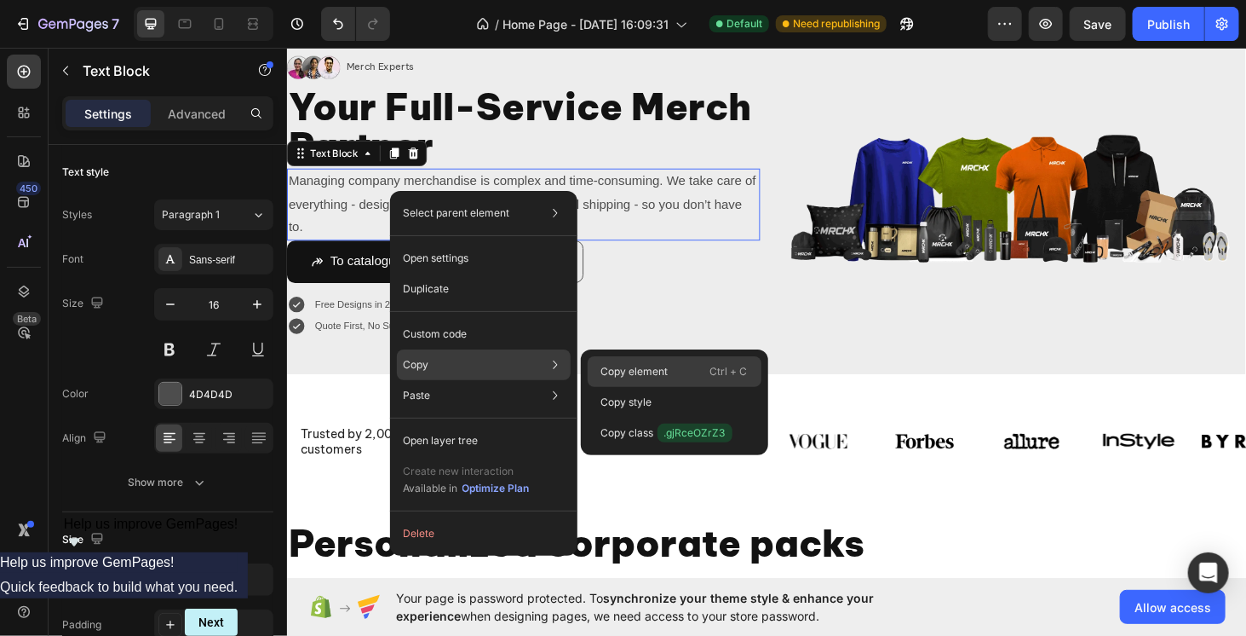
click at [722, 364] on p "Ctrl + C" at bounding box center [728, 371] width 37 height 17
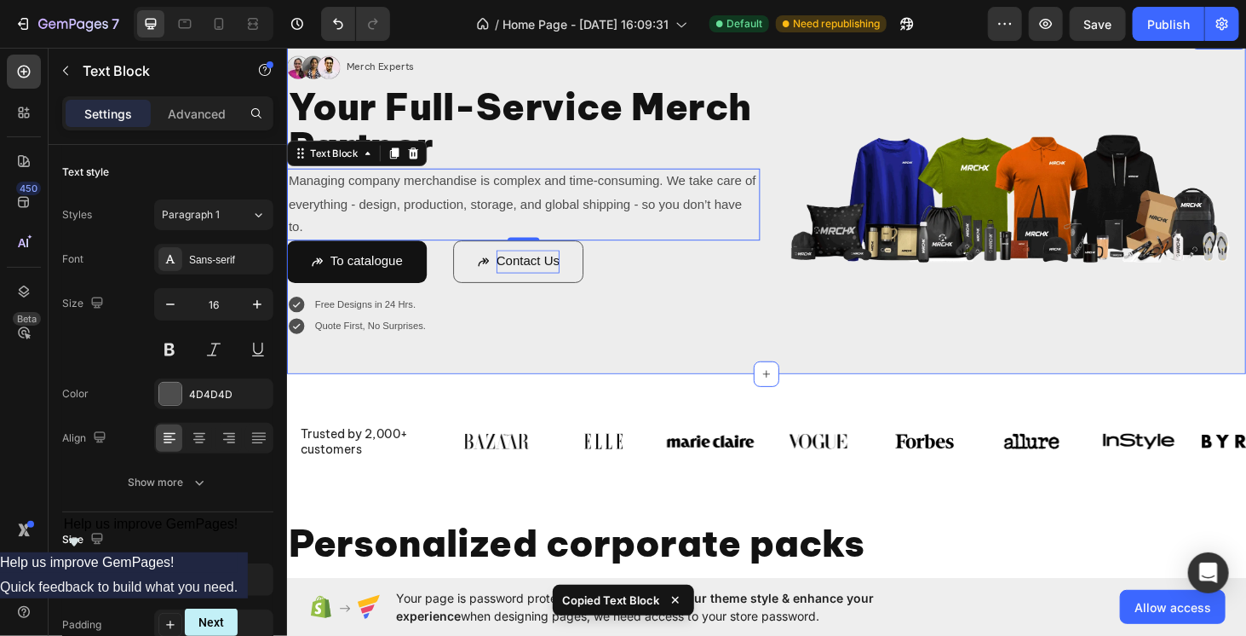
scroll to position [307, 0]
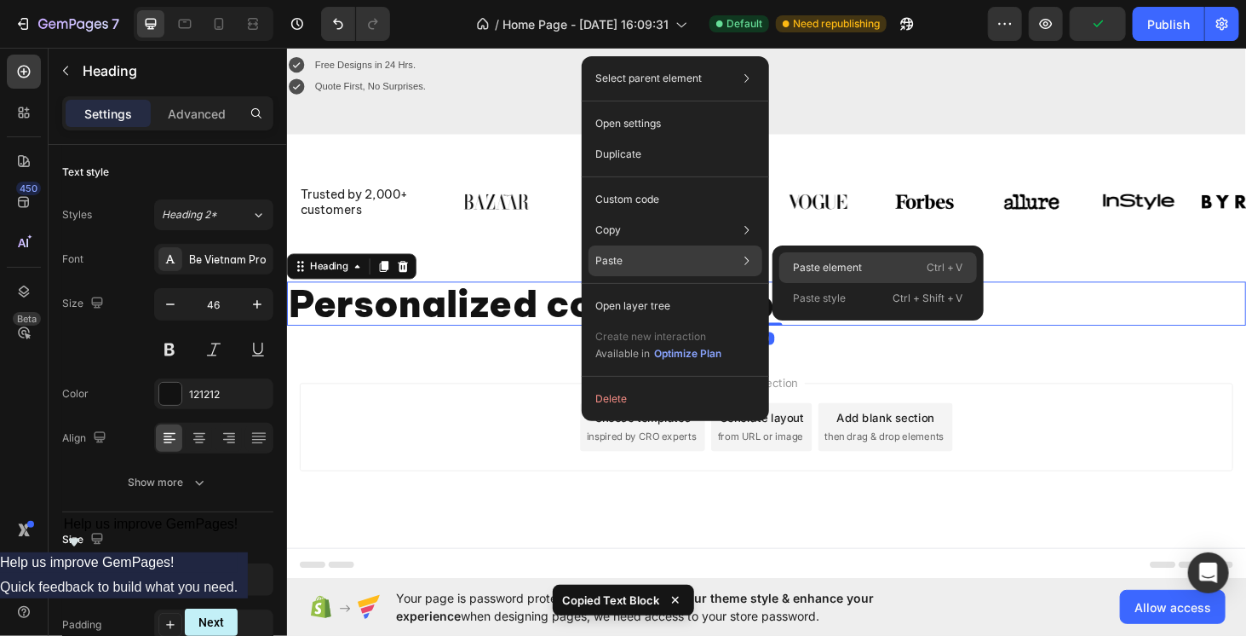
click at [790, 259] on div "Paste element Ctrl + V" at bounding box center [878, 267] width 198 height 31
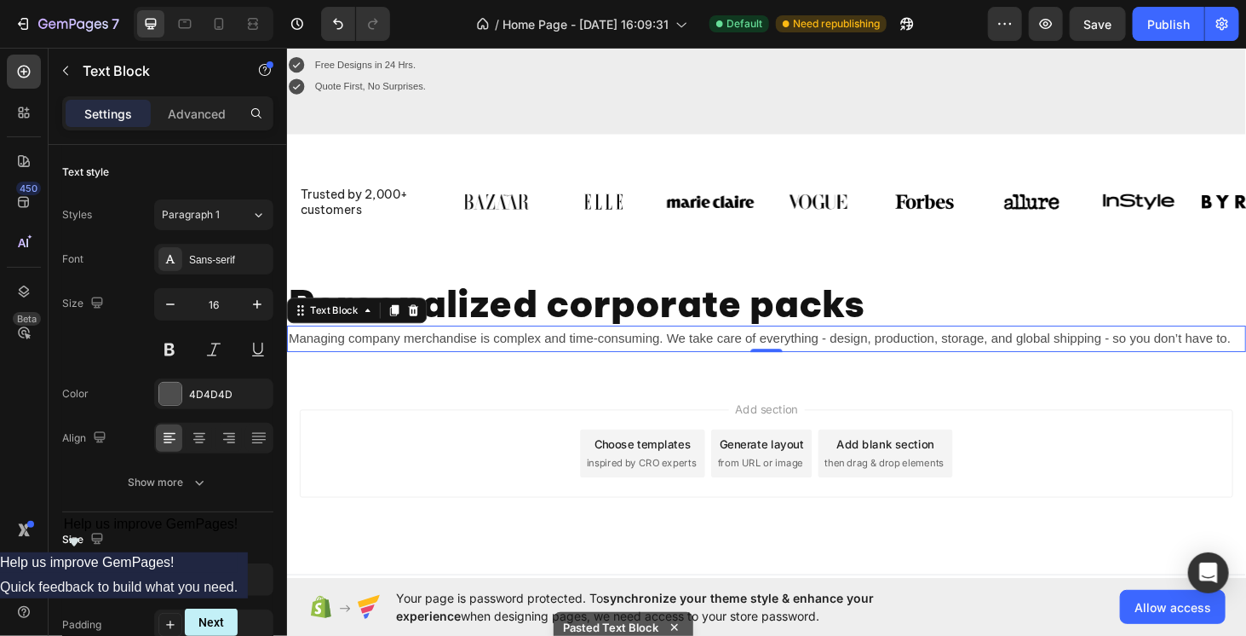
click at [359, 347] on p "Managing company merchandise is complex and time-consuming. We take care of eve…" at bounding box center [797, 357] width 1019 height 25
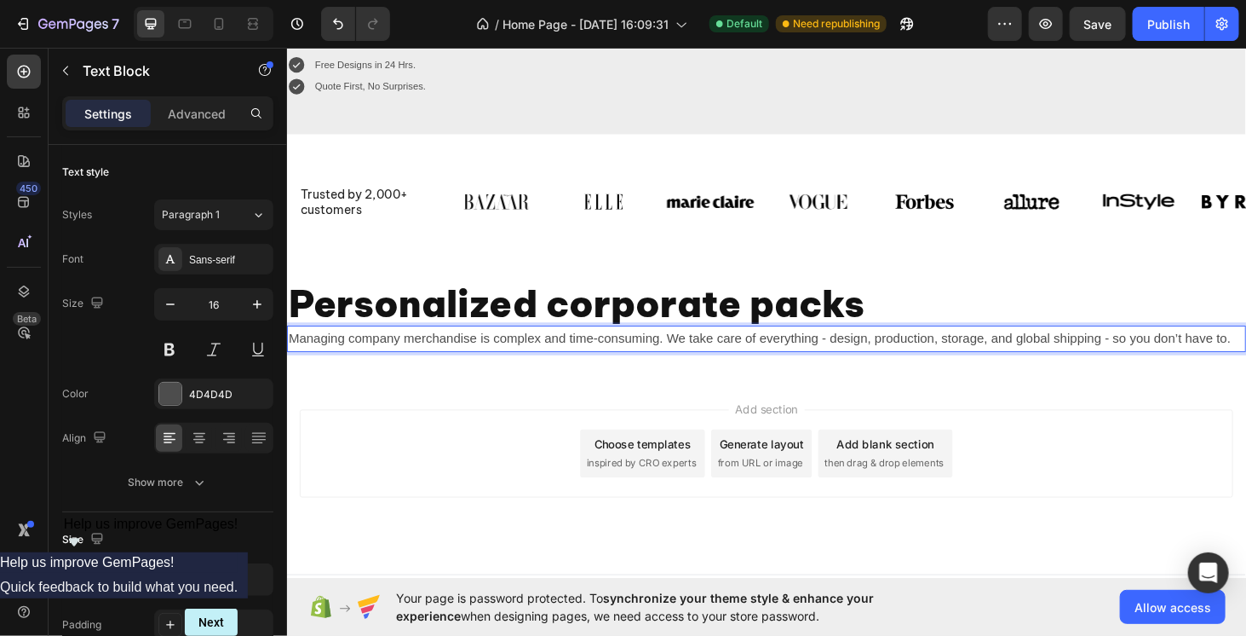
click at [360, 347] on p "Managing company merchandise is complex and time-consuming. We take care of eve…" at bounding box center [797, 357] width 1019 height 25
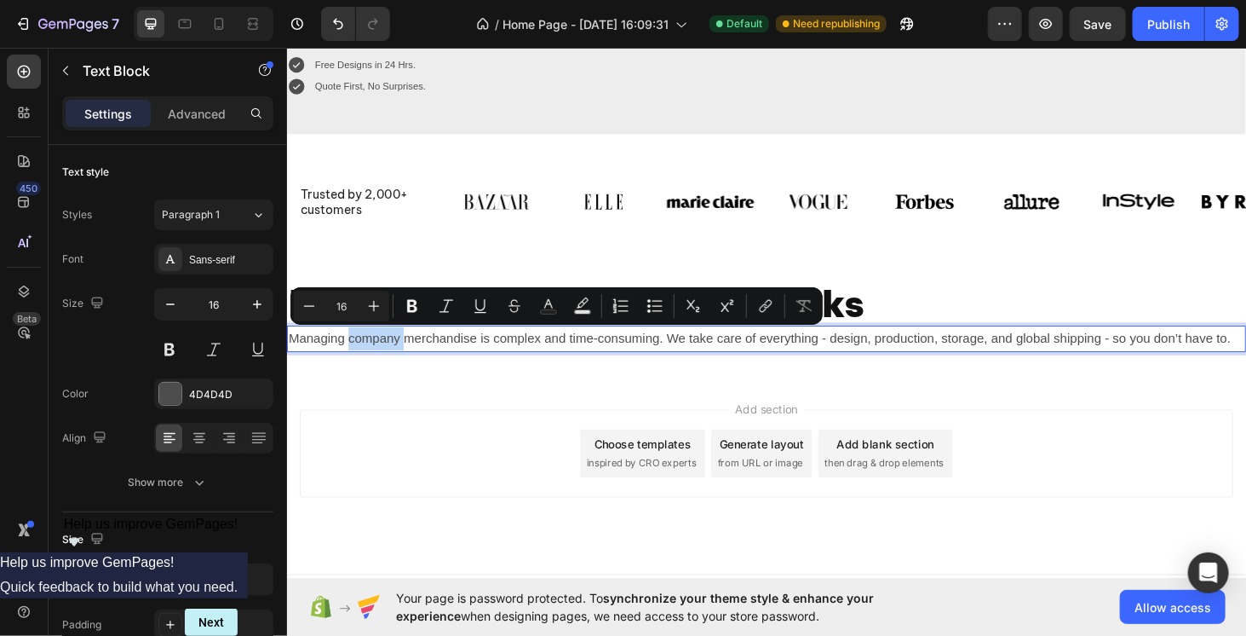
click at [361, 359] on p "Managing company merchandise is complex and time-consuming. We take care of eve…" at bounding box center [797, 357] width 1019 height 25
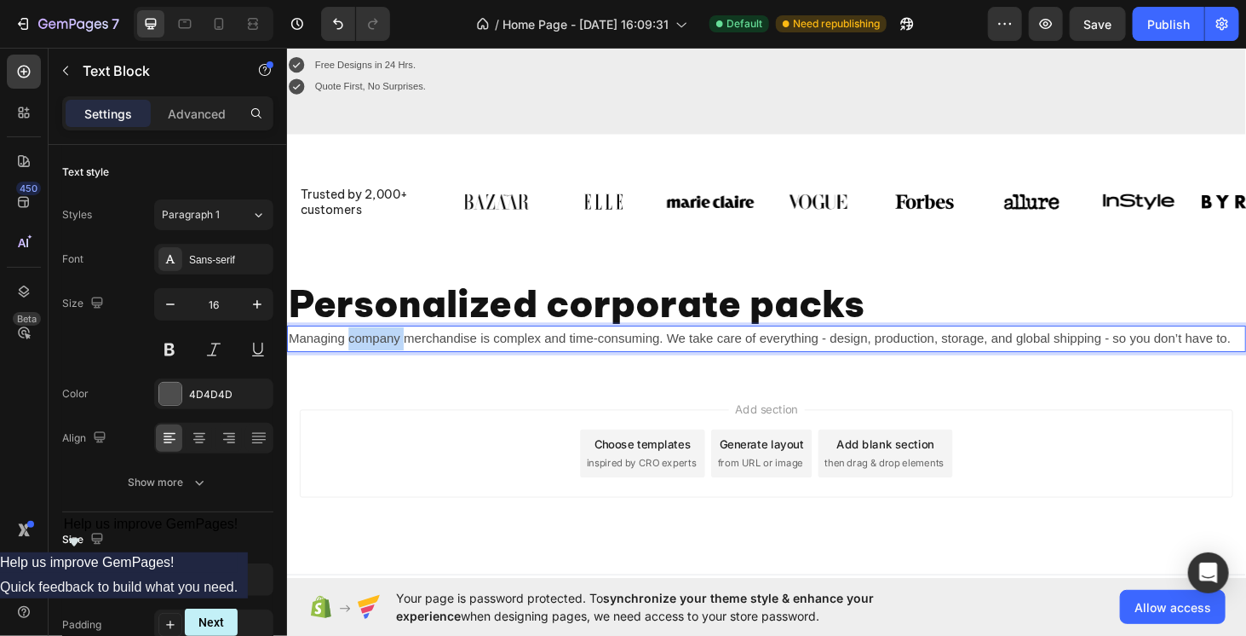
click at [361, 359] on p "Managing company merchandise is complex and time-consuming. We take care of eve…" at bounding box center [797, 357] width 1019 height 25
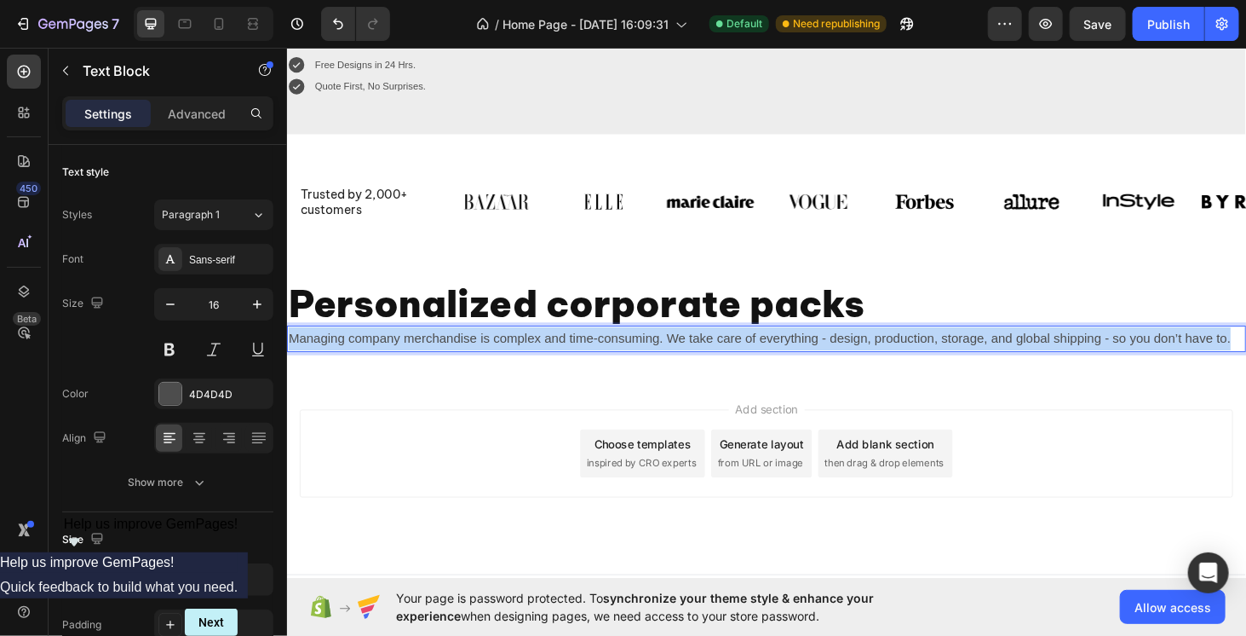
click at [361, 359] on p "Managing company merchandise is complex and time-consuming. We take care of eve…" at bounding box center [797, 357] width 1019 height 25
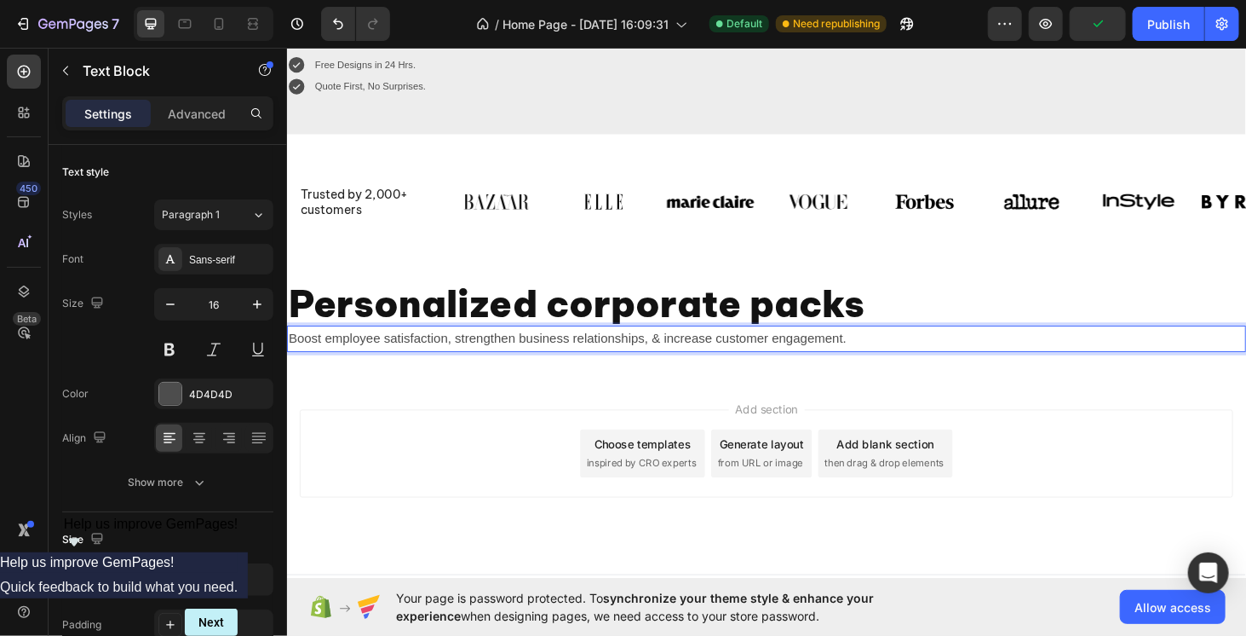
click at [450, 440] on div "Add section Choose templates inspired by CRO experts Generate layout from URL o…" at bounding box center [797, 480] width 995 height 94
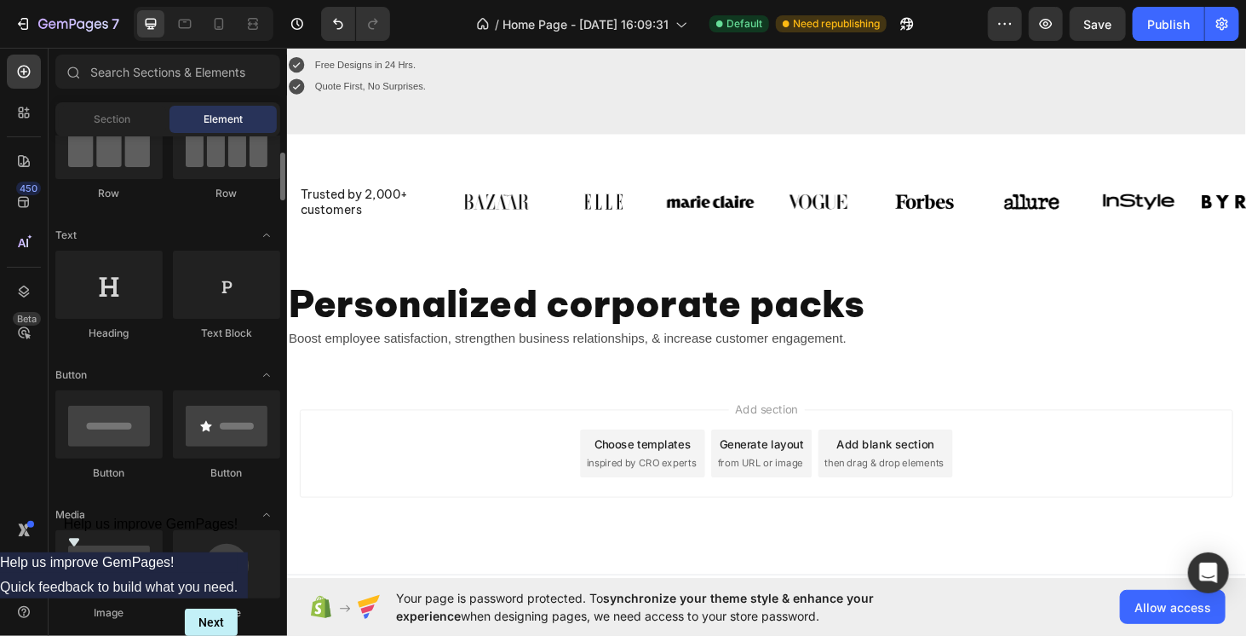
scroll to position [0, 0]
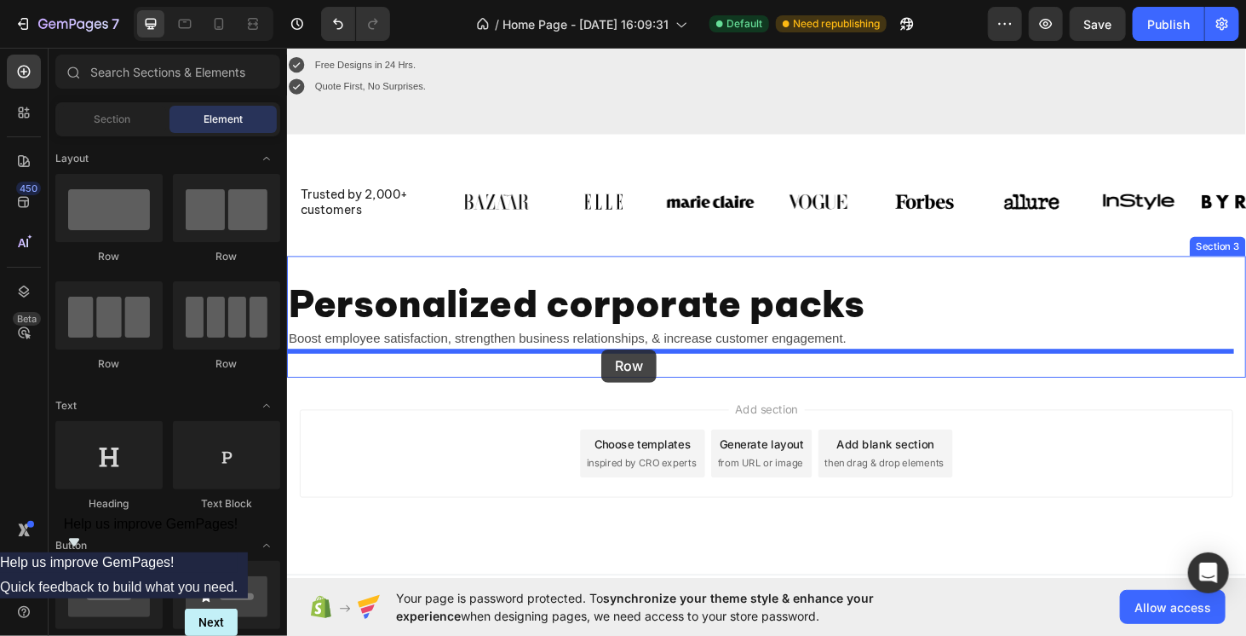
drag, startPoint x: 503, startPoint y: 361, endPoint x: 621, endPoint y: 368, distance: 117.8
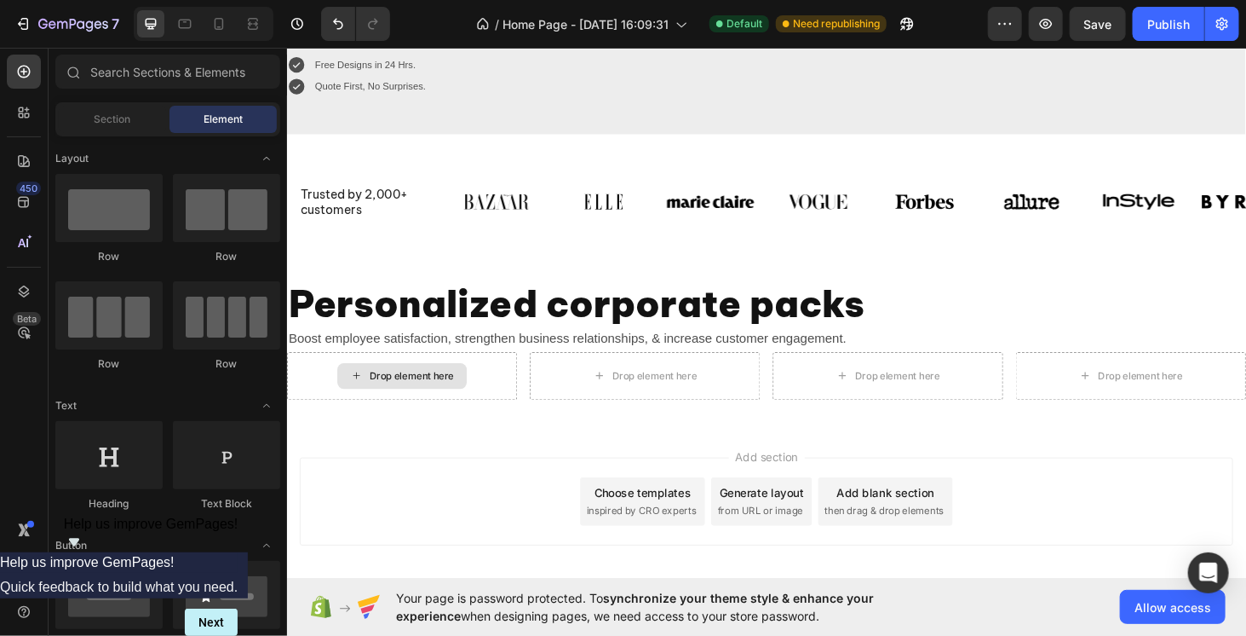
click at [383, 395] on div "Drop element here" at bounding box center [419, 397] width 90 height 14
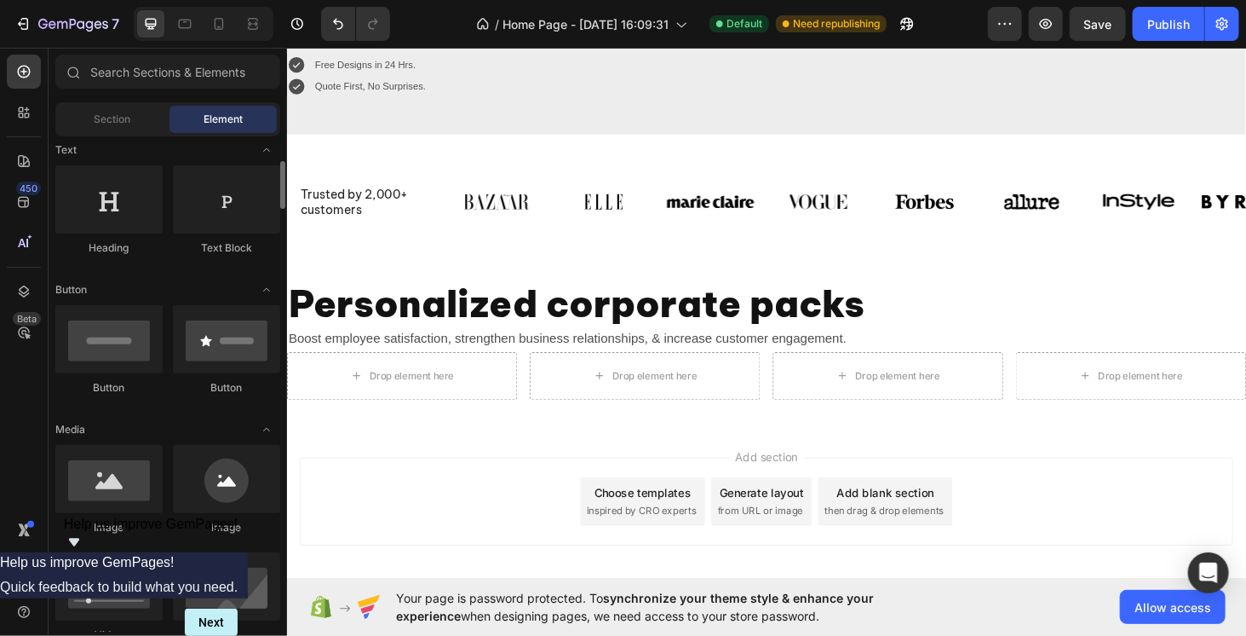
scroll to position [341, 0]
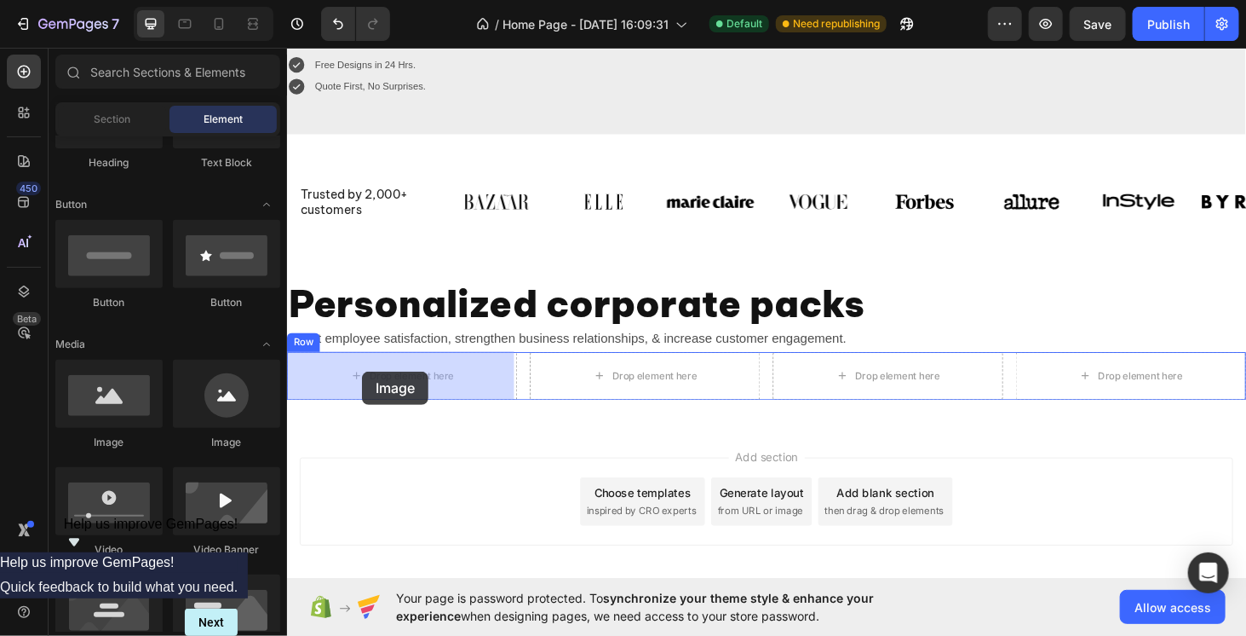
drag, startPoint x: 441, startPoint y: 460, endPoint x: 366, endPoint y: 392, distance: 101.3
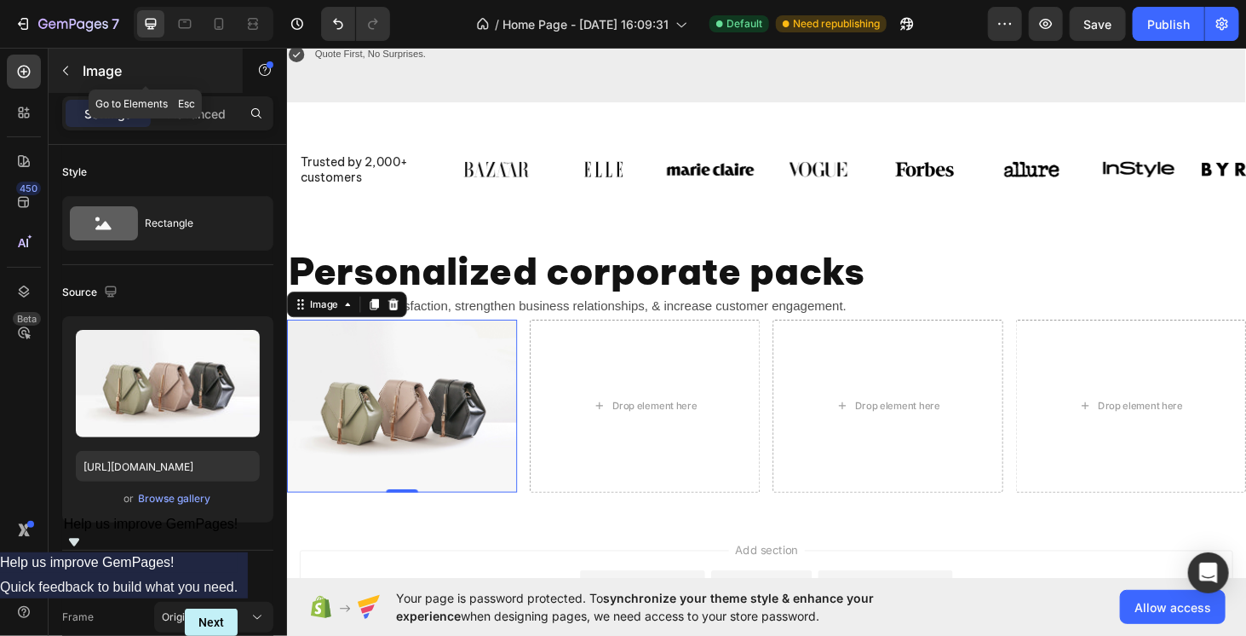
click at [70, 83] on button "button" at bounding box center [65, 70] width 27 height 27
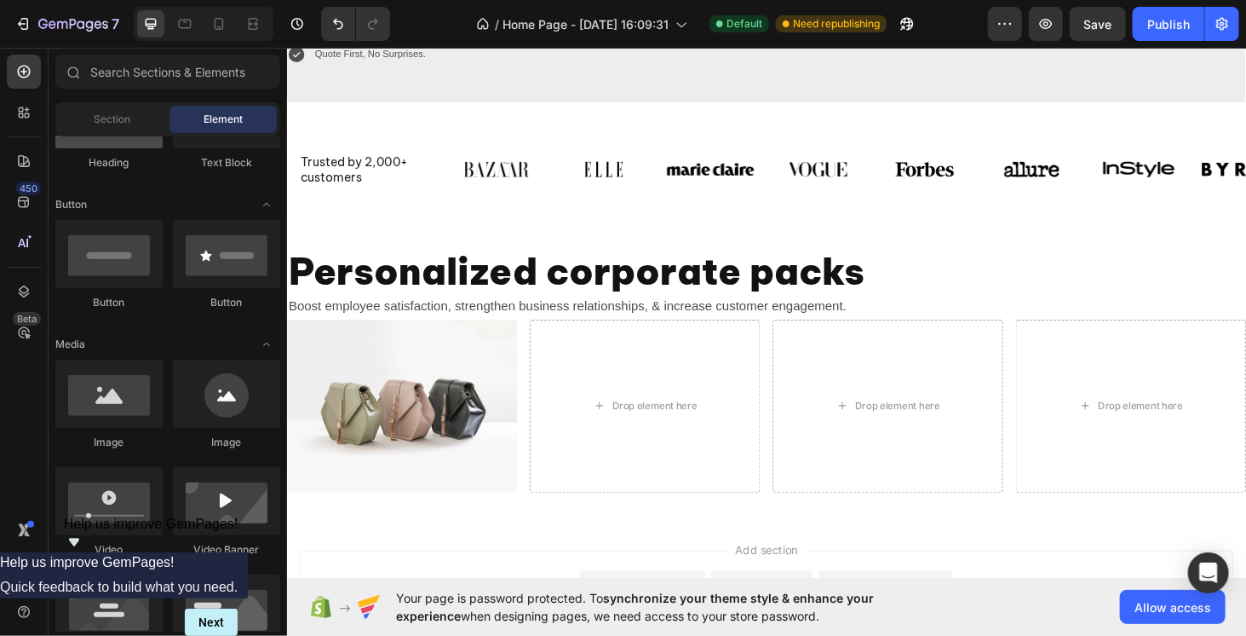
scroll to position [0, 0]
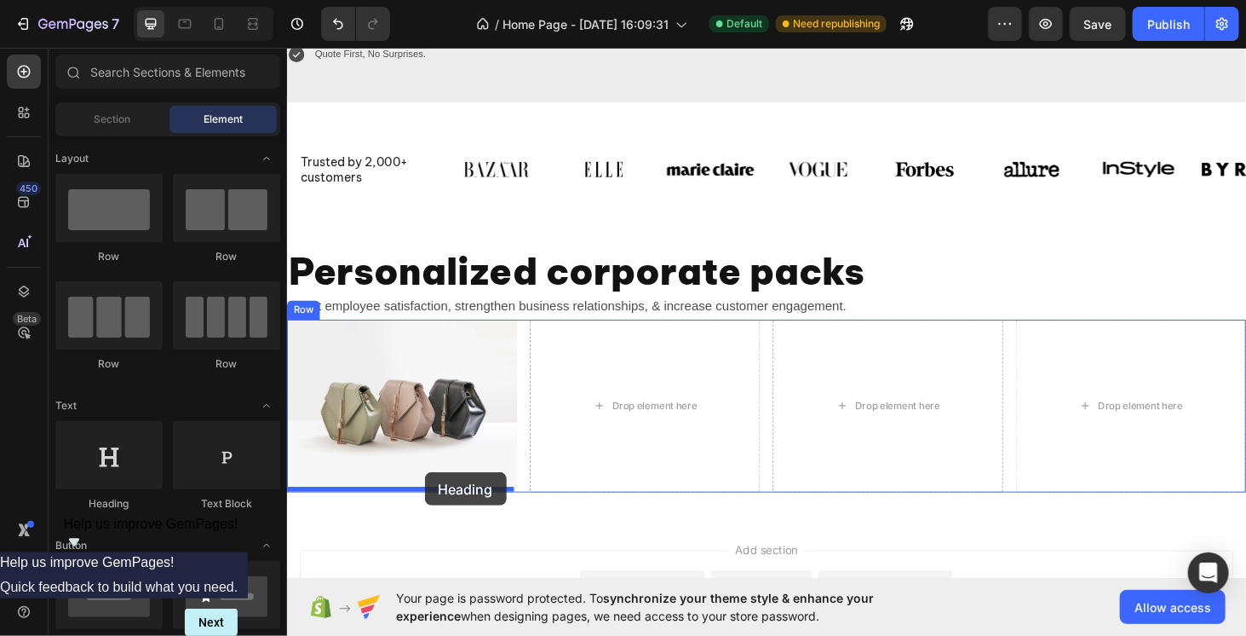
drag, startPoint x: 457, startPoint y: 517, endPoint x: 433, endPoint y: 499, distance: 30.5
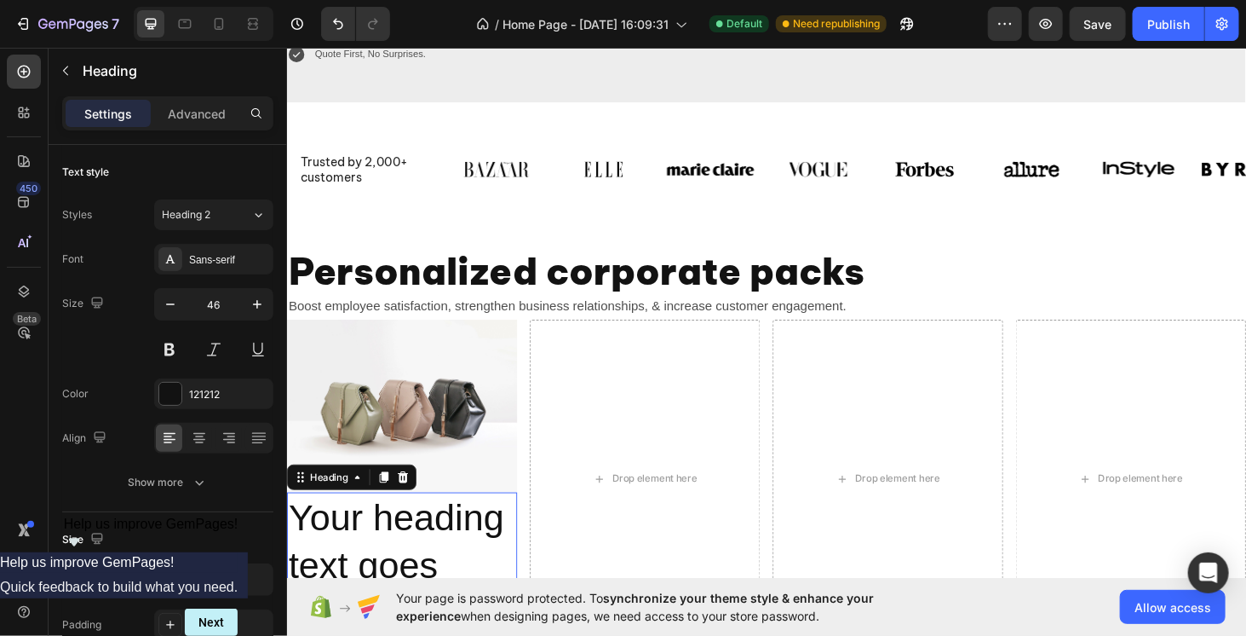
click at [419, 554] on h2 "Your heading text goes here" at bounding box center [408, 599] width 245 height 156
click at [419, 554] on p "Your heading text goes here" at bounding box center [409, 599] width 242 height 152
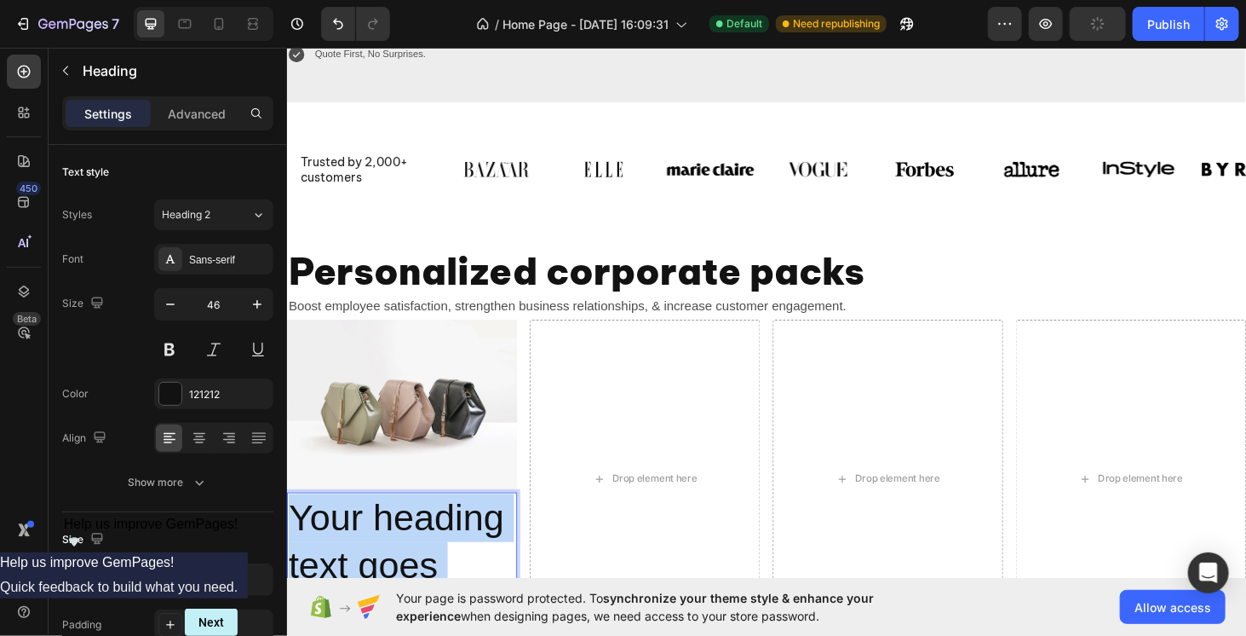
click at [419, 554] on p "Your heading text goes here" at bounding box center [409, 599] width 242 height 152
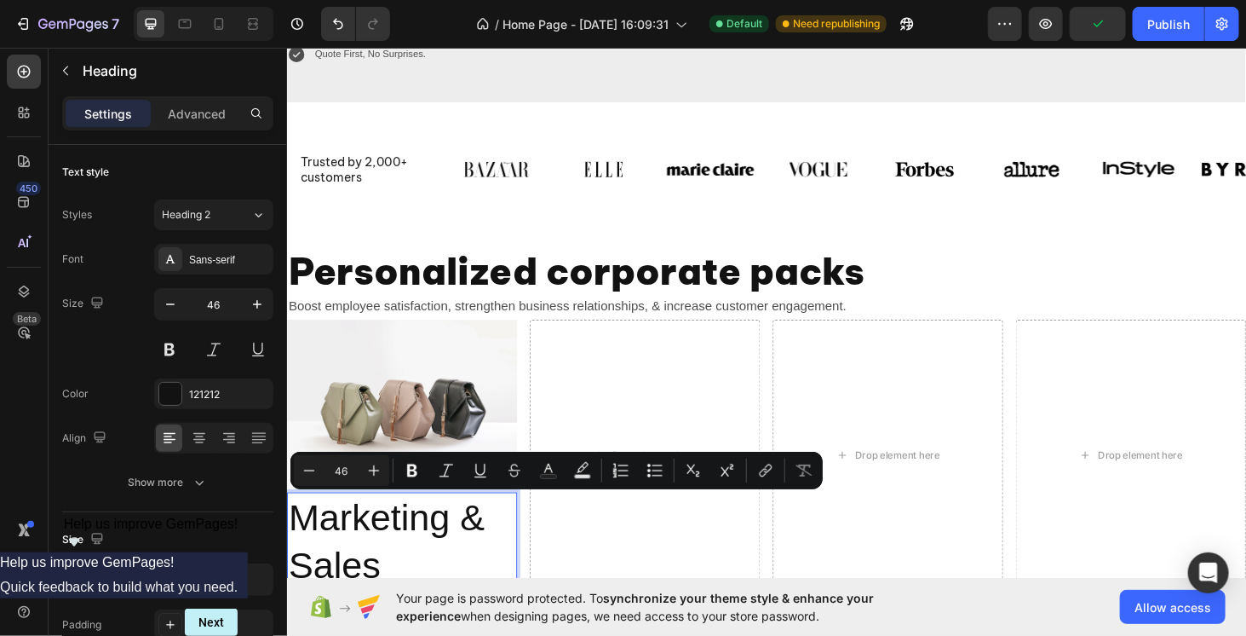
scroll to position [362, 0]
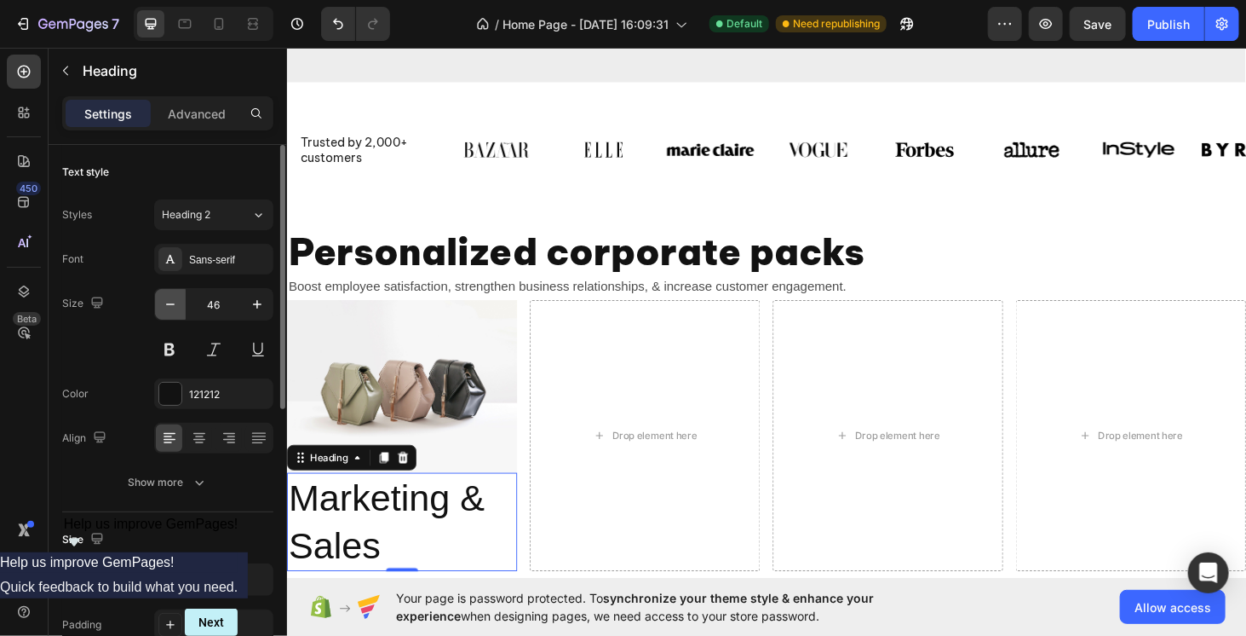
click at [180, 289] on button "button" at bounding box center [170, 304] width 31 height 31
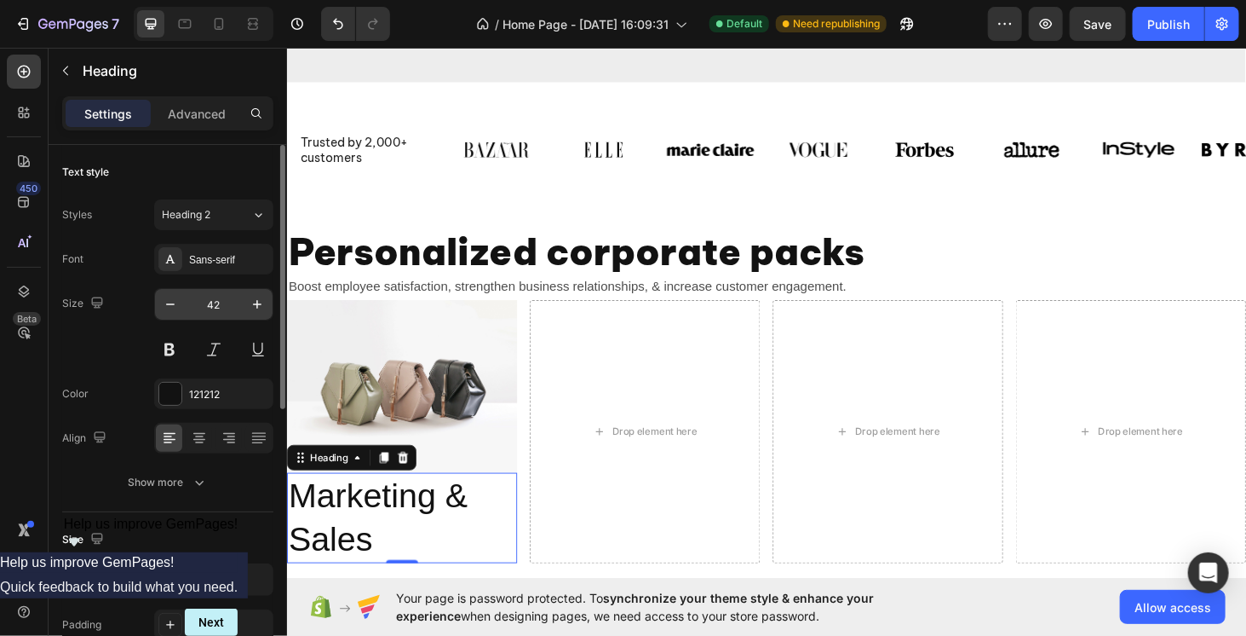
click at [233, 304] on input "42" at bounding box center [214, 304] width 56 height 31
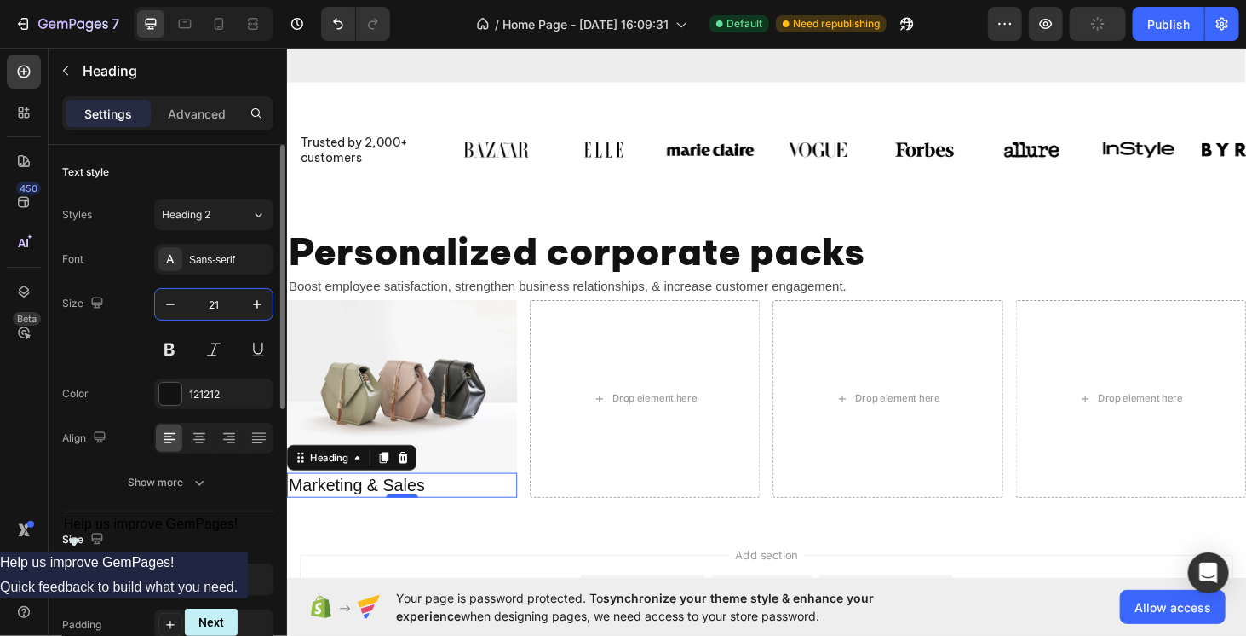
type input "20"
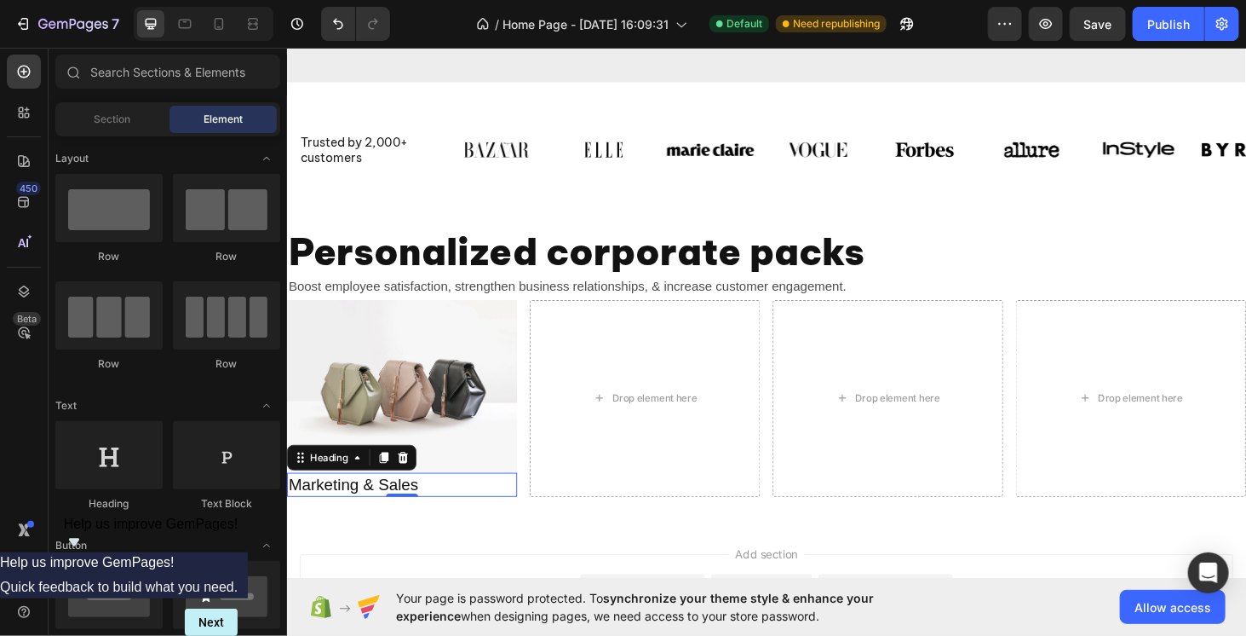
click at [401, 598] on div "Add section Choose templates inspired by CRO experts Generate layout from URL o…" at bounding box center [797, 634] width 995 height 94
click at [418, 518] on div "Marketing & Sales Heading" at bounding box center [408, 513] width 245 height 26
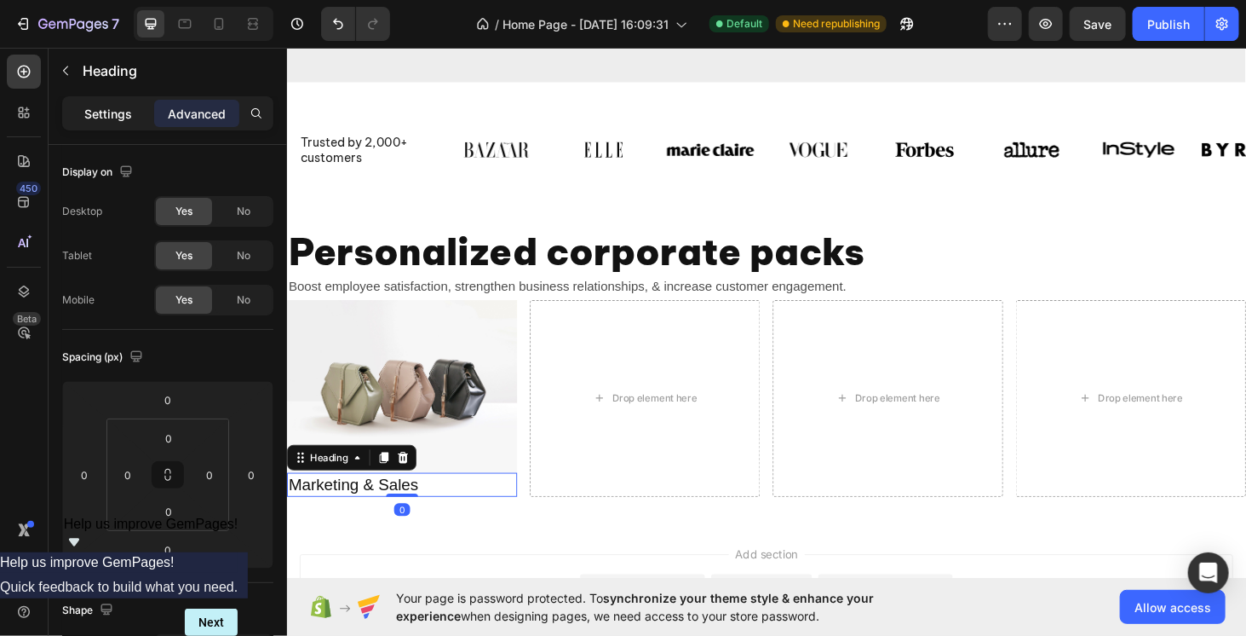
click at [96, 117] on p "Settings" at bounding box center [108, 114] width 48 height 18
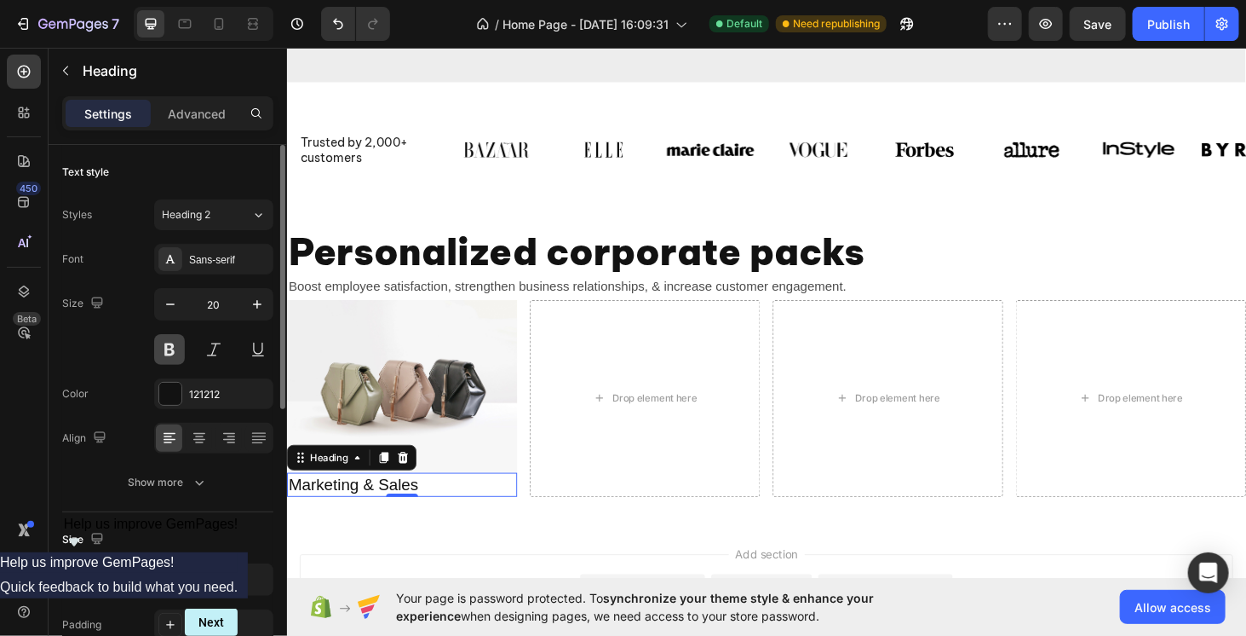
click at [182, 350] on button at bounding box center [169, 349] width 31 height 31
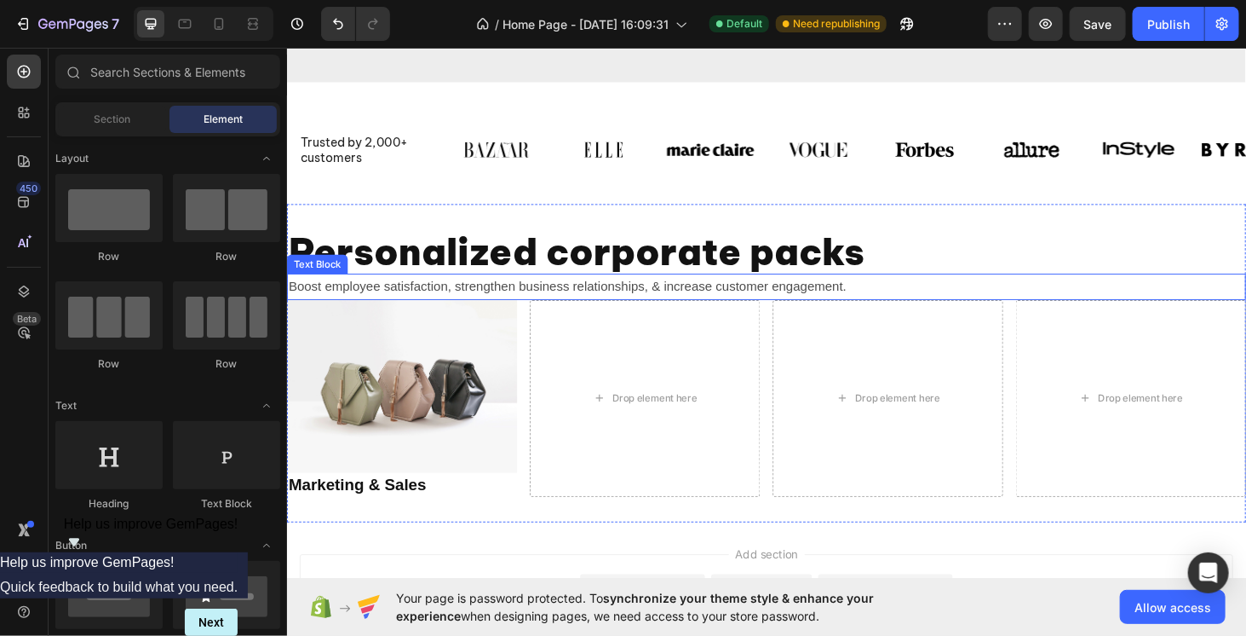
click at [430, 305] on p "Boost employee satisfaction, strengthen business relationships, & increase cust…" at bounding box center [797, 302] width 1019 height 25
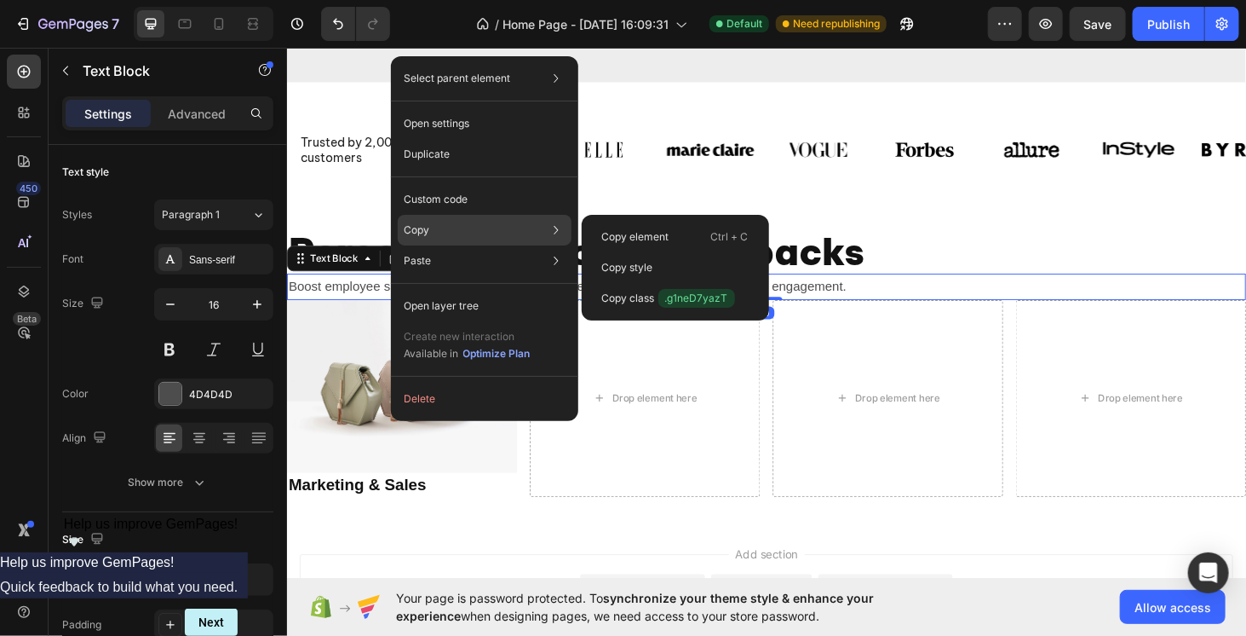
click at [434, 236] on div "Copy Copy element Ctrl + C Copy style Copy class .g1neD7yazT" at bounding box center [485, 230] width 174 height 31
drag, startPoint x: 705, startPoint y: 239, endPoint x: 143, endPoint y: 390, distance: 581.3
click at [705, 239] on div "Copy element Ctrl + C" at bounding box center [676, 236] width 174 height 31
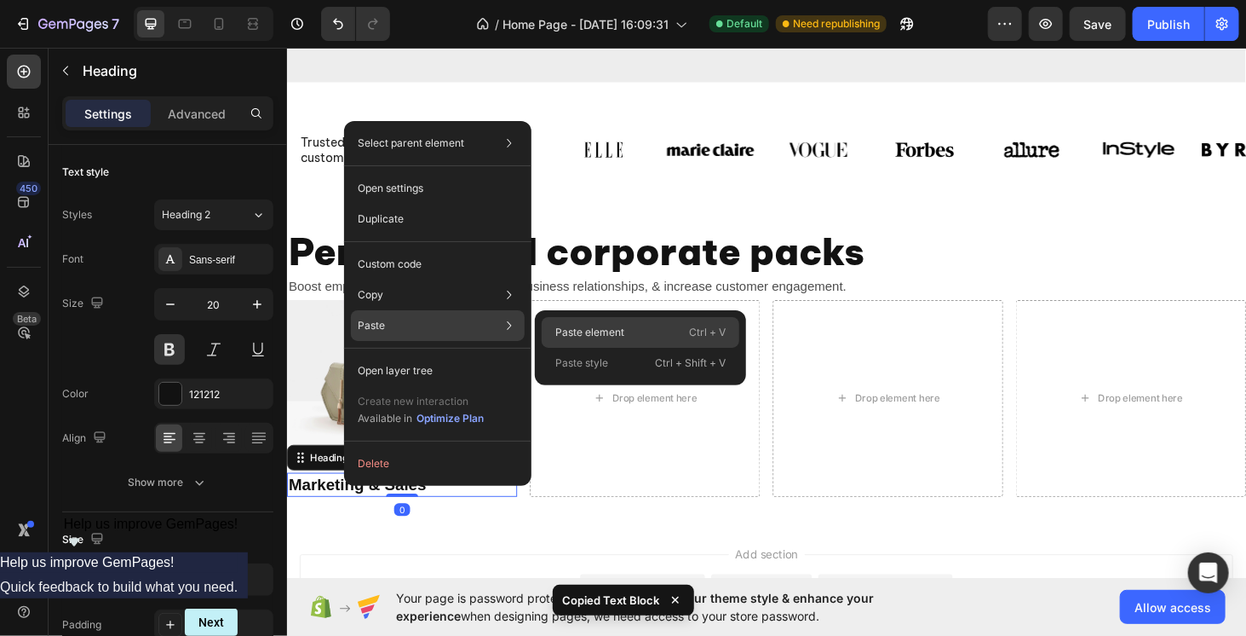
click at [567, 329] on p "Paste element" at bounding box center [589, 332] width 69 height 15
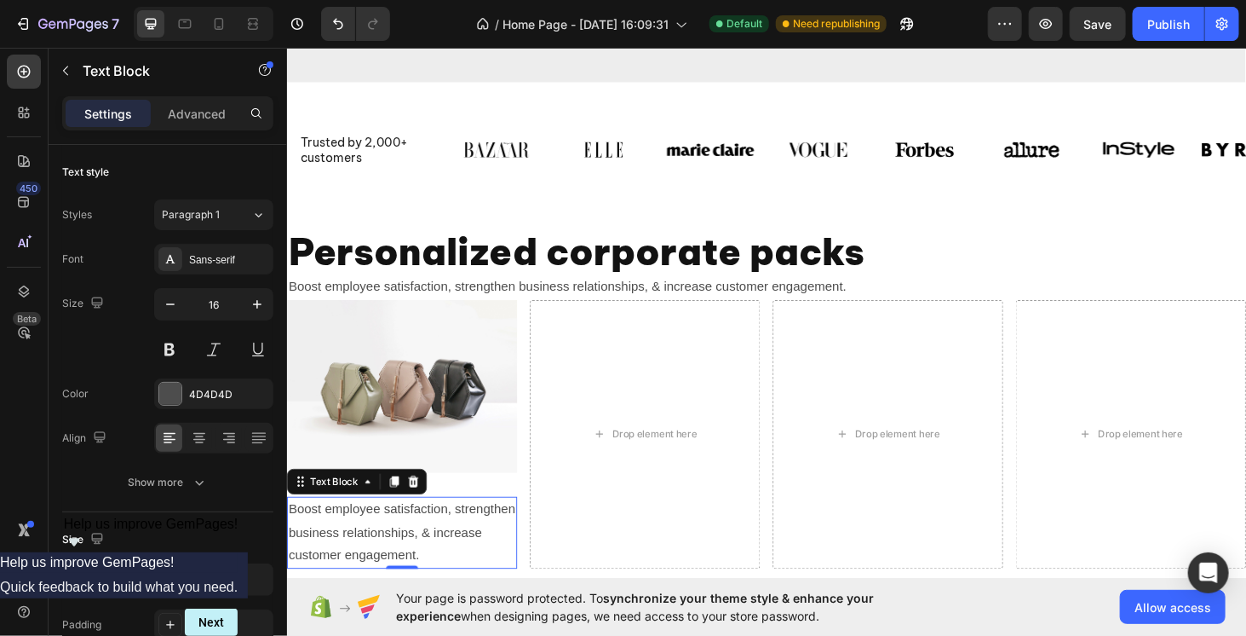
click at [358, 555] on p "Boost employee satisfaction, strengthen business relationships, & increase cust…" at bounding box center [409, 563] width 242 height 73
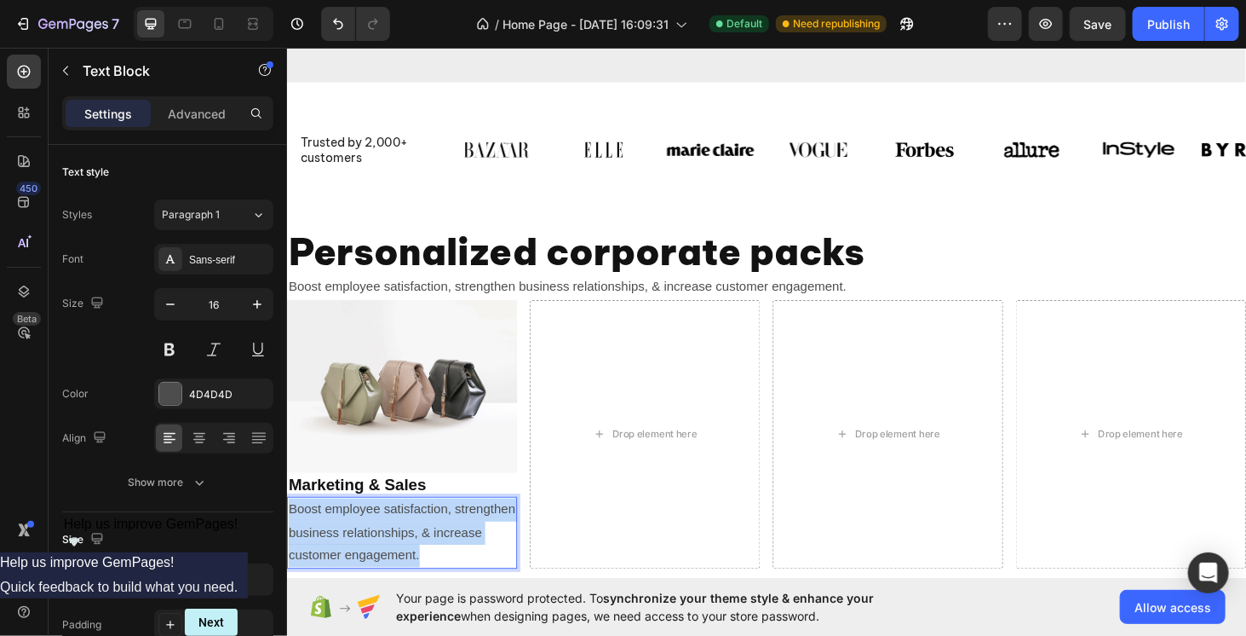
click at [358, 555] on p "Boost employee satisfaction, strengthen business relationships, & increase cust…" at bounding box center [409, 563] width 242 height 73
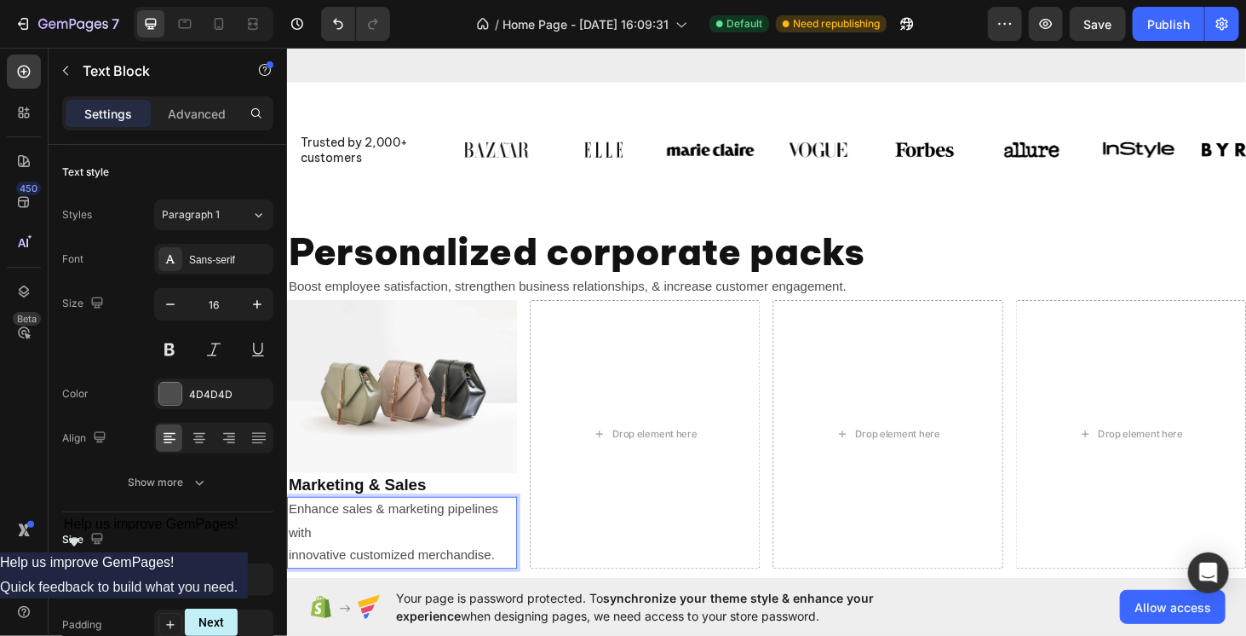
click at [335, 555] on p "Enhance sales & marketing pipelines with innovative customized merchandise." at bounding box center [409, 563] width 242 height 73
click at [287, 589] on div "Enhance sales & marketing pipelines with innovative customized merchandise." at bounding box center [408, 564] width 245 height 77
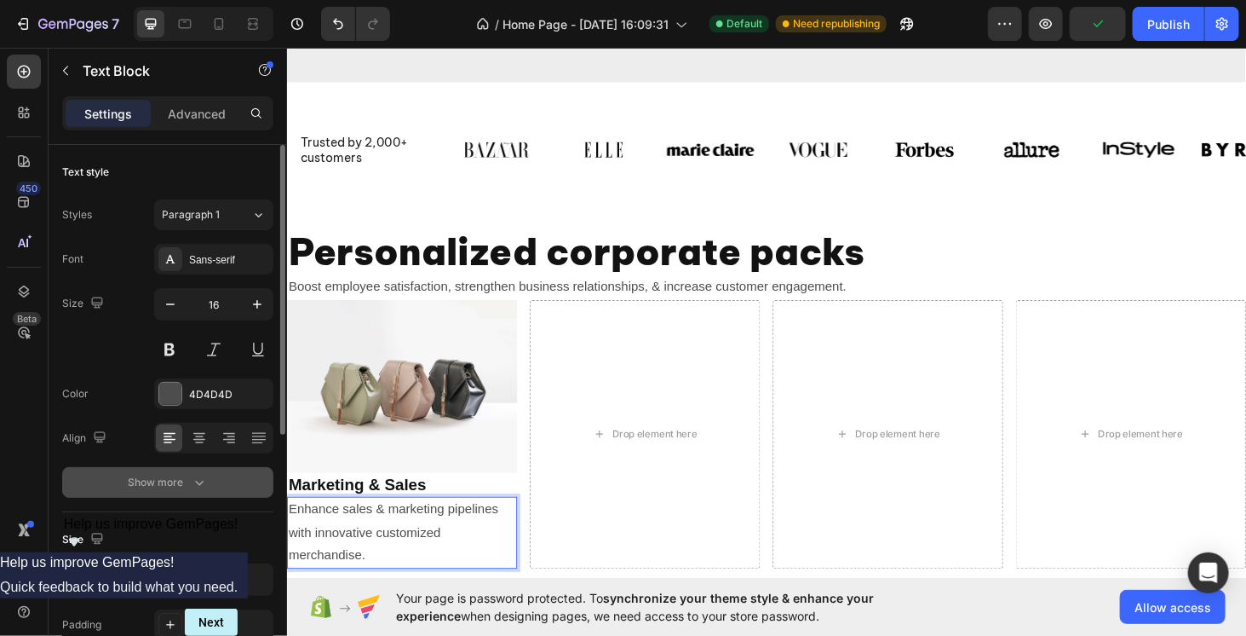
click at [177, 483] on div "Show more" at bounding box center [168, 482] width 79 height 17
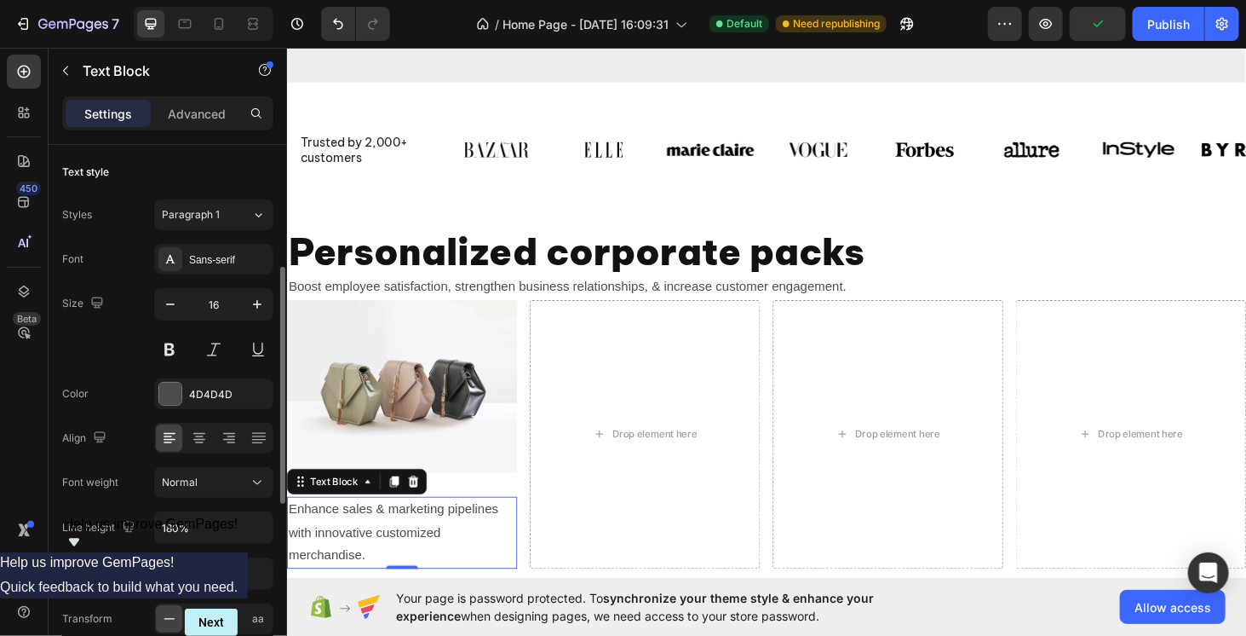
scroll to position [85, 0]
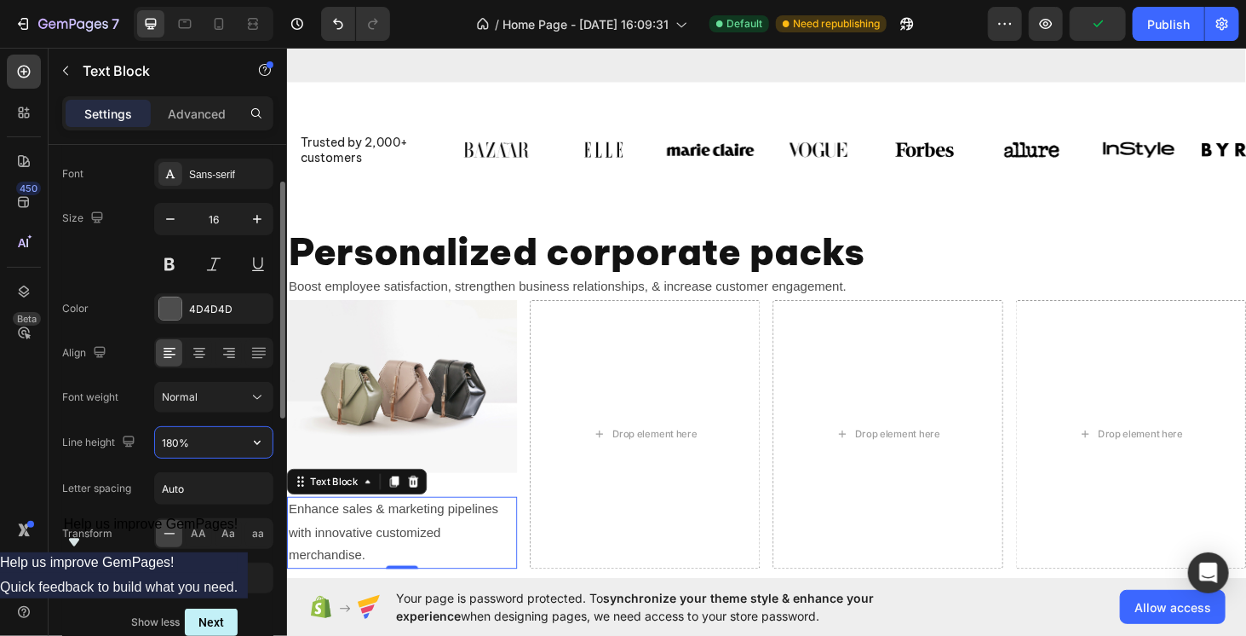
click at [202, 429] on input "180%" at bounding box center [214, 442] width 118 height 31
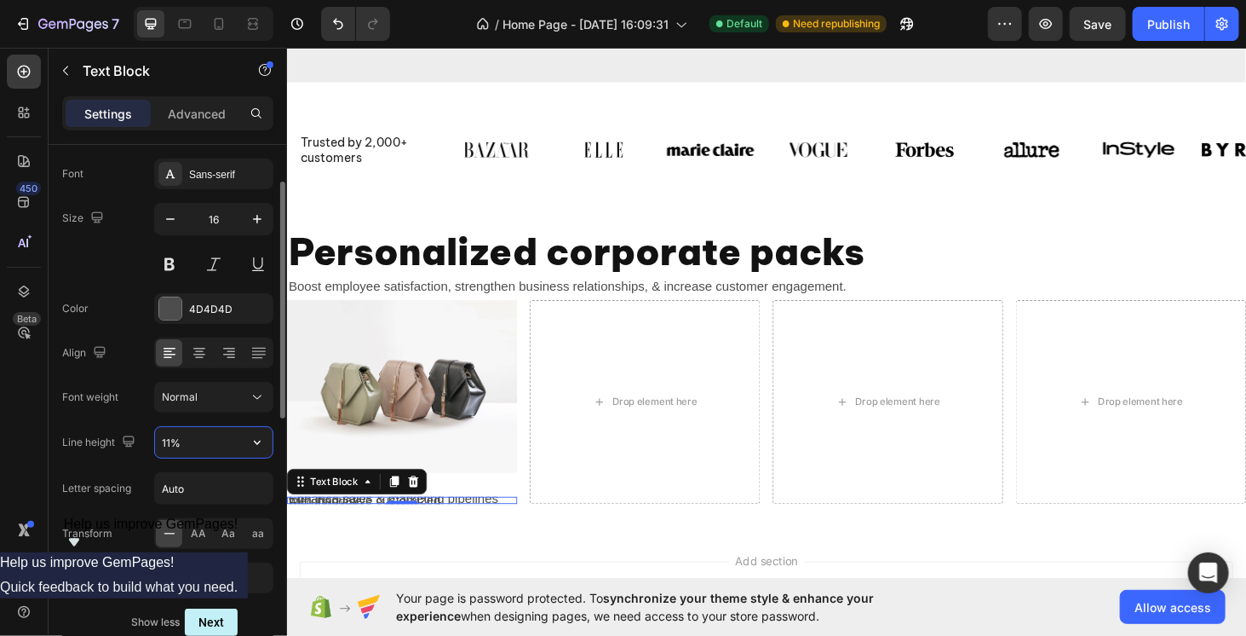
type input "110%"
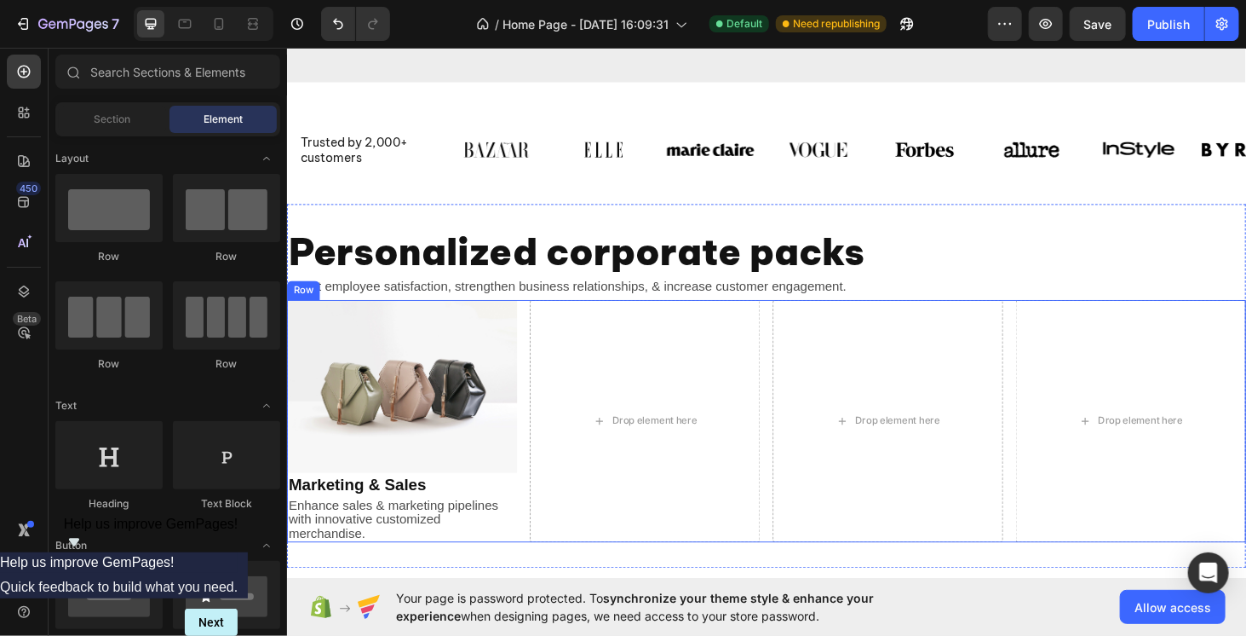
click at [538, 532] on div "Image Marketing & Sales Heading Enhance sales & marketing pipelines with innova…" at bounding box center [797, 445] width 1022 height 258
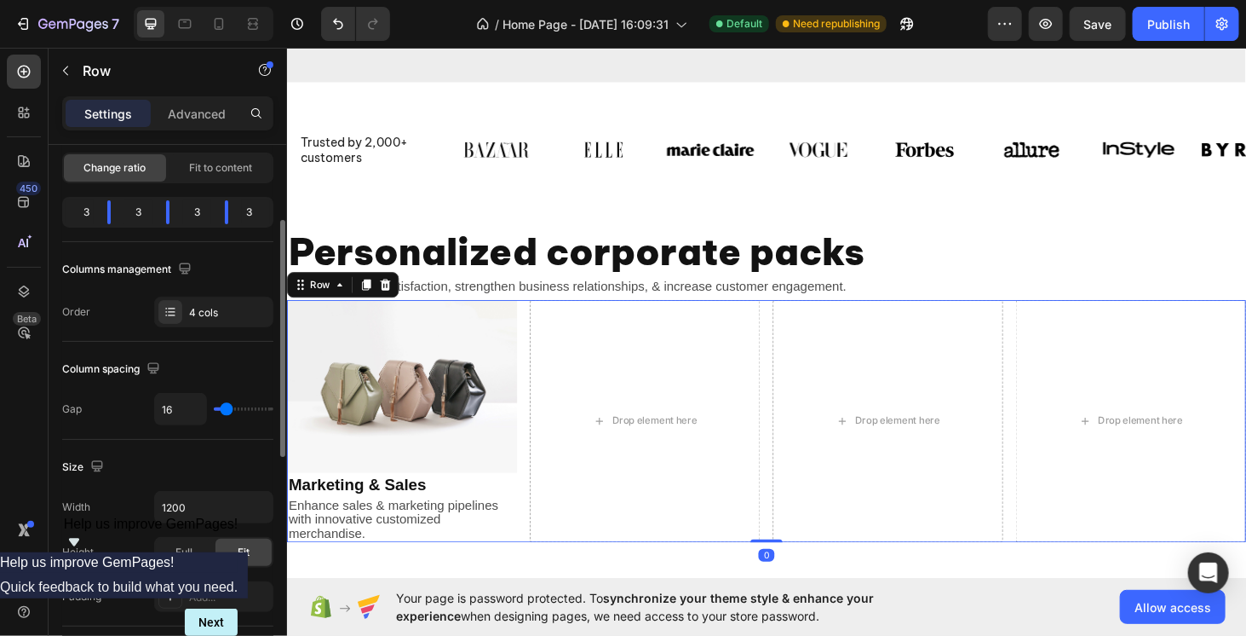
scroll to position [341, 0]
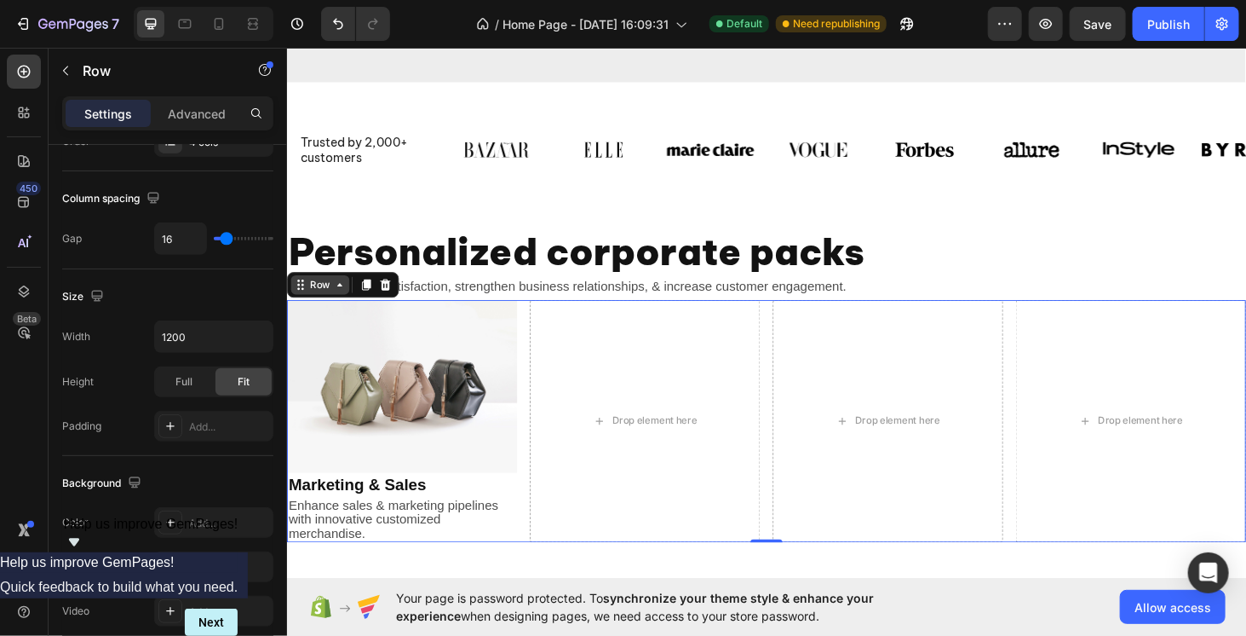
click at [339, 305] on icon at bounding box center [343, 300] width 14 height 14
click at [330, 302] on div "Row" at bounding box center [322, 299] width 28 height 15
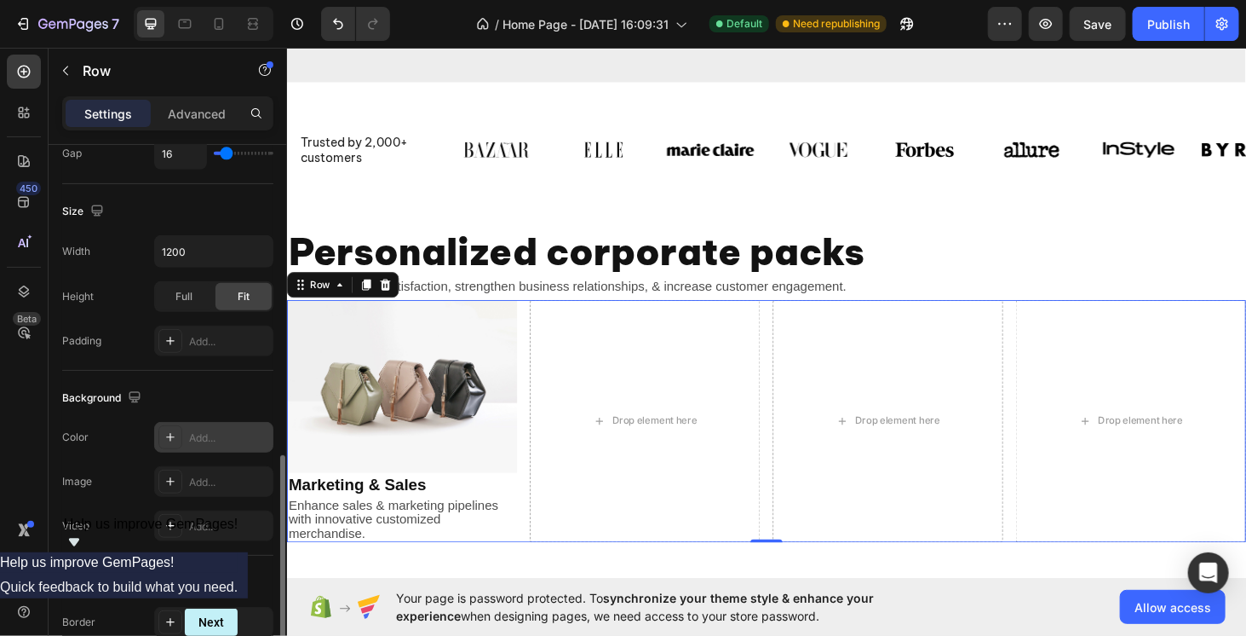
scroll to position [511, 0]
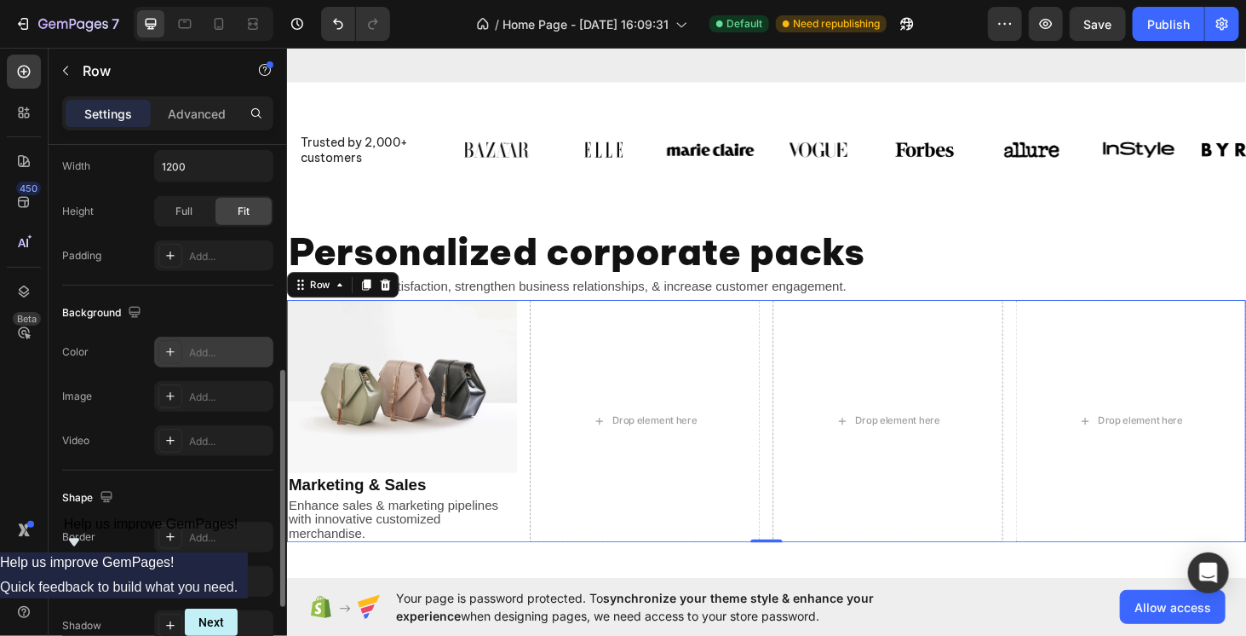
click at [194, 348] on div "Add..." at bounding box center [229, 352] width 80 height 15
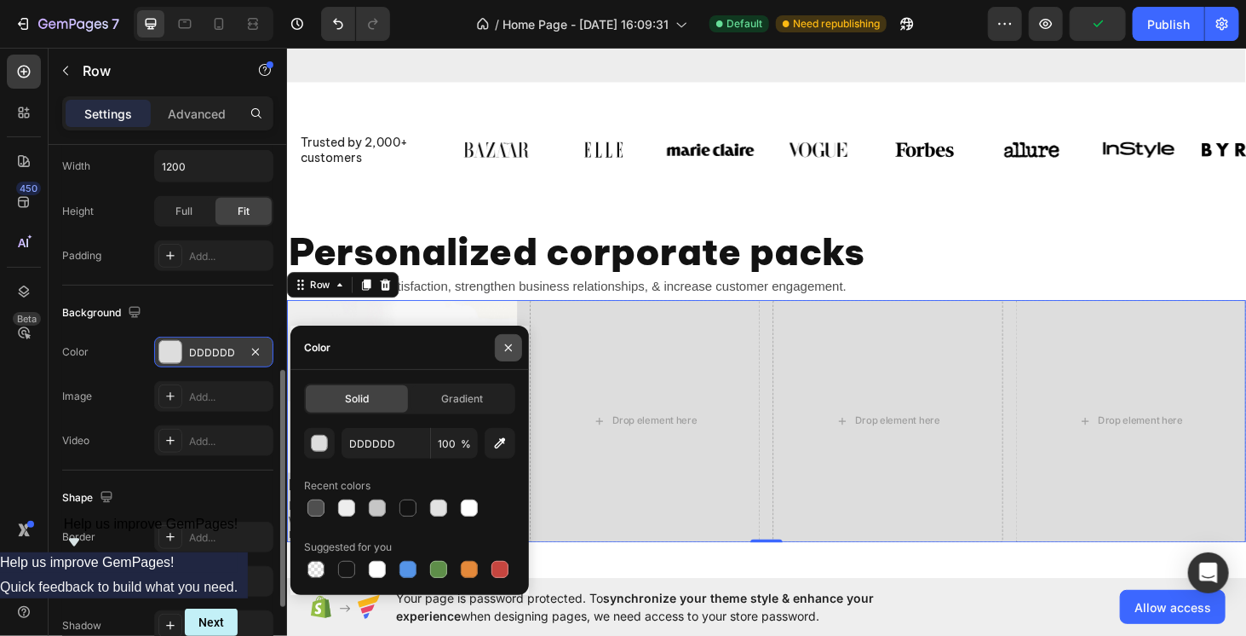
click at [497, 356] on button "button" at bounding box center [508, 347] width 27 height 27
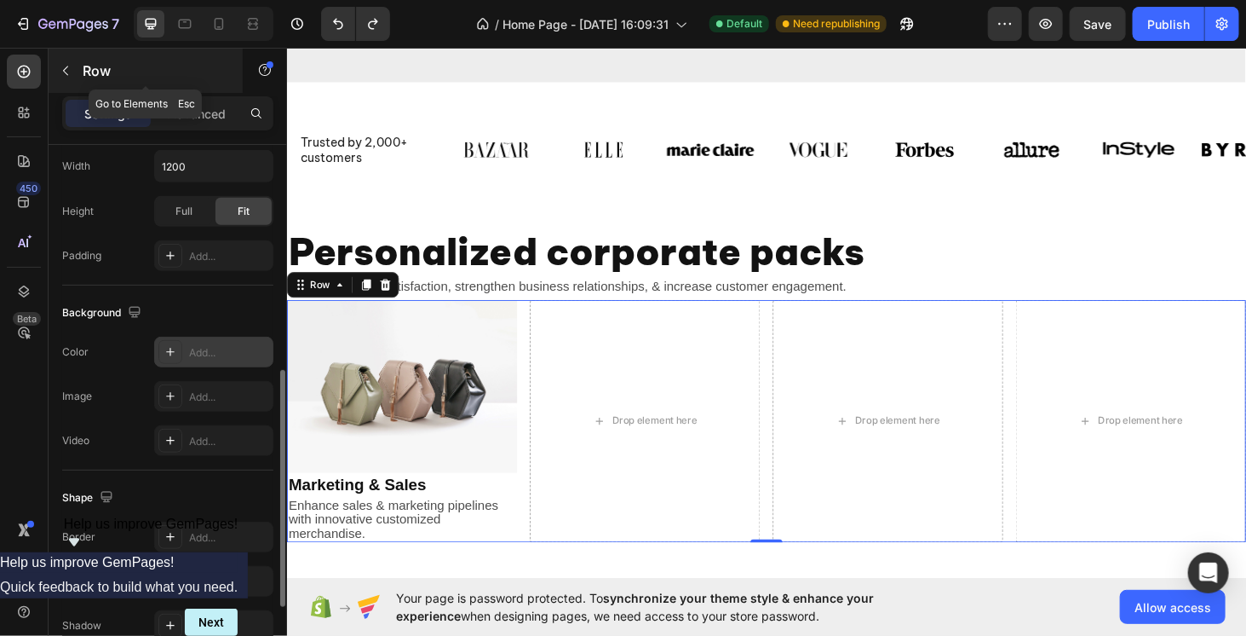
click at [61, 71] on icon "button" at bounding box center [66, 71] width 14 height 14
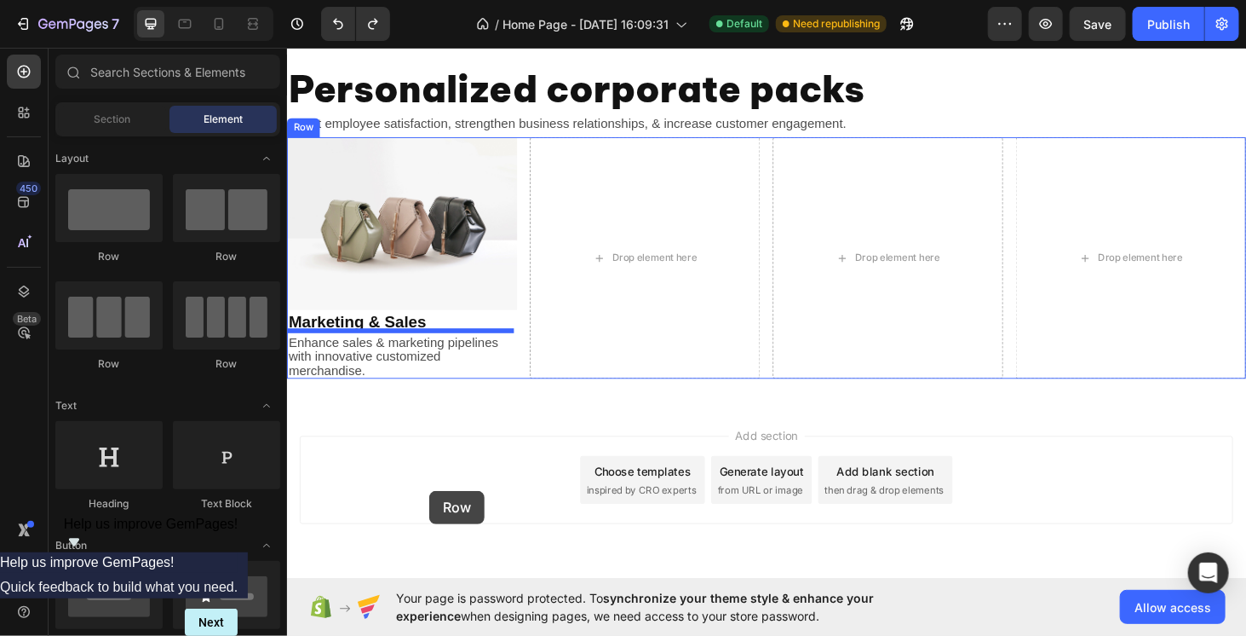
scroll to position [590, 0]
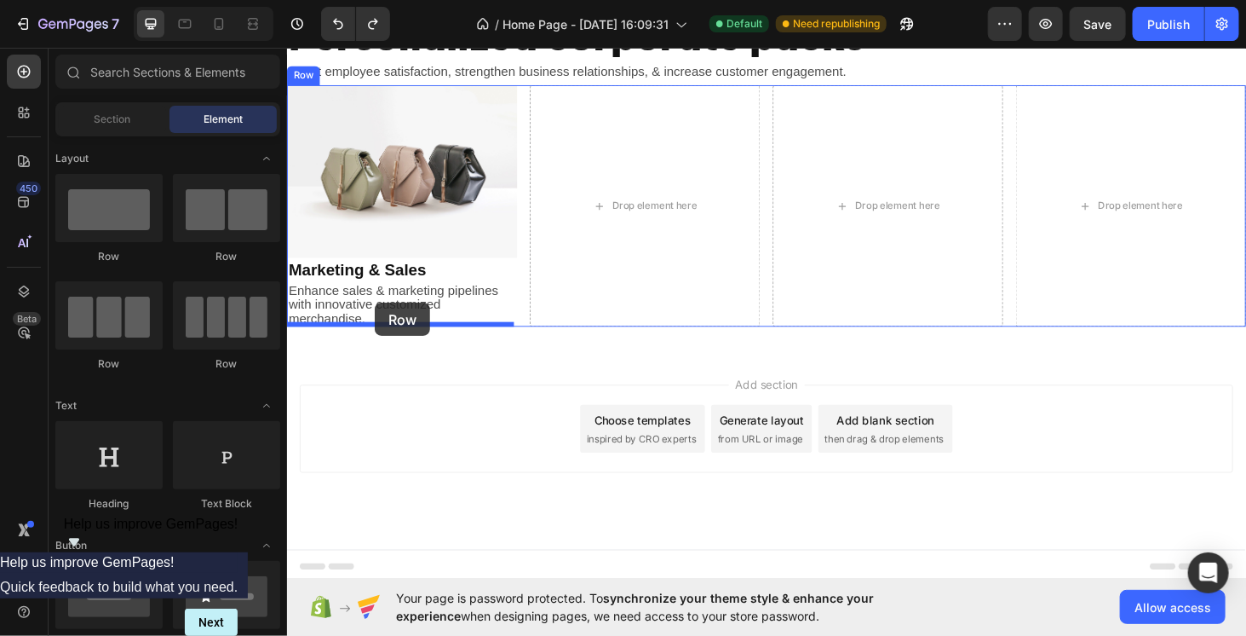
drag, startPoint x: 400, startPoint y: 263, endPoint x: 380, endPoint y: 319, distance: 58.7
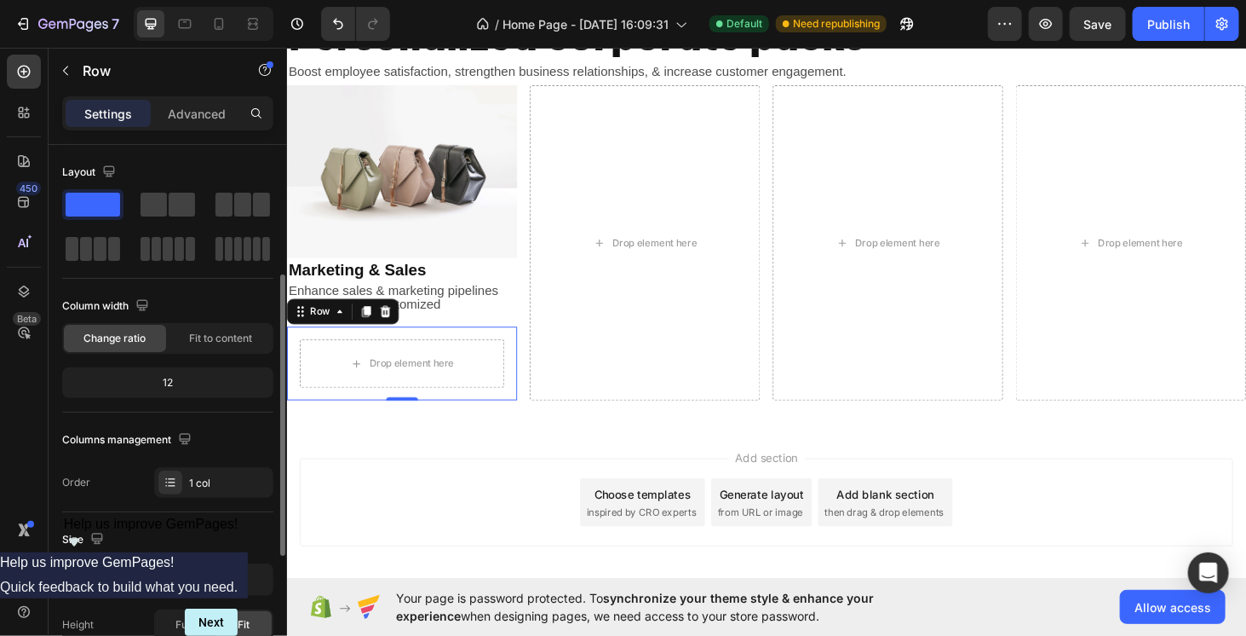
scroll to position [85, 0]
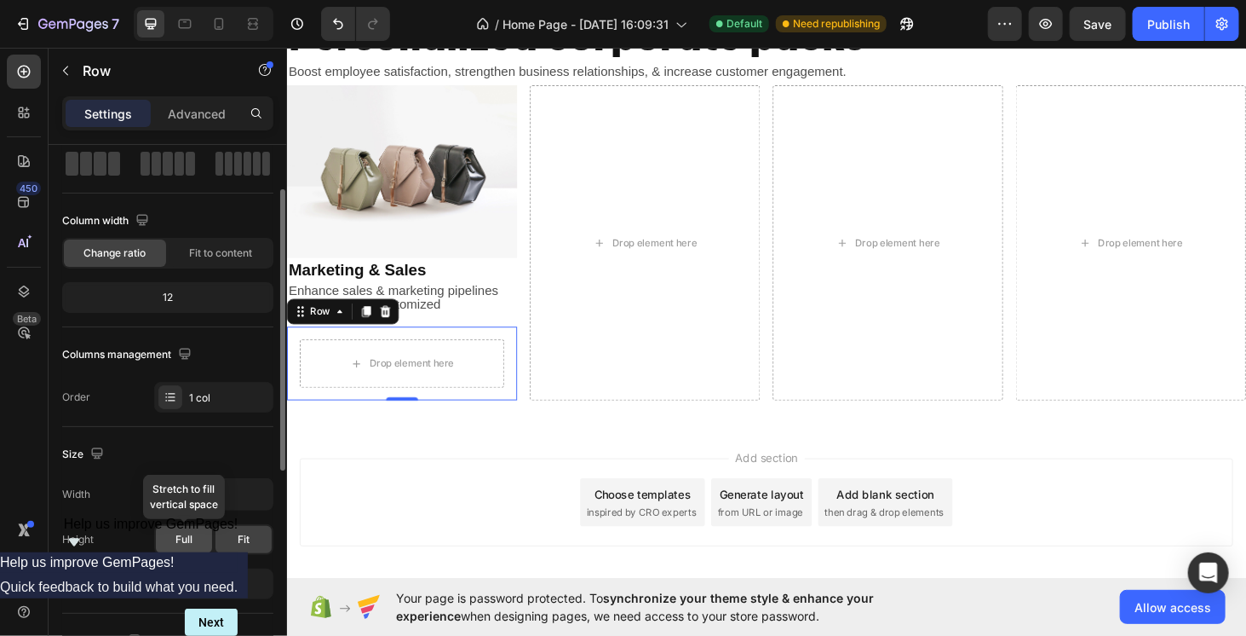
click at [202, 538] on div "Full" at bounding box center [184, 539] width 56 height 27
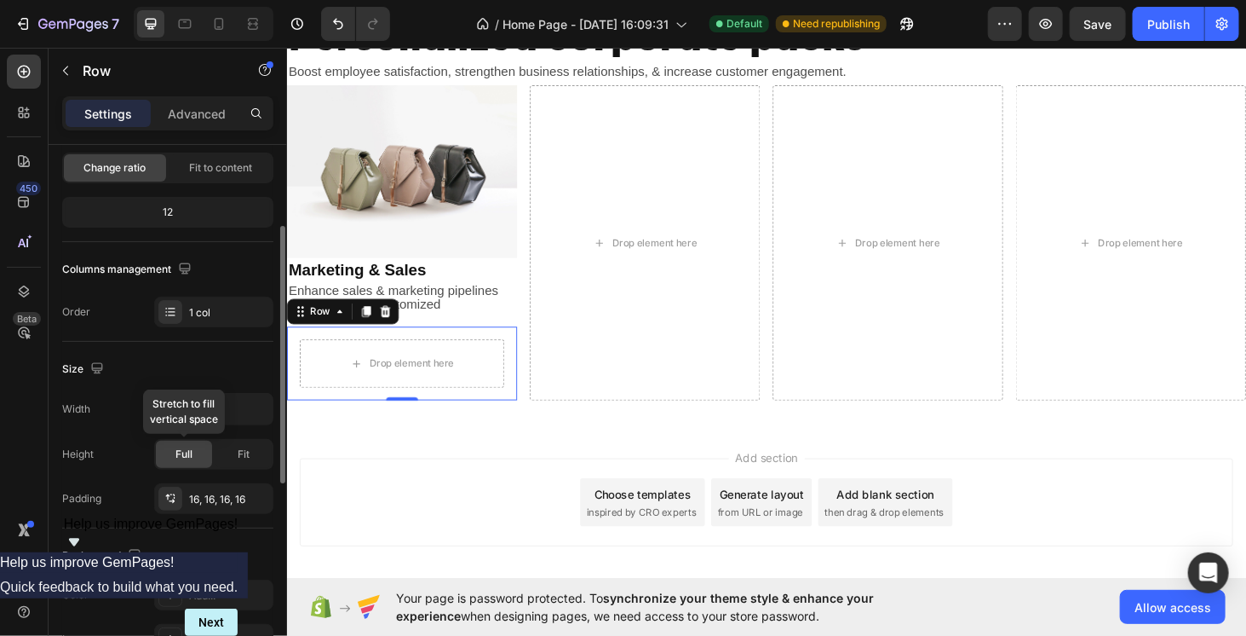
scroll to position [256, 0]
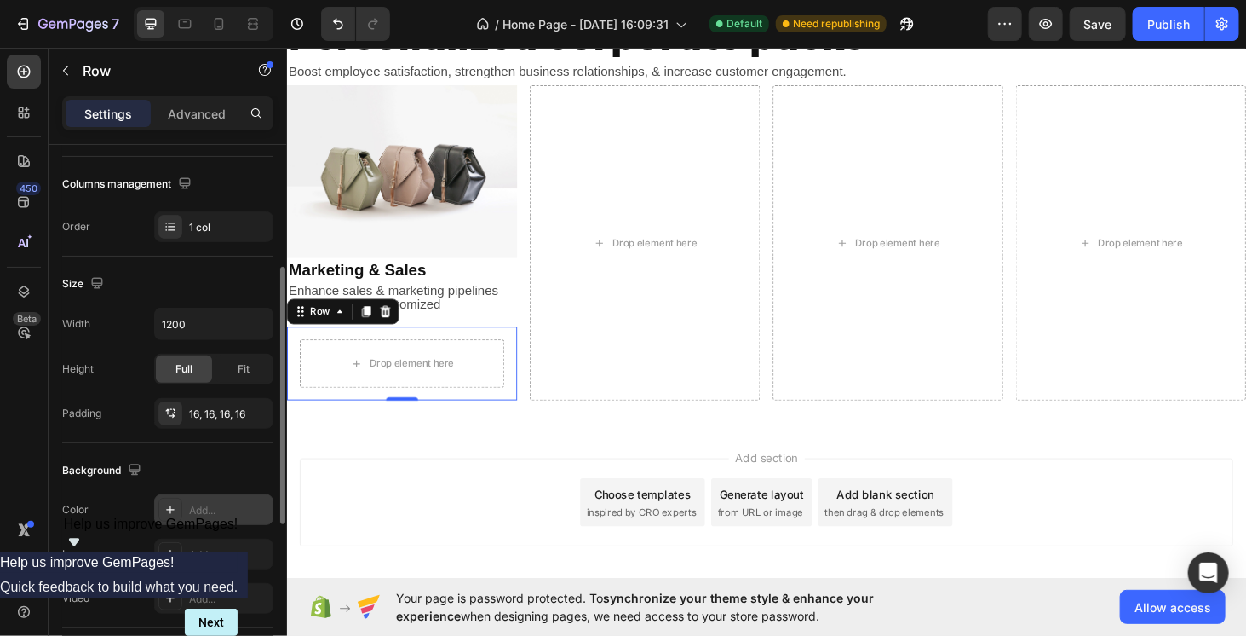
click at [189, 494] on div "Add..." at bounding box center [213, 509] width 119 height 31
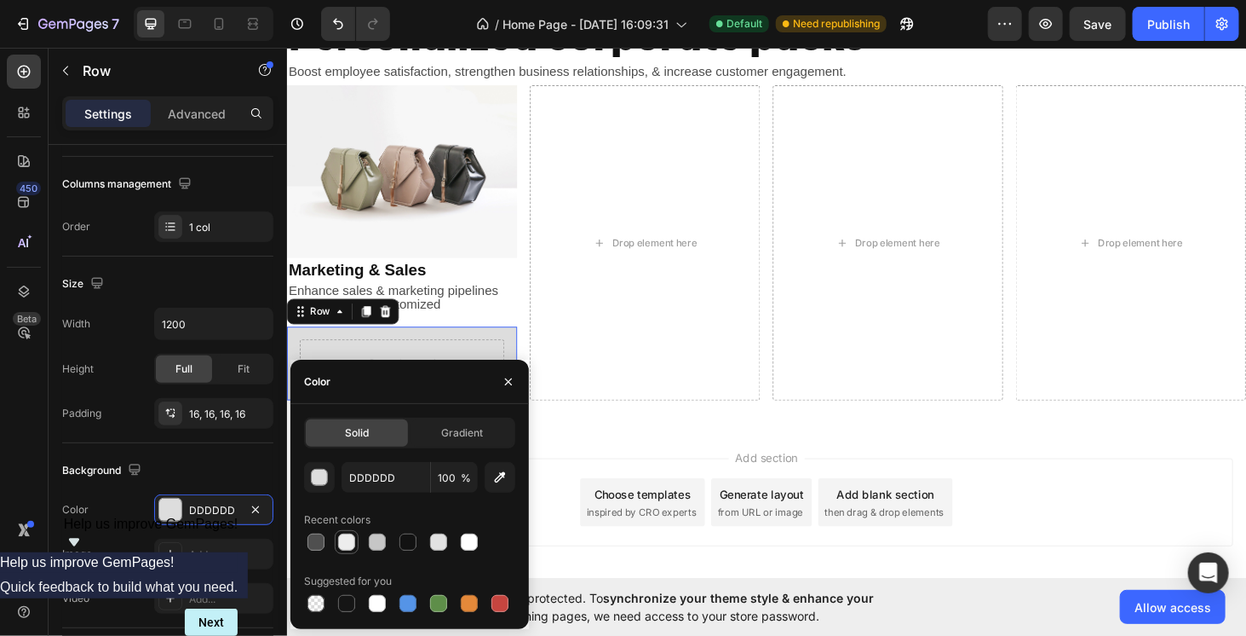
click at [355, 535] on div at bounding box center [347, 542] width 20 height 20
click at [463, 548] on div at bounding box center [469, 541] width 17 height 17
type input "FFFFFF"
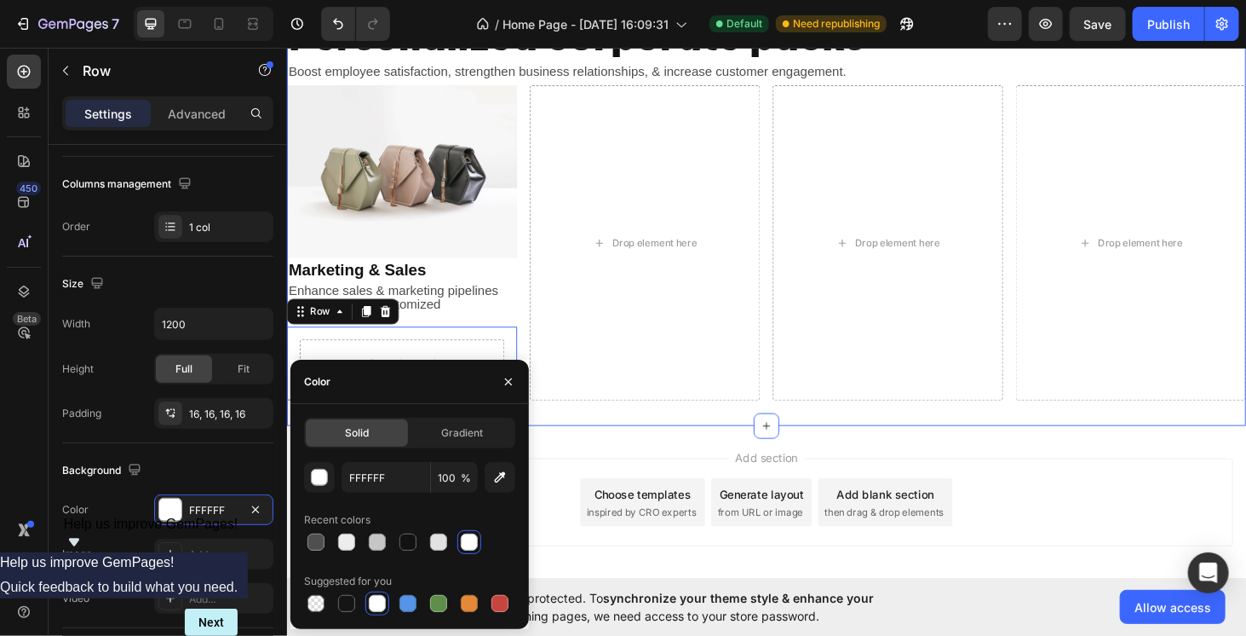
click at [598, 440] on div "Personalized corporate packs Heading Boost employee satisfaction, strengthen bu…" at bounding box center [797, 218] width 1022 height 465
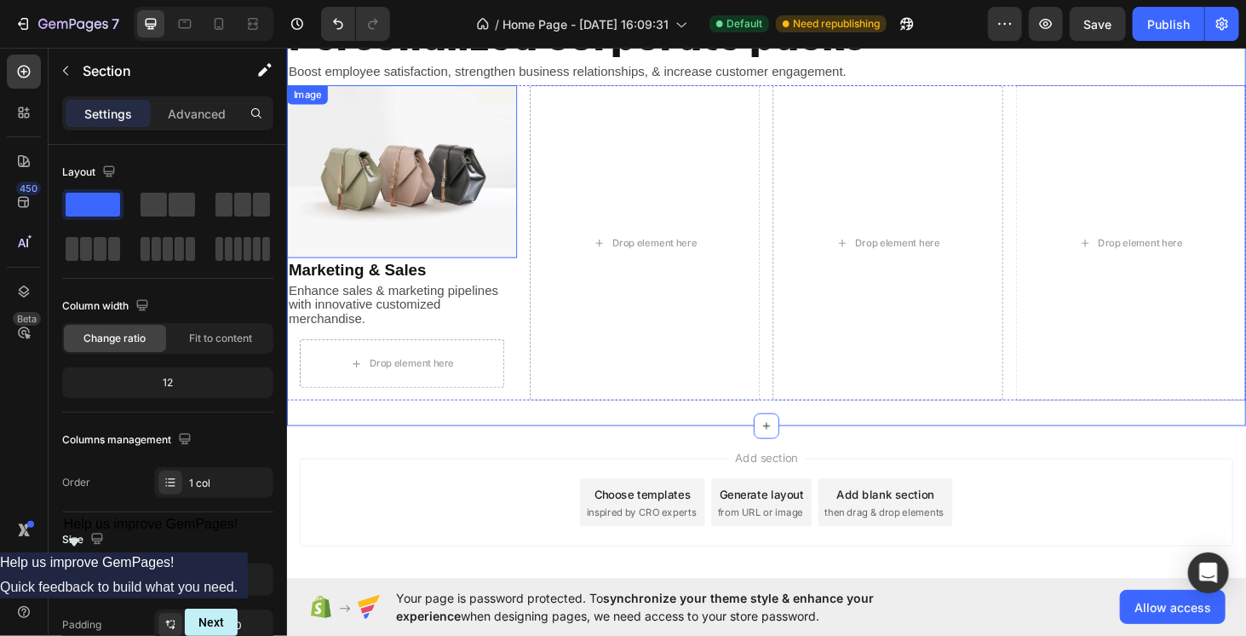
click at [449, 224] on img at bounding box center [408, 180] width 245 height 184
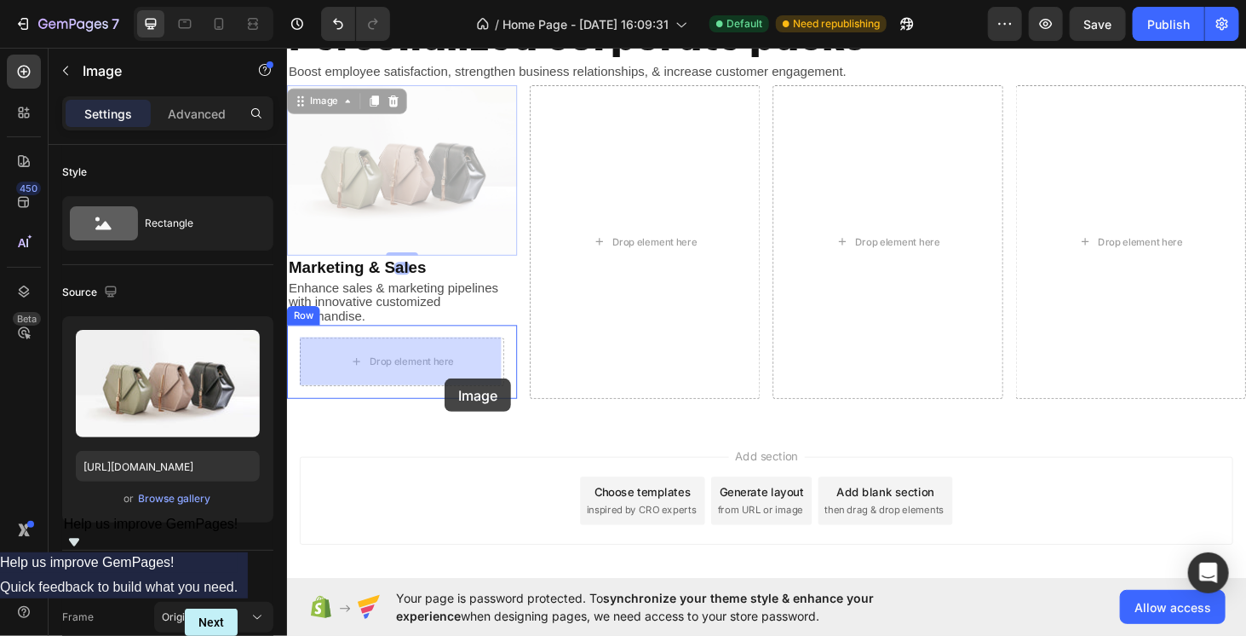
drag, startPoint x: 444, startPoint y: 175, endPoint x: 454, endPoint y: 400, distance: 225.1
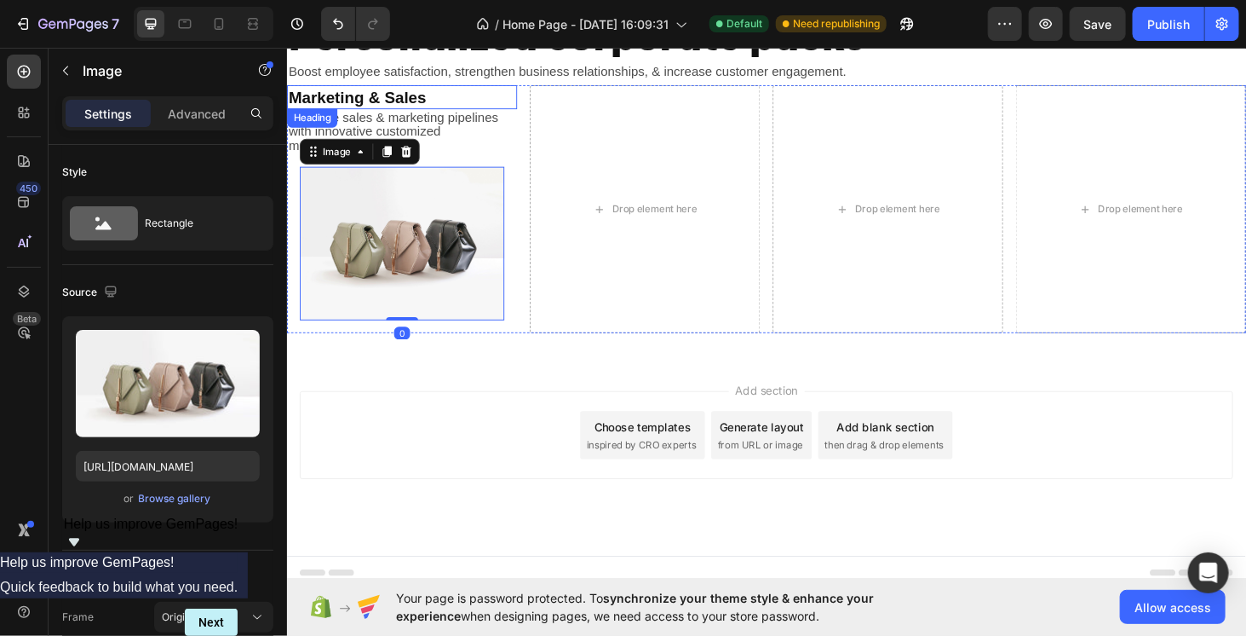
click at [436, 99] on p "Marketing & Sales" at bounding box center [409, 100] width 242 height 22
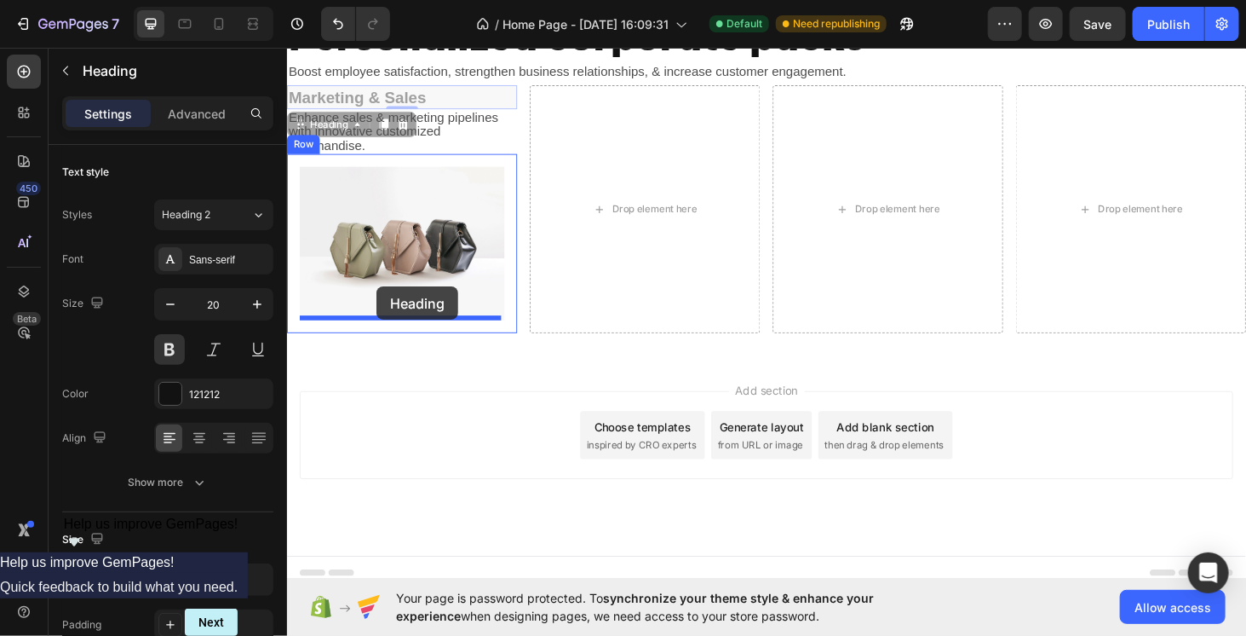
drag, startPoint x: 303, startPoint y: 129, endPoint x: 382, endPoint y: 302, distance: 189.1
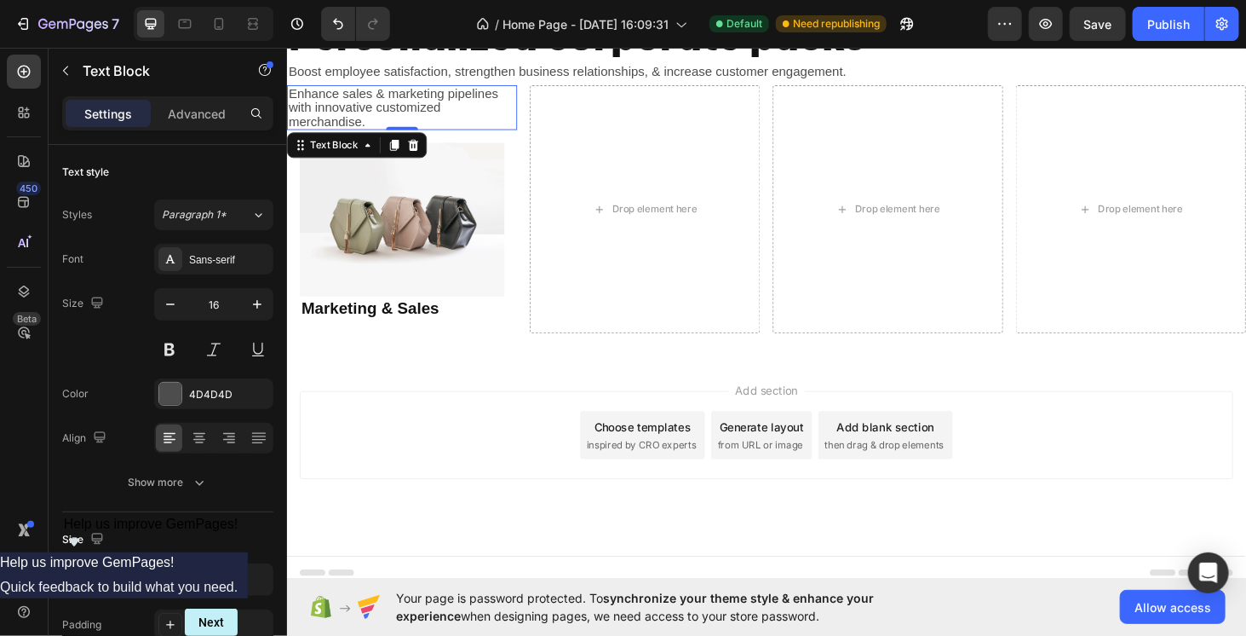
click at [351, 115] on p "Enhance sales & marketing pipelines with innovative customized merchandise." at bounding box center [409, 111] width 242 height 45
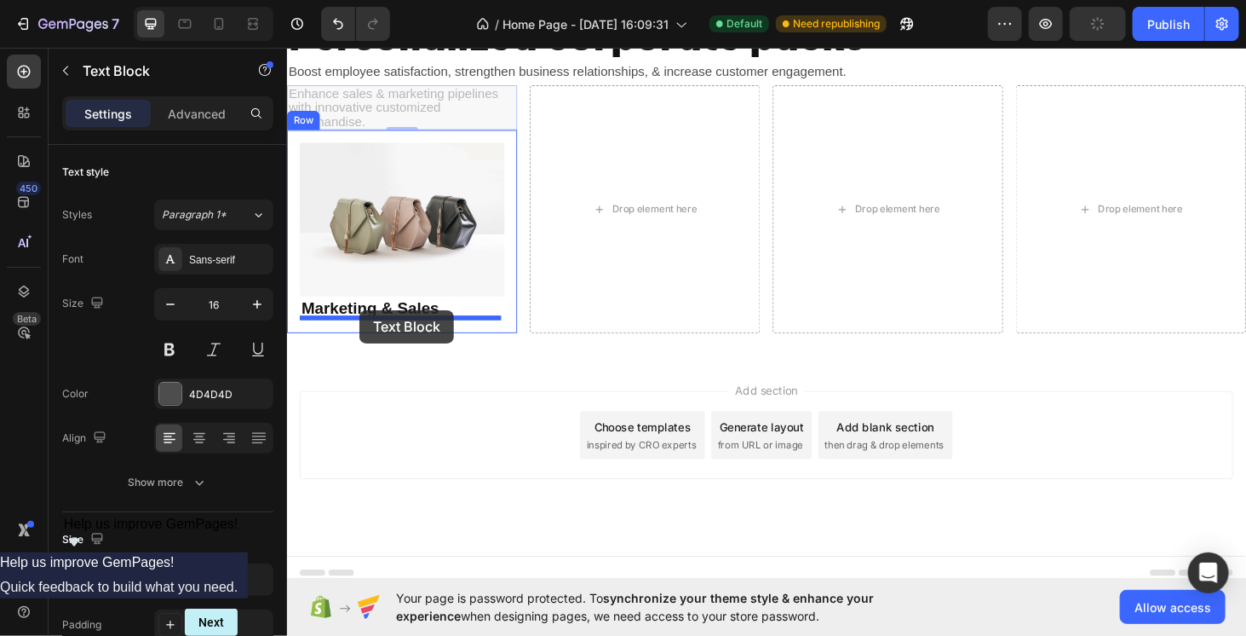
drag, startPoint x: 301, startPoint y: 152, endPoint x: 363, endPoint y: 326, distance: 184.6
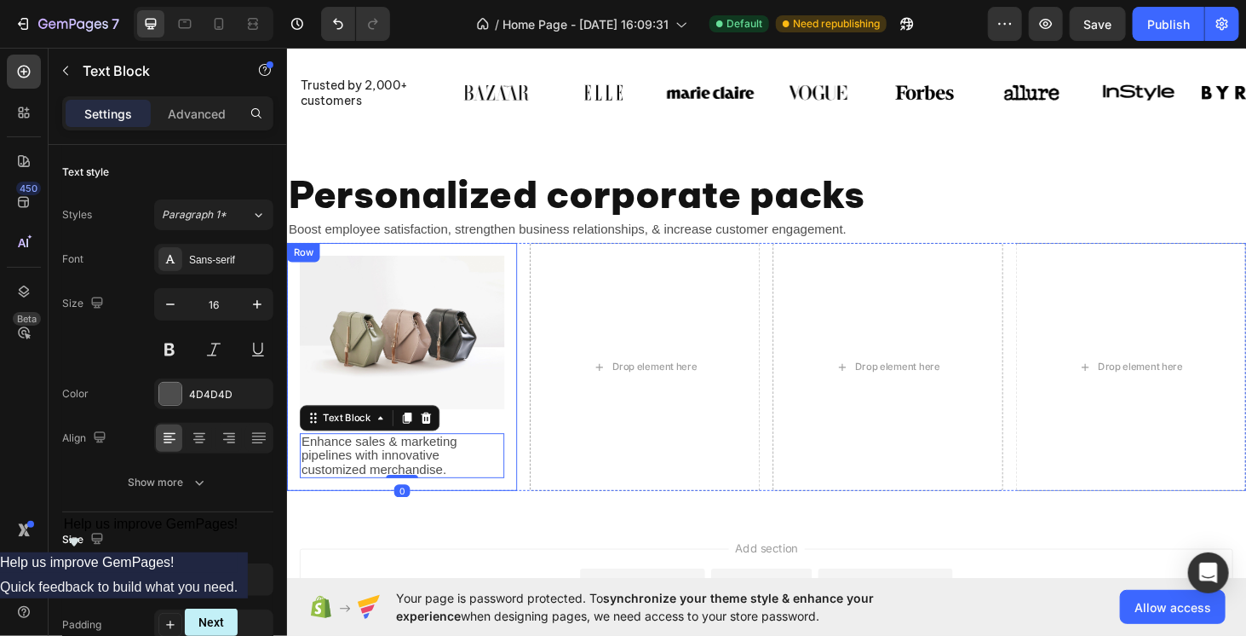
scroll to position [420, 0]
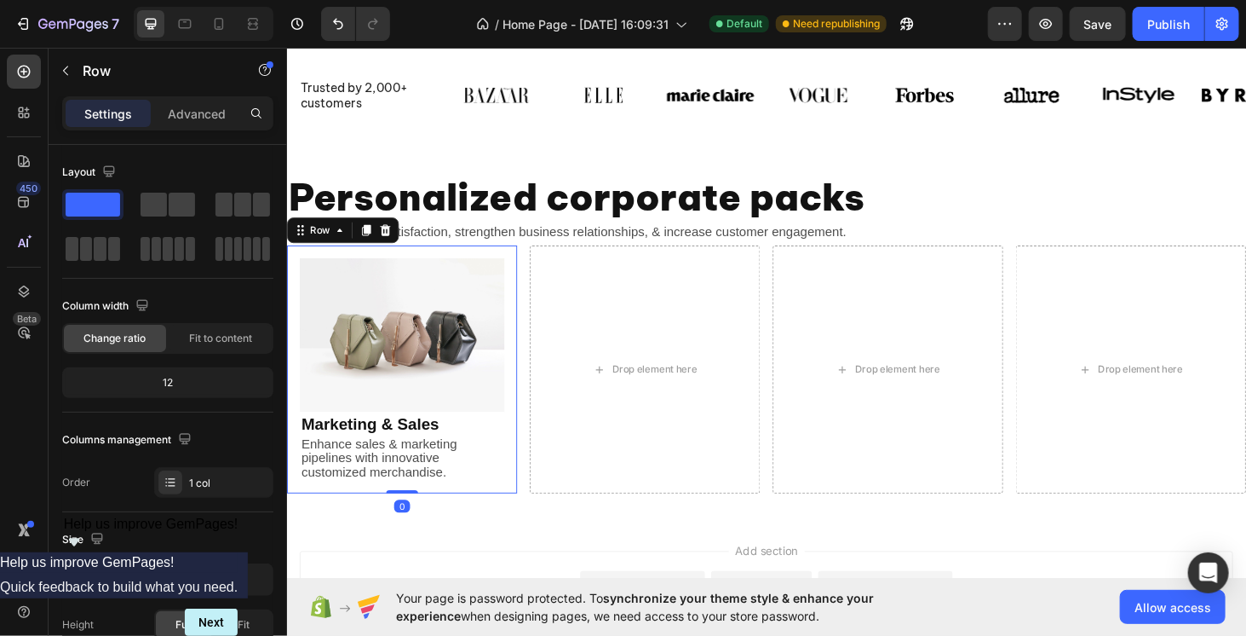
click at [523, 472] on div "Image Marketing & Sales Heading Enhance sales & marketing pipelines with innova…" at bounding box center [408, 390] width 245 height 265
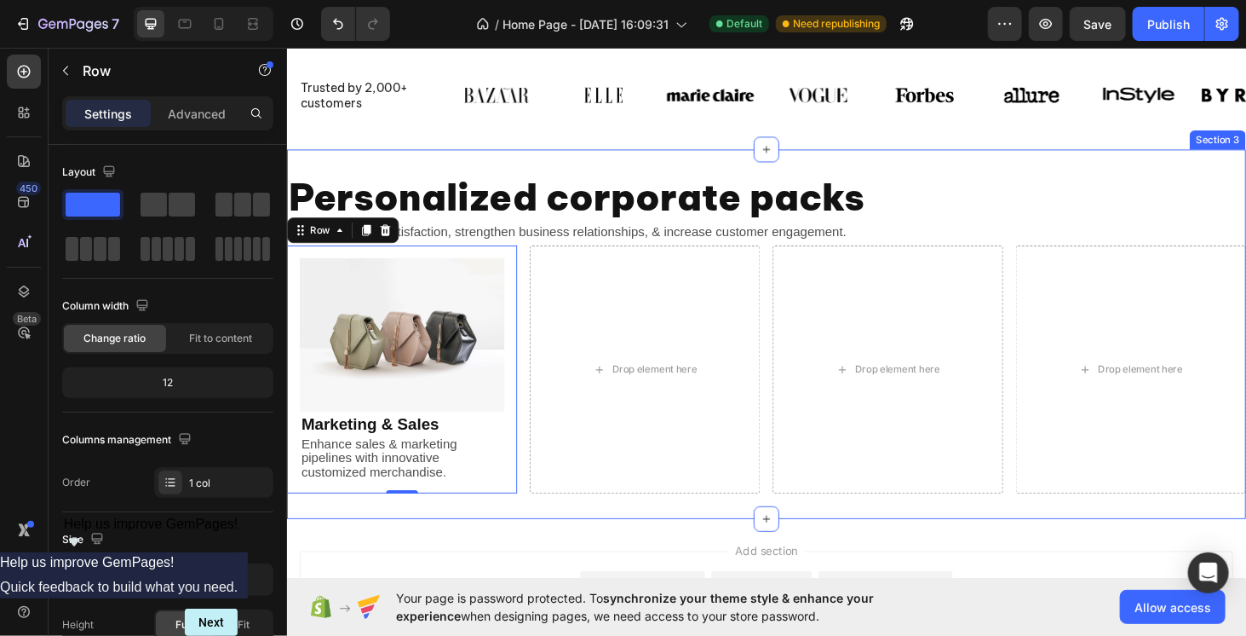
click at [970, 177] on div "Personalized corporate packs Heading Boost employee satisfaction, strengthen bu…" at bounding box center [797, 353] width 1022 height 394
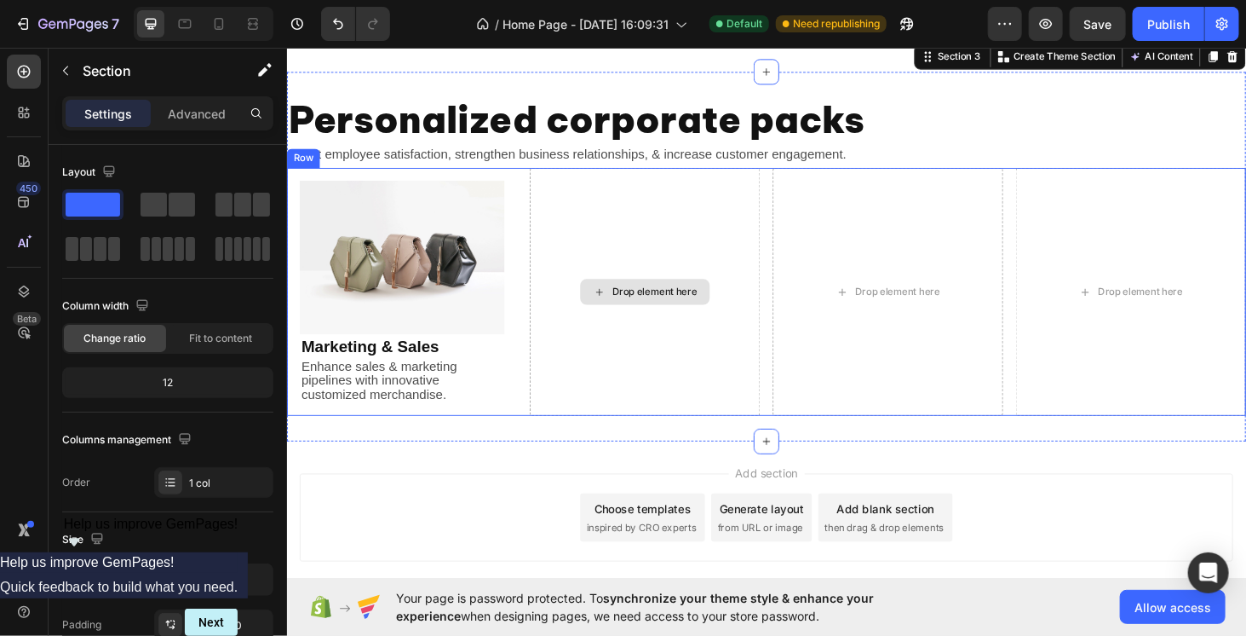
scroll to position [505, 0]
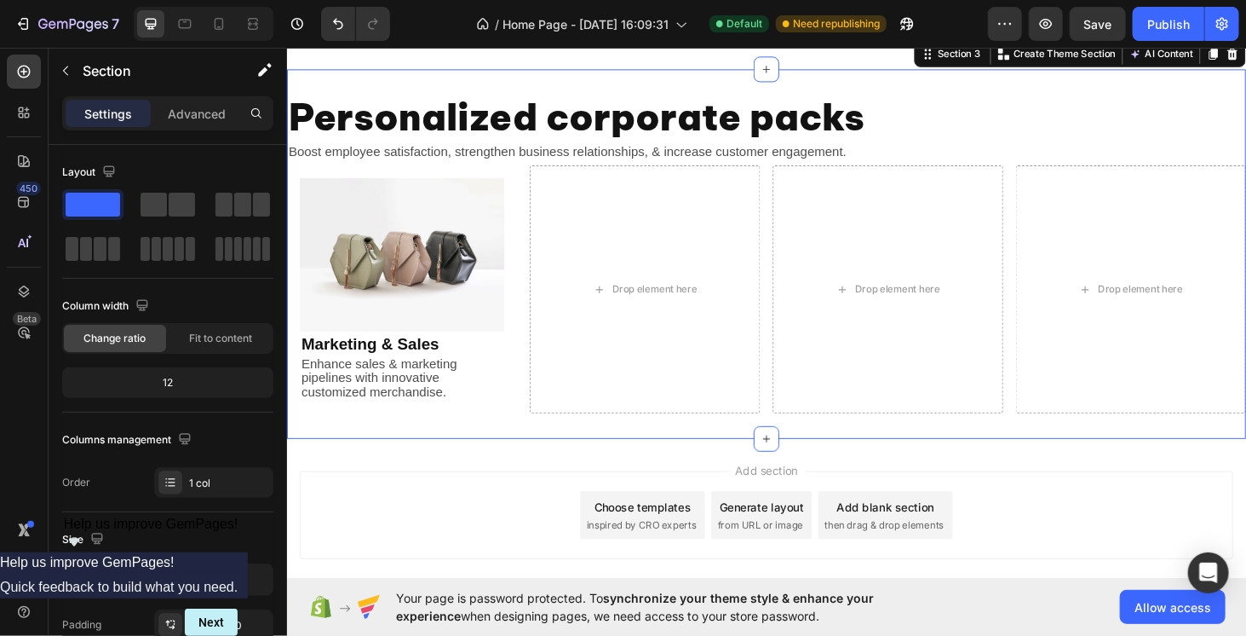
click at [581, 448] on div "Personalized corporate packs Heading Boost employee satisfaction, strengthen bu…" at bounding box center [797, 268] width 1022 height 394
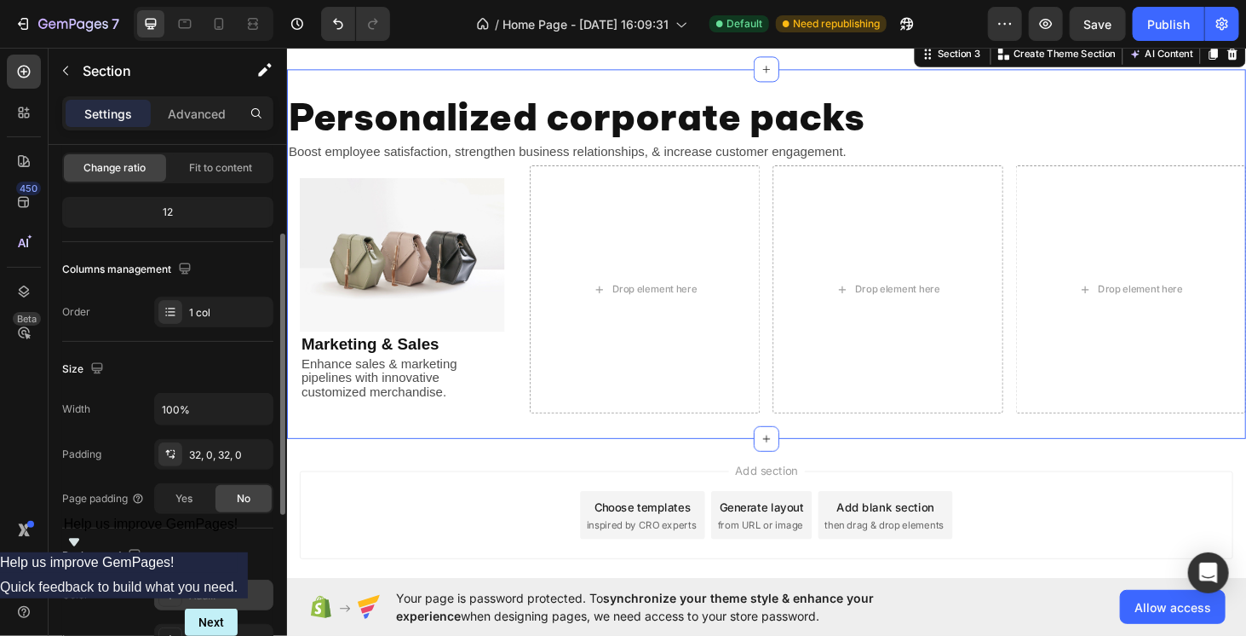
scroll to position [256, 0]
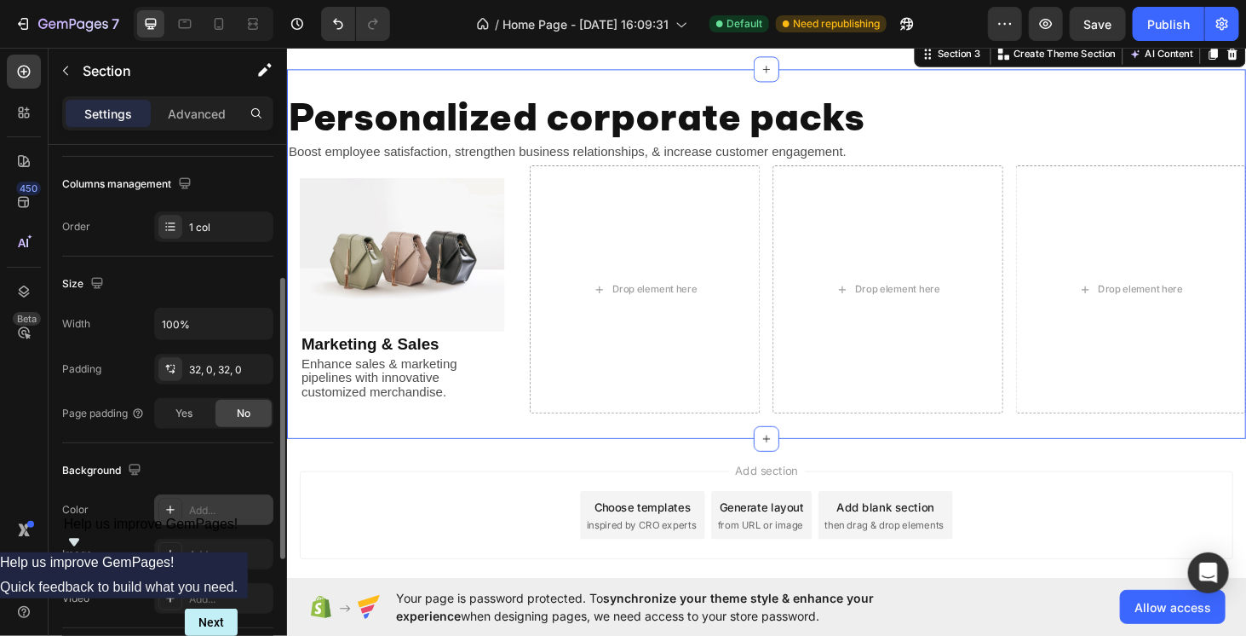
click at [204, 519] on div "Add..." at bounding box center [213, 509] width 119 height 31
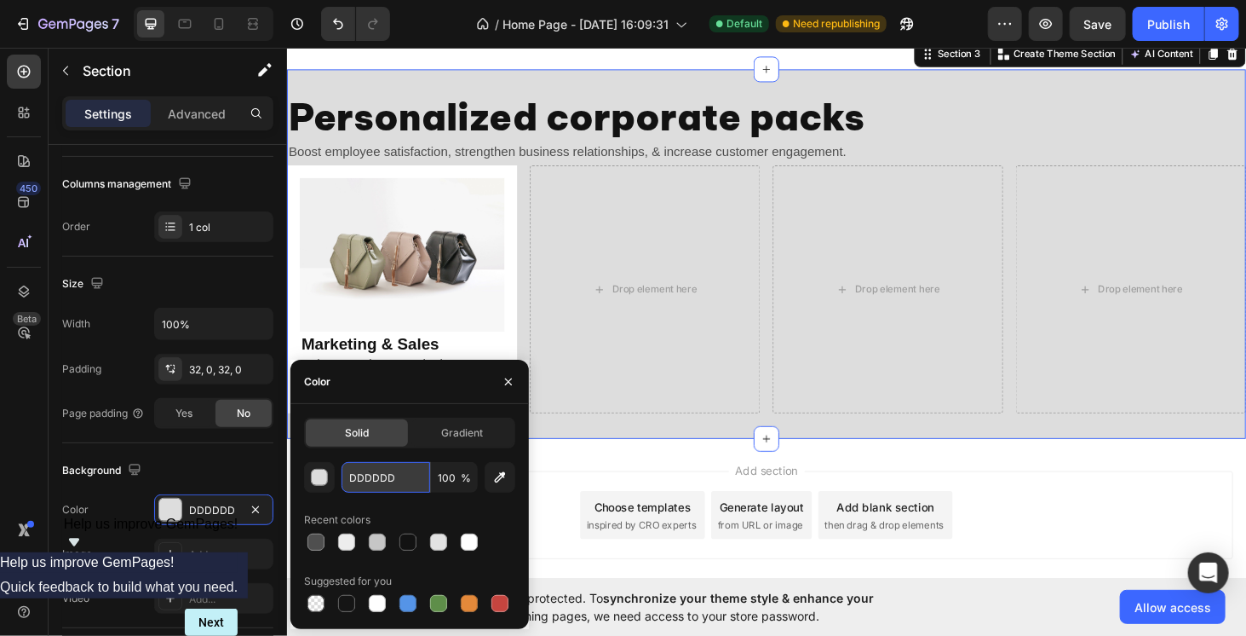
click at [390, 475] on input "DDDDDD" at bounding box center [386, 477] width 89 height 31
paste input "ededed"
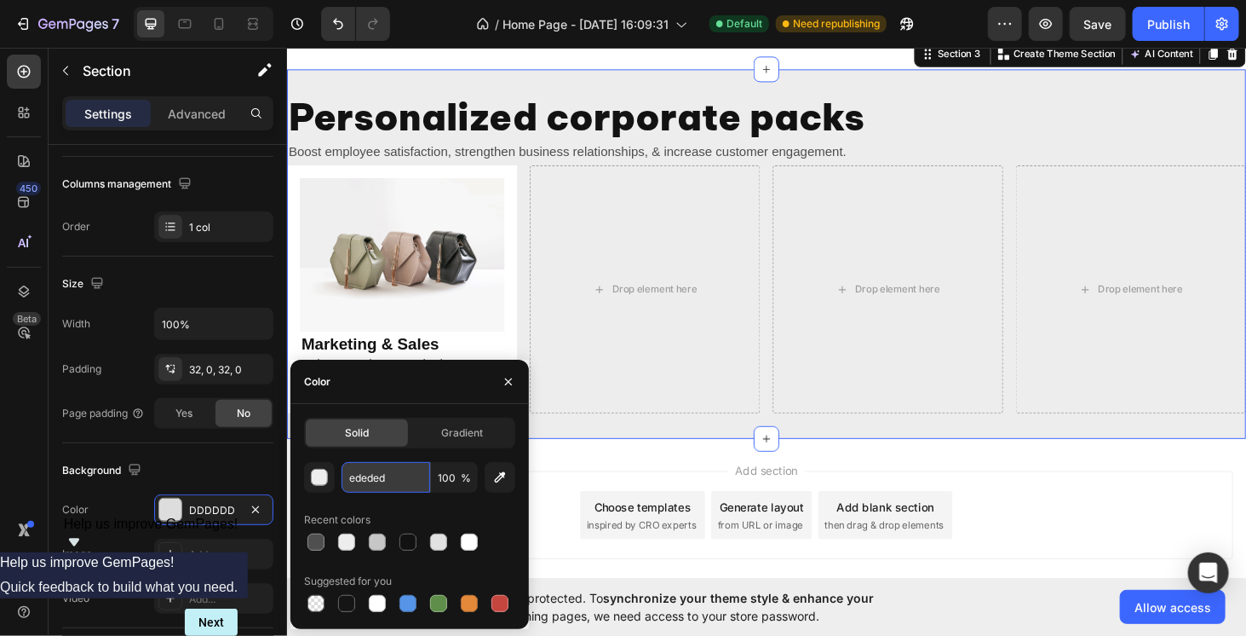
type input "EDEDED"
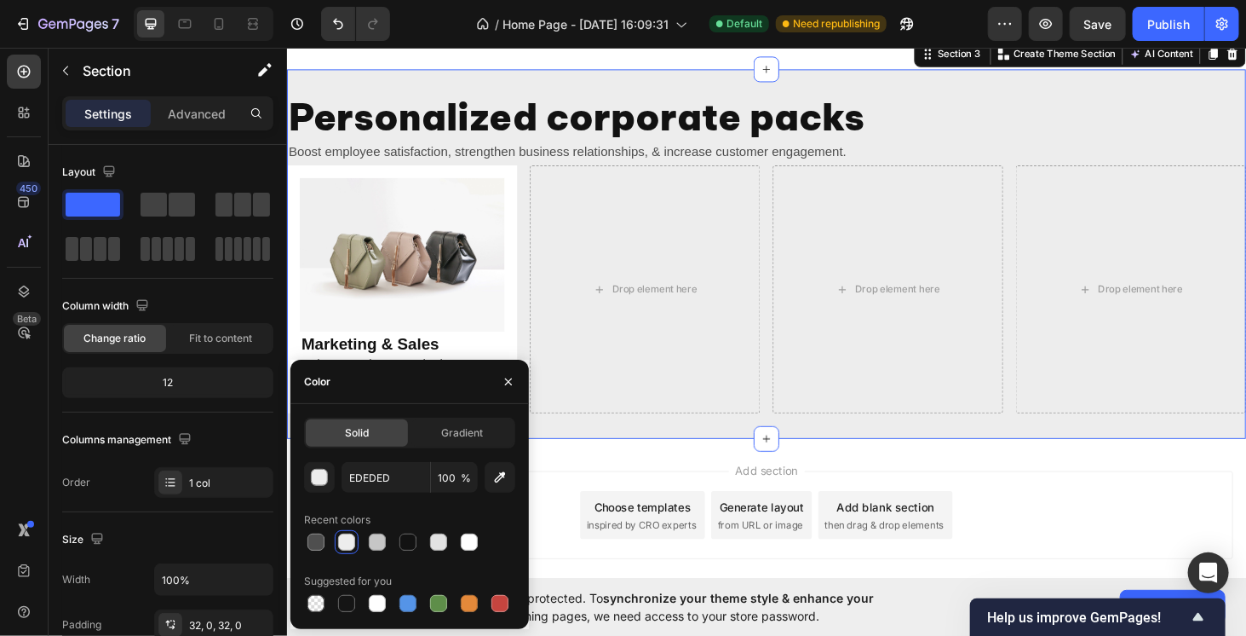
scroll to position [256, 0]
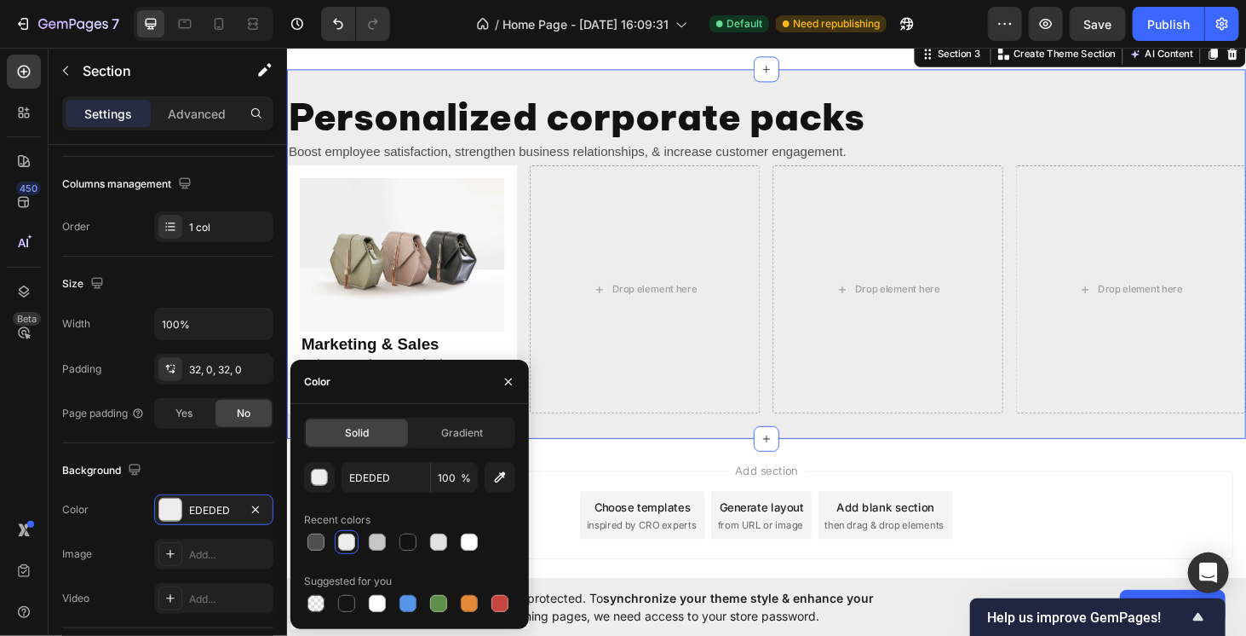
click at [581, 458] on div "Personalized corporate packs Heading Boost employee satisfaction, strengthen bu…" at bounding box center [797, 268] width 1022 height 394
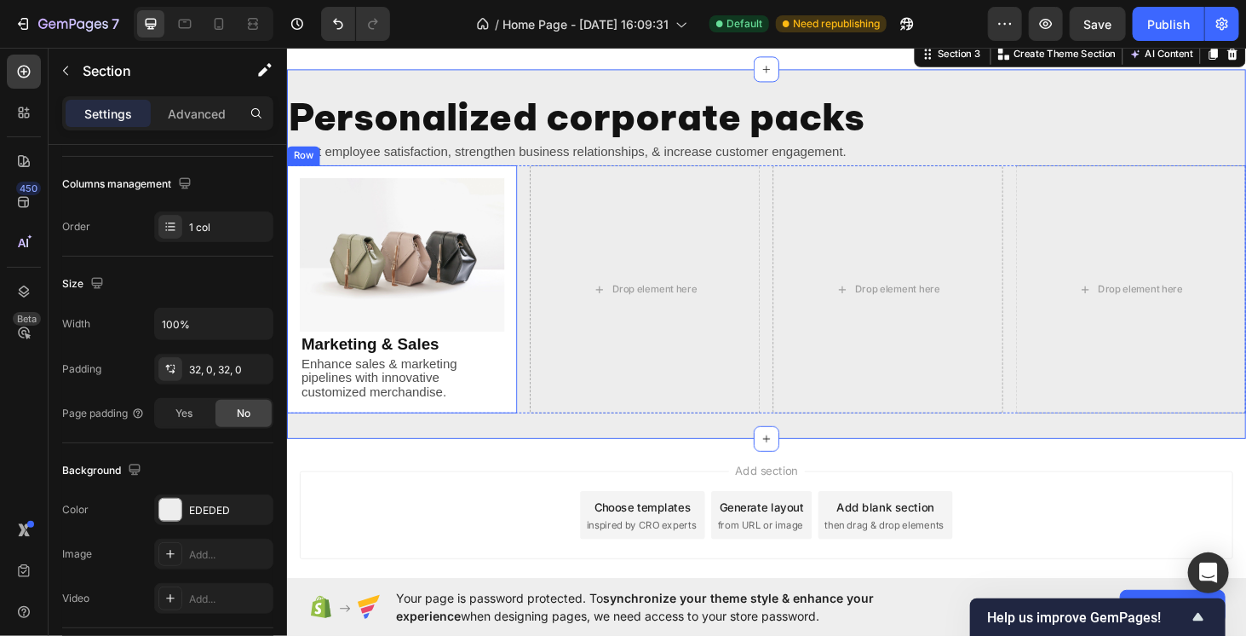
click at [525, 427] on div "Image Marketing & Sales Heading Enhance sales & marketing pipelines with innova…" at bounding box center [408, 305] width 245 height 265
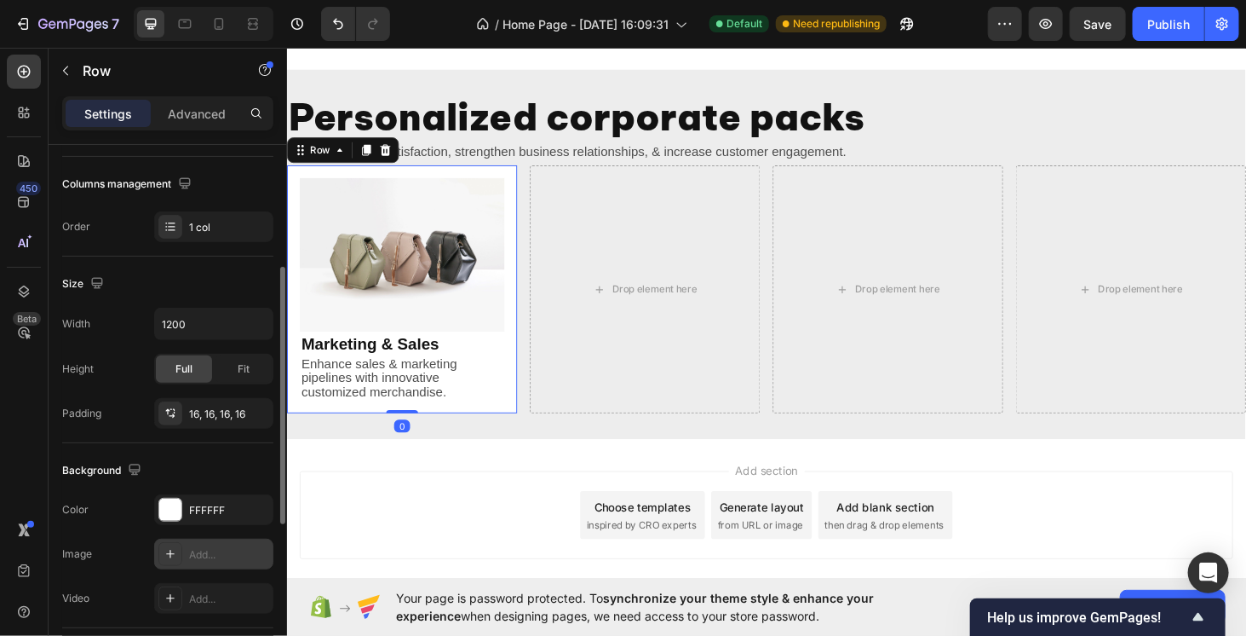
scroll to position [426, 0]
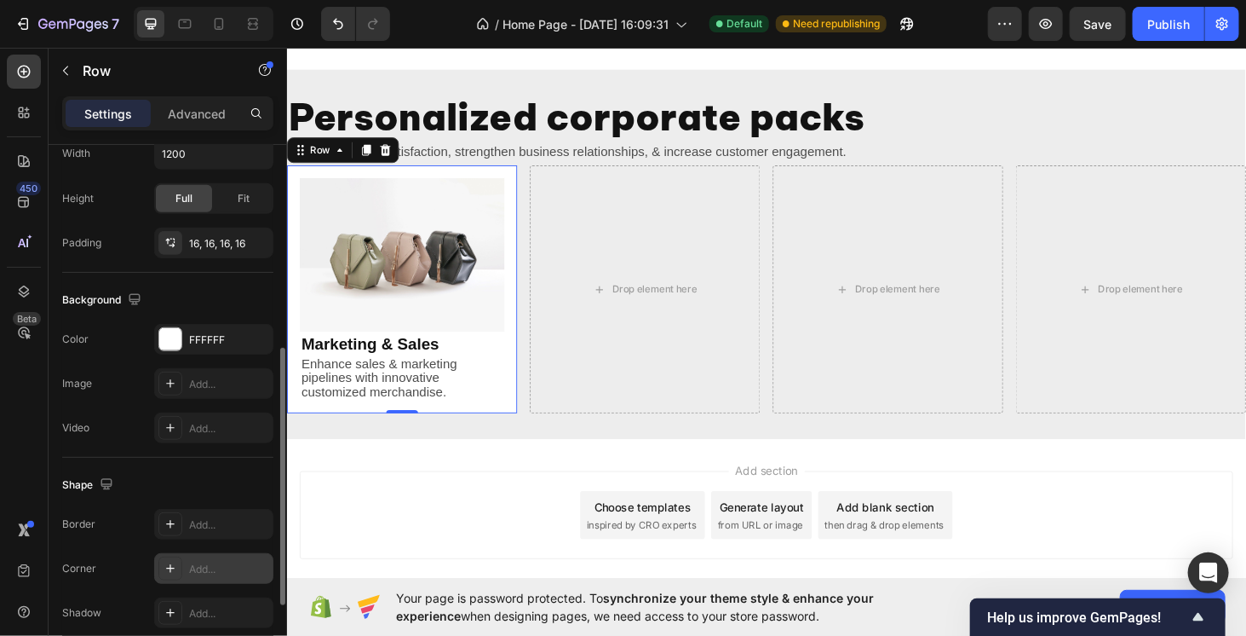
click at [193, 554] on div "Add..." at bounding box center [213, 568] width 119 height 31
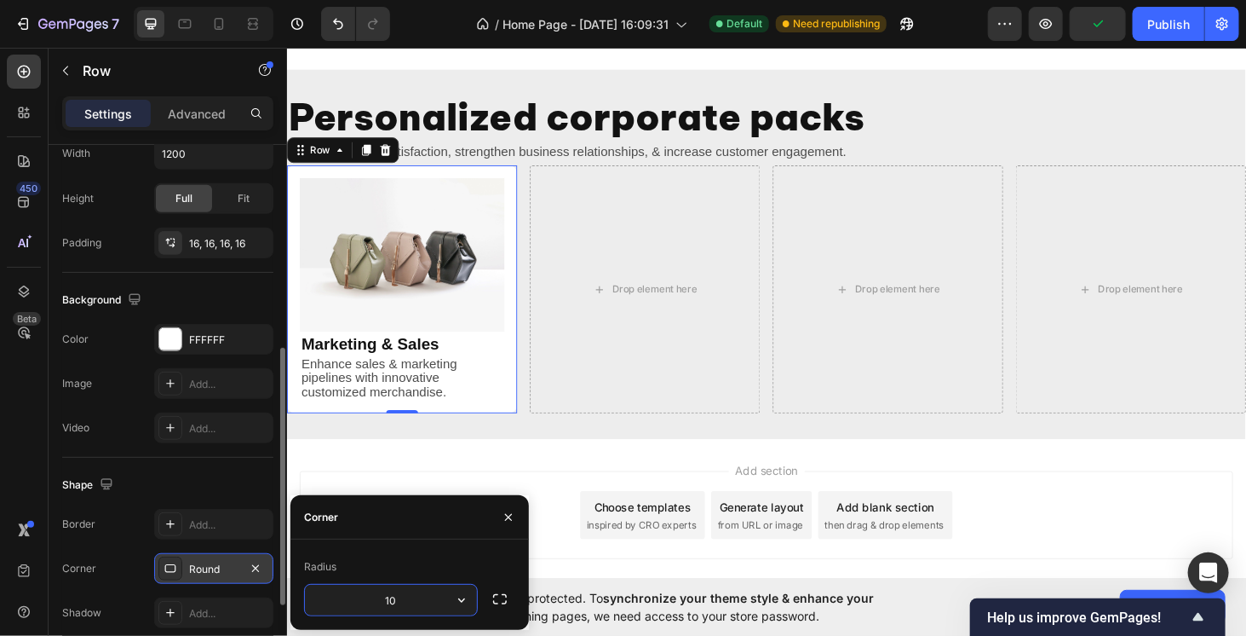
type input "10"
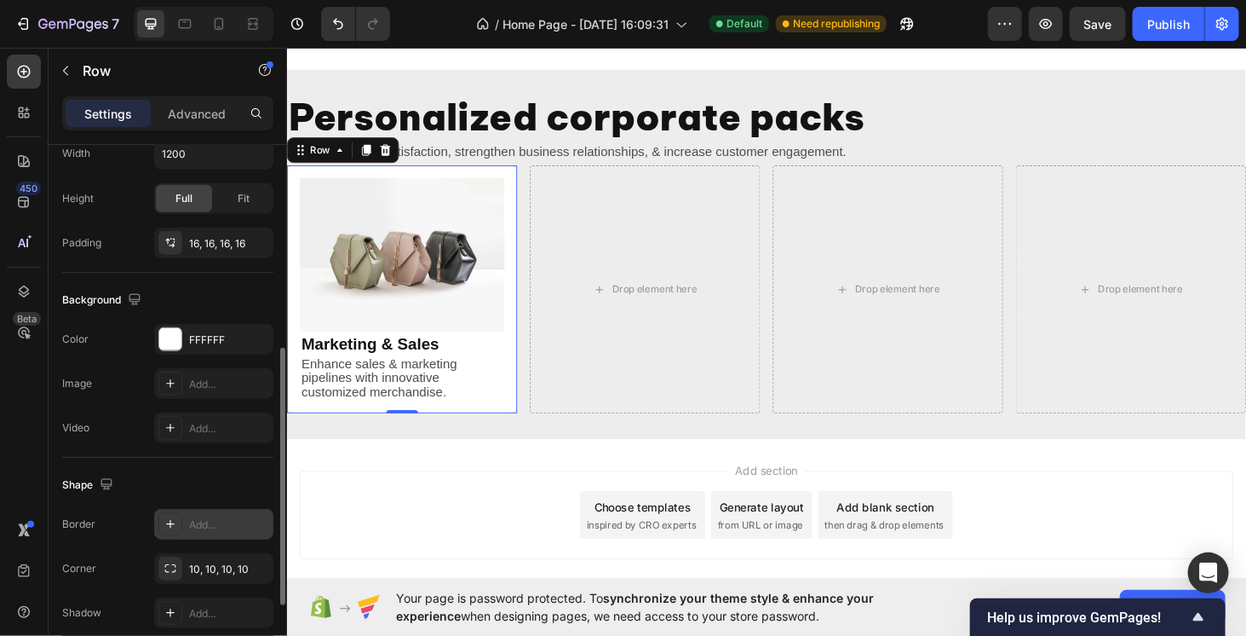
click at [206, 517] on div "Add..." at bounding box center [229, 524] width 80 height 15
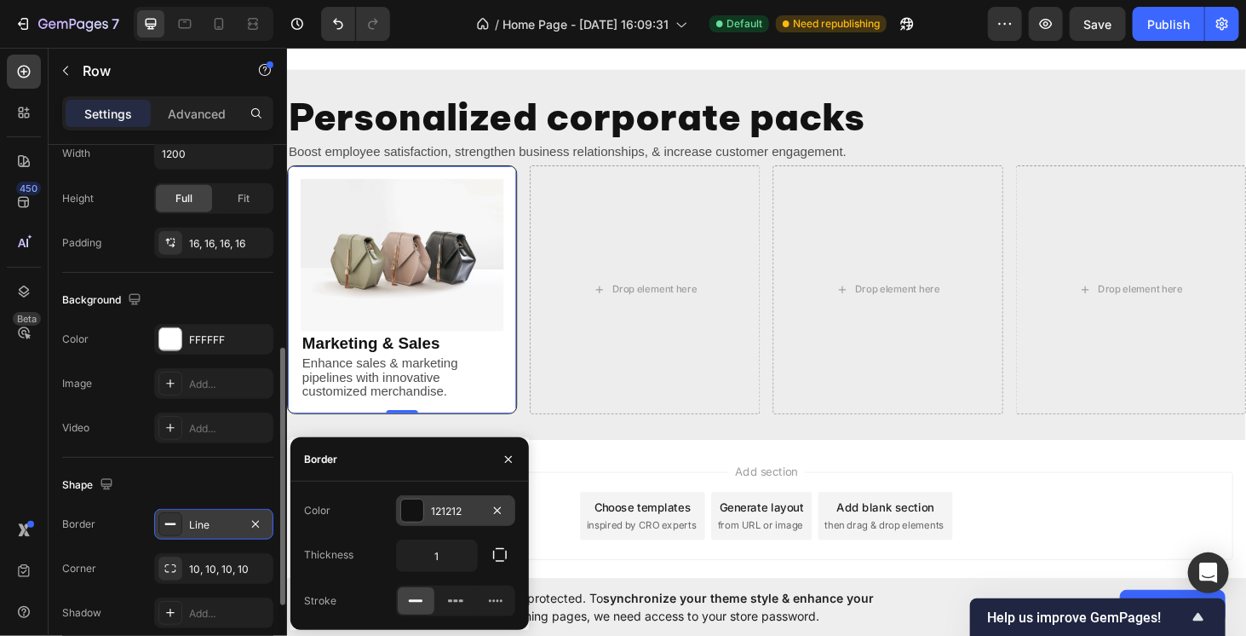
click at [416, 515] on div at bounding box center [412, 510] width 22 height 22
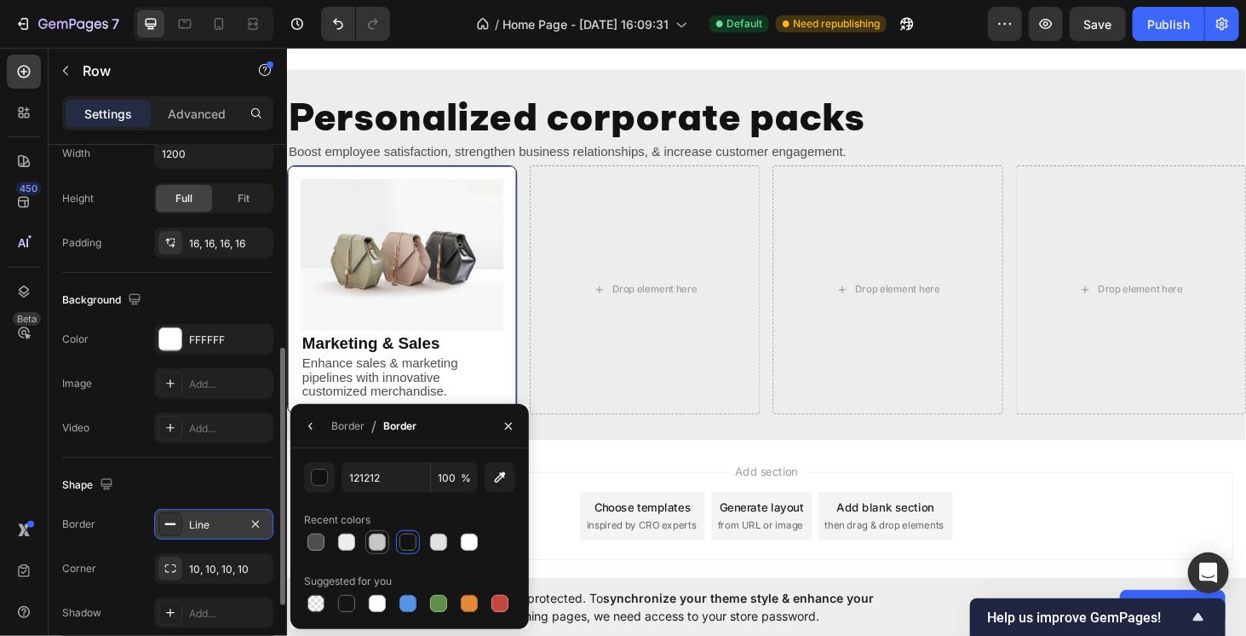
click at [373, 549] on div at bounding box center [377, 541] width 17 height 17
type input "C6C6C6"
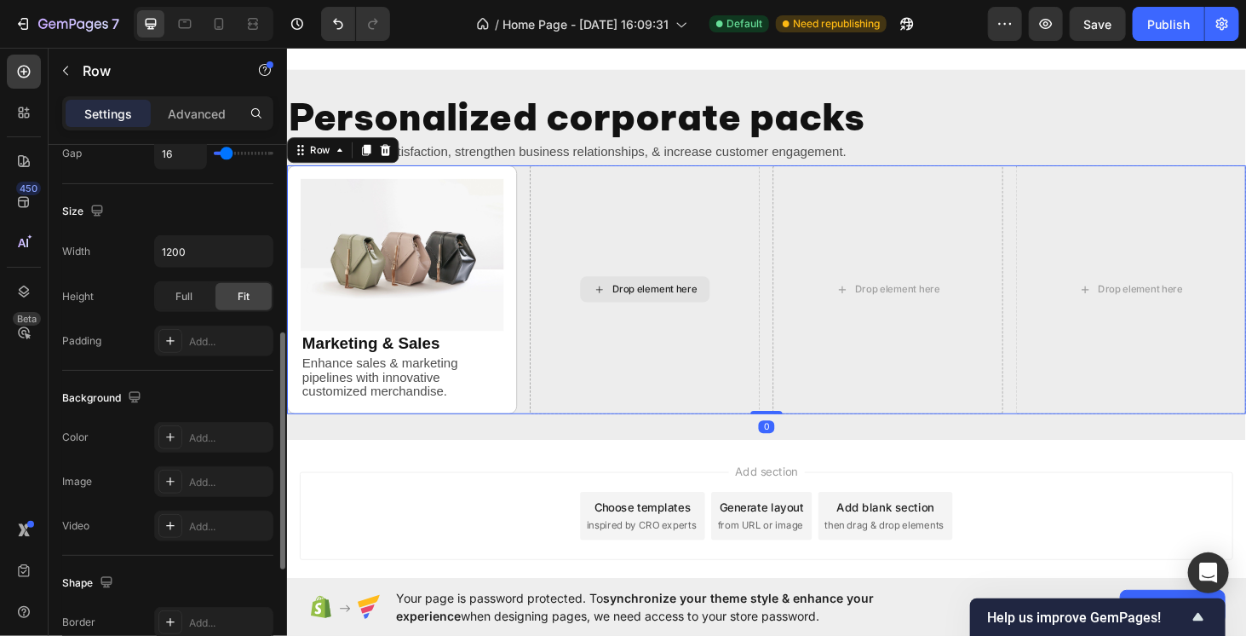
click at [580, 332] on div "Drop element here" at bounding box center [667, 305] width 245 height 265
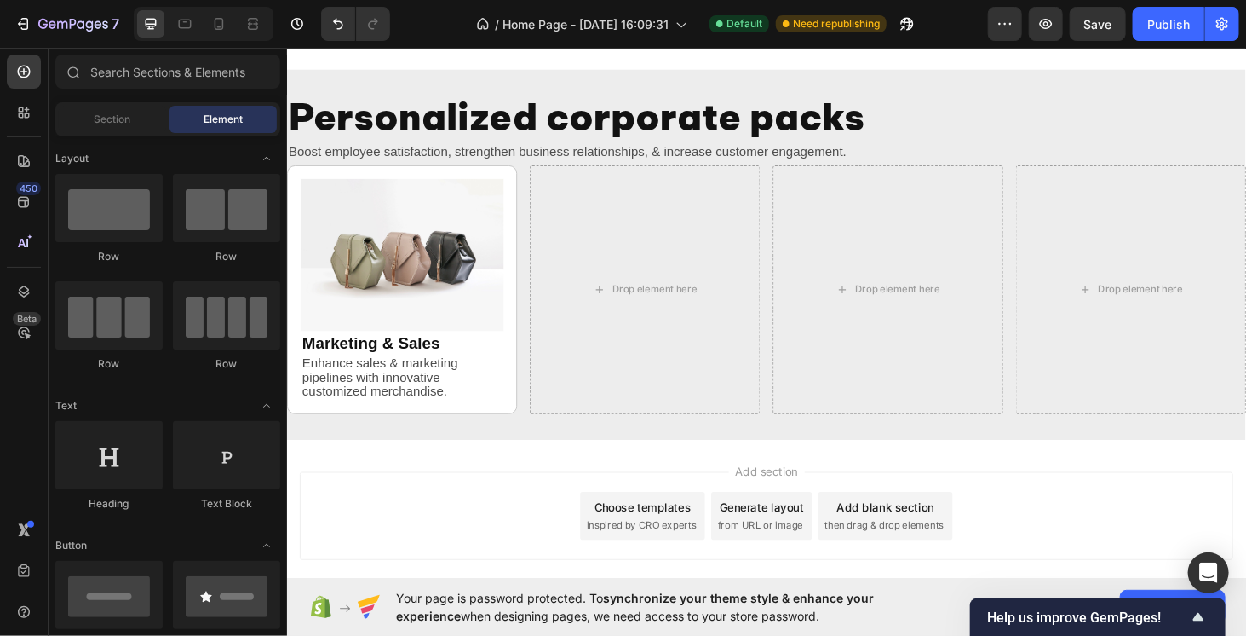
click at [511, 513] on div "Add section Choose templates inspired by CRO experts Generate layout from URL o…" at bounding box center [797, 546] width 995 height 94
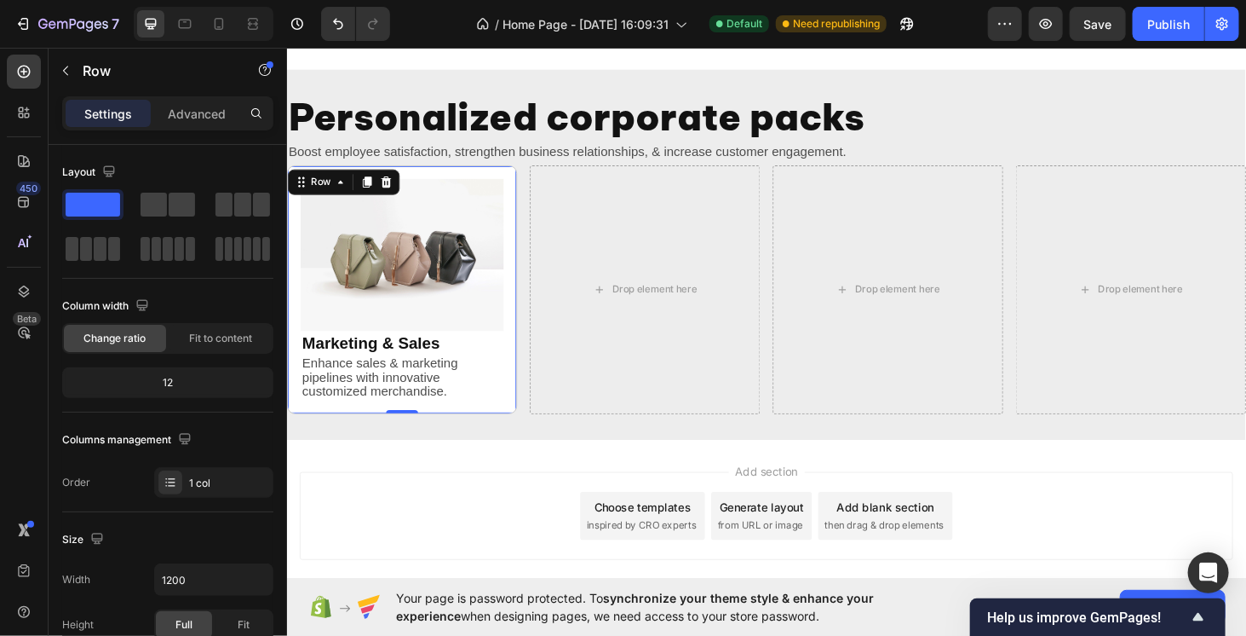
click at [517, 401] on div "Image Marketing & Sales Heading Enhance sales & marketing pipelines with innova…" at bounding box center [408, 305] width 245 height 265
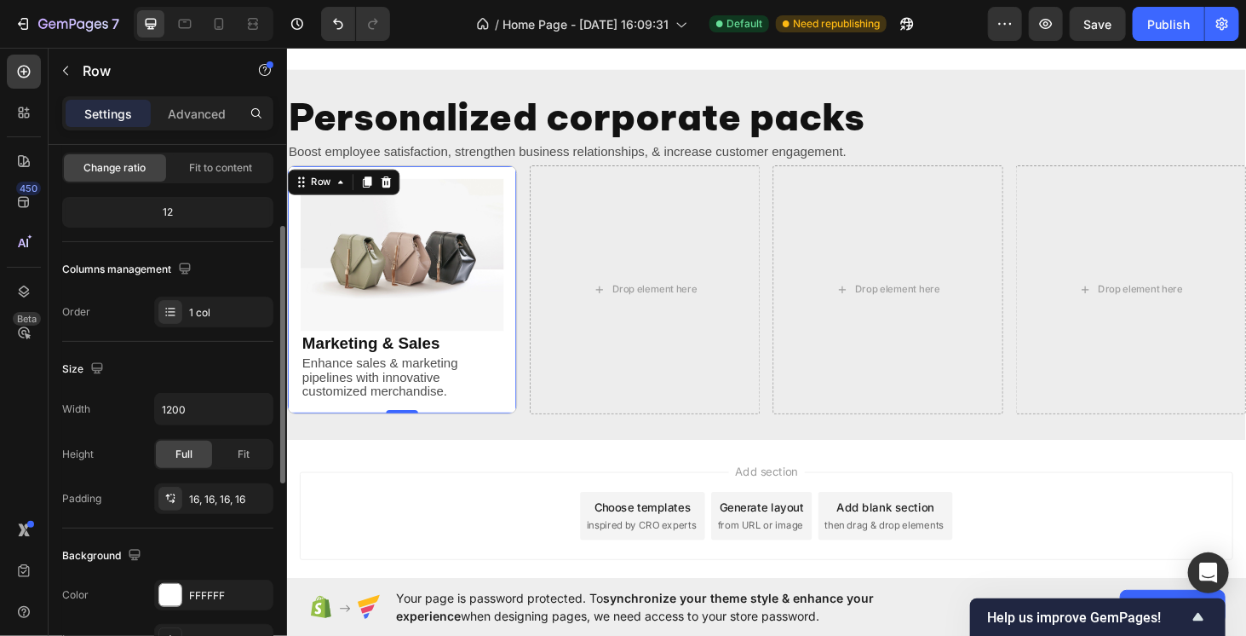
scroll to position [341, 0]
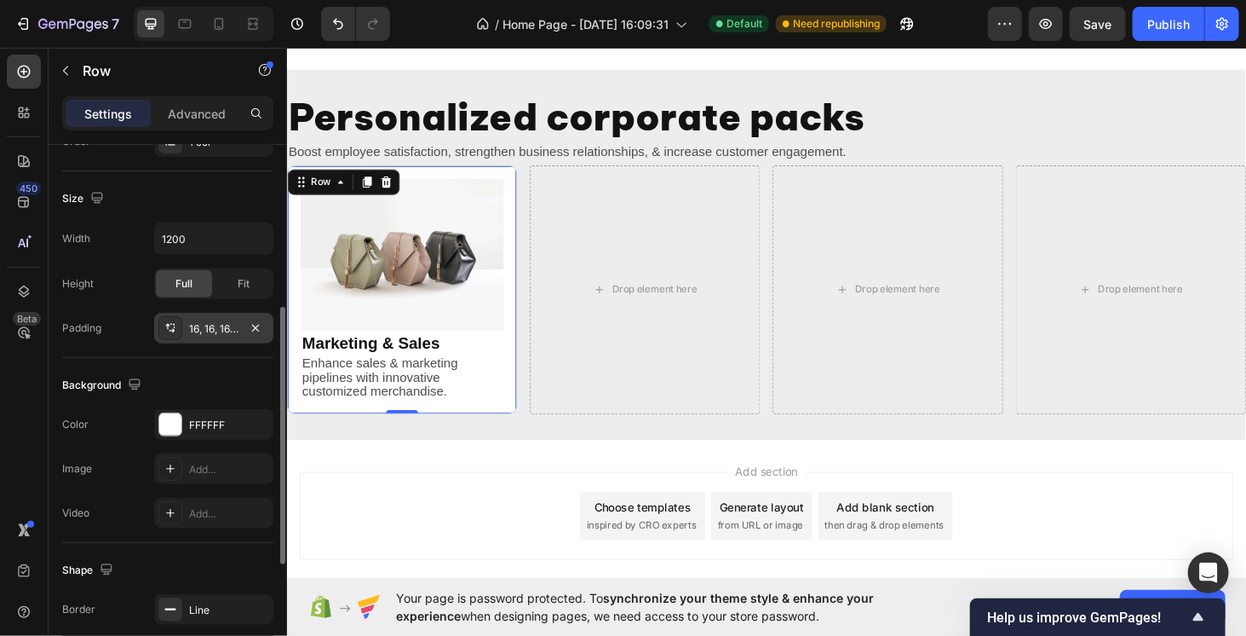
click at [229, 329] on div "16, 16, 16, 16" at bounding box center [213, 328] width 49 height 15
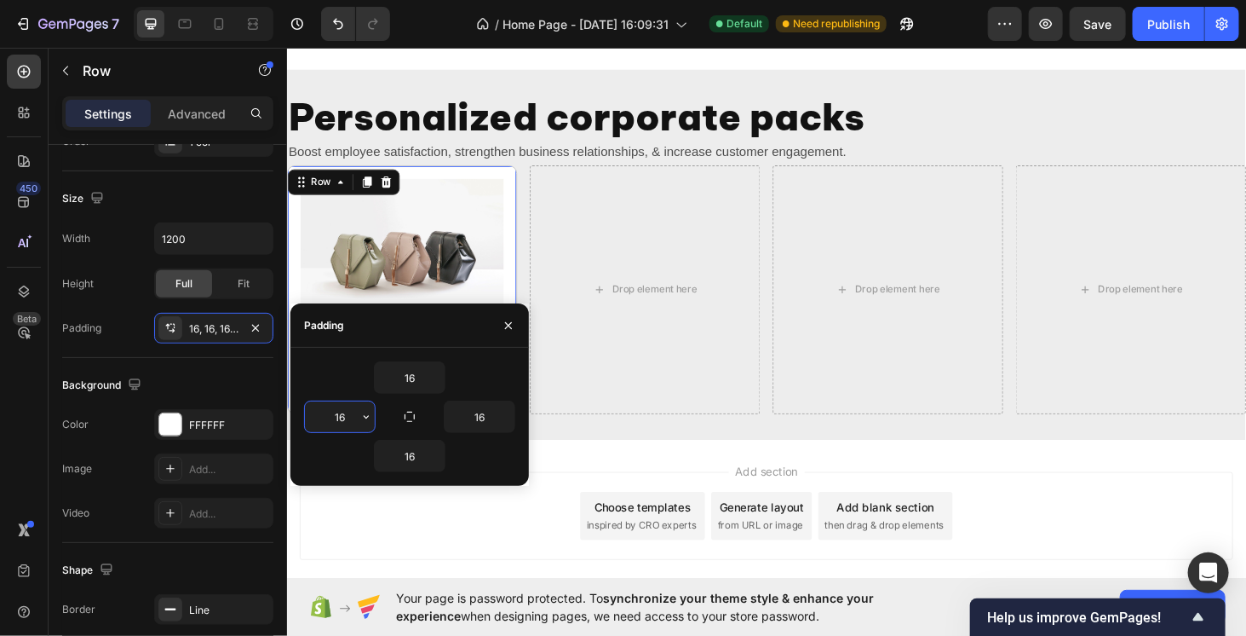
click at [335, 430] on input "16" at bounding box center [340, 416] width 70 height 31
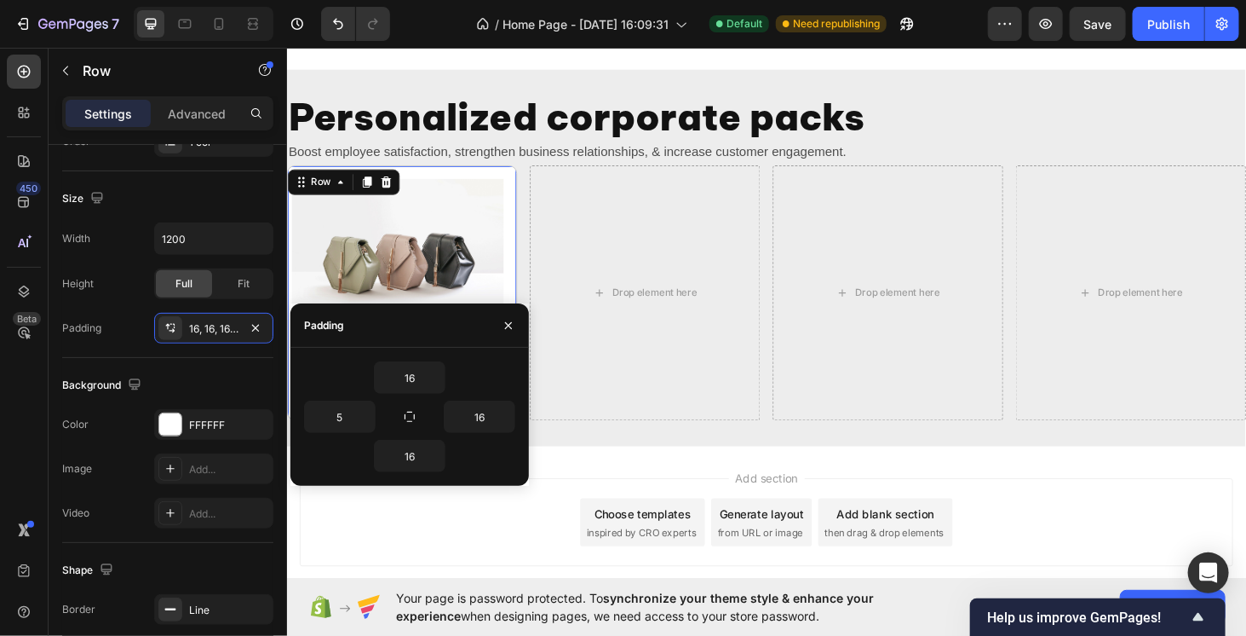
click at [393, 418] on div "5" at bounding box center [357, 416] width 106 height 32
click at [400, 417] on button "button" at bounding box center [410, 417] width 24 height 24
type input "16"
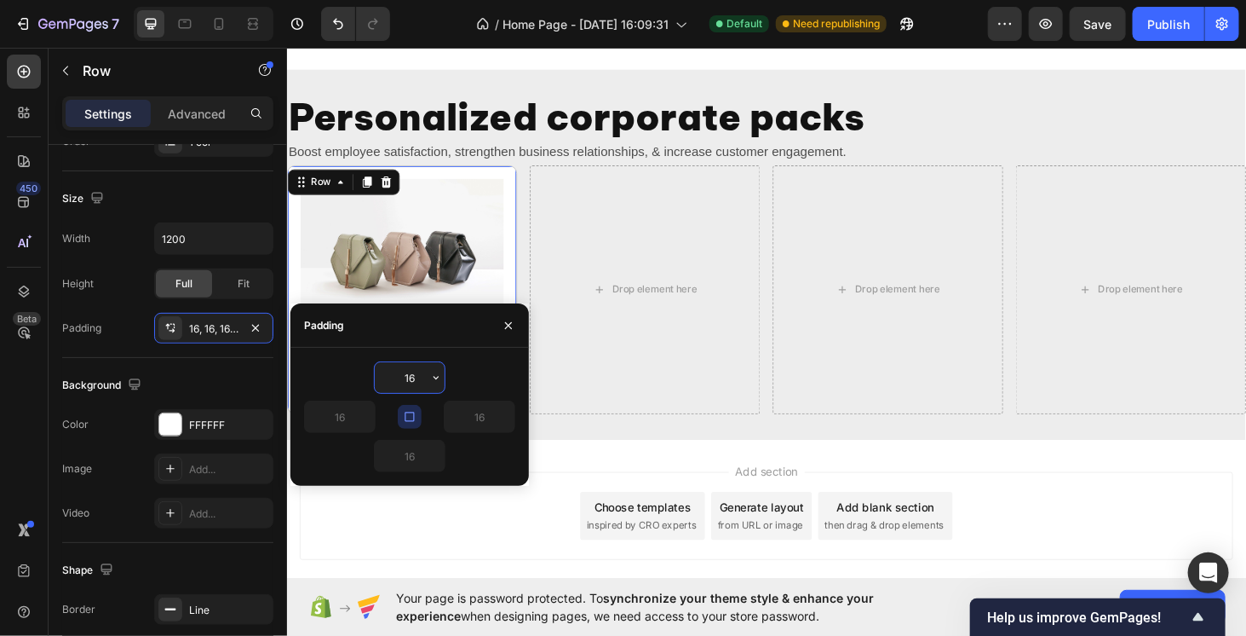
click at [406, 386] on input "16" at bounding box center [410, 377] width 70 height 31
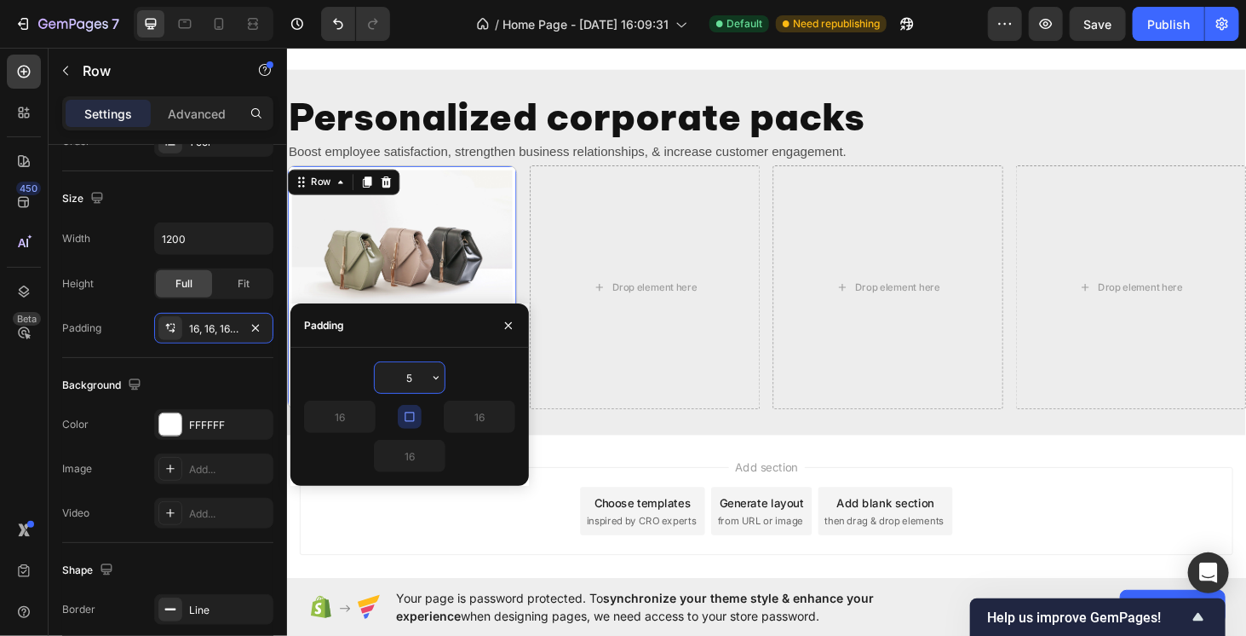
type input "5"
click at [433, 565] on div "Add section Choose templates inspired by CRO experts Generate layout from URL o…" at bounding box center [797, 541] width 995 height 94
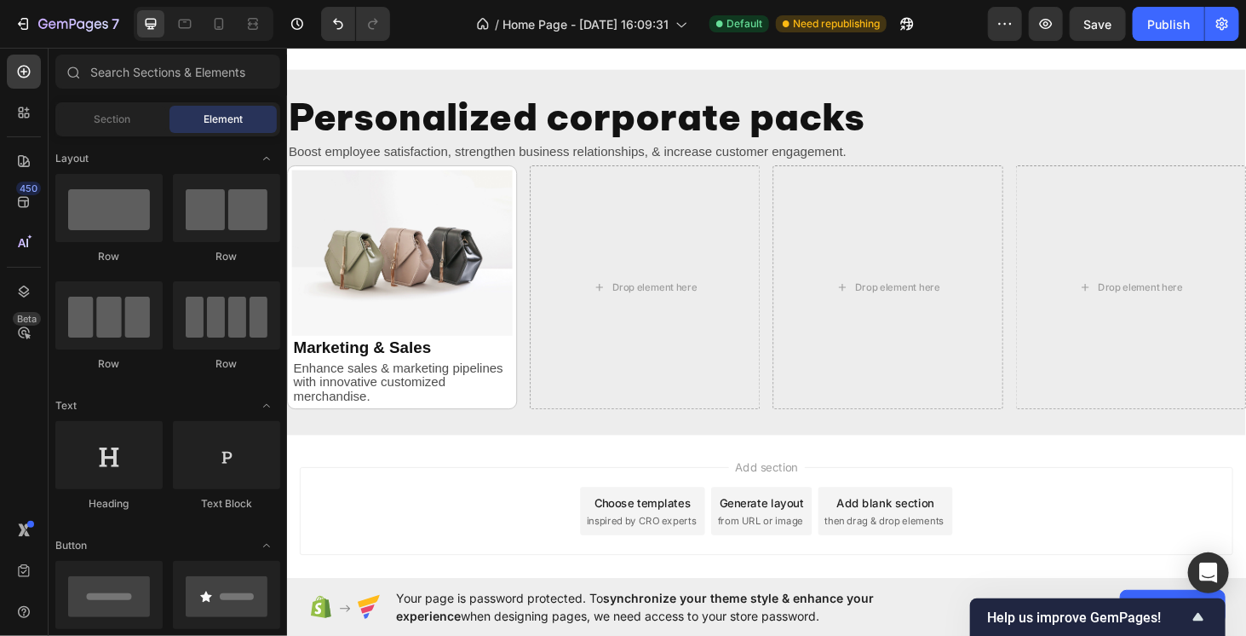
click at [433, 565] on div "Add section Choose templates inspired by CRO experts Generate layout from URL o…" at bounding box center [797, 541] width 995 height 94
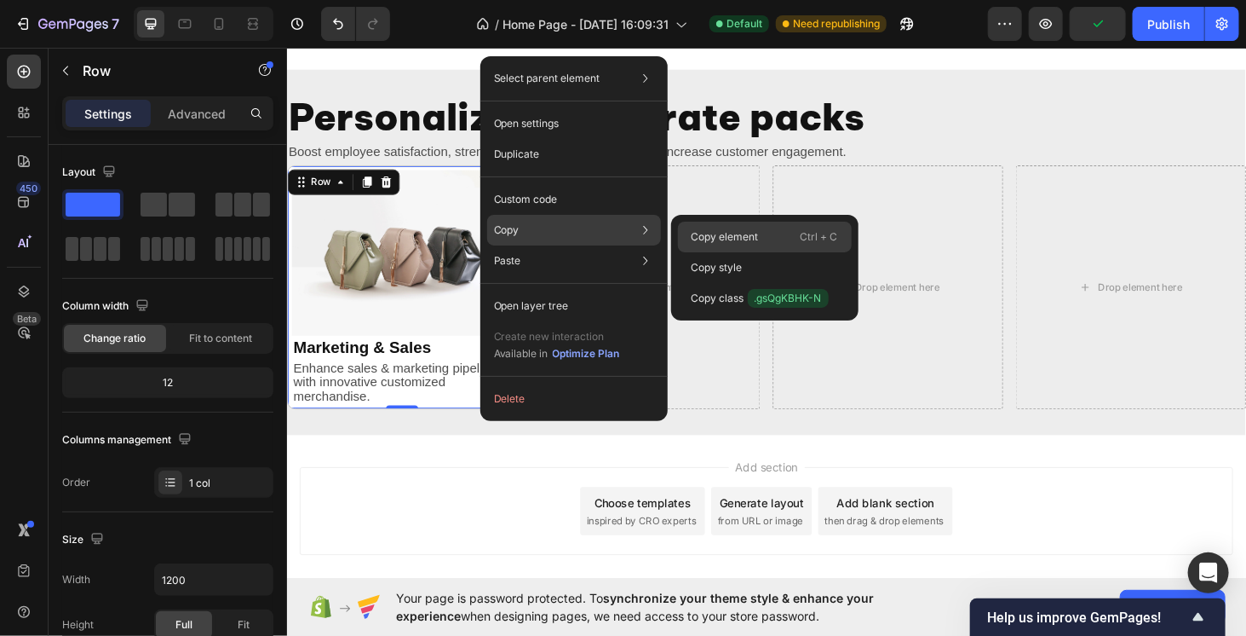
click at [844, 239] on div "Copy element Ctrl + C" at bounding box center [765, 236] width 174 height 31
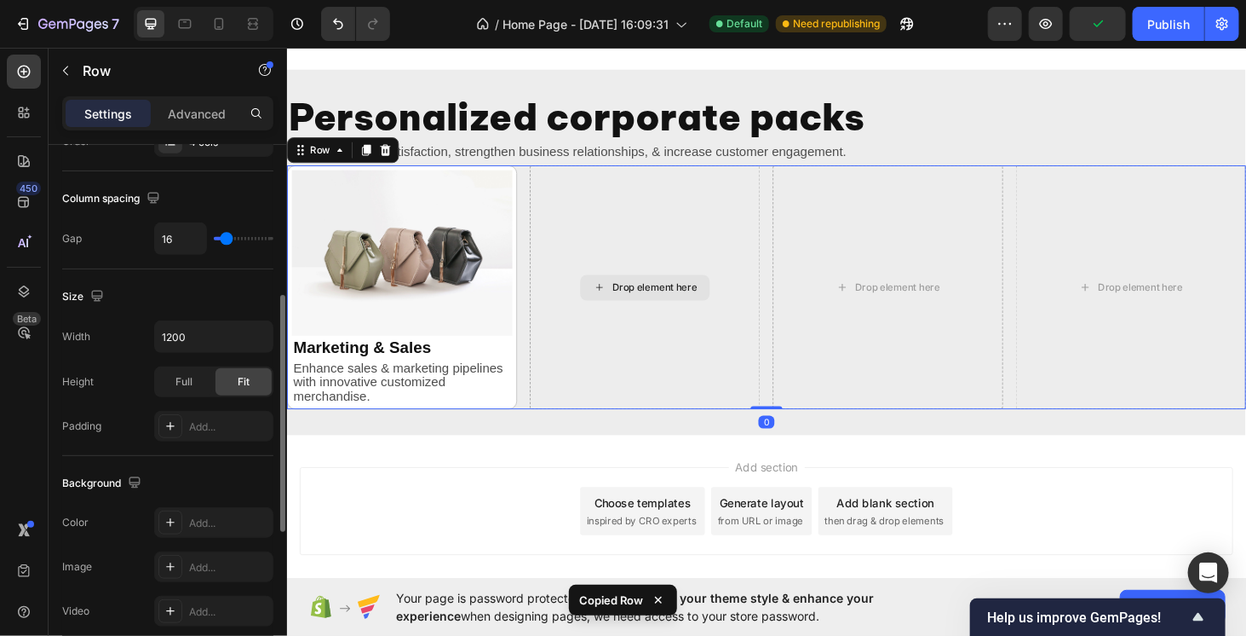
click at [621, 245] on div "Drop element here" at bounding box center [667, 303] width 245 height 261
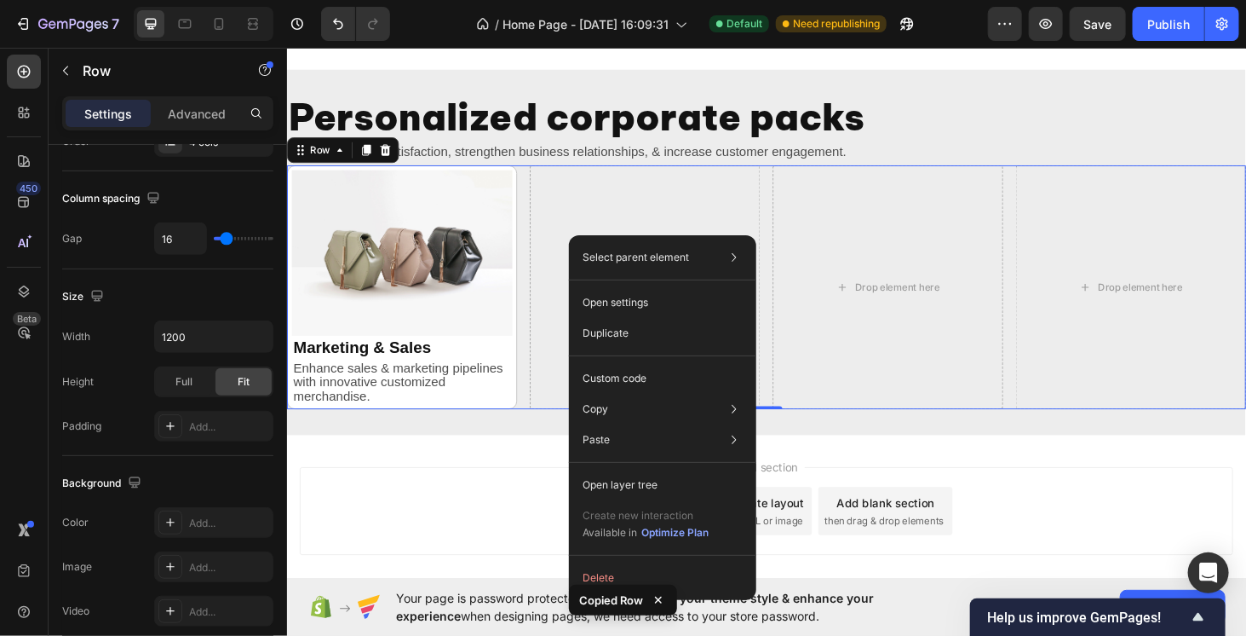
click at [605, 201] on div "Drop element here" at bounding box center [667, 303] width 245 height 261
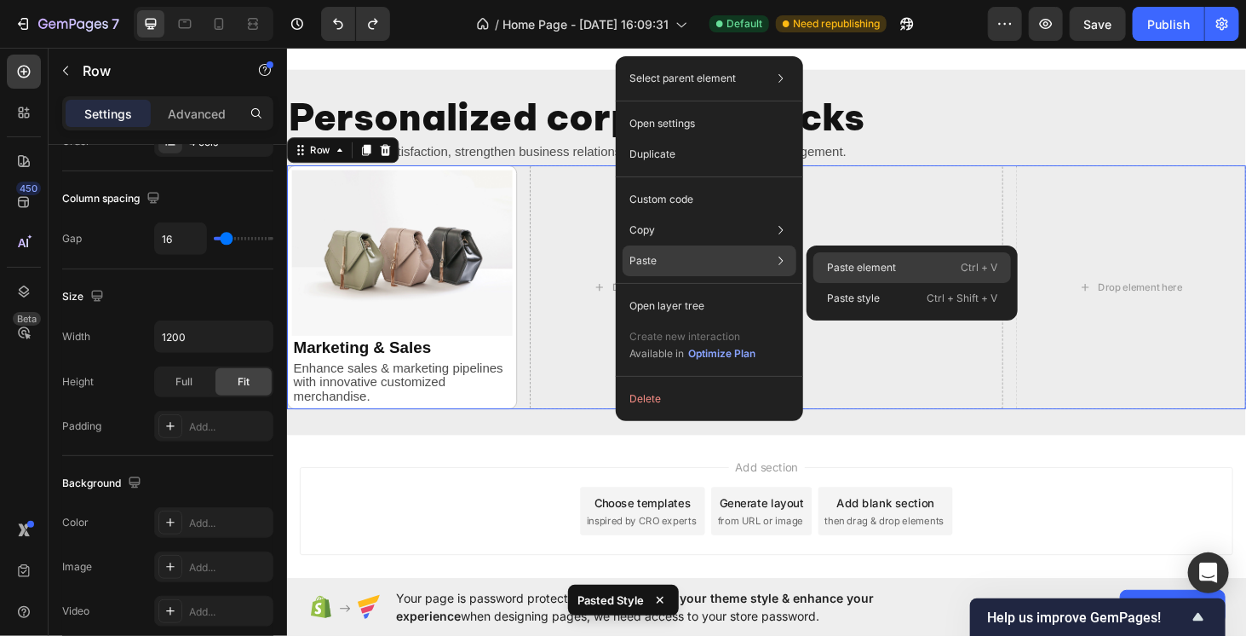
click at [922, 267] on div "Paste element Ctrl + V" at bounding box center [913, 267] width 198 height 31
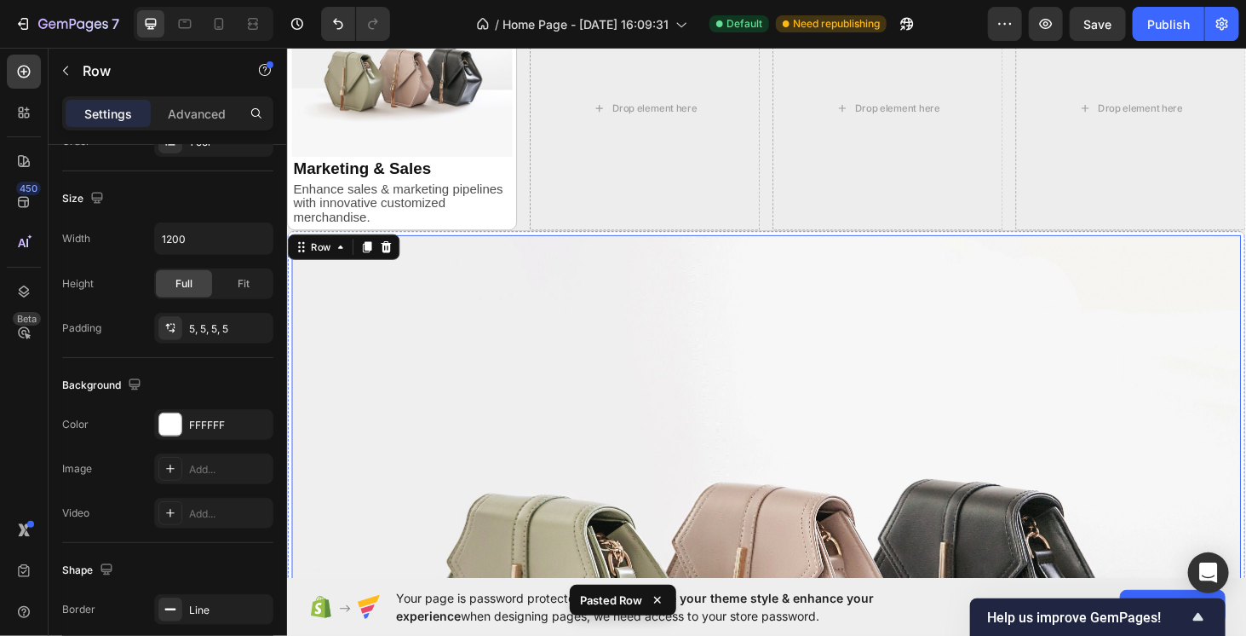
scroll to position [574, 0]
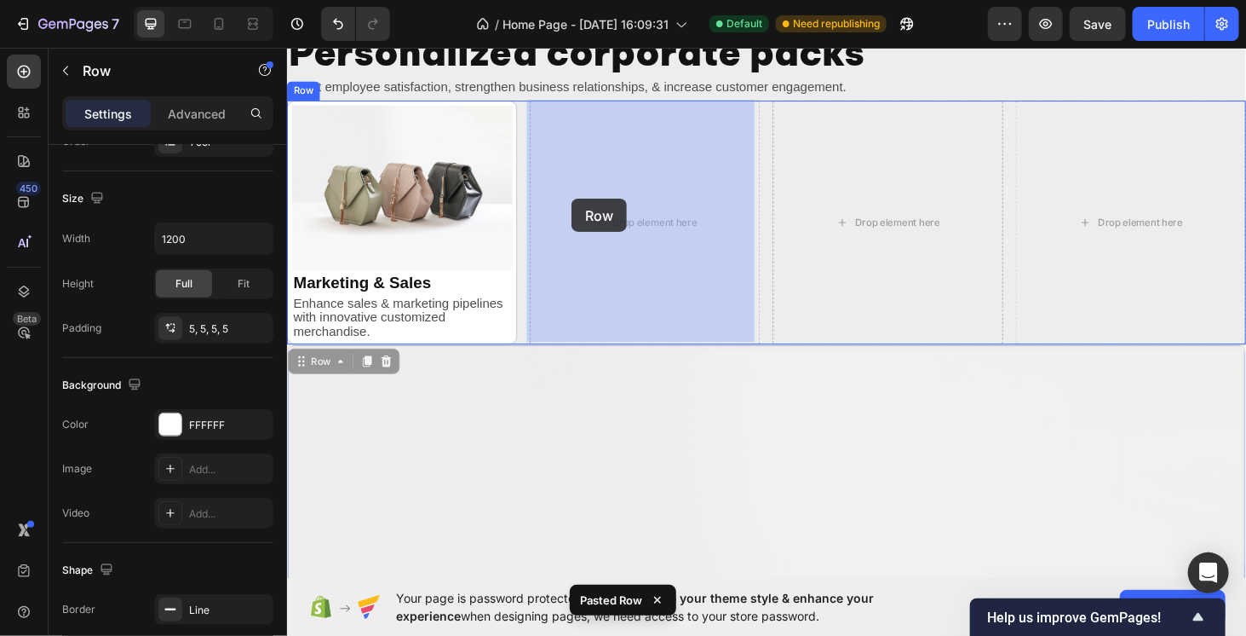
drag, startPoint x: 384, startPoint y: 335, endPoint x: 590, endPoint y: 208, distance: 241.4
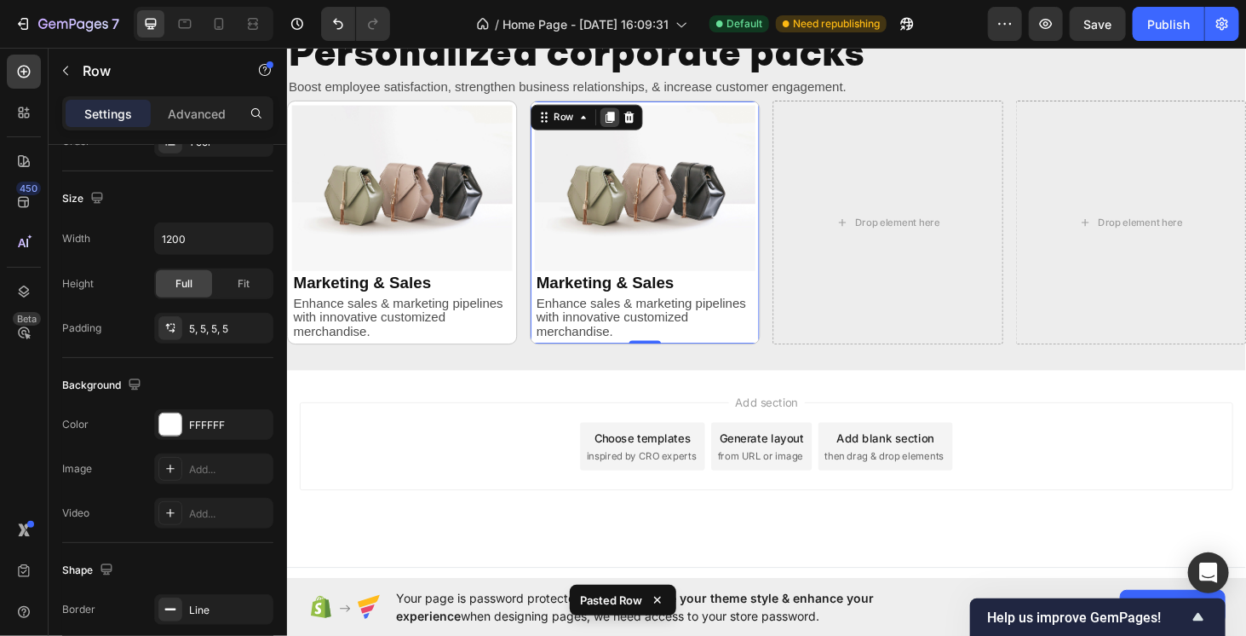
click at [626, 123] on icon at bounding box center [630, 122] width 9 height 12
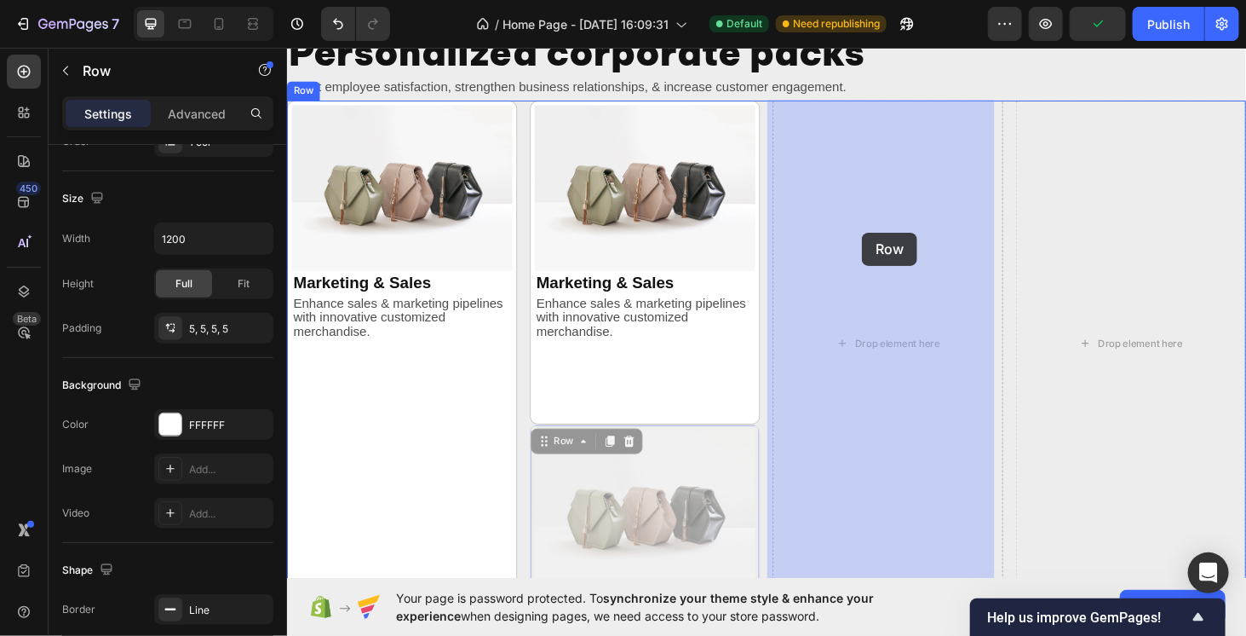
drag, startPoint x: 558, startPoint y: 375, endPoint x: 870, endPoint y: 276, distance: 327.1
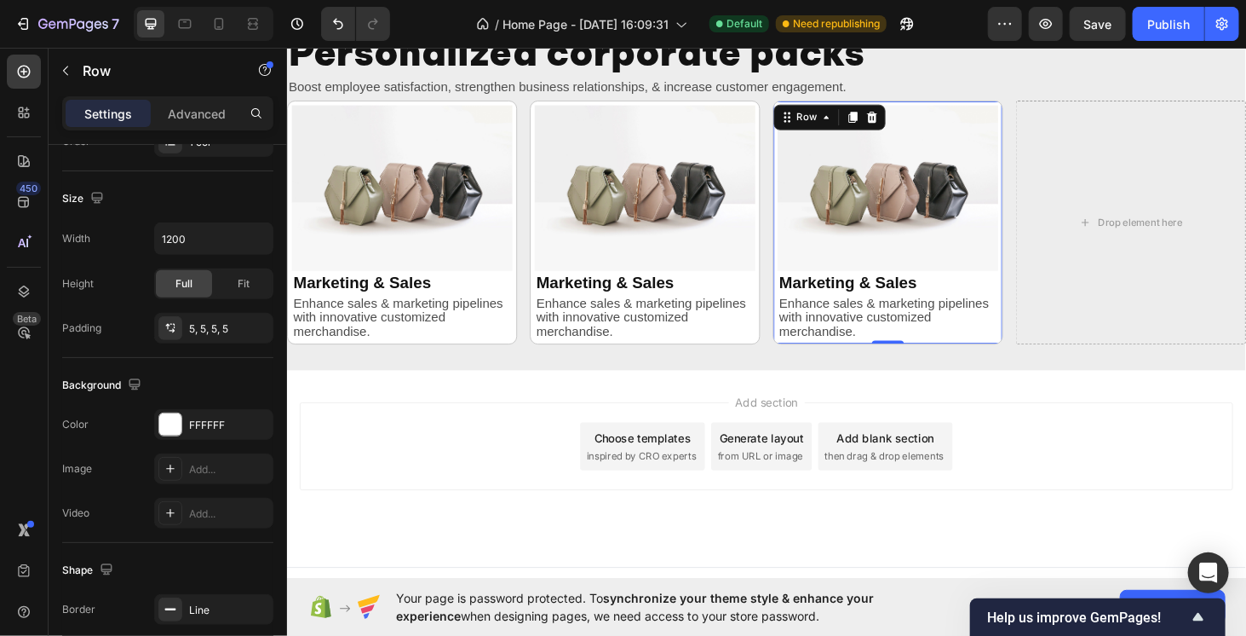
click at [885, 124] on icon at bounding box center [889, 122] width 9 height 12
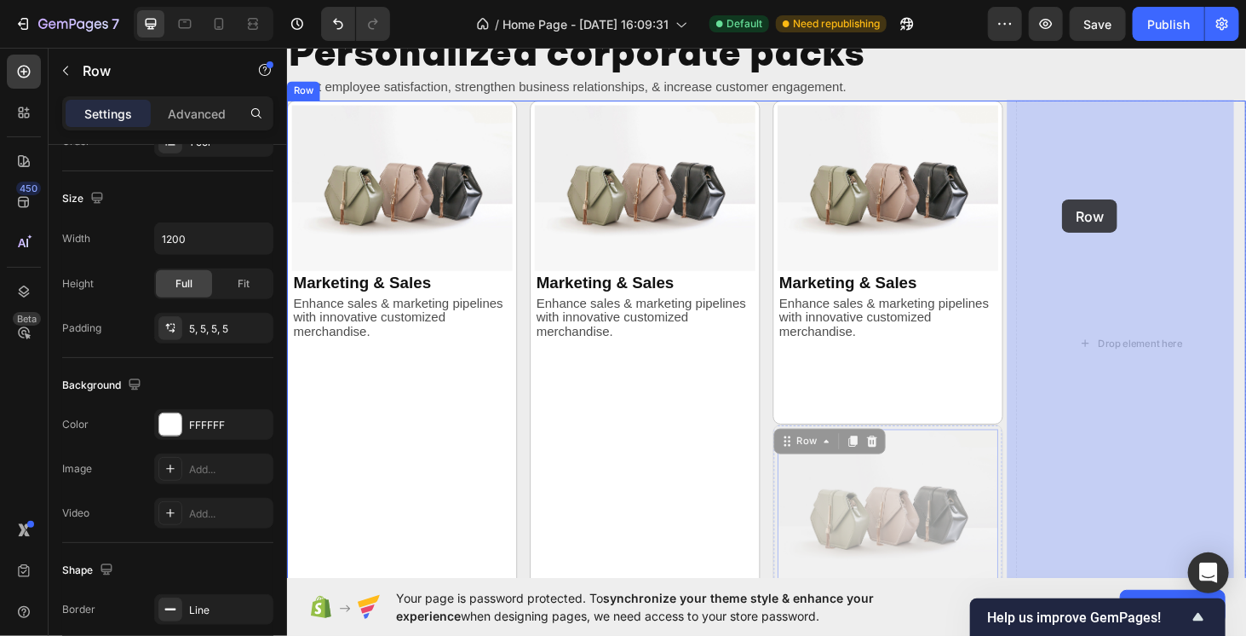
drag, startPoint x: 823, startPoint y: 376, endPoint x: 1113, endPoint y: 209, distance: 334.3
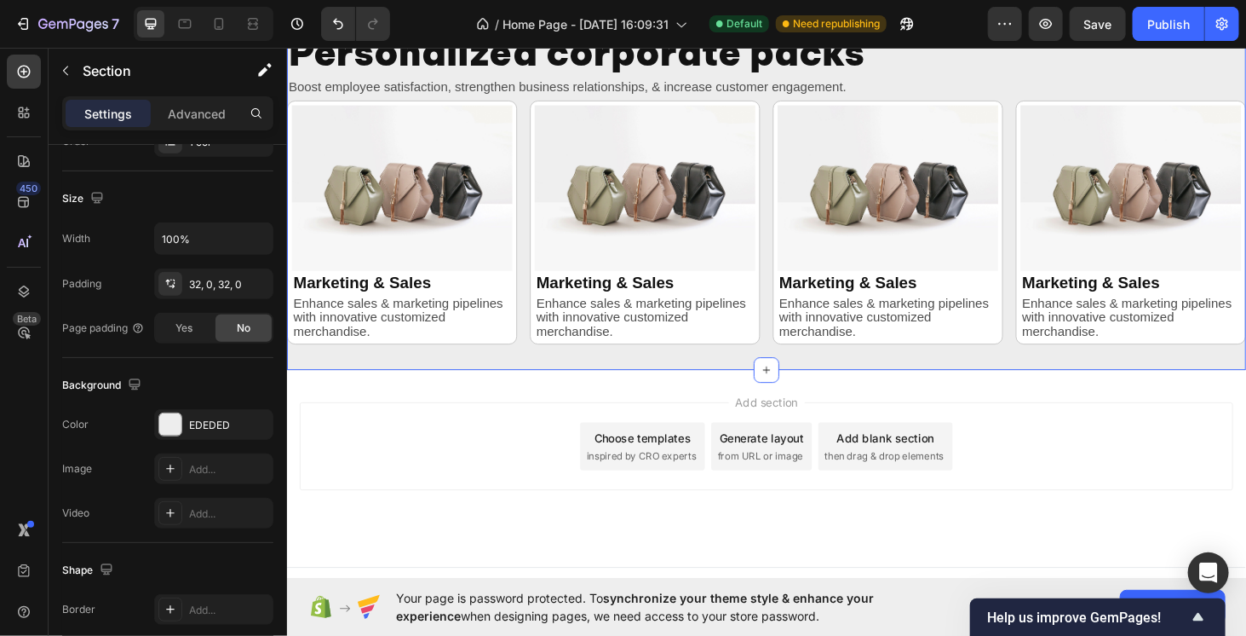
click at [1021, 386] on div "Personalized corporate packs Heading Boost employee satisfaction, strengthen bu…" at bounding box center [797, 196] width 1022 height 389
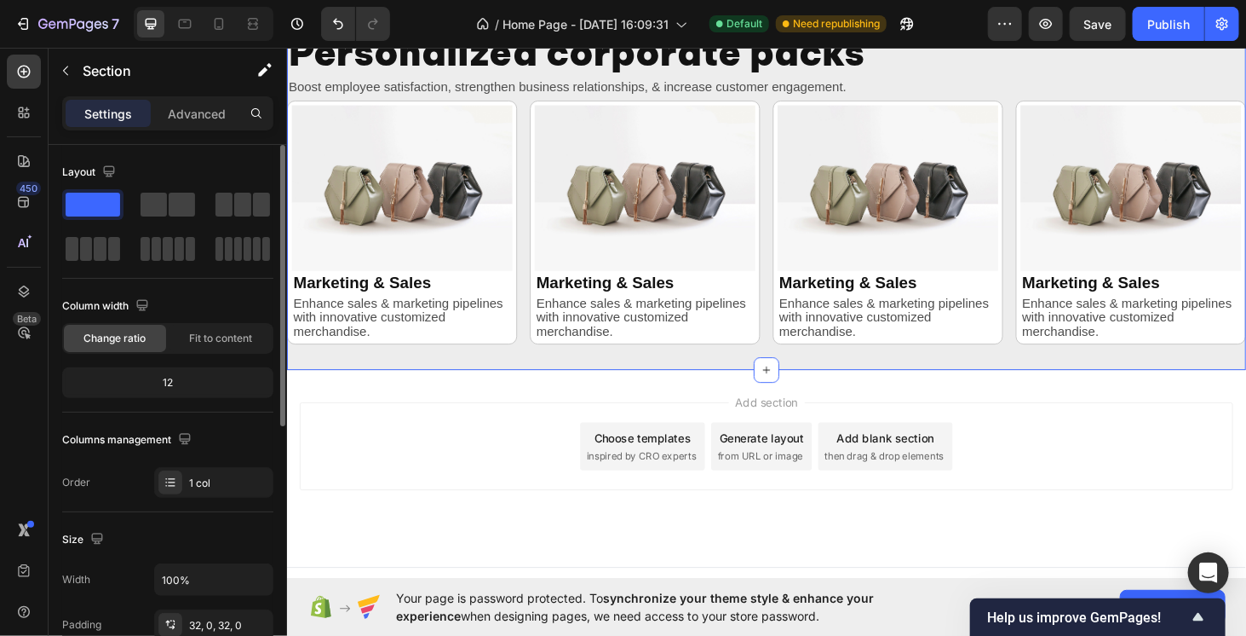
click at [1040, 428] on div "Add section Choose templates inspired by CRO experts Generate layout from URL o…" at bounding box center [797, 472] width 995 height 94
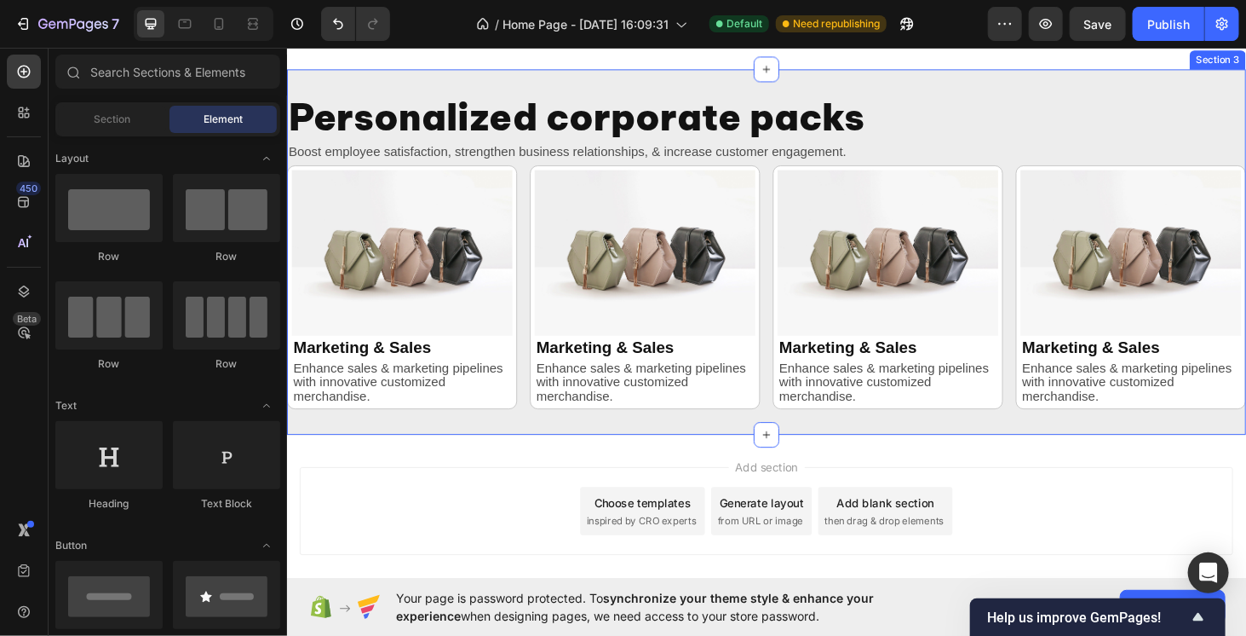
scroll to position [593, 0]
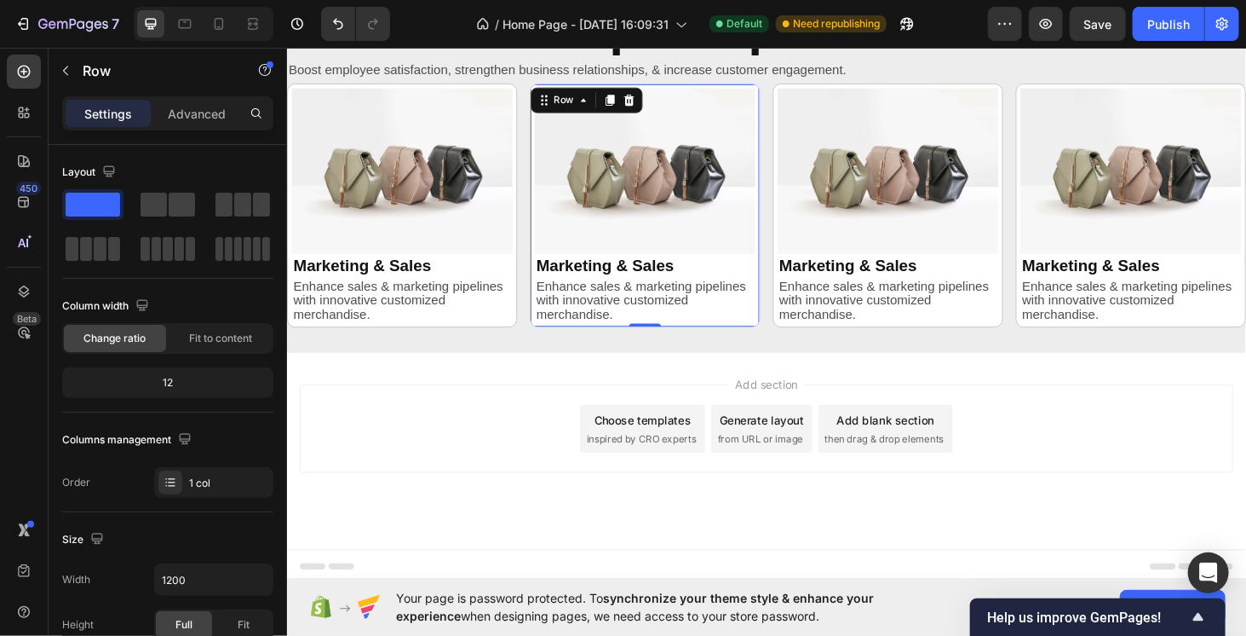
click at [782, 331] on div "Image Marketing & Sales Heading Enhance sales & marketing pipelines with innova…" at bounding box center [667, 215] width 245 height 261
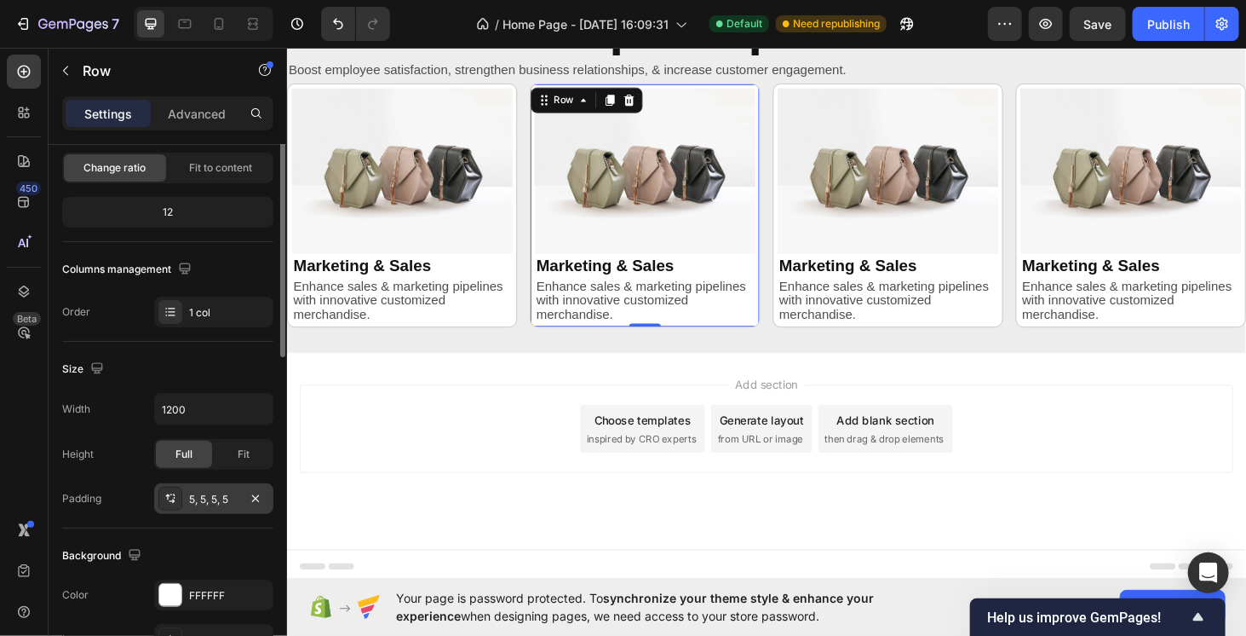
scroll to position [256, 0]
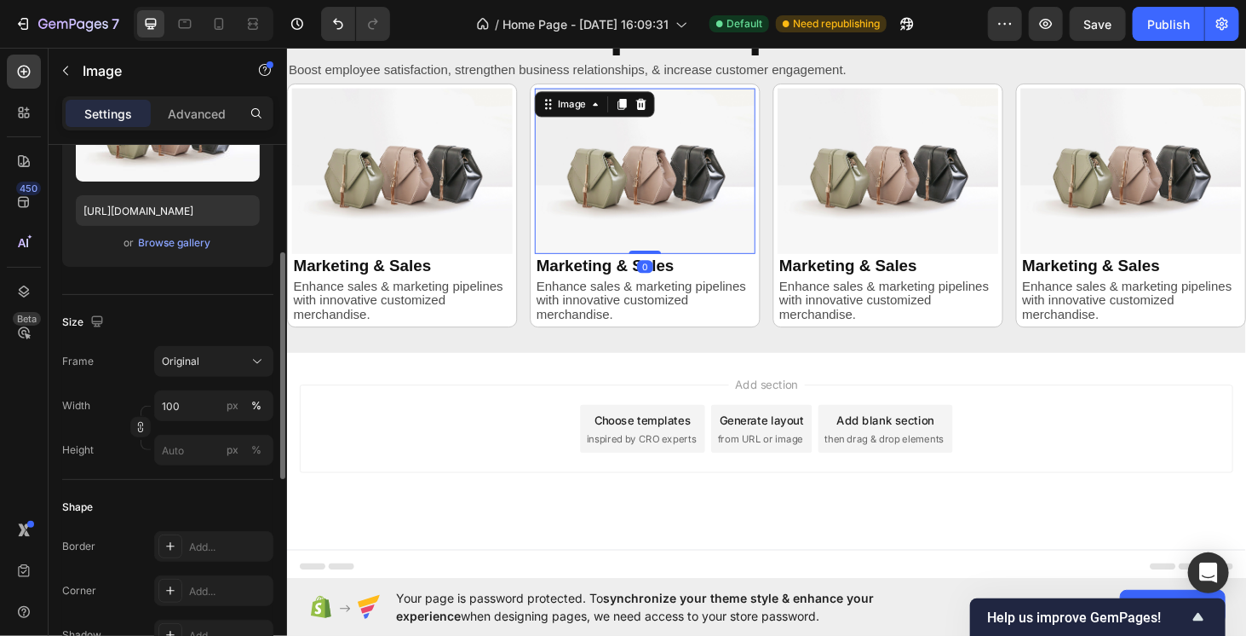
click at [702, 251] on img at bounding box center [667, 178] width 235 height 176
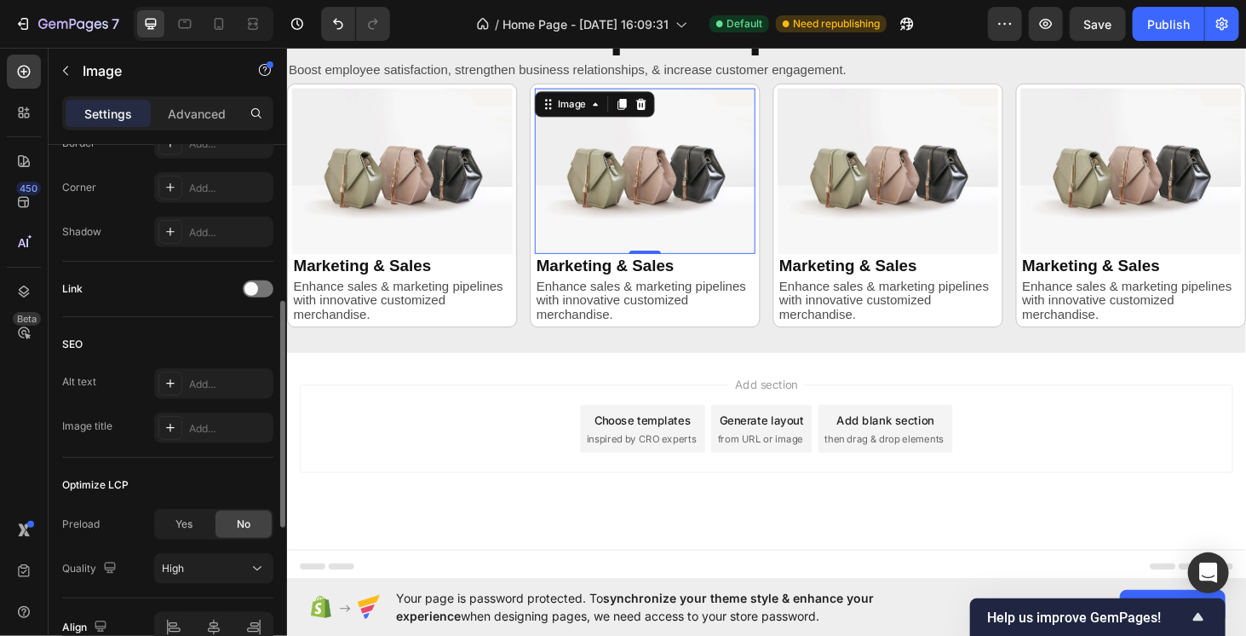
scroll to position [573, 0]
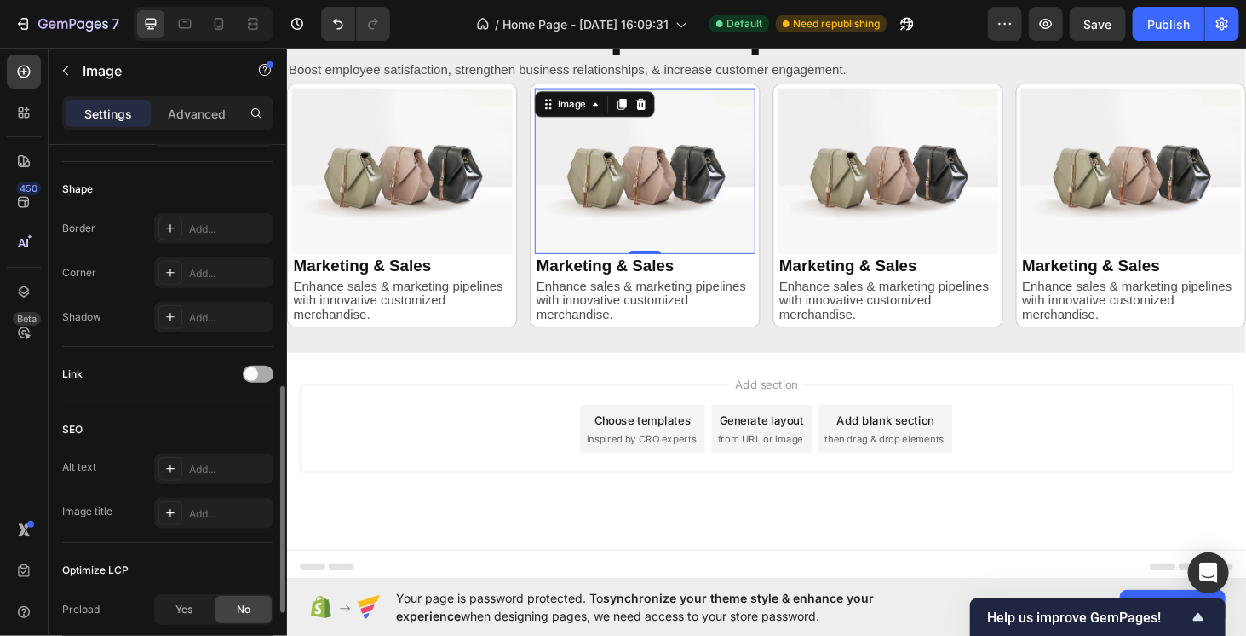
click at [254, 374] on span at bounding box center [251, 374] width 14 height 14
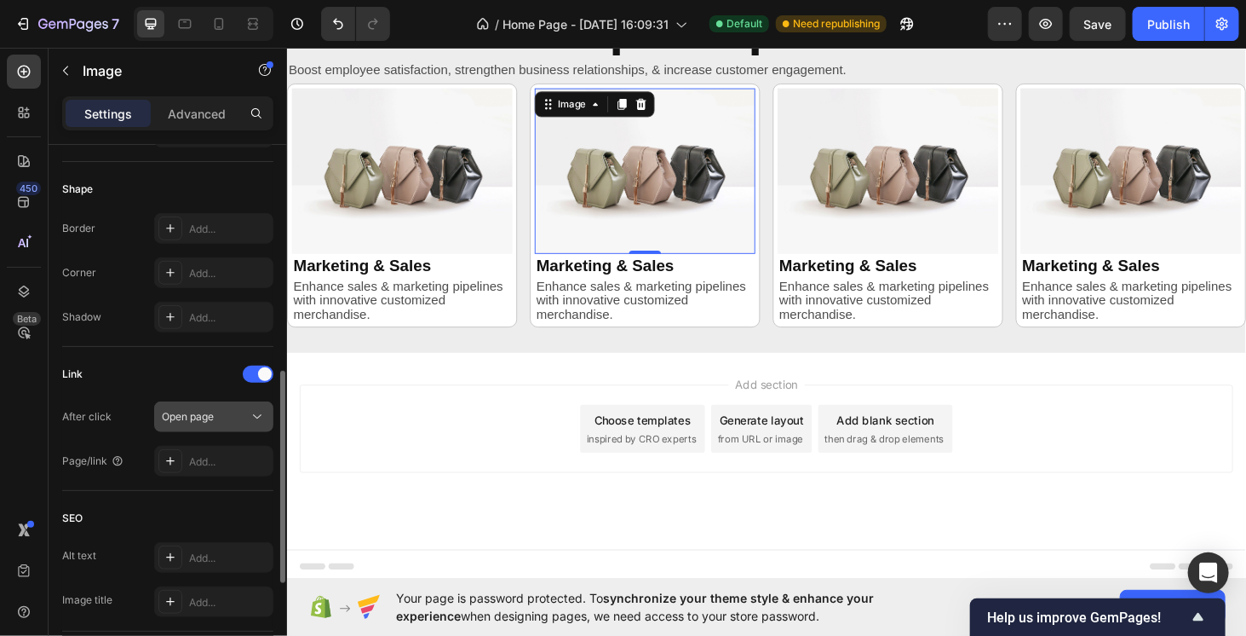
click at [241, 423] on button "Open page" at bounding box center [213, 416] width 119 height 31
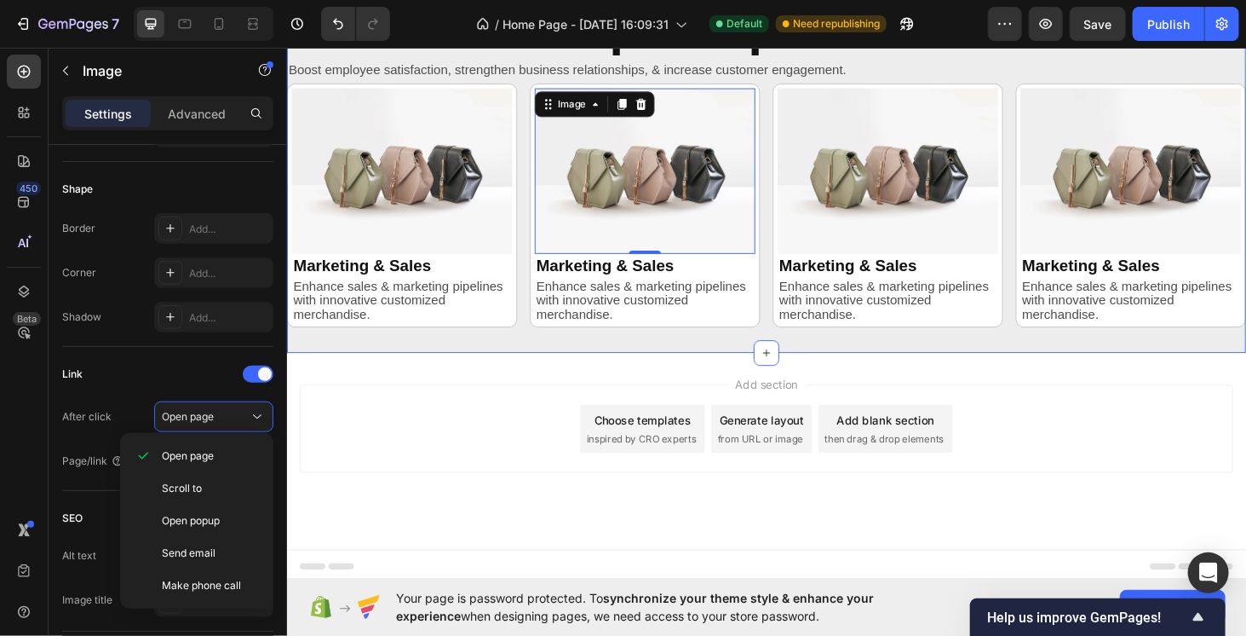
click at [707, 358] on div "Personalized corporate packs Heading Boost employee satisfaction, strengthen bu…" at bounding box center [797, 177] width 1022 height 389
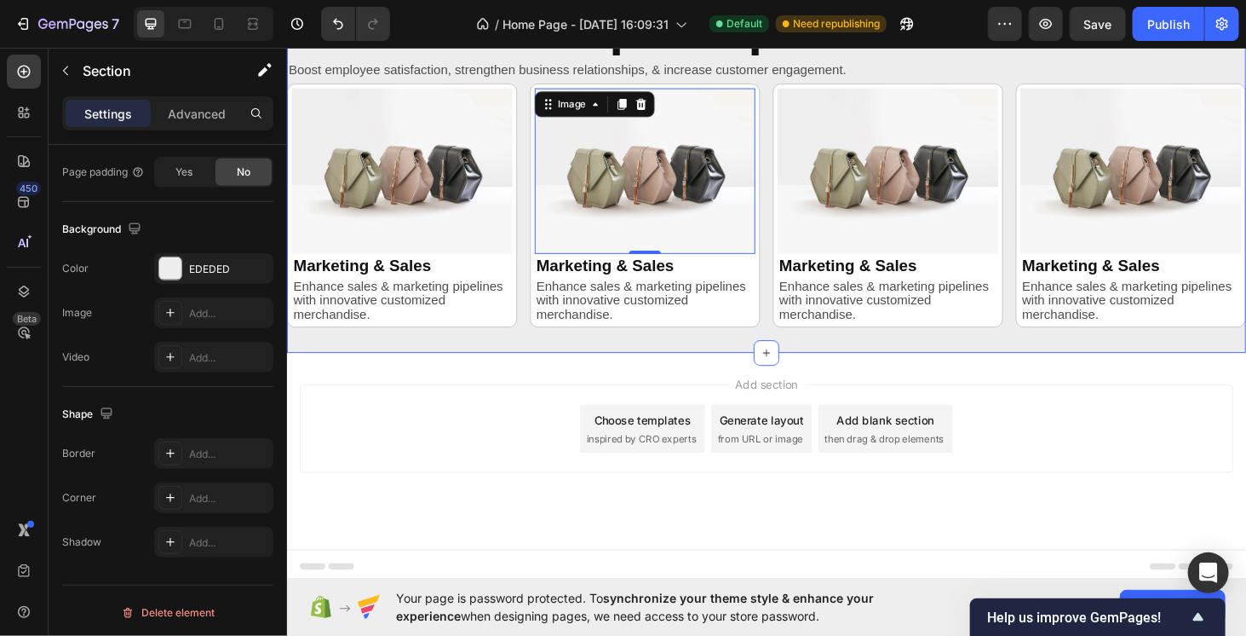
scroll to position [0, 0]
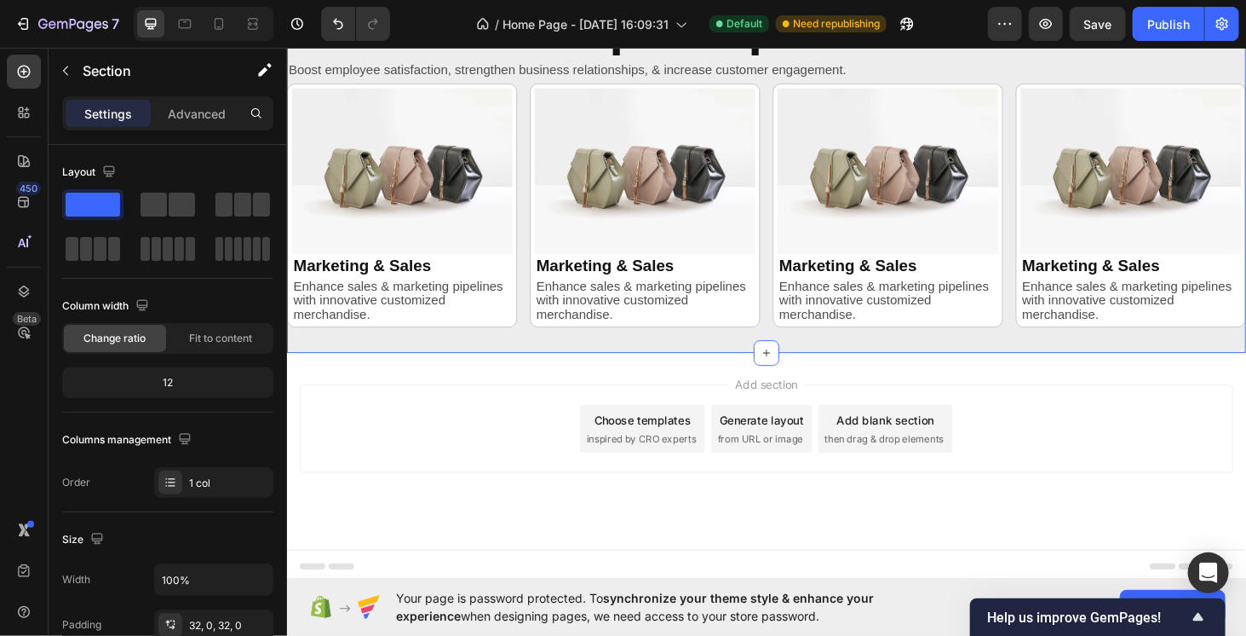
click at [414, 308] on p "Enhance sales & marketing pipelines with innovative customized merchandise." at bounding box center [409, 316] width 232 height 45
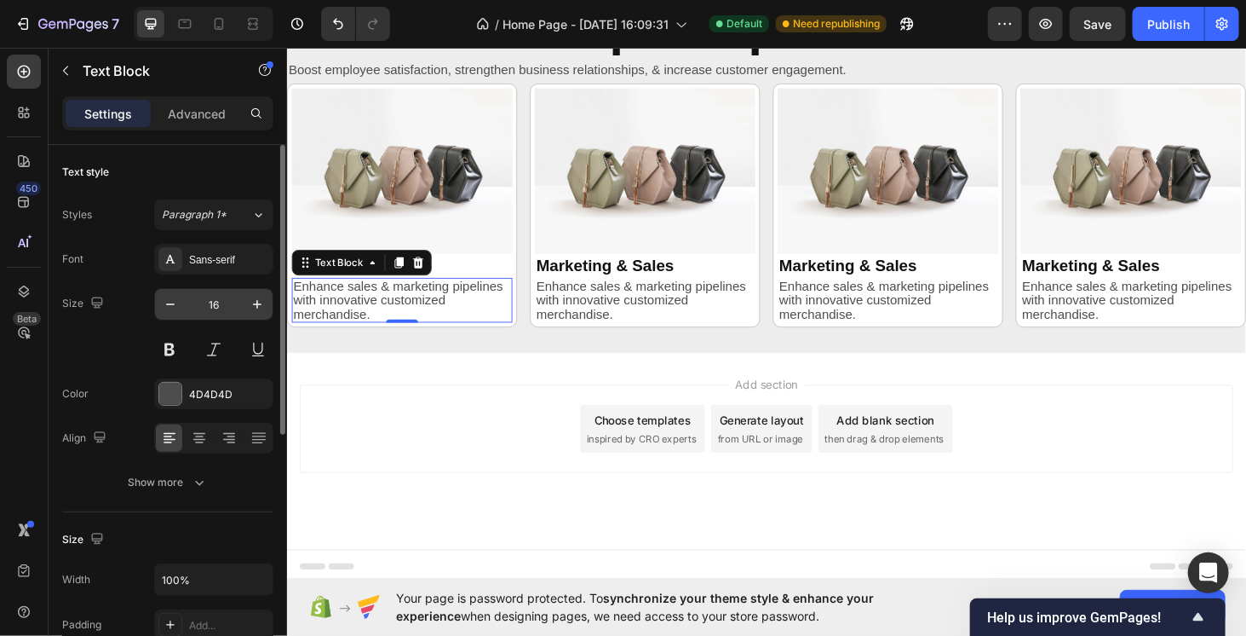
click at [186, 304] on input "16" at bounding box center [214, 304] width 56 height 31
click at [171, 301] on icon "button" at bounding box center [170, 304] width 17 height 17
type input "14"
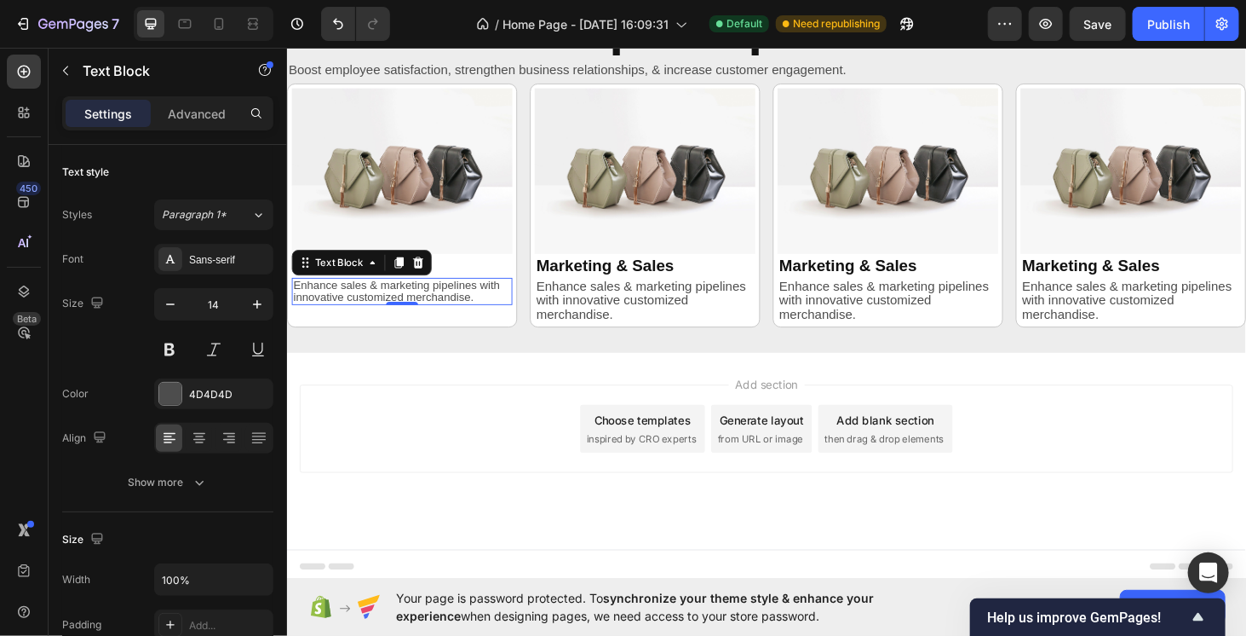
click at [500, 432] on div "Add section Choose templates inspired by CRO experts Generate layout from URL o…" at bounding box center [797, 453] width 995 height 94
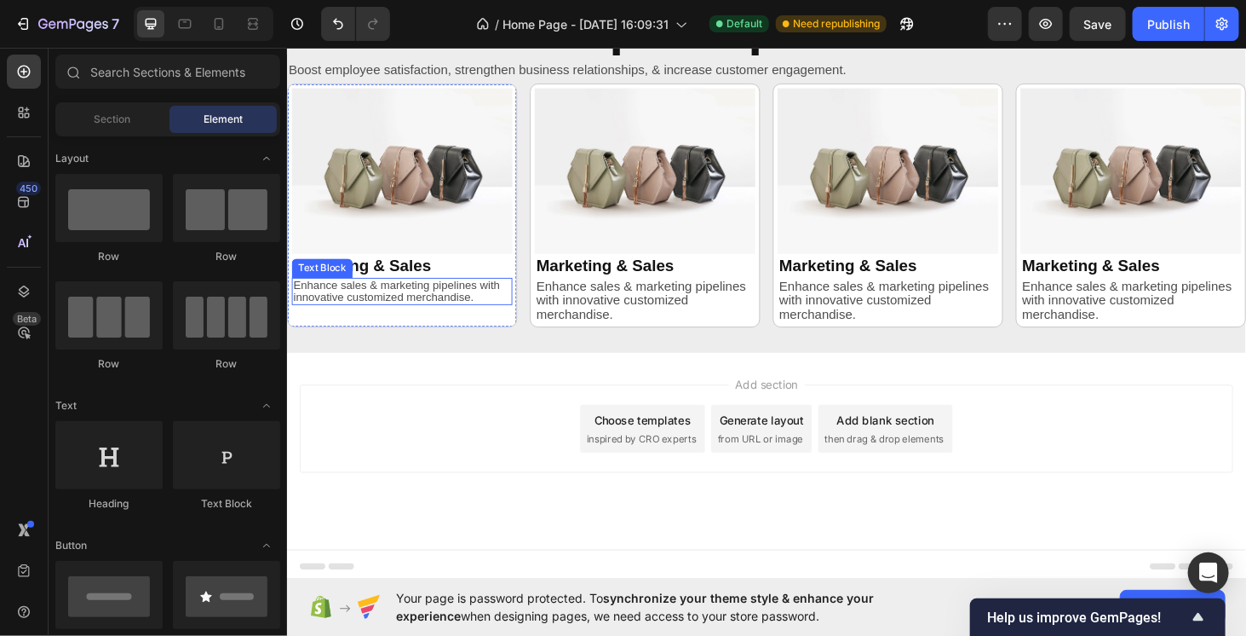
click at [445, 307] on p "Enhance sales & marketing pipelines with innovative customized merchandise." at bounding box center [409, 307] width 232 height 26
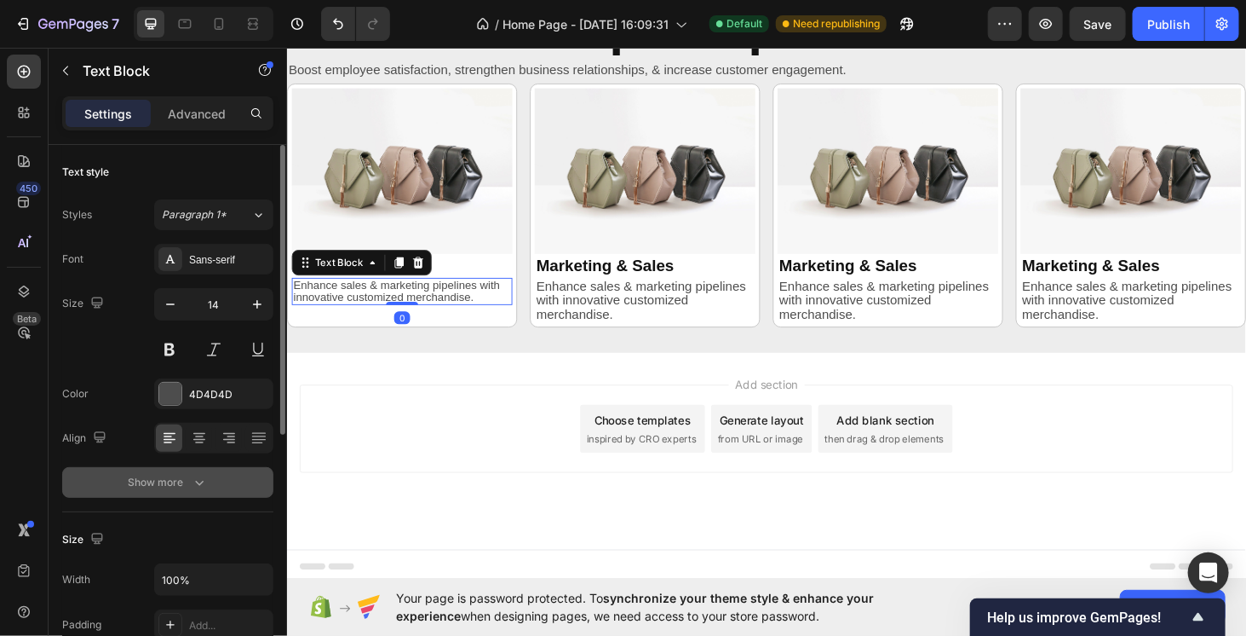
click at [165, 489] on button "Show more" at bounding box center [167, 482] width 211 height 31
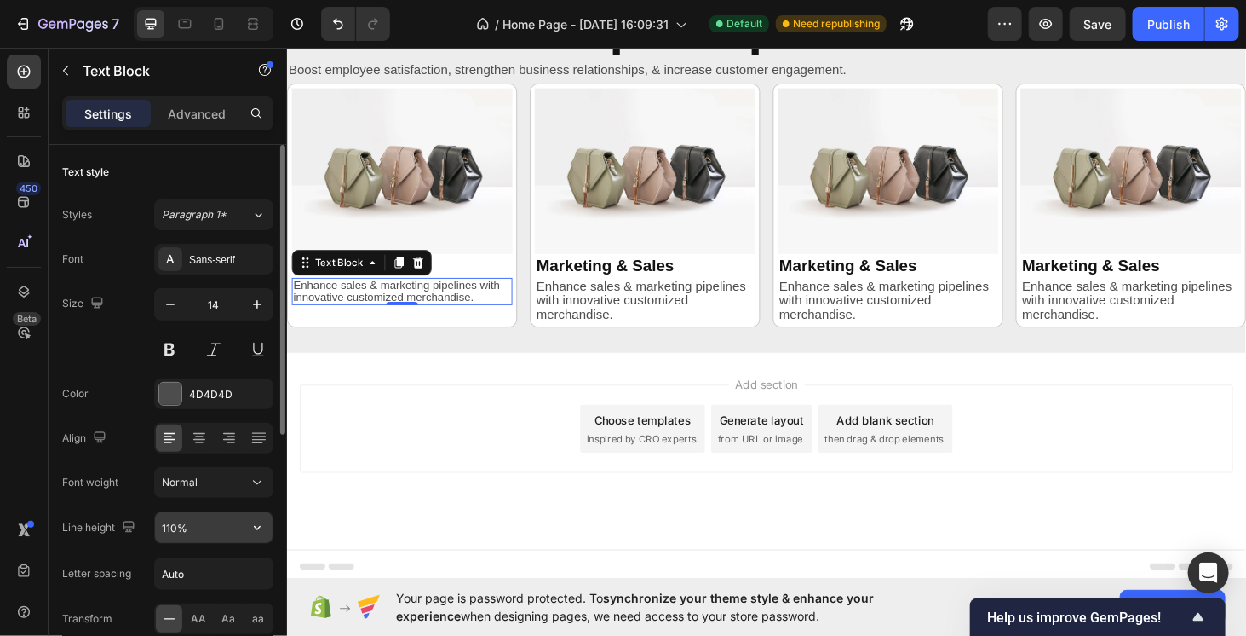
click at [201, 520] on input "110%" at bounding box center [214, 527] width 118 height 31
type input "130%"
click at [256, 291] on button "button" at bounding box center [257, 304] width 31 height 31
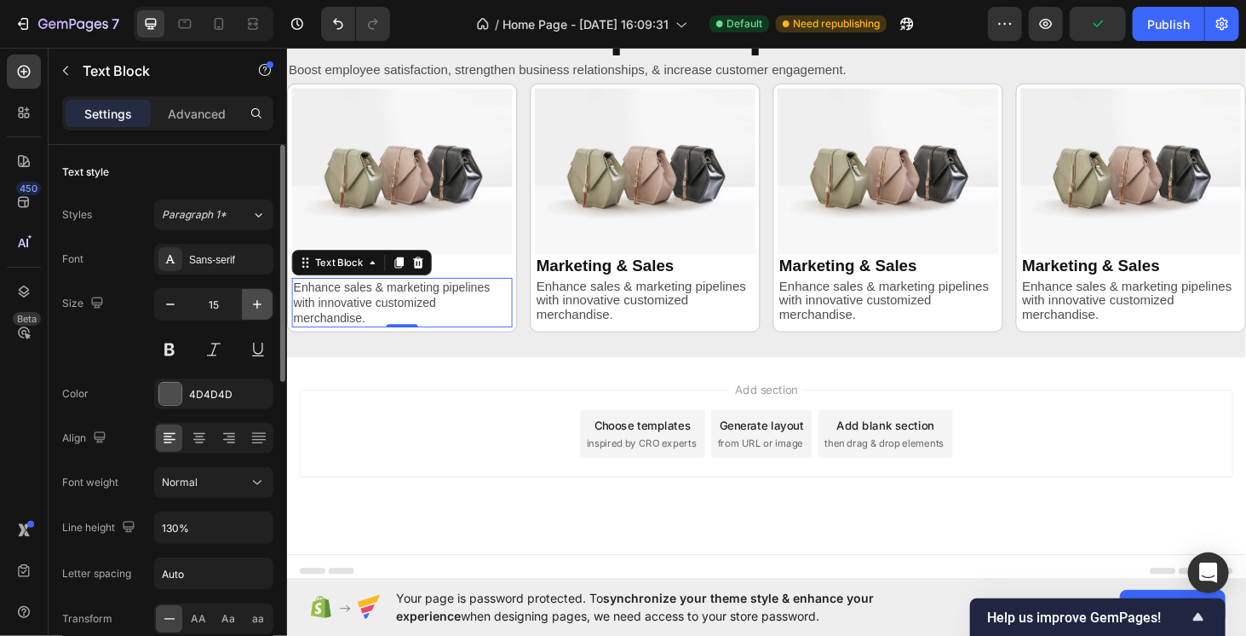
type input "16"
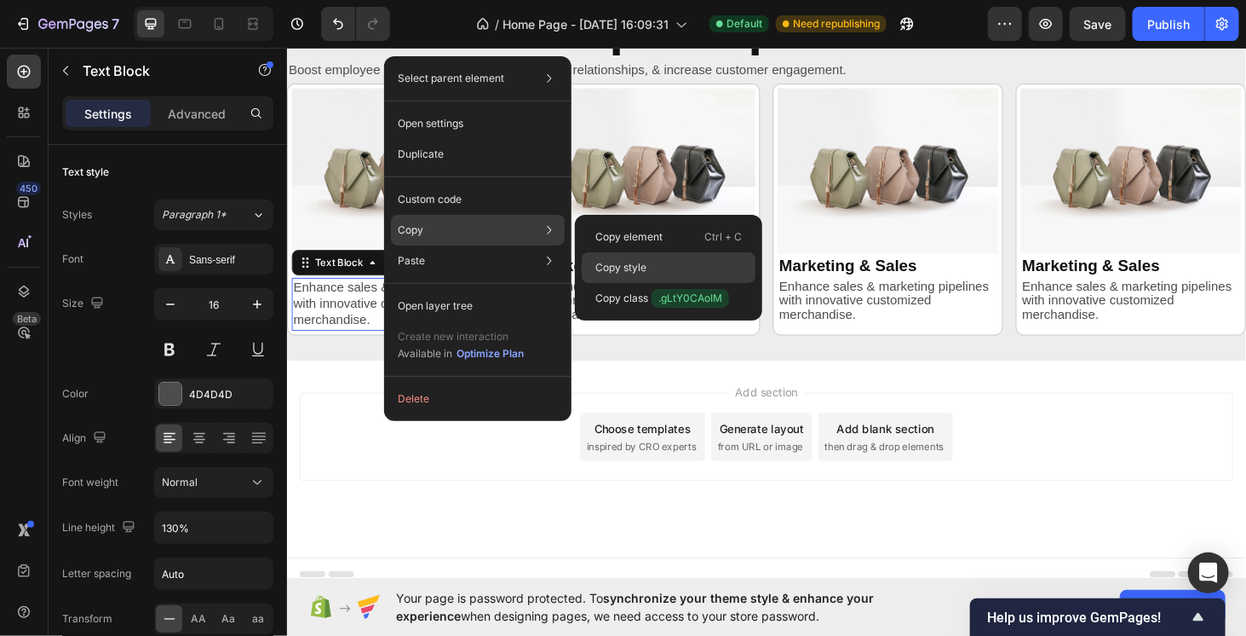
click at [633, 260] on p "Copy style" at bounding box center [620, 267] width 51 height 15
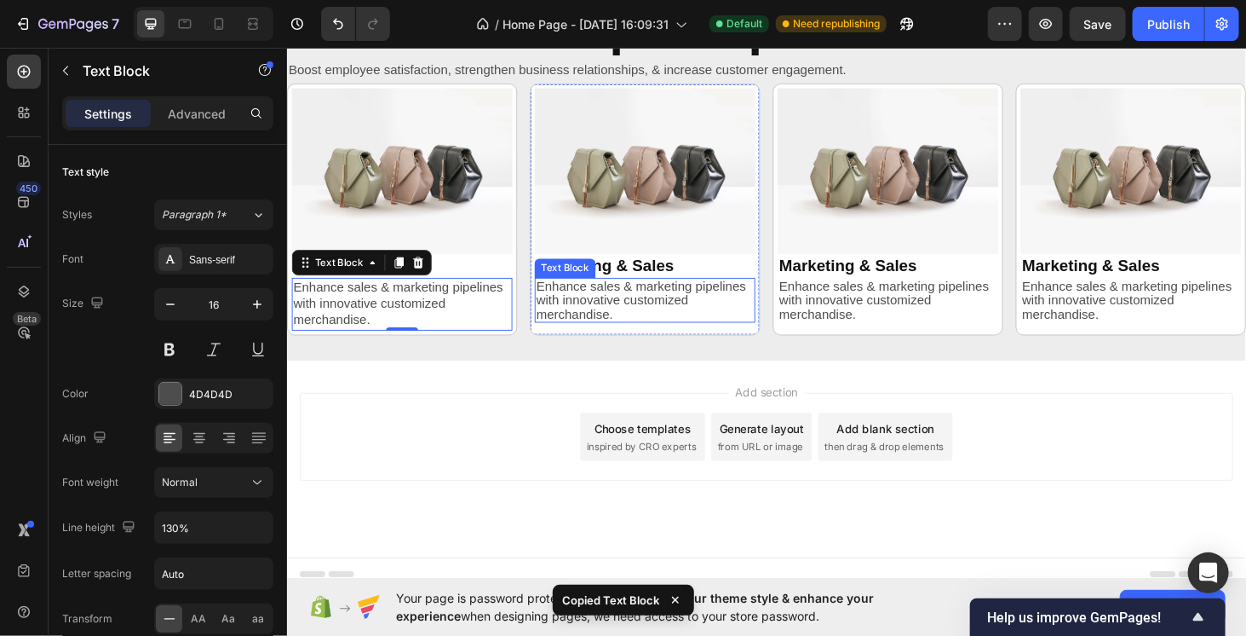
click at [656, 310] on p "Enhance sales & marketing pipelines with innovative customized merchandise." at bounding box center [668, 316] width 232 height 45
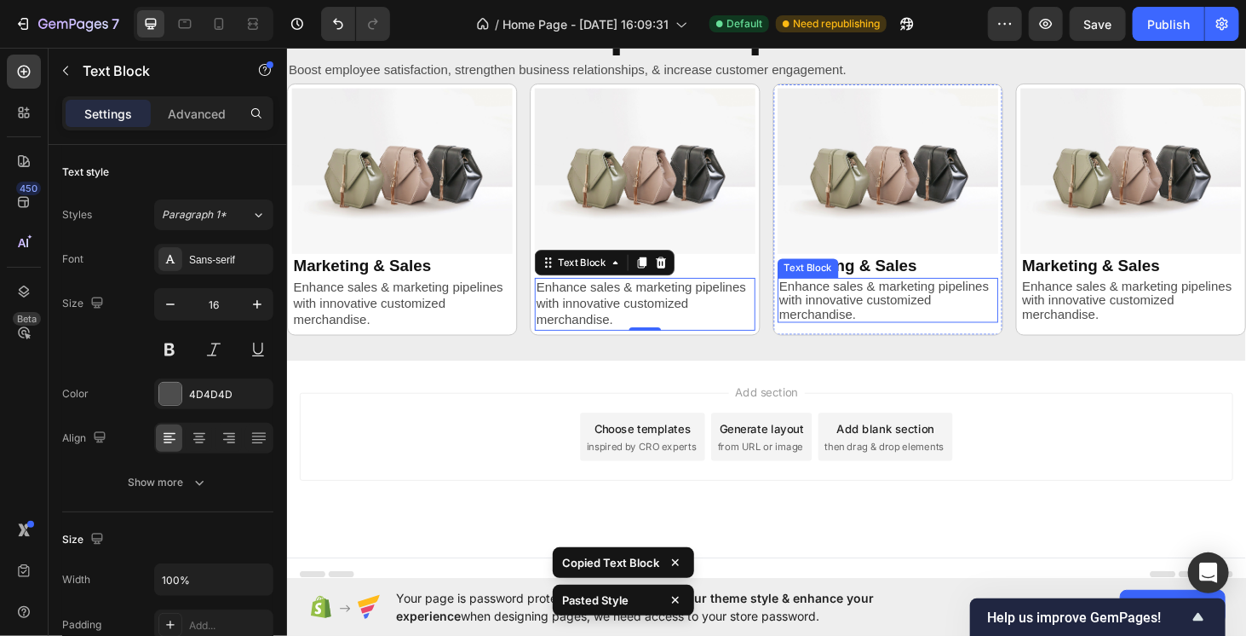
click at [858, 323] on p "Enhance sales & marketing pipelines with innovative customized merchandise." at bounding box center [927, 316] width 232 height 45
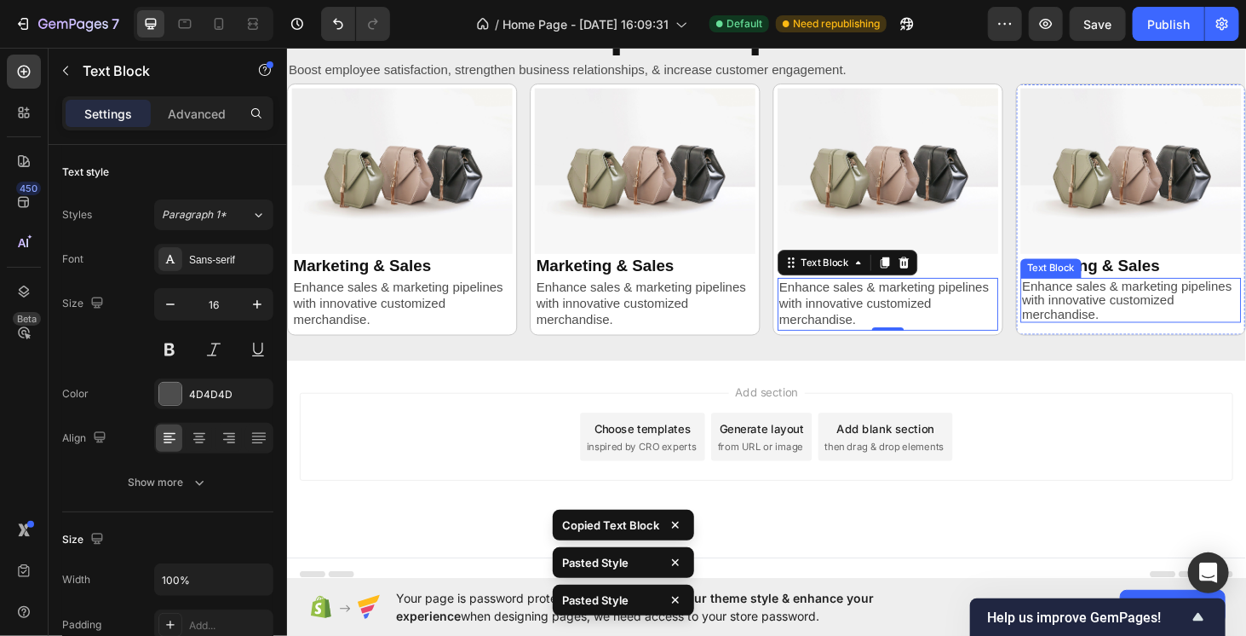
click at [1182, 312] on p "Enhance sales & marketing pipelines with innovative customized merchandise." at bounding box center [1186, 316] width 232 height 45
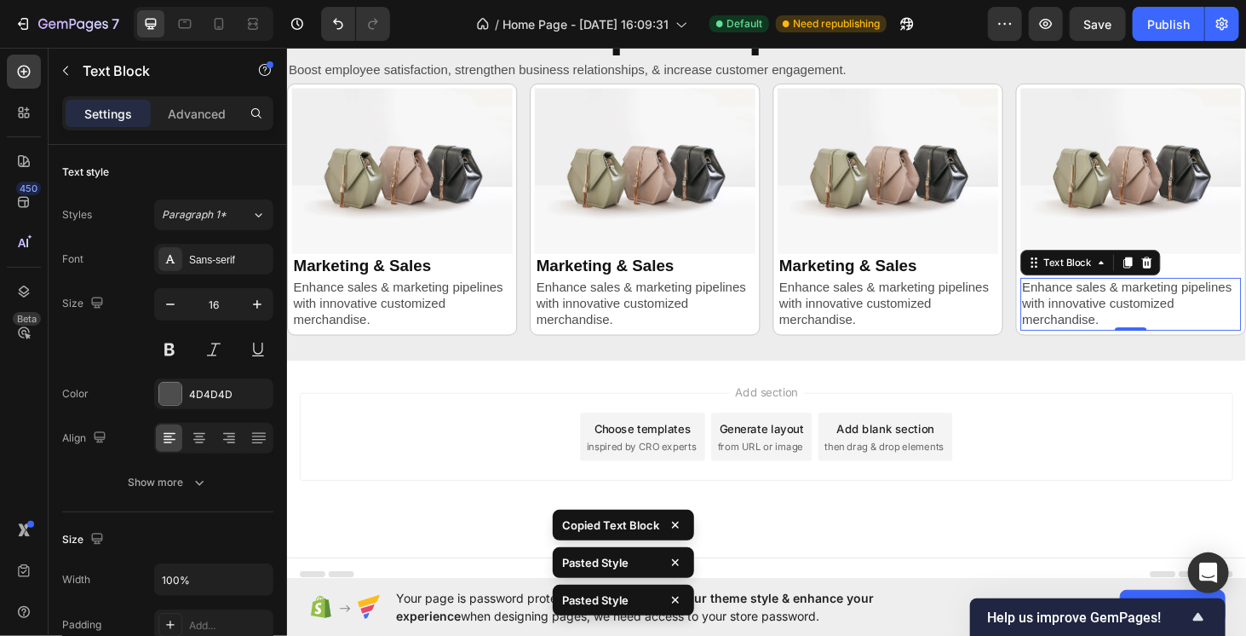
click at [471, 469] on div "Add section Choose templates inspired by CRO experts Generate layout from URL o…" at bounding box center [797, 462] width 995 height 94
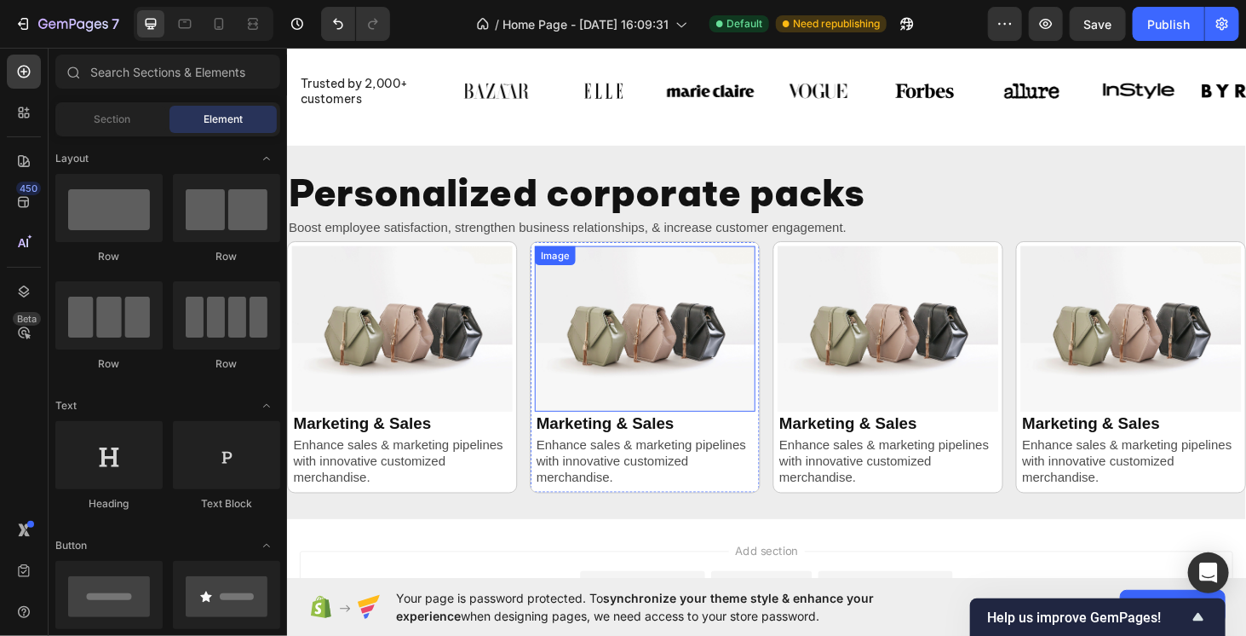
scroll to position [423, 0]
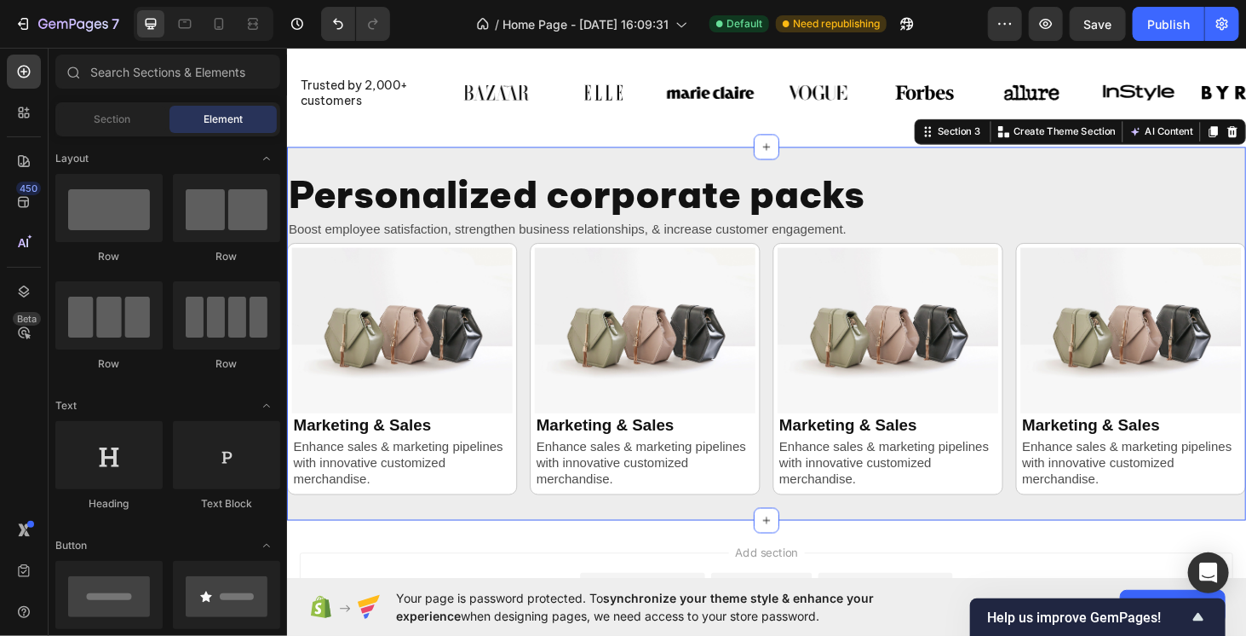
click at [768, 168] on div "Personalized corporate packs Heading Boost employee satisfaction, strengthen bu…" at bounding box center [797, 352] width 1022 height 398
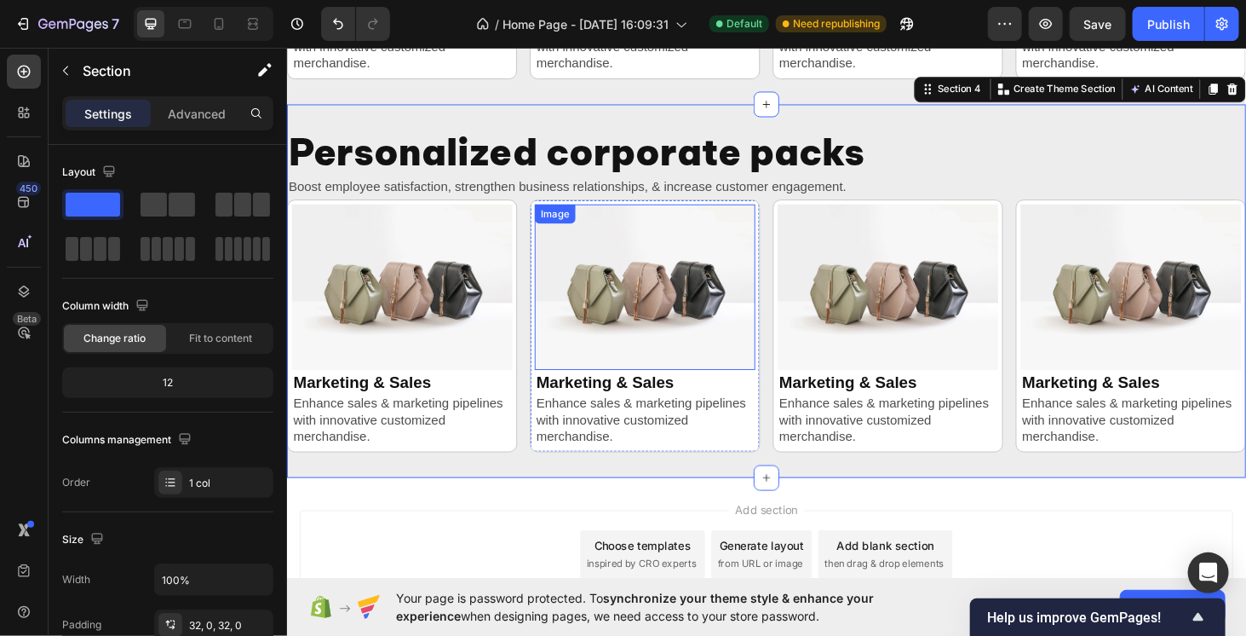
scroll to position [866, 0]
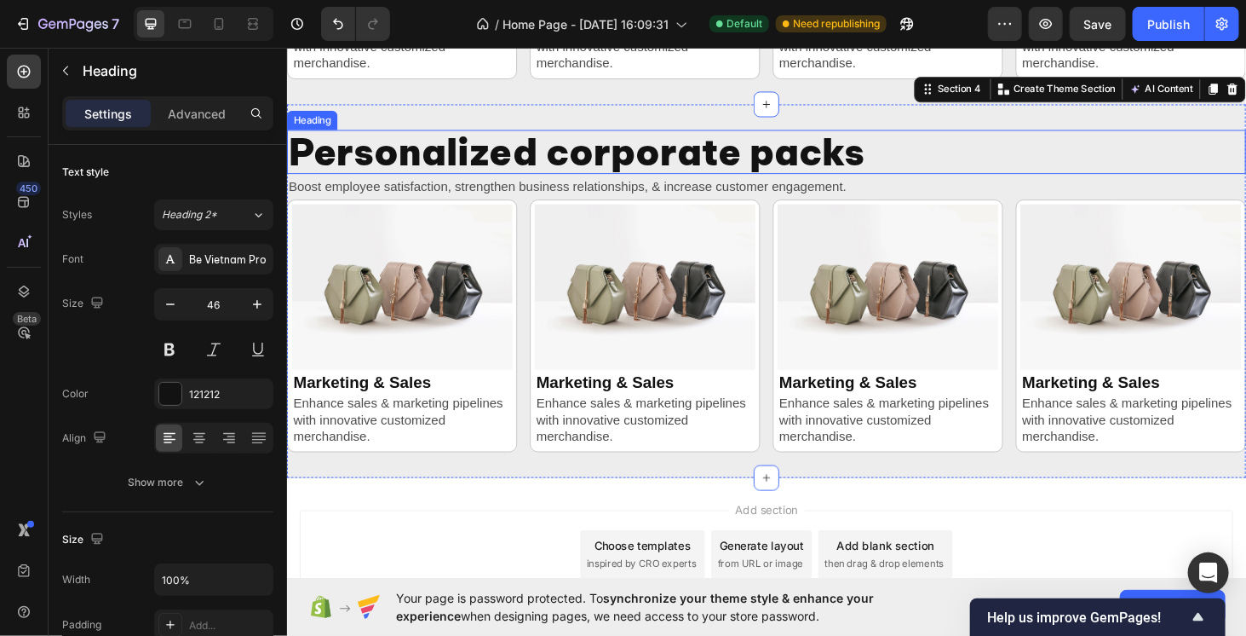
click at [571, 163] on h2 "Personalized corporate packs" at bounding box center [797, 158] width 1022 height 47
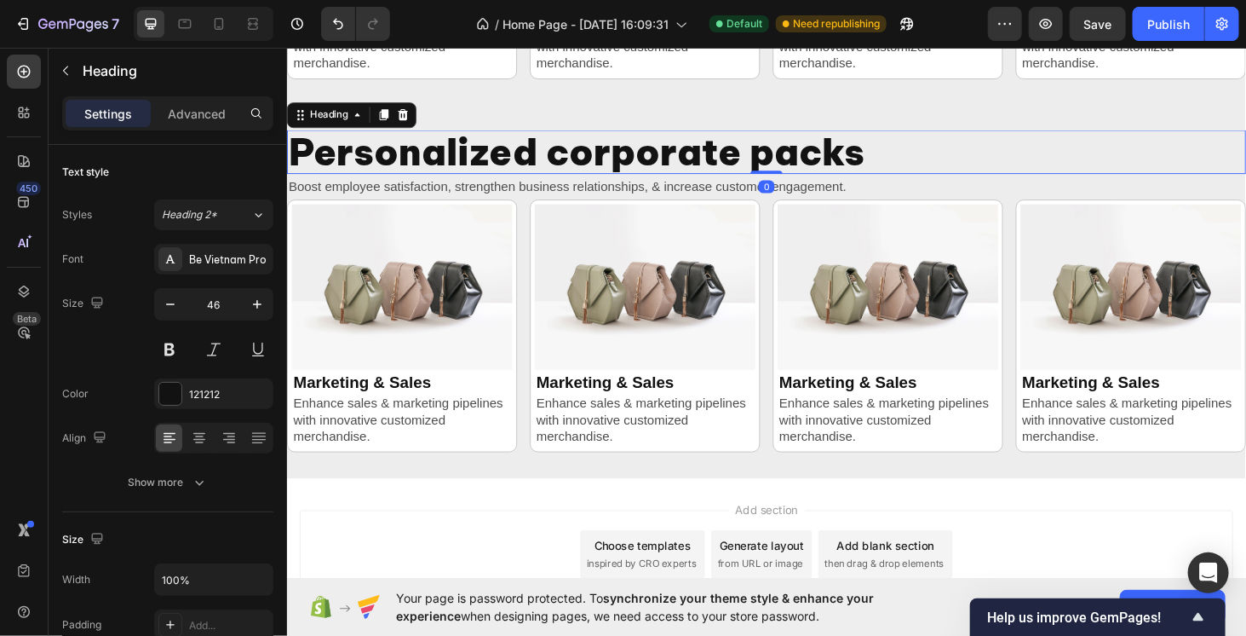
click at [571, 163] on h2 "Personalized corporate packs" at bounding box center [797, 158] width 1022 height 47
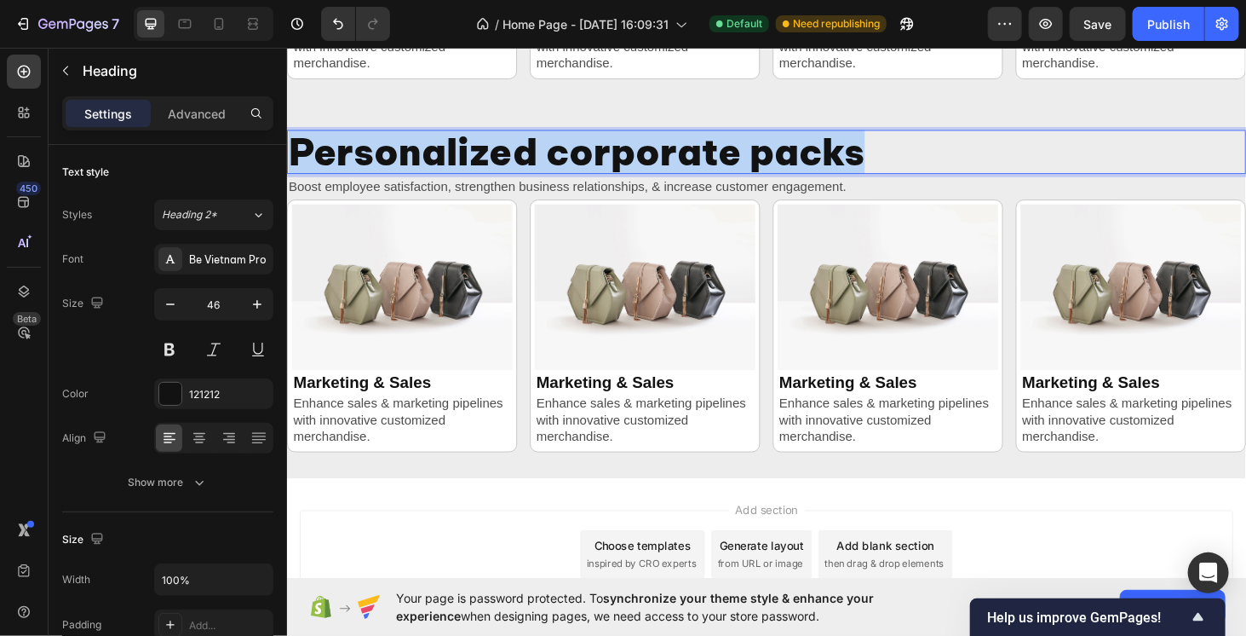
click at [571, 163] on p "Personalized corporate packs" at bounding box center [797, 158] width 1019 height 43
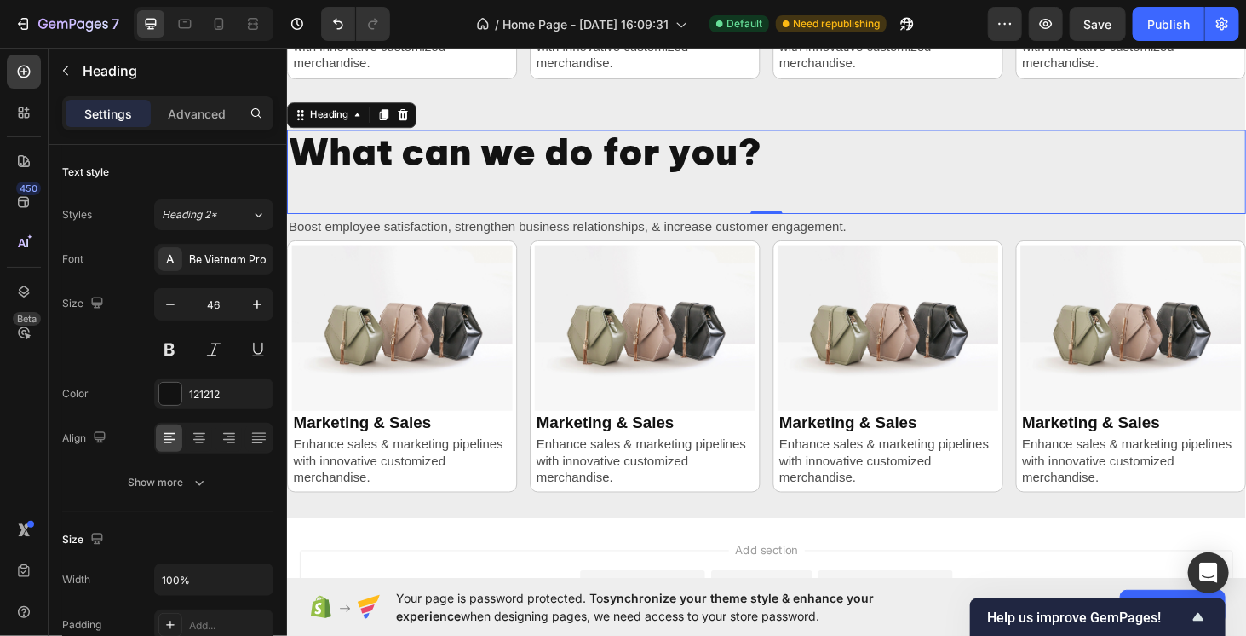
click at [815, 185] on p "What can we do for you?" at bounding box center [797, 180] width 1019 height 86
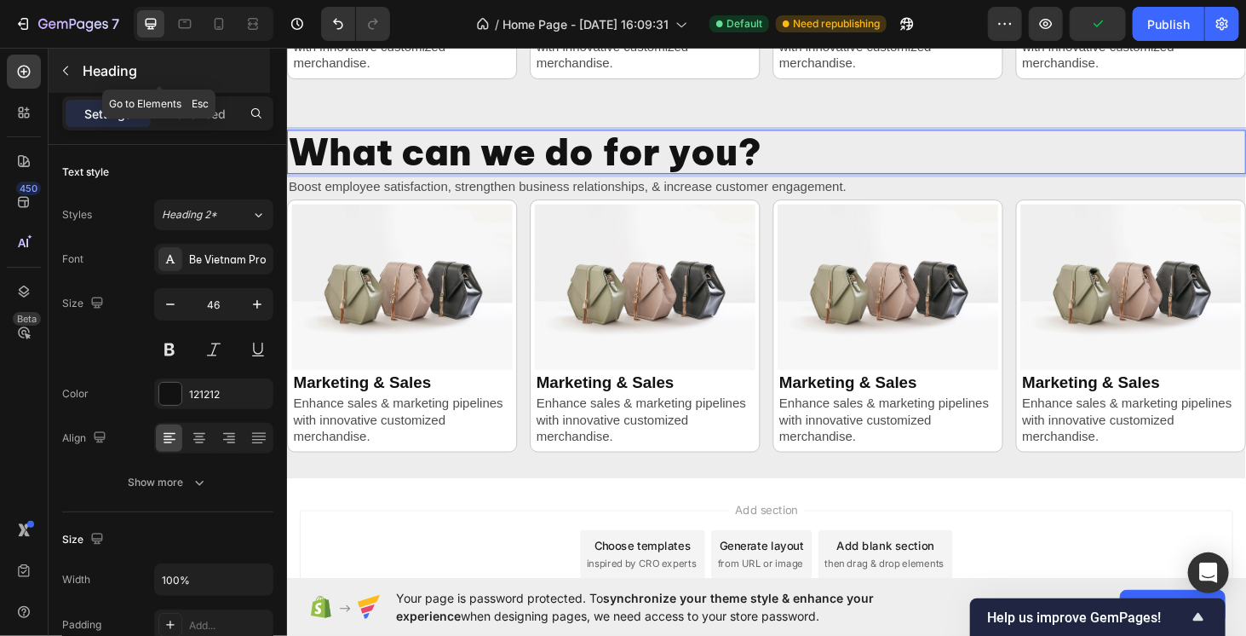
click at [56, 71] on button "button" at bounding box center [65, 70] width 27 height 27
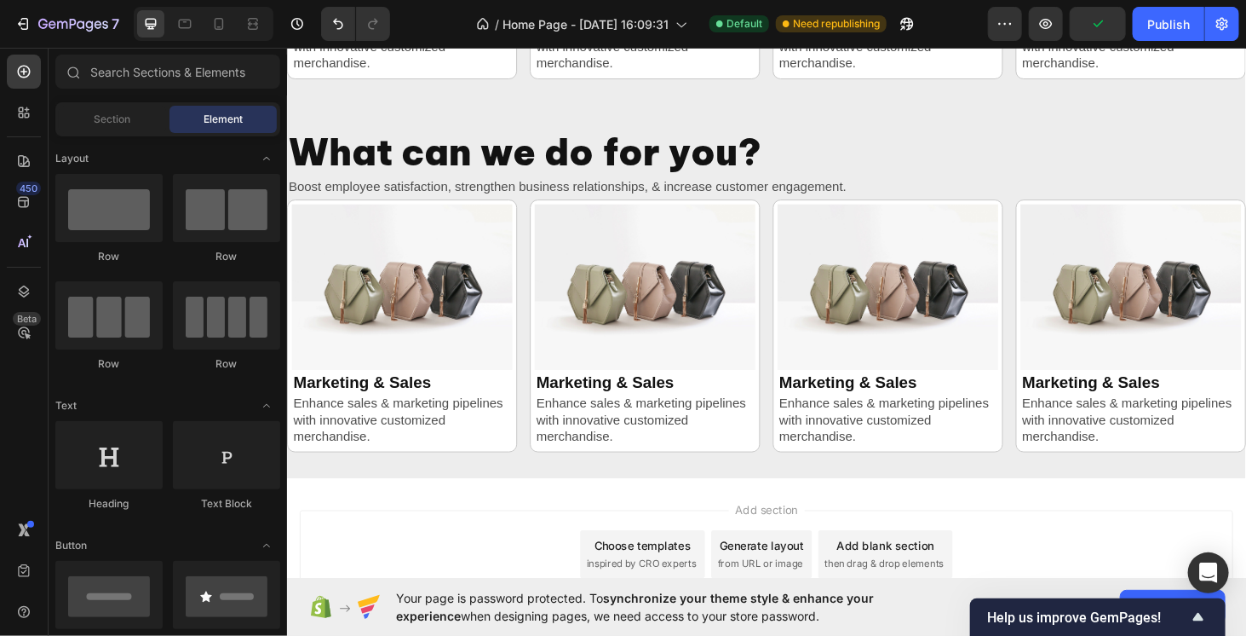
scroll to position [170, 0]
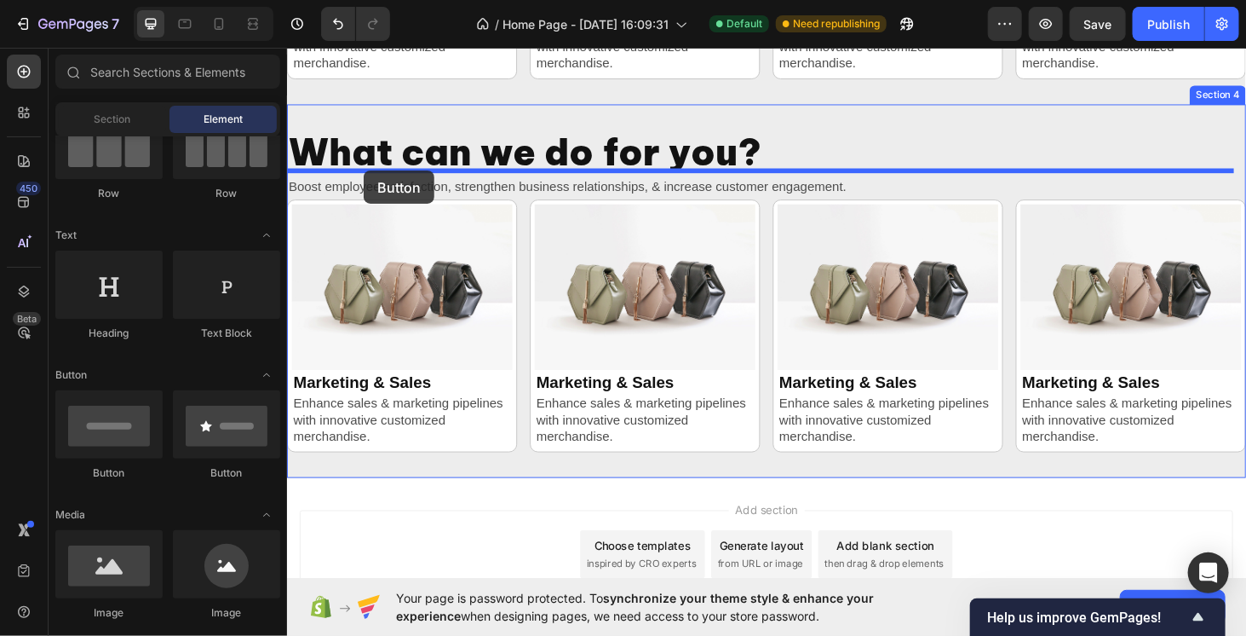
drag, startPoint x: 426, startPoint y: 471, endPoint x: 368, endPoint y: 178, distance: 298.7
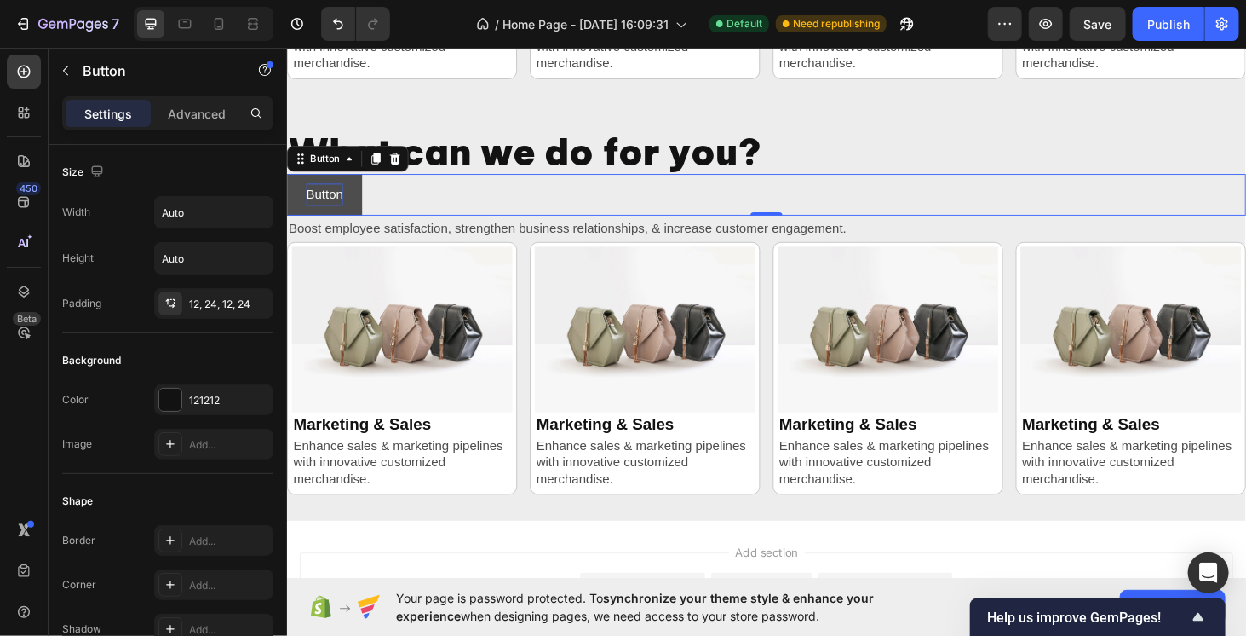
click at [309, 203] on p "Button" at bounding box center [326, 205] width 39 height 25
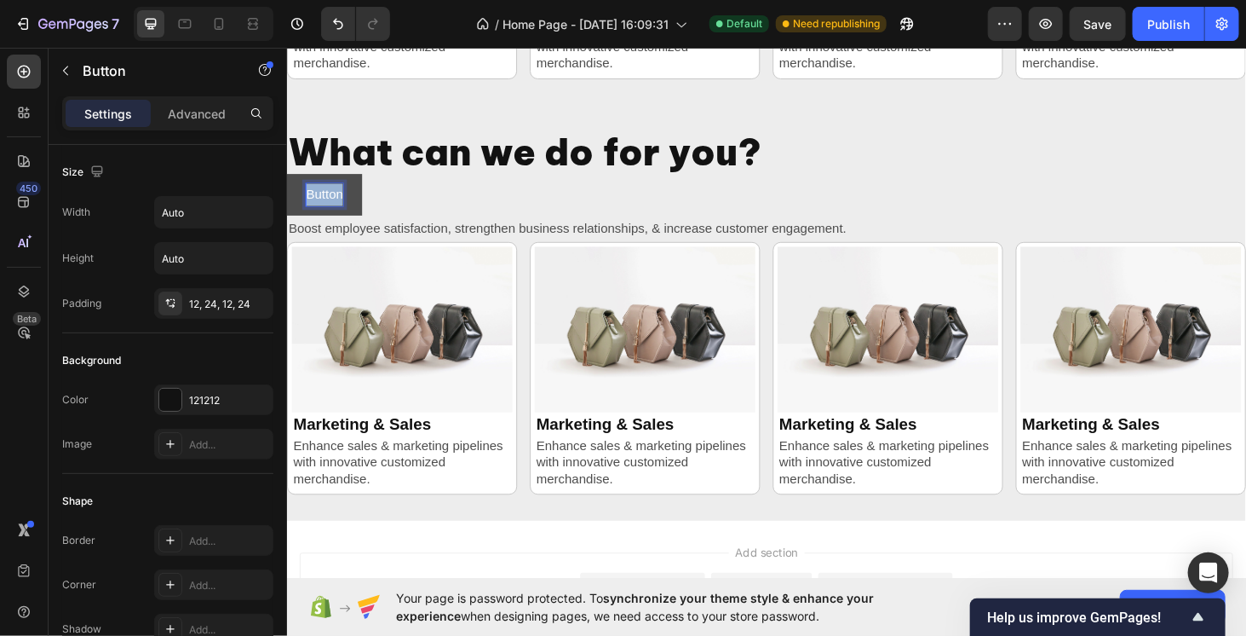
click at [309, 203] on p "Button" at bounding box center [326, 205] width 39 height 25
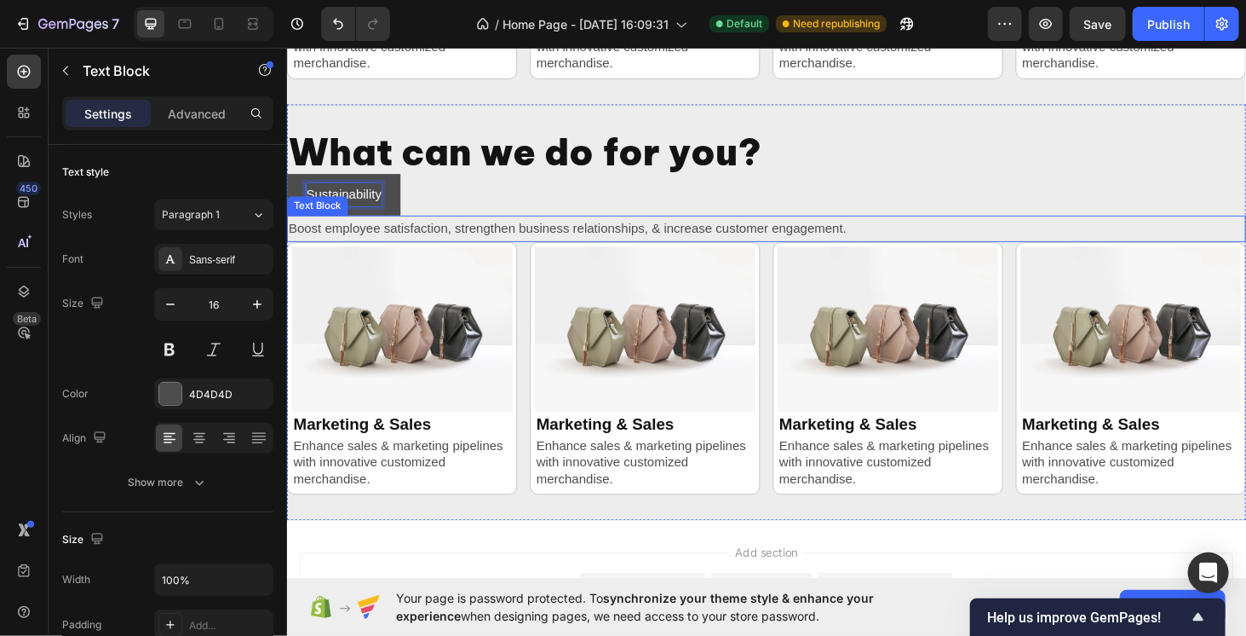
click at [457, 228] on p "Boost employee satisfaction, strengthen business relationships, & increase cust…" at bounding box center [797, 240] width 1019 height 25
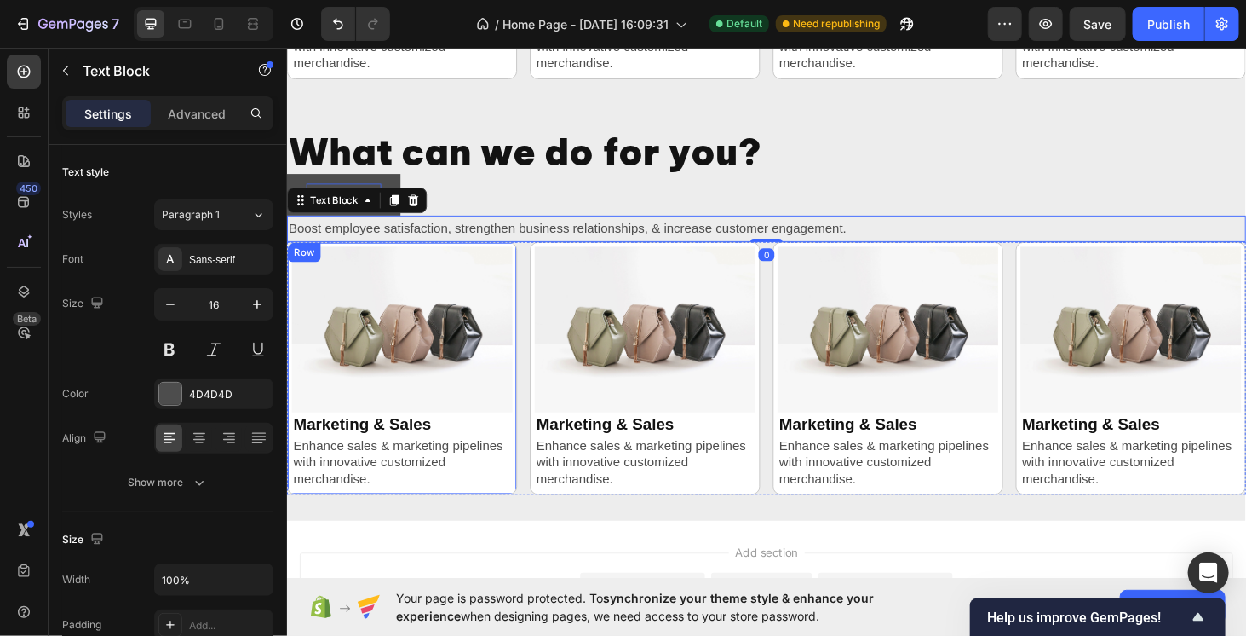
click at [431, 255] on div "Image Marketing & Sales Heading Enhance sales & marketing pipelines with innova…" at bounding box center [408, 389] width 245 height 268
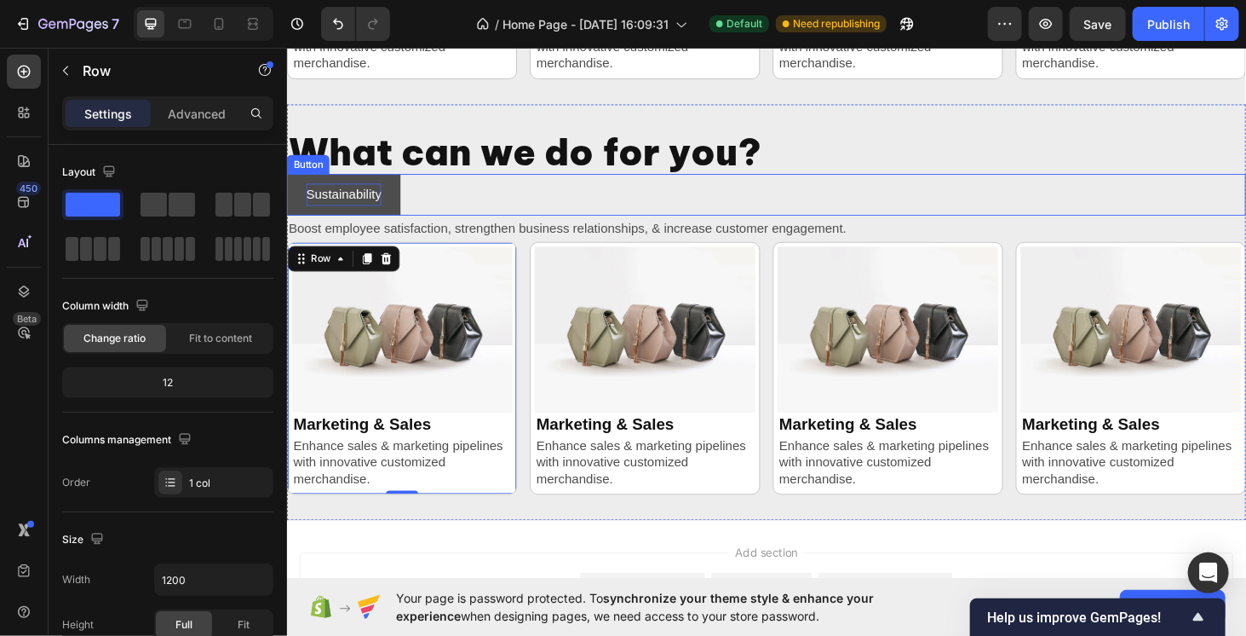
click at [400, 213] on button "Sustainability" at bounding box center [346, 204] width 121 height 45
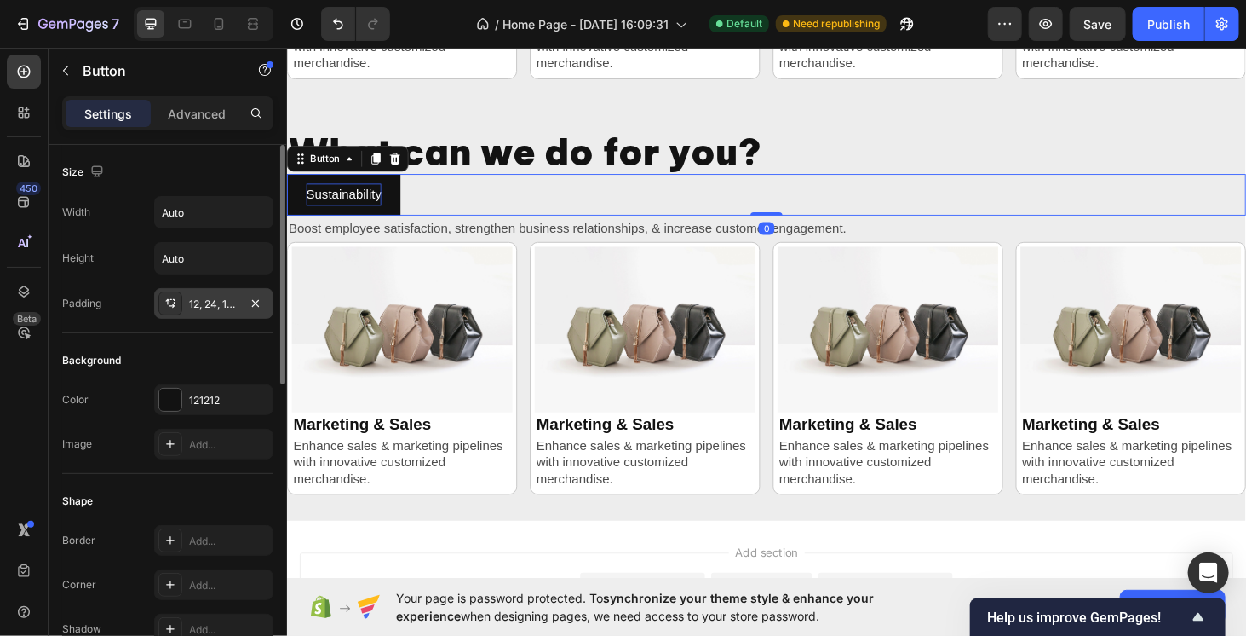
click at [219, 302] on div "12, 24, 12, 24" at bounding box center [213, 303] width 49 height 15
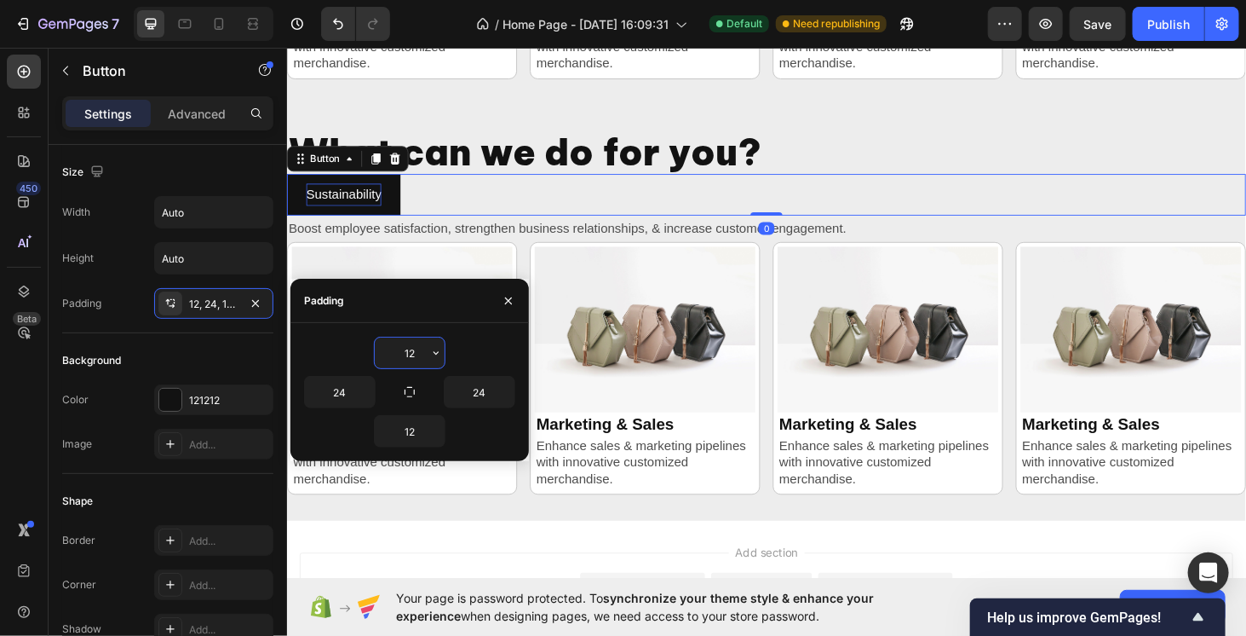
click at [410, 338] on input "12" at bounding box center [410, 352] width 70 height 31
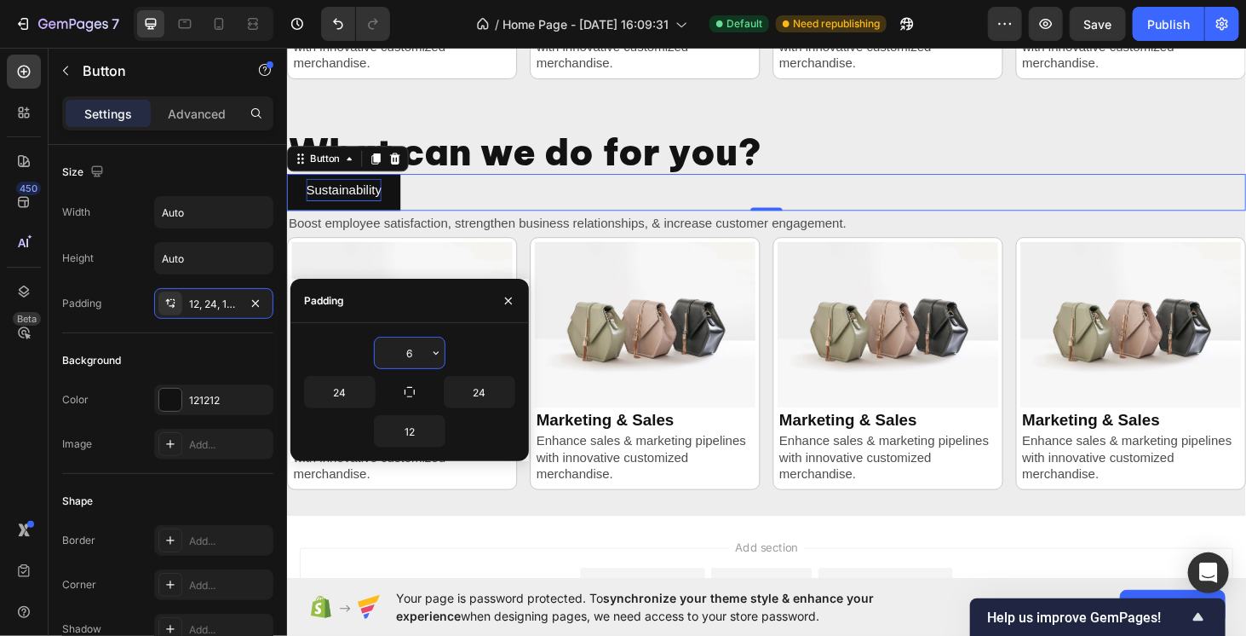
type input "6"
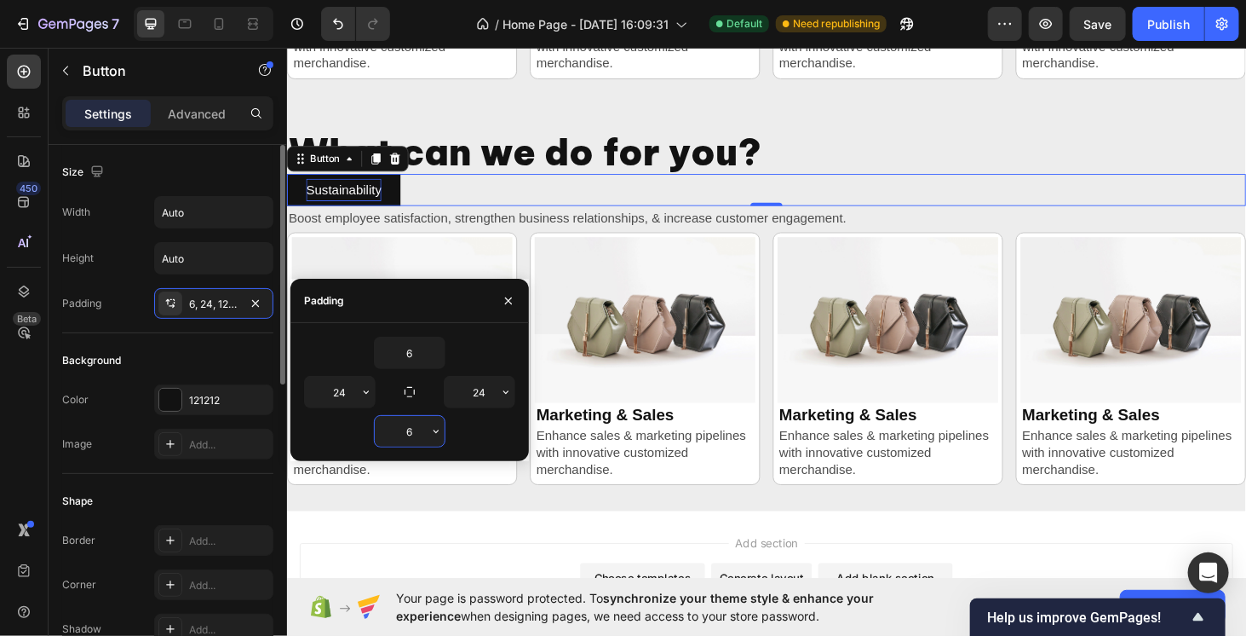
scroll to position [85, 0]
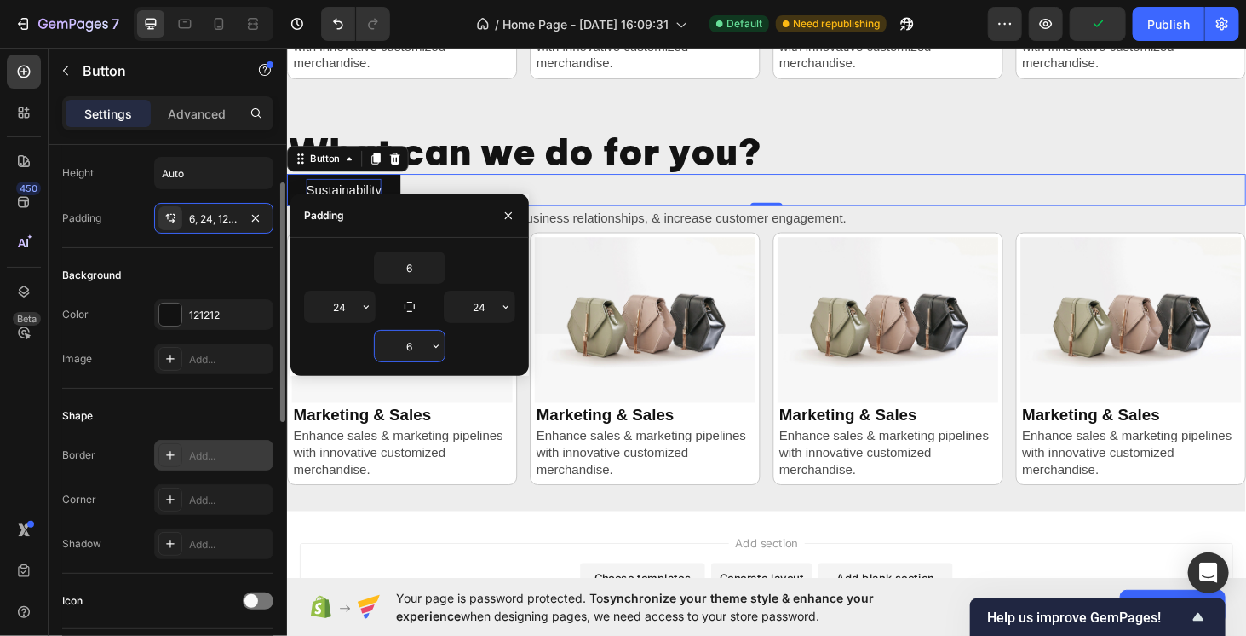
click at [214, 448] on div "Add..." at bounding box center [229, 455] width 80 height 15
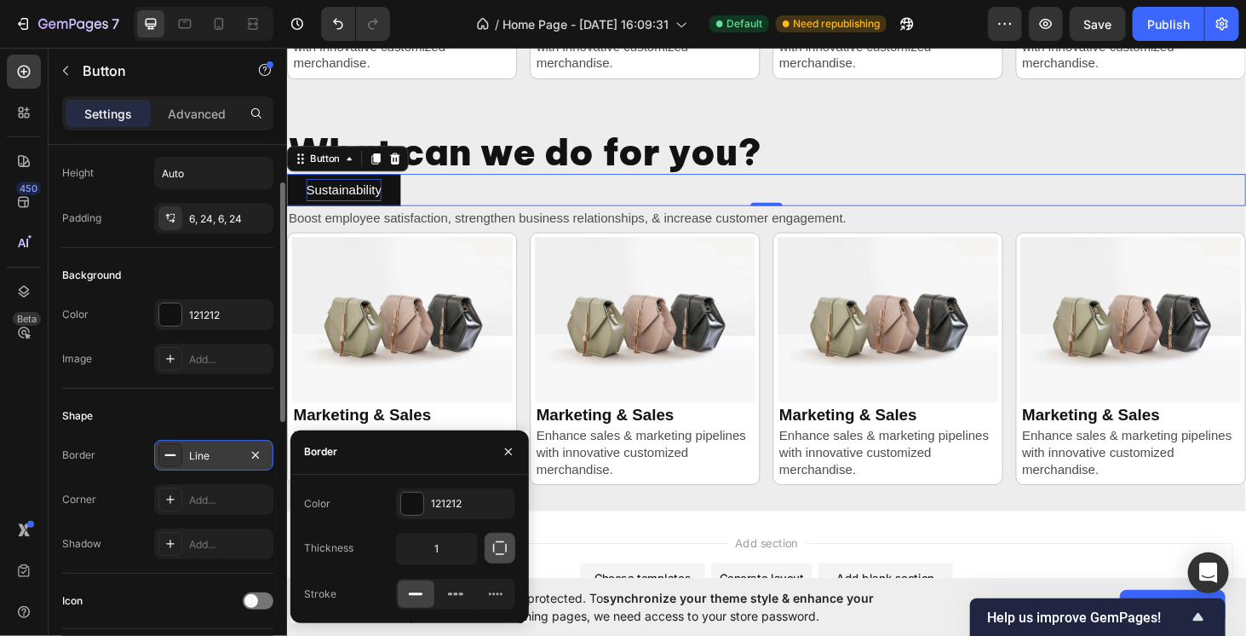
click at [489, 548] on button "button" at bounding box center [500, 547] width 31 height 31
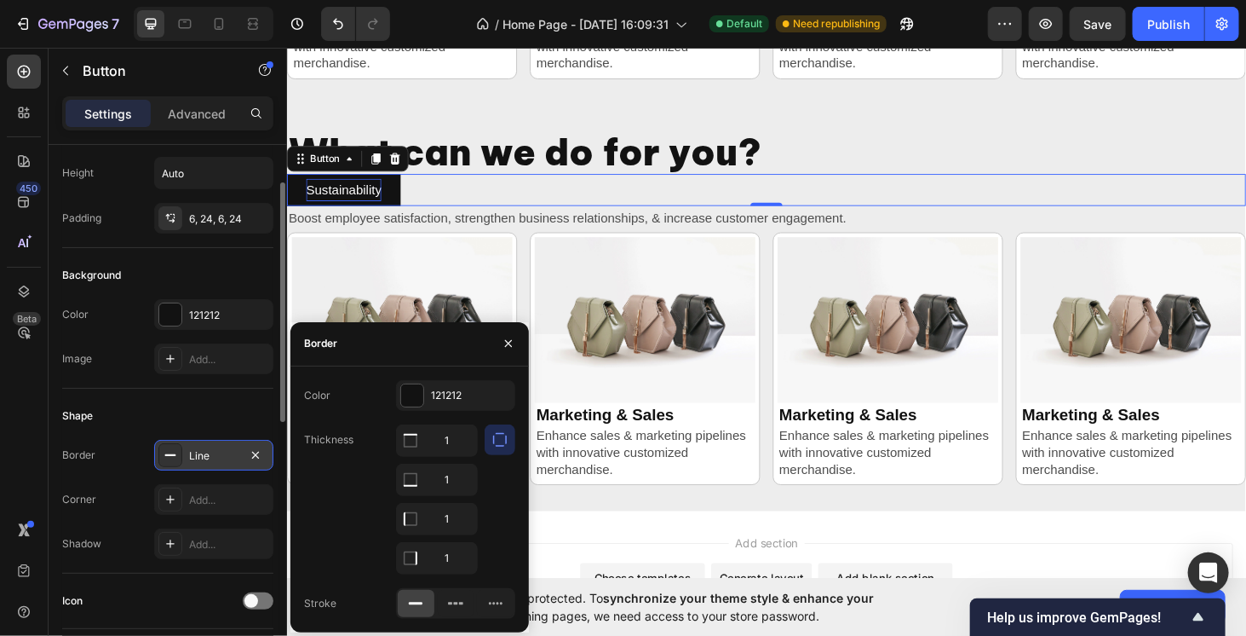
click at [492, 439] on icon "button" at bounding box center [500, 439] width 17 height 17
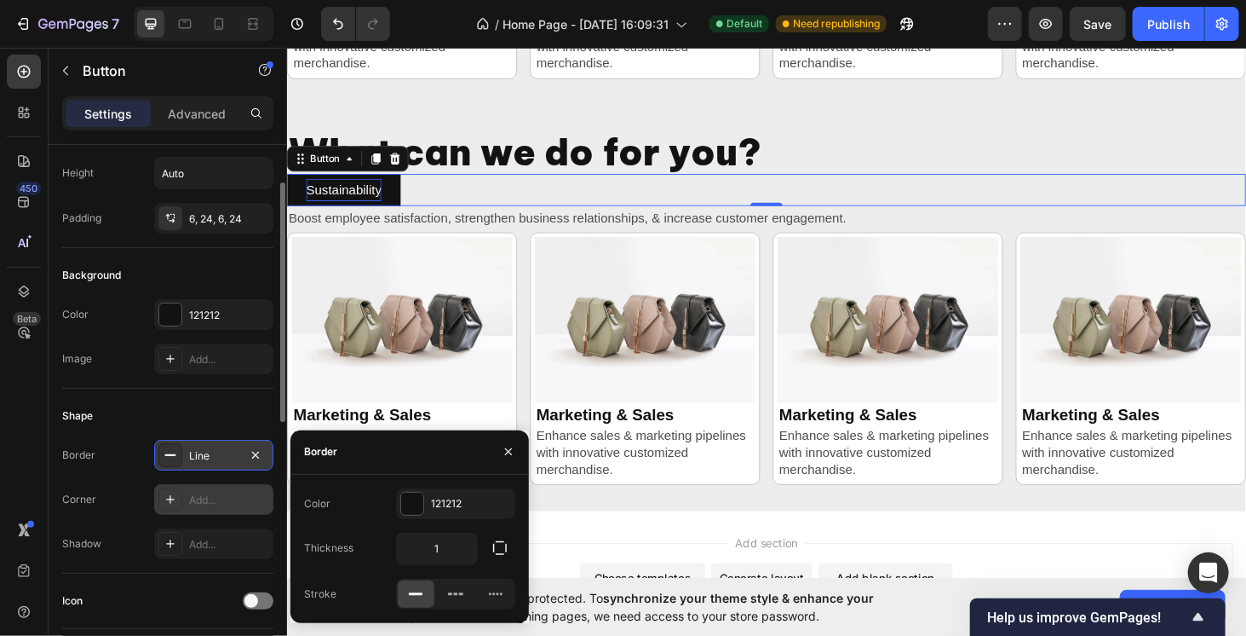
click at [181, 503] on div at bounding box center [170, 499] width 24 height 24
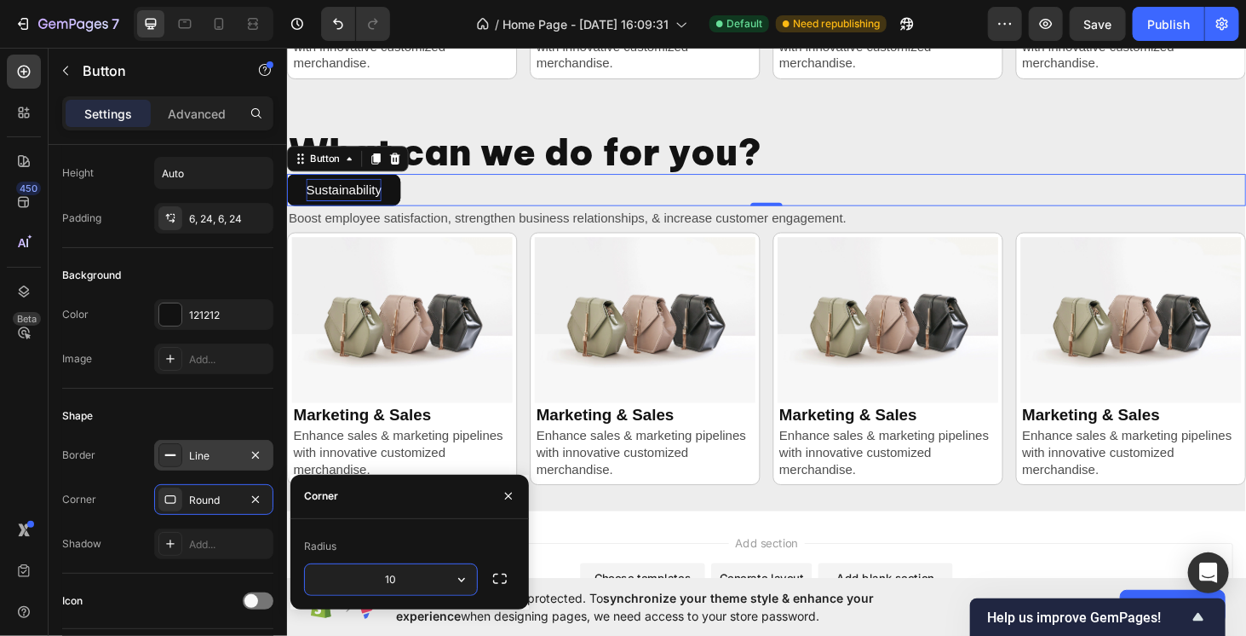
type input "10"
click at [127, 505] on div "Corner 10, 10, 10, 10" at bounding box center [167, 499] width 211 height 31
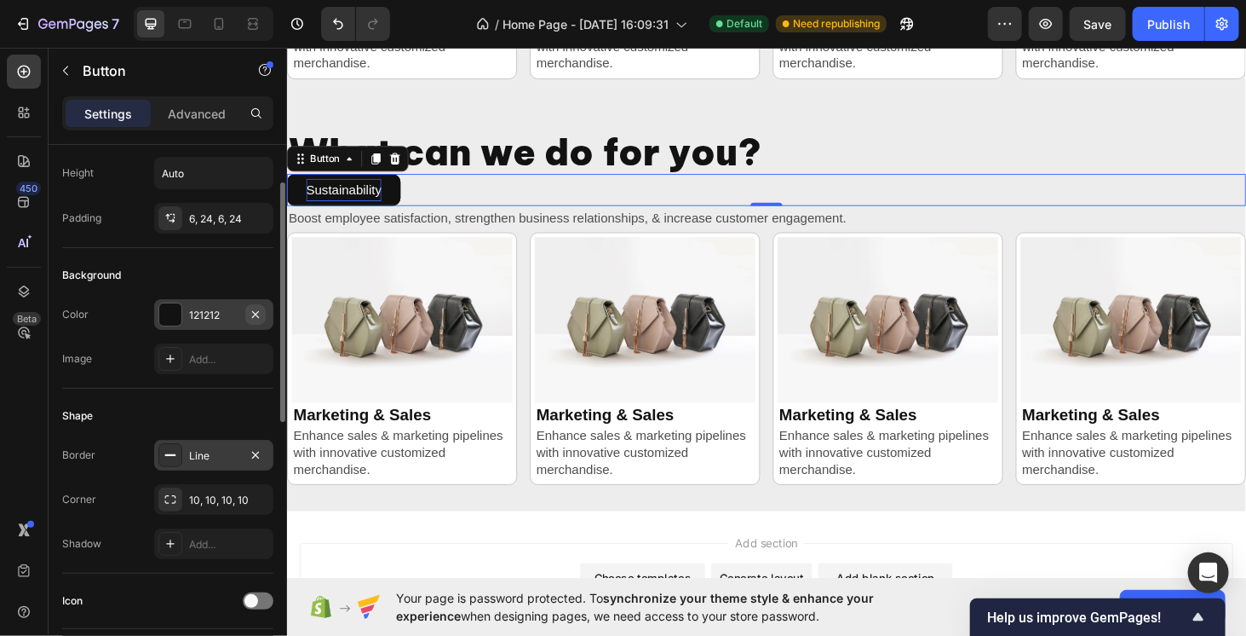
click at [252, 309] on icon "button" at bounding box center [256, 315] width 14 height 14
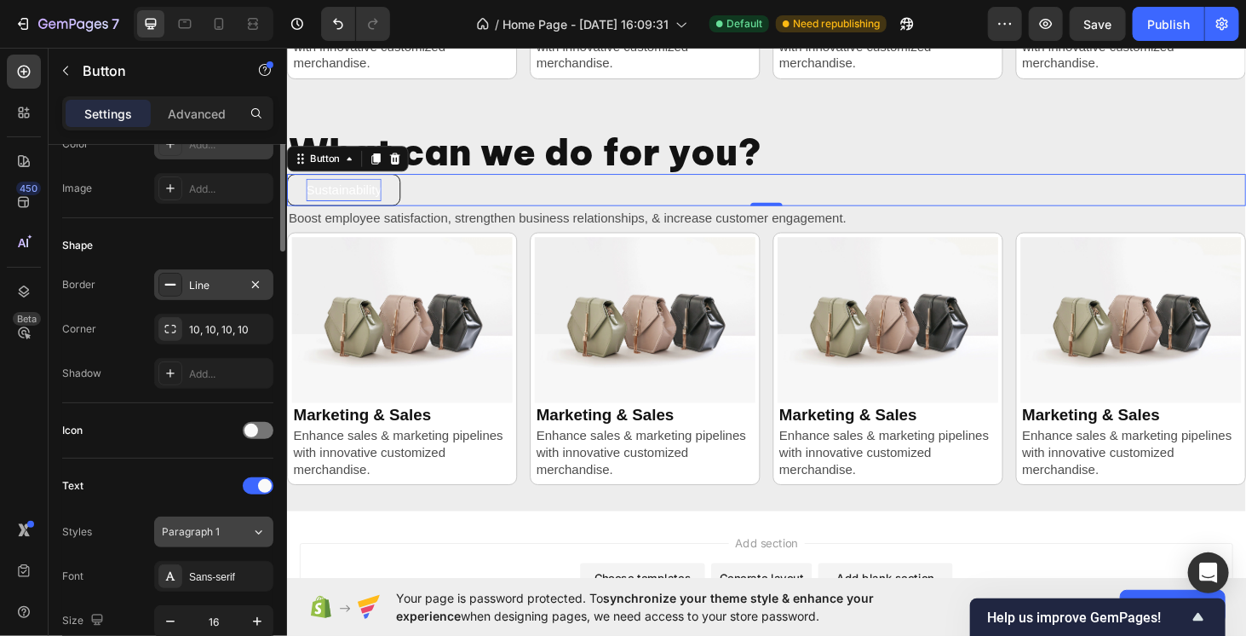
scroll to position [426, 0]
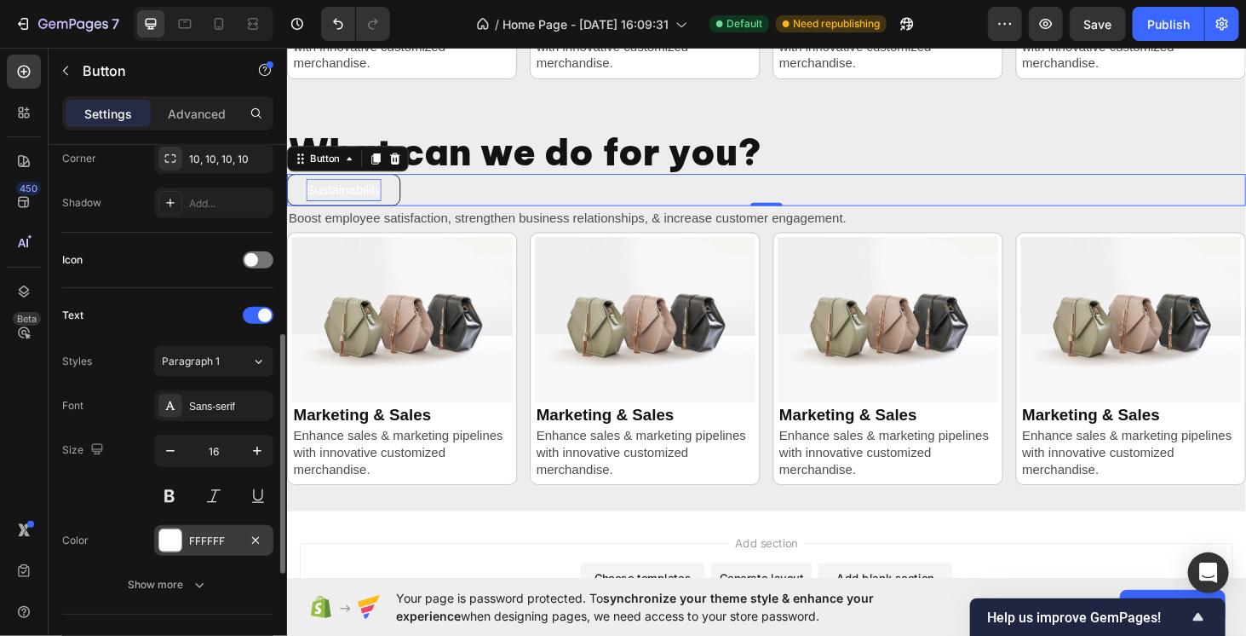
click at [171, 542] on div at bounding box center [170, 540] width 22 height 22
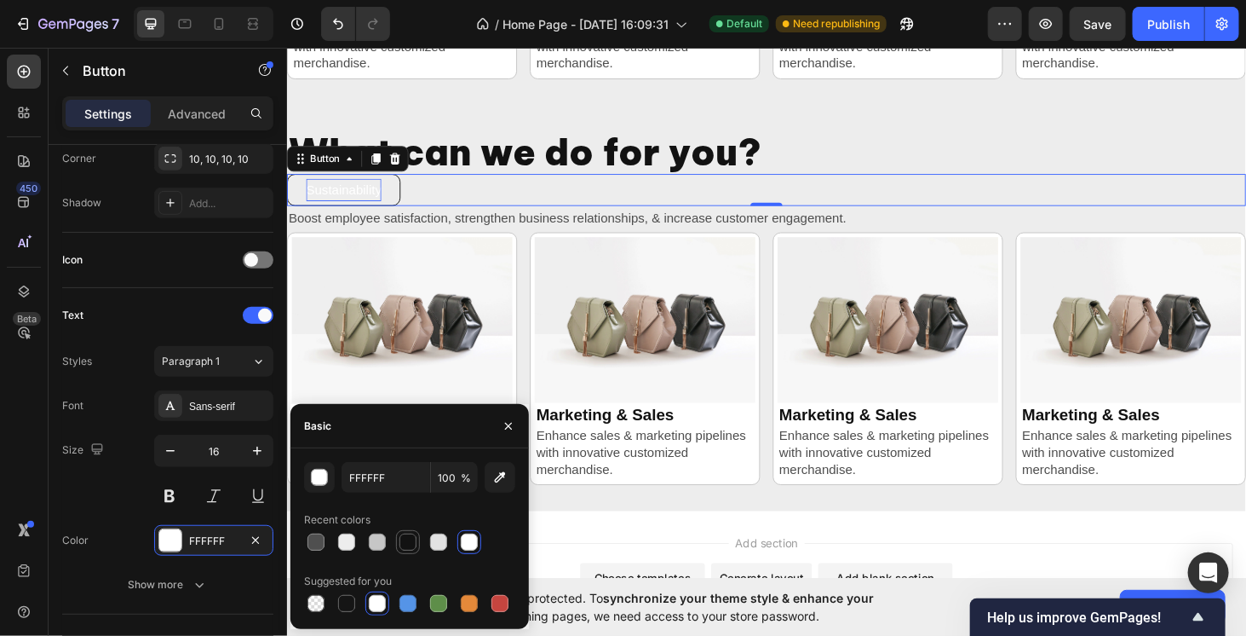
click at [413, 538] on div at bounding box center [408, 541] width 17 height 17
type input "121212"
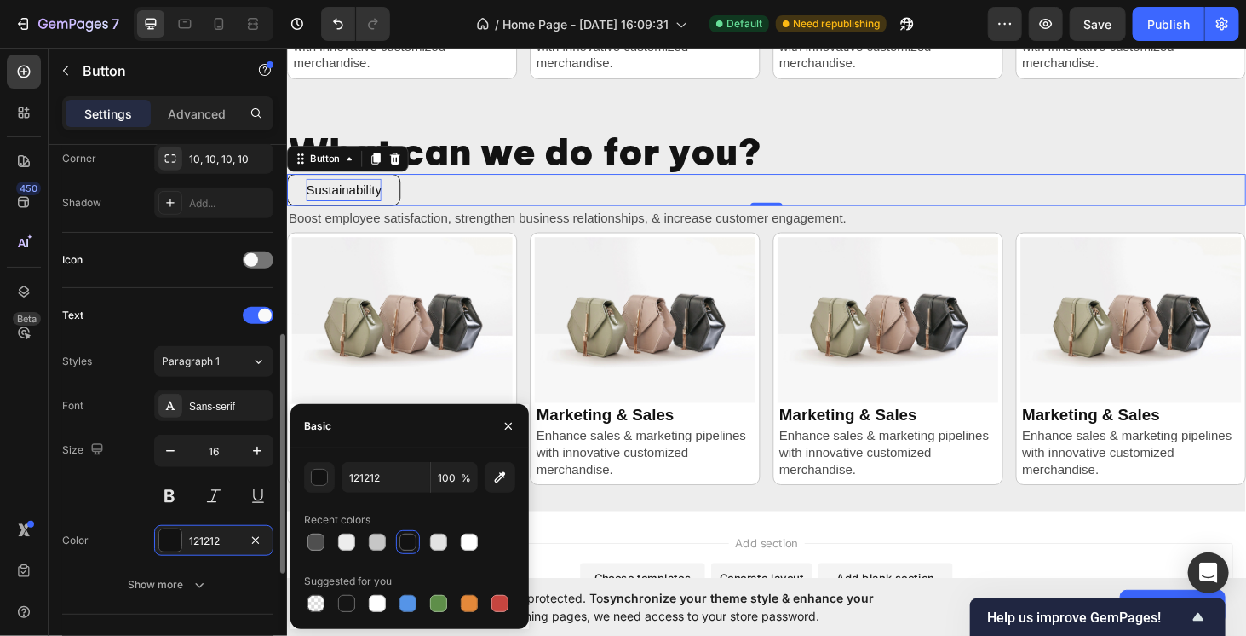
click at [106, 525] on div "Color 121212" at bounding box center [167, 540] width 211 height 31
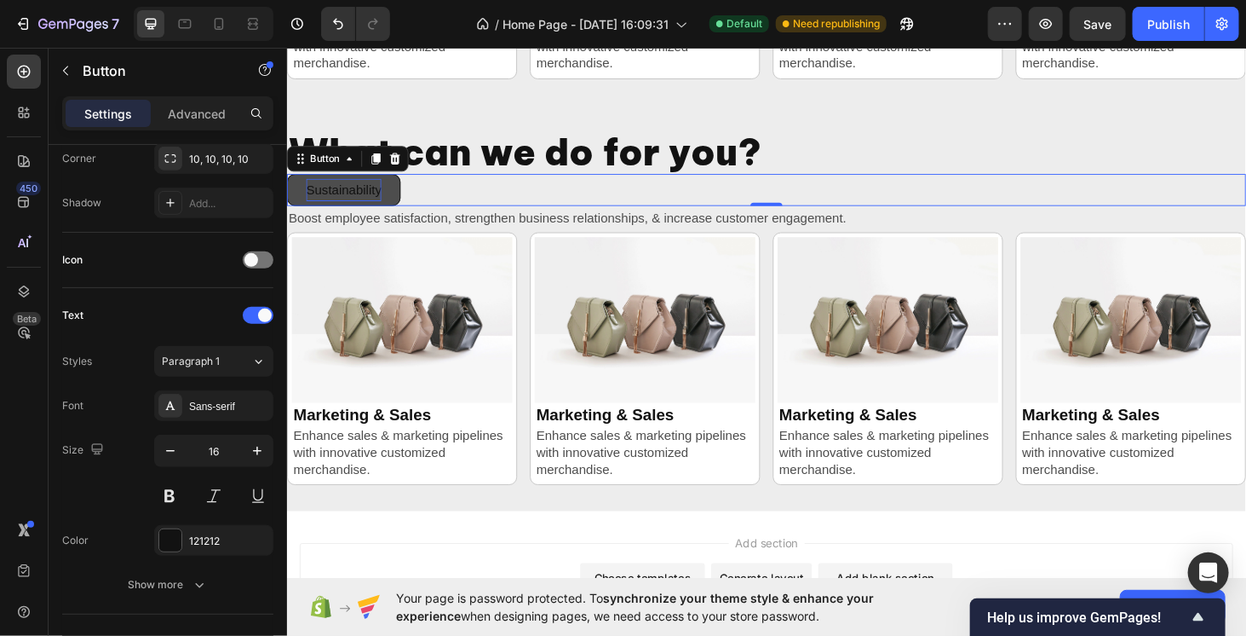
click at [407, 197] on button "Sustainability" at bounding box center [346, 199] width 121 height 35
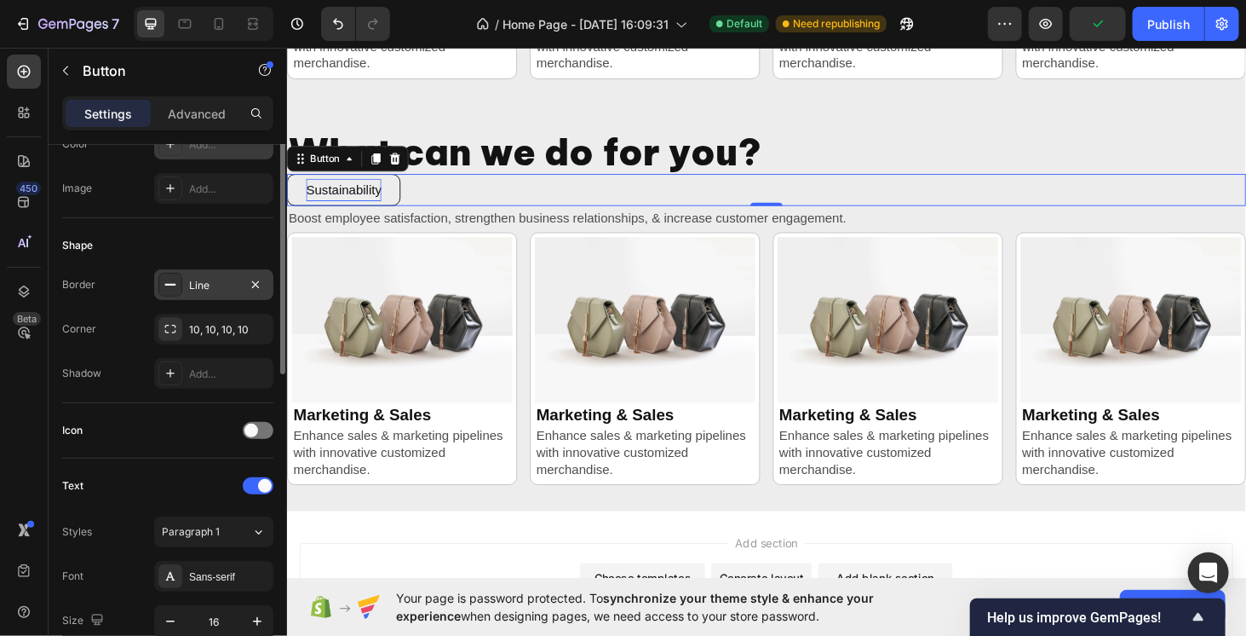
scroll to position [170, 0]
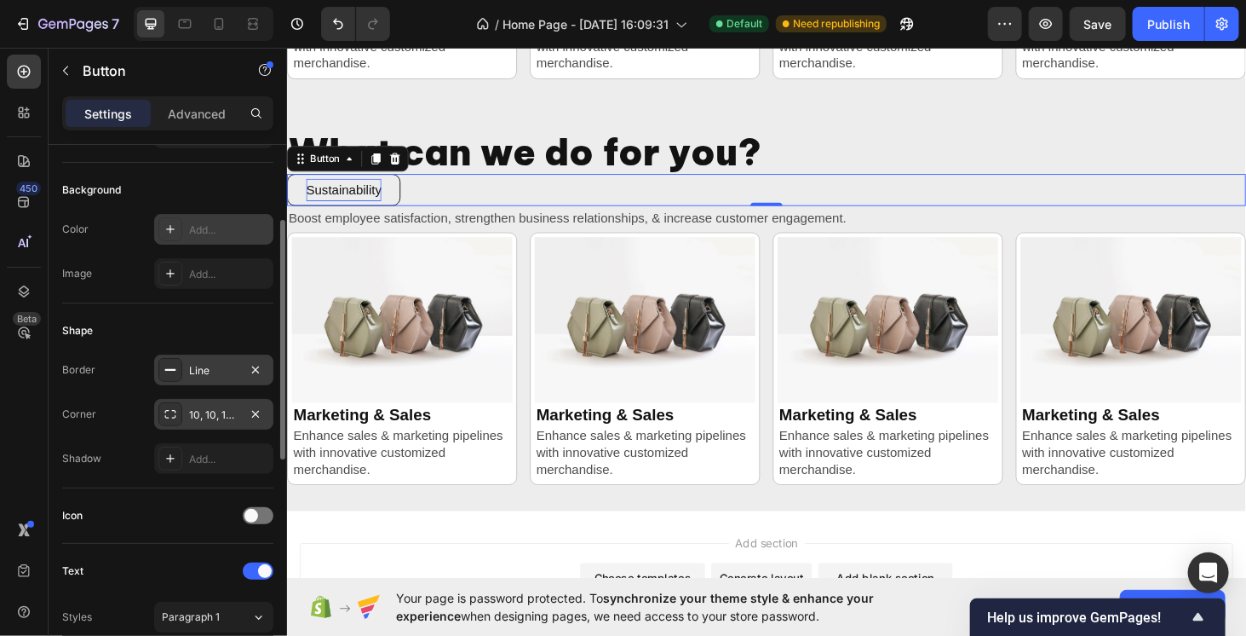
click at [209, 421] on div "10, 10, 10, 10" at bounding box center [213, 414] width 119 height 31
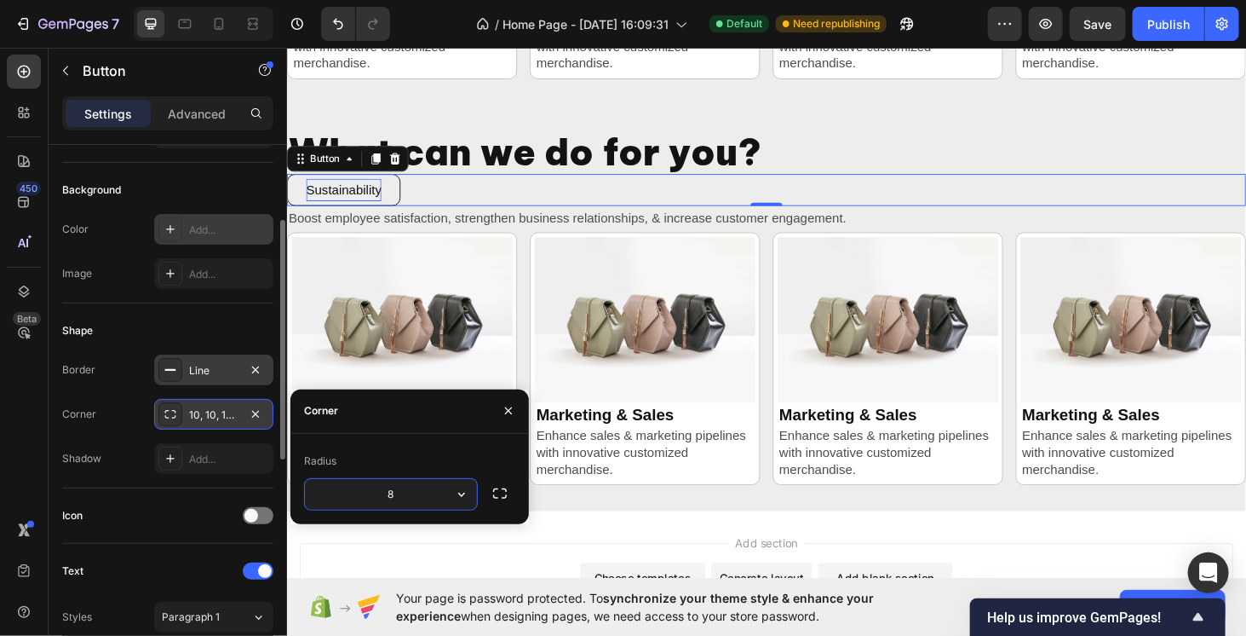
type input "8"
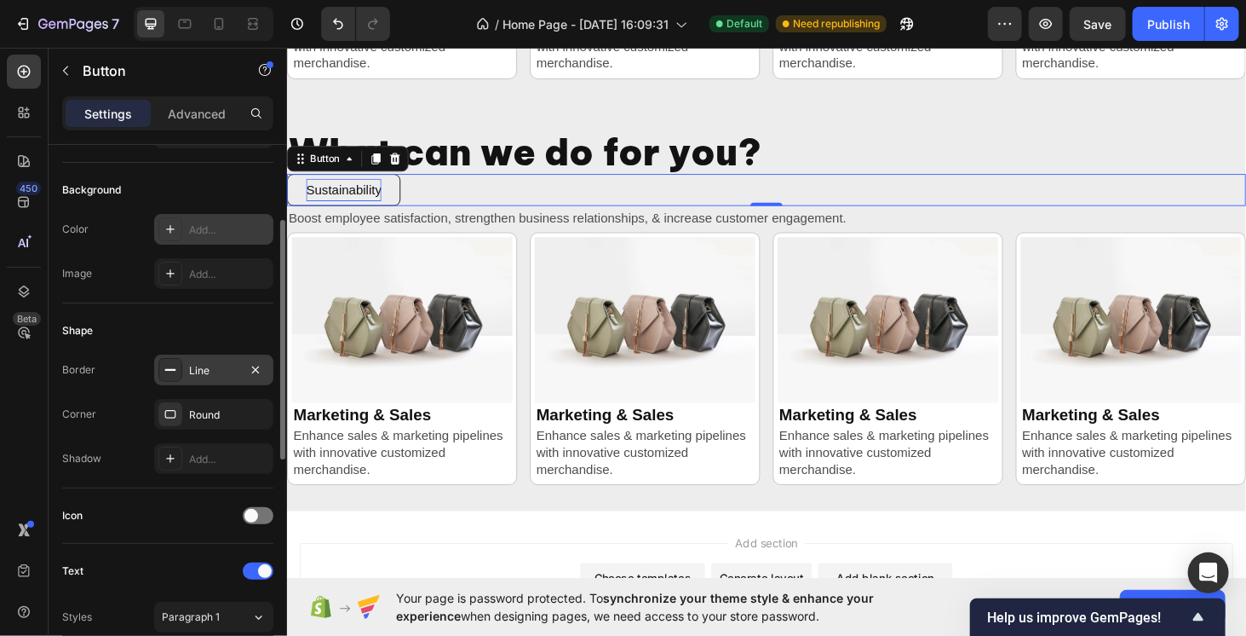
click at [138, 444] on div "Shadow Add..." at bounding box center [167, 458] width 211 height 31
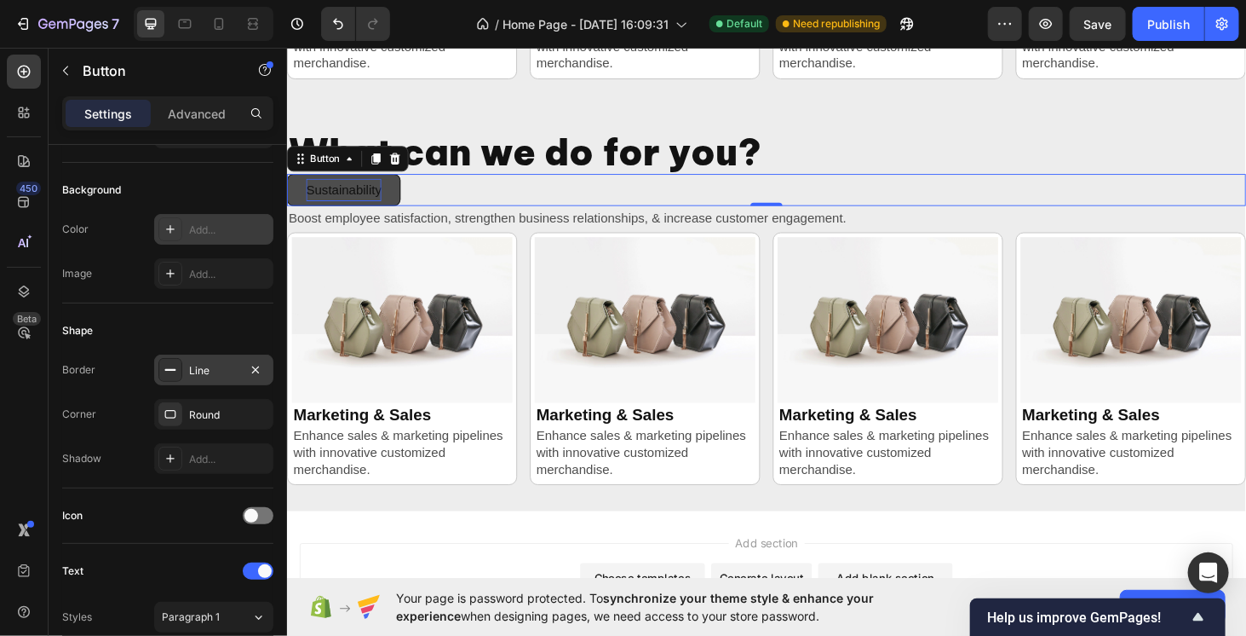
click at [407, 182] on button "Sustainability" at bounding box center [346, 199] width 121 height 35
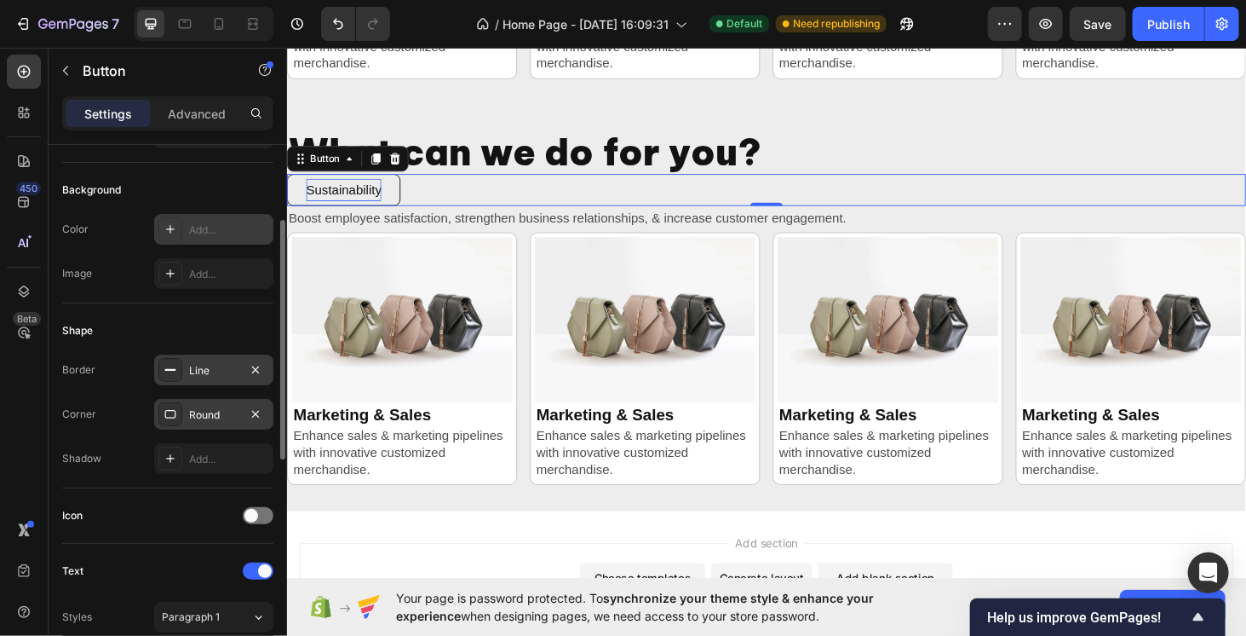
click at [203, 416] on div "Round" at bounding box center [213, 414] width 49 height 15
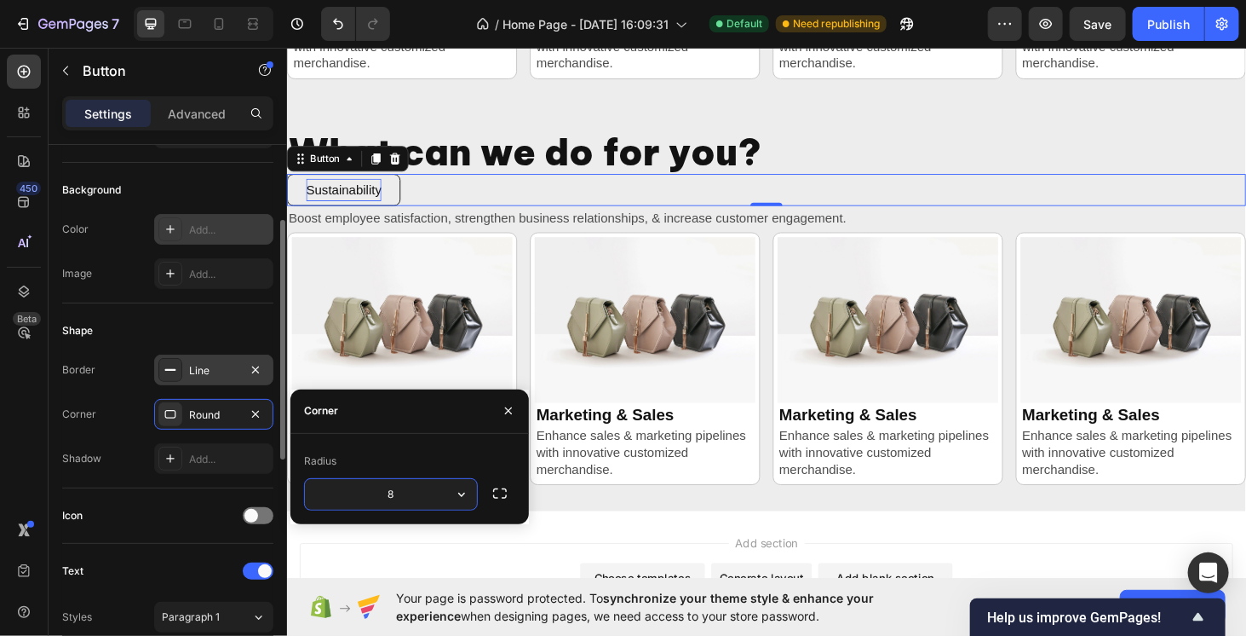
click at [152, 464] on div "Shadow Add..." at bounding box center [167, 458] width 211 height 31
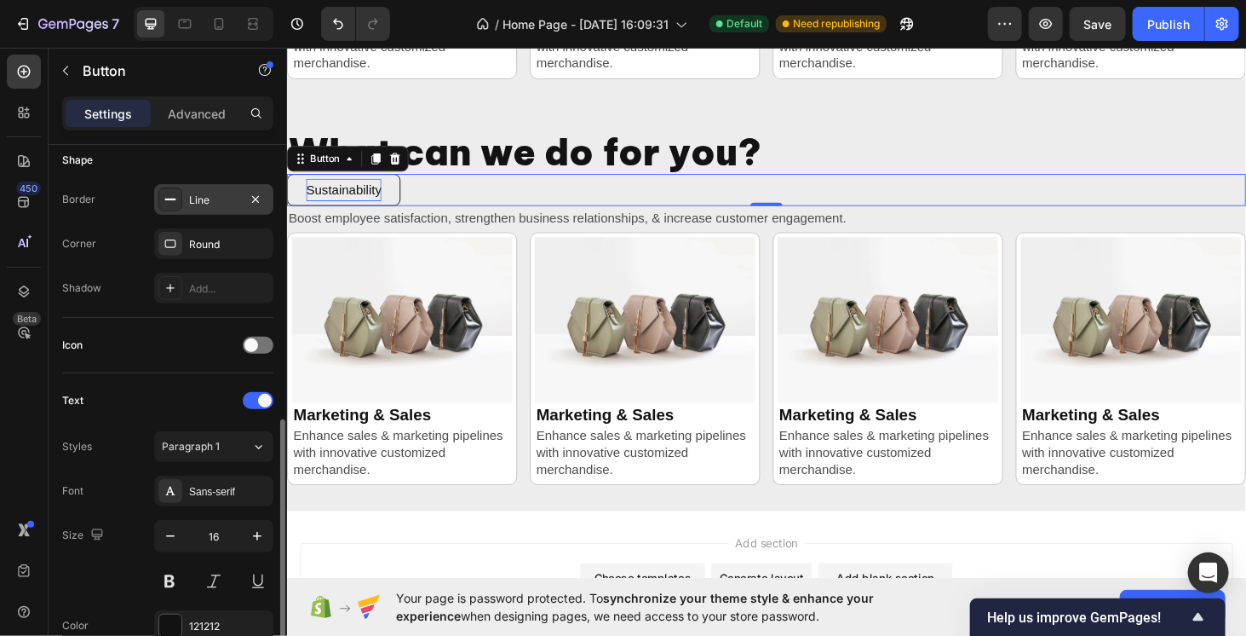
scroll to position [426, 0]
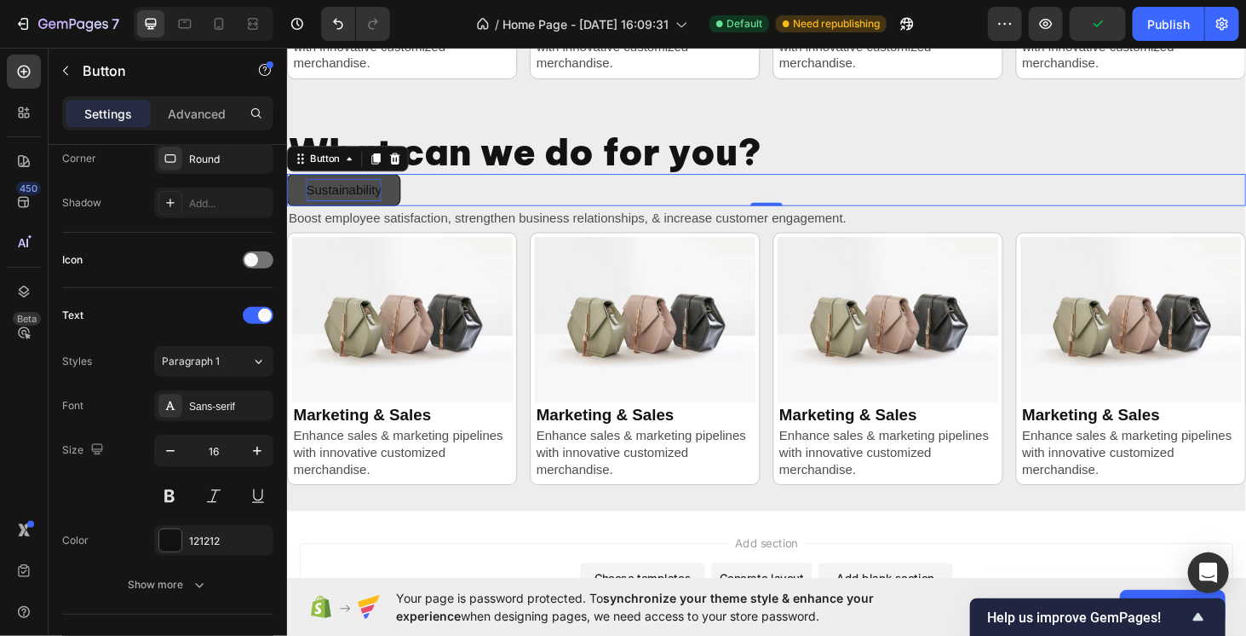
click at [406, 192] on button "Sustainability" at bounding box center [346, 199] width 121 height 35
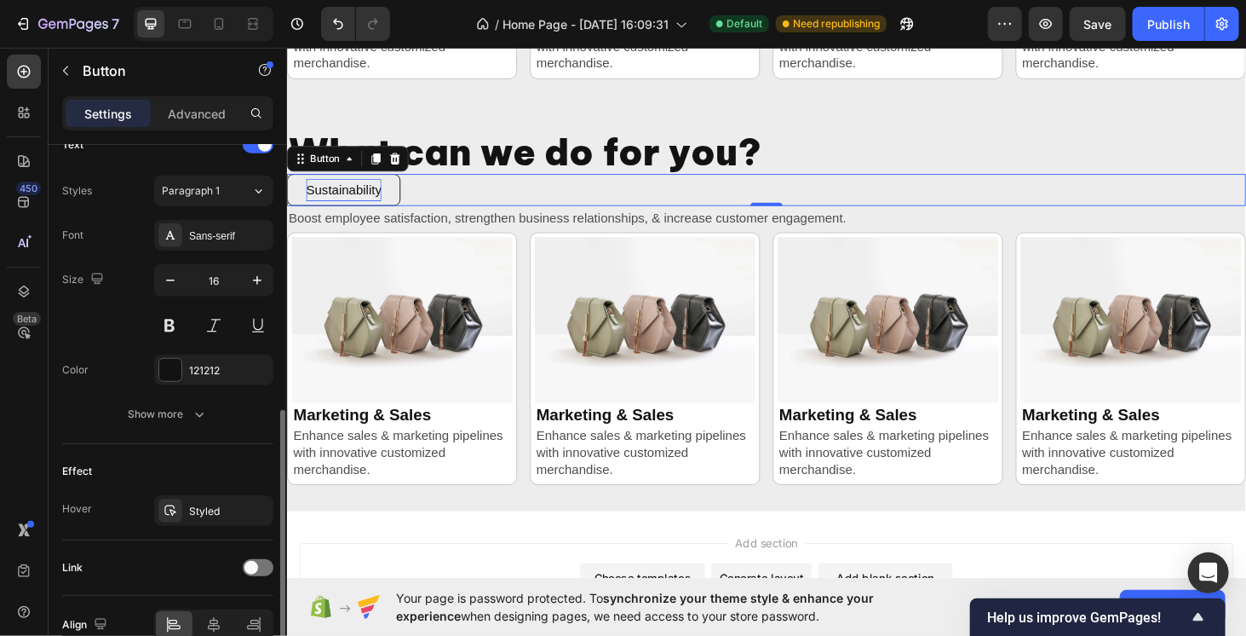
scroll to position [676, 0]
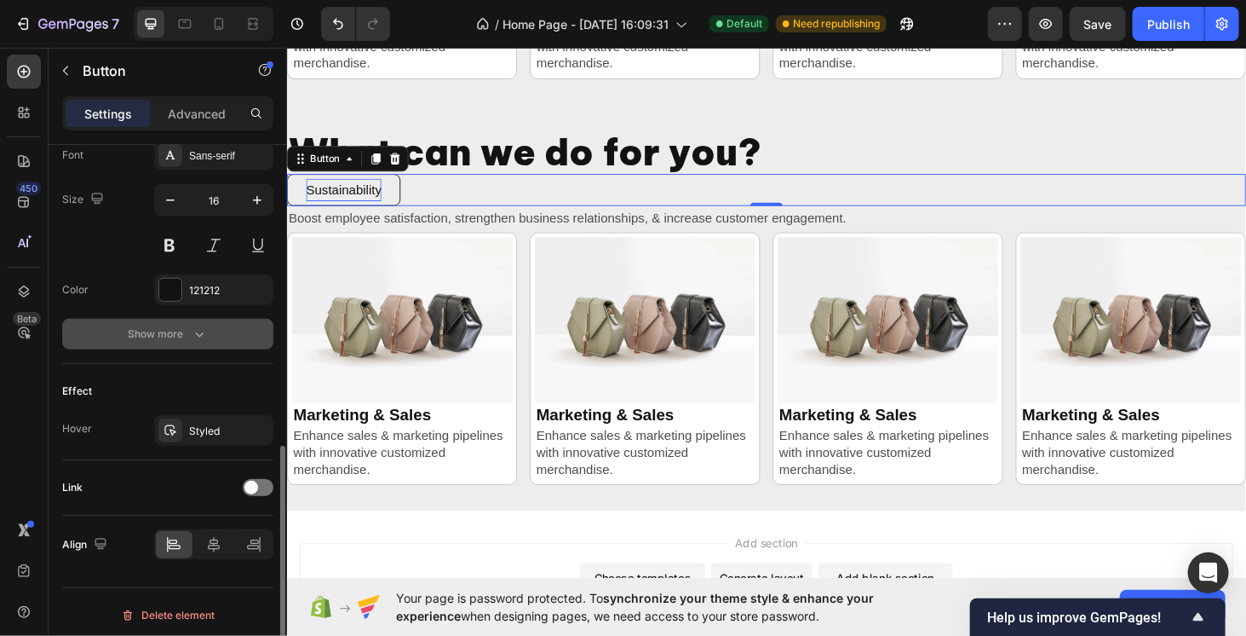
click at [216, 327] on button "Show more" at bounding box center [167, 334] width 211 height 31
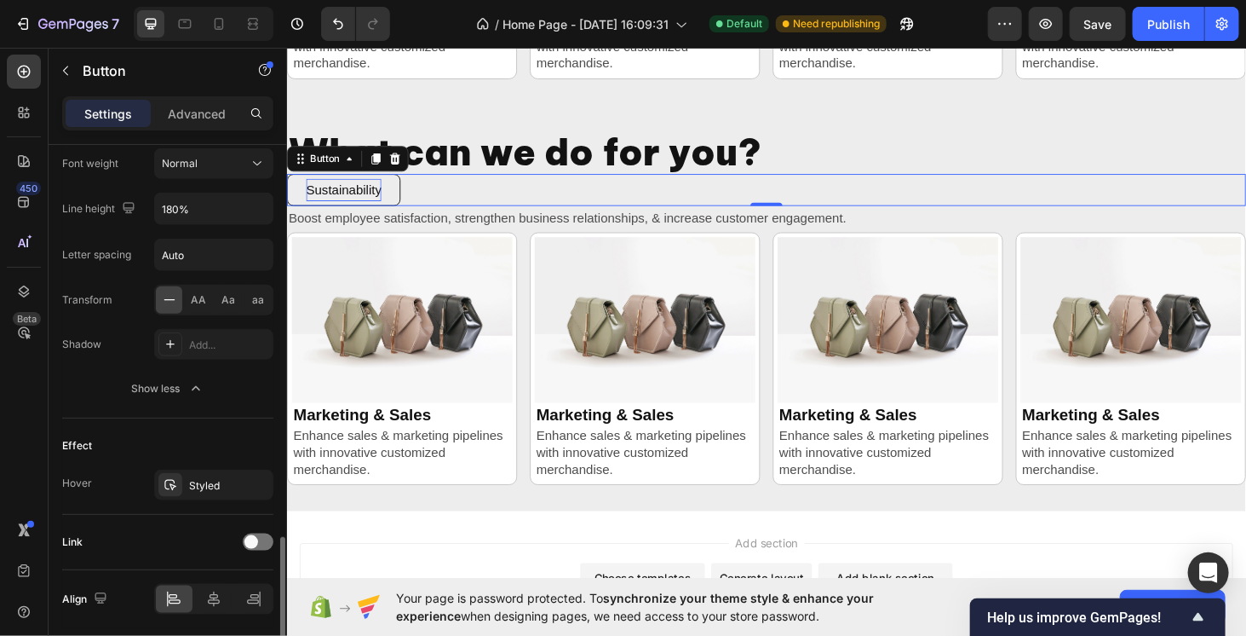
scroll to position [900, 0]
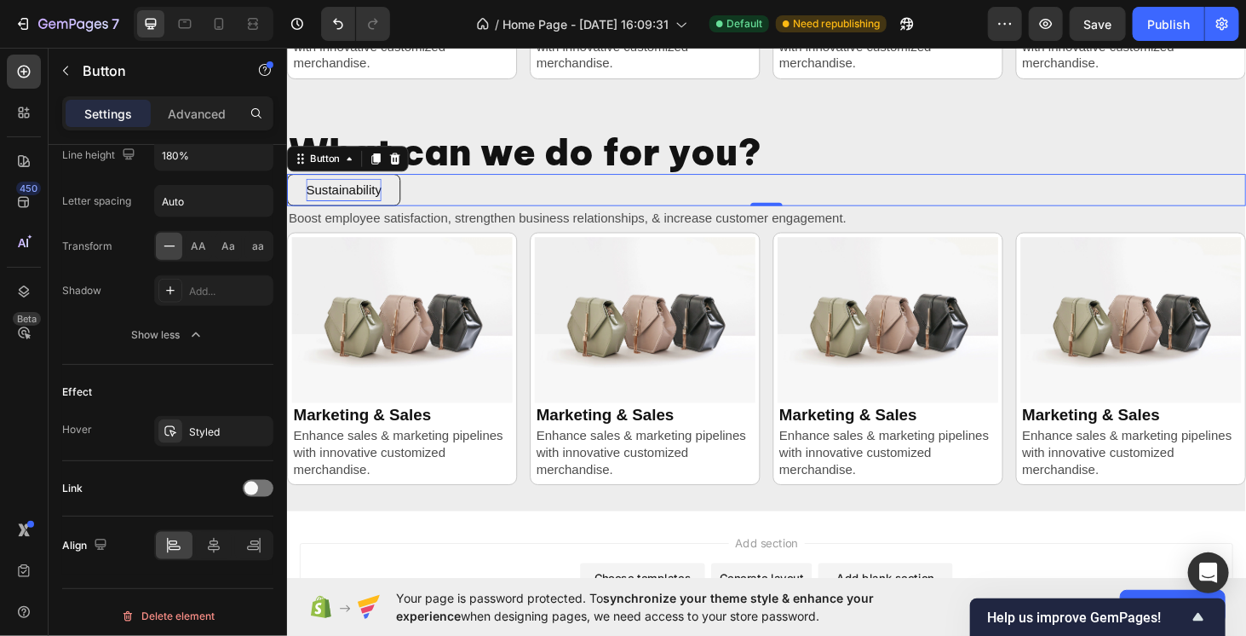
click at [440, 198] on div "Sustainability Button 0" at bounding box center [797, 199] width 1022 height 35
click at [187, 108] on p "Advanced" at bounding box center [197, 114] width 58 height 18
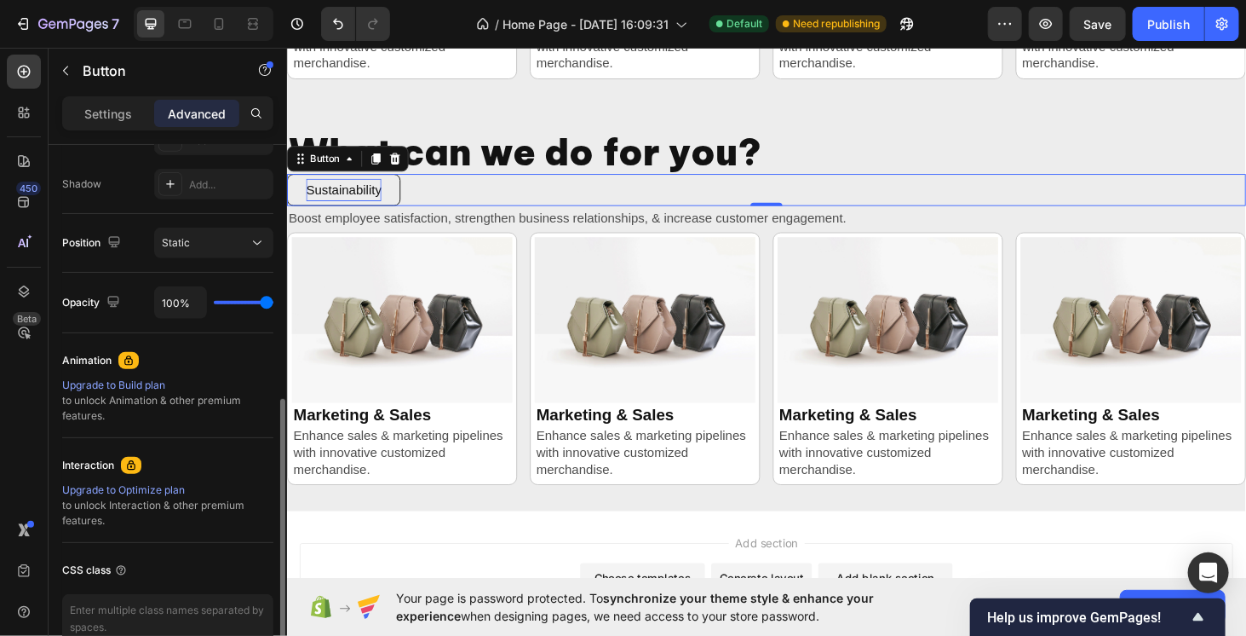
scroll to position [383, 0]
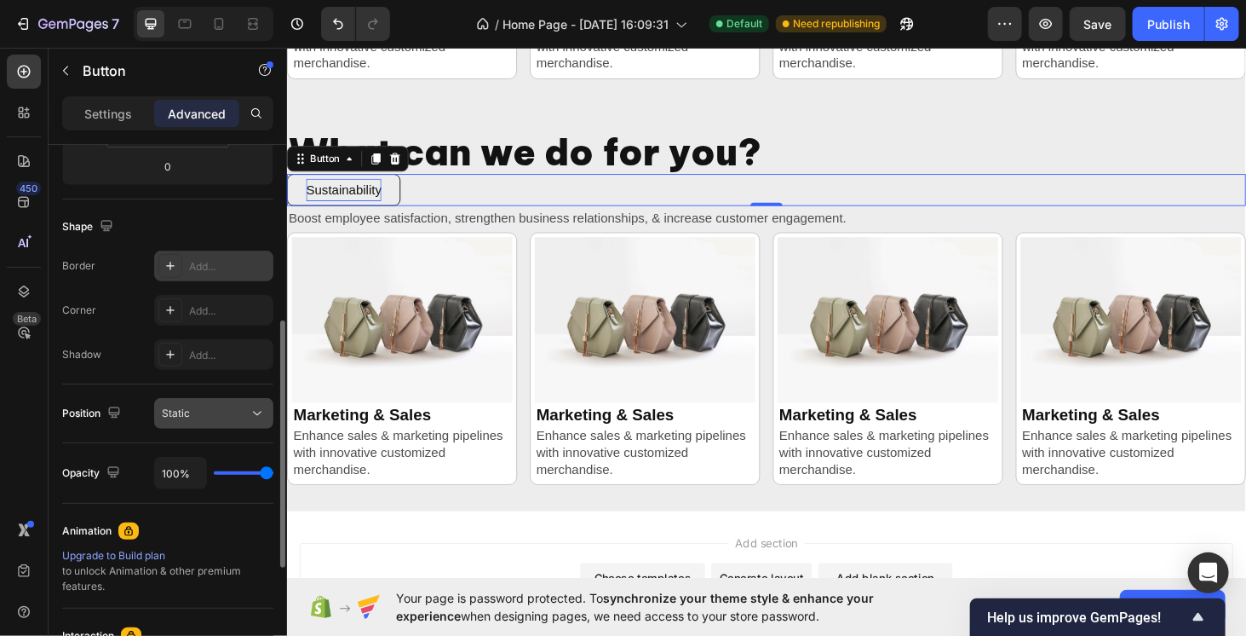
click at [191, 409] on div "Static" at bounding box center [205, 413] width 87 height 15
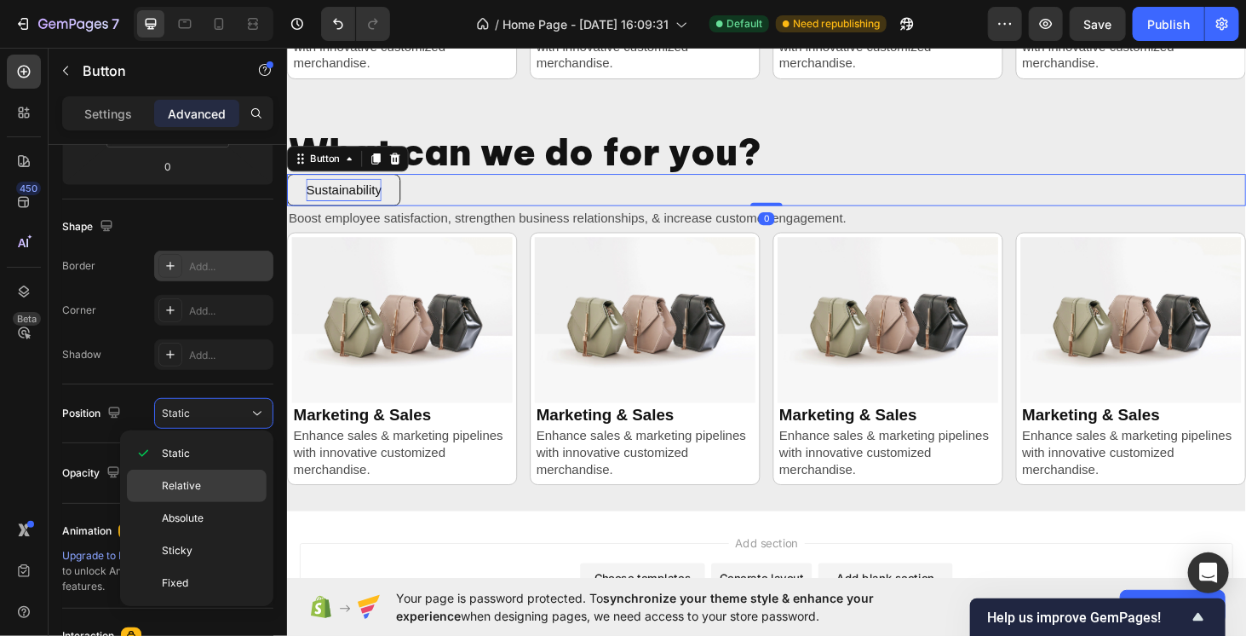
click at [198, 488] on span "Relative" at bounding box center [181, 485] width 39 height 15
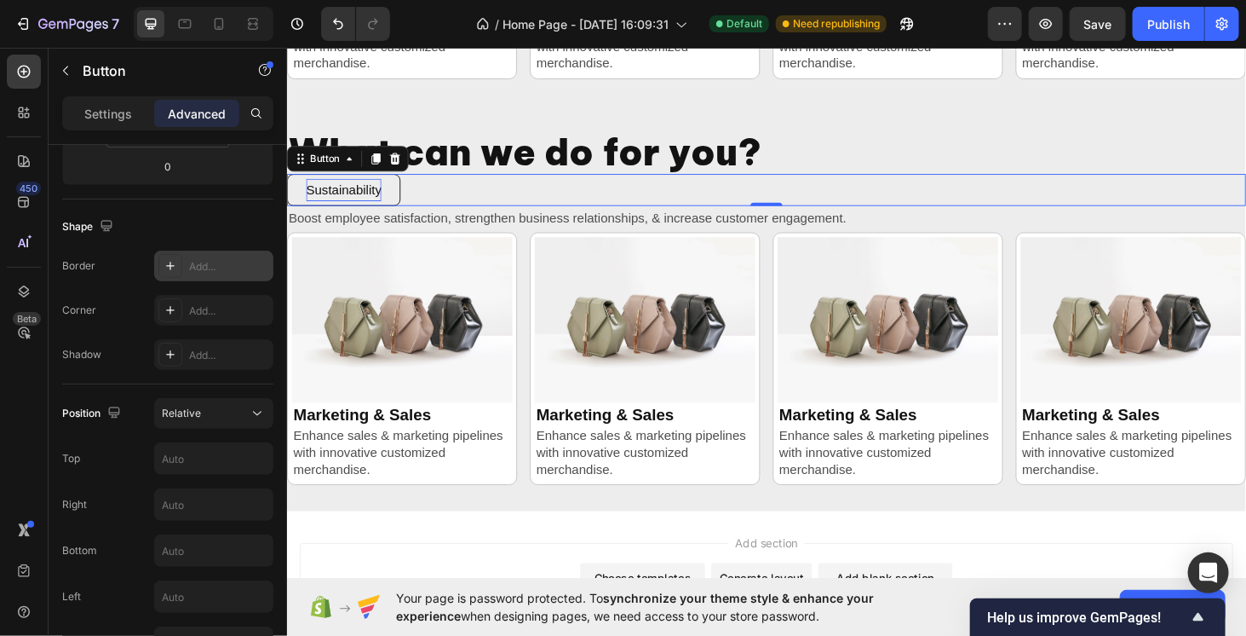
scroll to position [469, 0]
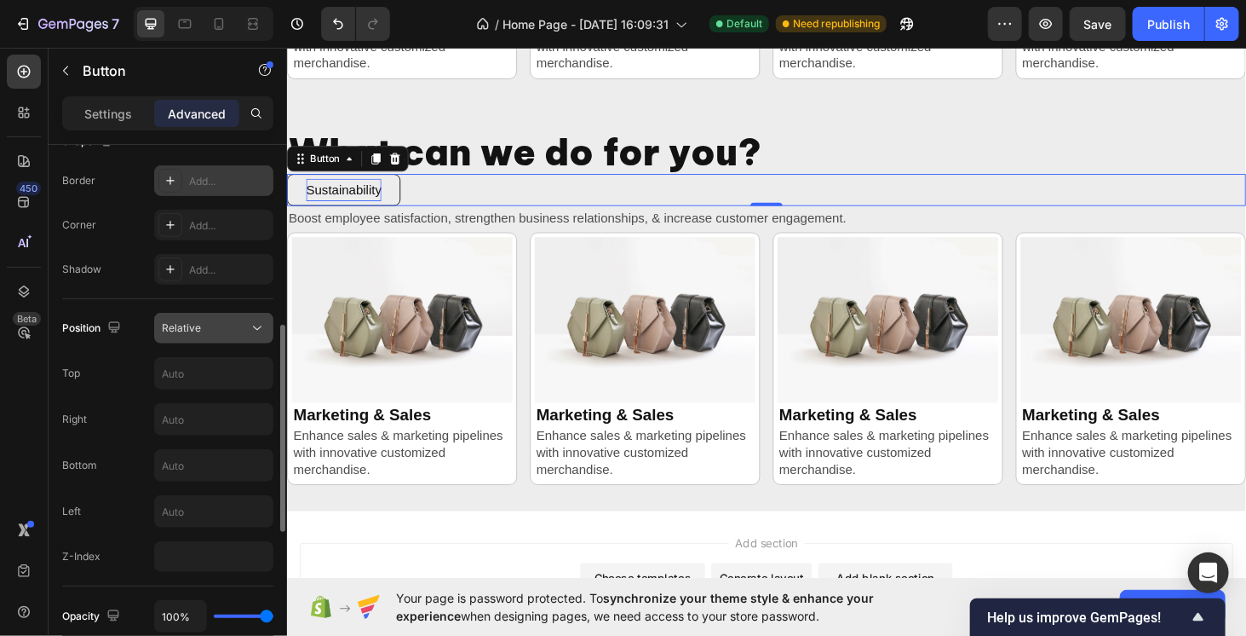
click at [210, 332] on div "Relative" at bounding box center [205, 327] width 87 height 15
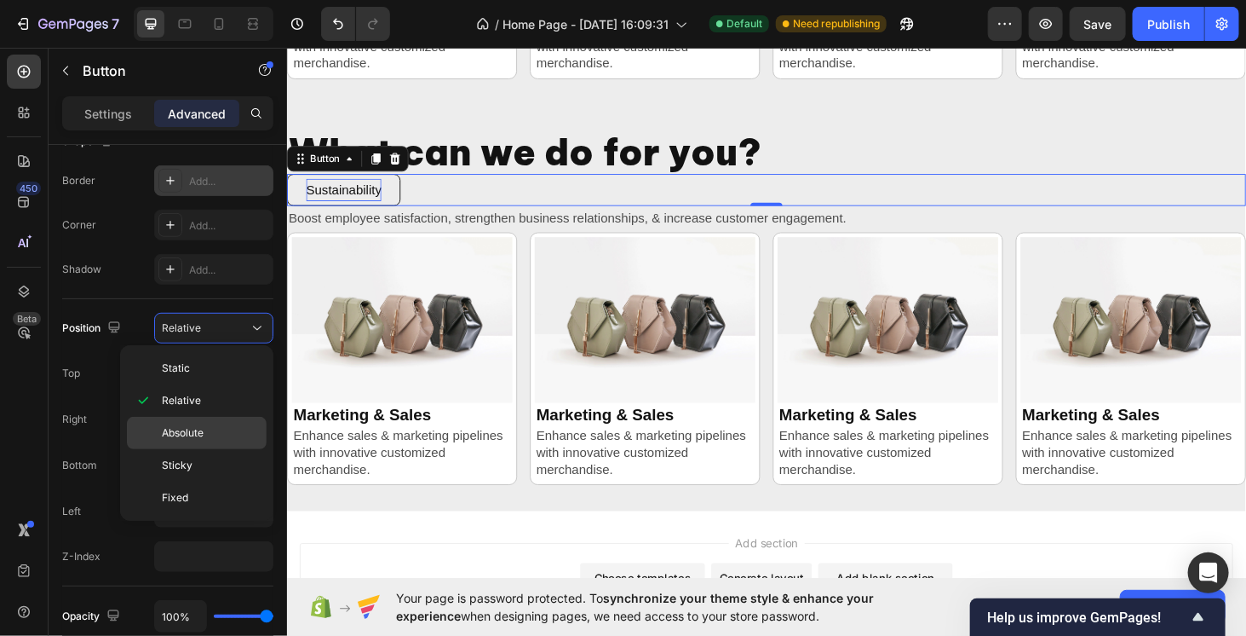
click at [188, 429] on span "Absolute" at bounding box center [183, 432] width 42 height 15
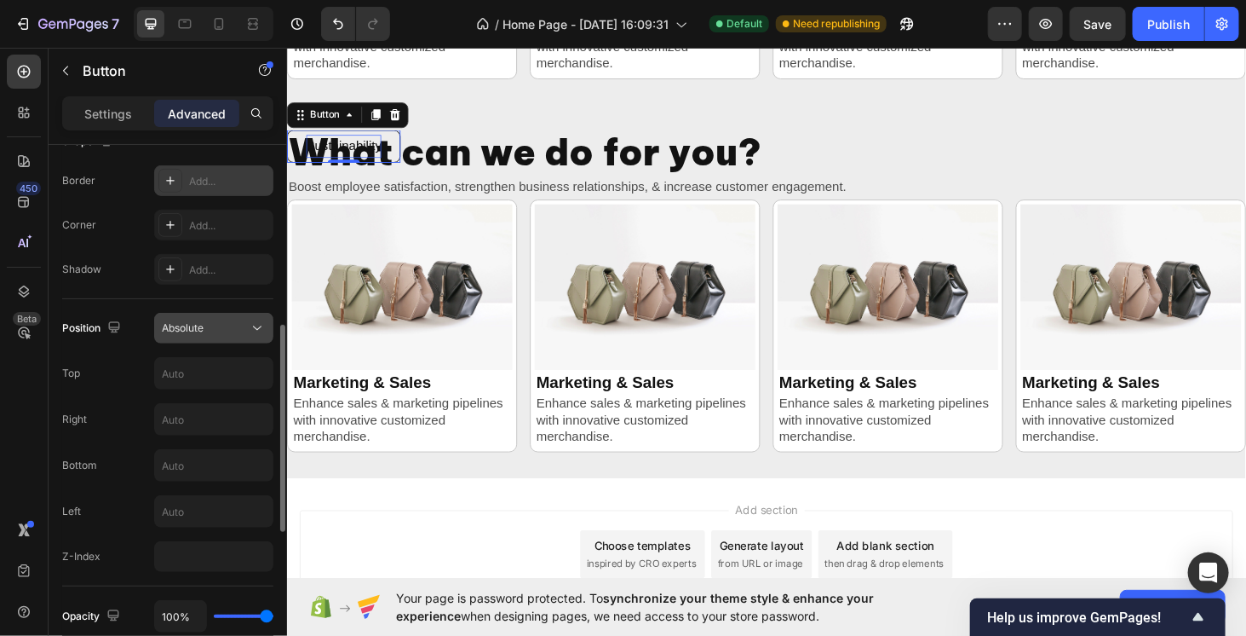
click at [216, 330] on div "Absolute" at bounding box center [205, 327] width 87 height 15
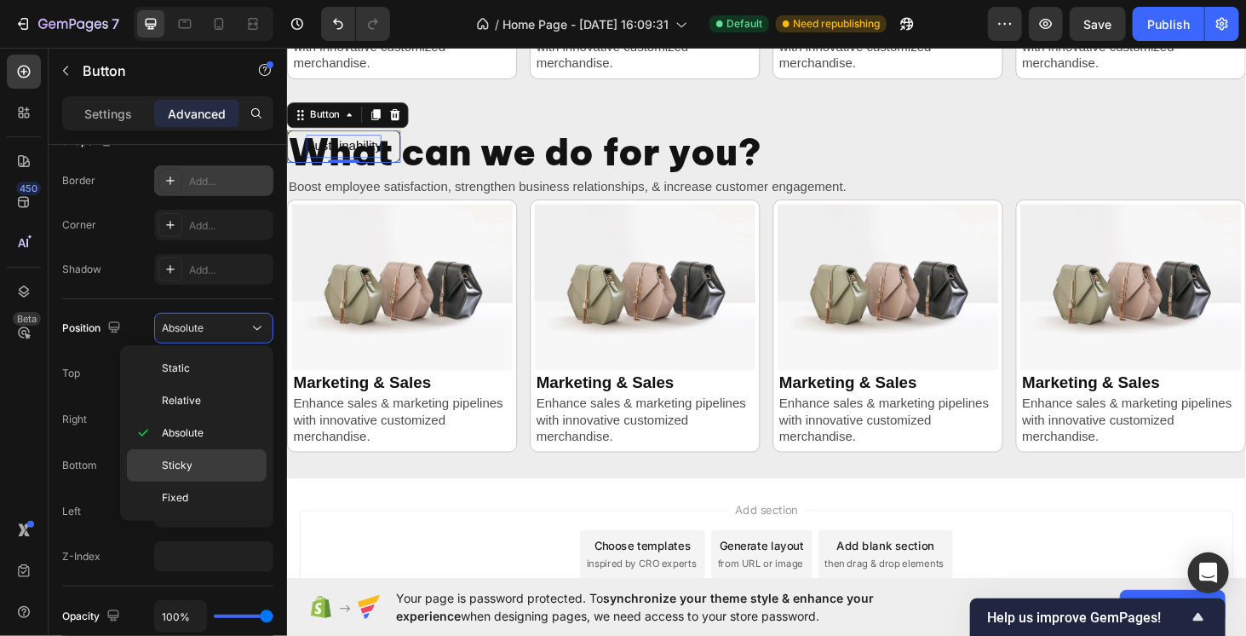
click at [198, 459] on p "Sticky" at bounding box center [210, 464] width 97 height 15
type input "0"
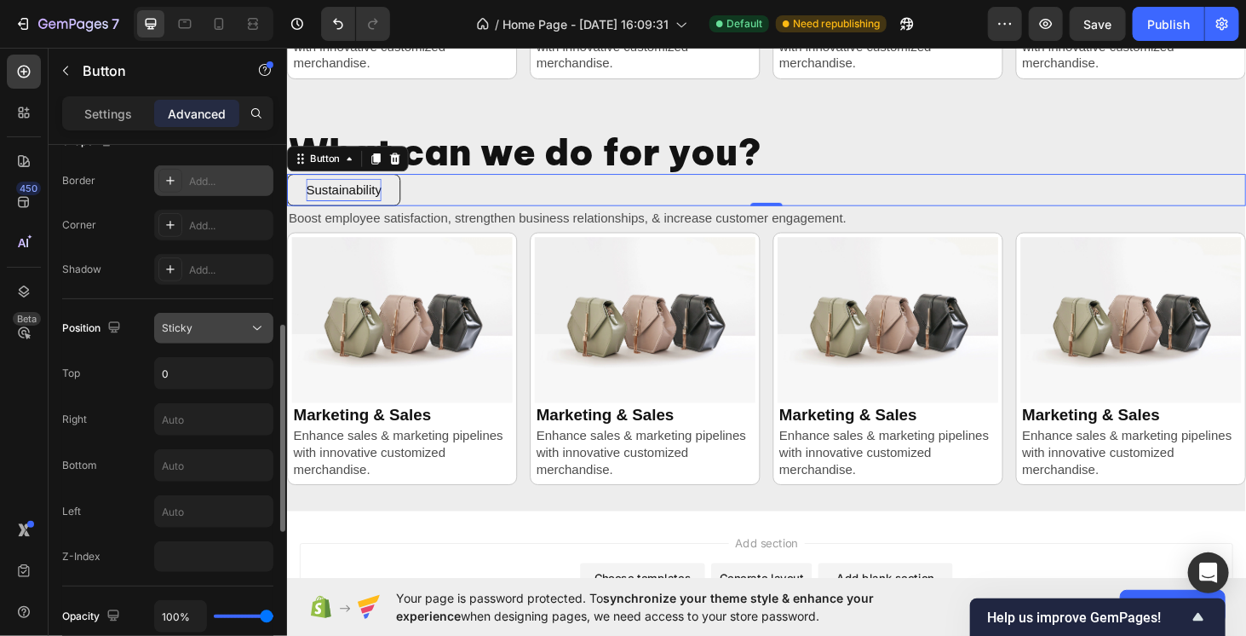
click at [216, 334] on div "Sticky" at bounding box center [214, 327] width 104 height 17
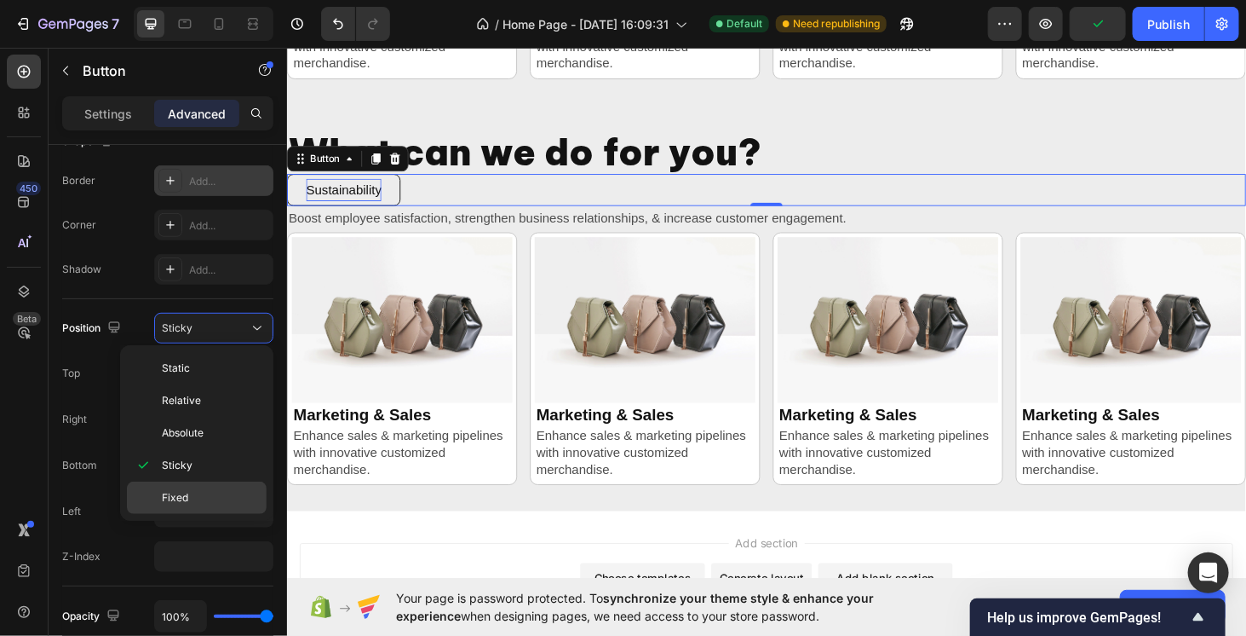
click at [205, 481] on div "Fixed" at bounding box center [197, 497] width 140 height 32
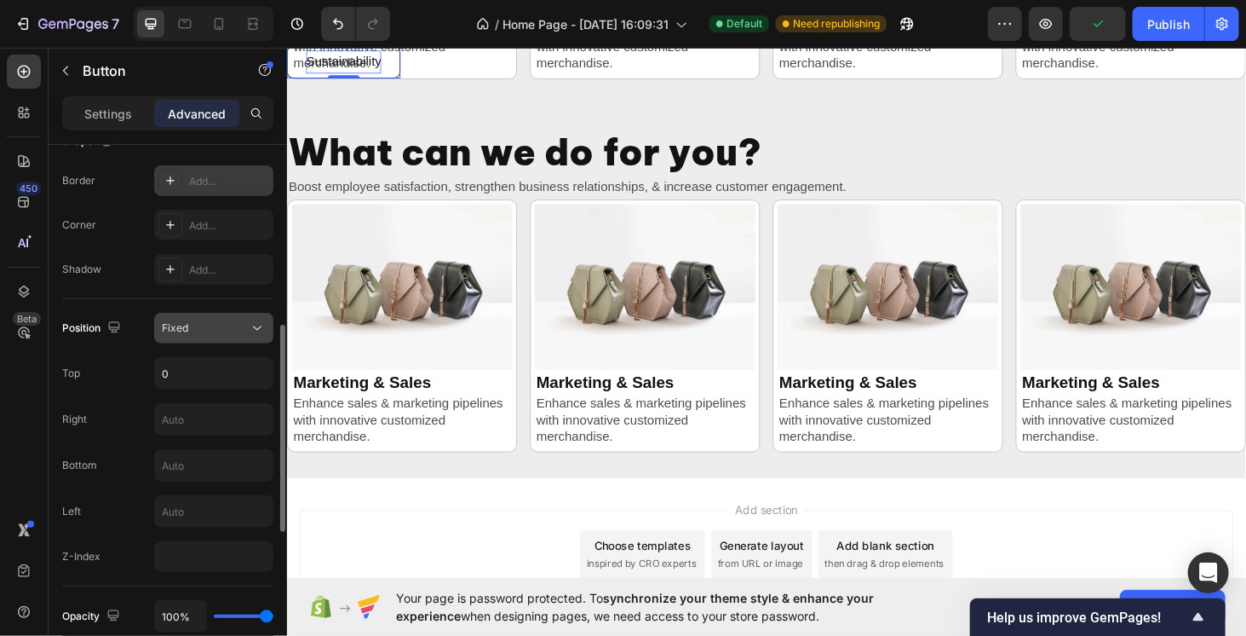
click at [209, 329] on div "Fixed" at bounding box center [205, 327] width 87 height 15
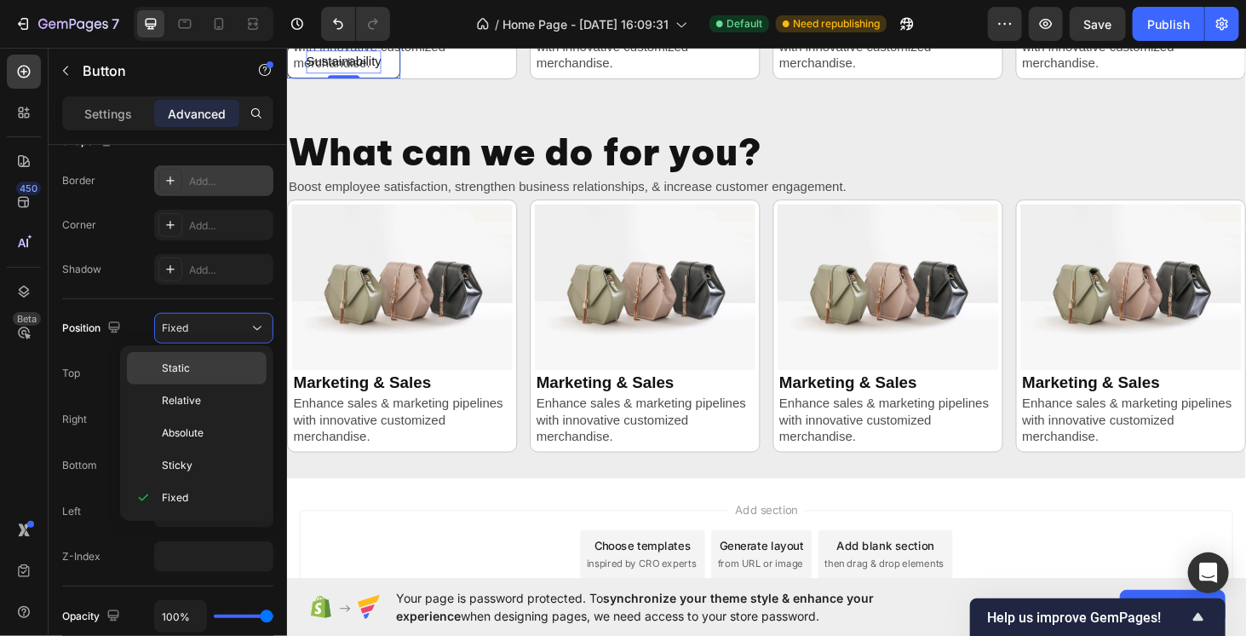
click at [181, 371] on span "Static" at bounding box center [176, 367] width 28 height 15
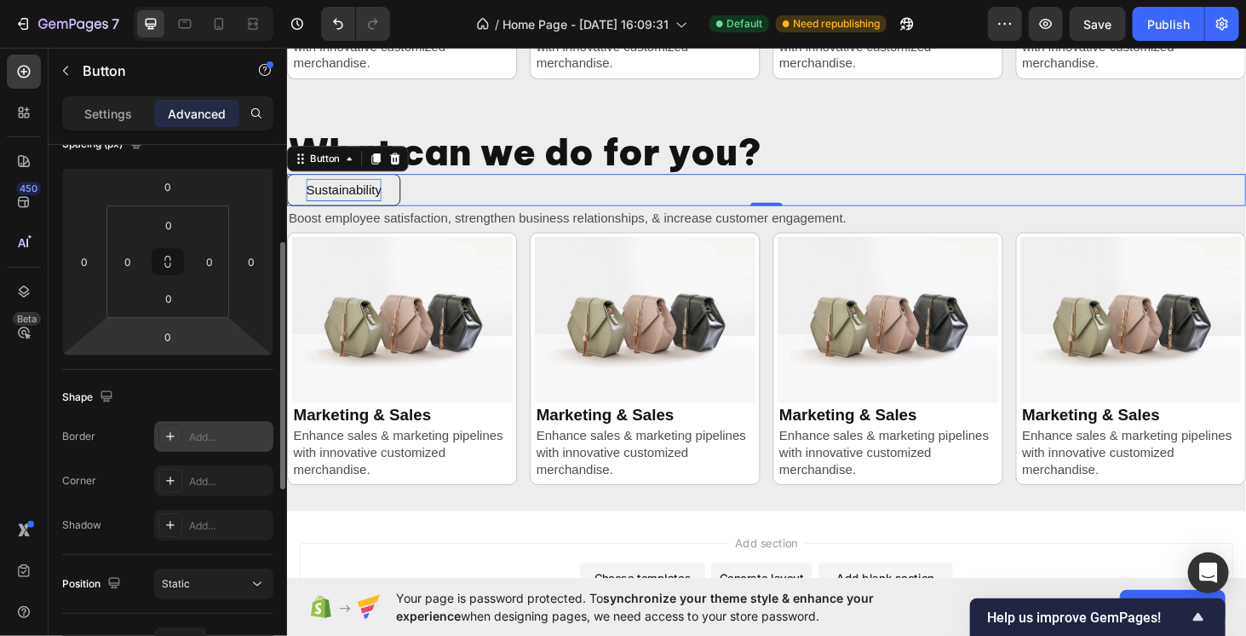
scroll to position [0, 0]
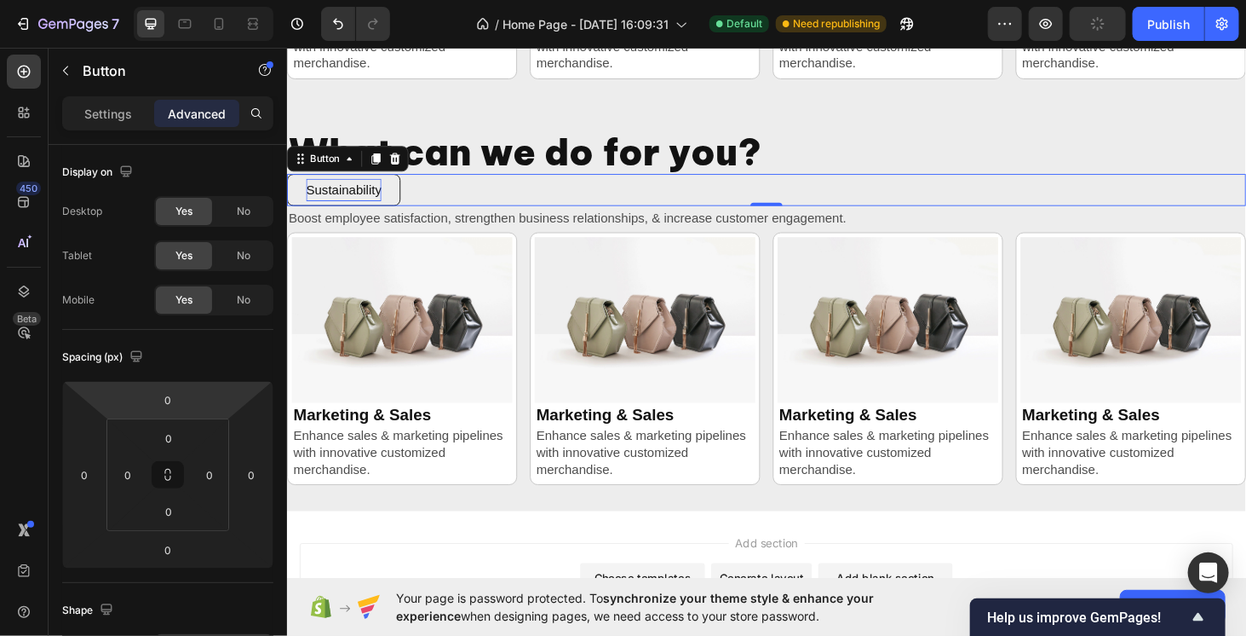
click at [485, 208] on div "Sustainability Button 0" at bounding box center [797, 199] width 1022 height 35
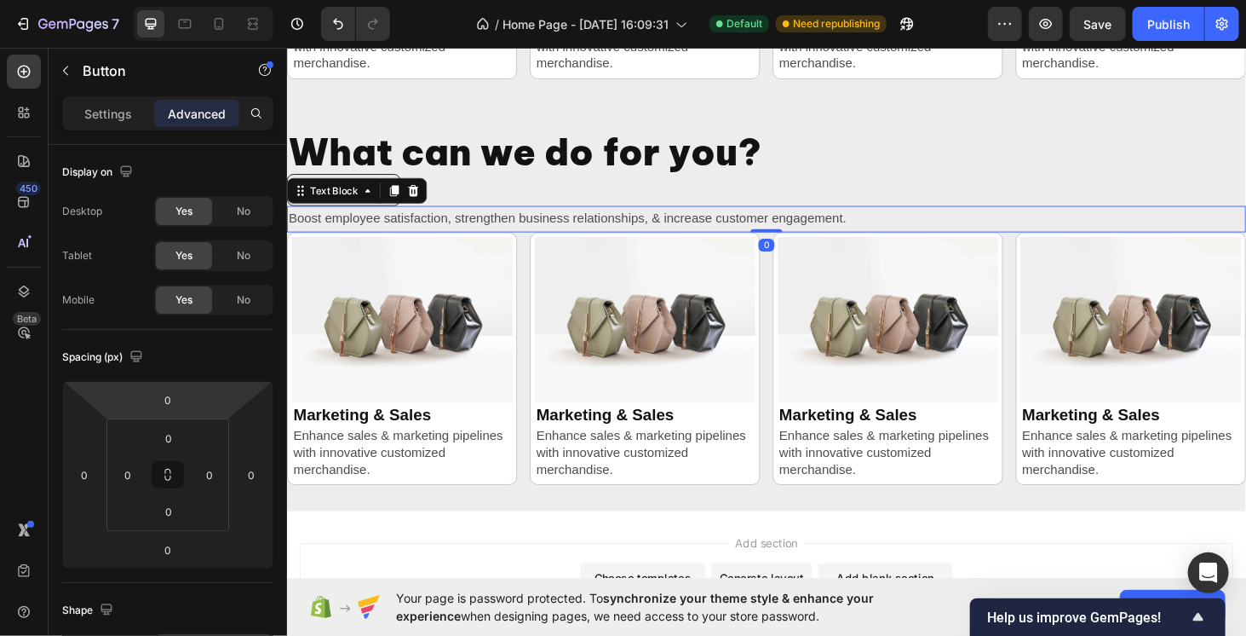
click at [985, 239] on p "Boost employee satisfaction, strengthen business relationships, & increase cust…" at bounding box center [797, 230] width 1019 height 25
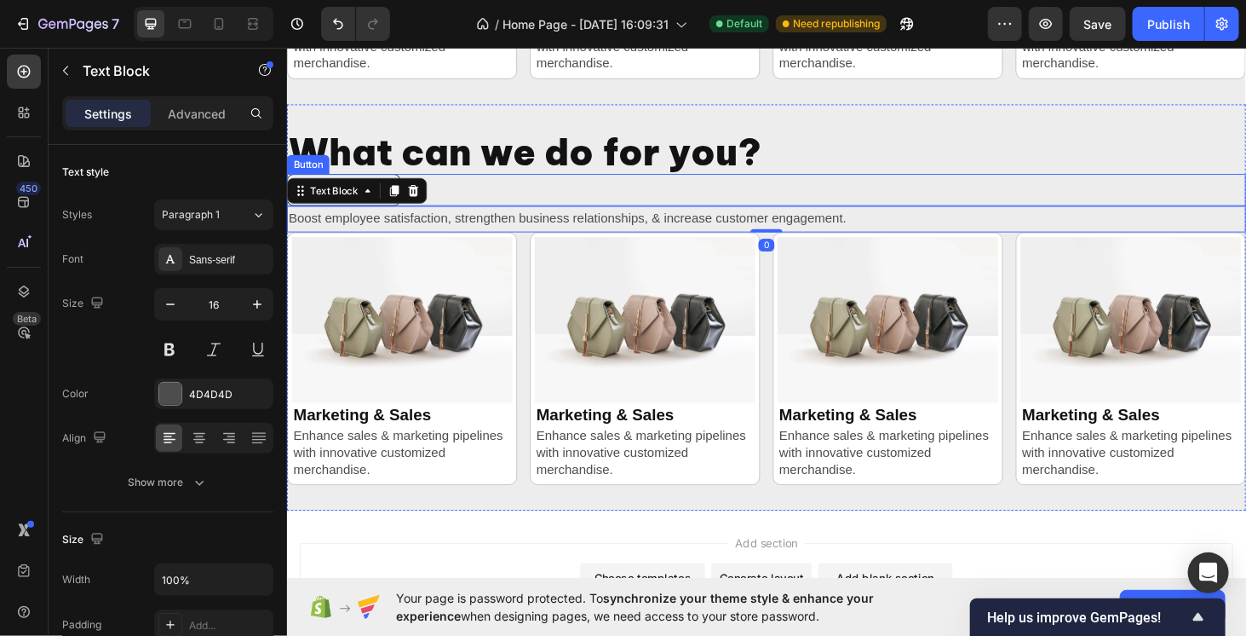
click at [486, 194] on div "Sustainability Button" at bounding box center [797, 199] width 1022 height 35
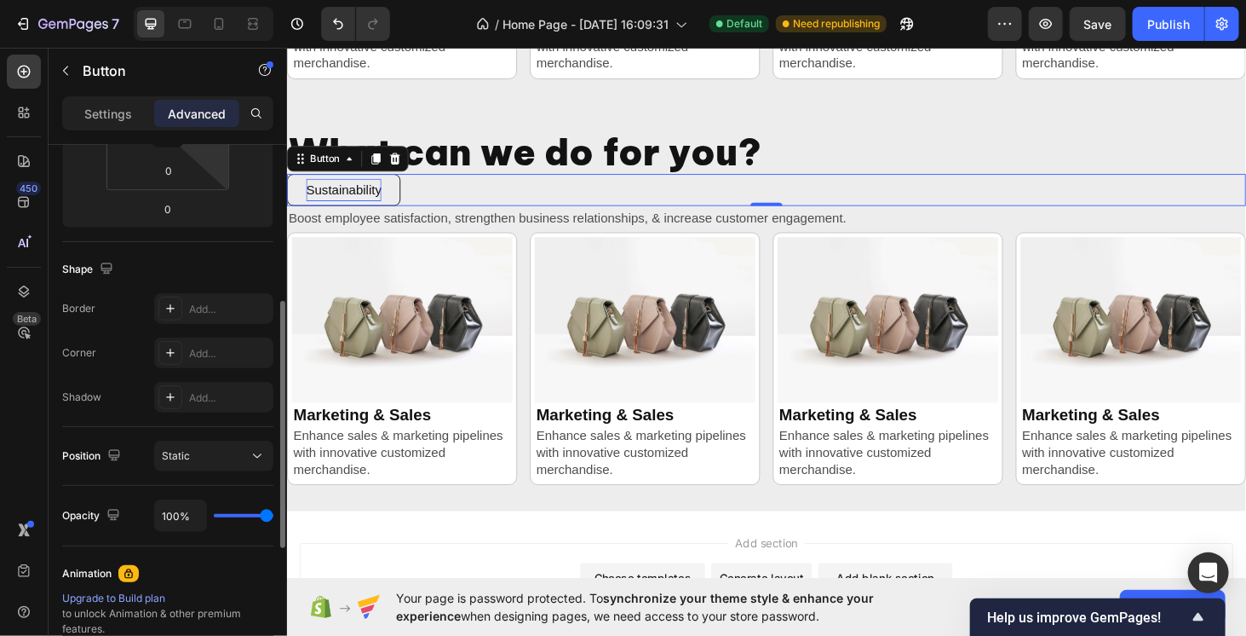
scroll to position [596, 0]
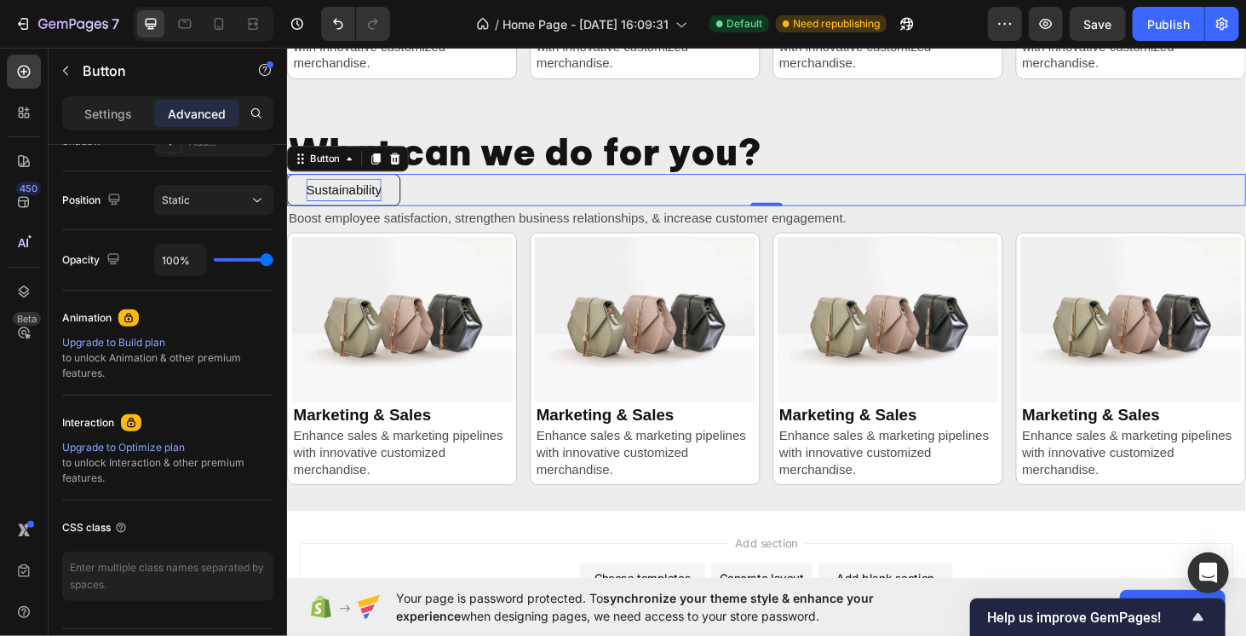
drag, startPoint x: 250, startPoint y: 255, endPoint x: 239, endPoint y: 255, distance: 10.2
click at [239, 255] on div "100%" at bounding box center [213, 260] width 119 height 32
click at [247, 260] on div "100%" at bounding box center [213, 260] width 119 height 32
type input "97%"
type input "97"
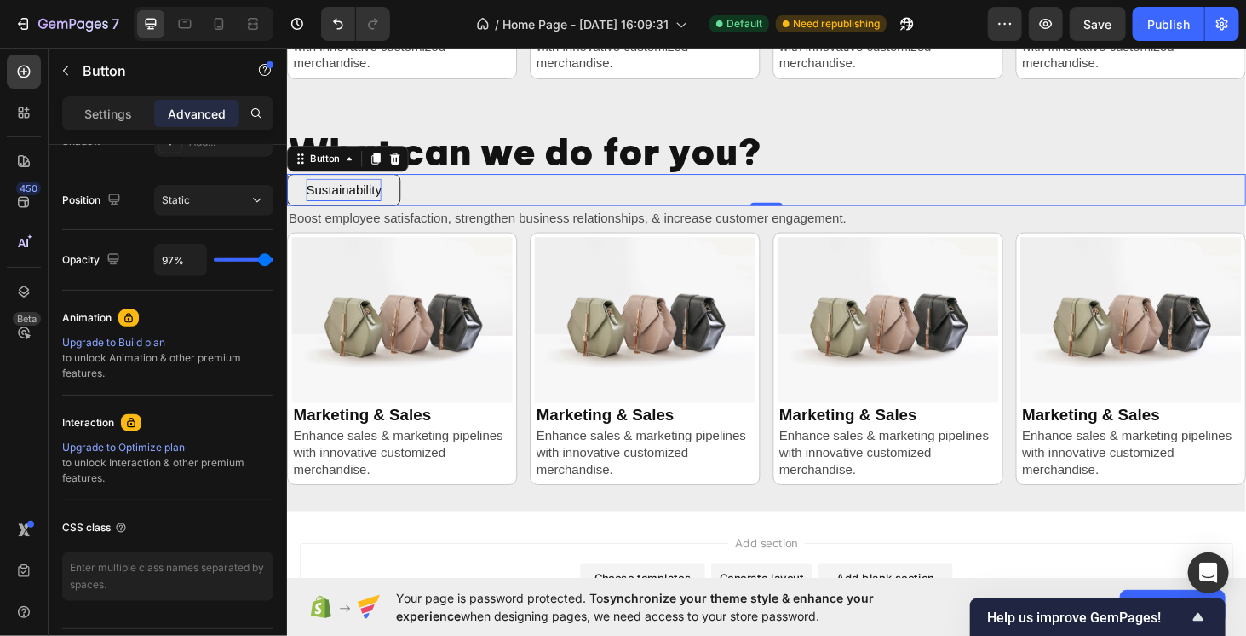
type input "25%"
type input "25"
type input "0%"
type input "0"
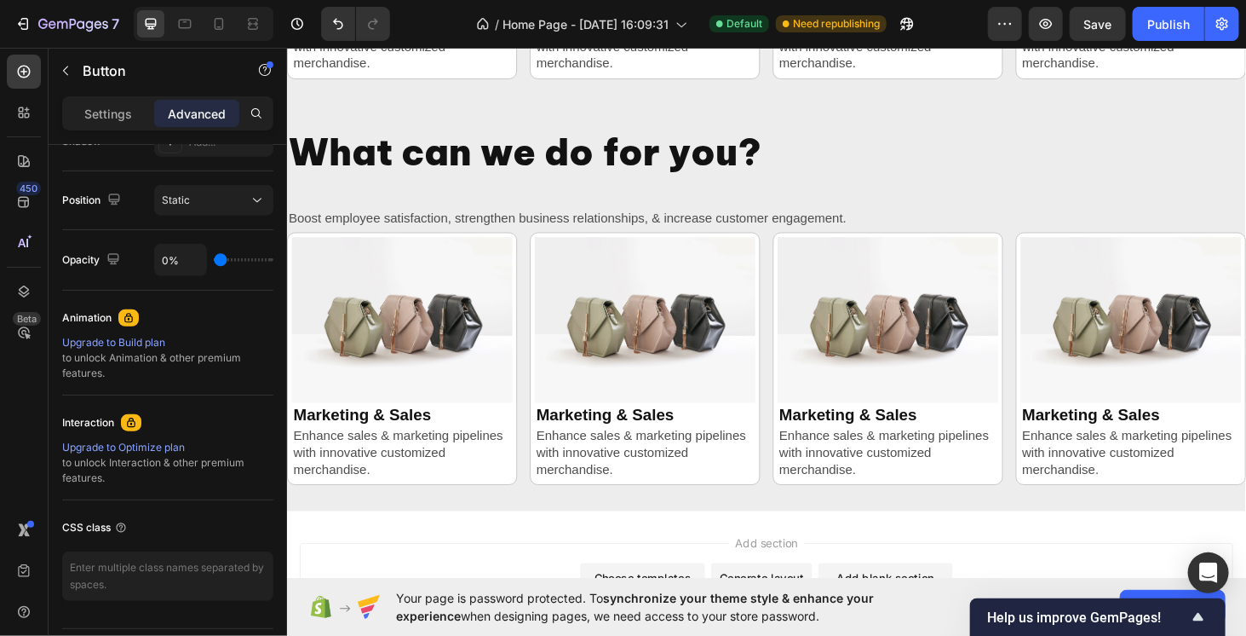
type input "2%"
type input "2"
type input "15%"
type input "15"
type input "27%"
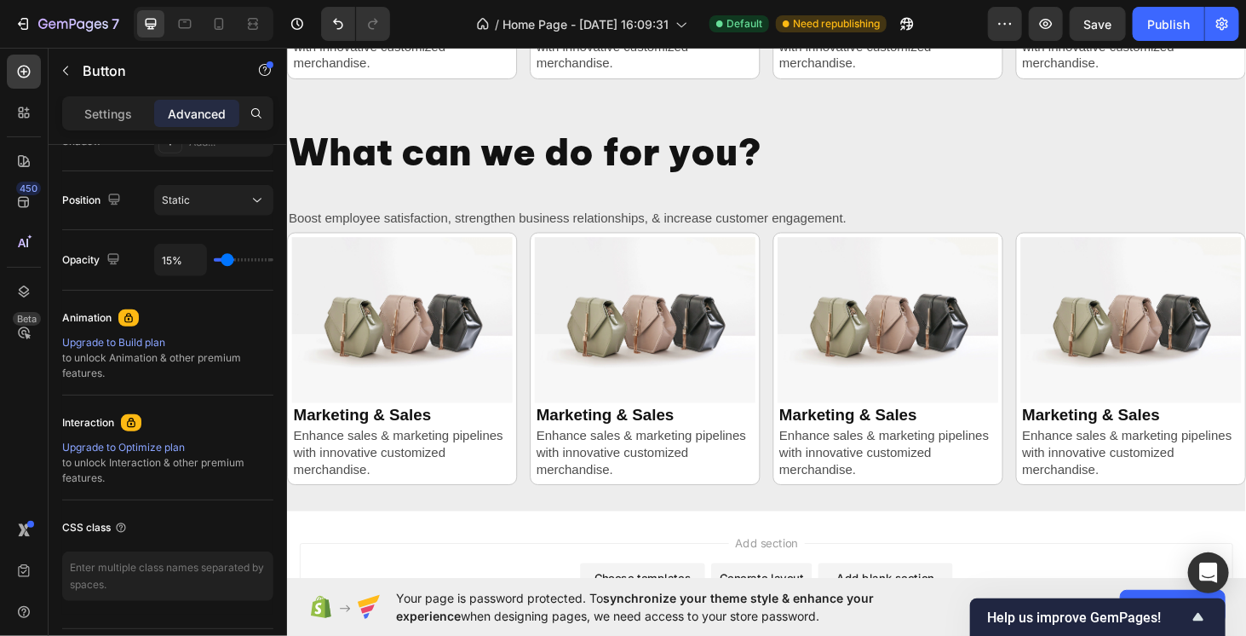
type input "27"
type input "42%"
type input "42"
type input "46%"
type input "46"
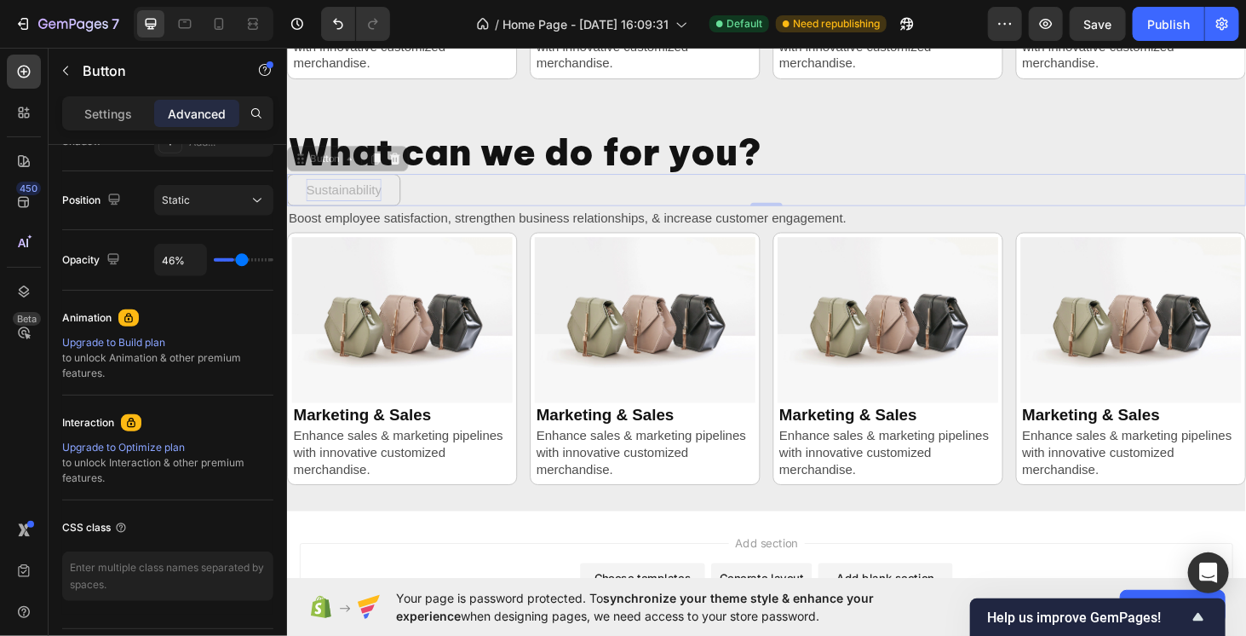
type input "51%"
type input "51"
type input "55%"
type input "55"
type input "57%"
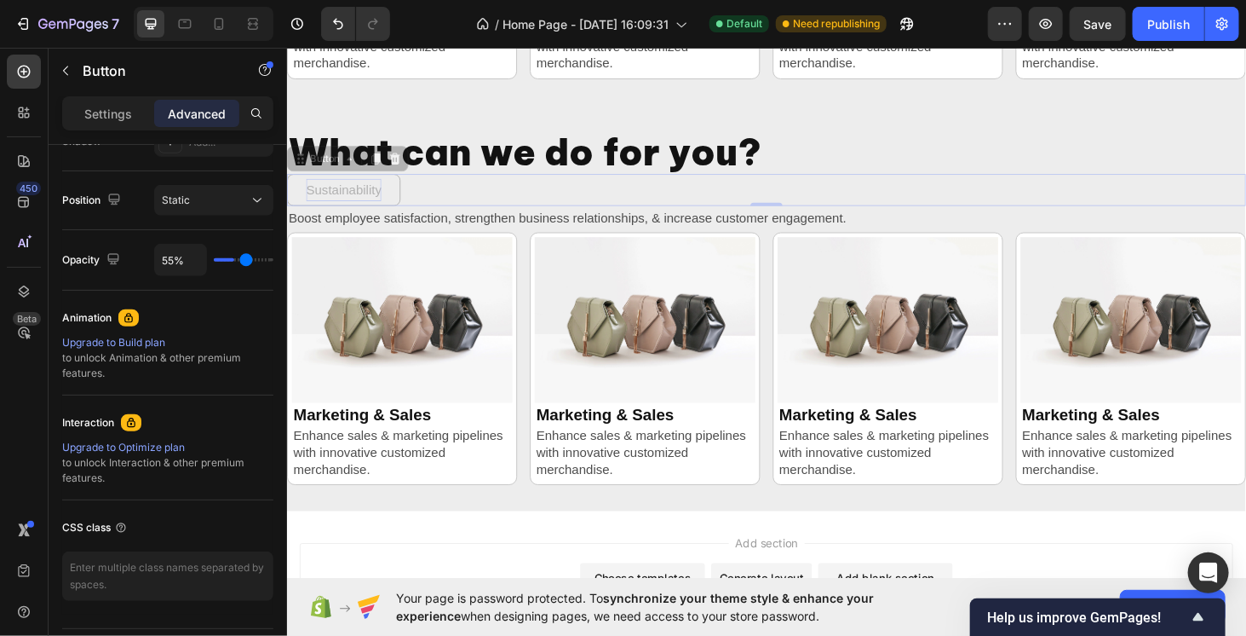
type input "57"
type input "65%"
type input "65"
type input "100%"
type input "100"
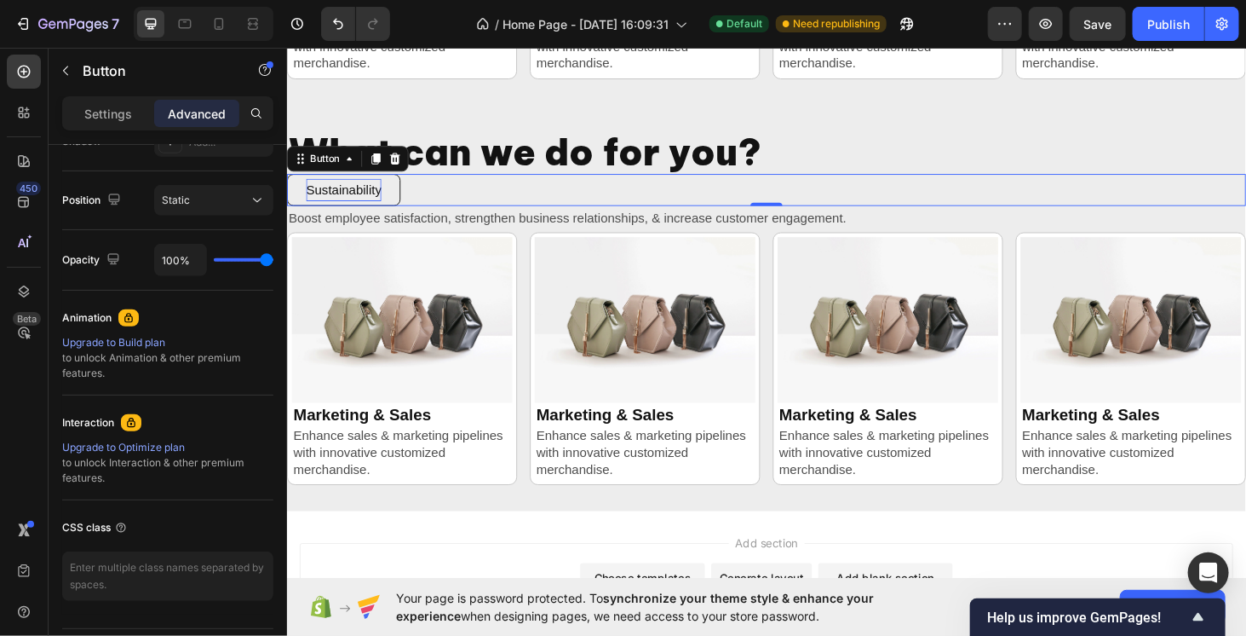
type input "96%"
type input "96"
type input "26%"
type input "26"
type input "20%"
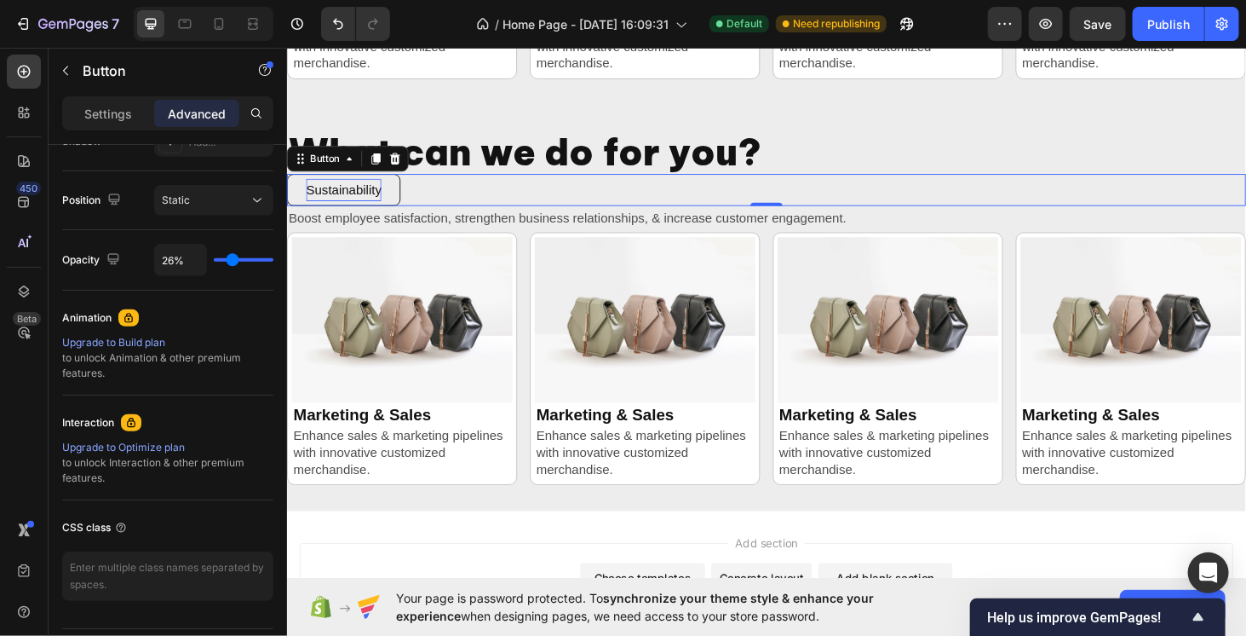
type input "20"
type input "18%"
type input "18"
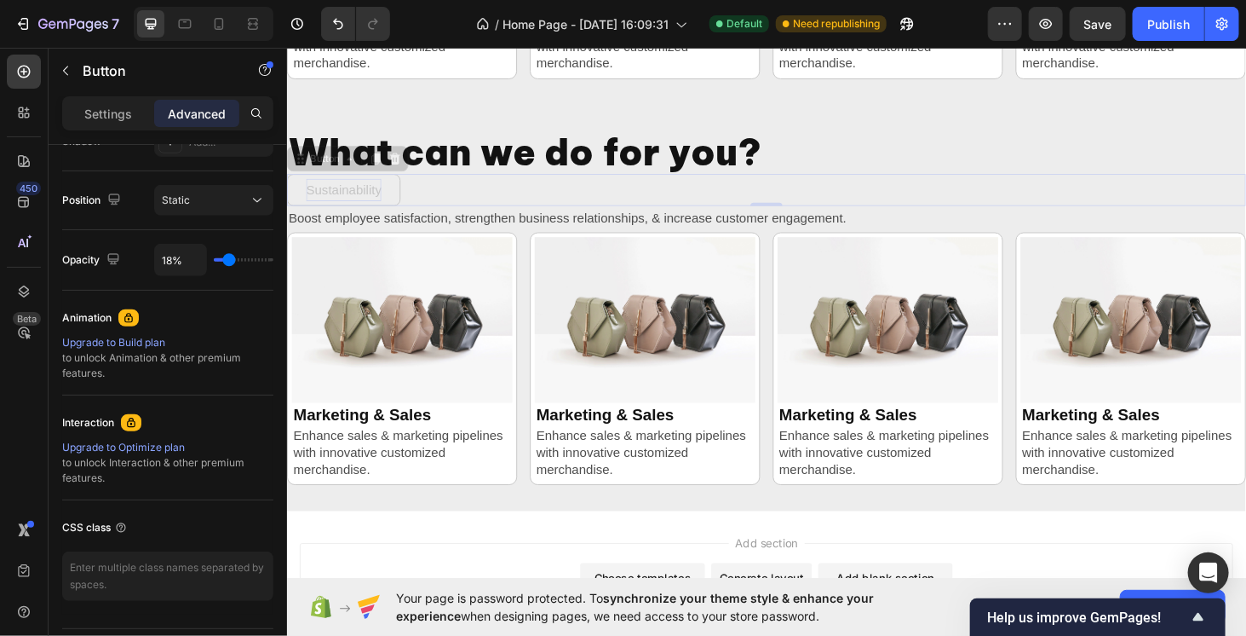
type input "21%"
type input "21"
type input "73%"
type input "73"
type input "88%"
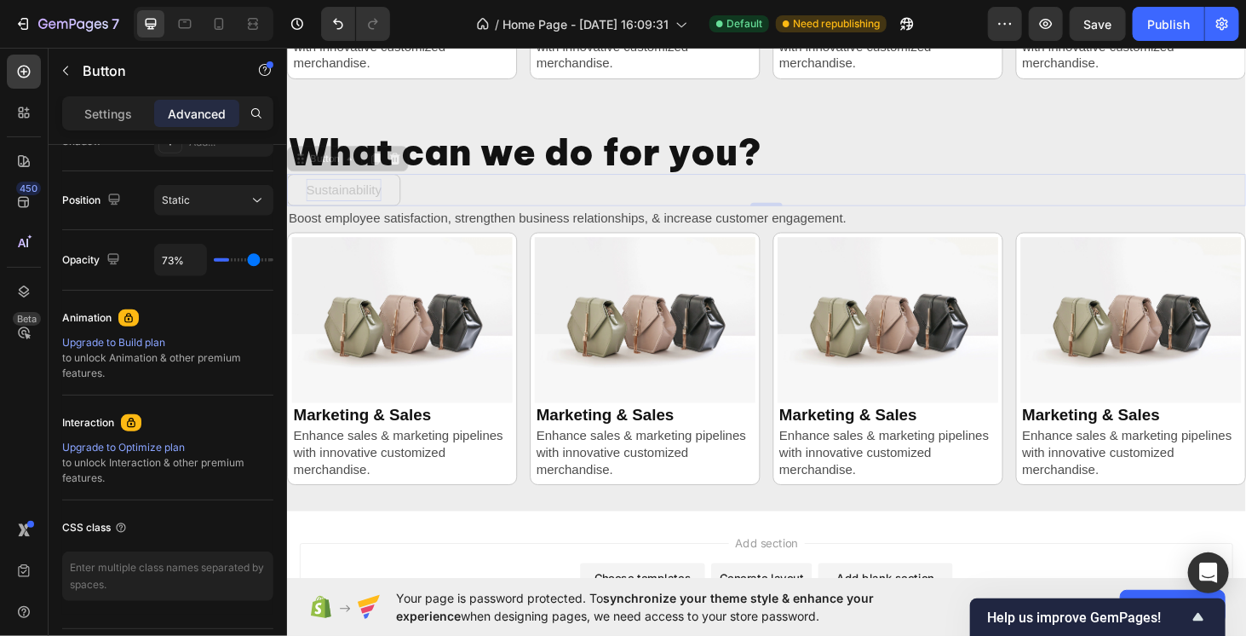
type input "88"
type input "90%"
type input "90"
type input "92%"
type input "92"
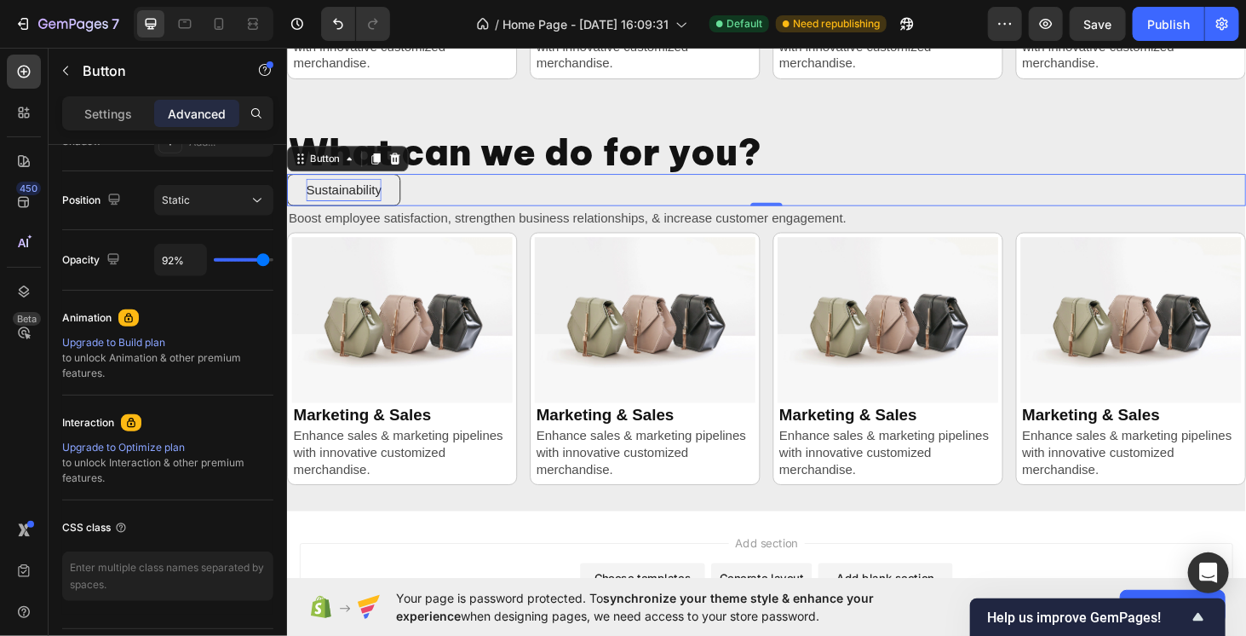
type input "94%"
type input "94"
type input "98%"
type input "98"
type input "100%"
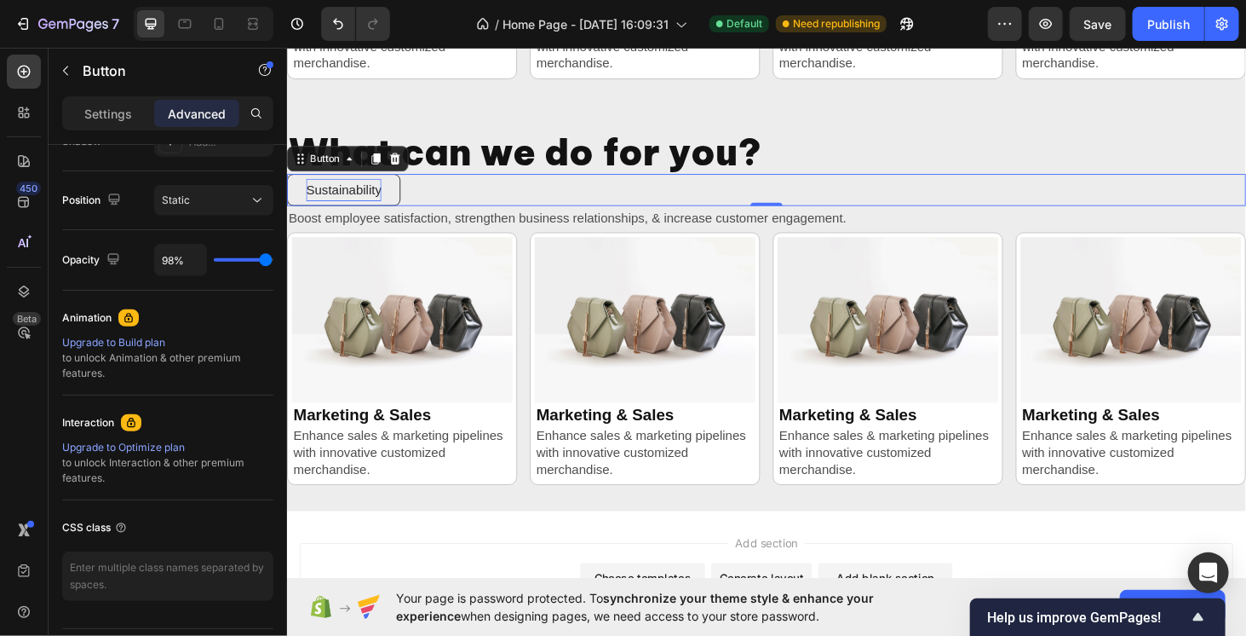
type input "100"
drag, startPoint x: 267, startPoint y: 253, endPoint x: 286, endPoint y: 256, distance: 18.9
click at [273, 258] on input "range" at bounding box center [244, 259] width 60 height 3
click at [244, 188] on button "Static" at bounding box center [213, 200] width 119 height 31
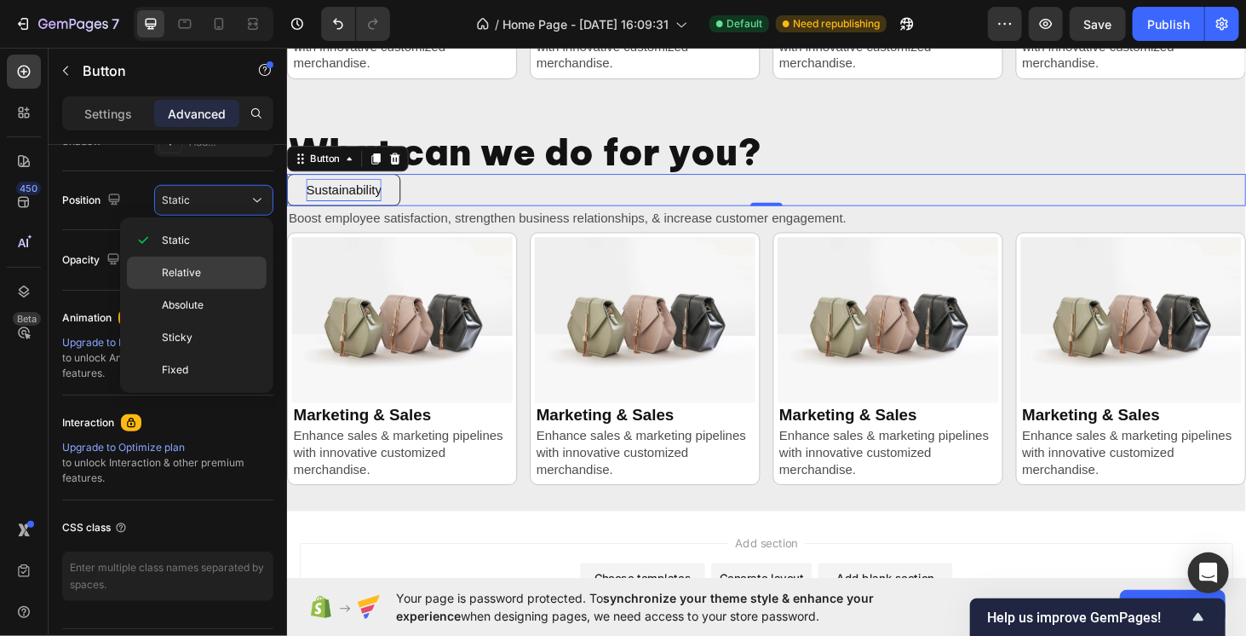
click at [229, 276] on p "Relative" at bounding box center [210, 272] width 97 height 15
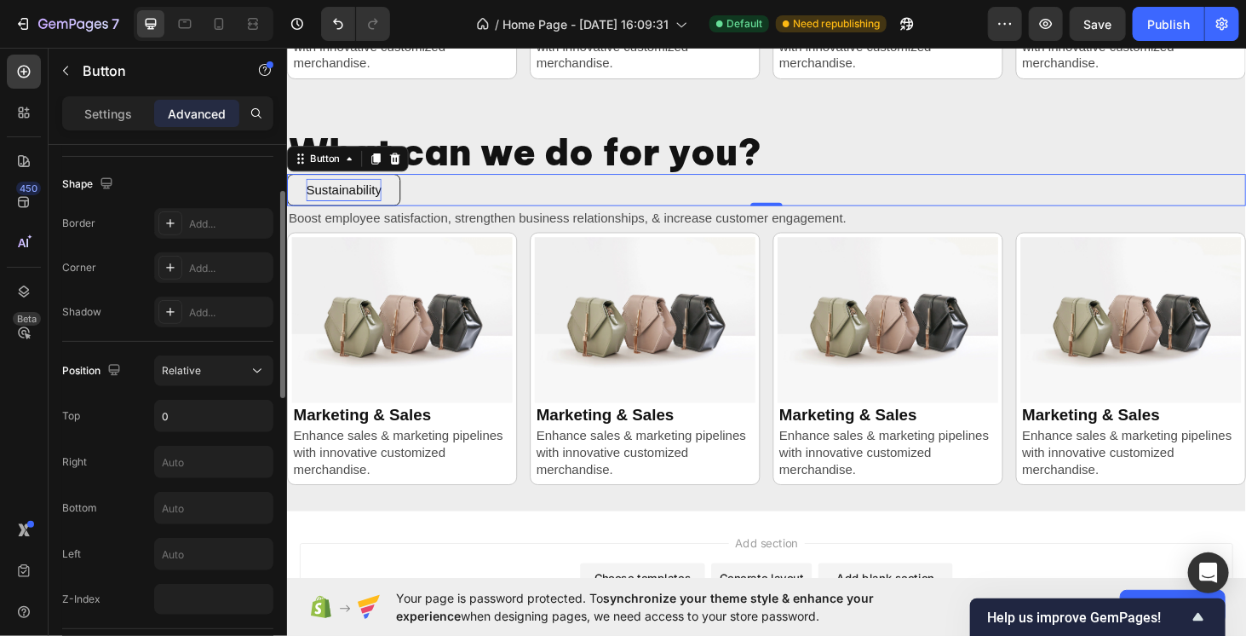
scroll to position [341, 0]
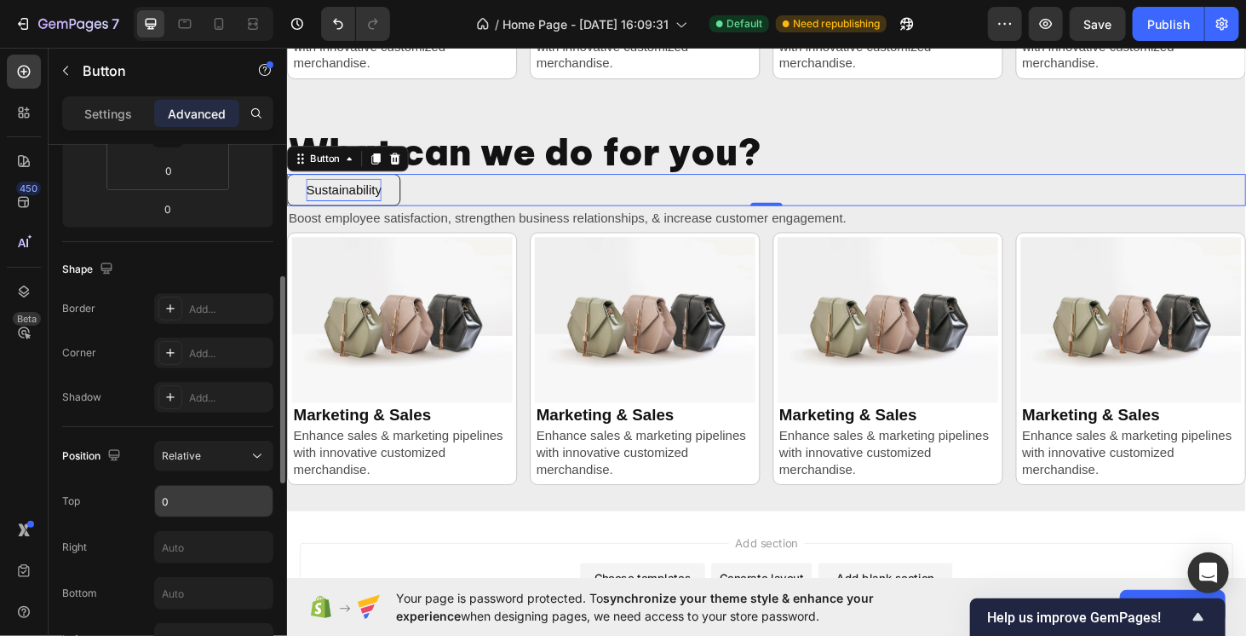
click at [170, 490] on input "0" at bounding box center [214, 501] width 118 height 31
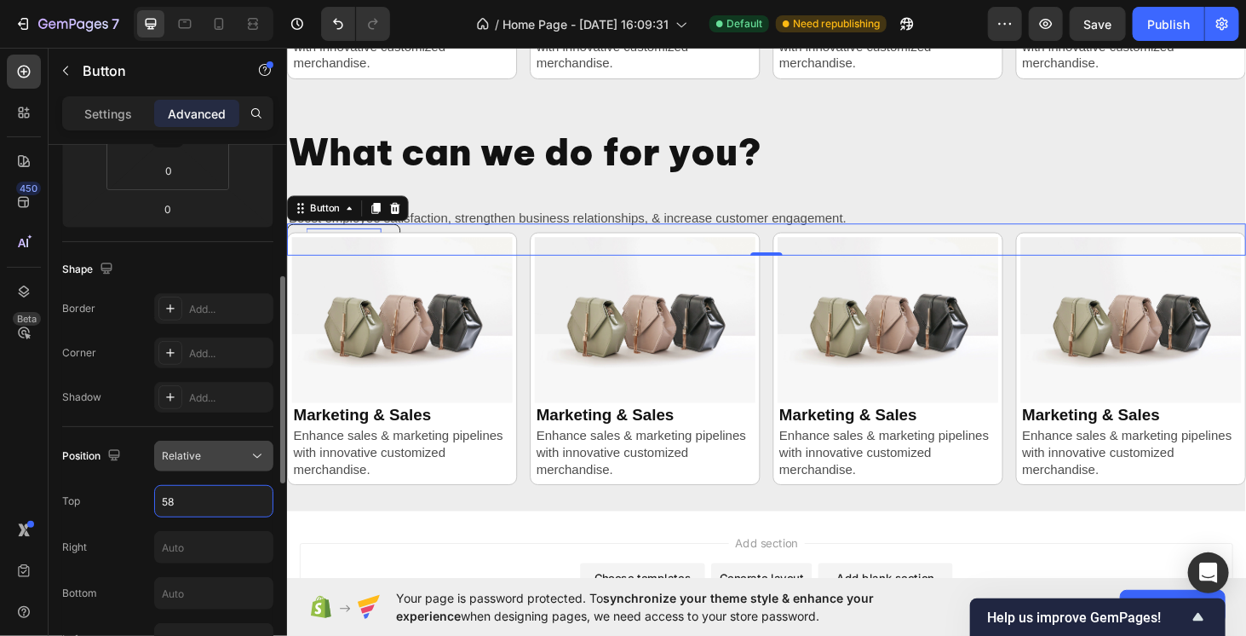
type input "58"
click at [170, 449] on span "Relative" at bounding box center [181, 455] width 39 height 13
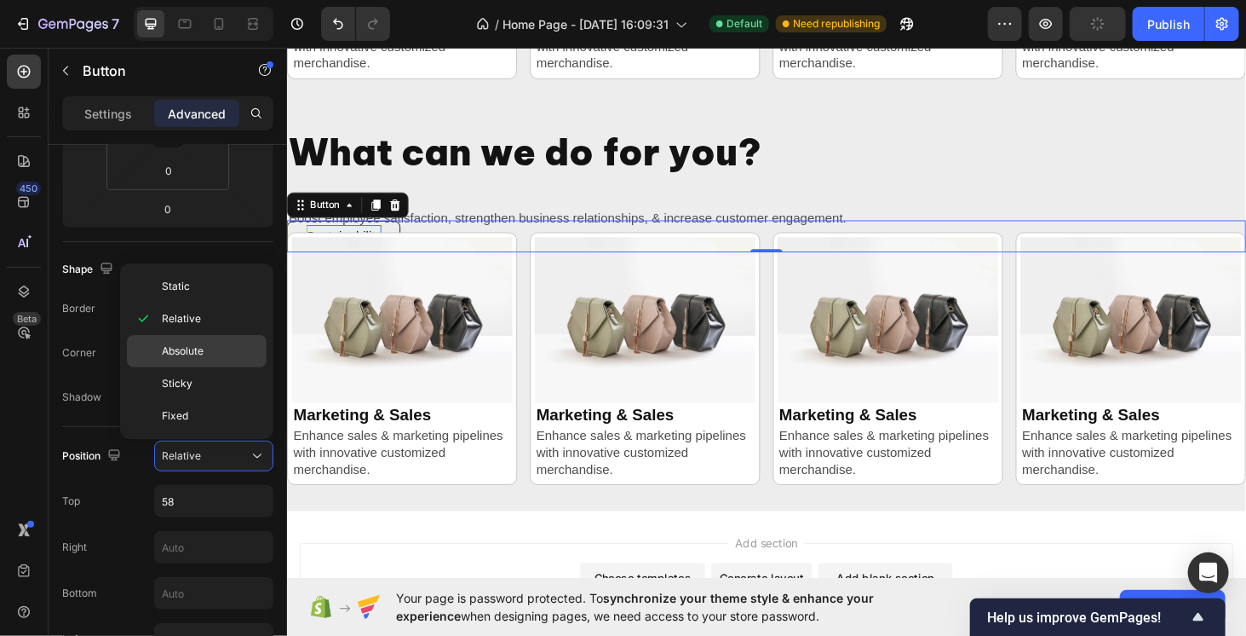
click at [192, 354] on span "Absolute" at bounding box center [183, 350] width 42 height 15
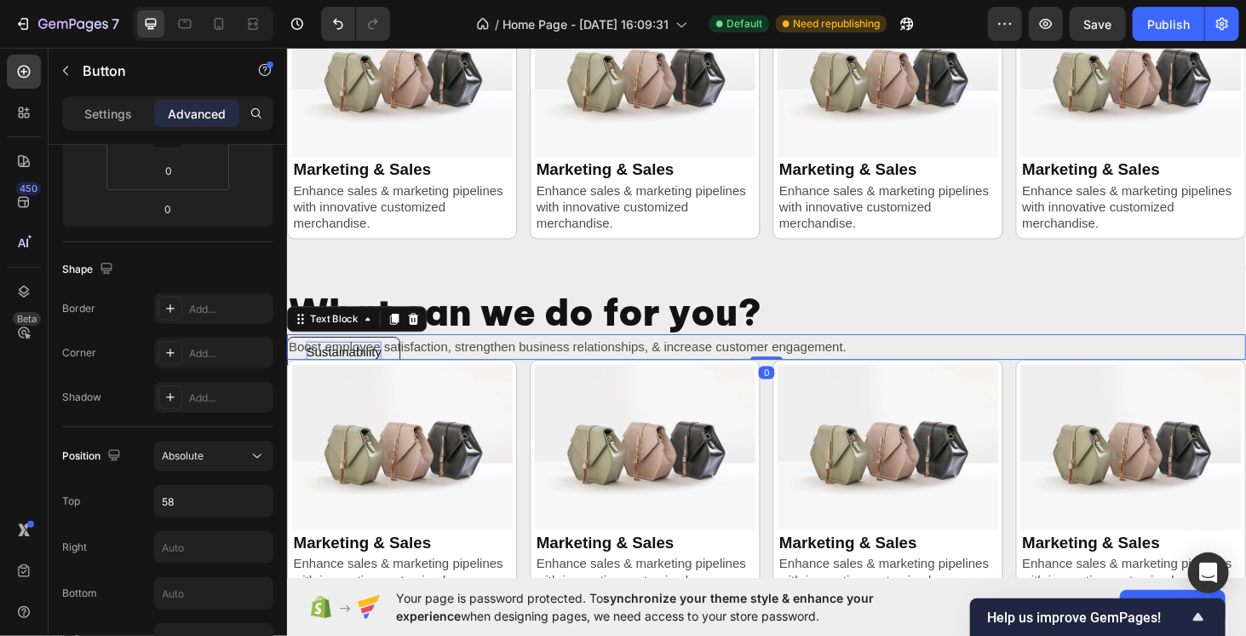
scroll to position [0, 0]
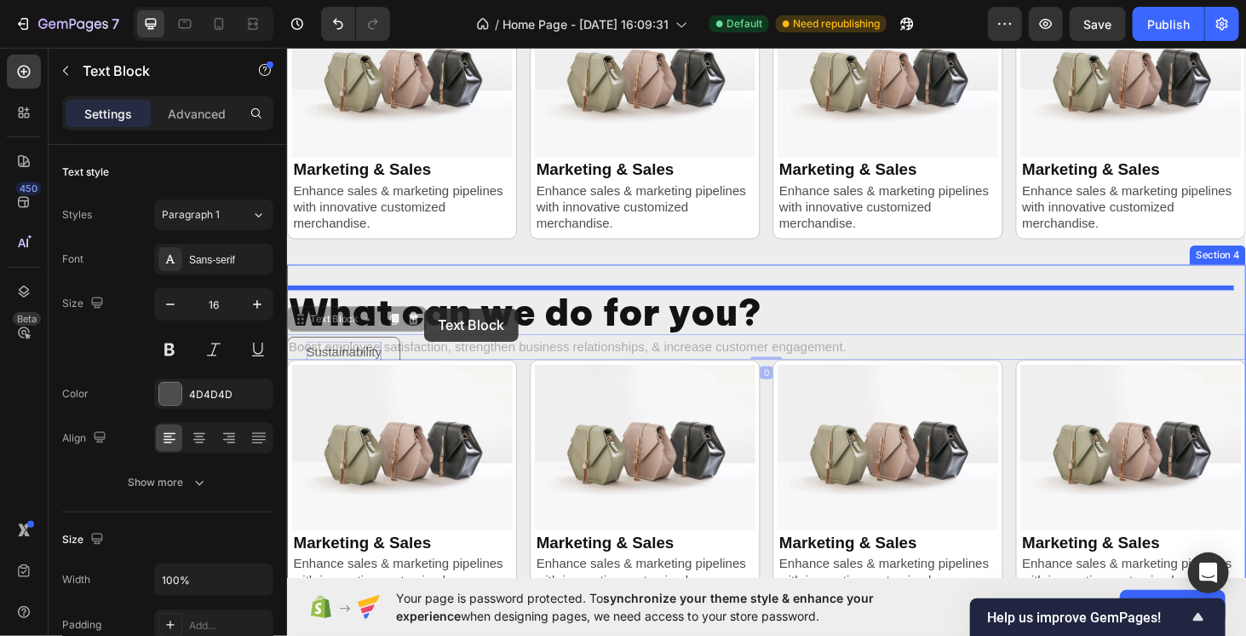
drag, startPoint x: 299, startPoint y: 336, endPoint x: 433, endPoint y: 324, distance: 134.3
click at [433, 325] on div "Header Personalized corporate packs Heading Boost employee satisfaction, streng…" at bounding box center [797, 136] width 1022 height 1572
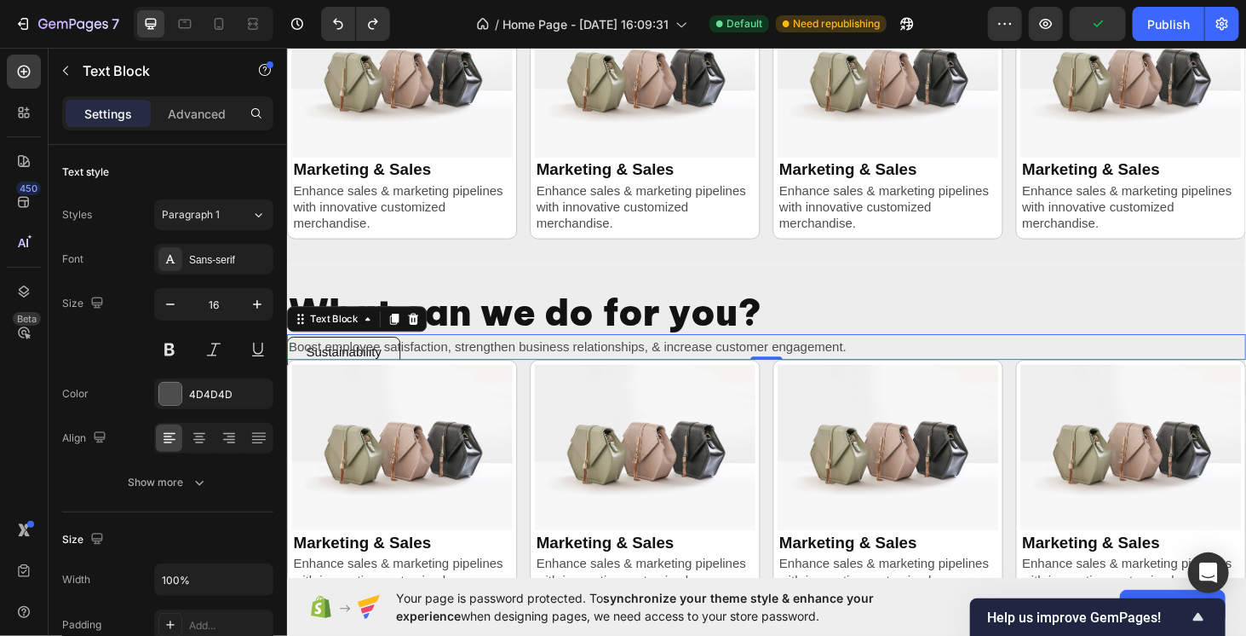
click at [406, 365] on p "Boost employee satisfaction, strengthen business relationships, & increase cust…" at bounding box center [797, 366] width 1019 height 25
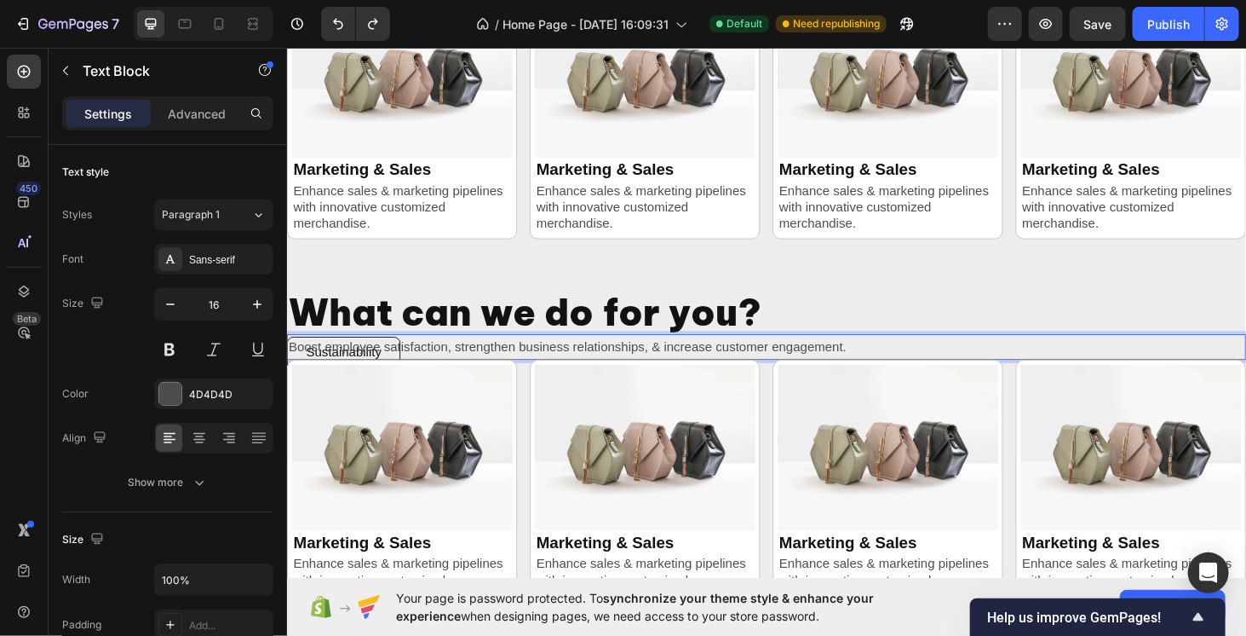
click at [296, 355] on p "Boost employee satisfaction, strengthen business relationships, & increase cust…" at bounding box center [797, 366] width 1019 height 25
click at [334, 22] on icon "Undo/Redo" at bounding box center [338, 24] width 10 height 11
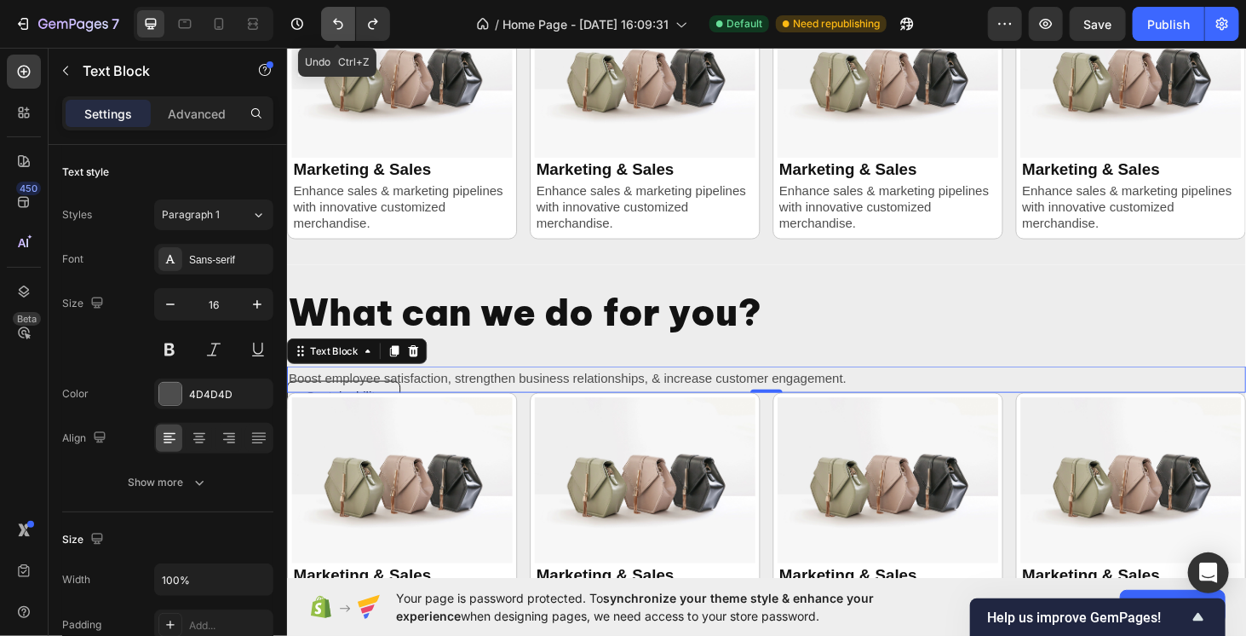
click at [334, 22] on icon "Undo/Redo" at bounding box center [338, 24] width 10 height 11
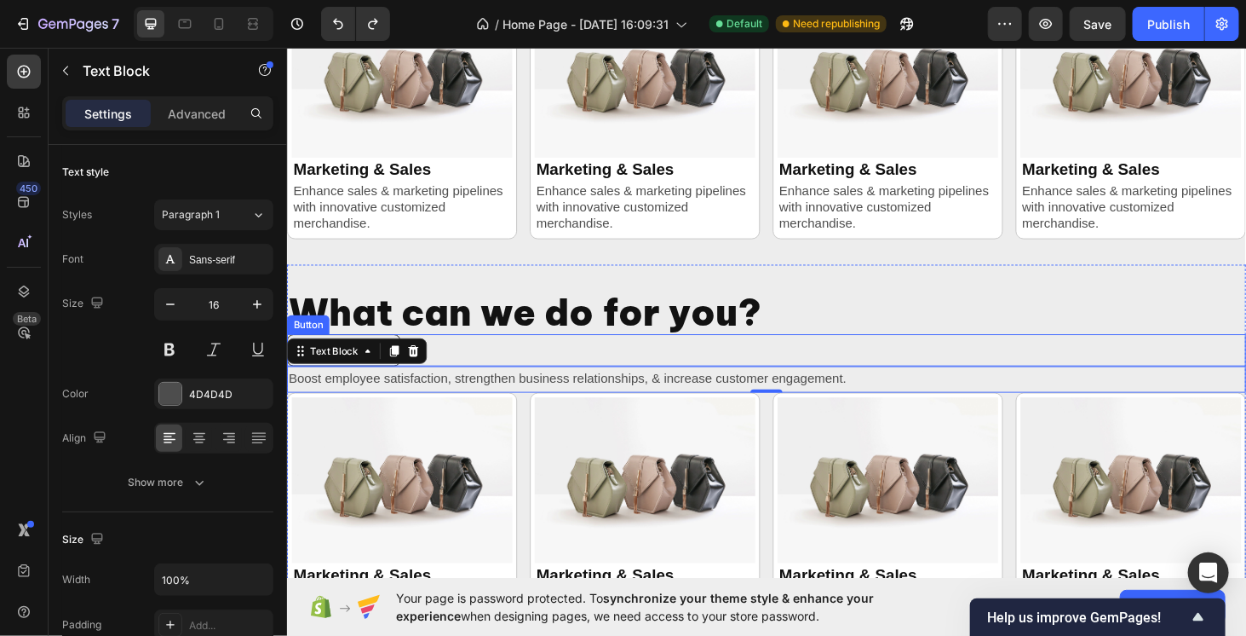
click at [444, 363] on div "Sustainability Button" at bounding box center [797, 370] width 1022 height 35
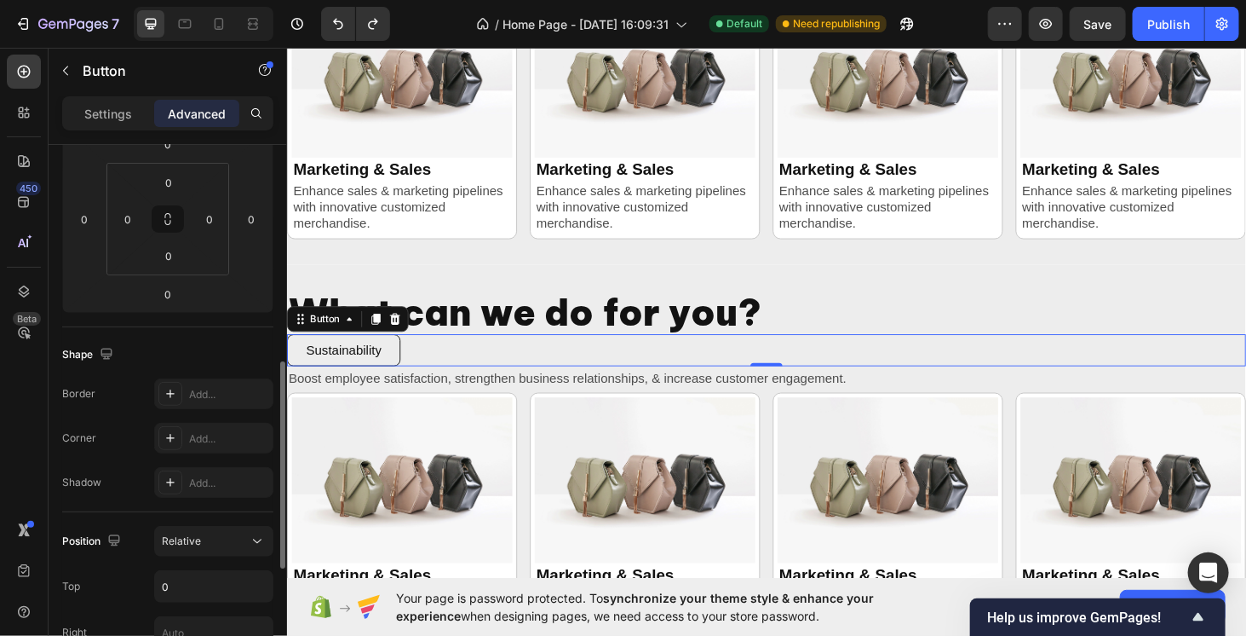
scroll to position [341, 0]
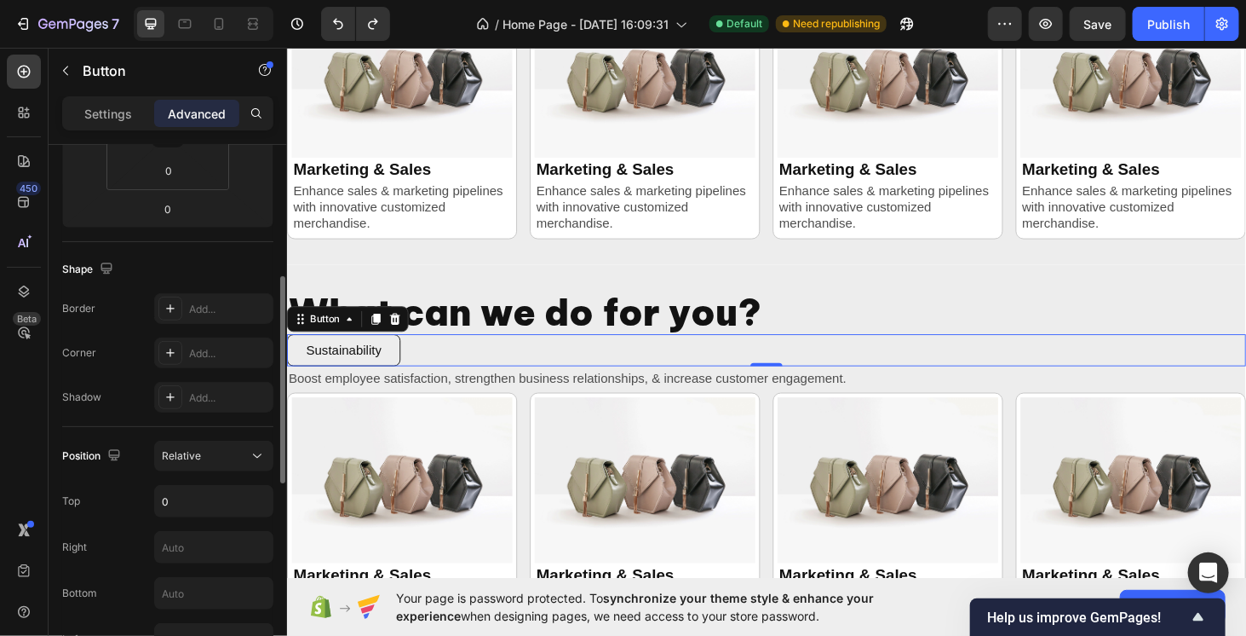
click at [204, 434] on div "Position Relative Top 0 Right Bottom Left Z-Index" at bounding box center [167, 570] width 211 height 287
click at [213, 448] on div "Relative" at bounding box center [205, 455] width 87 height 15
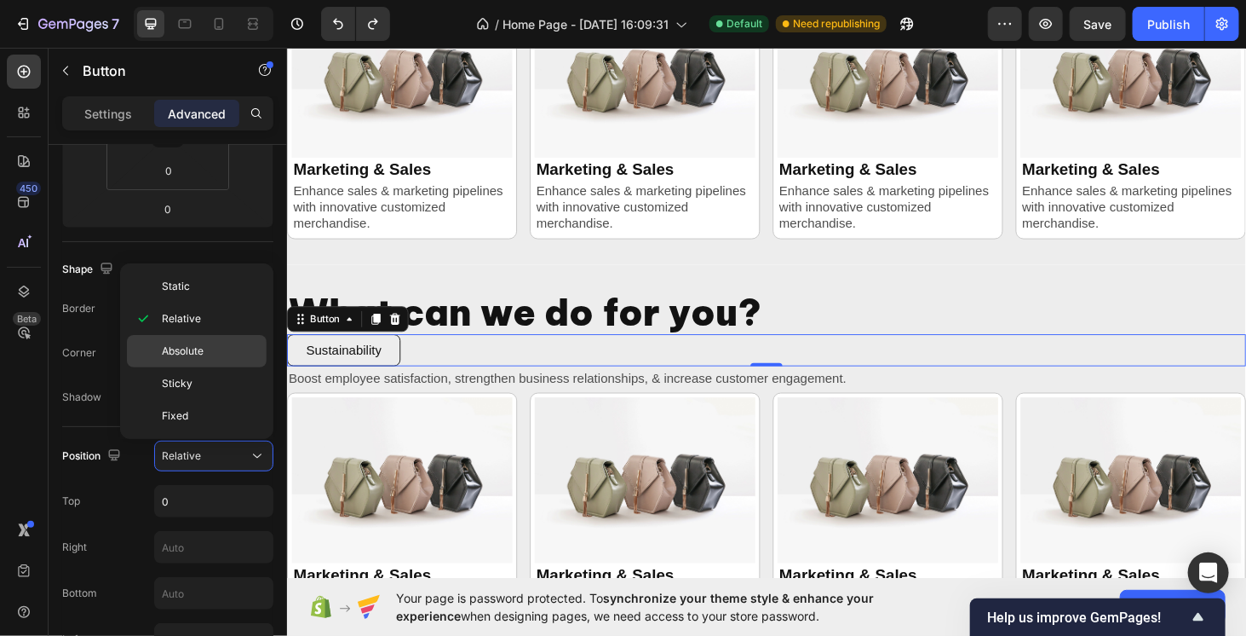
click at [198, 354] on span "Absolute" at bounding box center [183, 350] width 42 height 15
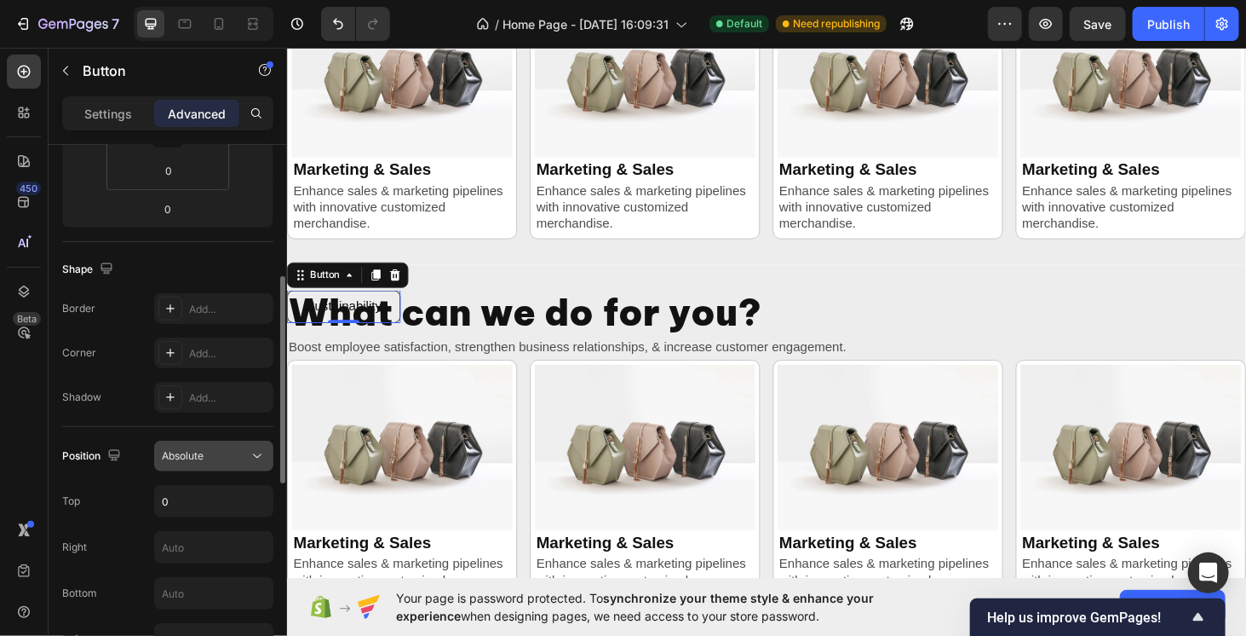
click at [210, 448] on div "Absolute" at bounding box center [205, 455] width 87 height 15
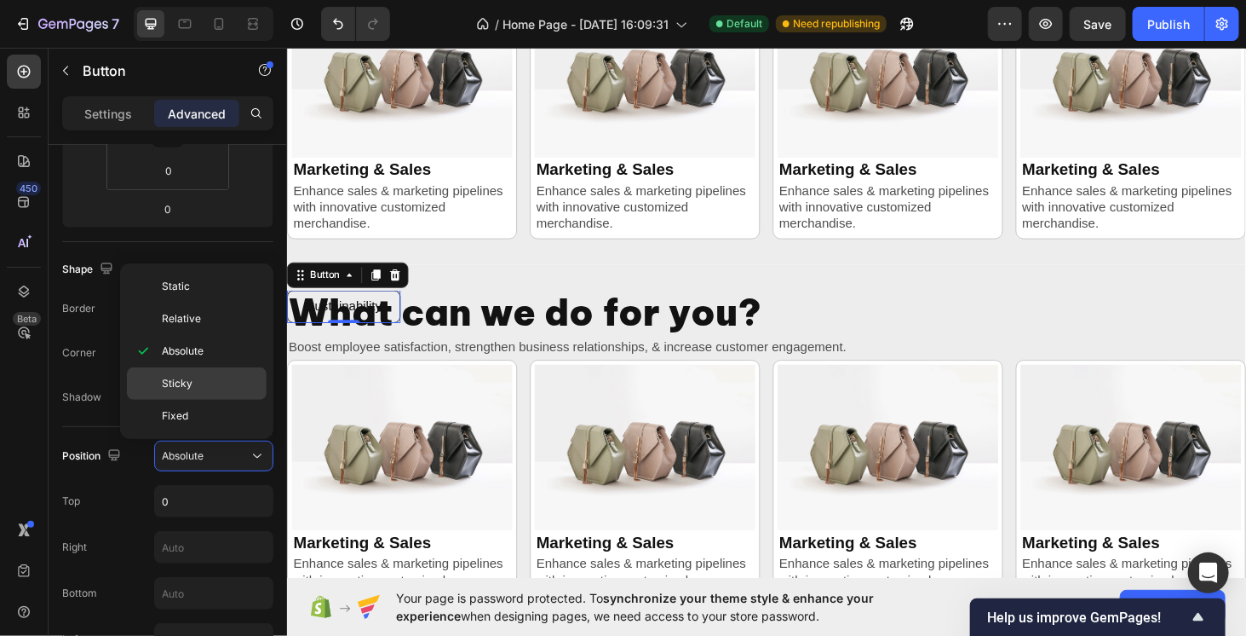
click at [192, 376] on p "Sticky" at bounding box center [210, 383] width 97 height 15
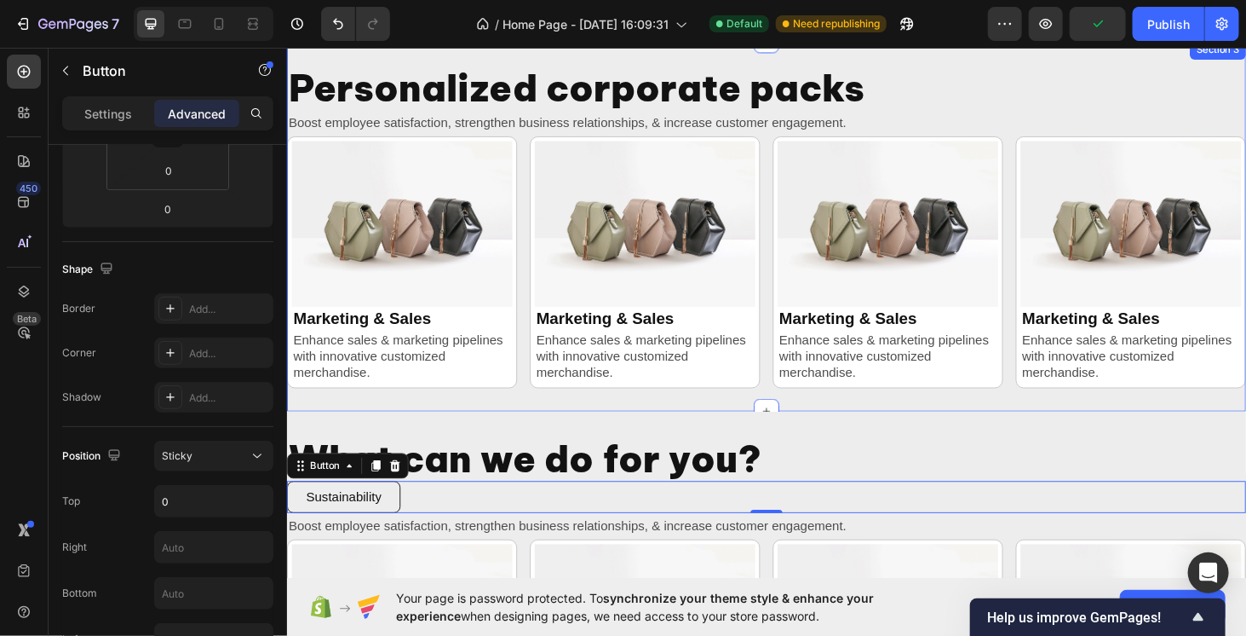
scroll to position [520, 0]
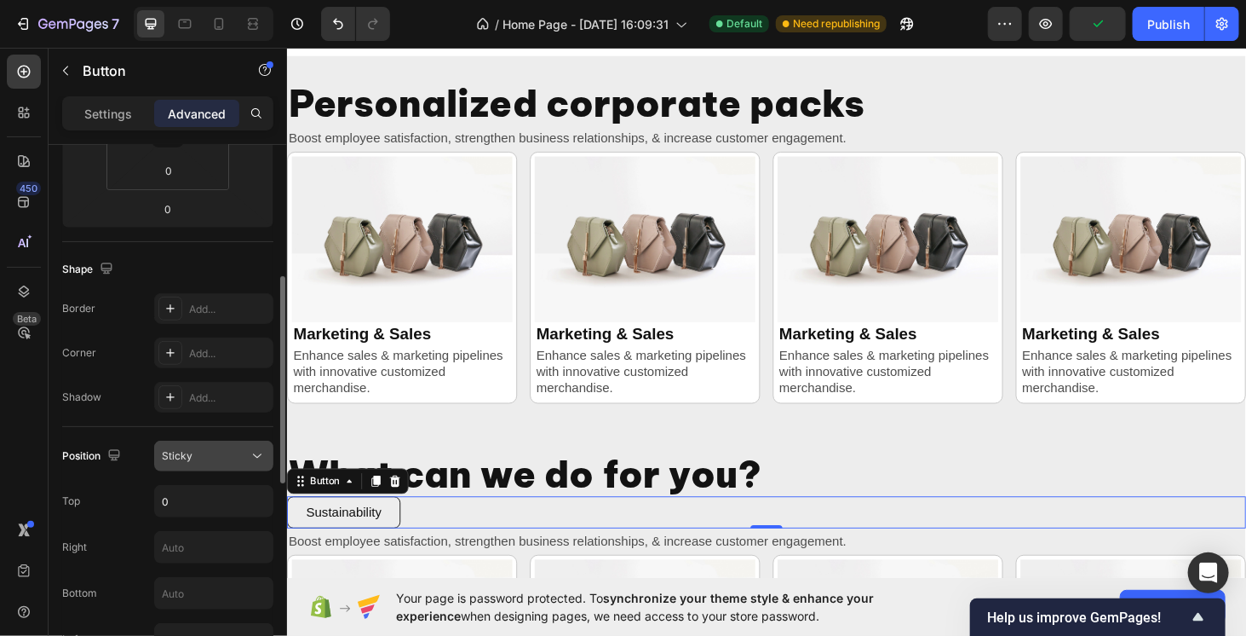
click at [244, 449] on div "Sticky" at bounding box center [205, 455] width 87 height 15
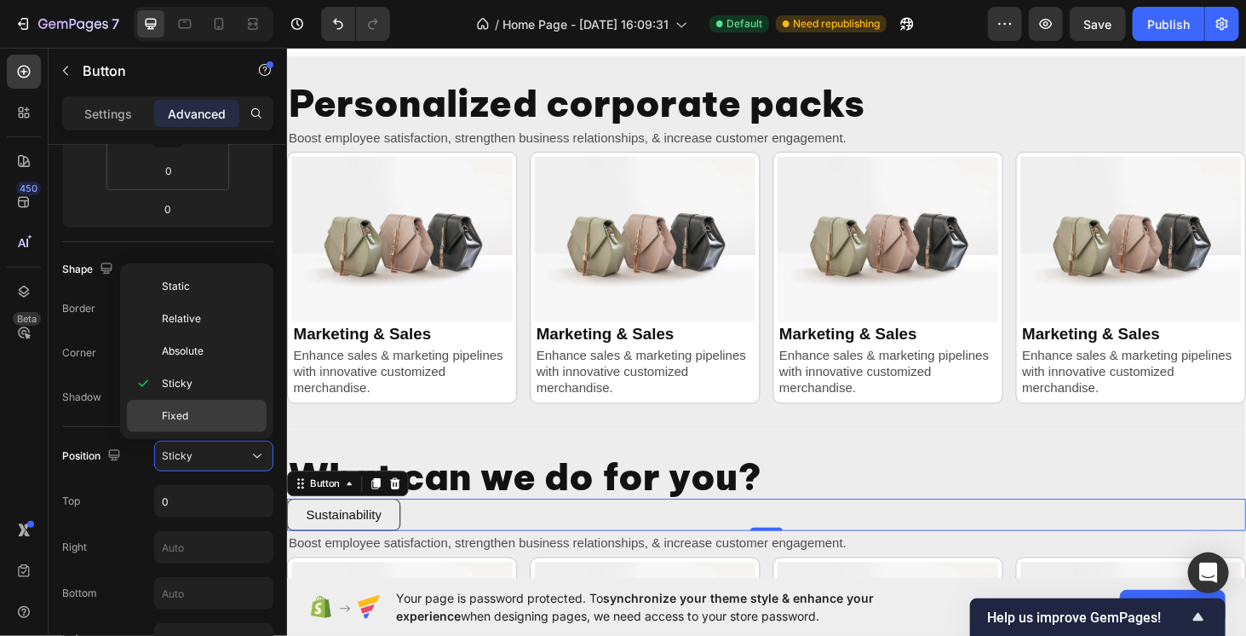
click at [182, 411] on span "Fixed" at bounding box center [175, 415] width 26 height 15
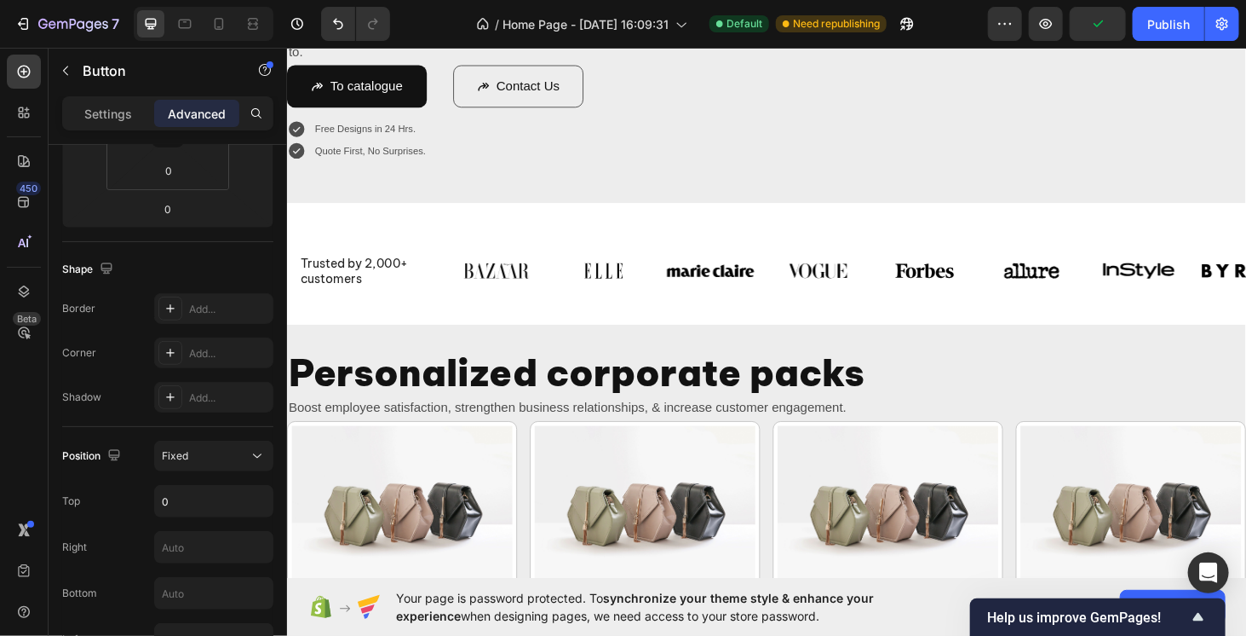
scroll to position [229, 0]
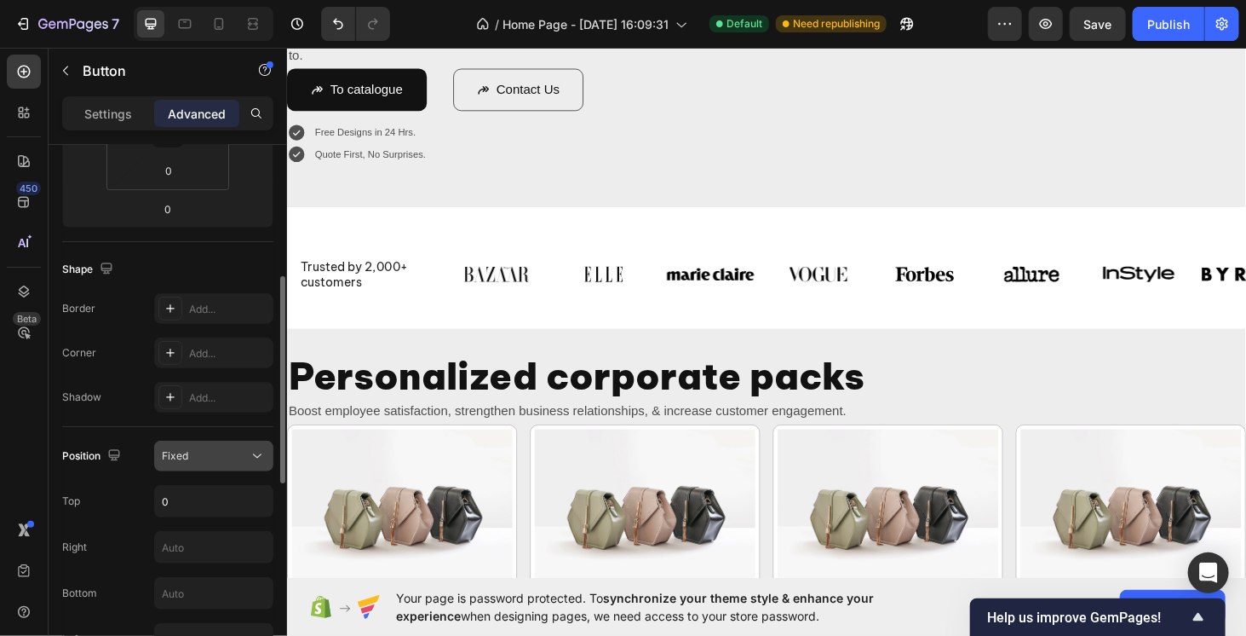
click at [241, 452] on div "Fixed" at bounding box center [205, 455] width 87 height 15
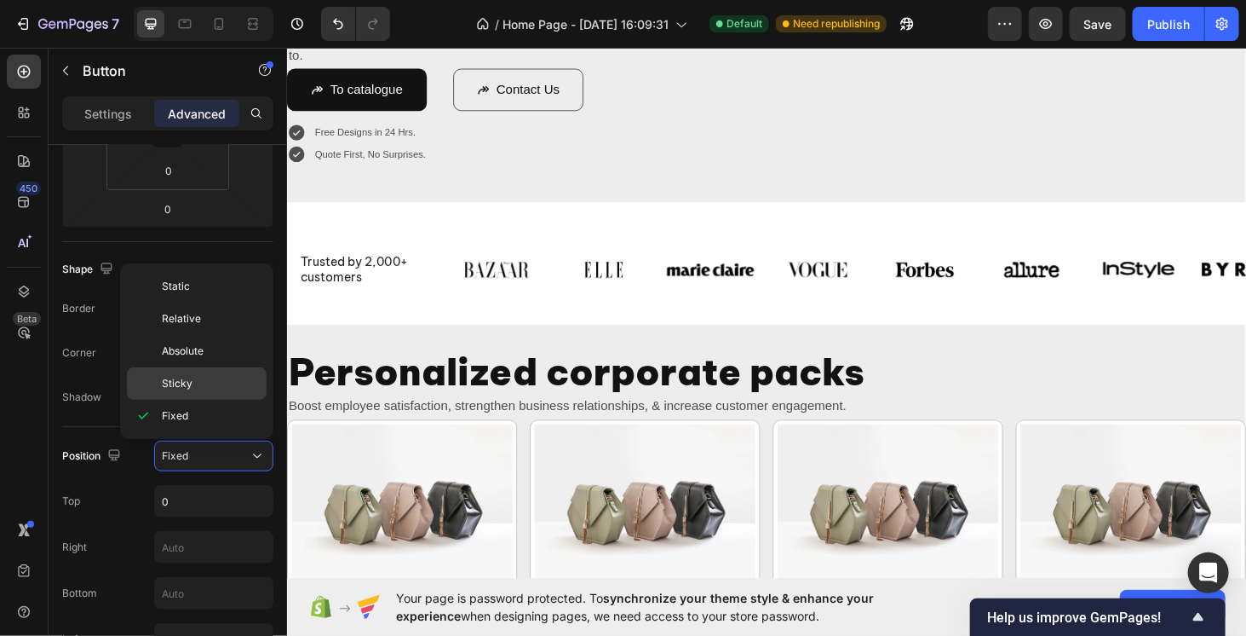
click at [184, 367] on div "Sticky" at bounding box center [197, 383] width 140 height 32
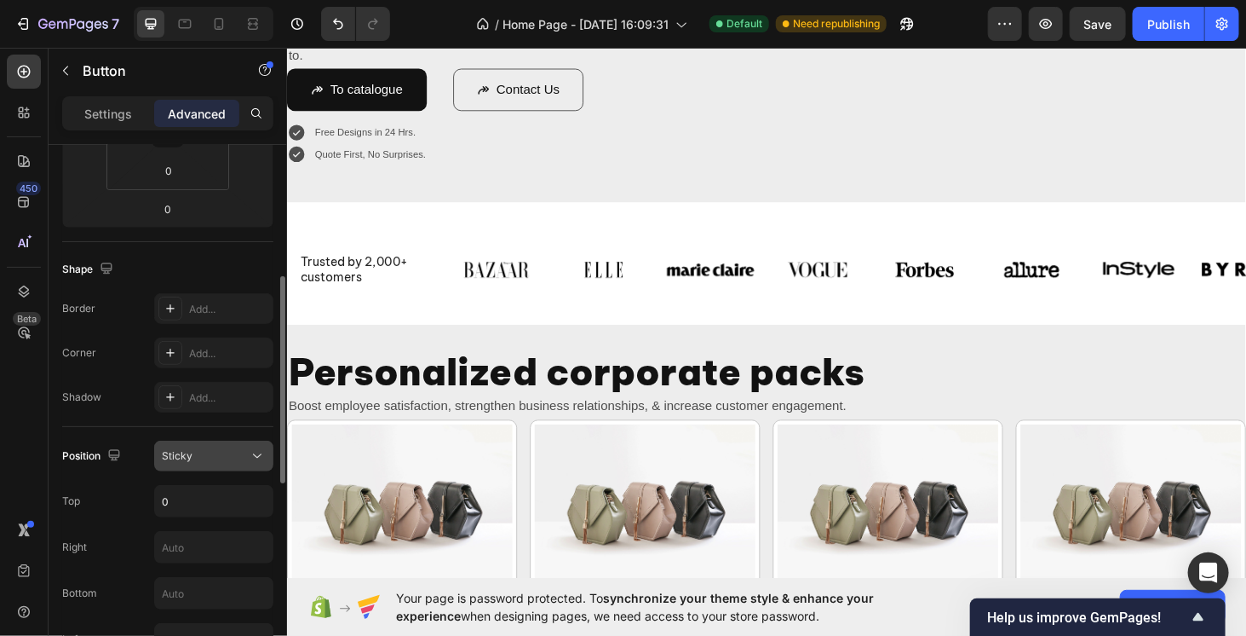
click at [229, 444] on button "Sticky" at bounding box center [213, 455] width 119 height 31
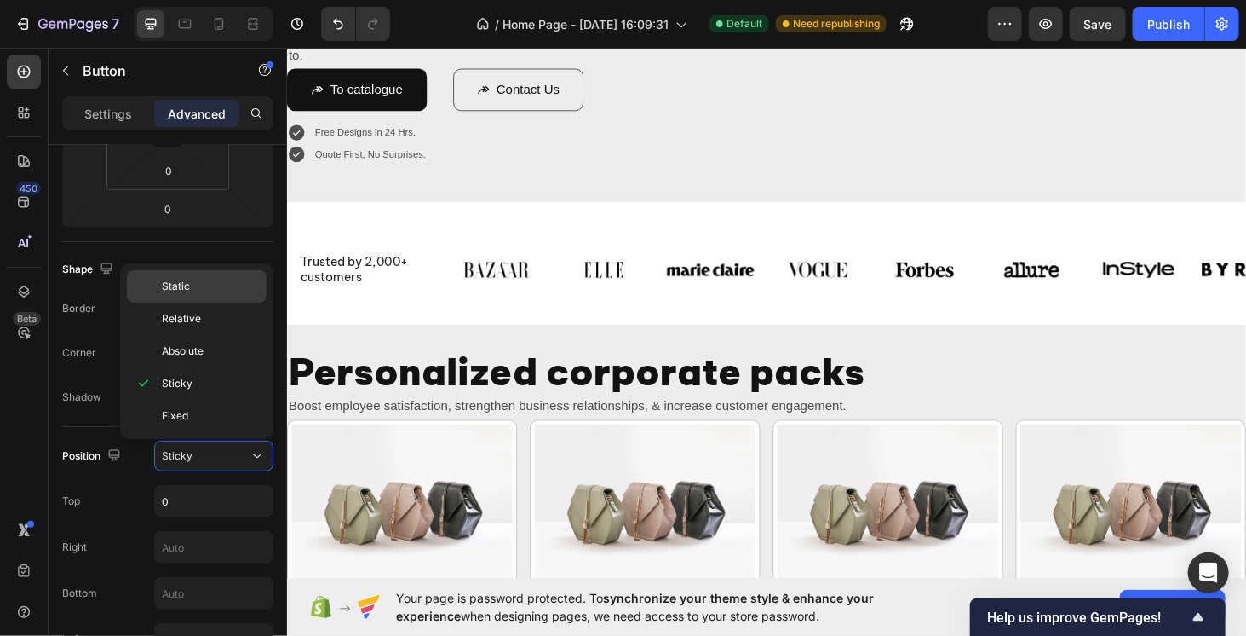
click at [201, 282] on p "Static" at bounding box center [210, 286] width 97 height 15
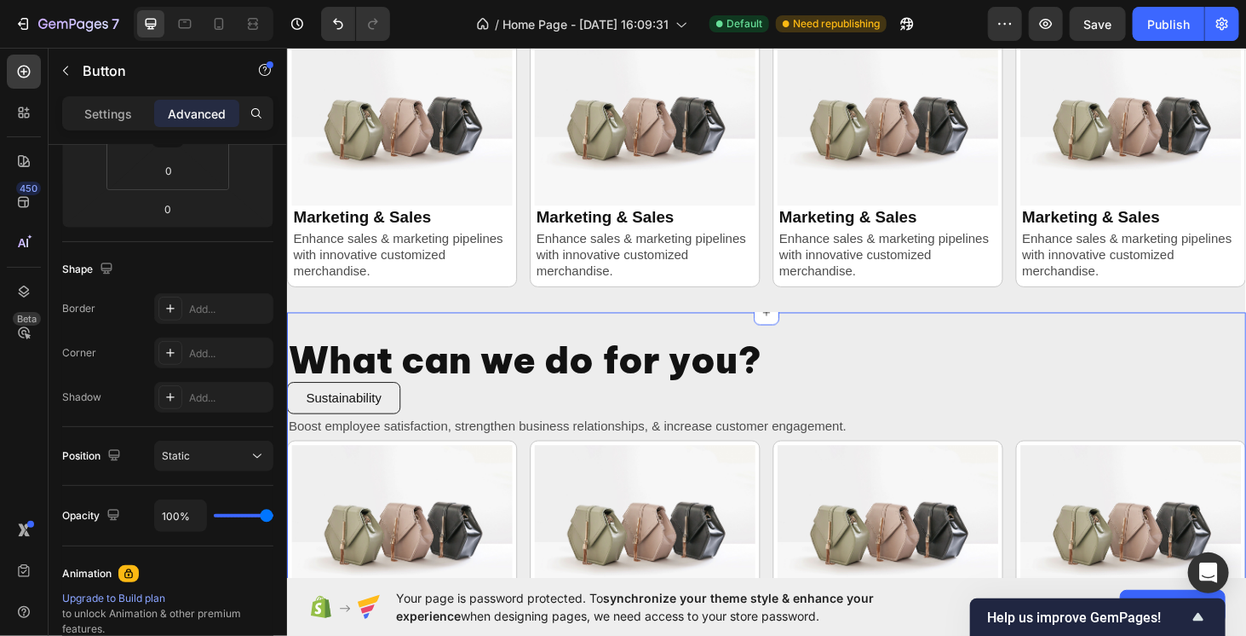
scroll to position [767, 0]
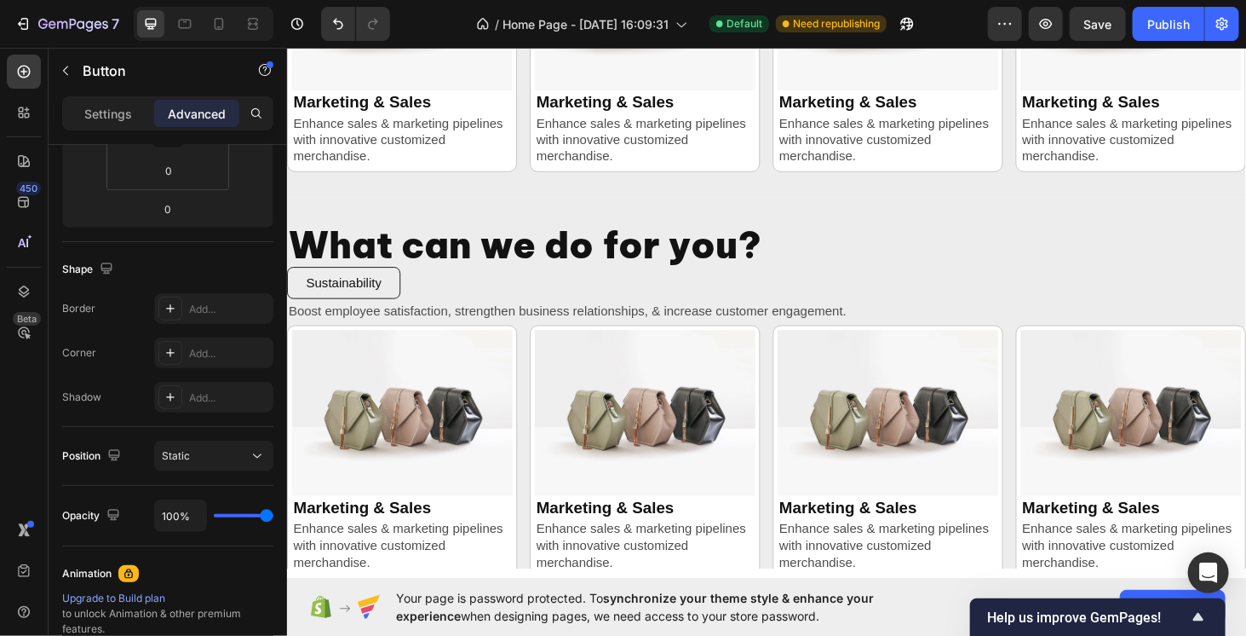
click at [453, 308] on div "Sustainability Button" at bounding box center [797, 298] width 1022 height 35
click at [1176, 609] on span "Help us improve GemPages!" at bounding box center [1087, 617] width 201 height 16
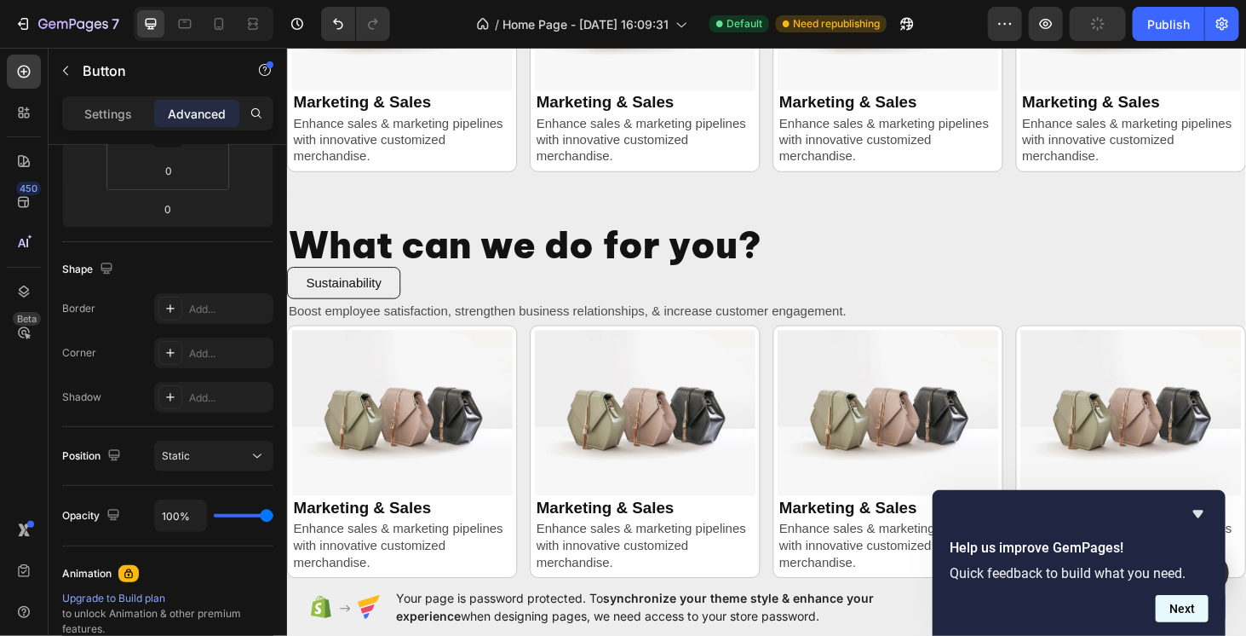
click at [1205, 600] on button "Next" at bounding box center [1182, 608] width 53 height 27
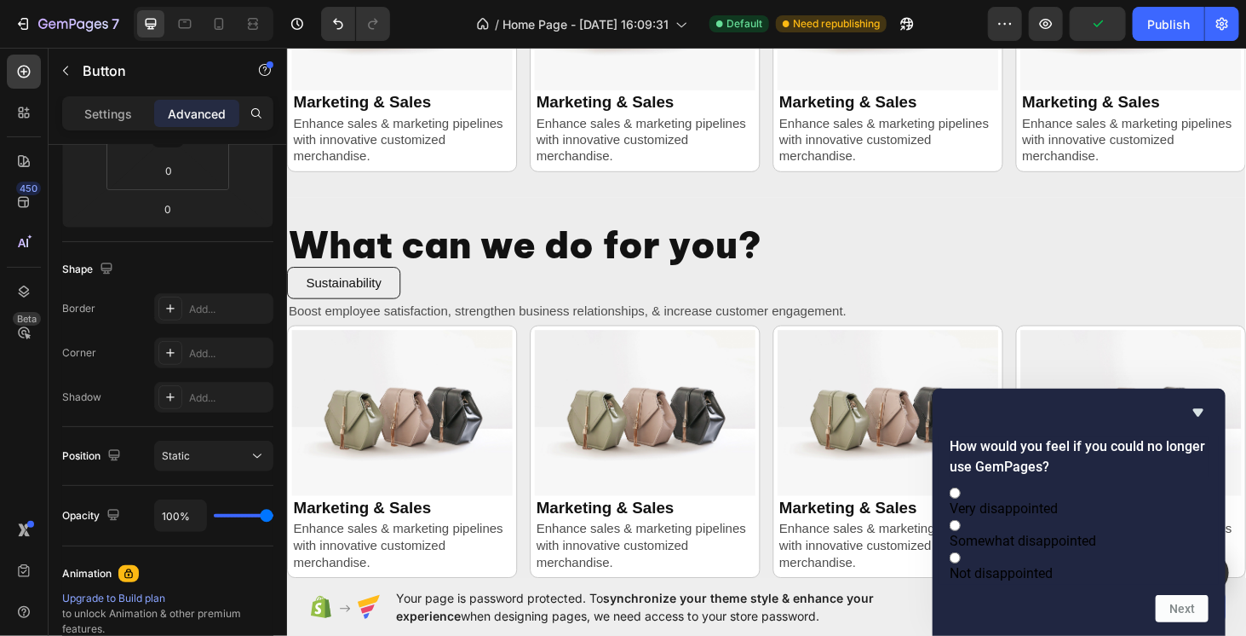
click at [1211, 393] on div "How would you feel if you could no longer use GemPages? Very disappointed Somew…" at bounding box center [1079, 511] width 293 height 247
click at [1119, 574] on label "Not disappointed" at bounding box center [1079, 565] width 259 height 32
click at [961, 563] on input "Not disappointed" at bounding box center [955, 557] width 11 height 11
radio input "true"
click at [1182, 609] on button "Next" at bounding box center [1182, 608] width 53 height 27
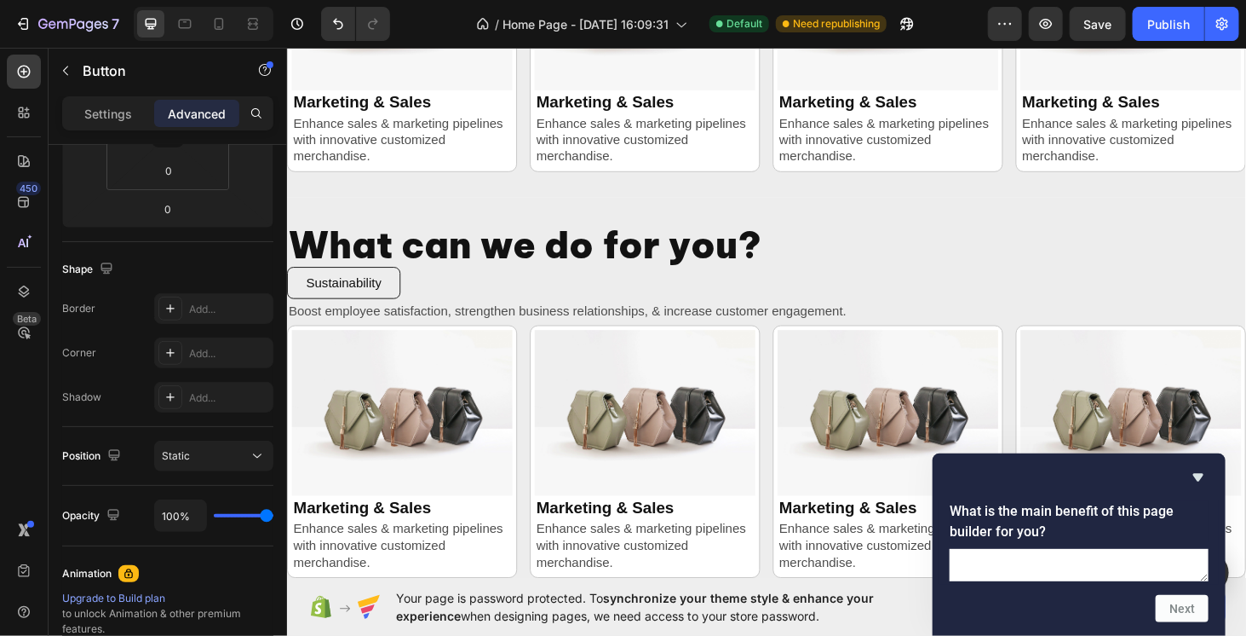
click at [1081, 498] on div "What is the main benefit of this page builder for you?" at bounding box center [1079, 541] width 279 height 87
click at [1078, 549] on textarea at bounding box center [1079, 565] width 259 height 32
type textarea "deeeeeeeeeeeeeeeeeee"
click at [1172, 610] on button "Next" at bounding box center [1182, 608] width 53 height 27
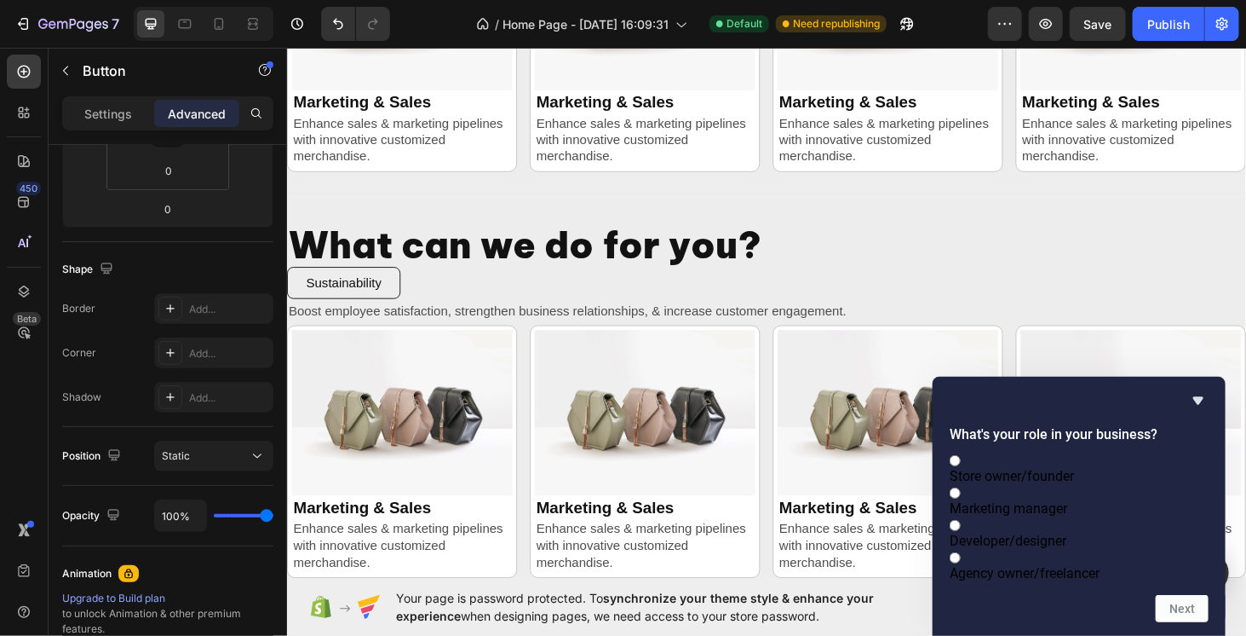
click at [1162, 567] on label "Agency owner/freelancer" at bounding box center [1079, 565] width 259 height 32
click at [961, 563] on input "Agency owner/freelancer" at bounding box center [955, 557] width 11 height 11
radio input "true"
click at [1170, 595] on button "Next" at bounding box center [1182, 608] width 53 height 27
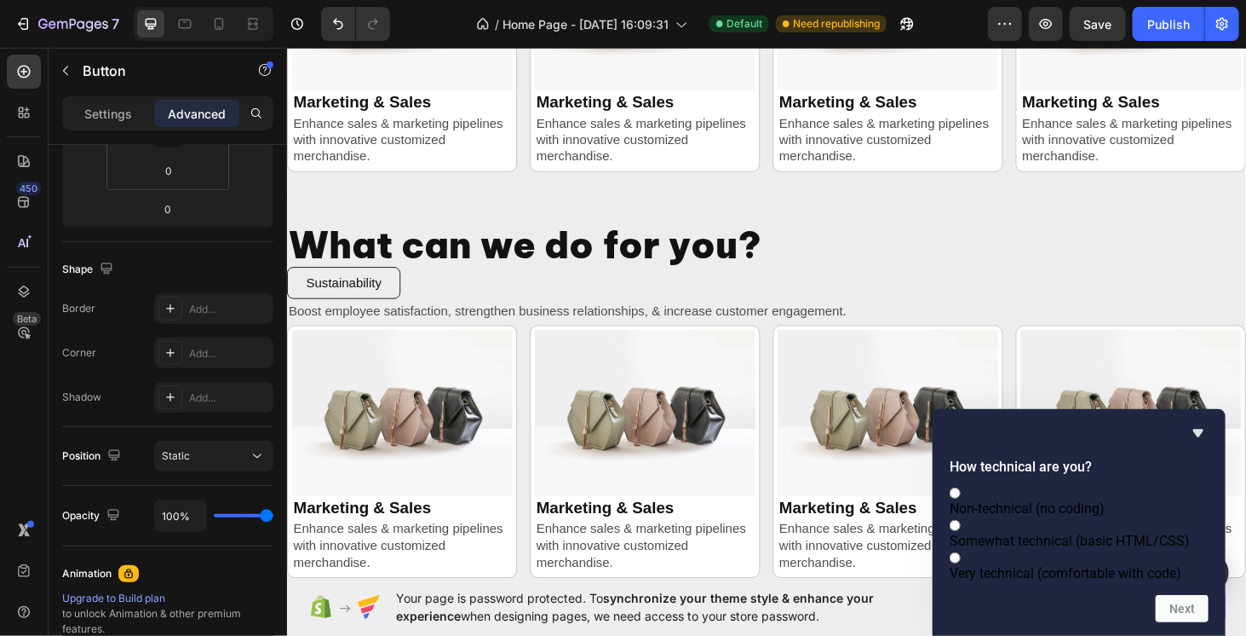
click at [1153, 565] on span "Very technical (comfortable with code)" at bounding box center [1066, 573] width 232 height 16
click at [961, 555] on input "Very technical (comfortable with code)" at bounding box center [955, 557] width 11 height 11
radio input "true"
click at [1169, 630] on div "How technical are you? Non-technical (no coding) Somewhat technical (basic HTML…" at bounding box center [1079, 522] width 293 height 227
click at [1165, 602] on button "Next" at bounding box center [1182, 608] width 53 height 27
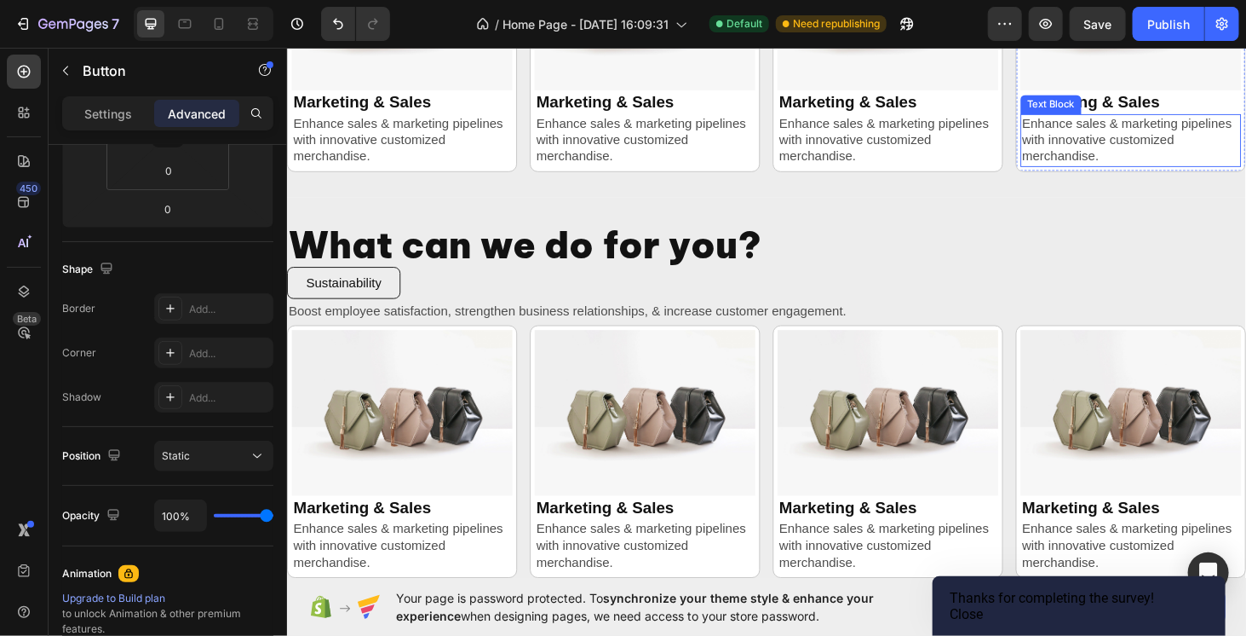
click at [1172, 146] on p "Enhance sales & marketing pipelines with innovative customized merchandise." at bounding box center [1186, 146] width 232 height 53
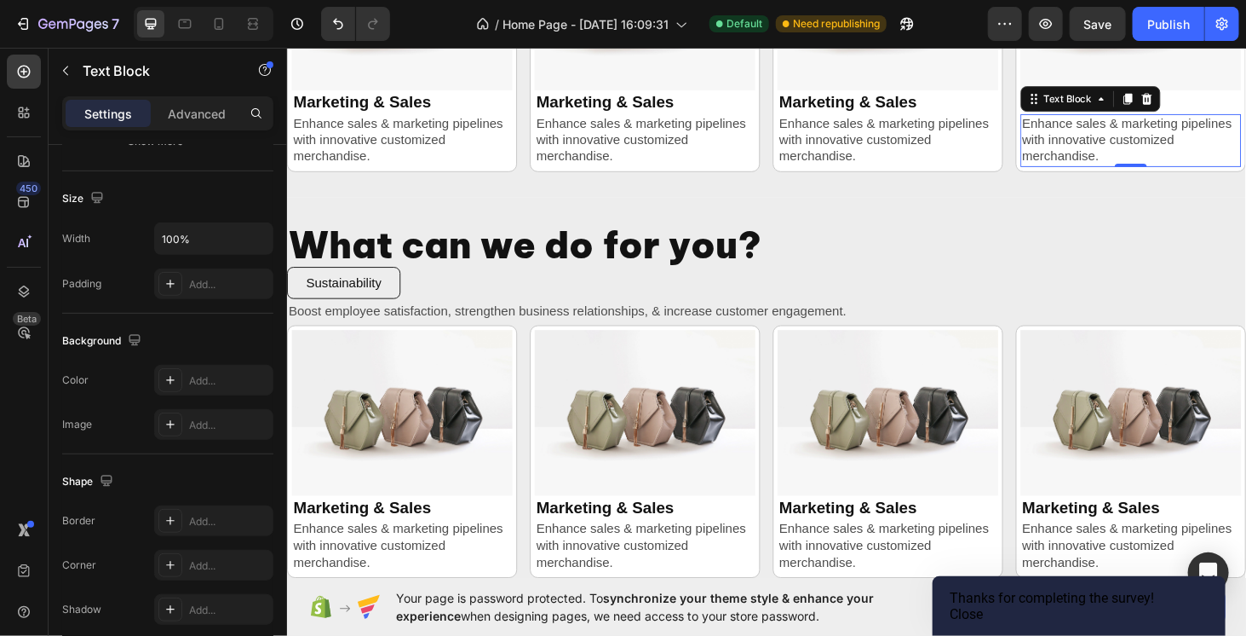
scroll to position [0, 0]
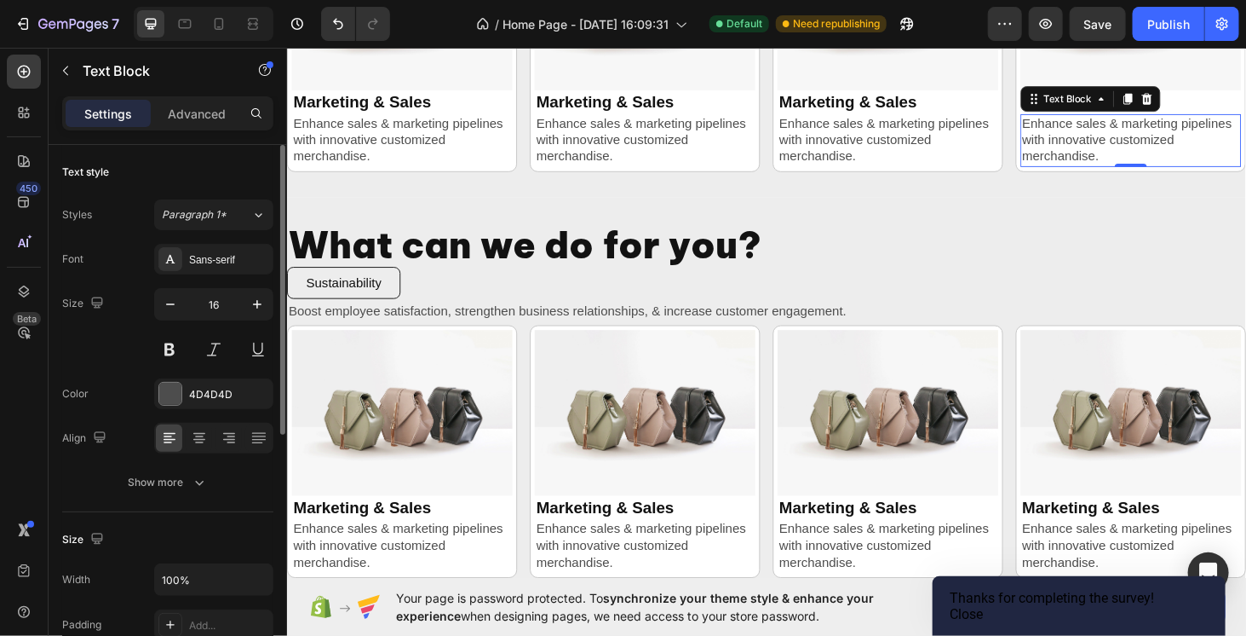
click at [983, 606] on button "Close" at bounding box center [966, 614] width 33 height 16
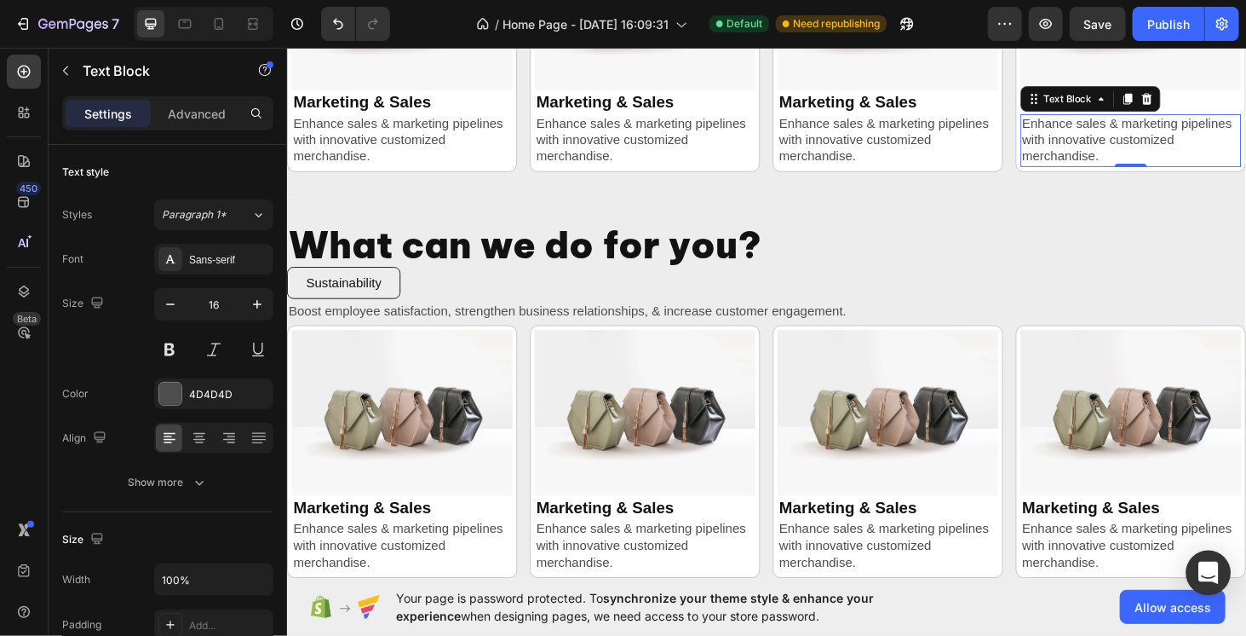
click at [1204, 576] on icon "Open Intercom Messenger" at bounding box center [1209, 572] width 22 height 22
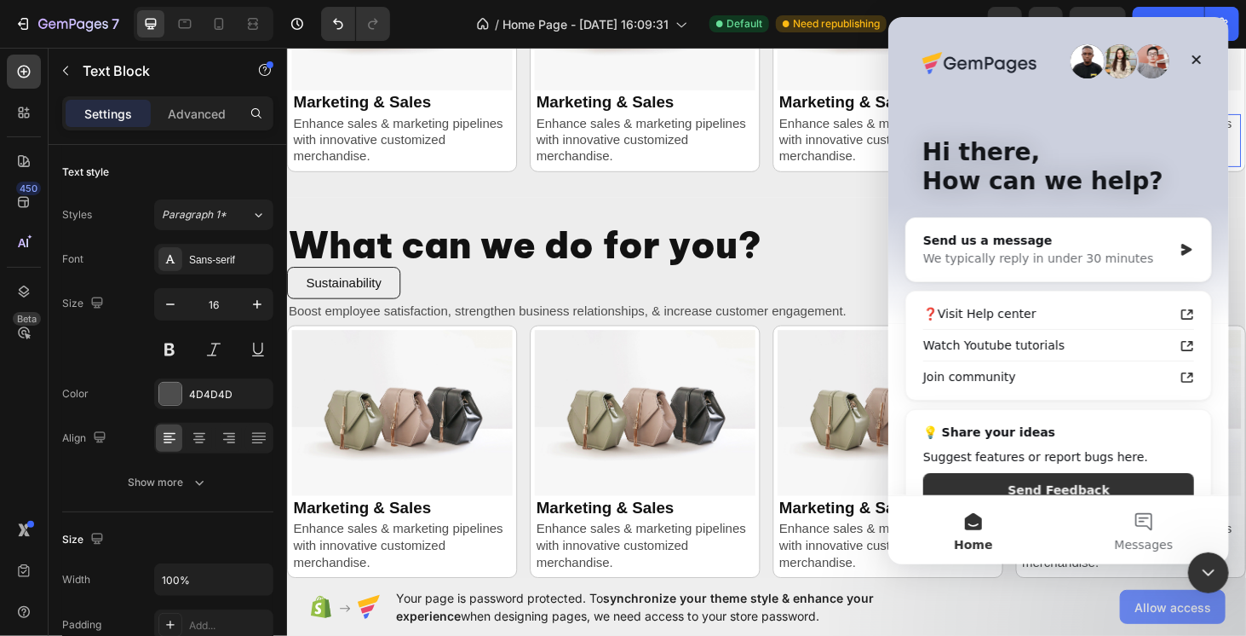
click at [1145, 606] on span "Allow access" at bounding box center [1173, 607] width 77 height 18
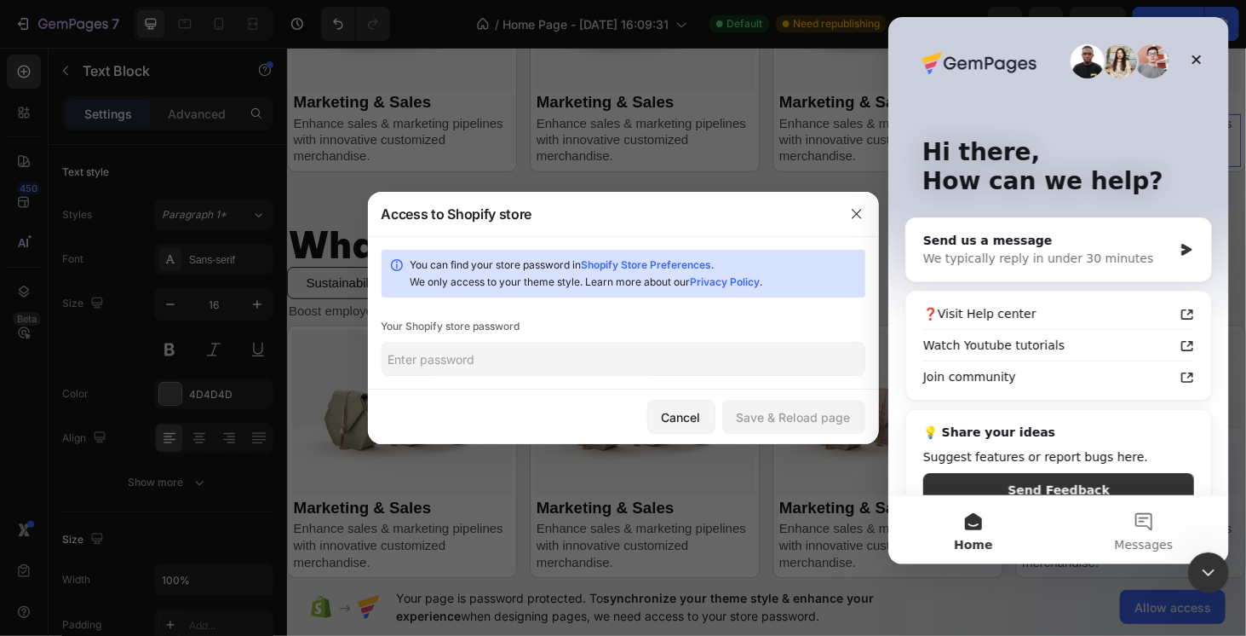
click at [444, 354] on input "text" at bounding box center [624, 359] width 484 height 34
click at [651, 409] on button "Cancel" at bounding box center [681, 417] width 68 height 34
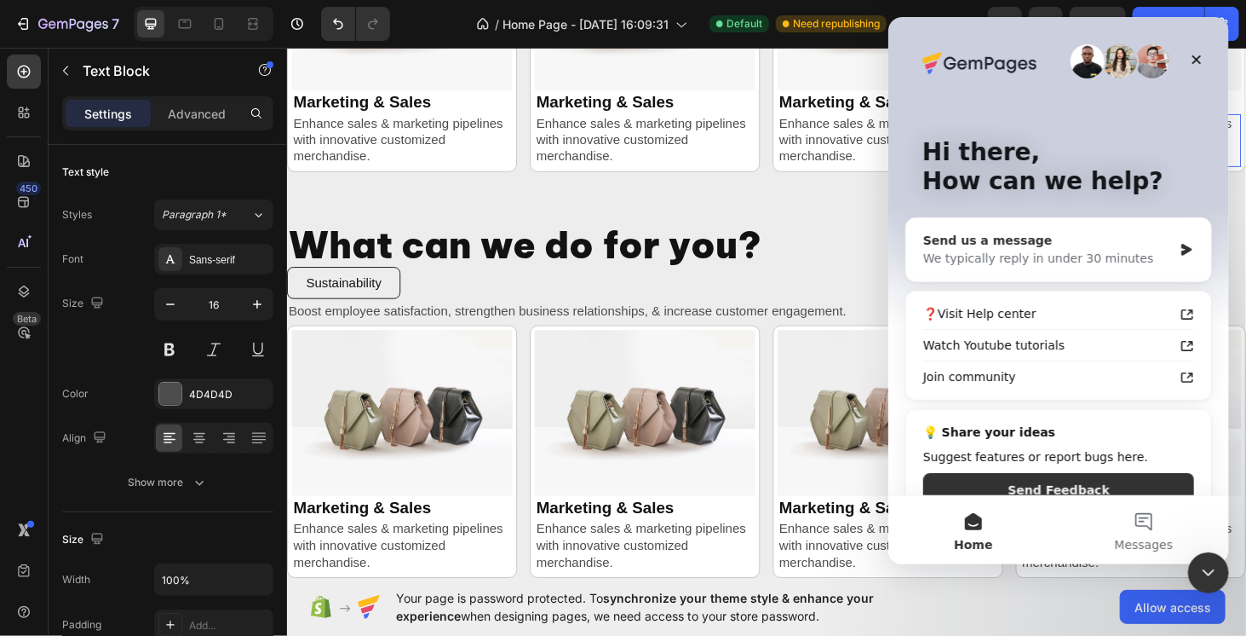
click at [1063, 259] on div "We typically reply in under 30 minutes" at bounding box center [1048, 259] width 250 height 18
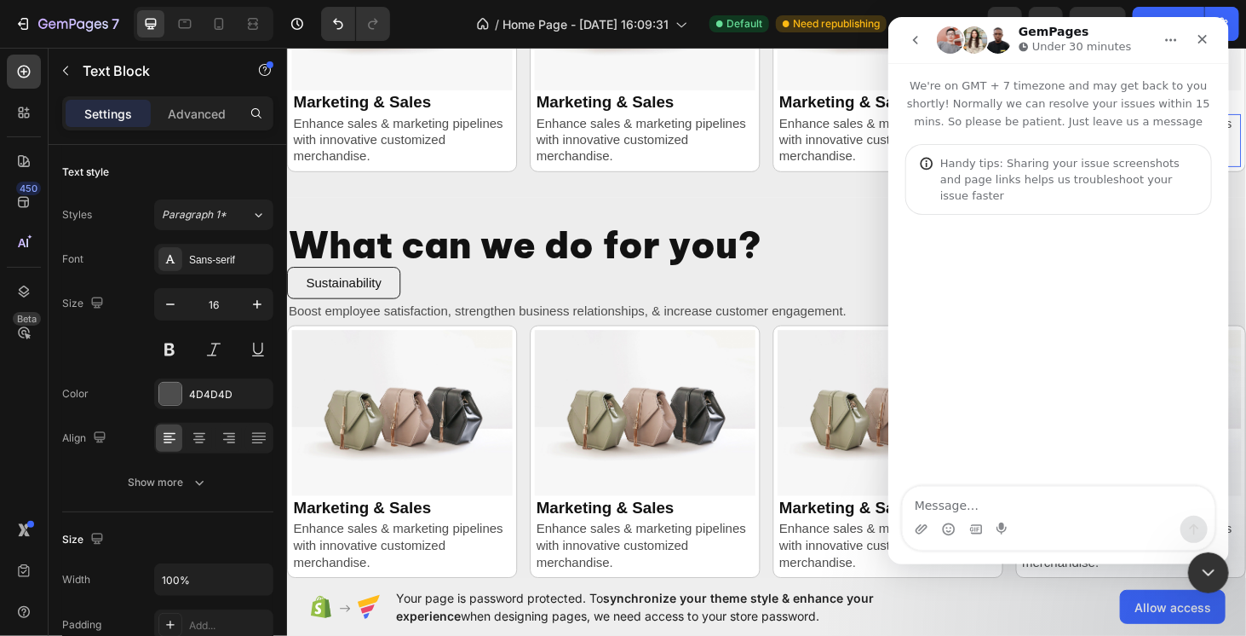
type textarea "j"
type textarea "hello"
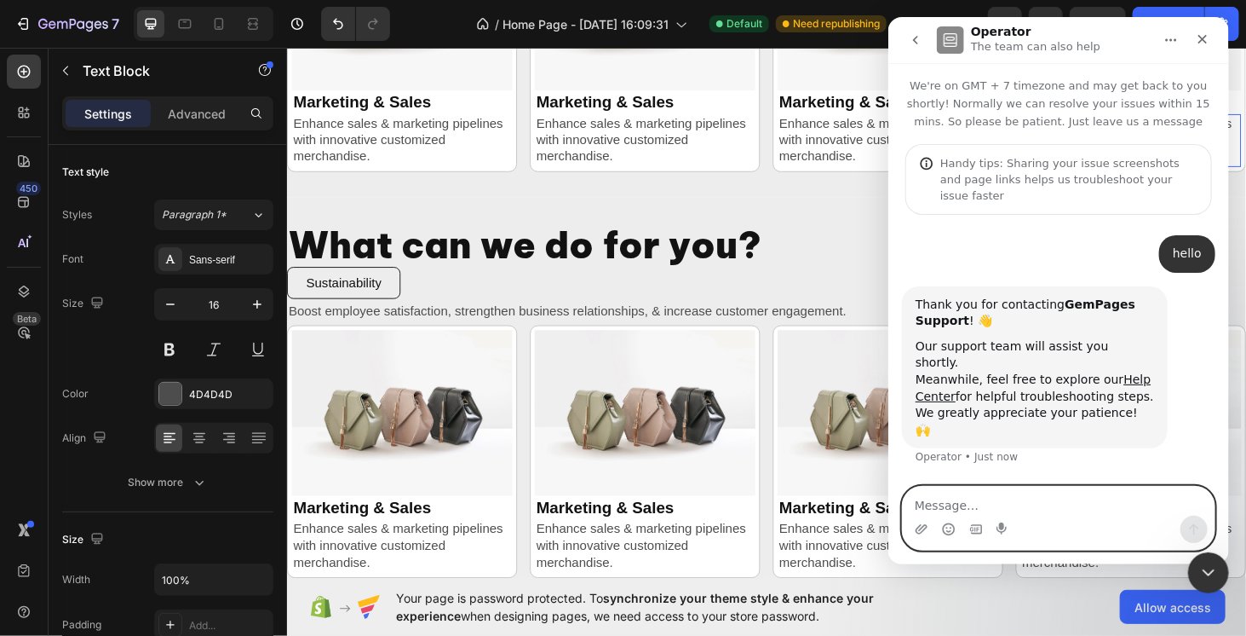
click at [964, 499] on textarea "Message…" at bounding box center [1058, 500] width 312 height 29
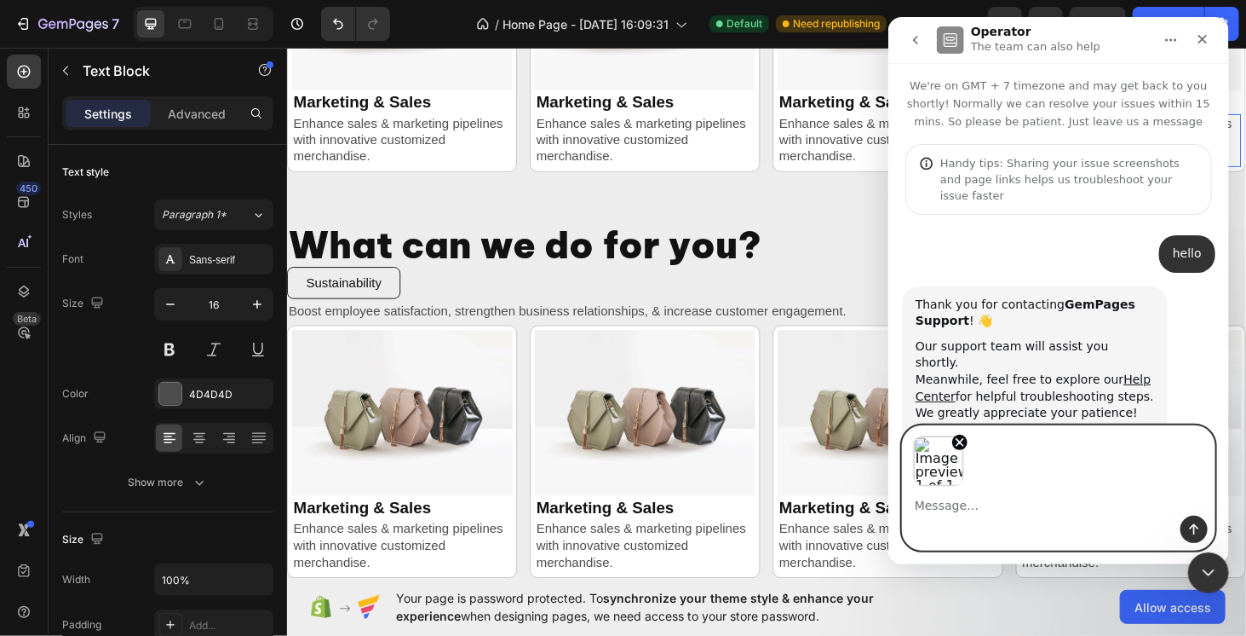
scroll to position [7, 0]
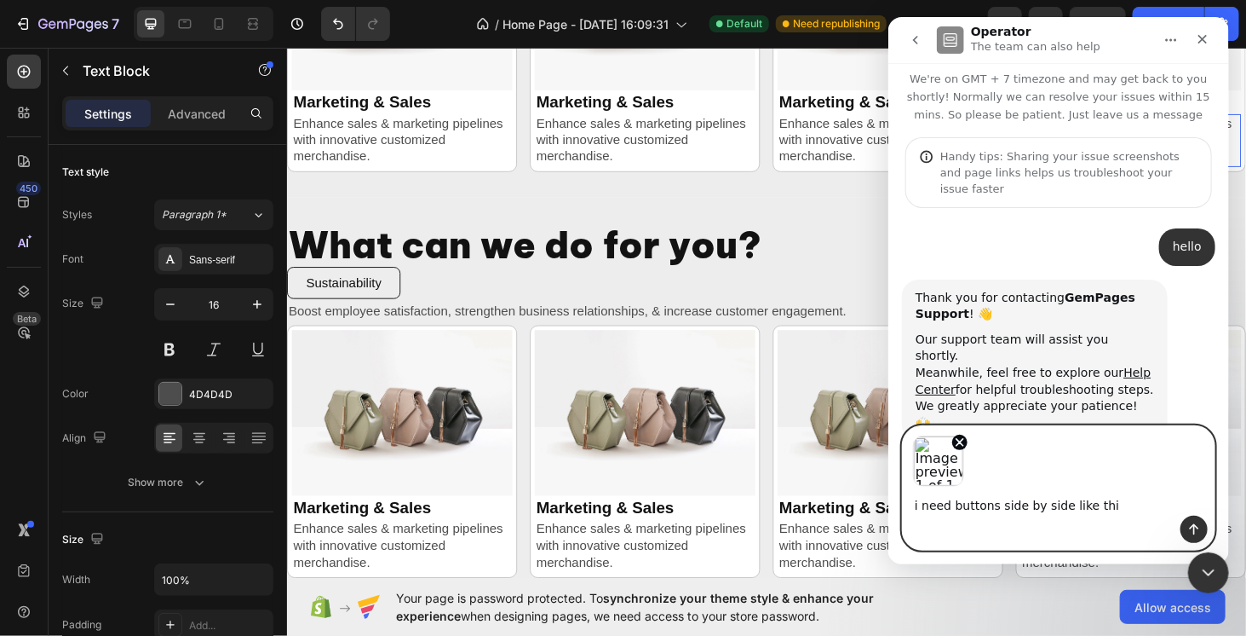
type textarea "i need buttons side by side like this"
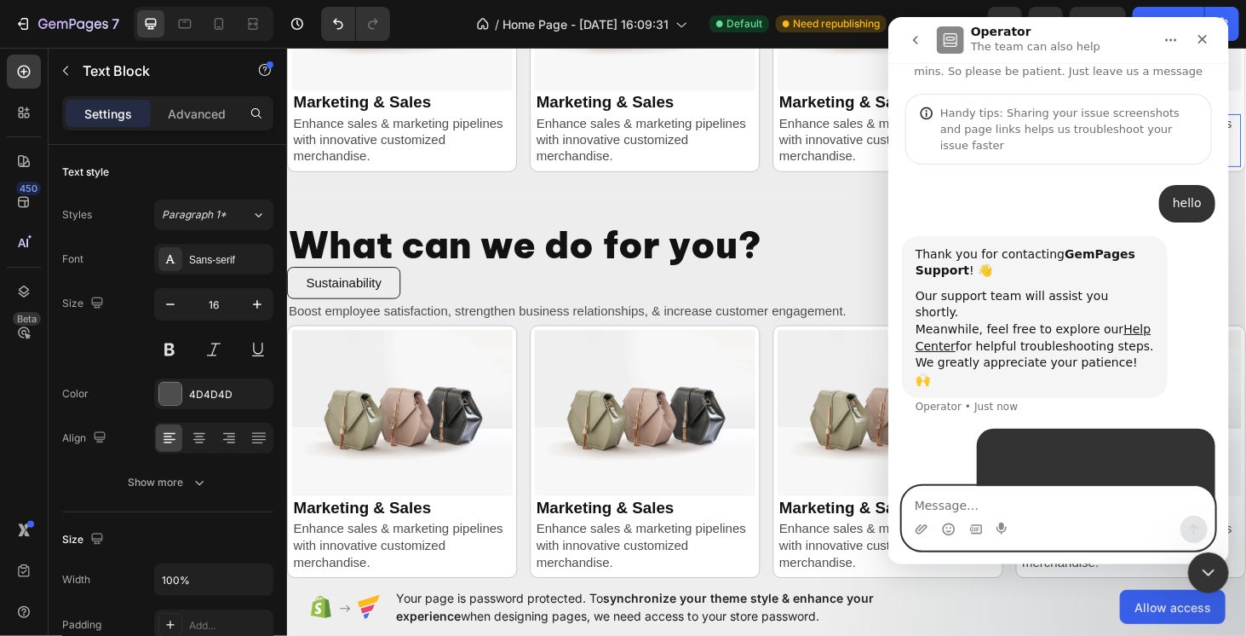
scroll to position [90, 0]
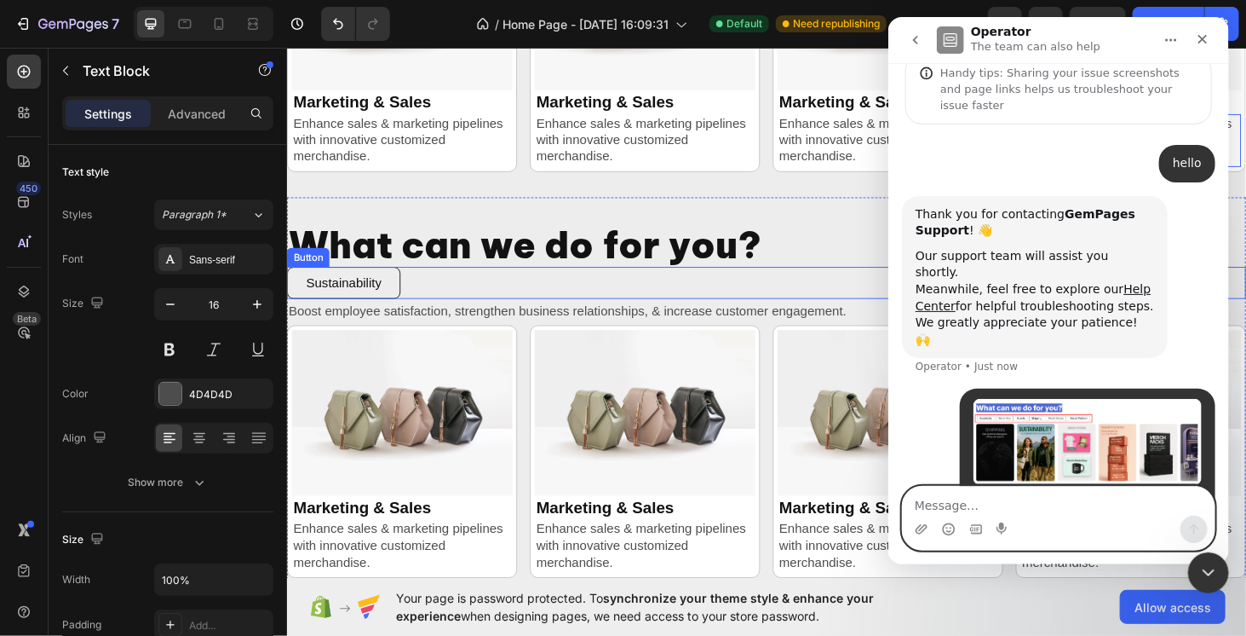
click at [423, 301] on div "Sustainability Button" at bounding box center [797, 298] width 1022 height 35
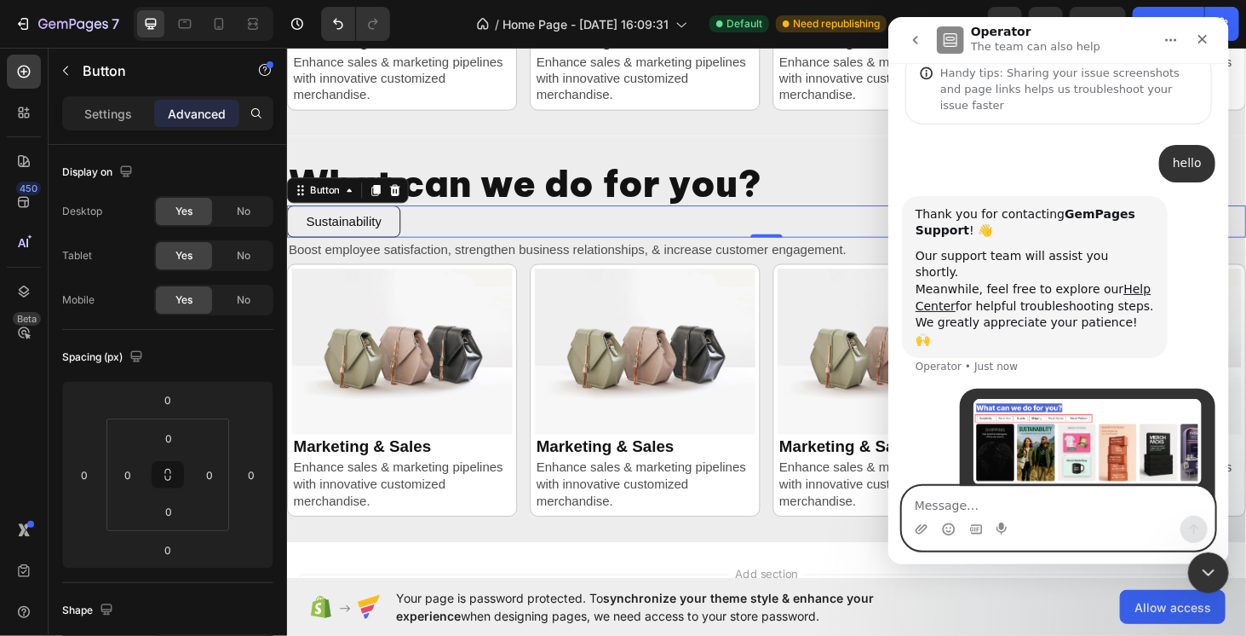
scroll to position [1031, 0]
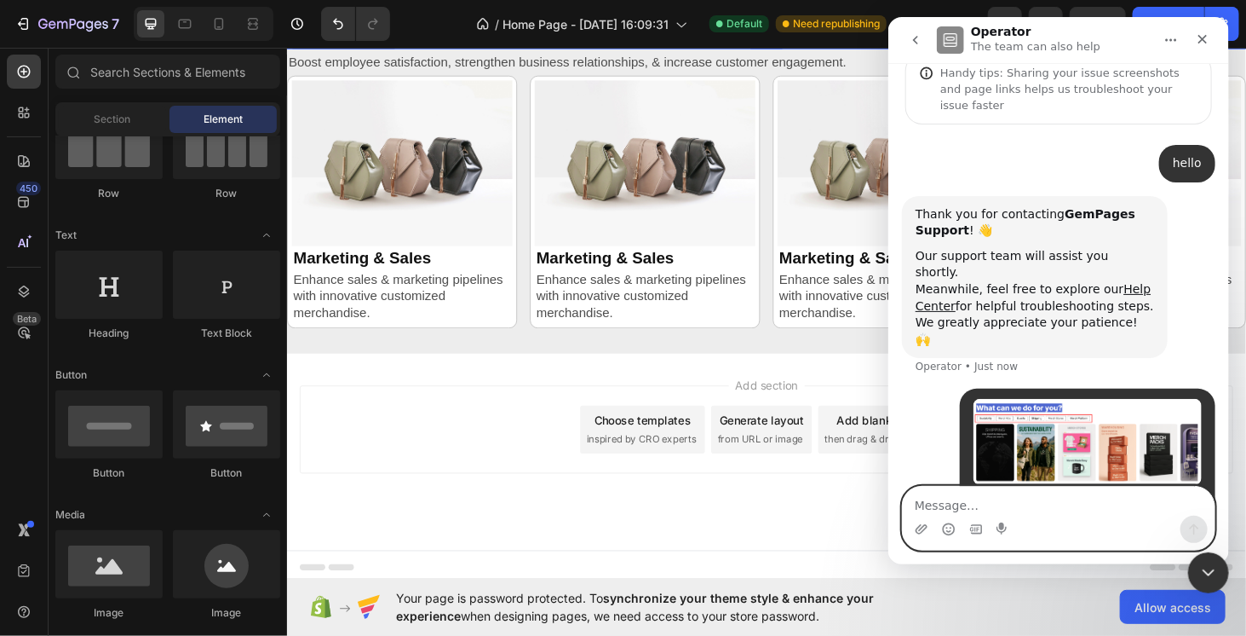
click at [534, 458] on div "Add section Choose templates inspired by CRO experts Generate layout from URL o…" at bounding box center [797, 454] width 995 height 94
click at [1201, 33] on icon "Close" at bounding box center [1202, 39] width 14 height 14
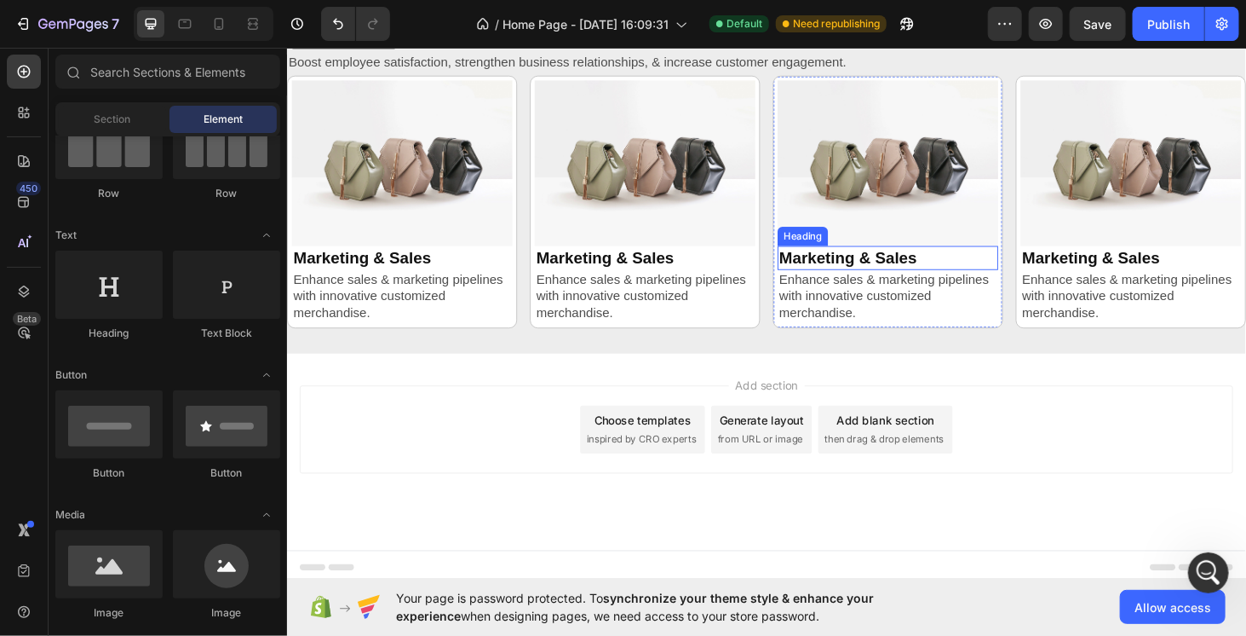
scroll to position [90, 0]
click at [1148, 25] on div "Publish" at bounding box center [1169, 24] width 43 height 18
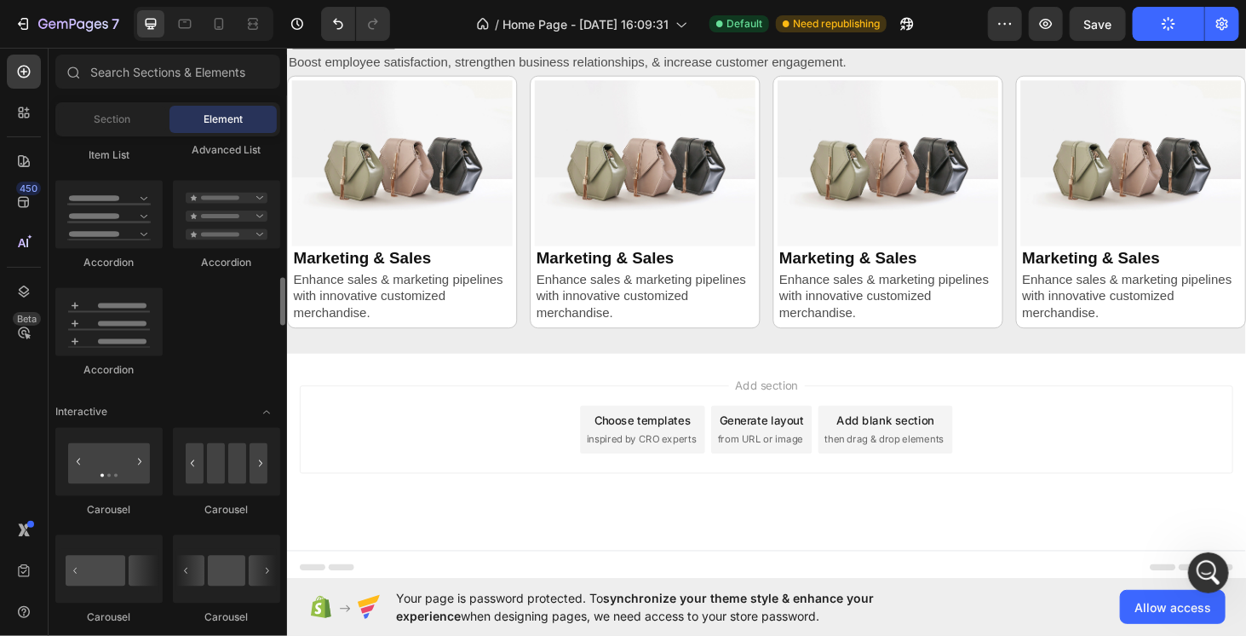
scroll to position [1533, 0]
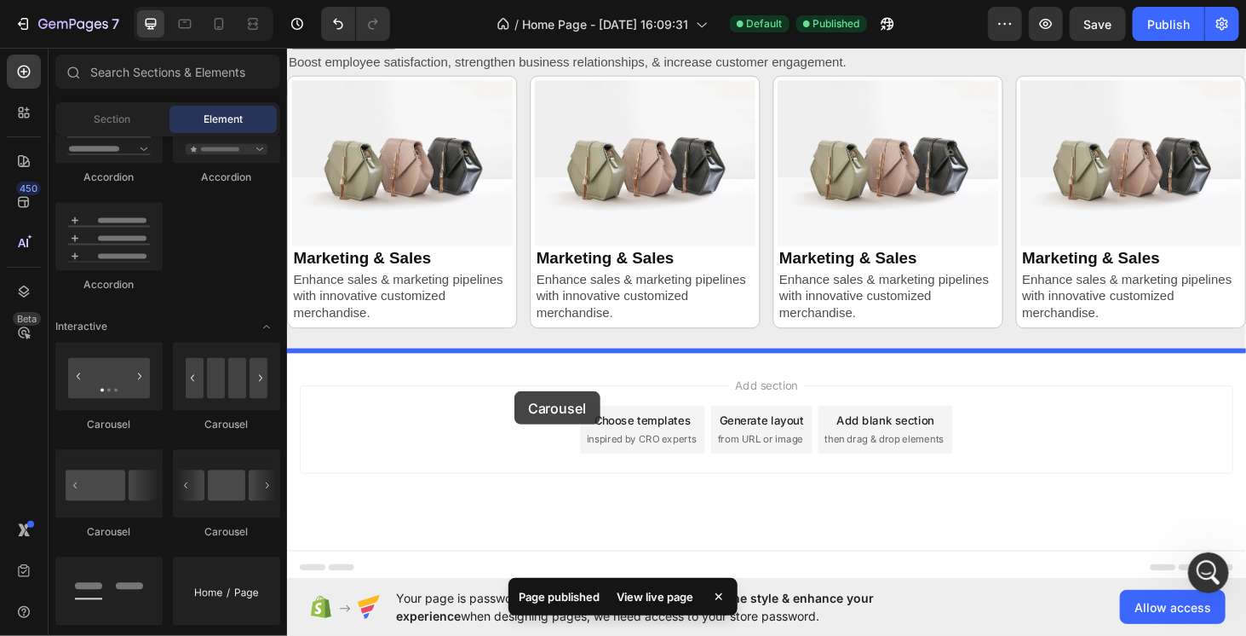
drag, startPoint x: 492, startPoint y: 436, endPoint x: 528, endPoint y: 413, distance: 43.3
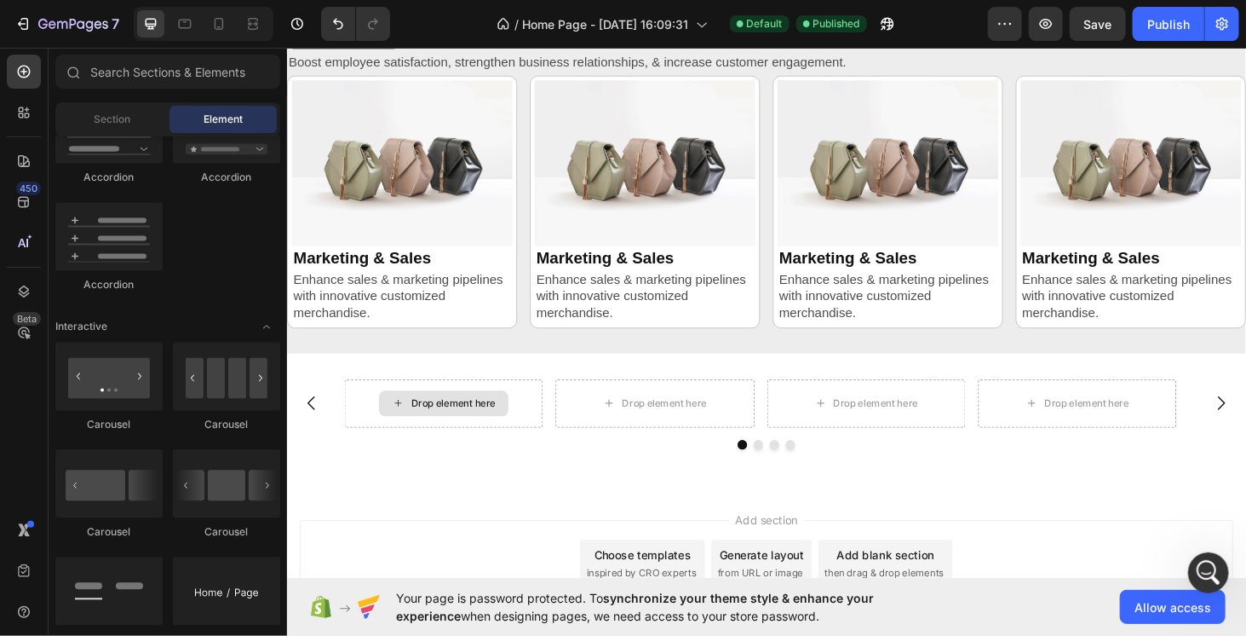
click at [463, 420] on div "Drop element here" at bounding box center [463, 426] width 90 height 14
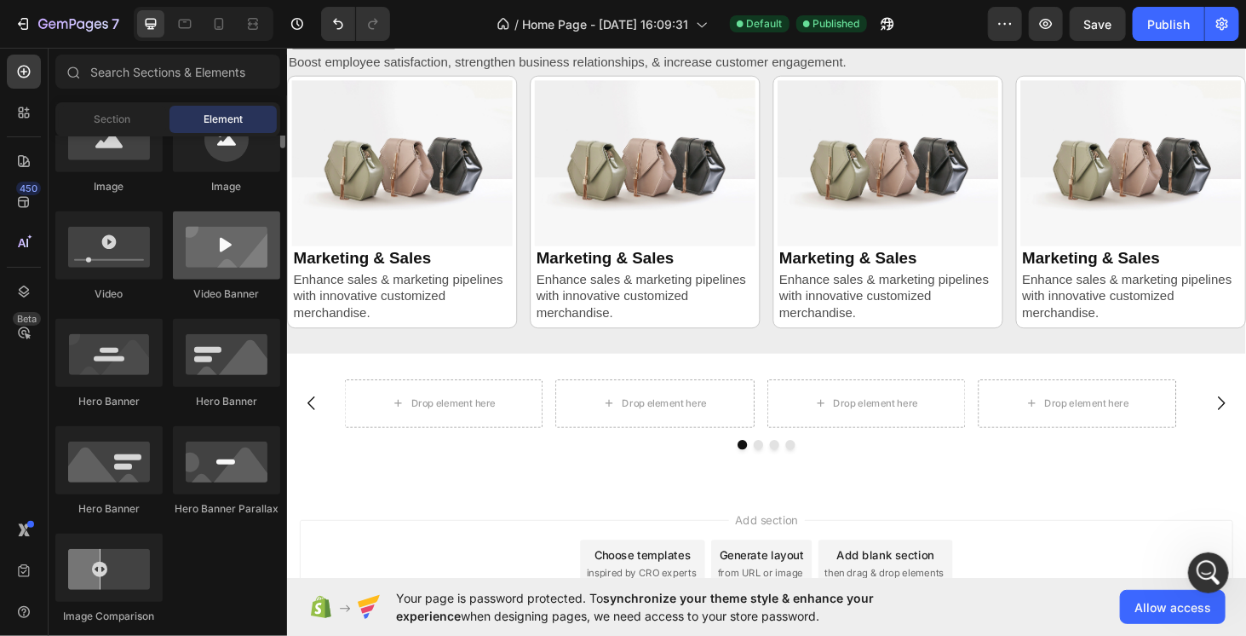
scroll to position [256, 0]
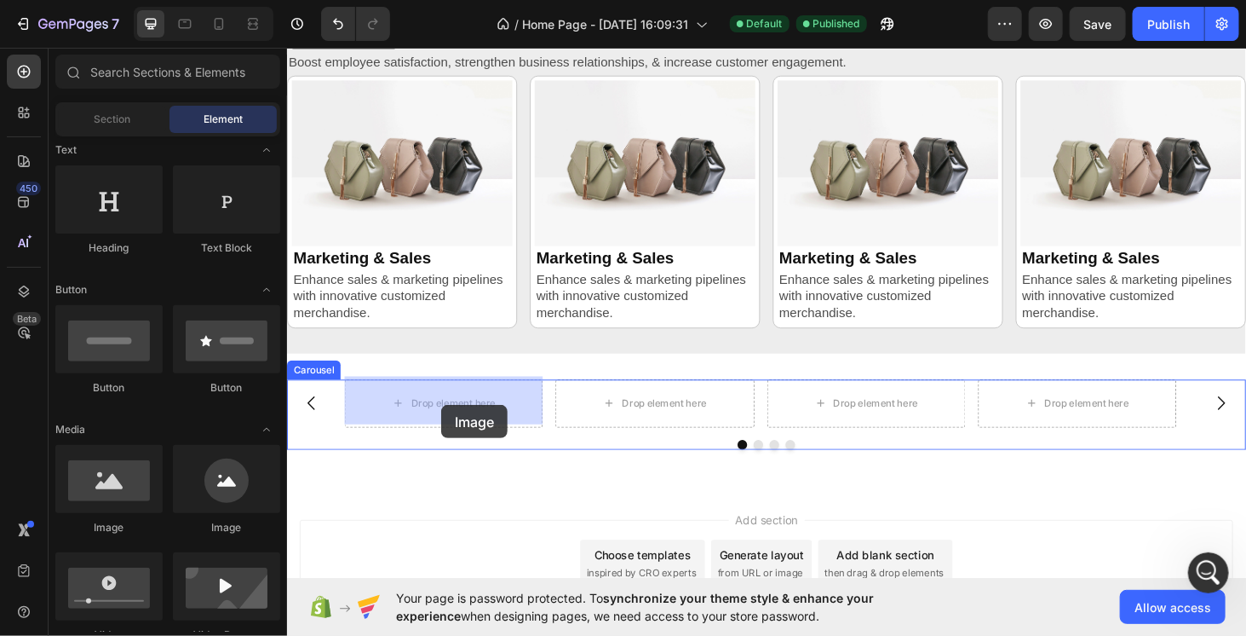
drag, startPoint x: 417, startPoint y: 537, endPoint x: 451, endPoint y: 428, distance: 114.0
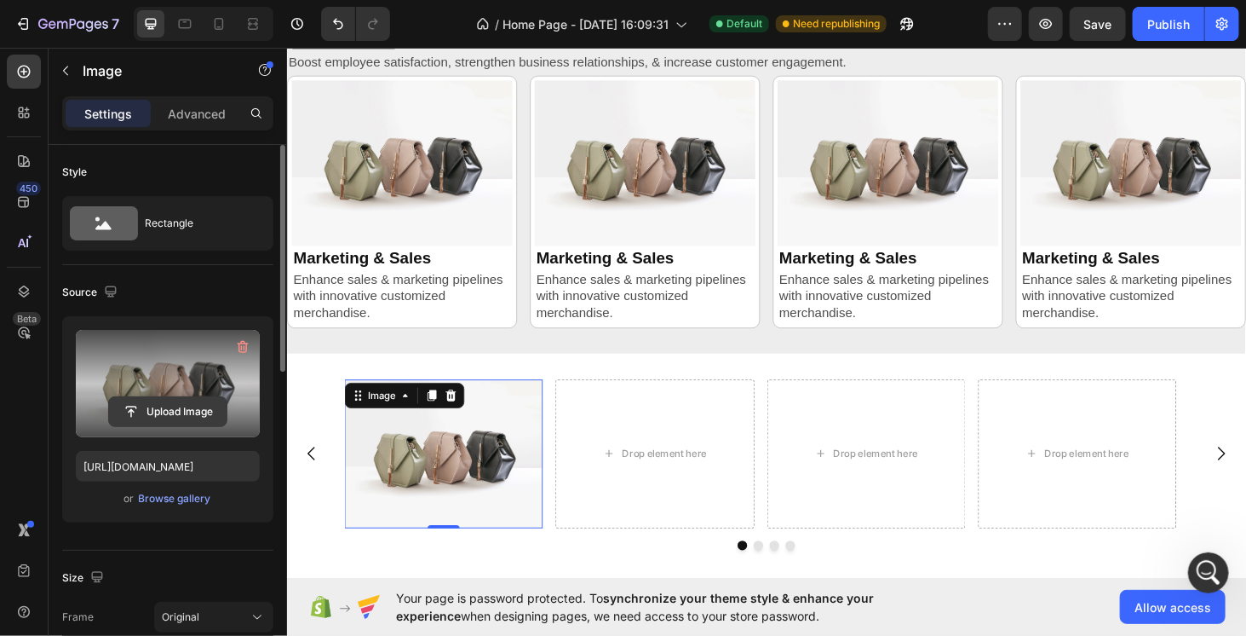
click at [169, 401] on input "file" at bounding box center [168, 411] width 118 height 29
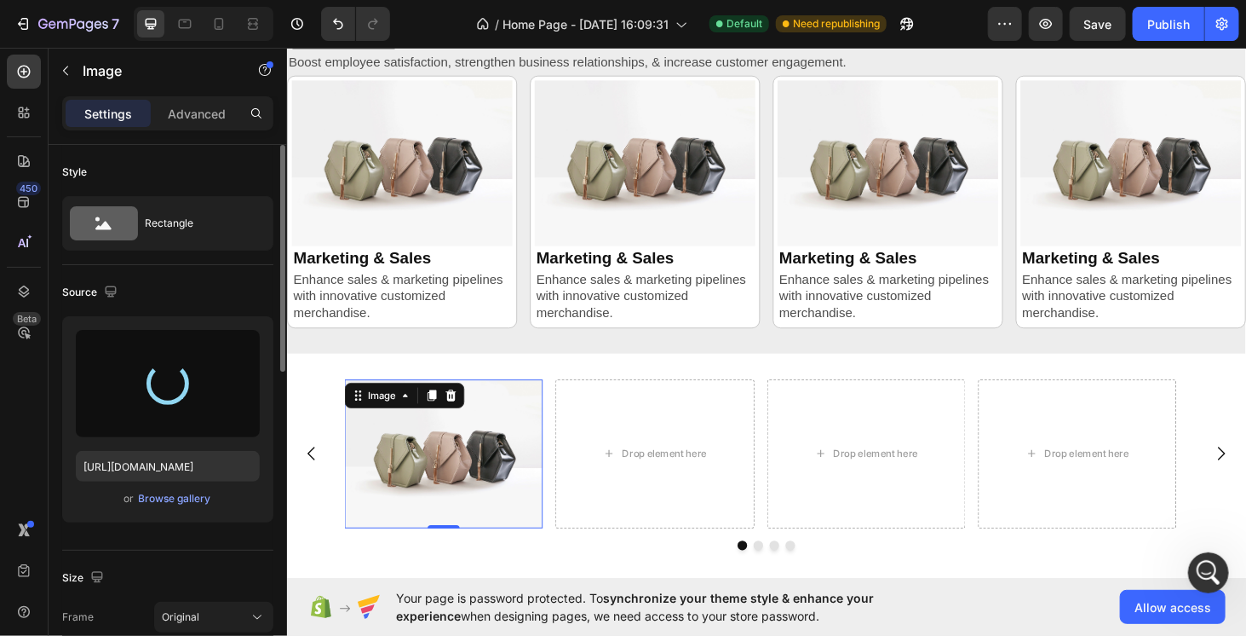
type input "[URL][DOMAIN_NAME]"
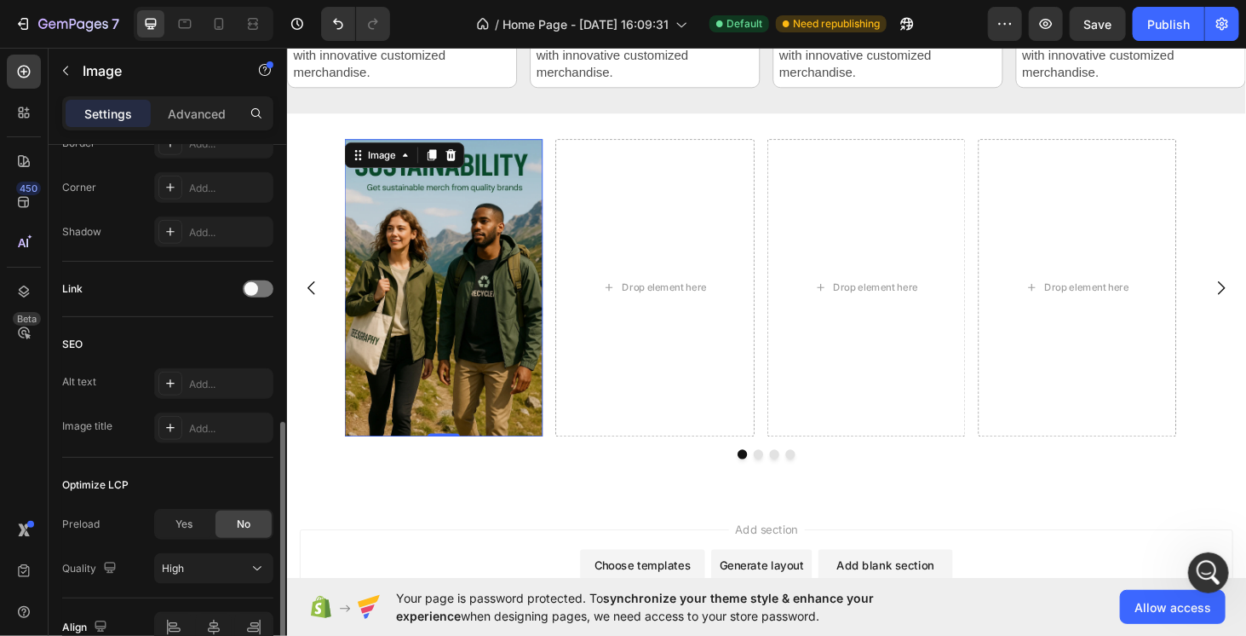
scroll to position [573, 0]
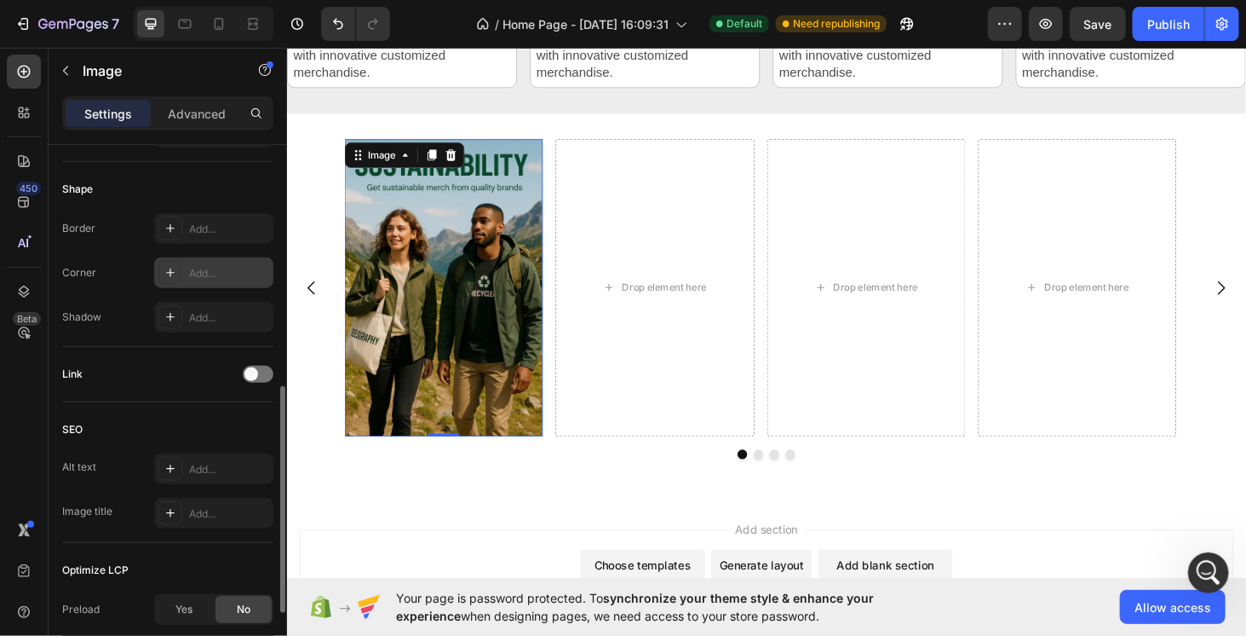
click at [229, 279] on div "Add..." at bounding box center [229, 273] width 80 height 15
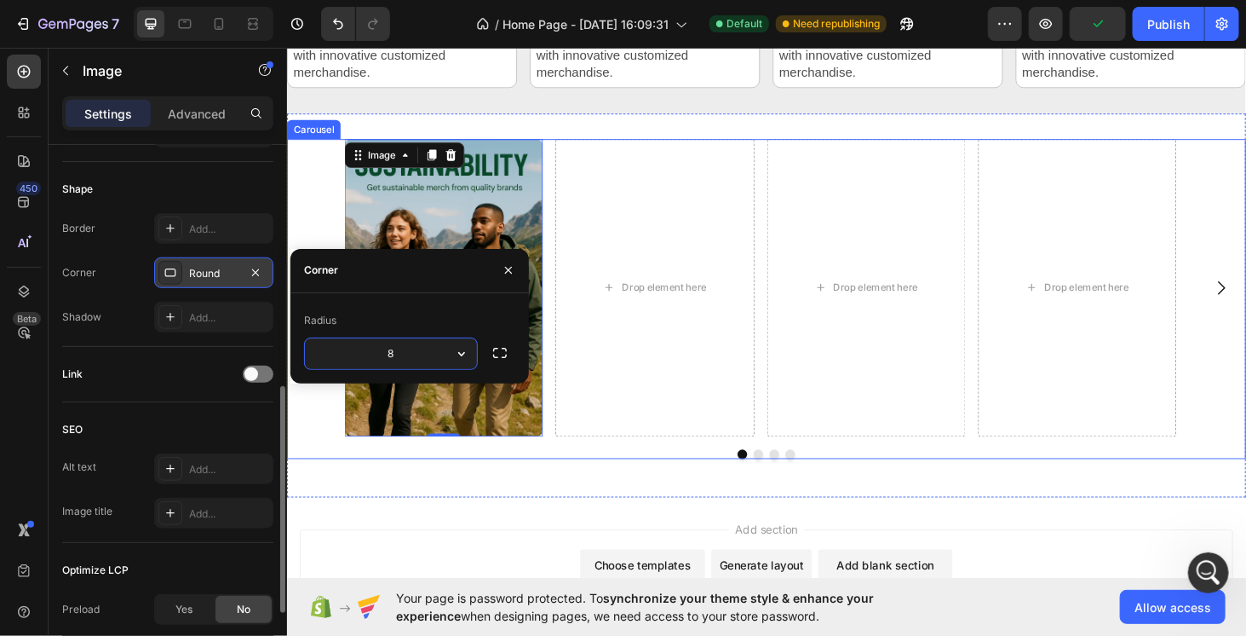
click at [314, 480] on div at bounding box center [797, 480] width 1022 height 10
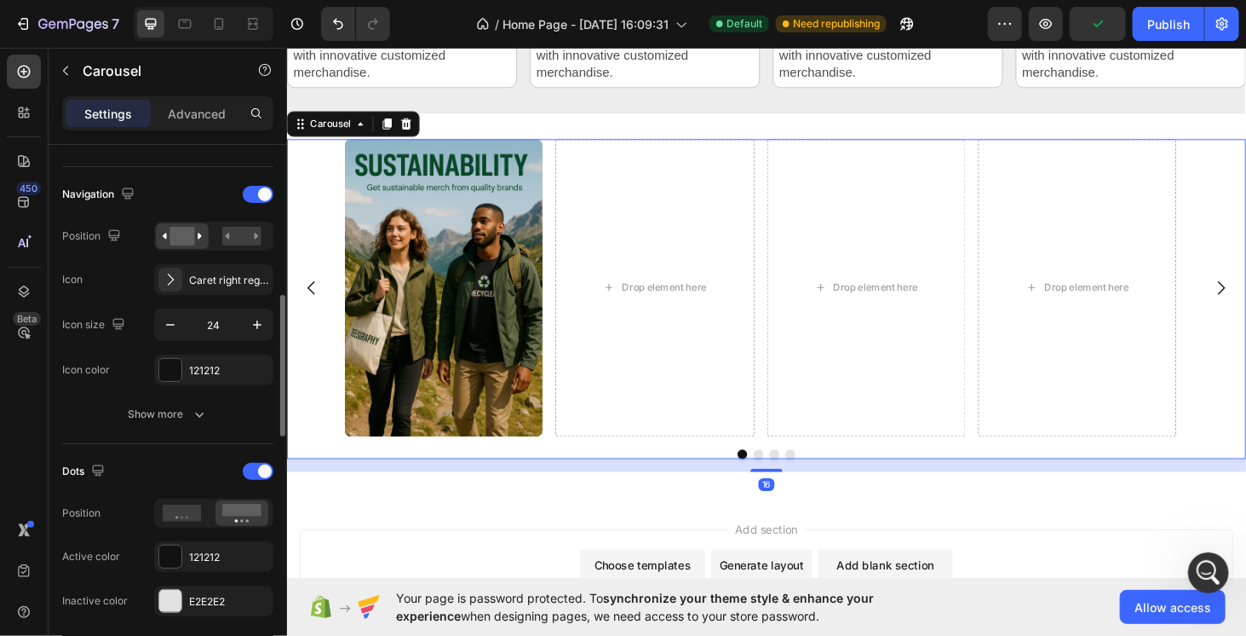
scroll to position [0, 0]
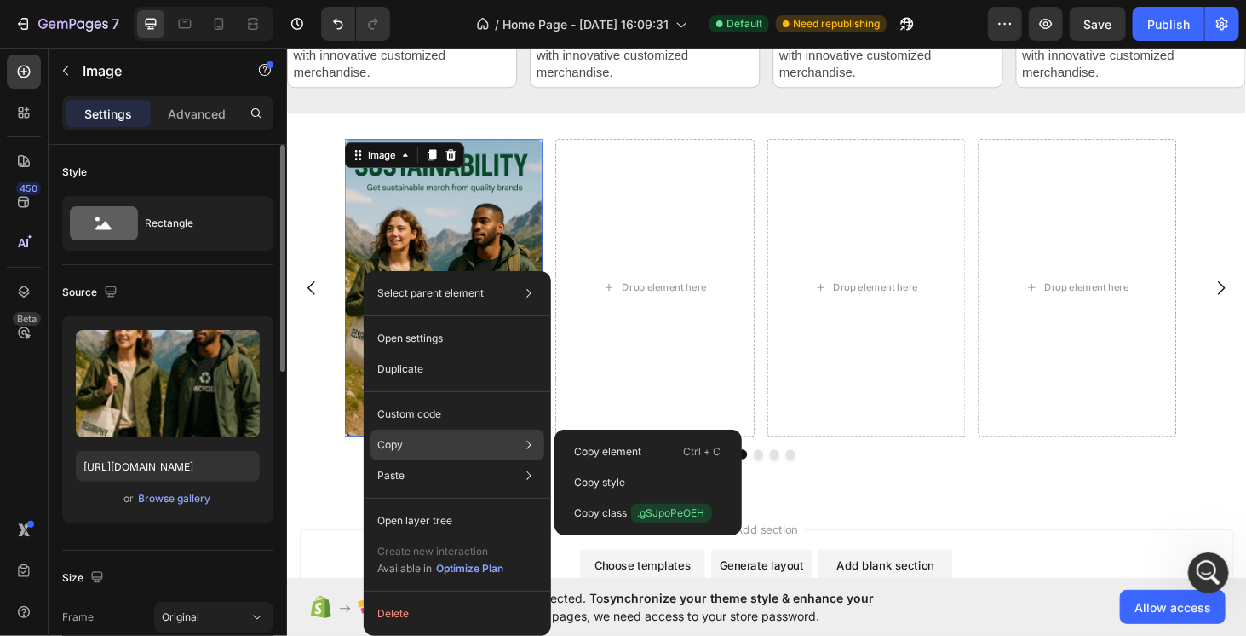
click at [458, 446] on div "Copy Copy element Ctrl + C Copy style Copy class .gSJpoPeOEH" at bounding box center [458, 444] width 174 height 31
click at [712, 446] on p "Ctrl + C" at bounding box center [702, 451] width 37 height 17
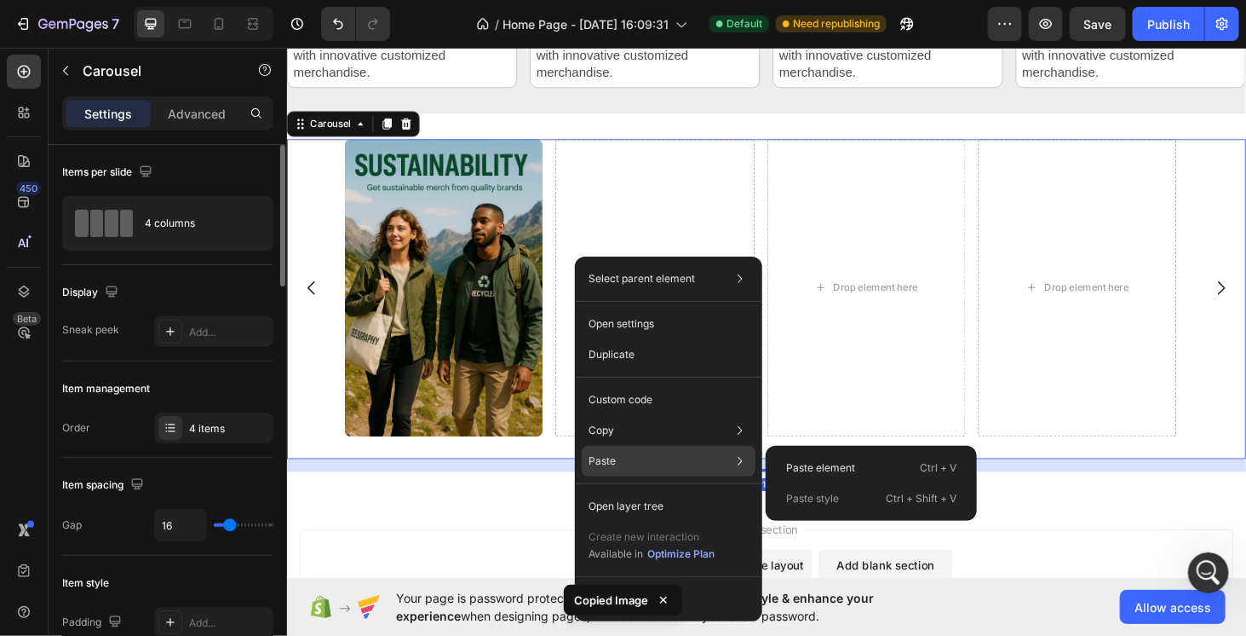
click at [655, 465] on div "Paste Paste element Ctrl + V Paste style Ctrl + Shift + V" at bounding box center [669, 461] width 174 height 31
drag, startPoint x: 802, startPoint y: 467, endPoint x: 554, endPoint y: 436, distance: 250.6
click at [802, 467] on p "Paste element" at bounding box center [820, 467] width 69 height 15
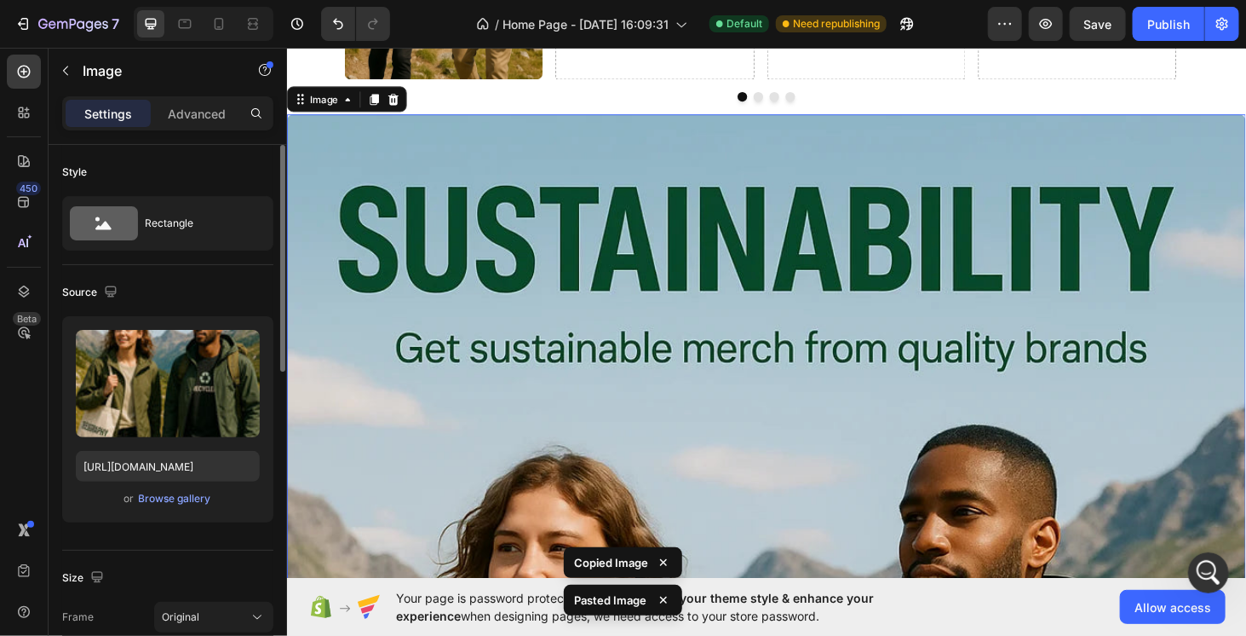
scroll to position [1677, 0]
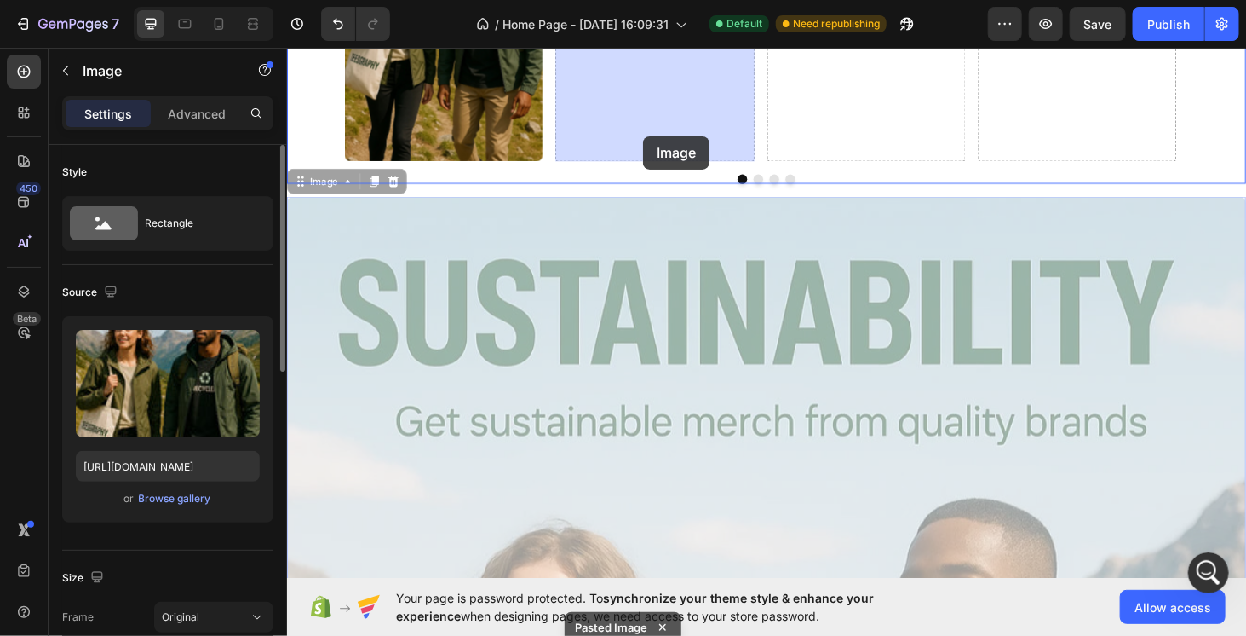
drag, startPoint x: 615, startPoint y: 439, endPoint x: 665, endPoint y: 141, distance: 301.5
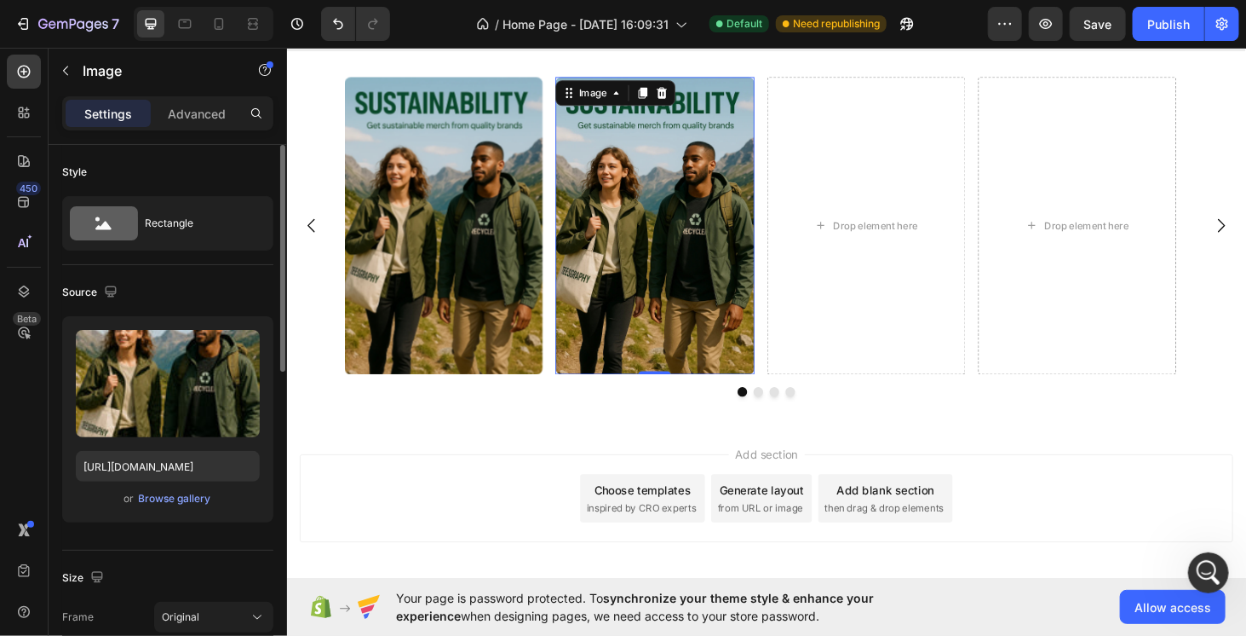
scroll to position [1256, 0]
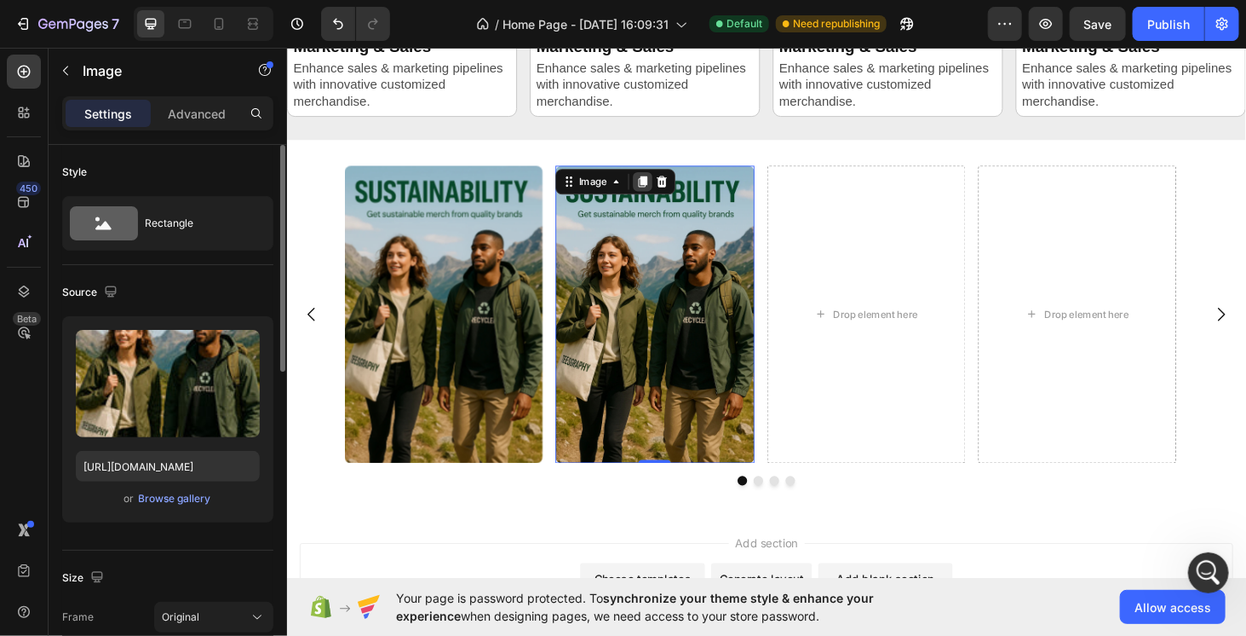
click at [669, 189] on icon at bounding box center [665, 190] width 9 height 12
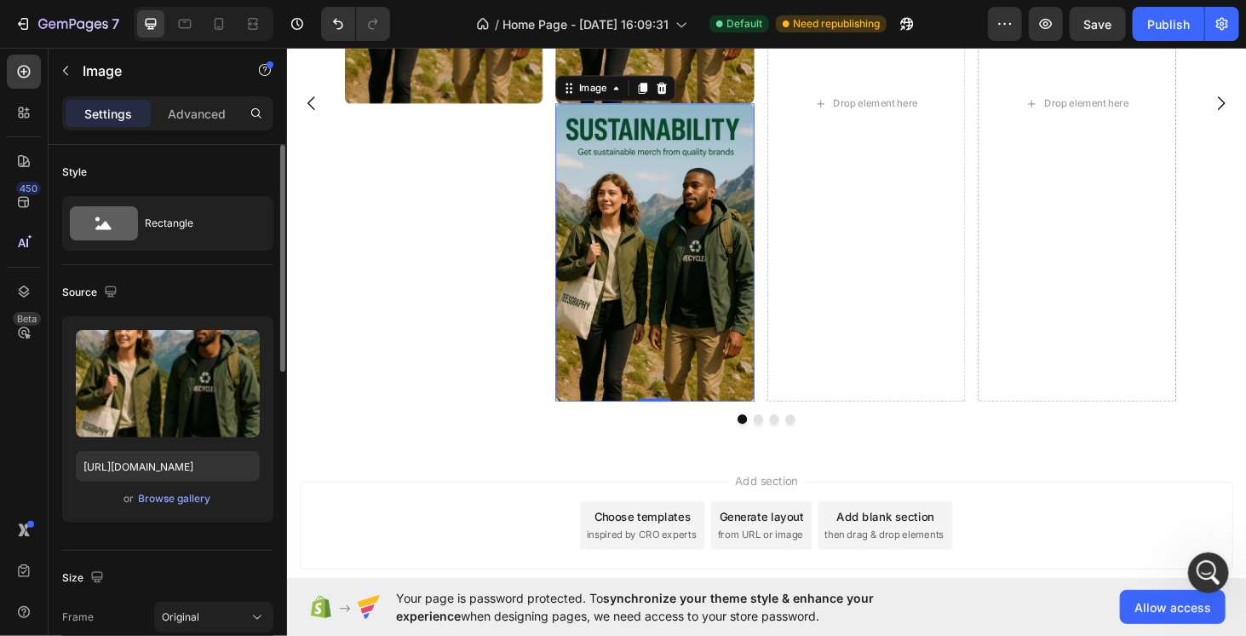
scroll to position [1640, 0]
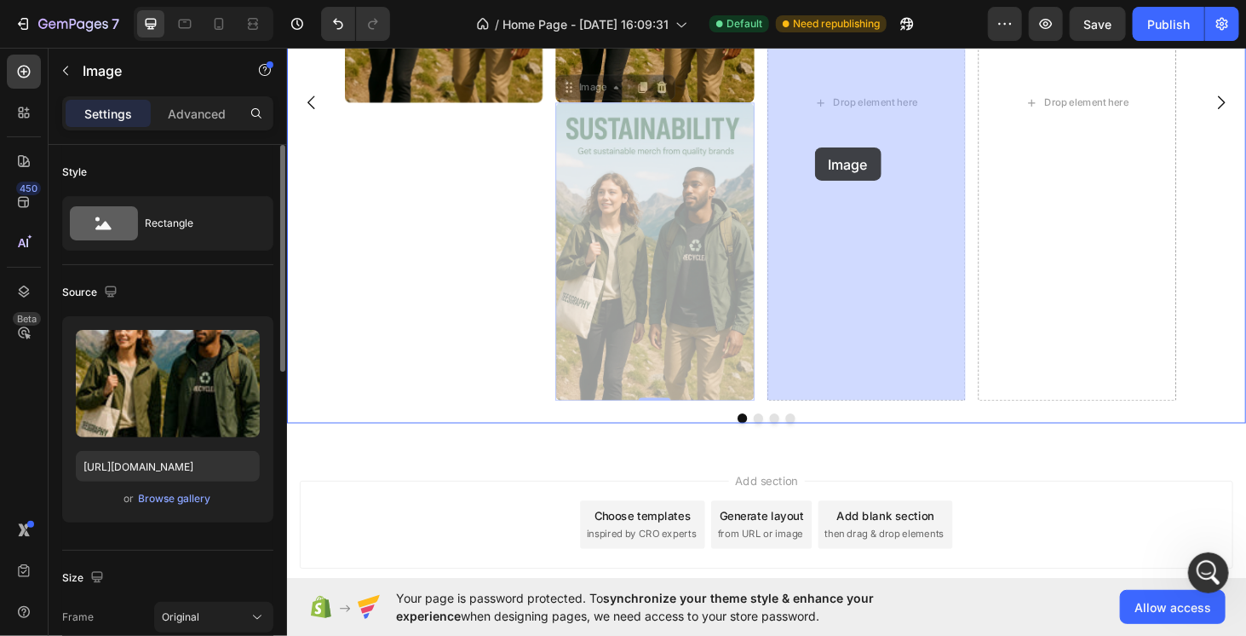
drag, startPoint x: 607, startPoint y: 187, endPoint x: 852, endPoint y: 152, distance: 247.7
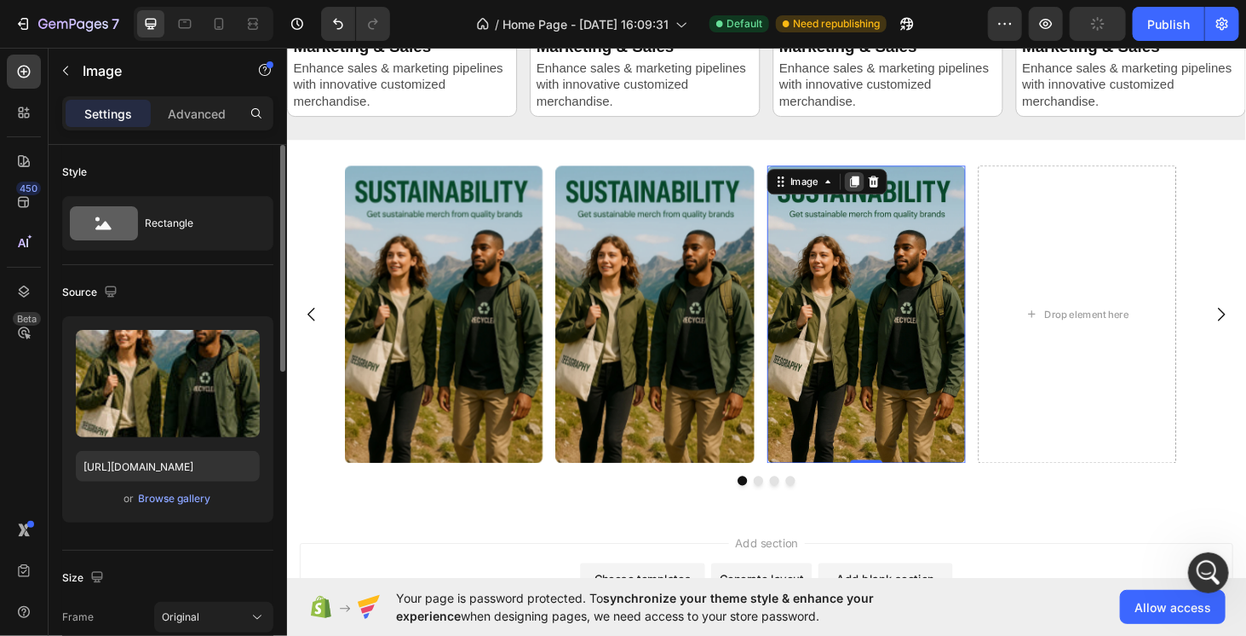
click at [895, 180] on div at bounding box center [891, 190] width 20 height 20
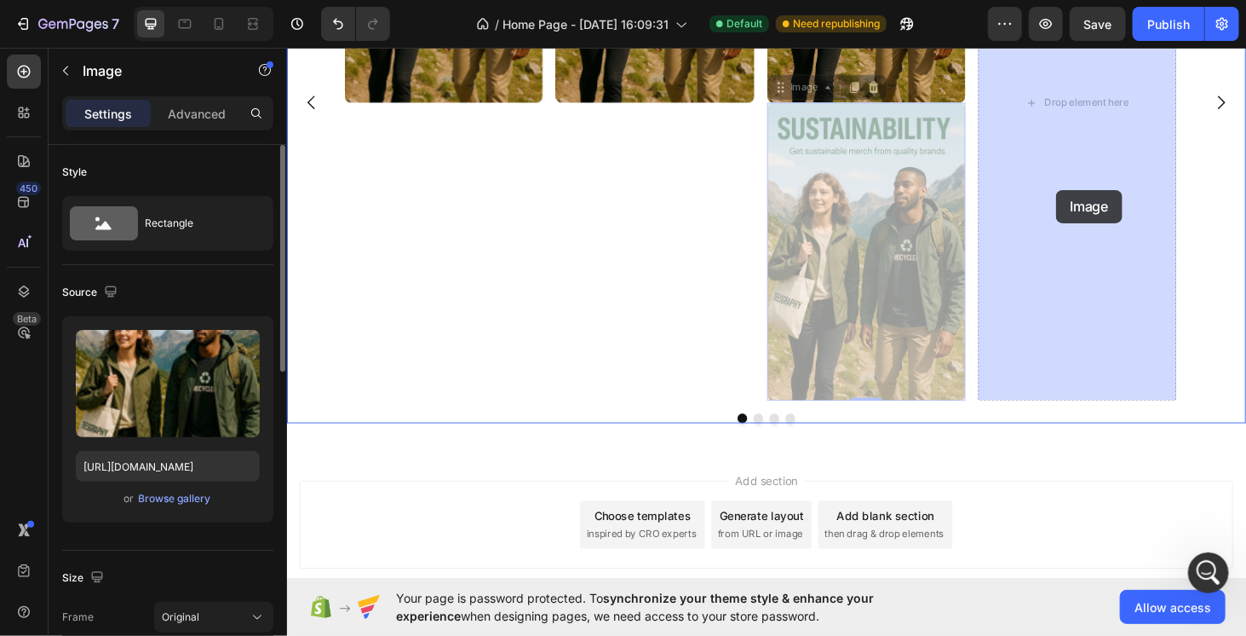
drag, startPoint x: 849, startPoint y: 241, endPoint x: 1106, endPoint y: 198, distance: 259.9
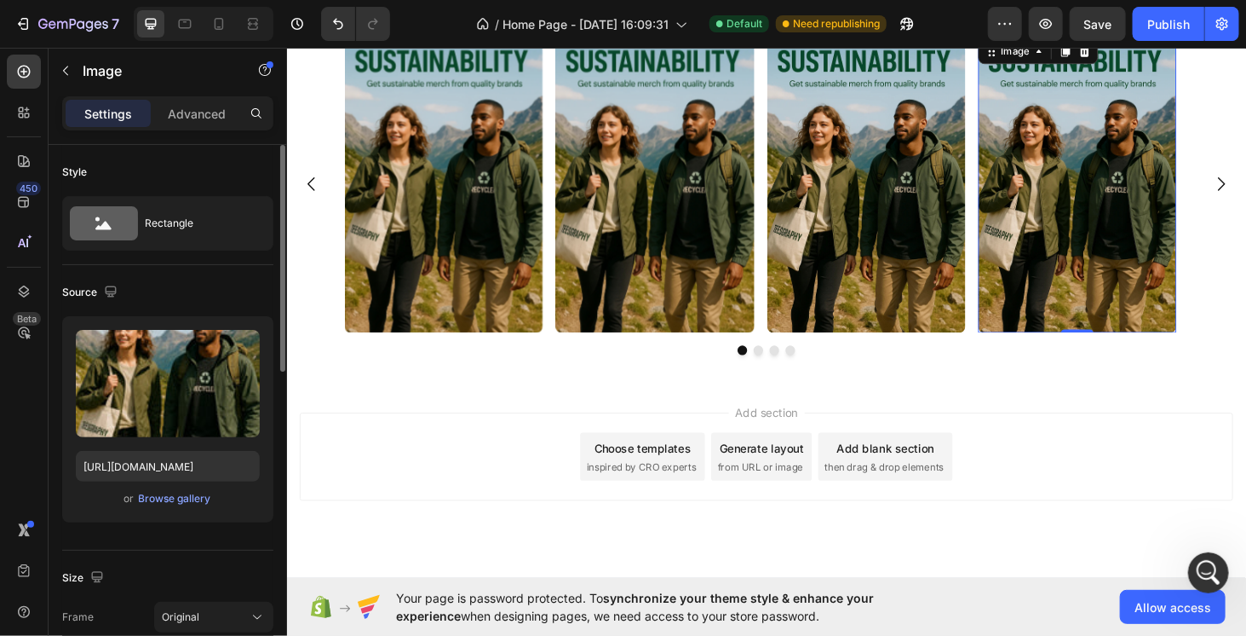
scroll to position [1341, 0]
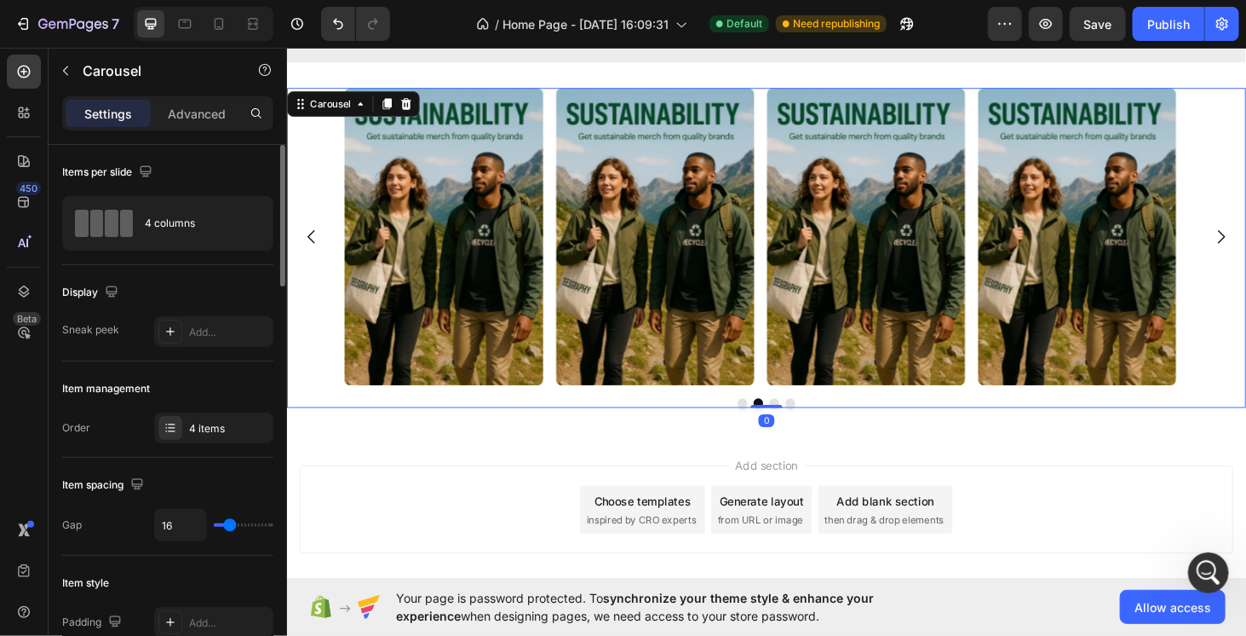
click at [561, 293] on div "Image Image Image Image" at bounding box center [798, 248] width 900 height 317
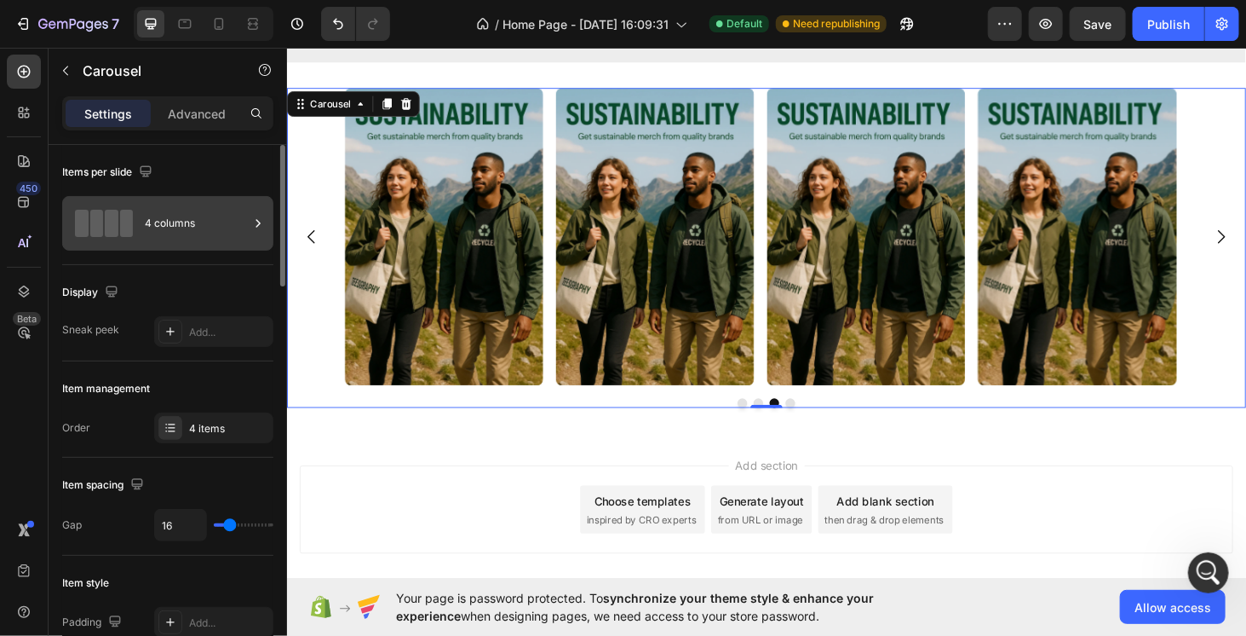
click at [180, 229] on div "4 columns" at bounding box center [197, 223] width 104 height 39
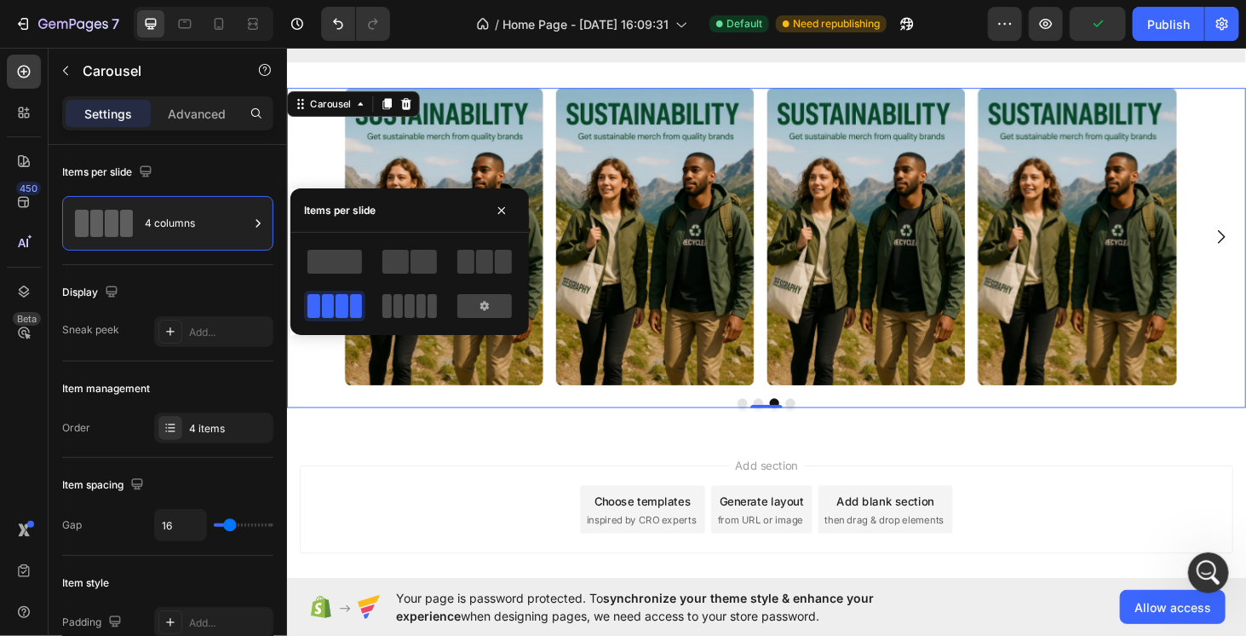
click at [428, 302] on span at bounding box center [432, 306] width 9 height 24
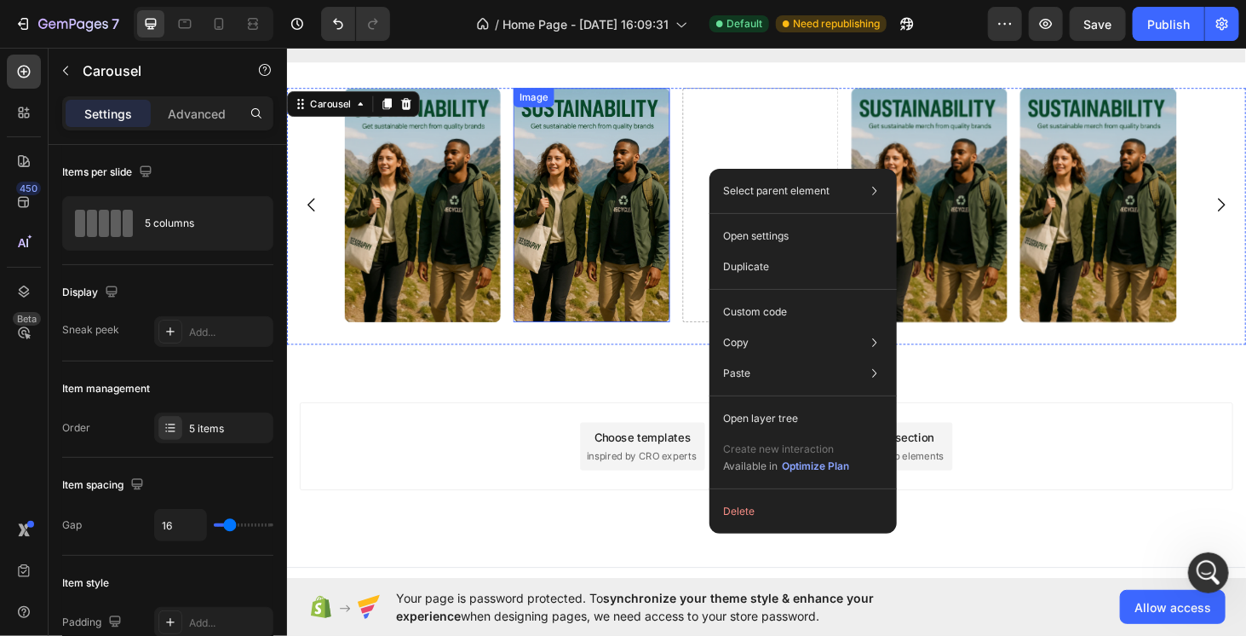
click at [601, 193] on img at bounding box center [610, 215] width 166 height 250
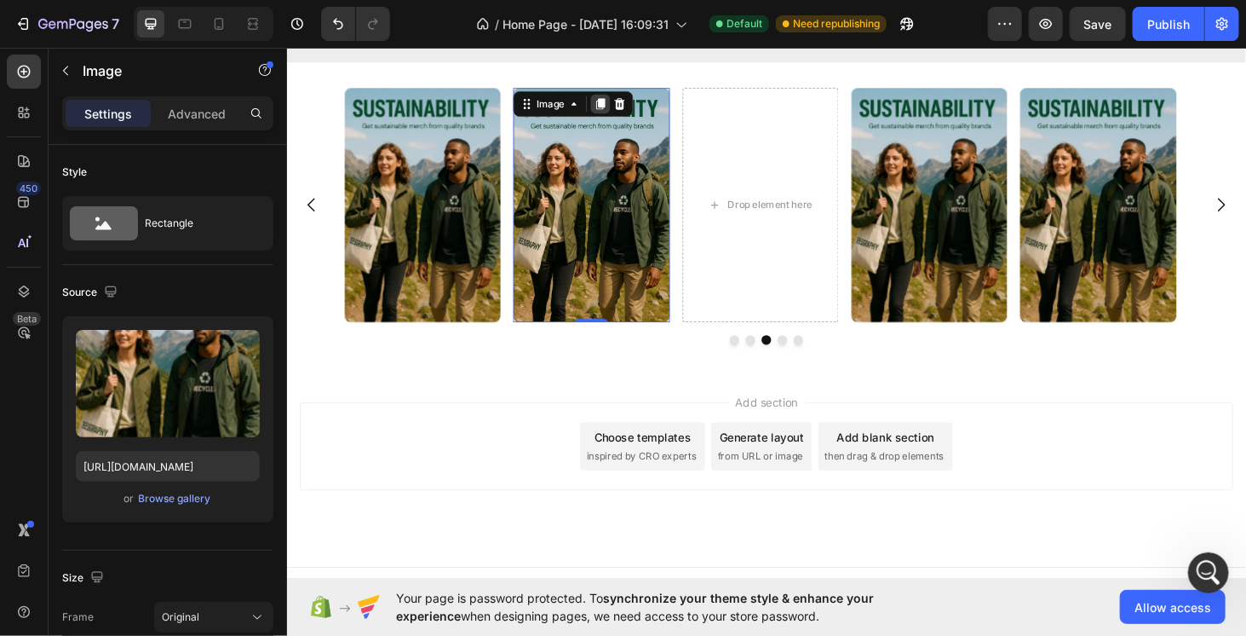
click at [620, 101] on icon at bounding box center [620, 107] width 9 height 12
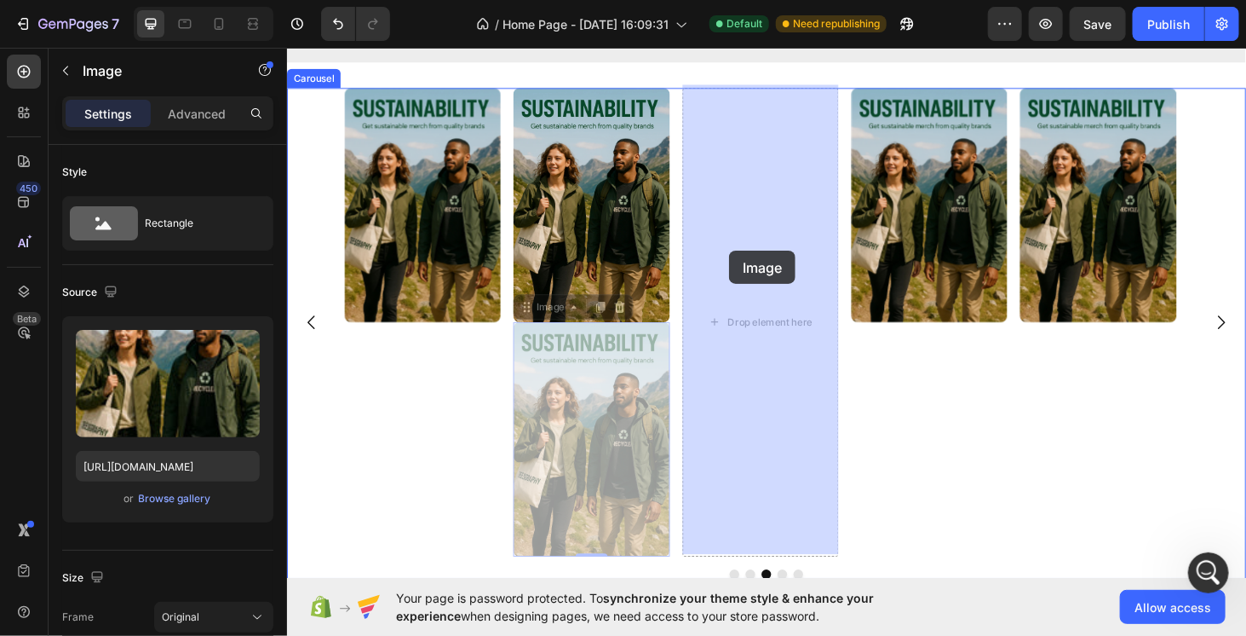
drag, startPoint x: 541, startPoint y: 319, endPoint x: 757, endPoint y: 263, distance: 223.6
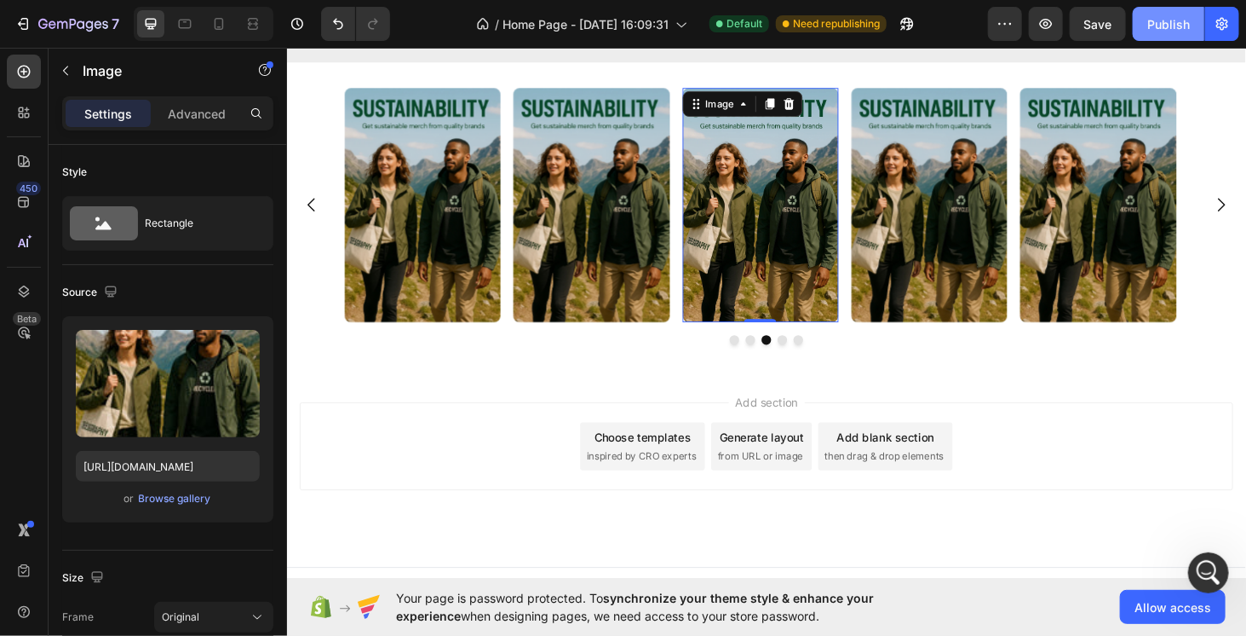
click at [1170, 37] on button "Publish" at bounding box center [1169, 24] width 72 height 34
